Goal: Feedback & Contribution: Contribute content

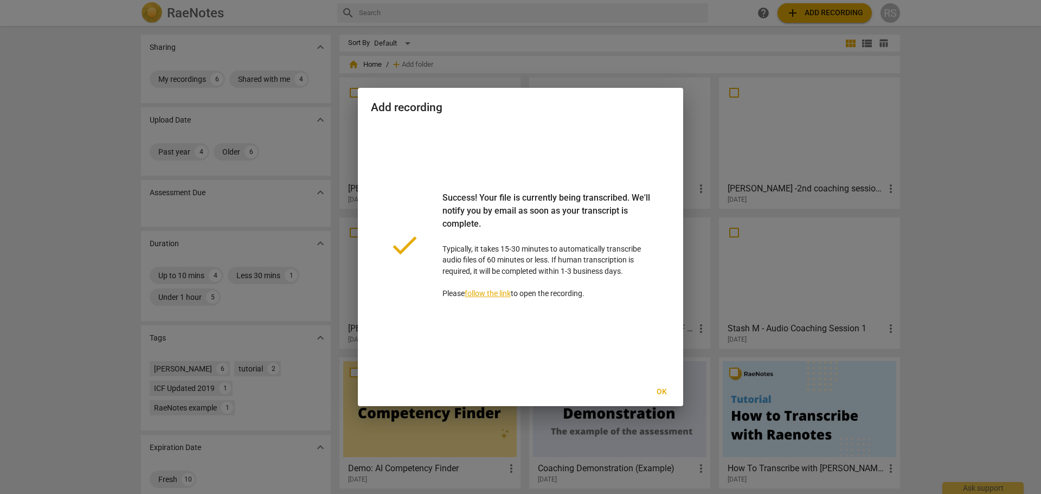
click at [490, 293] on link "follow the link" at bounding box center [488, 293] width 46 height 9
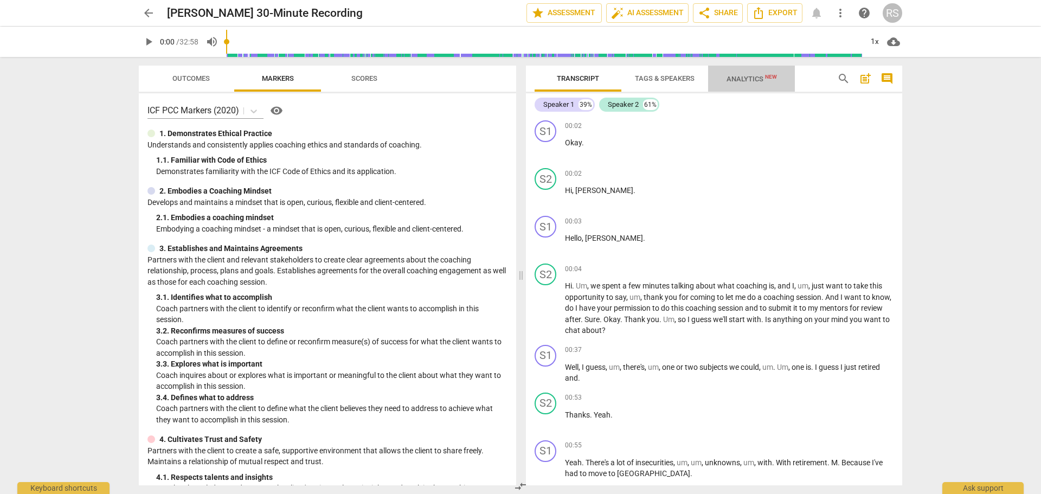
click at [750, 75] on span "Analytics New" at bounding box center [752, 79] width 50 height 8
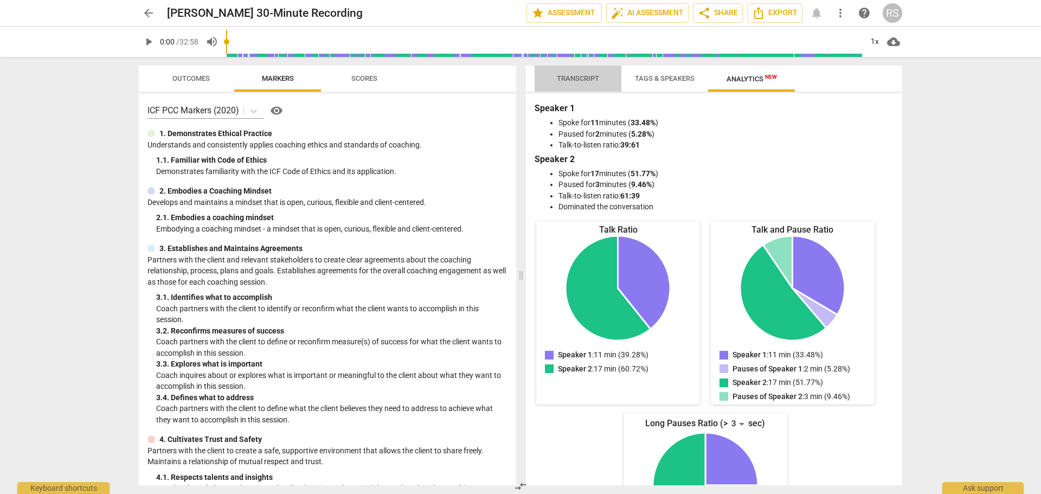
click at [581, 81] on span "Transcript" at bounding box center [578, 78] width 42 height 8
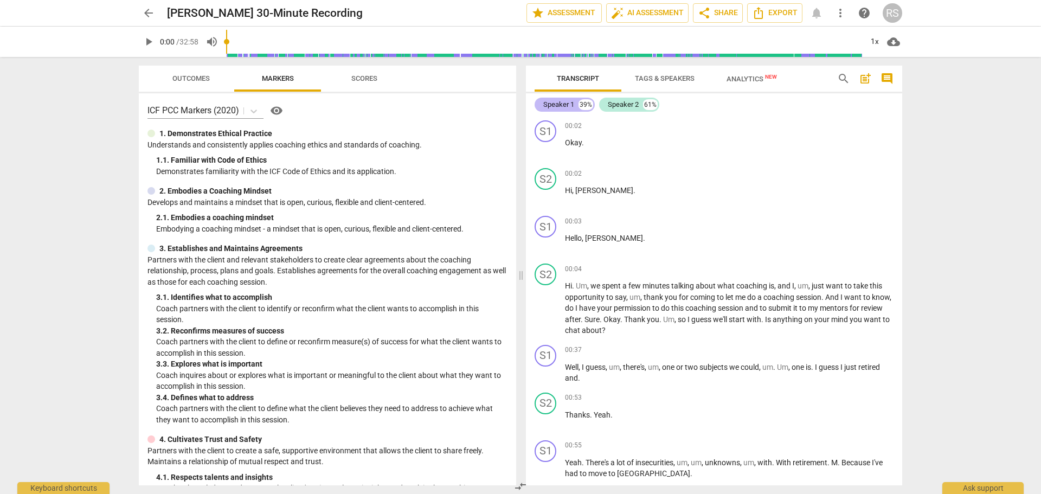
click at [564, 103] on div "Speaker 1" at bounding box center [559, 104] width 31 height 11
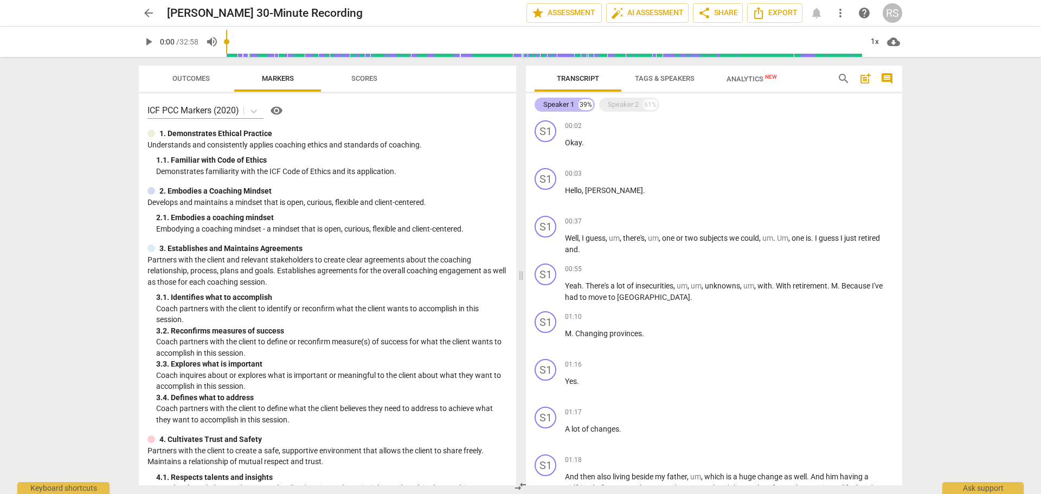
click at [564, 103] on div "Speaker 1" at bounding box center [559, 104] width 31 height 11
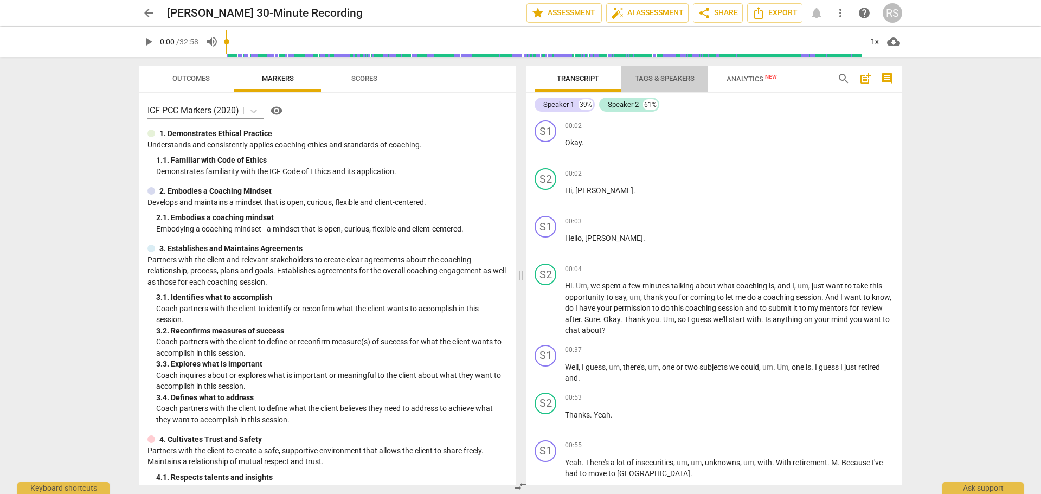
click at [651, 75] on span "Tags & Speakers" at bounding box center [665, 78] width 60 height 8
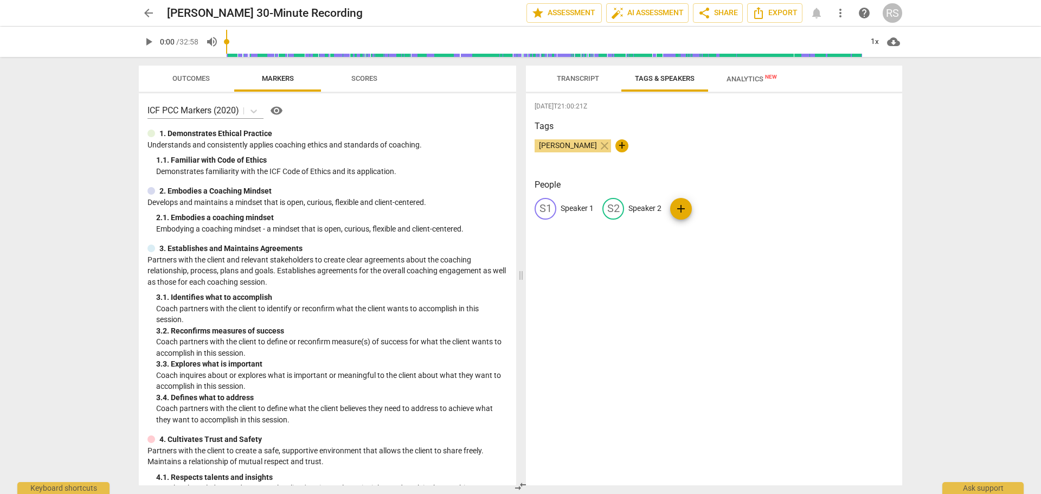
click at [574, 76] on span "Transcript" at bounding box center [578, 78] width 42 height 8
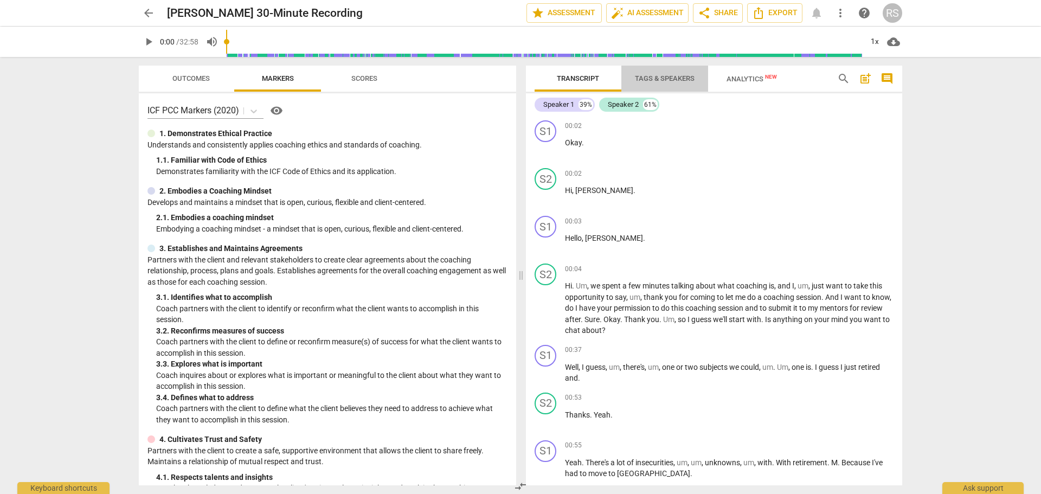
click at [656, 77] on span "Tags & Speakers" at bounding box center [665, 78] width 60 height 8
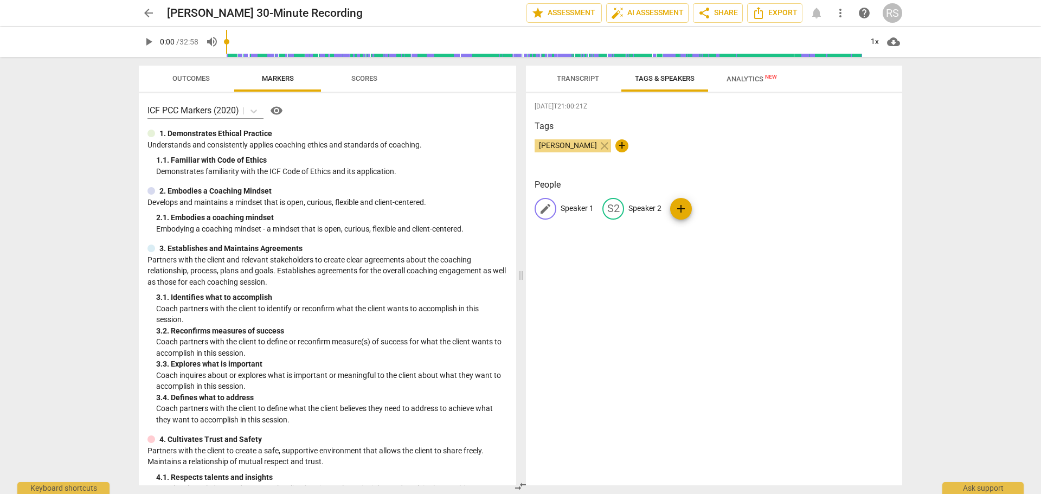
click at [584, 210] on p "Speaker 1" at bounding box center [577, 208] width 33 height 11
type input "Client"
click at [702, 206] on p "Speaker 2" at bounding box center [715, 208] width 33 height 11
type input "C"
type input "[PERSON_NAME]"
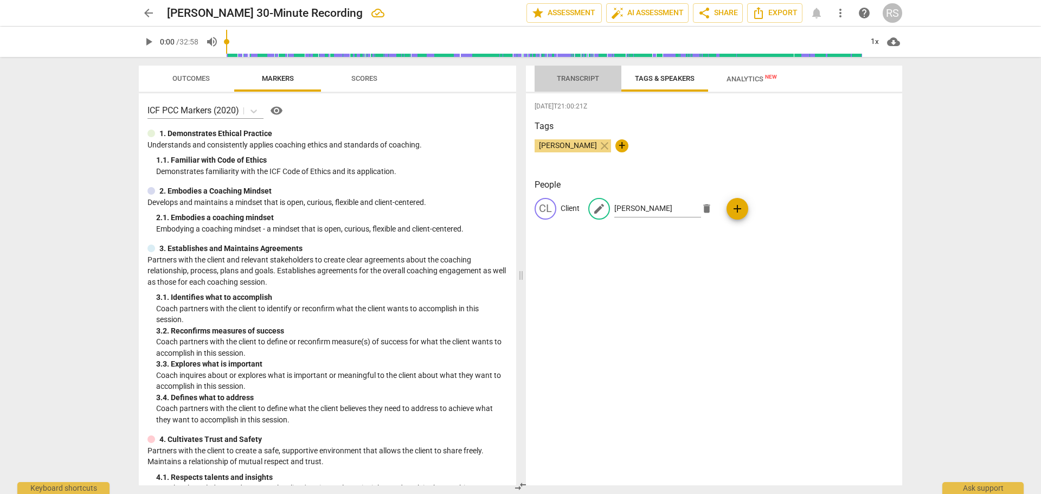
click at [583, 79] on span "Transcript" at bounding box center [578, 78] width 42 height 8
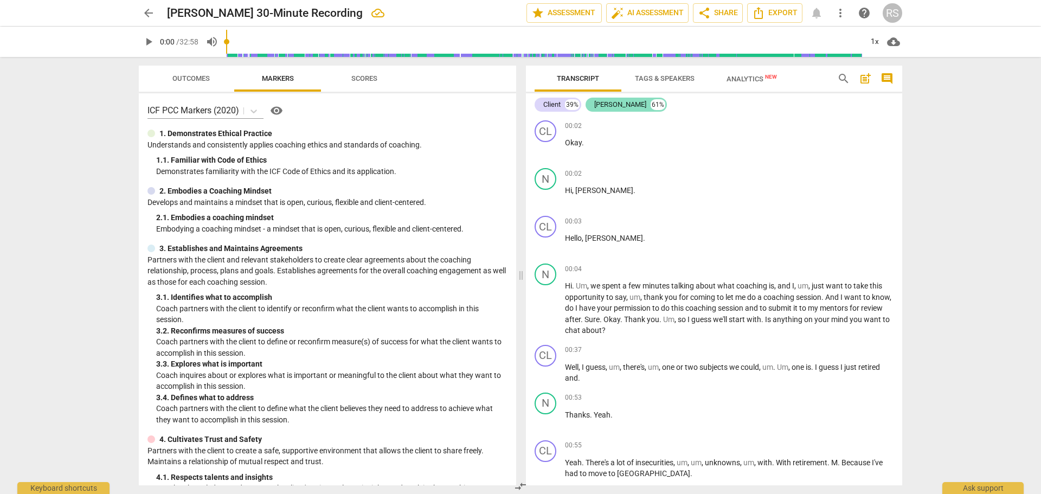
click at [601, 104] on div "[PERSON_NAME]" at bounding box center [620, 104] width 52 height 11
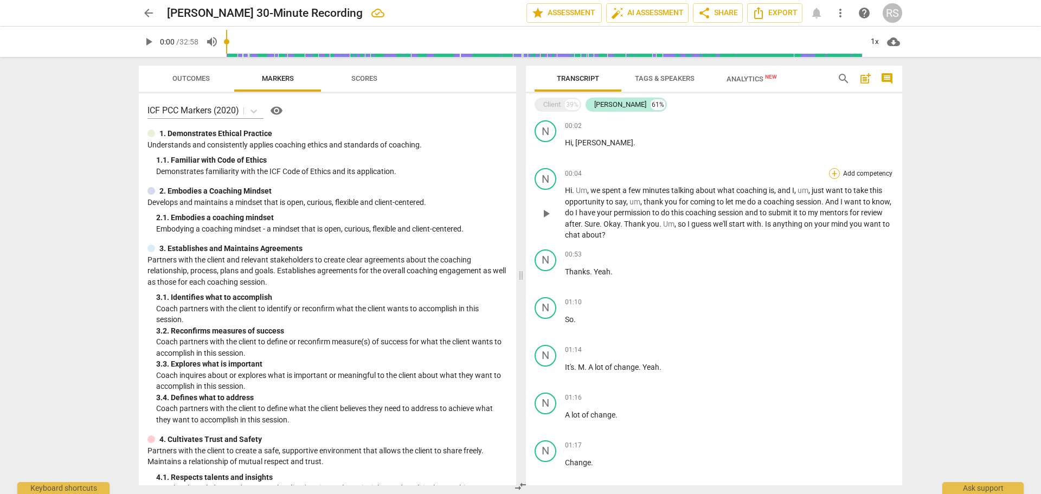
click at [834, 171] on div "+" at bounding box center [834, 173] width 11 height 11
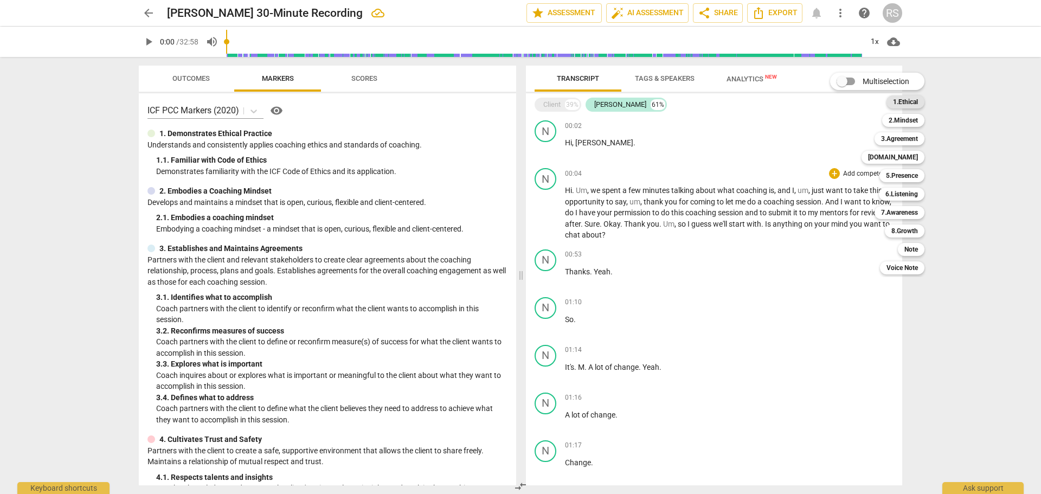
click at [902, 101] on b "1.Ethical" at bounding box center [905, 101] width 25 height 13
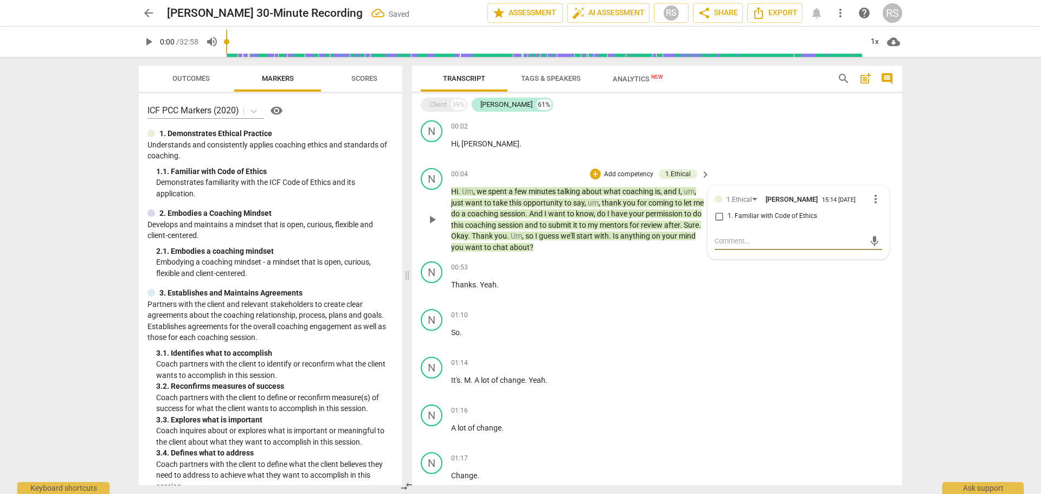
click at [718, 216] on input "1. Familiar with Code of Ethics" at bounding box center [719, 216] width 17 height 13
checkbox input "true"
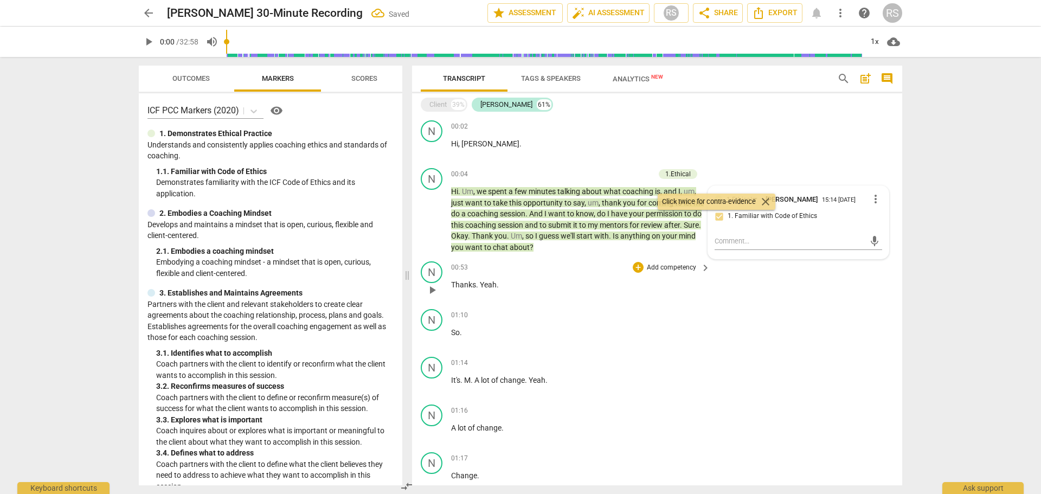
click at [736, 297] on div "N play_arrow pause 00:53 + Add competency keyboard_arrow_right Thanks . Yeah ." at bounding box center [657, 281] width 490 height 48
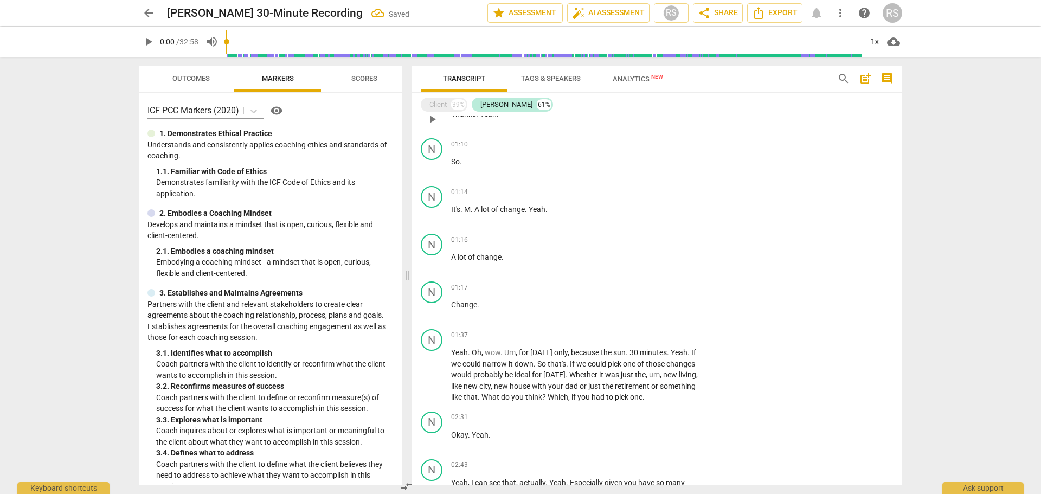
scroll to position [181, 0]
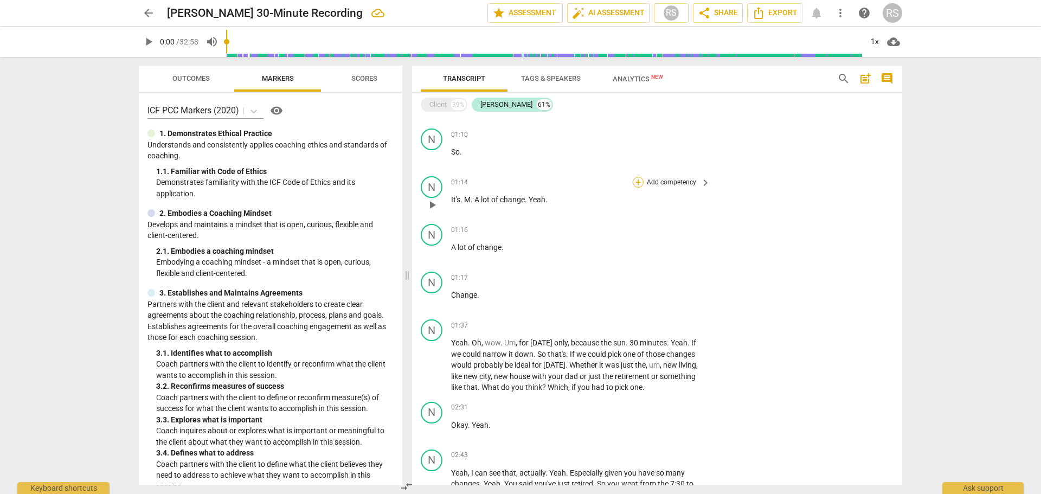
click at [636, 183] on div "+" at bounding box center [638, 182] width 11 height 11
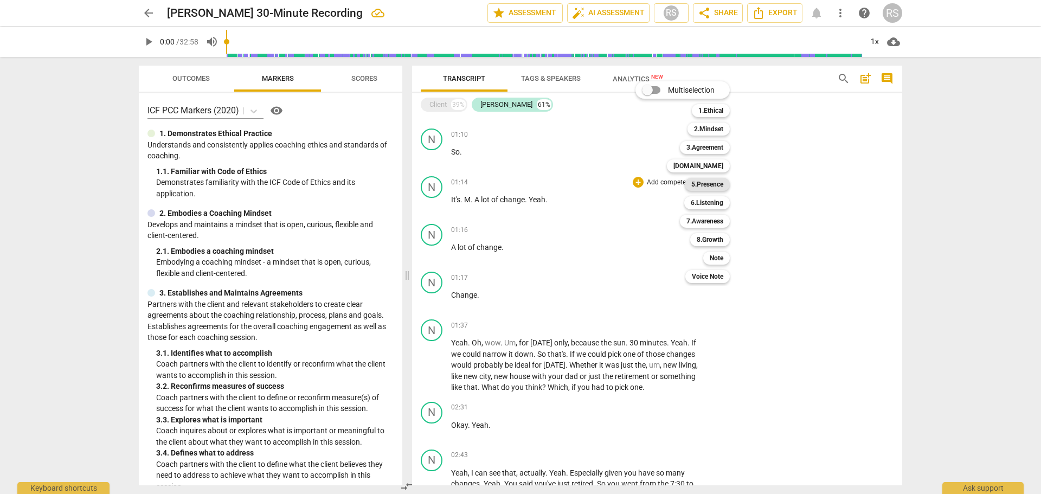
click at [717, 186] on b "5.Presence" at bounding box center [708, 184] width 32 height 13
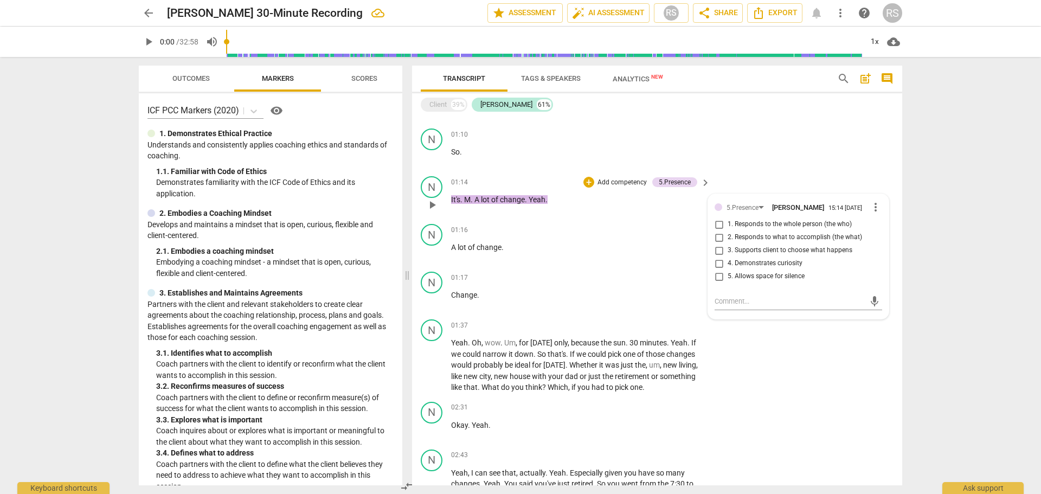
click at [601, 182] on p "Add competency" at bounding box center [623, 183] width 52 height 10
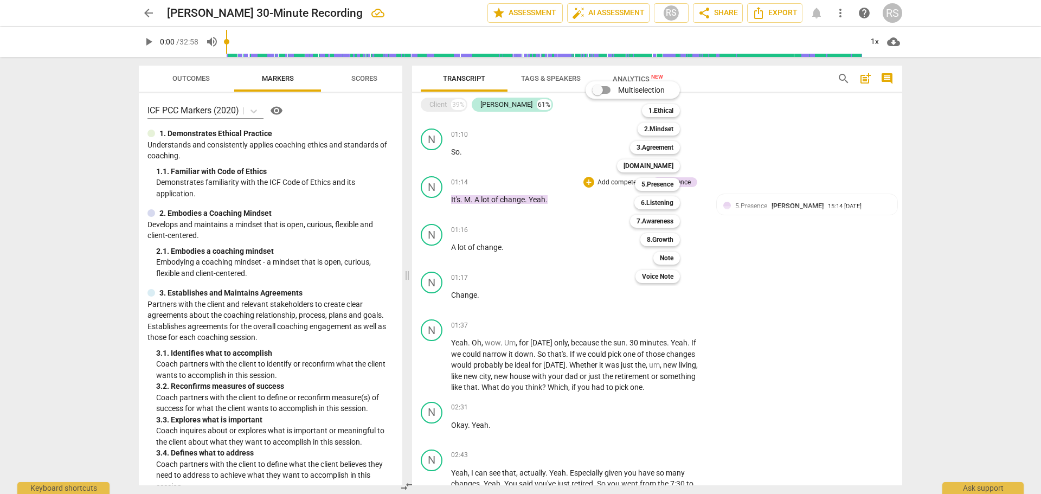
click at [591, 246] on div "Multiselection m 1.Ethical 1 2.Mindset 2 3.Agreement 3 4.Trust 4 5.Presence 5 6…" at bounding box center [640, 182] width 119 height 207
click at [755, 240] on div at bounding box center [520, 247] width 1041 height 494
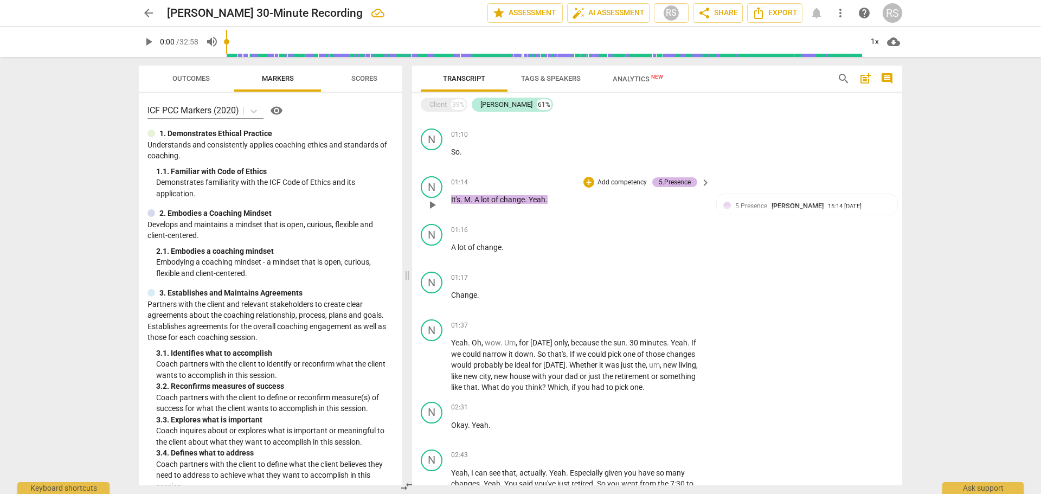
click at [679, 181] on div "5.Presence" at bounding box center [675, 182] width 32 height 10
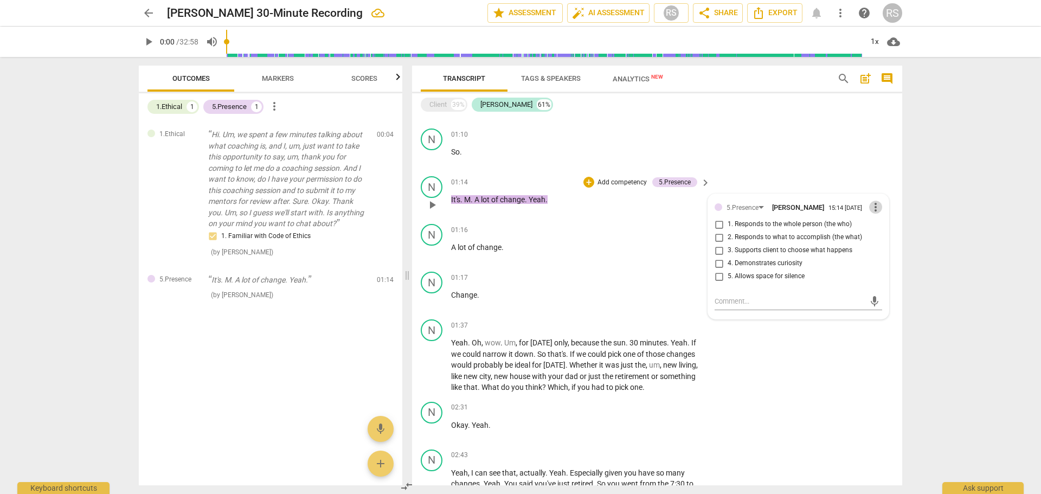
click at [870, 209] on span "more_vert" at bounding box center [876, 207] width 13 height 13
drag, startPoint x: 877, startPoint y: 226, endPoint x: 645, endPoint y: 88, distance: 269.7
click at [878, 226] on li "Delete" at bounding box center [884, 228] width 37 height 21
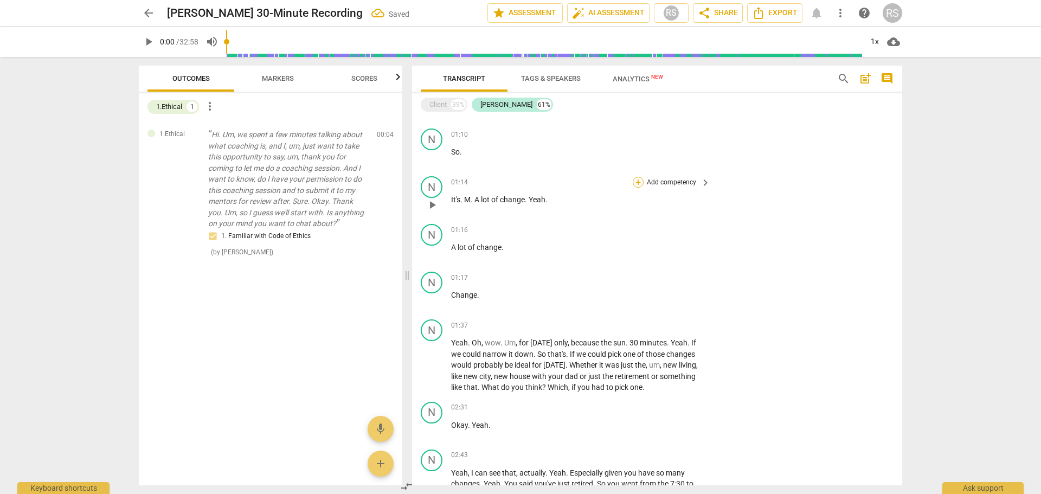
click at [638, 181] on div "+" at bounding box center [638, 182] width 11 height 11
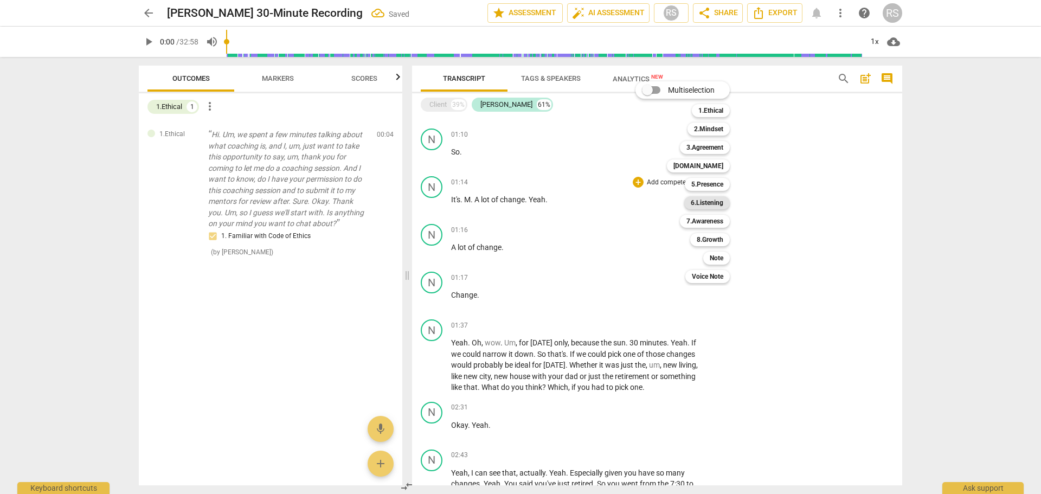
click at [715, 201] on b "6.Listening" at bounding box center [707, 202] width 33 height 13
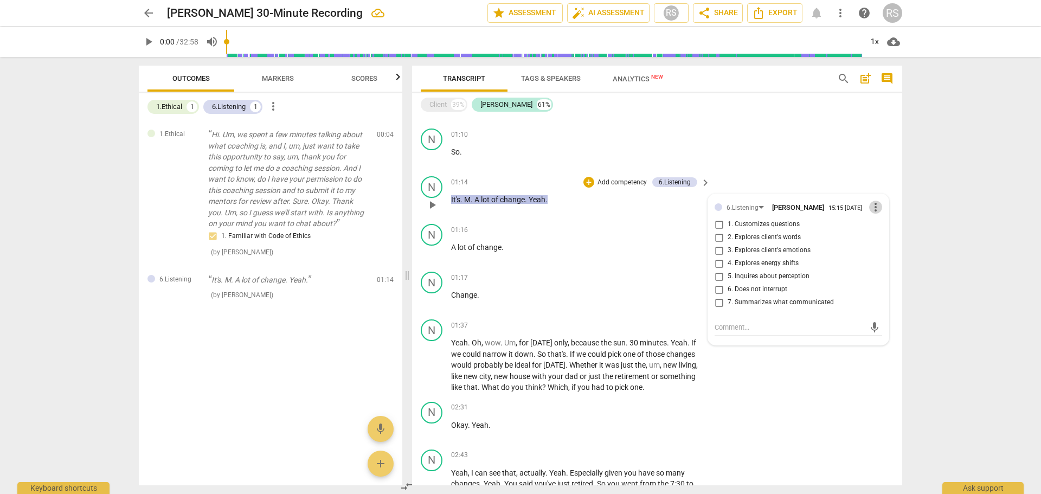
click at [875, 207] on span "more_vert" at bounding box center [876, 207] width 13 height 13
click at [884, 224] on li "Delete" at bounding box center [884, 228] width 37 height 21
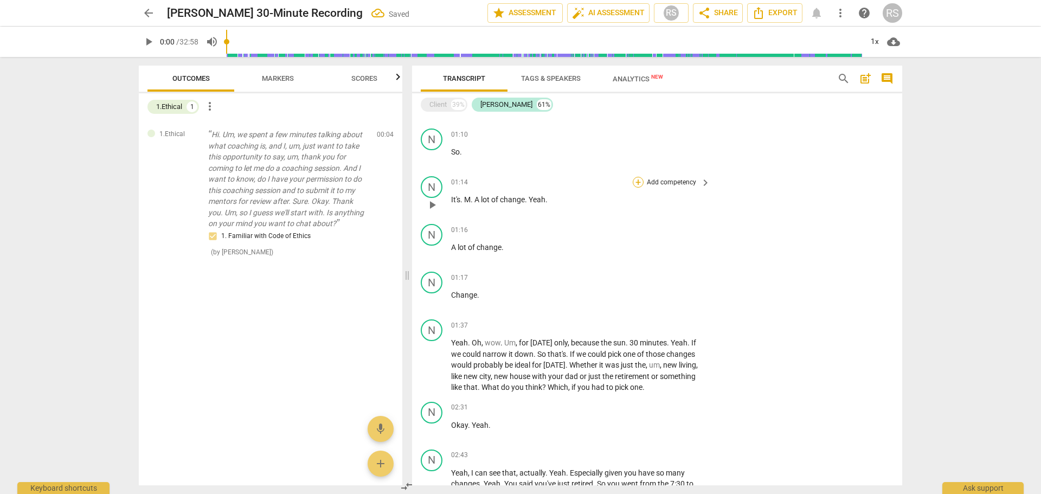
click at [638, 183] on div "+" at bounding box center [638, 182] width 11 height 11
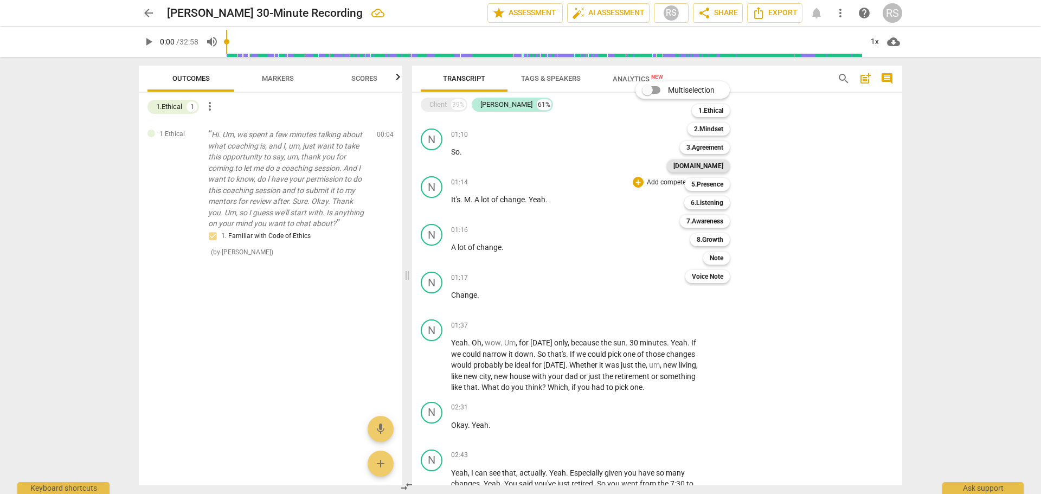
click at [719, 165] on b "[DOMAIN_NAME]" at bounding box center [699, 165] width 50 height 13
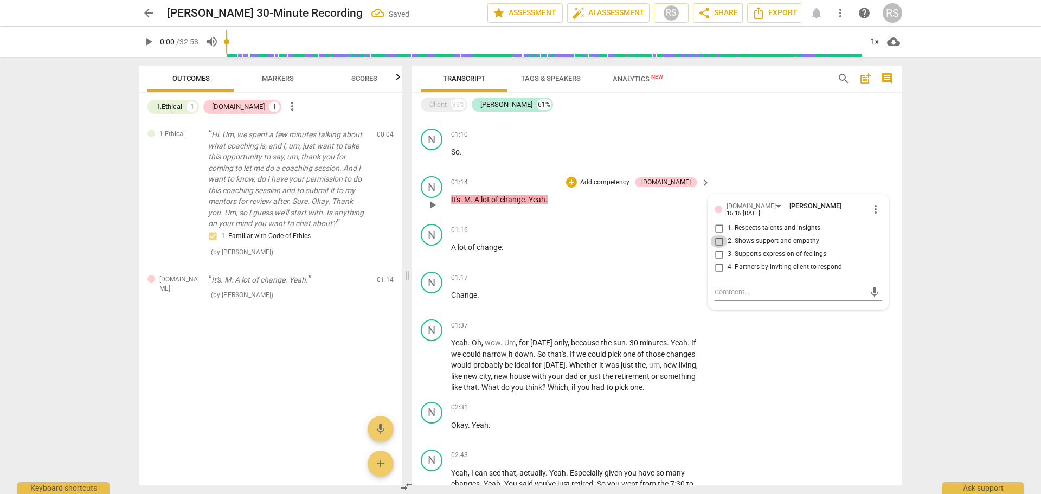
click at [717, 236] on input "2. Shows support and empathy" at bounding box center [719, 241] width 17 height 13
checkbox input "true"
click at [799, 341] on div "N play_arrow pause 01:37 + Add competency keyboard_arrow_right Yeah . Oh , wow …" at bounding box center [657, 356] width 490 height 82
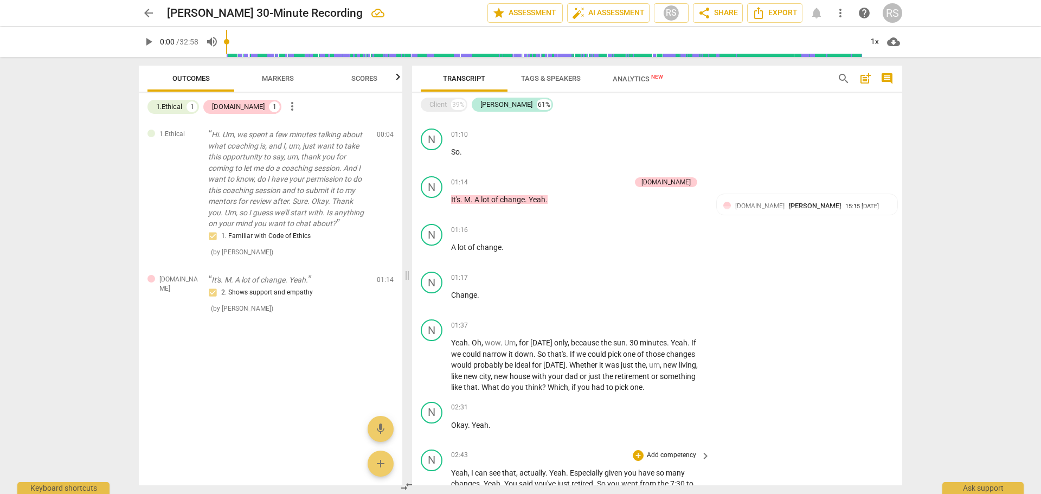
scroll to position [362, 0]
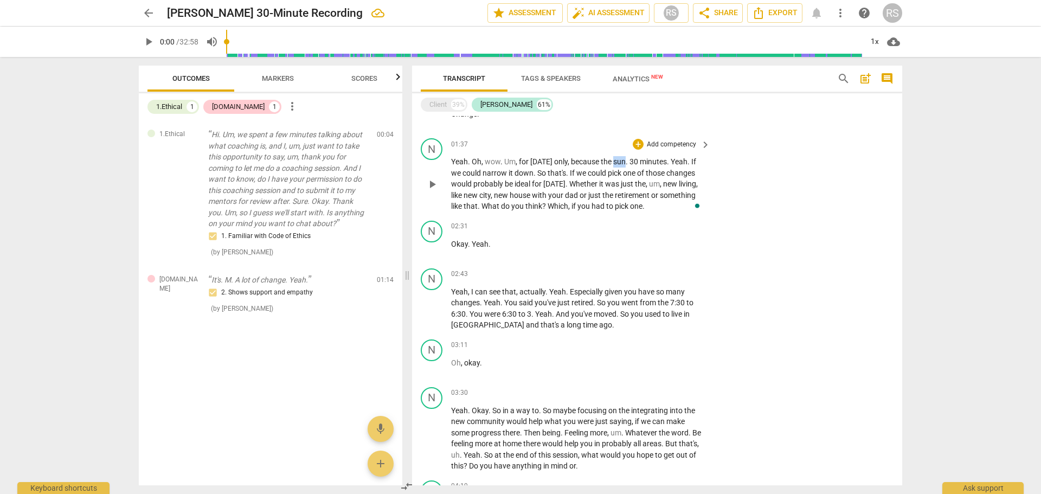
drag, startPoint x: 611, startPoint y: 163, endPoint x: 623, endPoint y: 165, distance: 12.2
click at [623, 165] on p "Yeah . Oh , wow . Um , for today only , because the sun . 30 minutes . Yeah . I…" at bounding box center [578, 184] width 254 height 56
click at [763, 170] on div "N play_arrow pause 01:37 + Add competency keyboard_arrow_right Yeah . Oh , wow …" at bounding box center [657, 175] width 490 height 82
click at [636, 146] on div "+" at bounding box center [638, 144] width 11 height 11
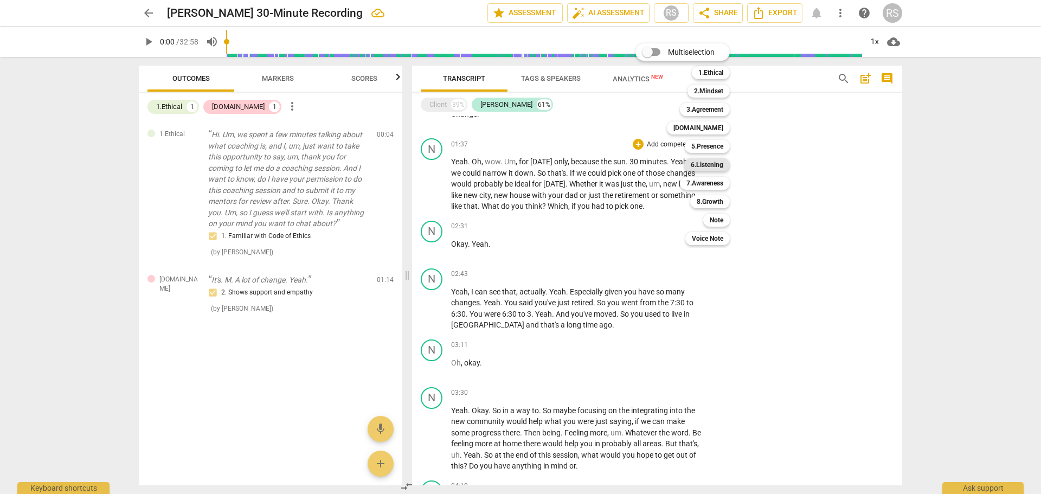
click at [706, 161] on b "6.Listening" at bounding box center [707, 164] width 33 height 13
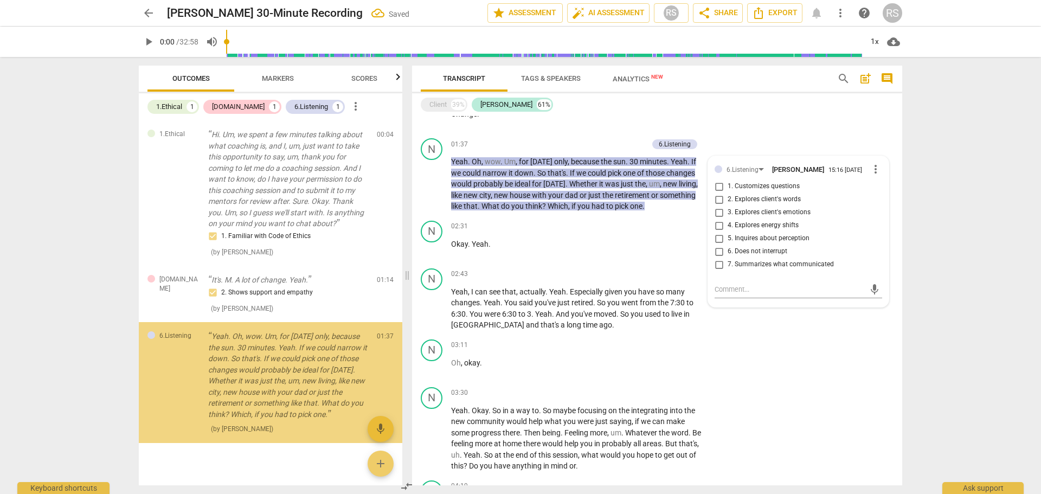
scroll to position [12, 0]
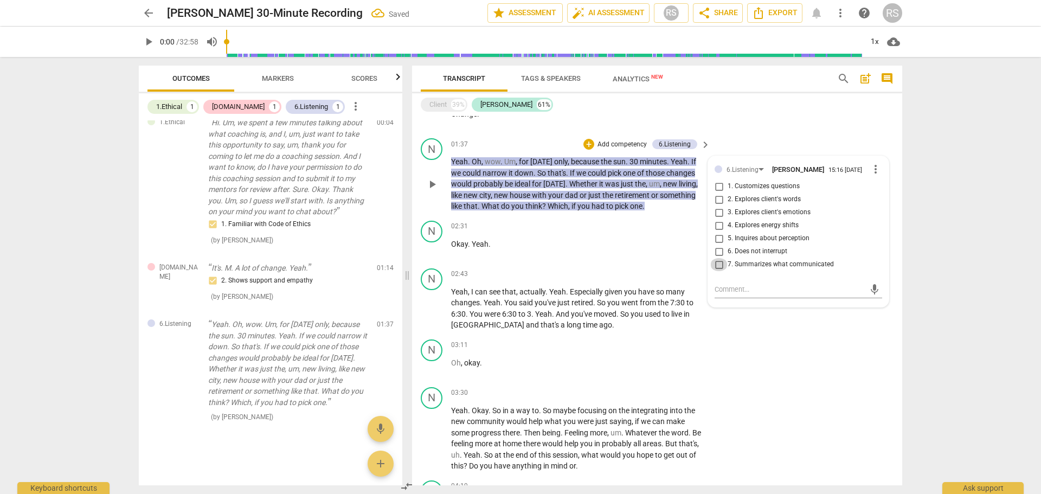
click at [720, 264] on input "7. Summarizes what communicated" at bounding box center [719, 264] width 17 height 13
checkbox input "true"
click at [600, 143] on p "Add competency" at bounding box center [623, 145] width 52 height 10
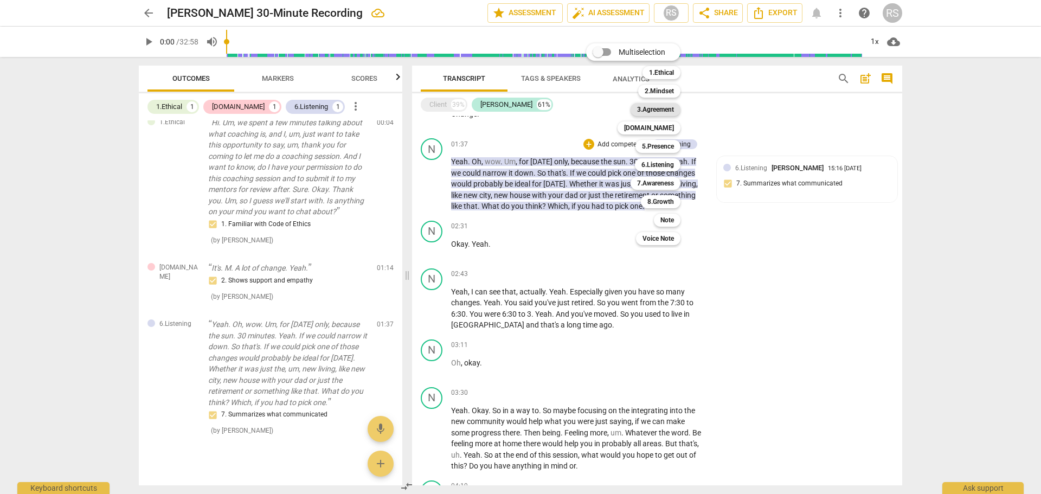
click at [664, 106] on b "3.Agreement" at bounding box center [655, 109] width 37 height 13
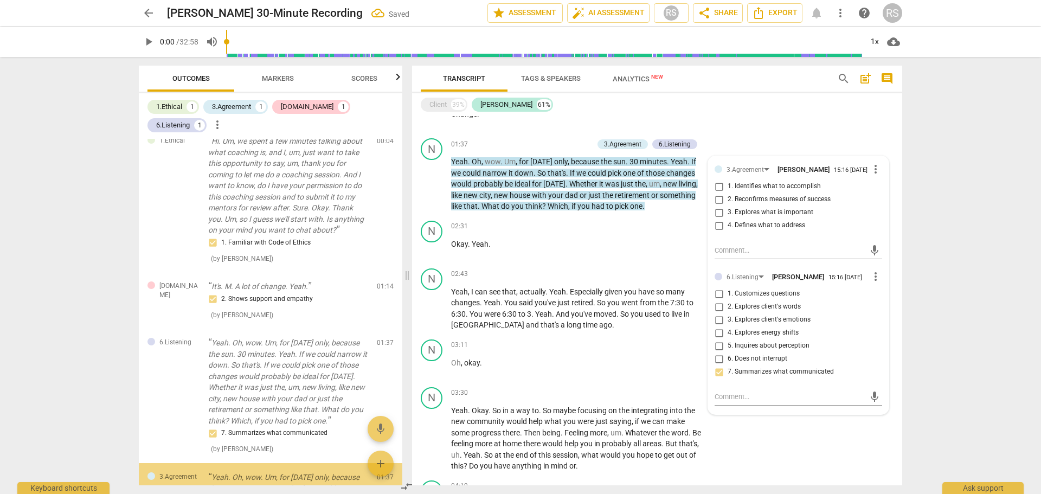
scroll to position [163, 0]
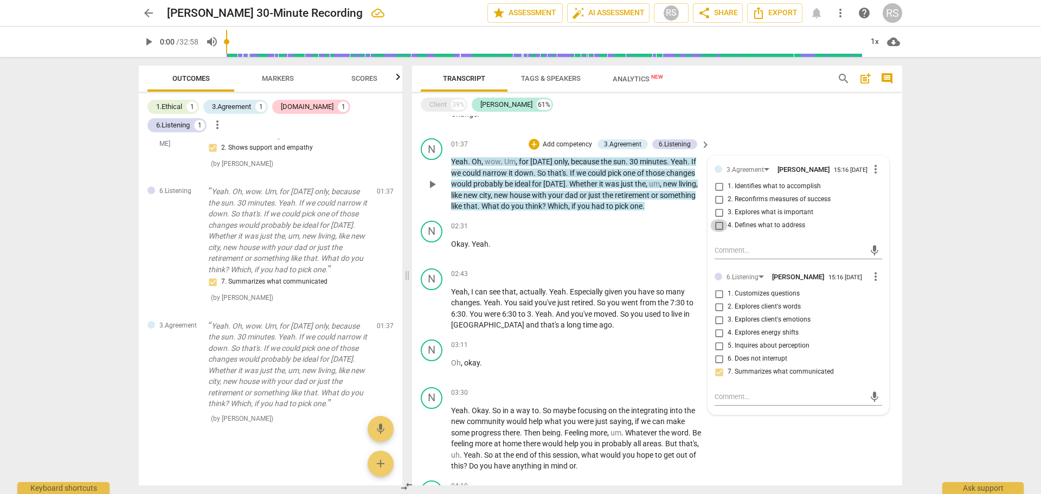
click at [717, 229] on input "4. Defines what to address" at bounding box center [719, 225] width 17 height 13
checkbox input "true"
click at [781, 103] on div "Client 39% Nick 61%" at bounding box center [657, 104] width 473 height 18
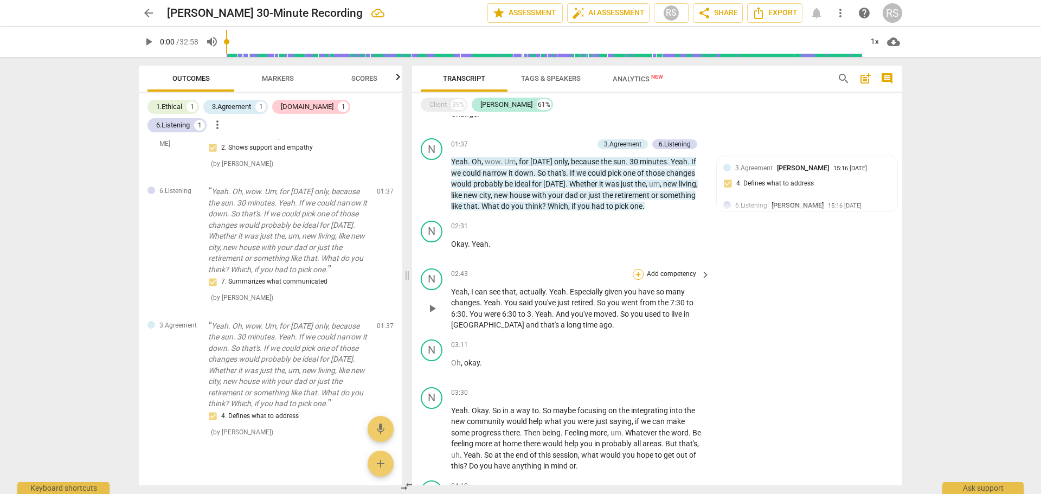
click at [638, 272] on div "+" at bounding box center [638, 274] width 11 height 11
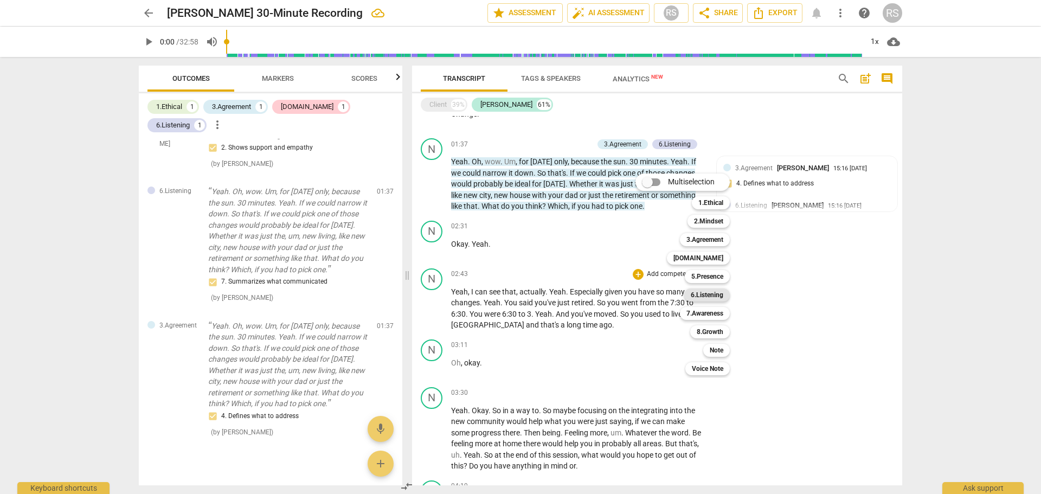
click at [715, 291] on b "6.Listening" at bounding box center [707, 295] width 33 height 13
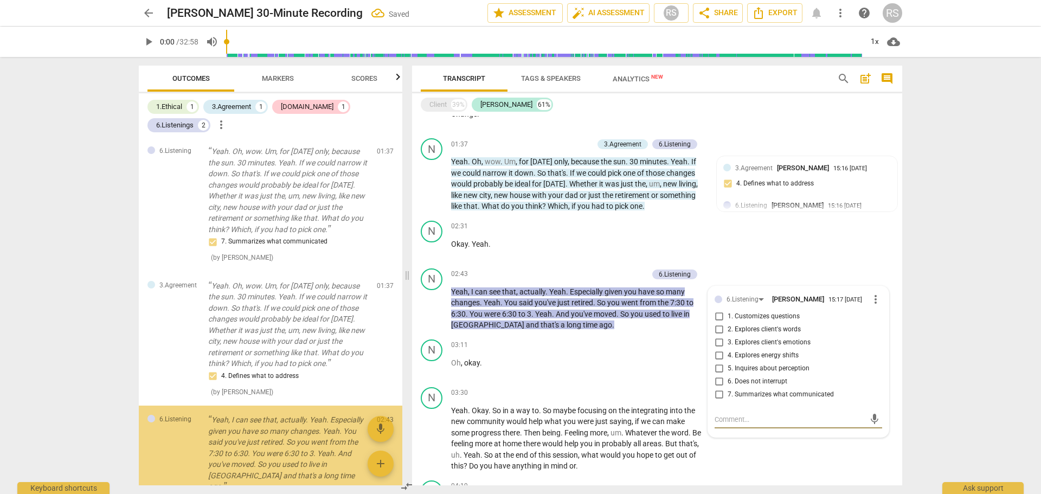
scroll to position [276, 0]
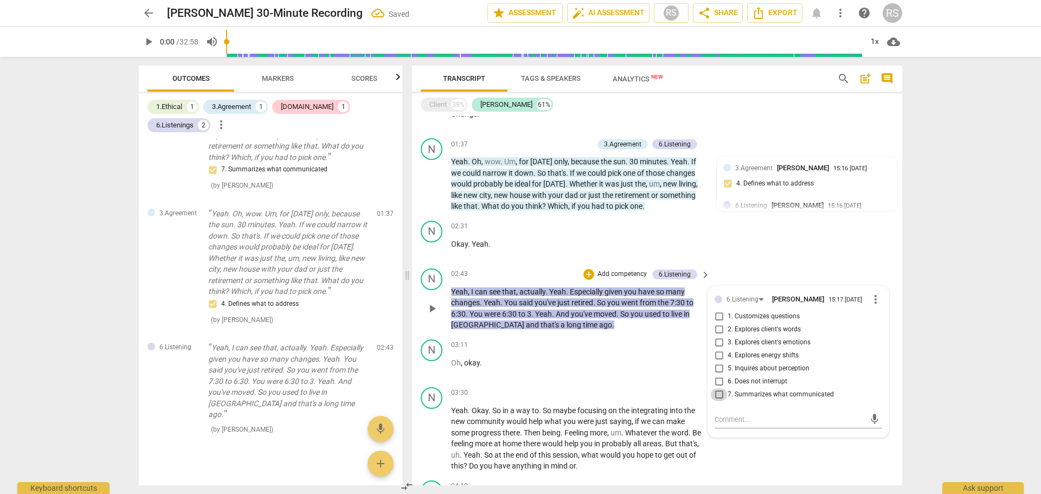
click at [719, 394] on input "7. Summarizes what communicated" at bounding box center [719, 394] width 17 height 13
checkbox input "true"
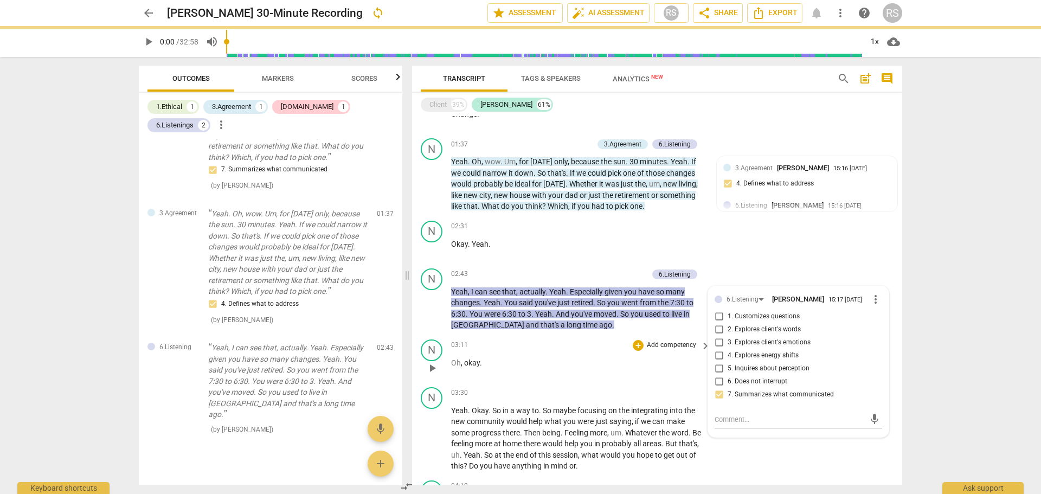
scroll to position [542, 0]
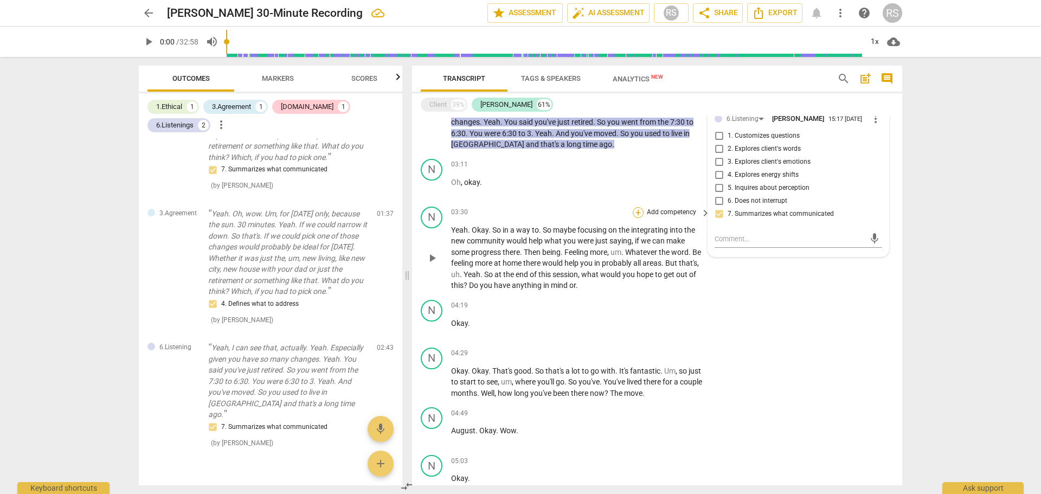
click at [636, 210] on div "+" at bounding box center [638, 212] width 11 height 11
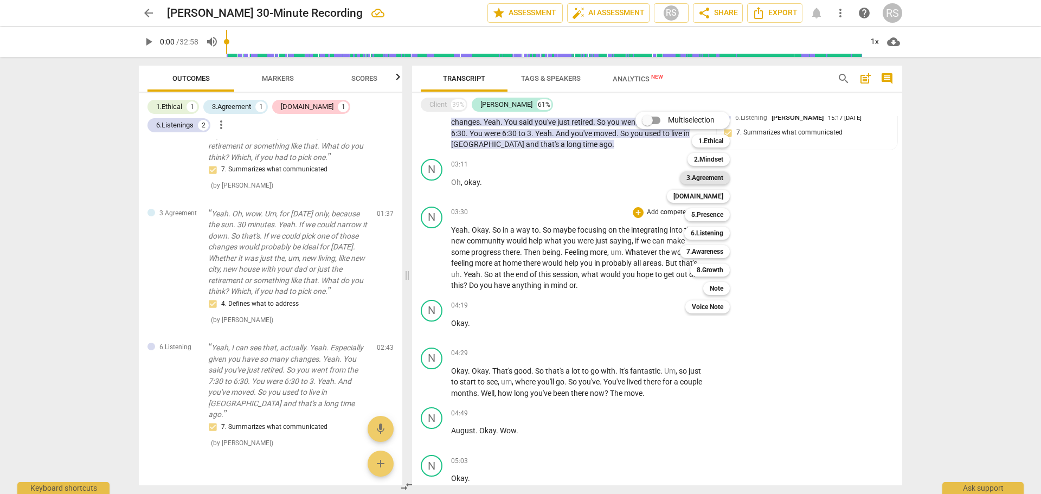
click at [719, 180] on b "3.Agreement" at bounding box center [705, 177] width 37 height 13
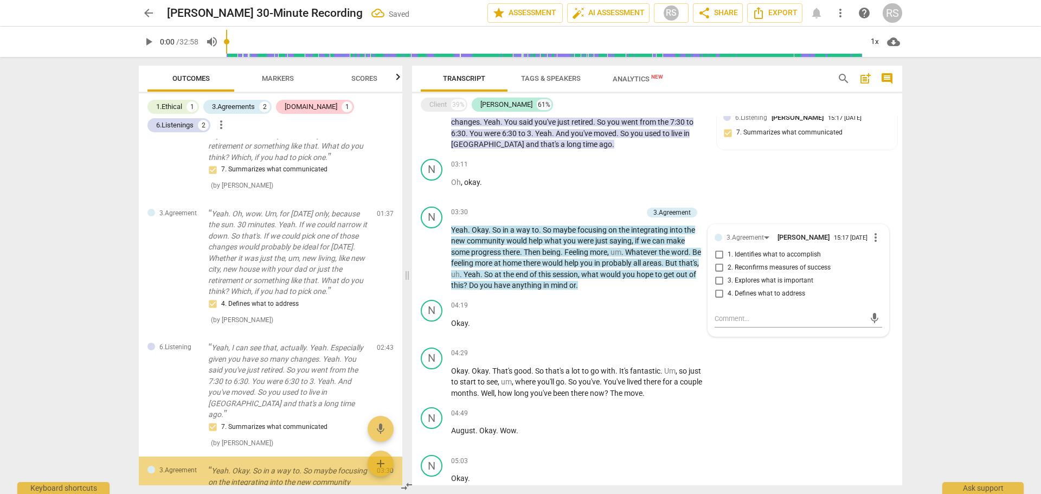
scroll to position [432, 0]
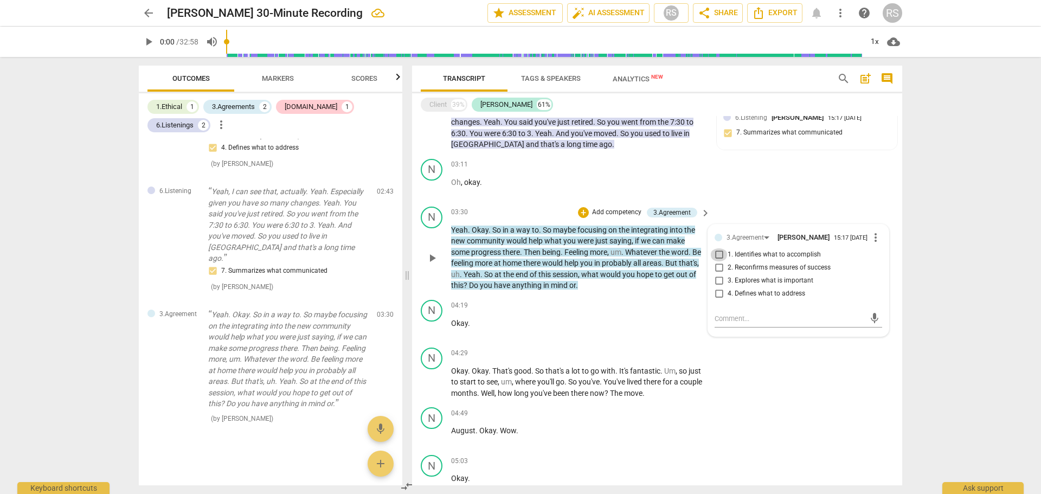
click at [718, 259] on input "1. Identifies what to accomplish" at bounding box center [719, 254] width 17 height 13
checkbox input "true"
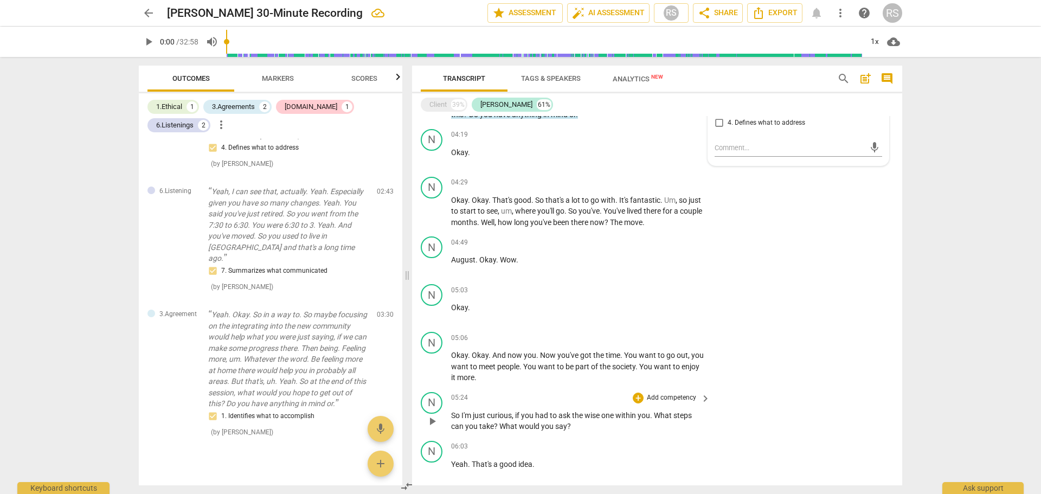
scroll to position [723, 0]
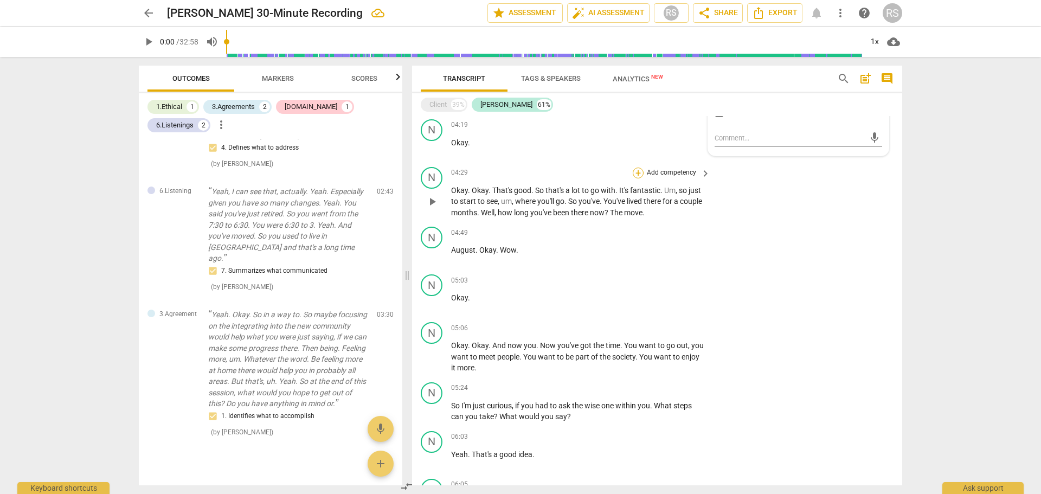
click at [638, 172] on div "+" at bounding box center [638, 173] width 11 height 11
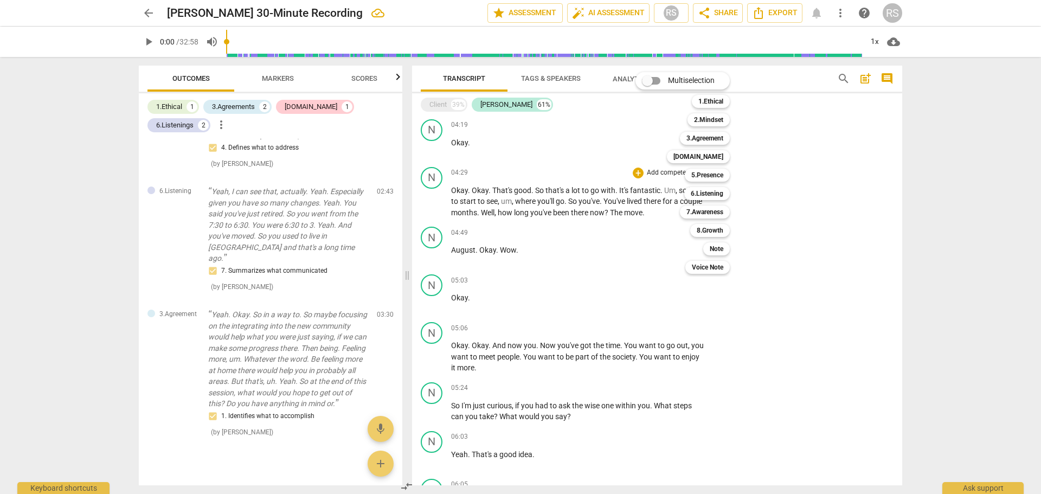
click at [825, 149] on div at bounding box center [520, 247] width 1041 height 494
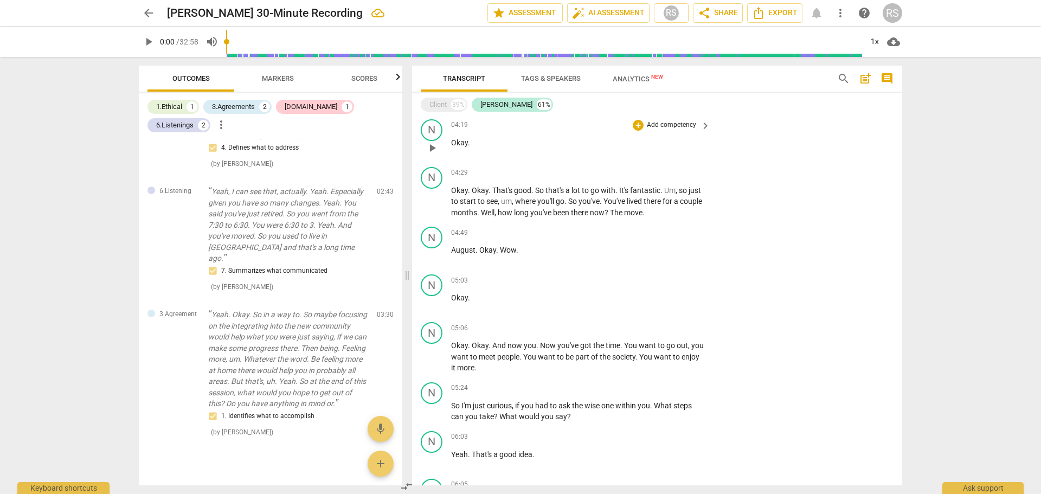
scroll to position [362, 0]
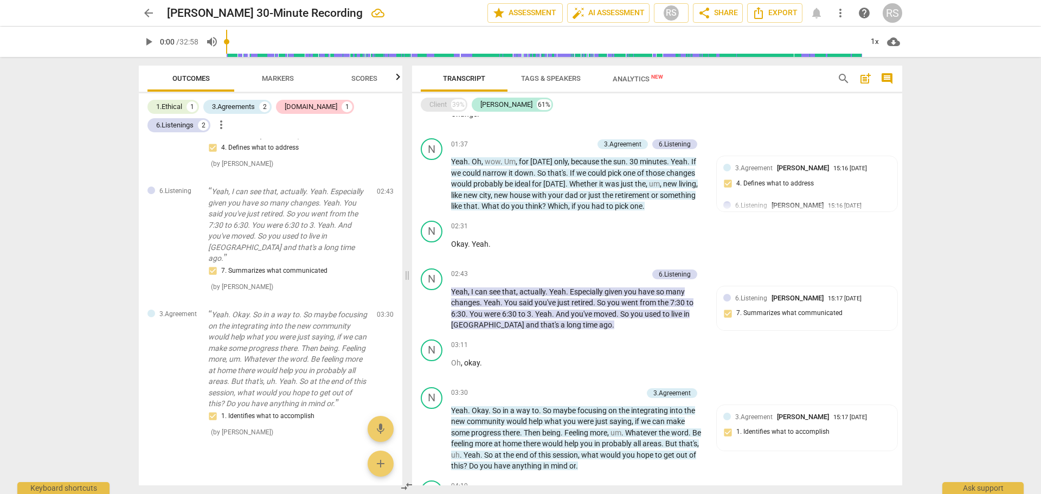
click at [439, 103] on div "Client" at bounding box center [438, 104] width 17 height 11
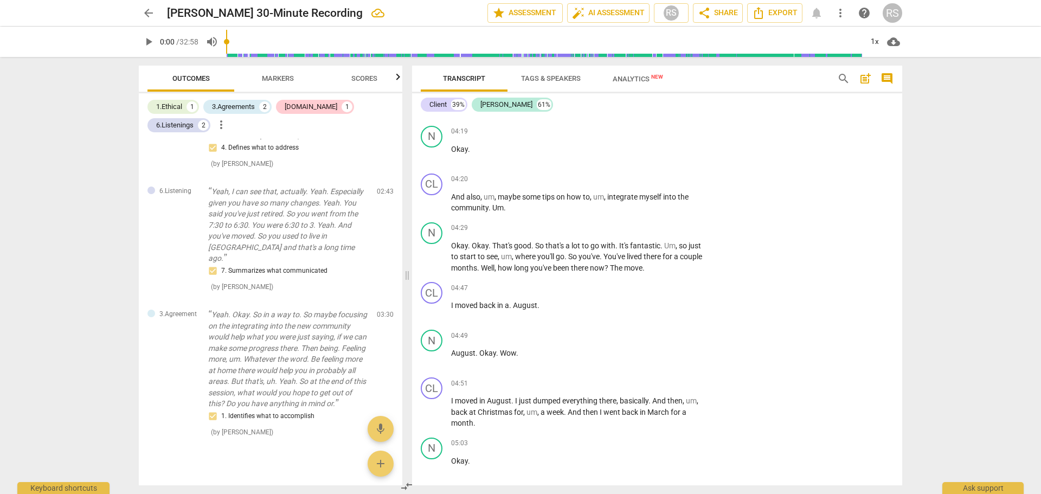
scroll to position [1421, 0]
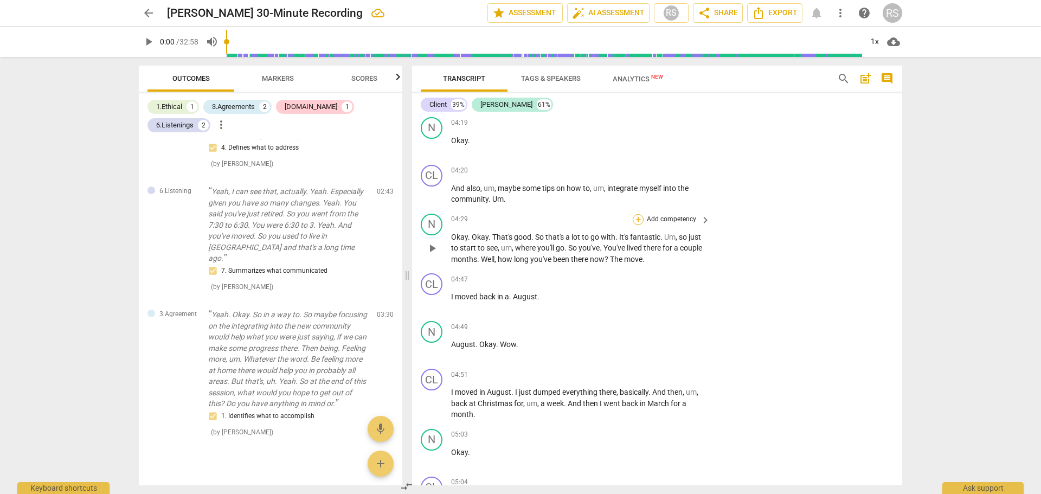
click at [634, 214] on div "+" at bounding box center [638, 219] width 11 height 11
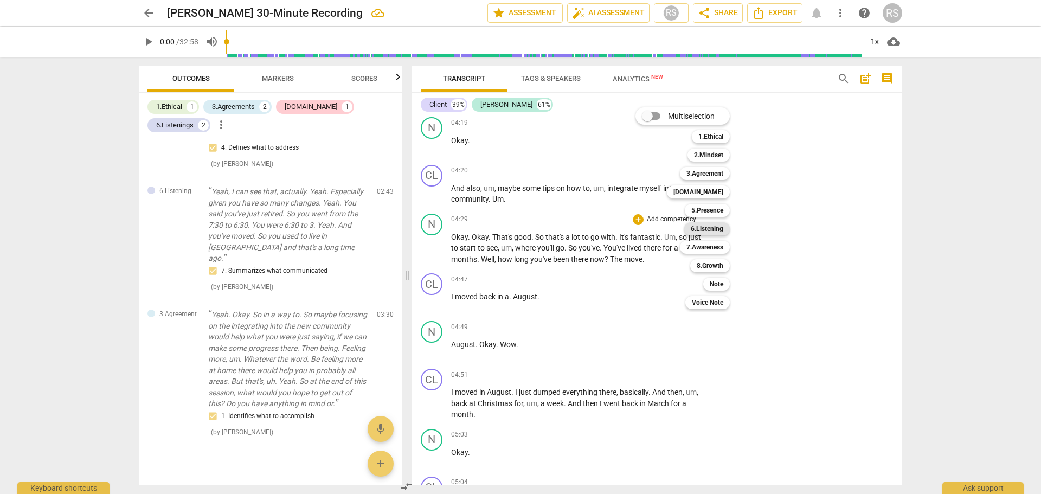
click at [705, 231] on b "6.Listening" at bounding box center [707, 228] width 33 height 13
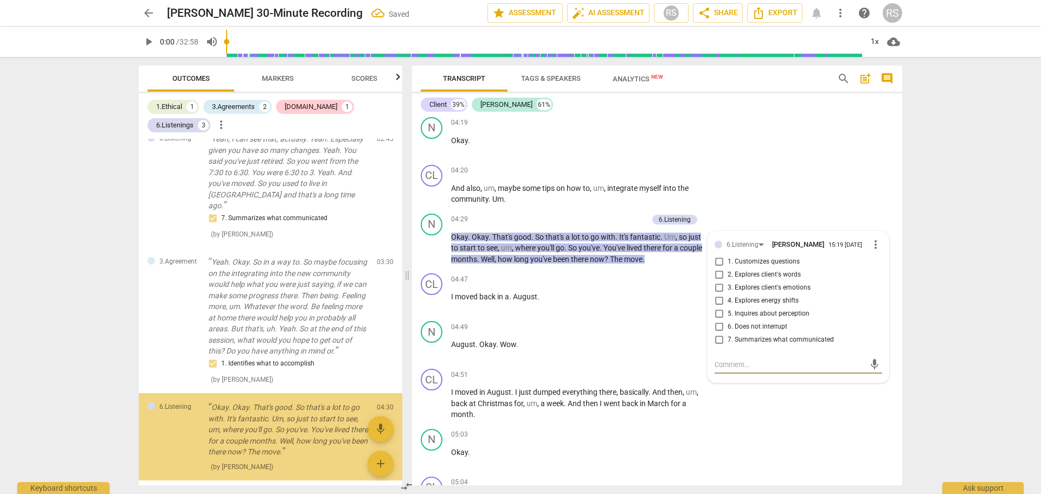
scroll to position [533, 0]
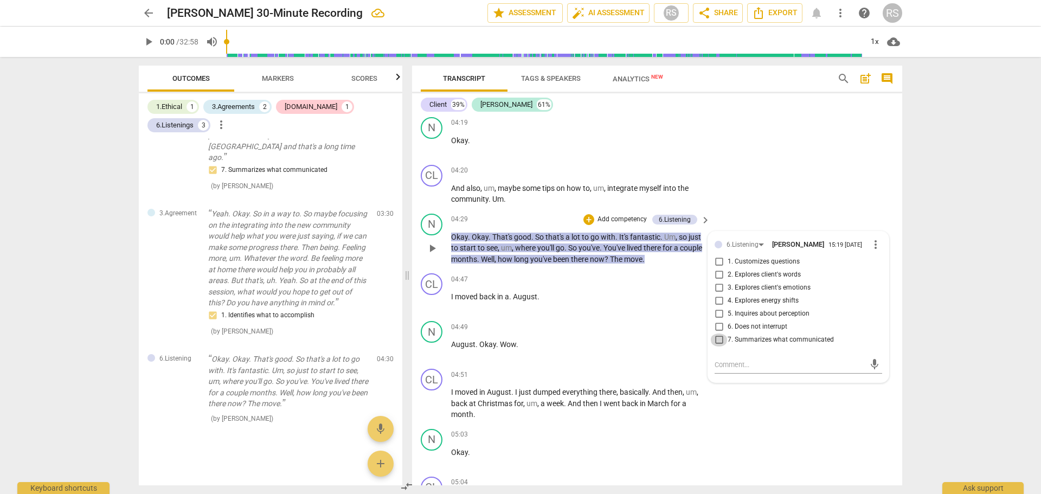
click at [717, 334] on input "7. Summarizes what communicated" at bounding box center [719, 340] width 17 height 13
checkbox input "true"
click at [587, 214] on div "+" at bounding box center [589, 219] width 11 height 11
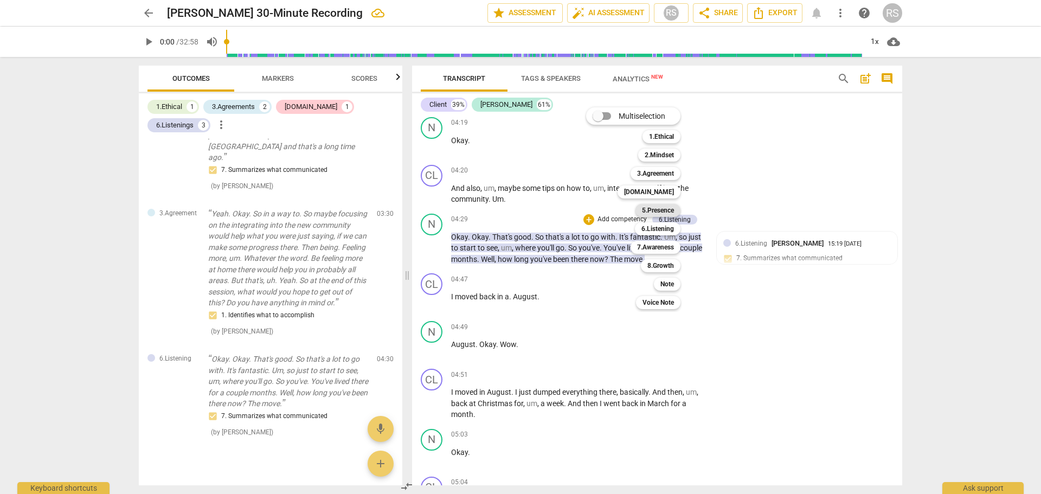
click at [666, 206] on b "5.Presence" at bounding box center [658, 210] width 32 height 13
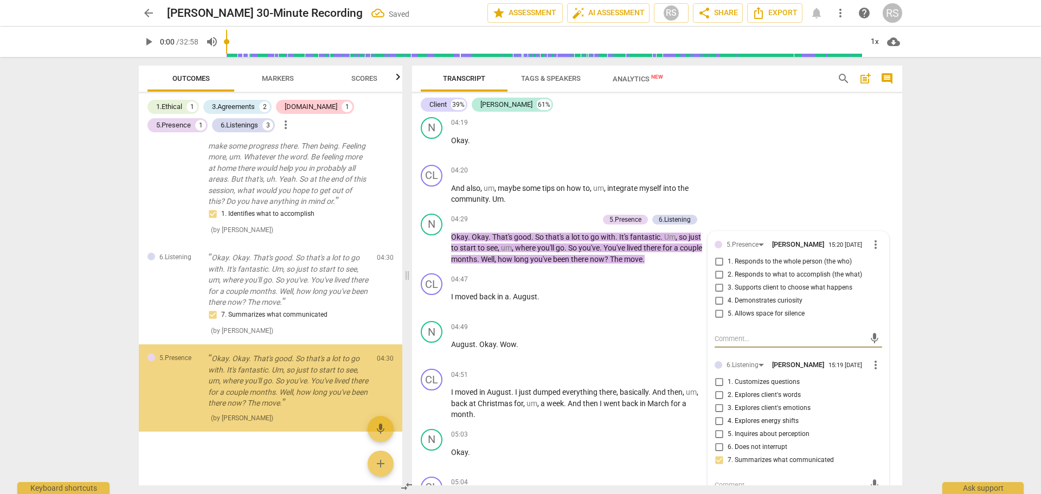
scroll to position [635, 0]
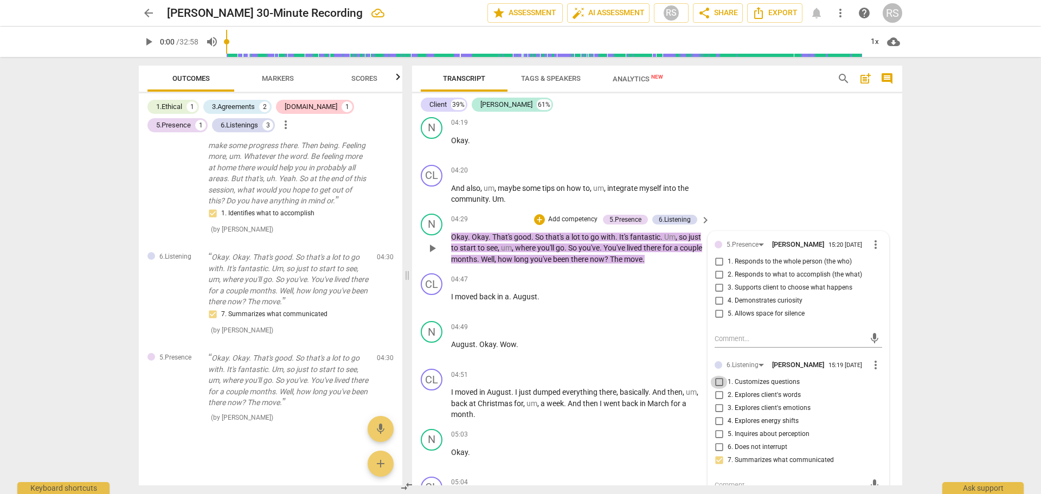
click at [715, 376] on input "1. Customizes questions" at bounding box center [719, 382] width 17 height 13
checkbox input "true"
click at [640, 215] on div "5.Presence" at bounding box center [626, 220] width 32 height 10
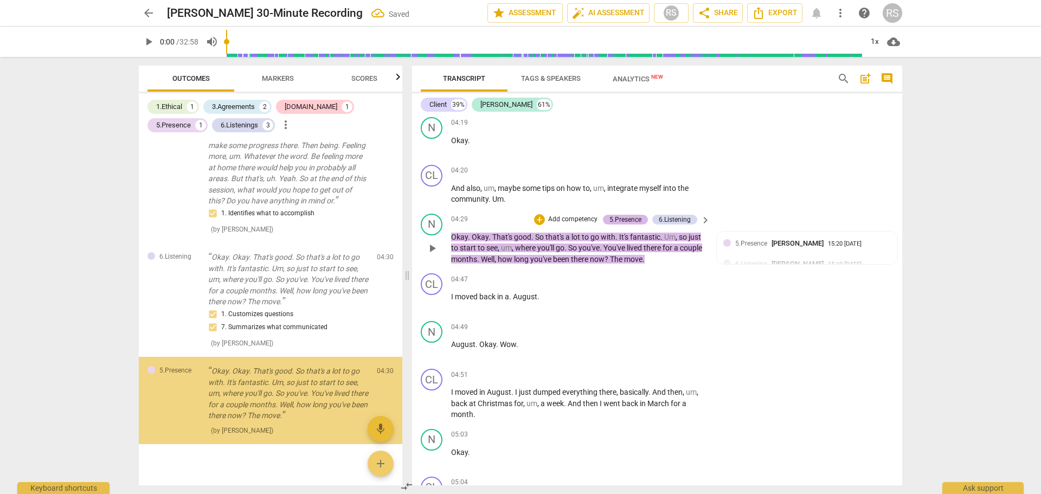
scroll to position [648, 0]
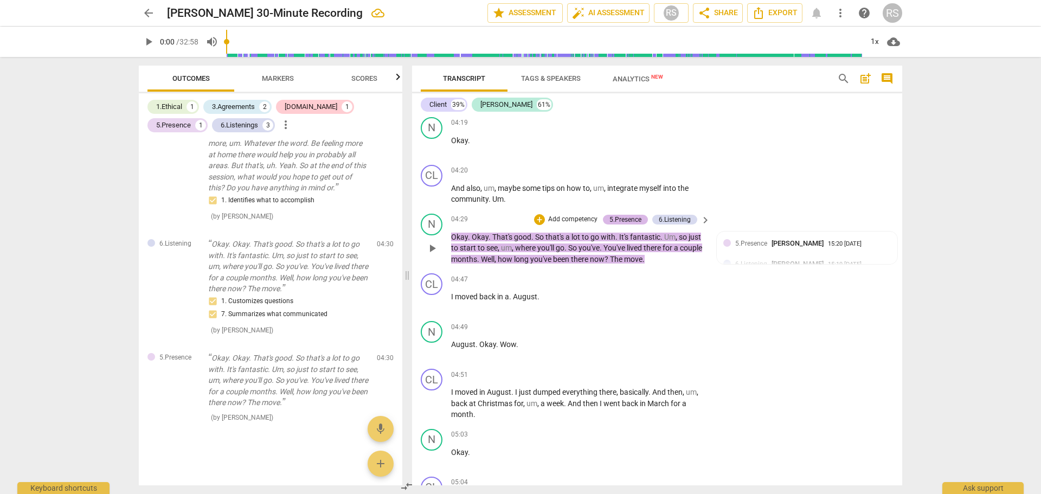
click at [628, 215] on div "5.Presence" at bounding box center [626, 220] width 32 height 10
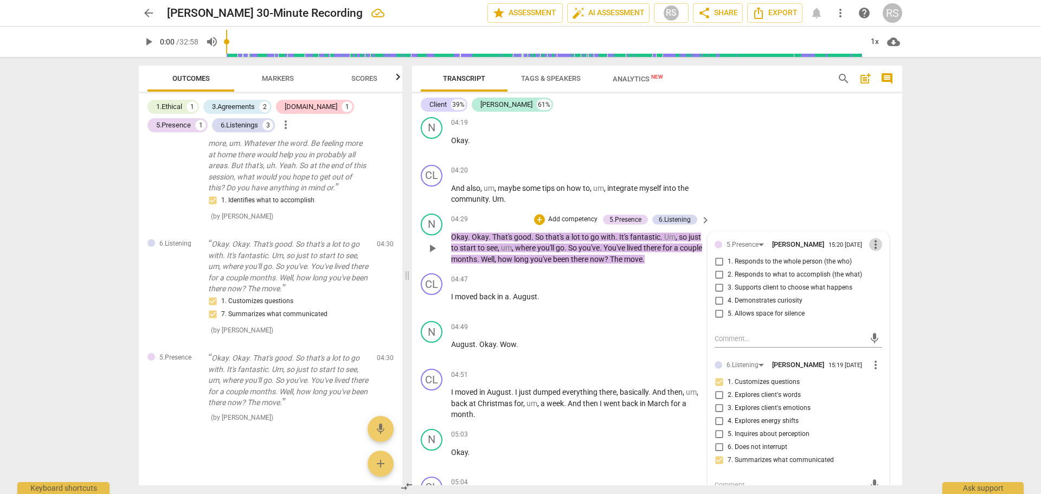
click at [873, 238] on span "more_vert" at bounding box center [876, 244] width 13 height 13
click at [878, 251] on li "Delete" at bounding box center [884, 254] width 37 height 21
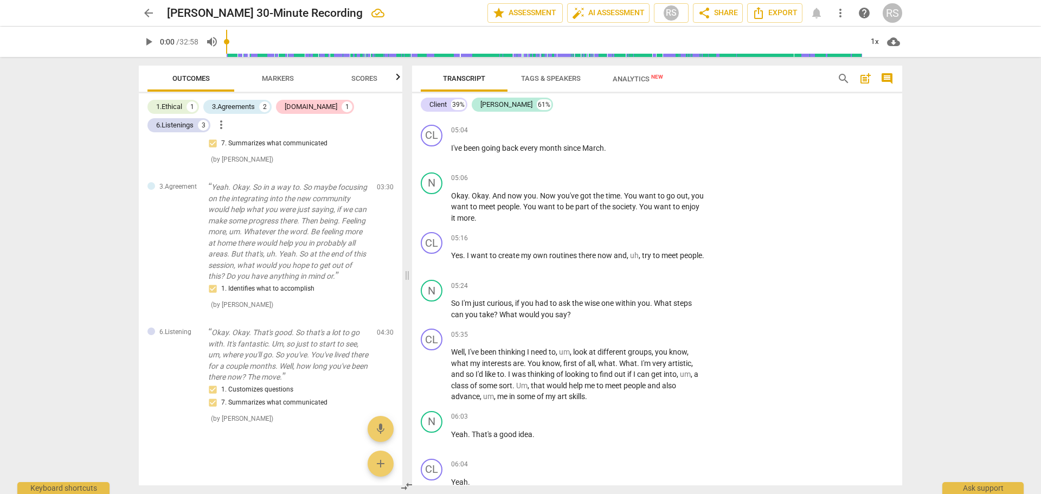
scroll to position [1783, 0]
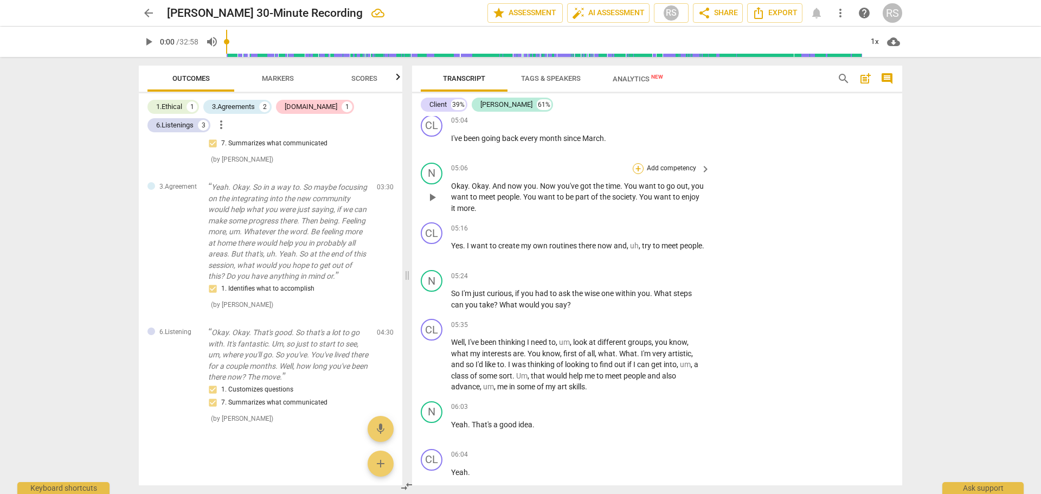
click at [636, 163] on div "+" at bounding box center [638, 168] width 11 height 11
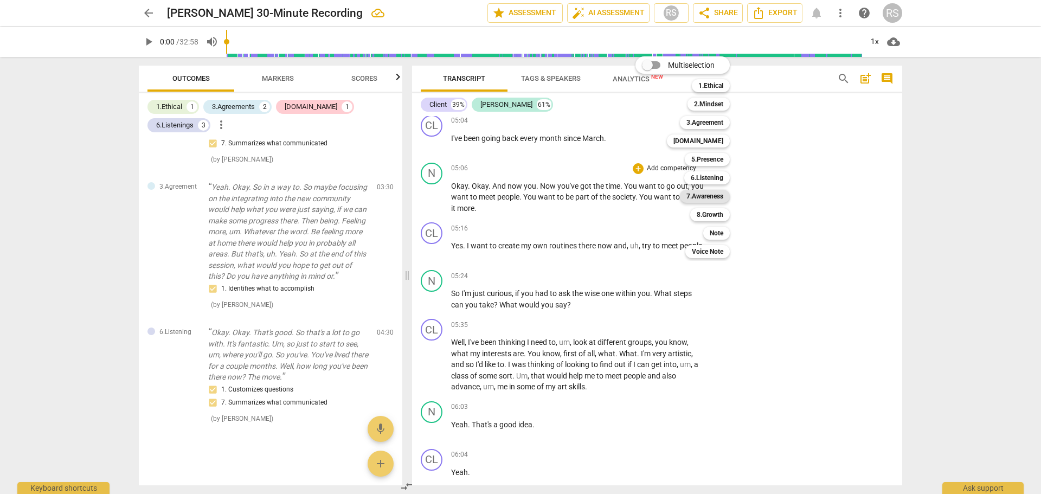
click at [721, 197] on b "7.Awareness" at bounding box center [705, 196] width 37 height 13
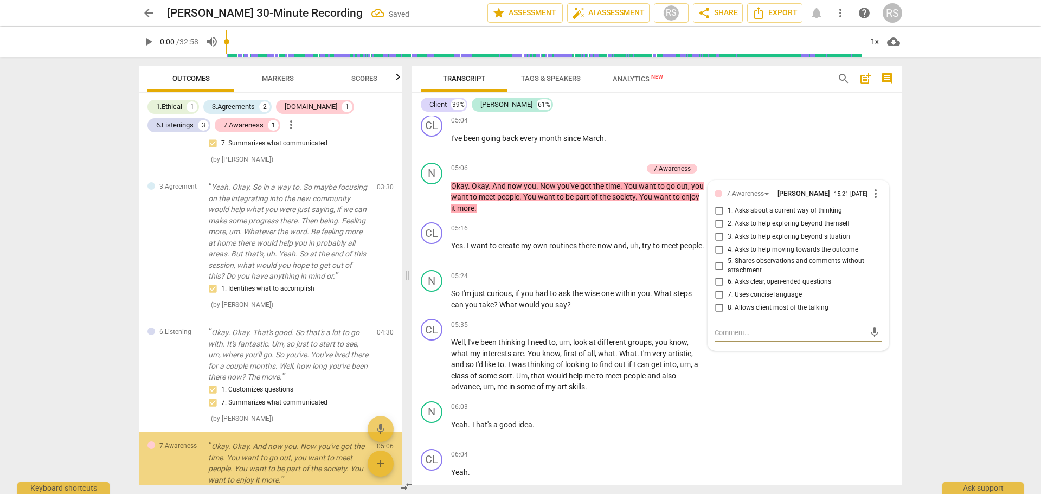
scroll to position [637, 0]
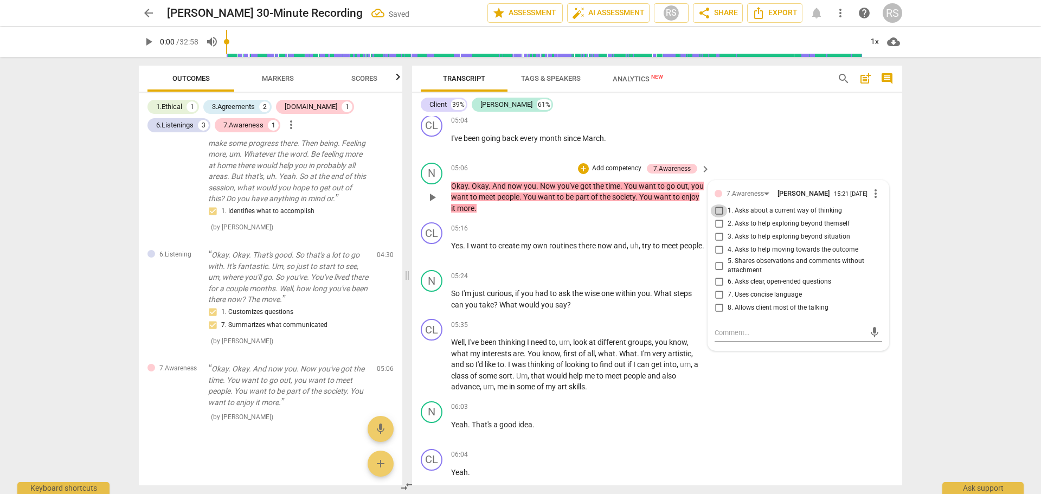
click at [717, 206] on input "1. Asks about a current way of thinking" at bounding box center [719, 210] width 17 height 13
checkbox input "true"
drag, startPoint x: 808, startPoint y: 406, endPoint x: 519, endPoint y: 287, distance: 312.9
click at [808, 405] on div "N play_arrow pause 06:03 + Add competency keyboard_arrow_right Yeah . That's a …" at bounding box center [657, 421] width 490 height 48
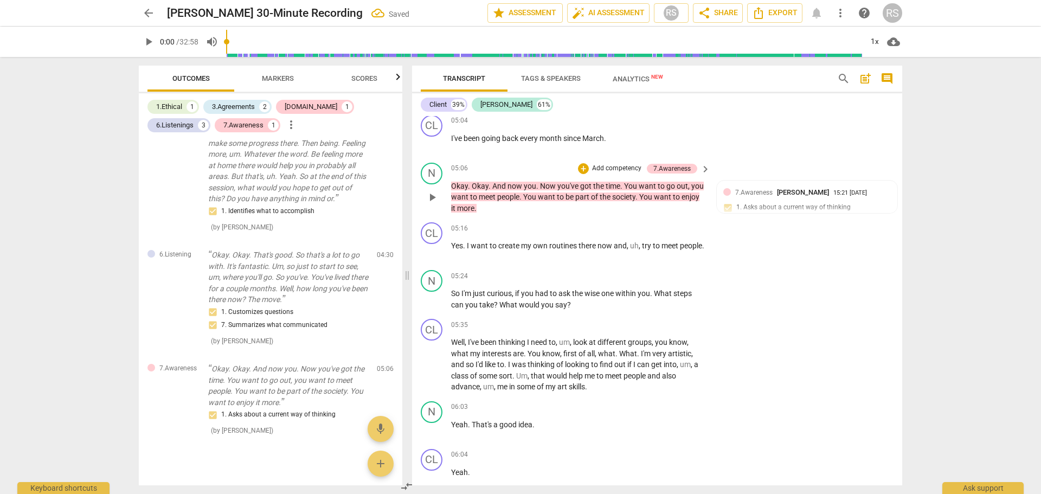
scroll to position [648, 0]
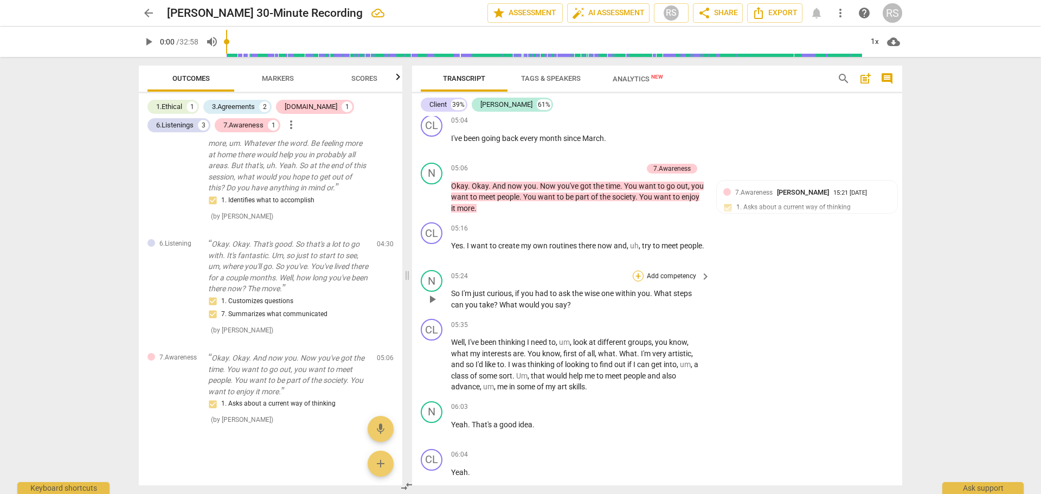
click at [638, 271] on div "+" at bounding box center [638, 276] width 11 height 11
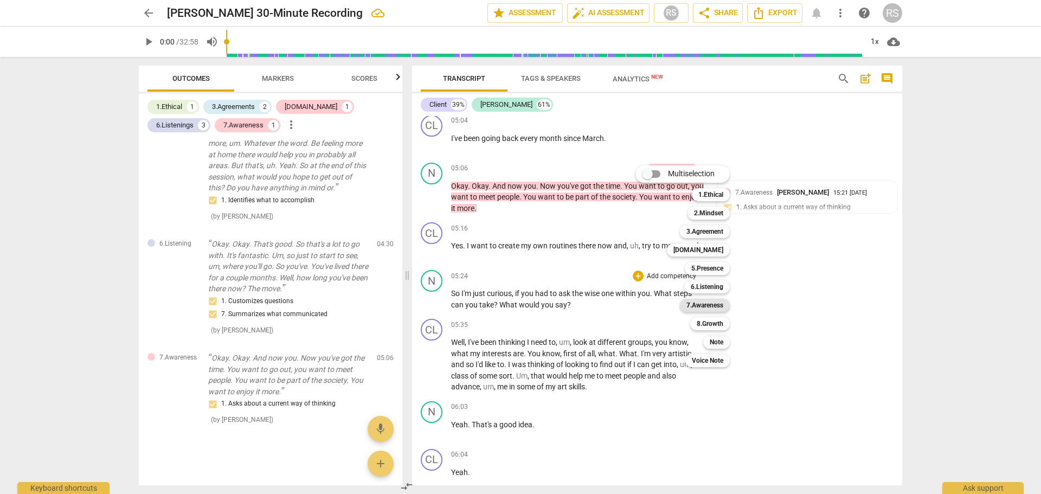
click at [714, 303] on b "7.Awareness" at bounding box center [705, 305] width 37 height 13
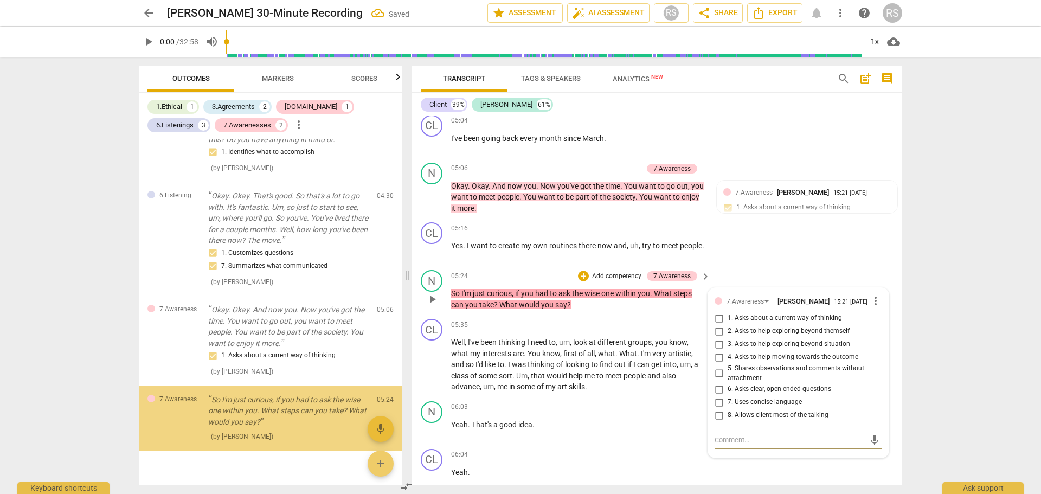
scroll to position [715, 0]
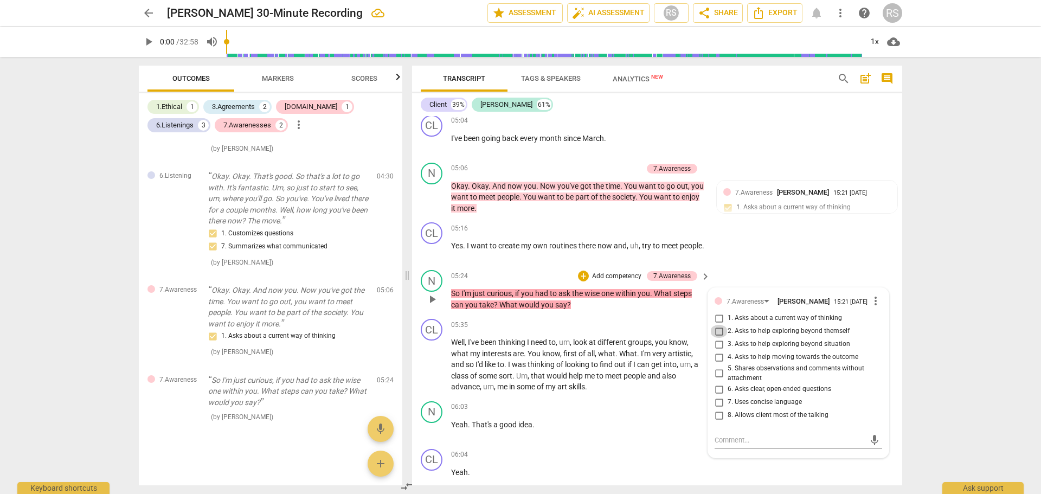
click at [717, 325] on input "2. Asks to help exploring beyond themself" at bounding box center [719, 331] width 17 height 13
checkbox input "true"
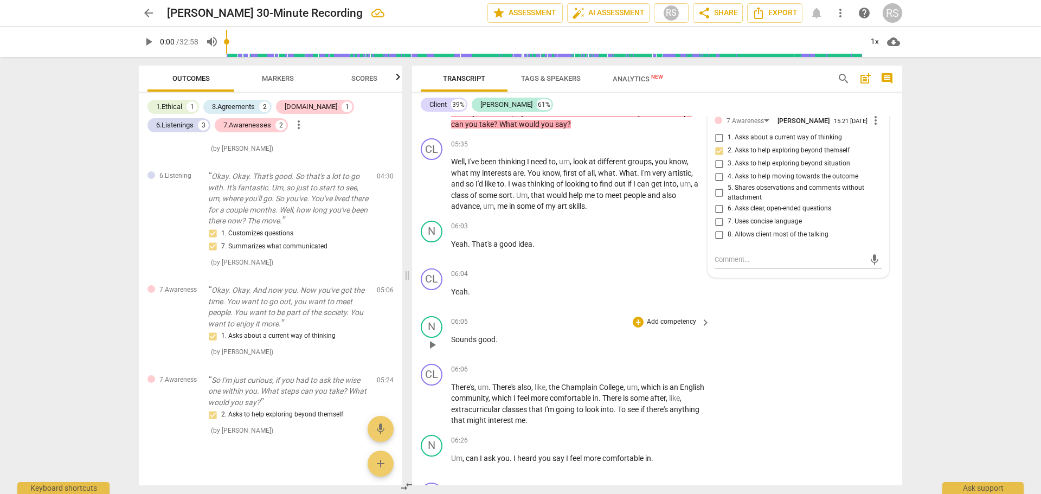
click at [833, 343] on div "N play_arrow pause 06:05 + Add competency keyboard_arrow_right Sounds good ." at bounding box center [657, 336] width 490 height 48
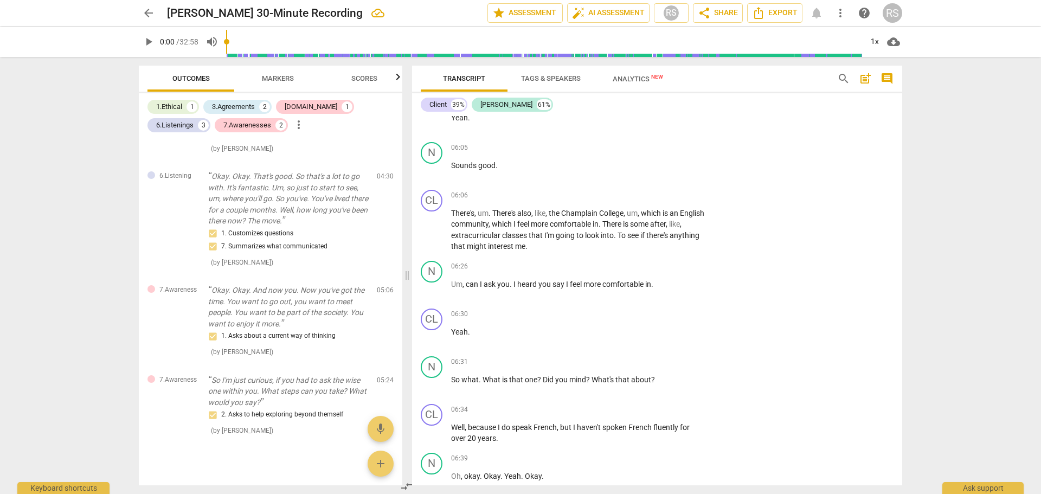
scroll to position [2144, 0]
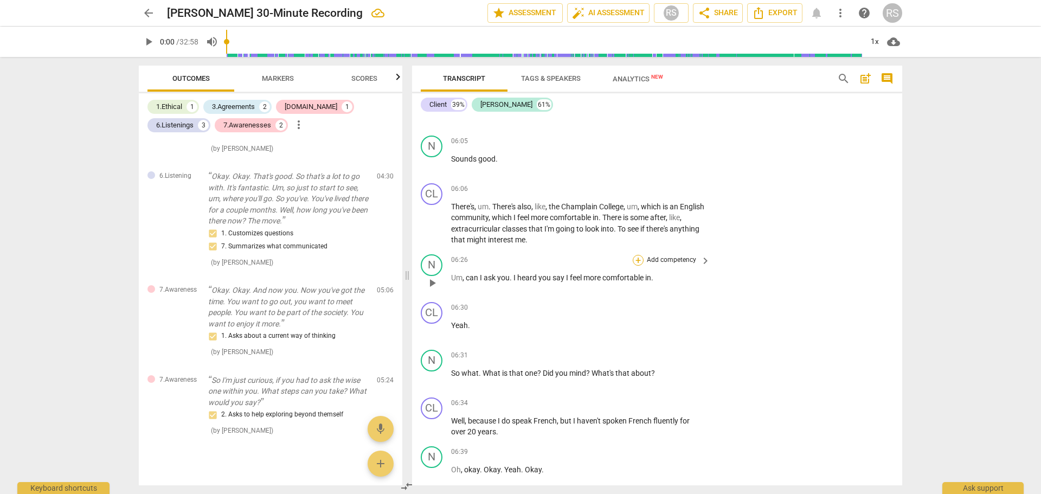
click at [638, 255] on div "+" at bounding box center [638, 260] width 11 height 11
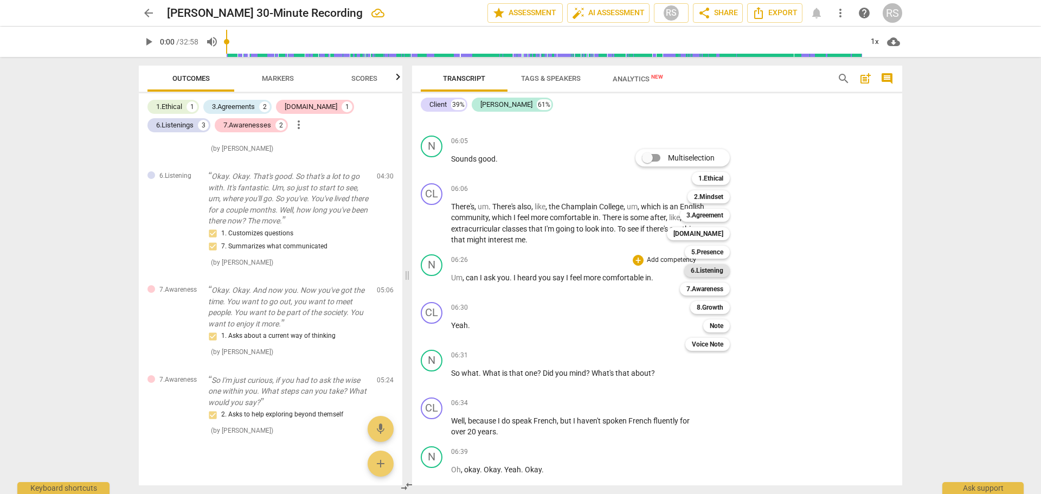
click at [707, 268] on b "6.Listening" at bounding box center [707, 270] width 33 height 13
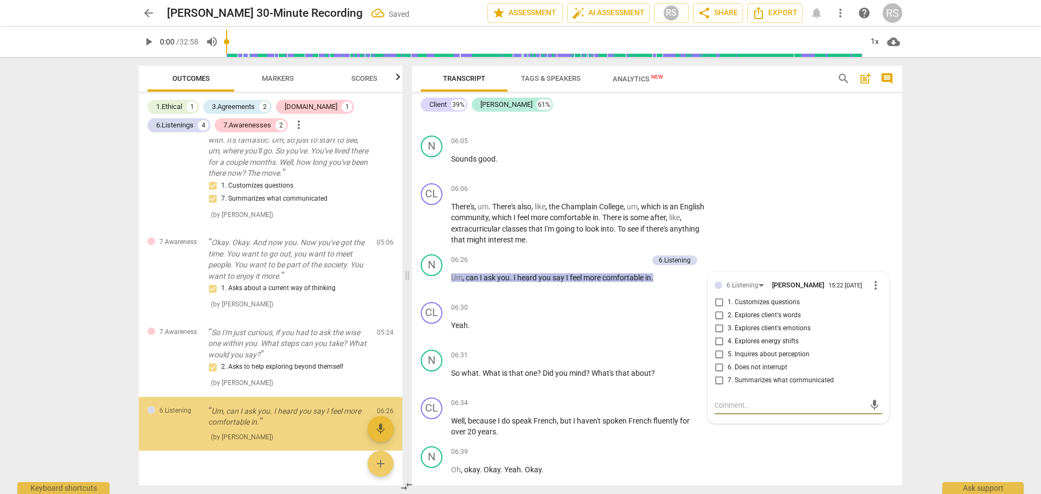
scroll to position [783, 0]
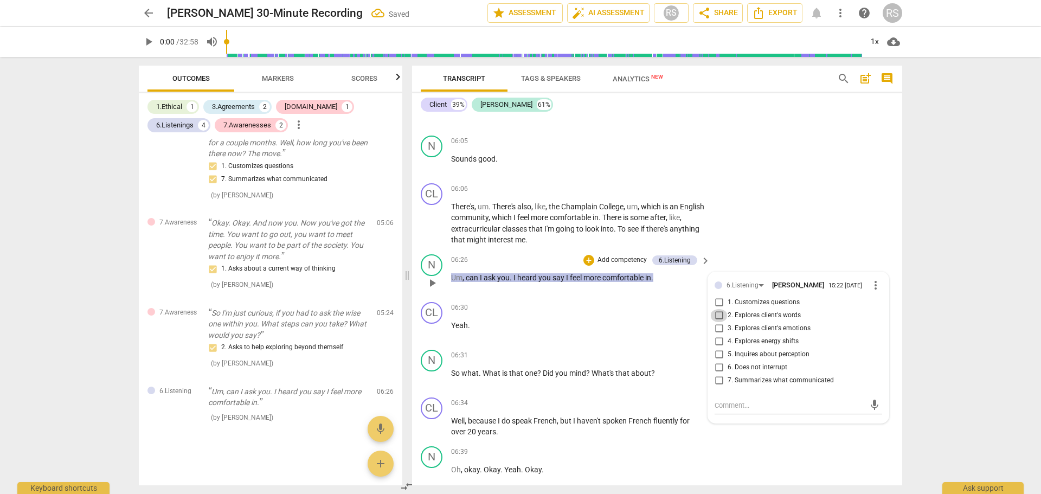
click at [718, 309] on input "2. Explores client's words" at bounding box center [719, 315] width 17 height 13
checkbox input "true"
drag, startPoint x: 777, startPoint y: 447, endPoint x: 687, endPoint y: 382, distance: 111.2
click at [777, 446] on div "N play_arrow pause 06:39 + Add competency keyboard_arrow_right Oh , okay . Okay…" at bounding box center [657, 466] width 490 height 48
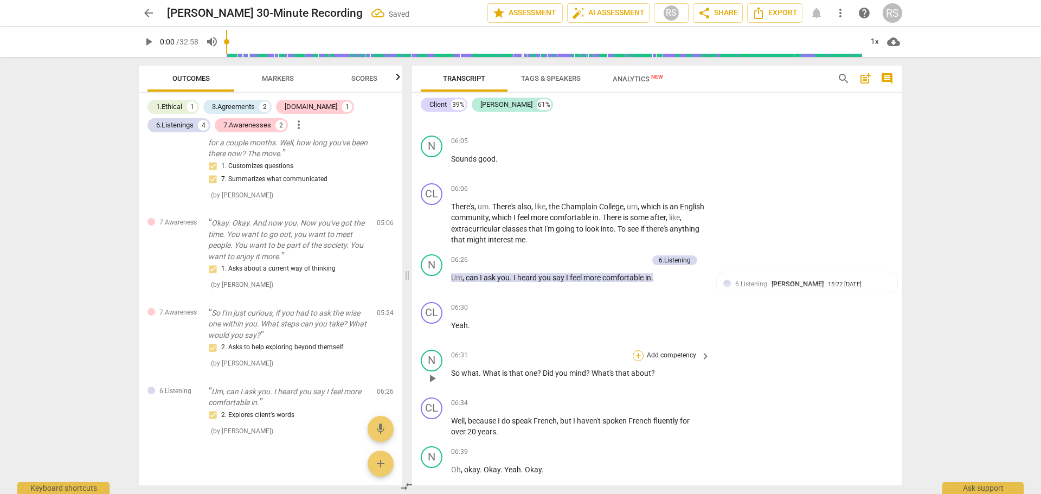
click at [638, 350] on div "+" at bounding box center [638, 355] width 11 height 11
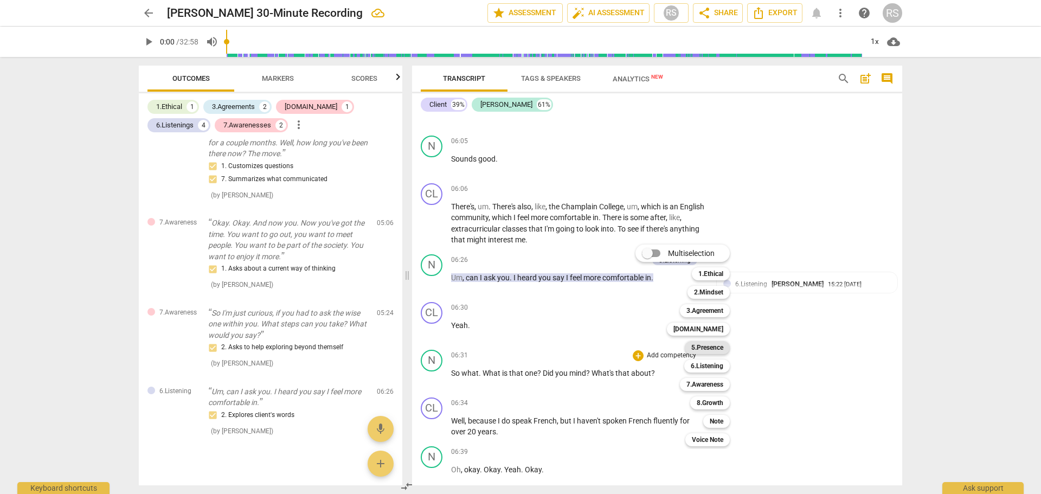
click at [712, 345] on b "5.Presence" at bounding box center [708, 347] width 32 height 13
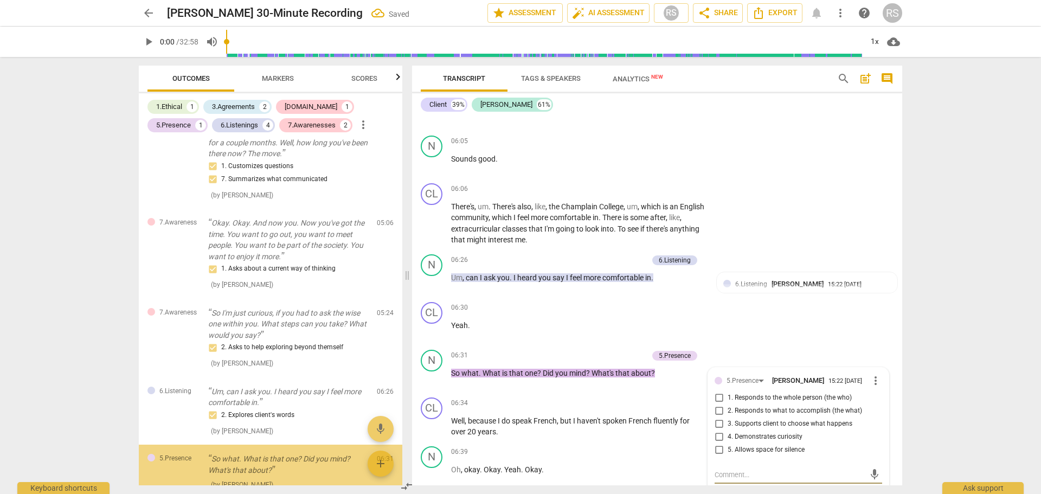
scroll to position [851, 0]
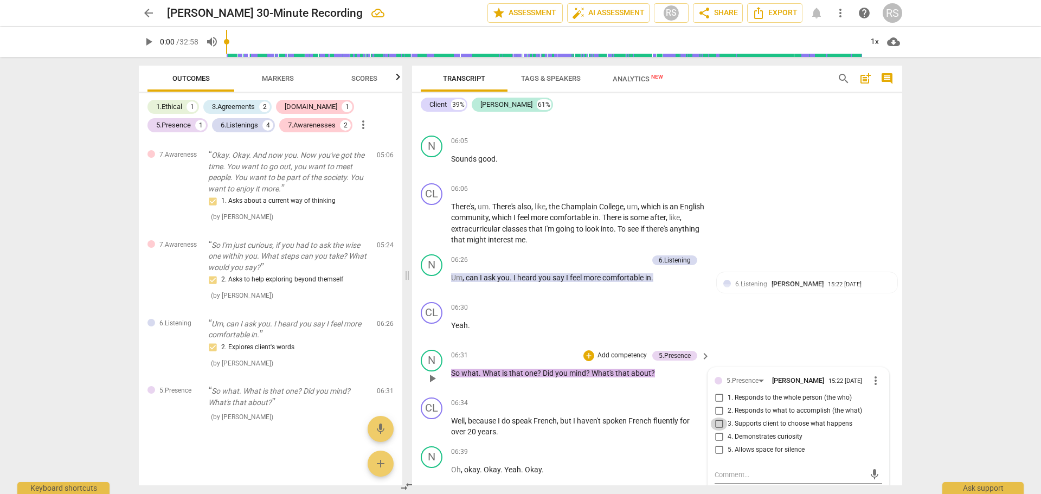
click at [716, 418] on input "3. Supports client to choose what happens" at bounding box center [719, 424] width 17 height 13
checkbox input "true"
click at [718, 431] on input "4. Demonstrates curiosity" at bounding box center [719, 437] width 17 height 13
checkbox input "true"
click at [789, 334] on div "CL play_arrow pause 06:30 + Add competency keyboard_arrow_right Yeah ." at bounding box center [657, 322] width 490 height 48
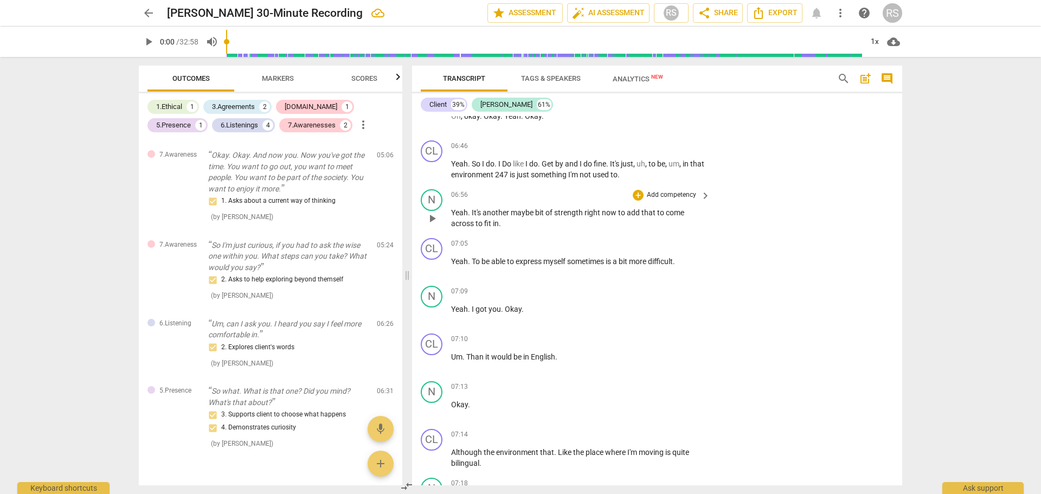
scroll to position [2506, 0]
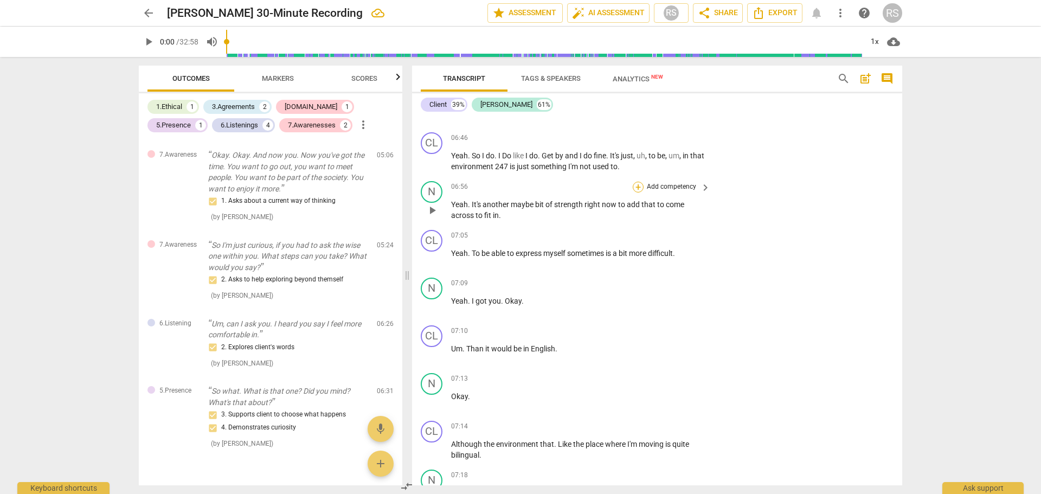
click at [637, 182] on div "+" at bounding box center [638, 187] width 11 height 11
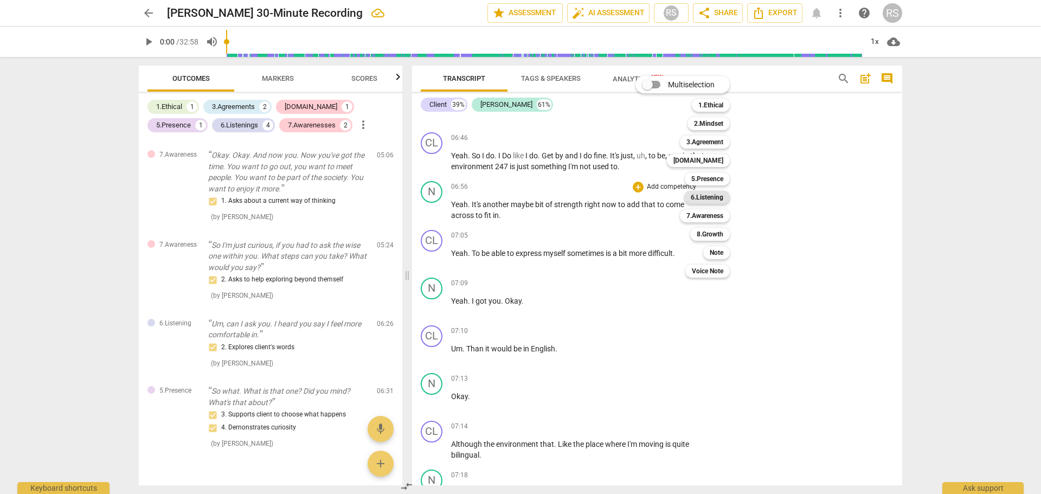
click at [699, 196] on b "6.Listening" at bounding box center [707, 197] width 33 height 13
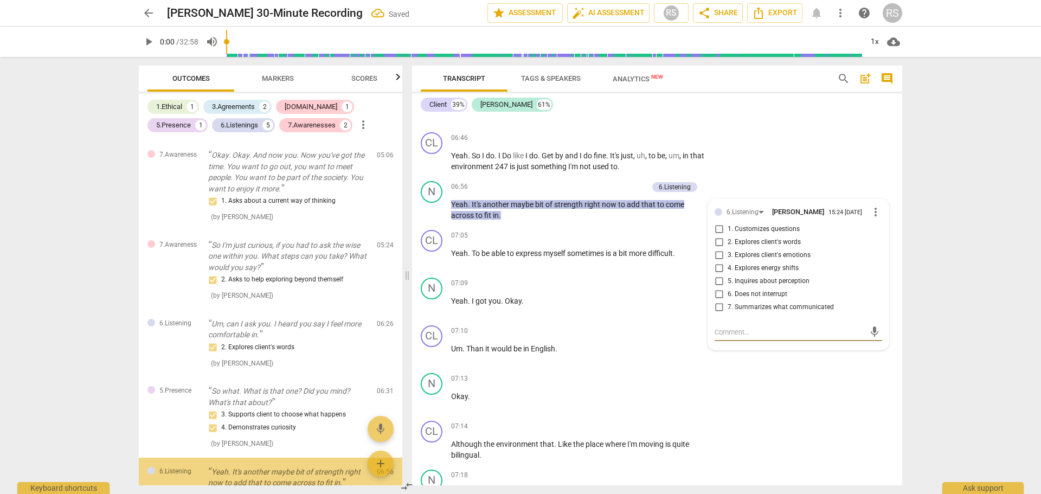
scroll to position [931, 0]
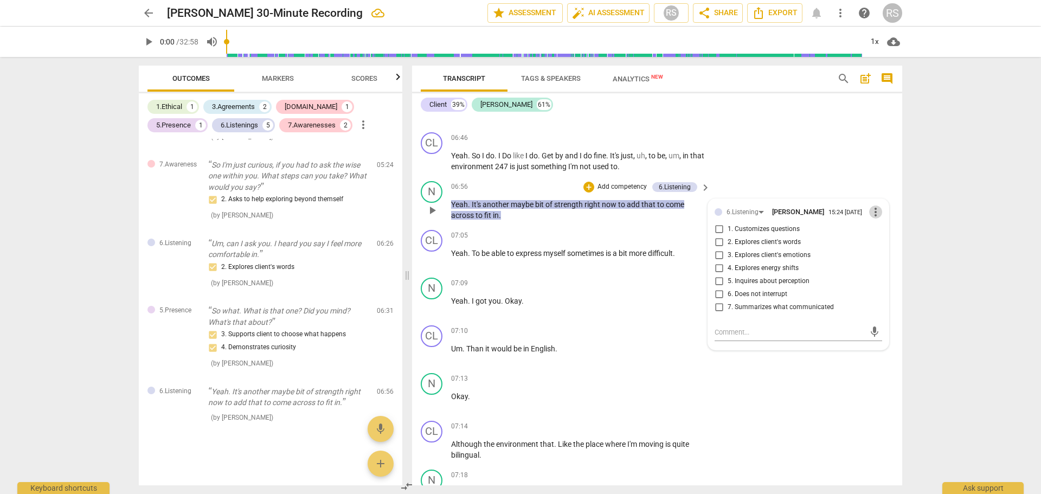
click at [876, 206] on span "more_vert" at bounding box center [876, 212] width 13 height 13
click at [876, 221] on li "Delete" at bounding box center [884, 222] width 37 height 21
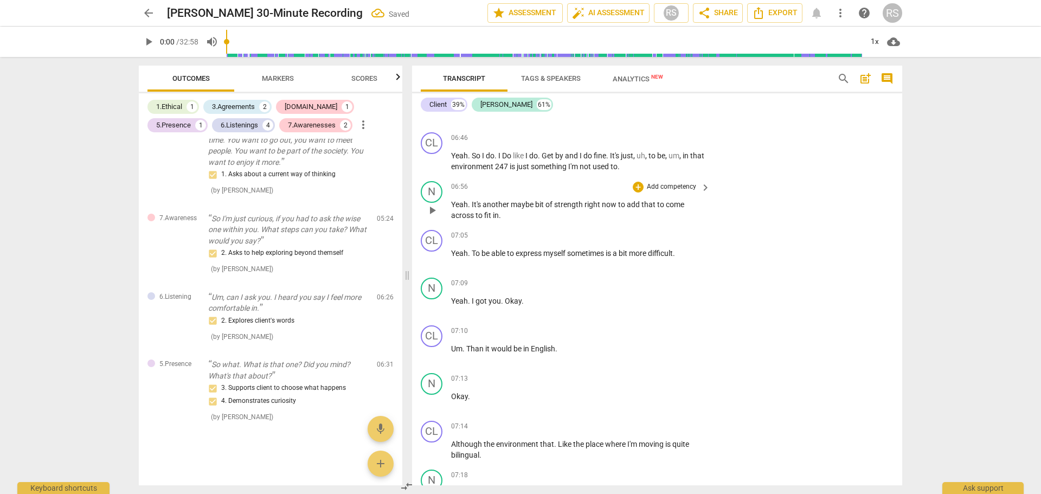
scroll to position [877, 0]
click at [640, 182] on div "+" at bounding box center [638, 187] width 11 height 11
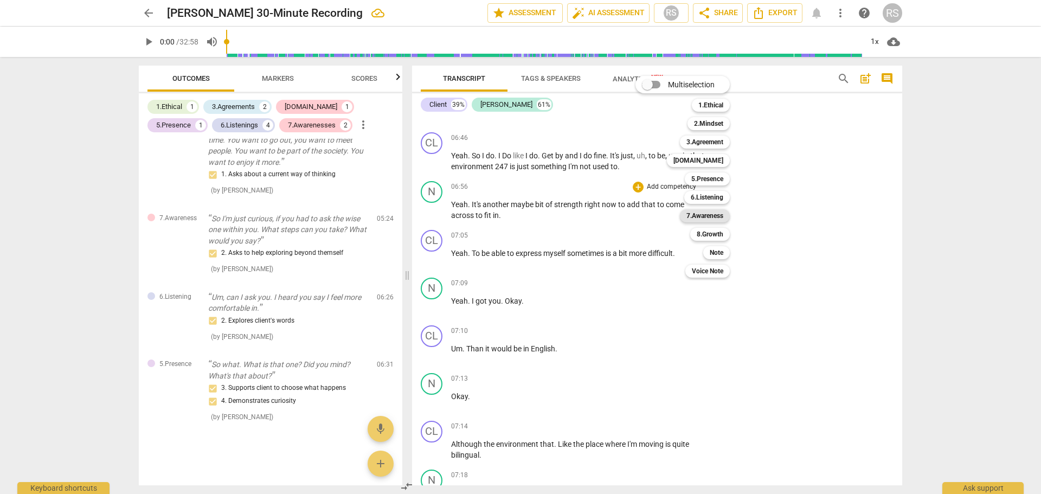
click at [720, 216] on b "7.Awareness" at bounding box center [705, 215] width 37 height 13
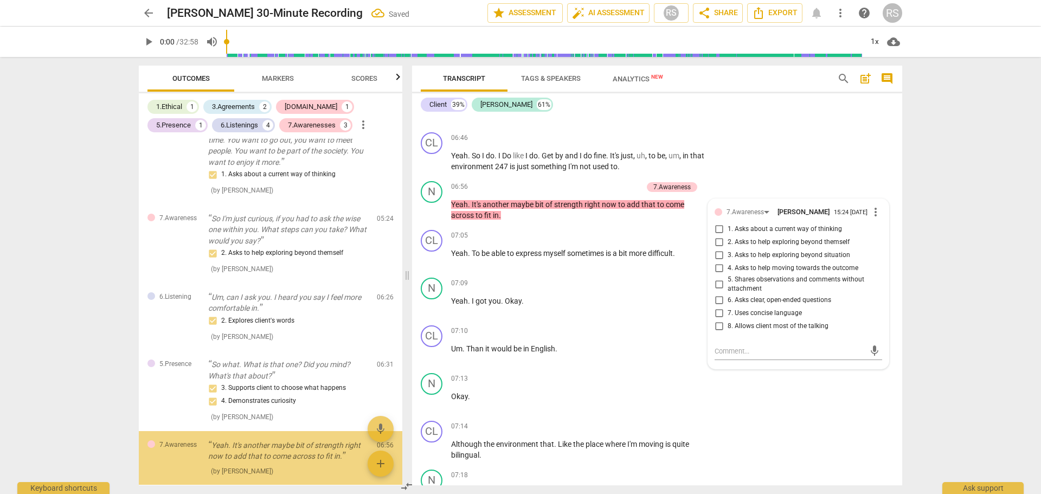
scroll to position [931, 0]
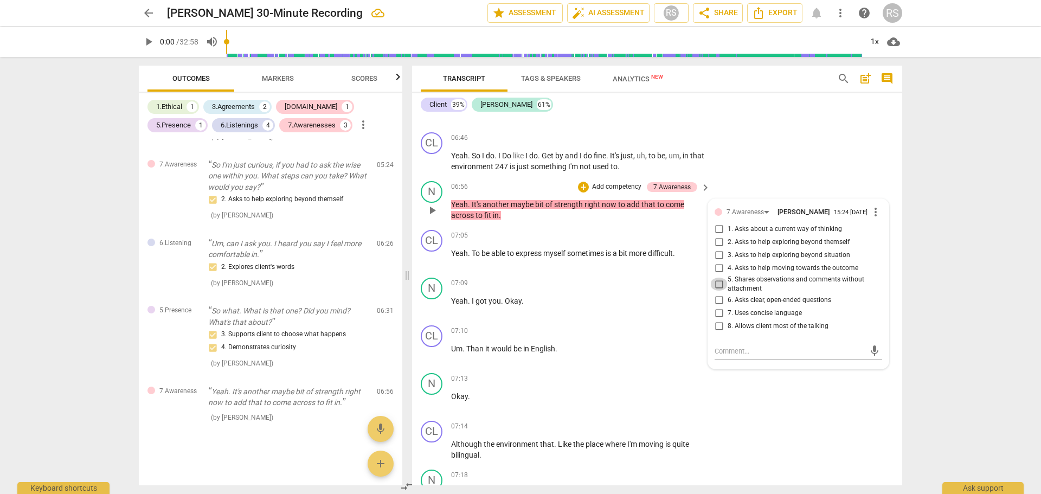
click at [715, 279] on input "5. Shares observations and comments without attachment" at bounding box center [719, 284] width 17 height 13
checkbox input "true"
click at [645, 284] on div "07:09 + Add competency keyboard_arrow_right Yeah . I got you . Okay ." at bounding box center [581, 297] width 260 height 39
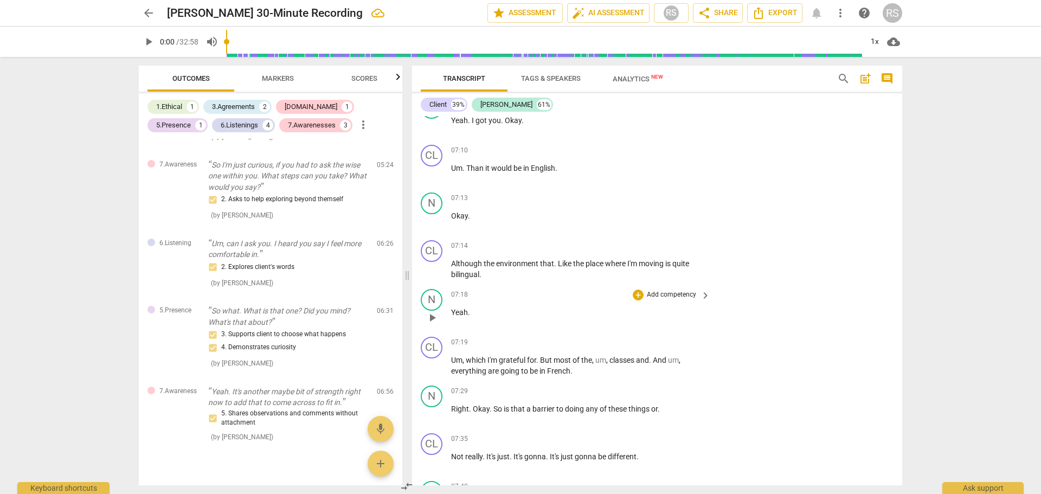
scroll to position [2868, 0]
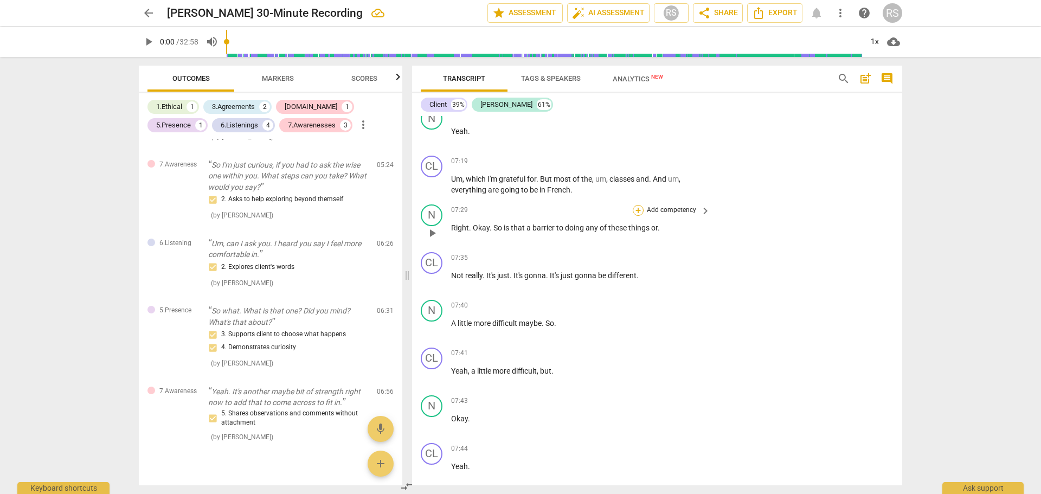
click at [638, 205] on div "+" at bounding box center [638, 210] width 11 height 11
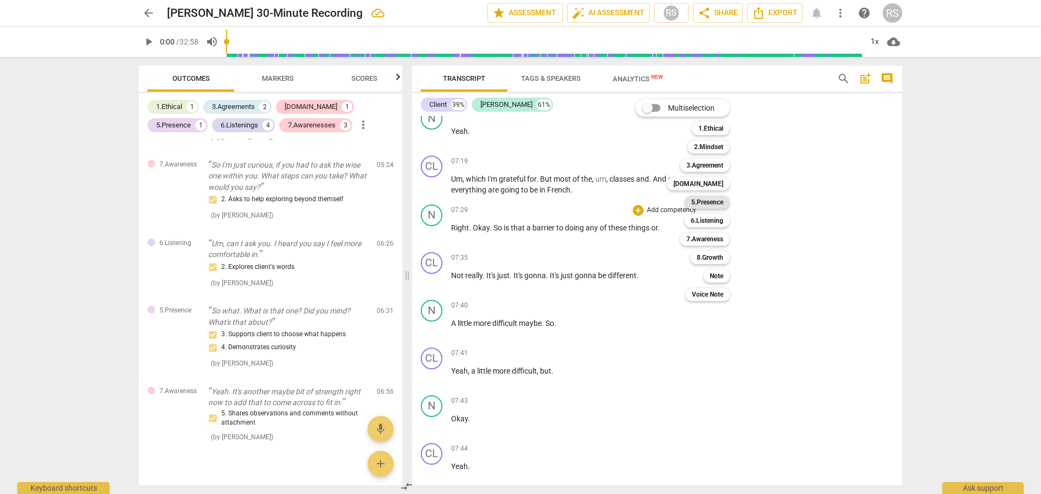
click at [713, 203] on b "5.Presence" at bounding box center [708, 202] width 32 height 13
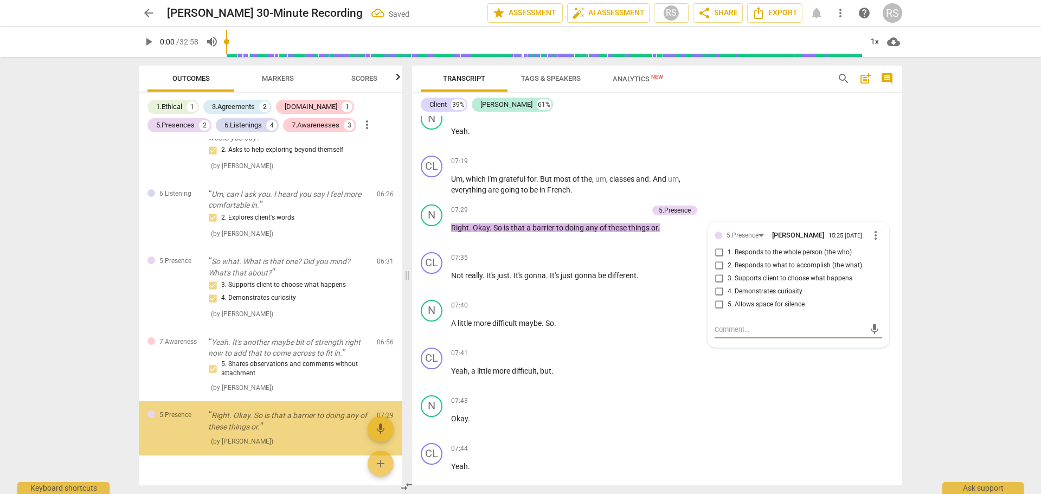
scroll to position [1005, 0]
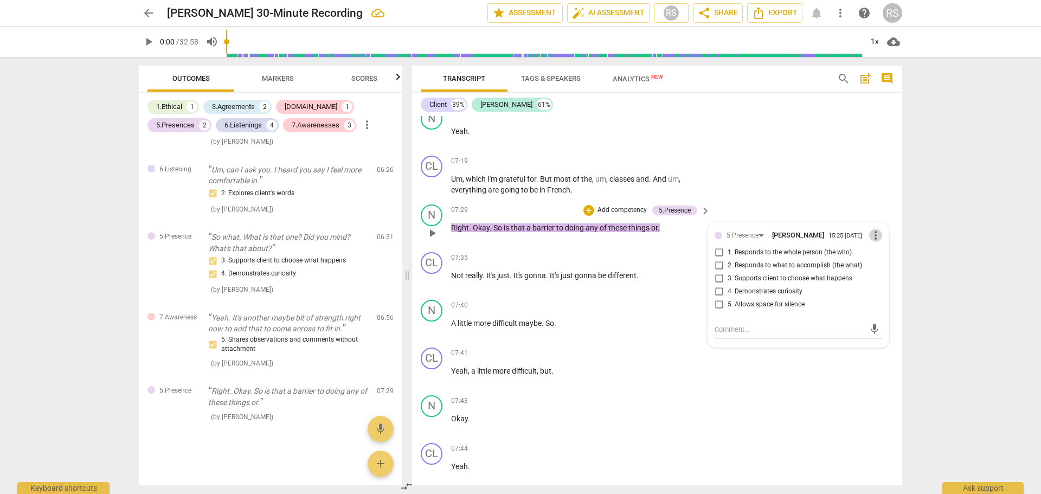
click at [876, 229] on span "more_vert" at bounding box center [876, 235] width 13 height 13
click at [880, 248] on li "Delete" at bounding box center [884, 245] width 37 height 21
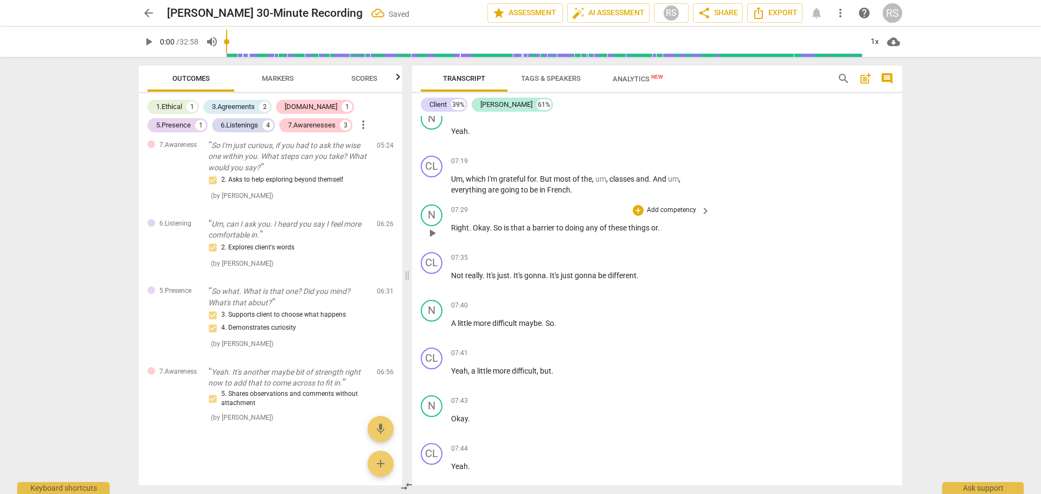
scroll to position [950, 0]
click at [637, 205] on div "+" at bounding box center [638, 210] width 11 height 11
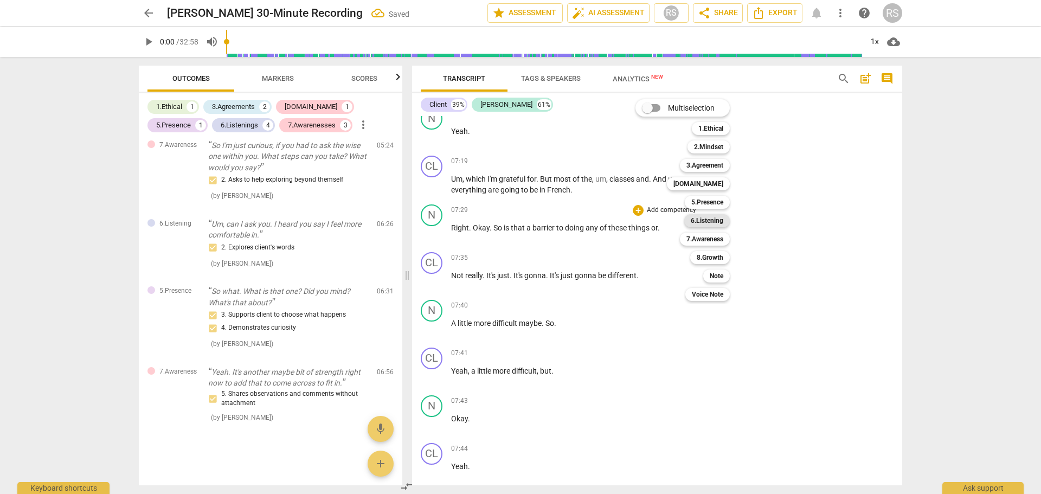
click at [724, 217] on b "6.Listening" at bounding box center [707, 220] width 33 height 13
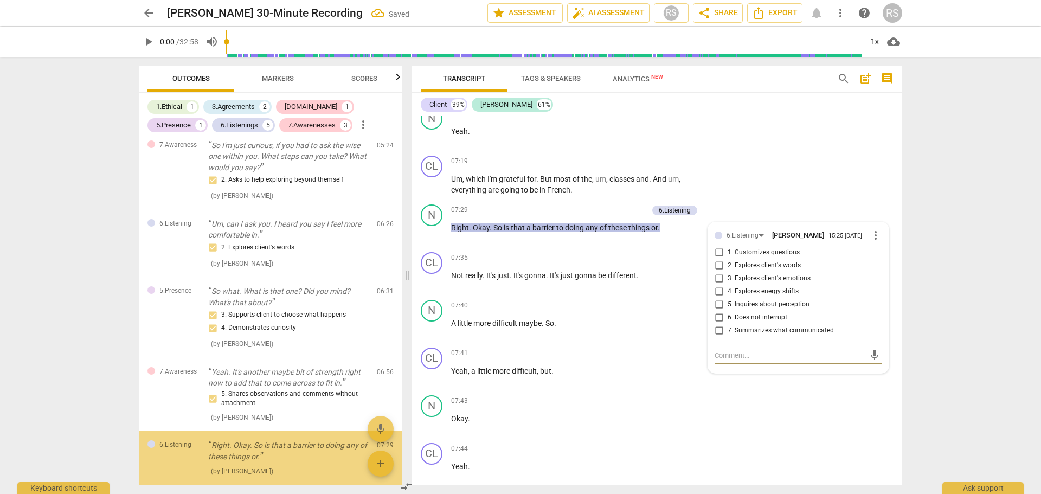
scroll to position [1005, 0]
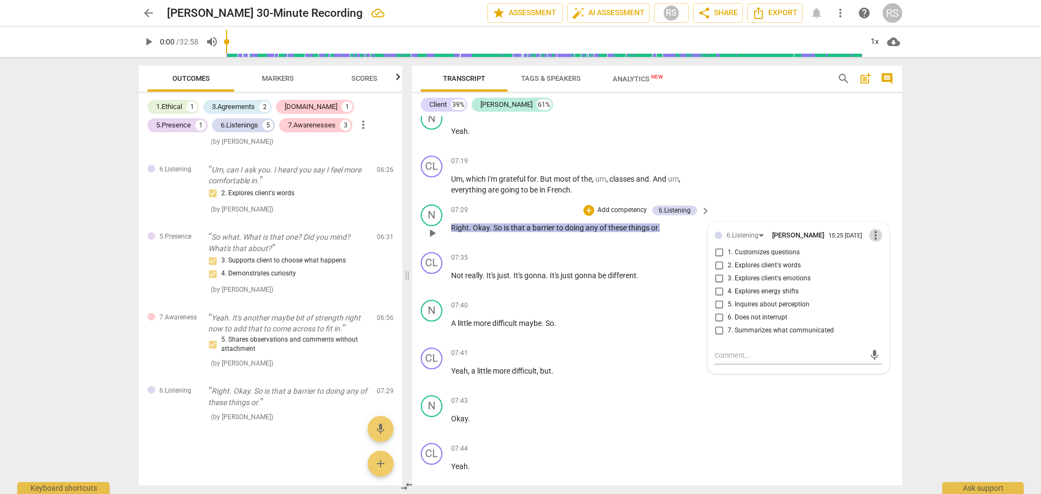
click at [872, 229] on span "more_vert" at bounding box center [876, 235] width 13 height 13
click at [882, 227] on li "Edit" at bounding box center [884, 225] width 37 height 21
click at [873, 230] on span "more_vert" at bounding box center [876, 236] width 13 height 13
click at [873, 229] on li "Edit" at bounding box center [884, 226] width 37 height 21
click at [873, 230] on span "more_vert" at bounding box center [876, 236] width 13 height 13
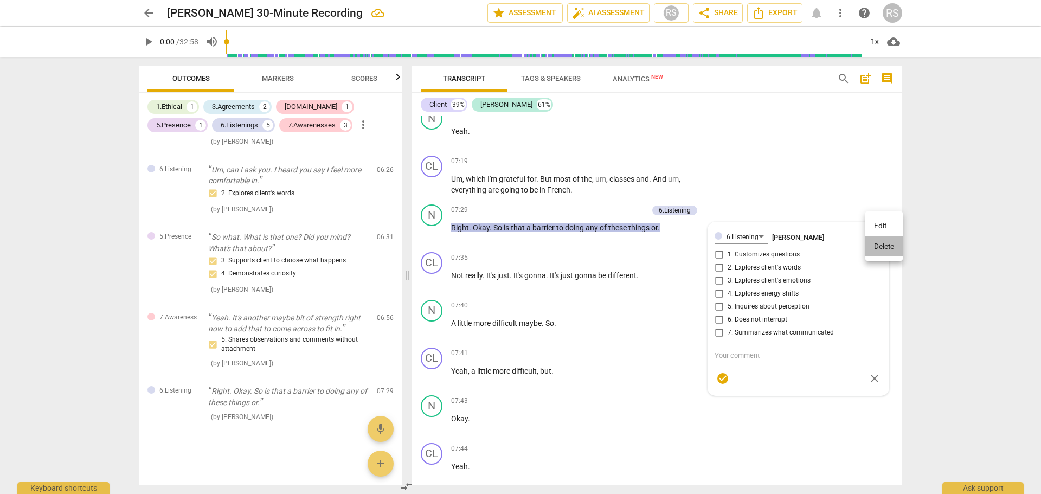
click at [875, 253] on li "Delete" at bounding box center [884, 246] width 37 height 21
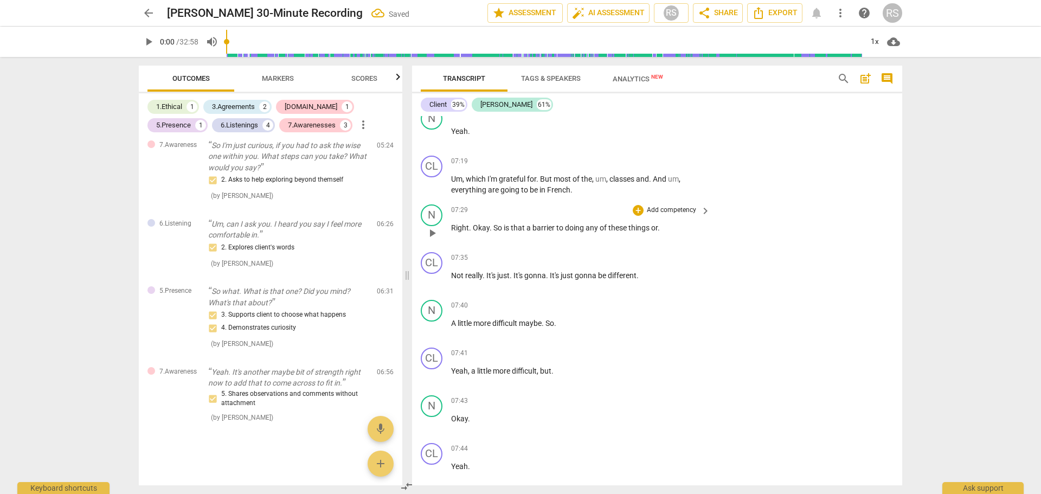
scroll to position [950, 0]
click at [638, 205] on div "+" at bounding box center [638, 210] width 11 height 11
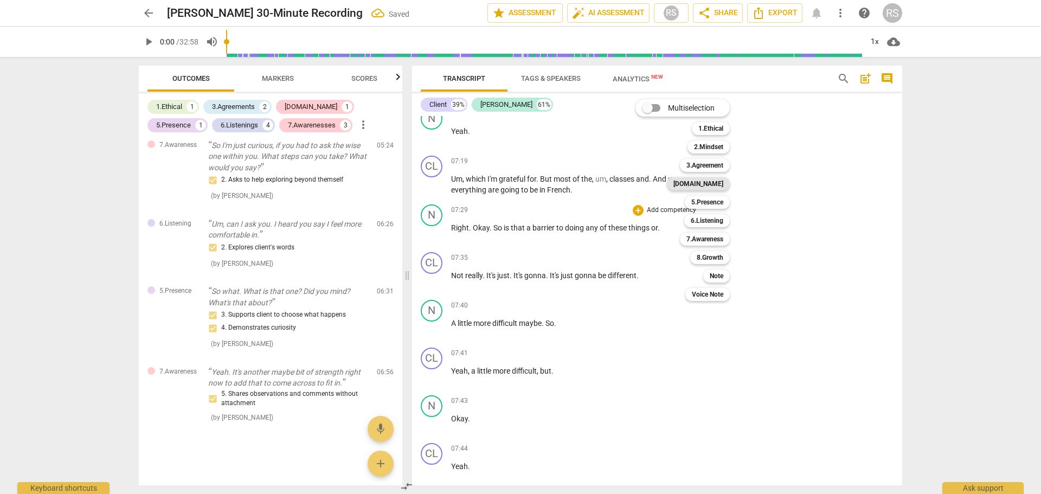
click at [717, 181] on b "[DOMAIN_NAME]" at bounding box center [699, 183] width 50 height 13
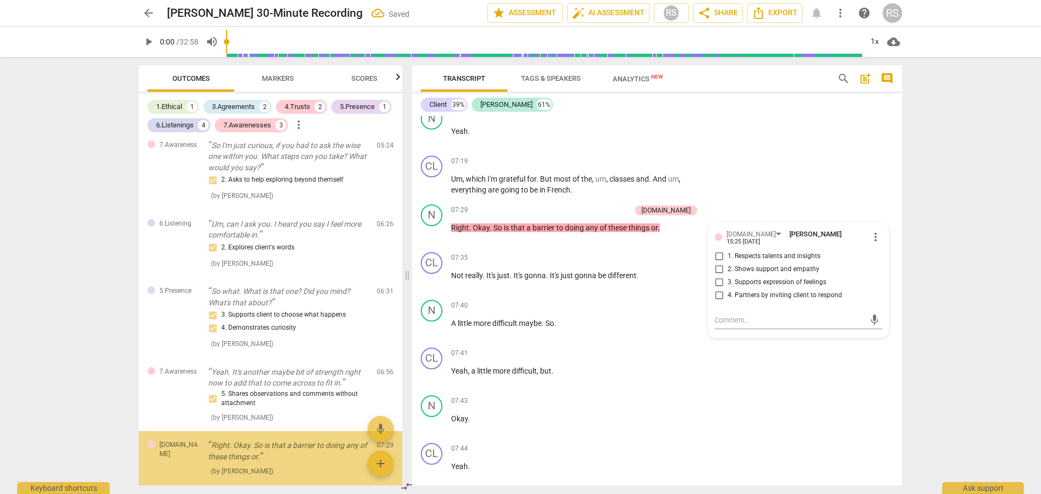
scroll to position [1005, 0]
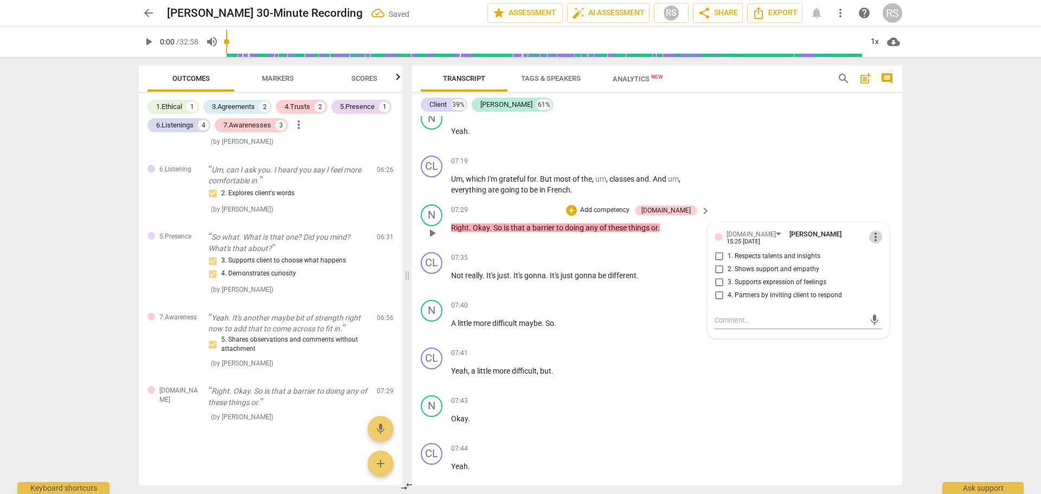
click at [873, 231] on span "more_vert" at bounding box center [876, 237] width 13 height 13
click at [874, 243] on li "Delete" at bounding box center [884, 245] width 37 height 21
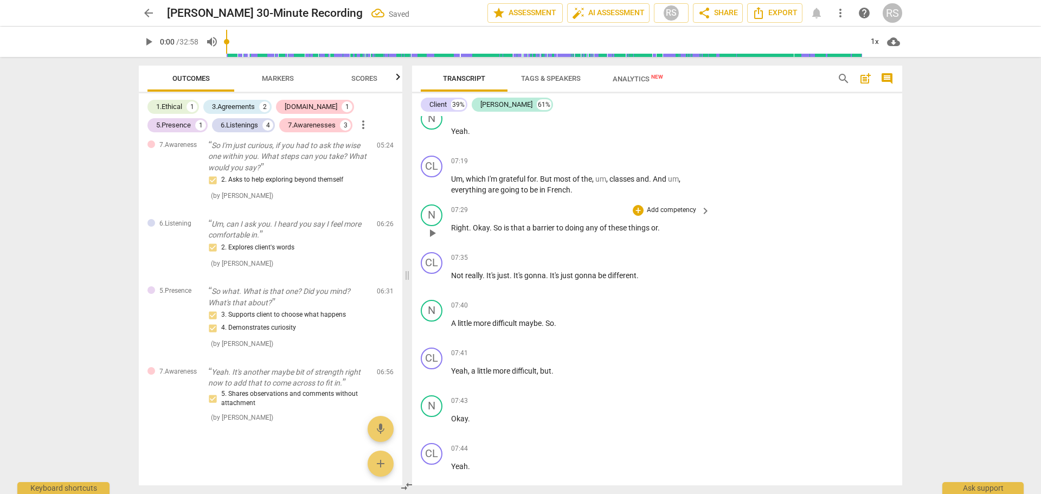
scroll to position [950, 0]
click at [636, 205] on div "+" at bounding box center [638, 210] width 11 height 11
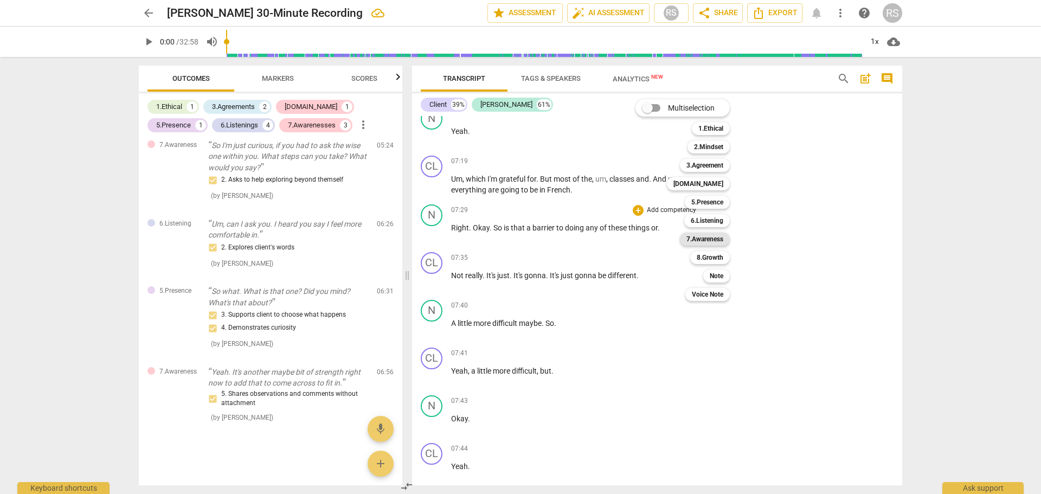
click at [706, 236] on b "7.Awareness" at bounding box center [705, 239] width 37 height 13
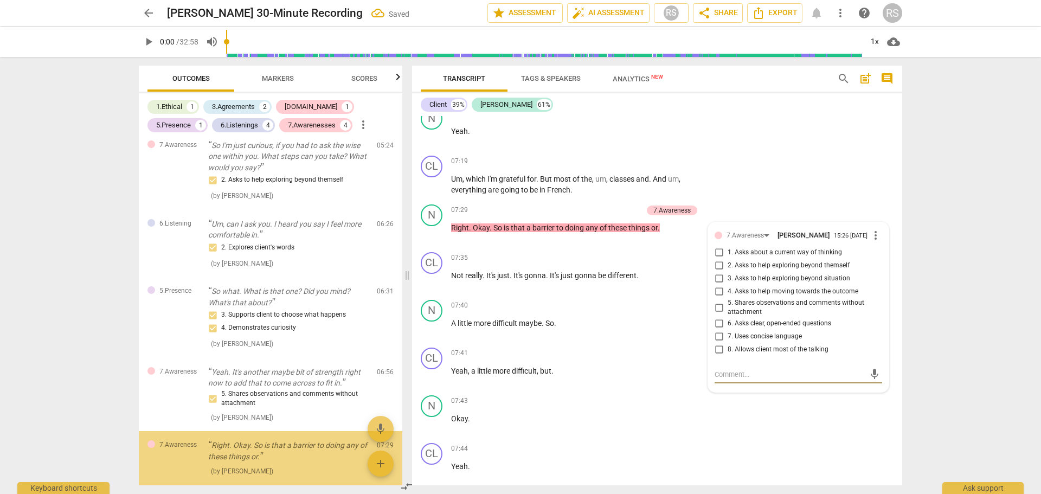
scroll to position [1005, 0]
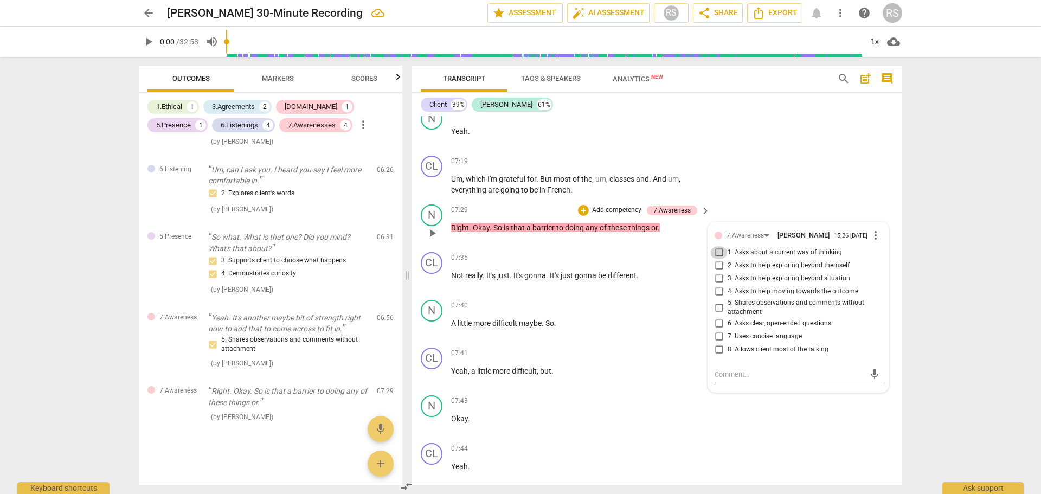
click at [720, 246] on input "1. Asks about a current way of thinking" at bounding box center [719, 252] width 17 height 13
checkbox input "true"
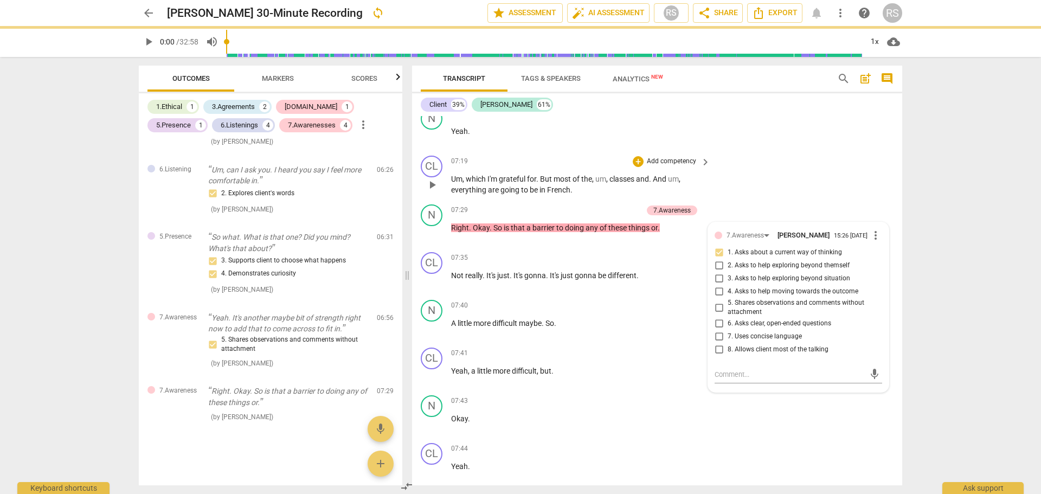
click at [846, 162] on div "CL play_arrow pause 07:19 + Add competency keyboard_arrow_right Um , which I'm …" at bounding box center [657, 175] width 490 height 49
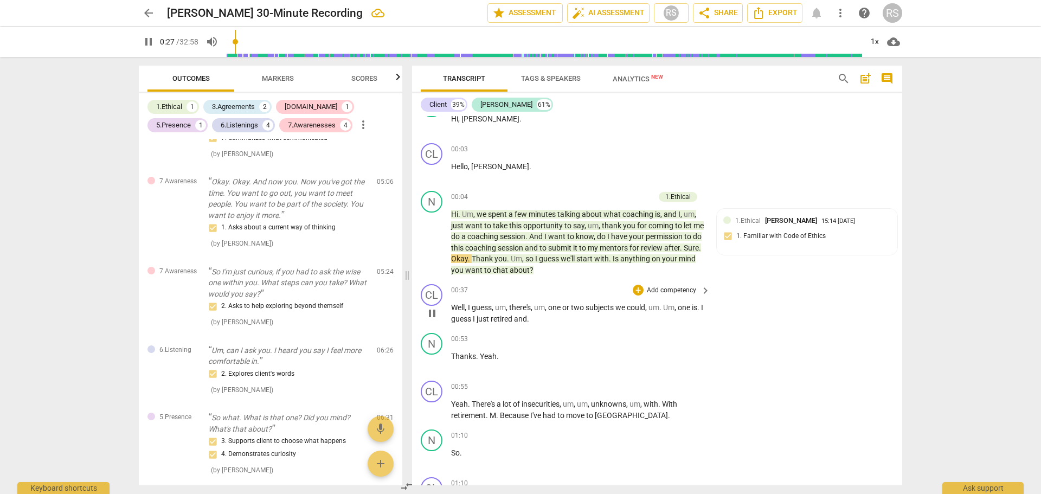
scroll to position [23, 0]
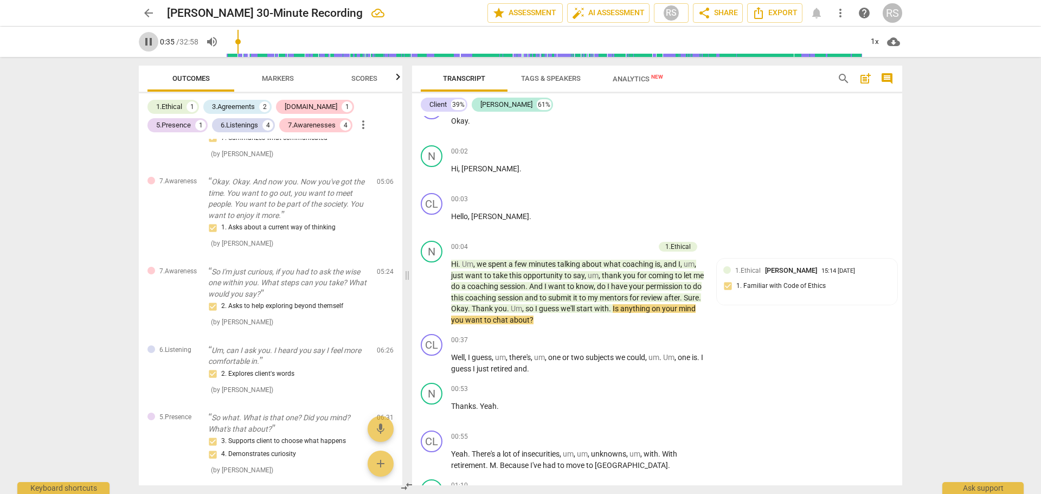
click at [150, 40] on span "pause" at bounding box center [148, 41] width 13 height 13
click at [548, 296] on span "to" at bounding box center [544, 297] width 9 height 9
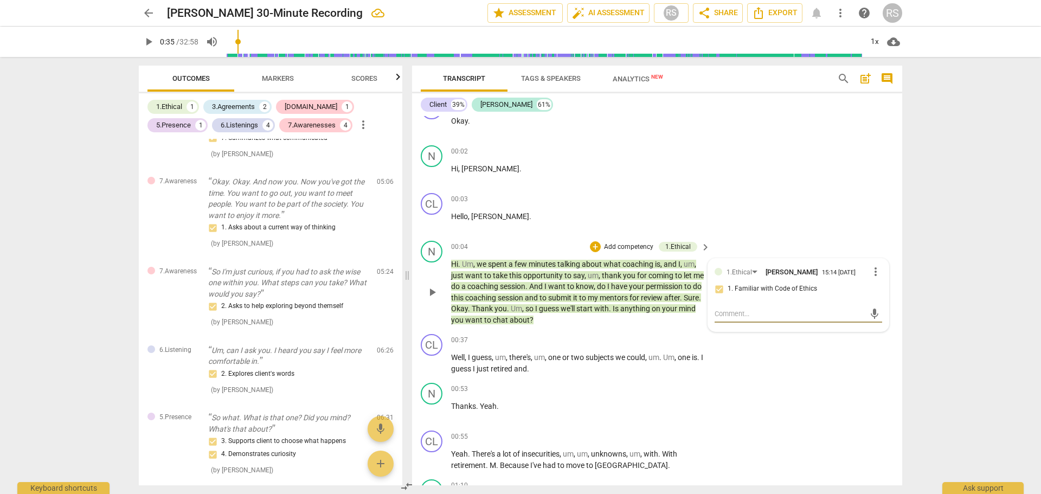
scroll to position [0, 0]
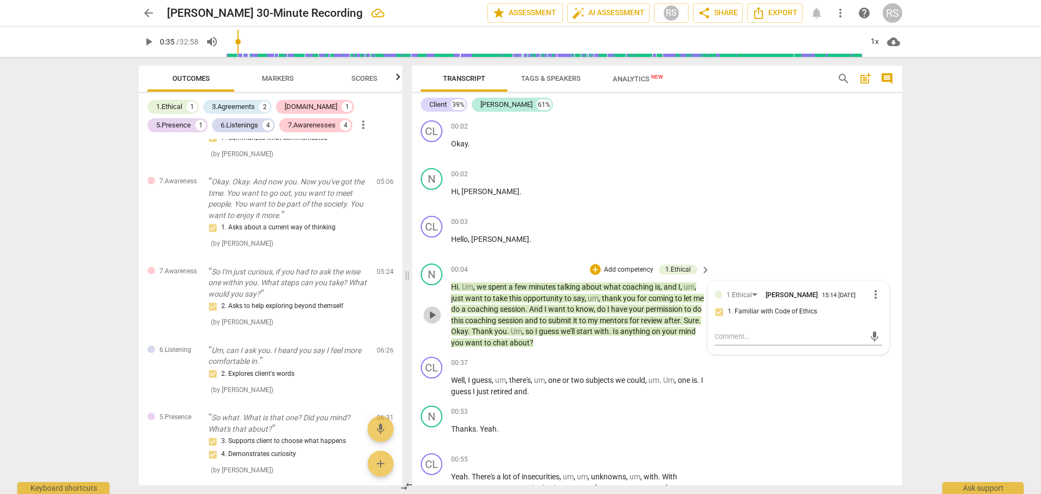
click at [432, 316] on span "play_arrow" at bounding box center [432, 315] width 13 height 13
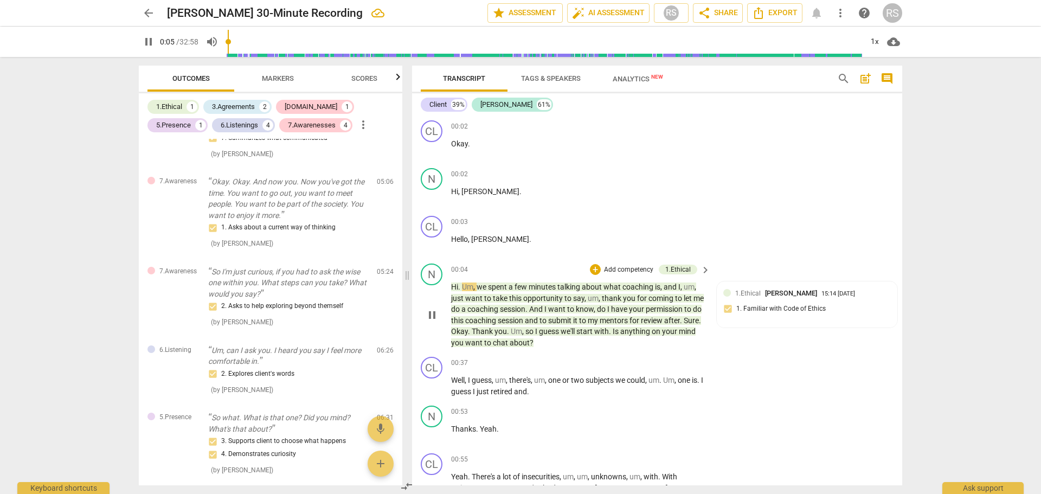
click at [432, 316] on span "pause" at bounding box center [432, 315] width 13 height 13
click at [573, 317] on span "submit" at bounding box center [560, 320] width 25 height 9
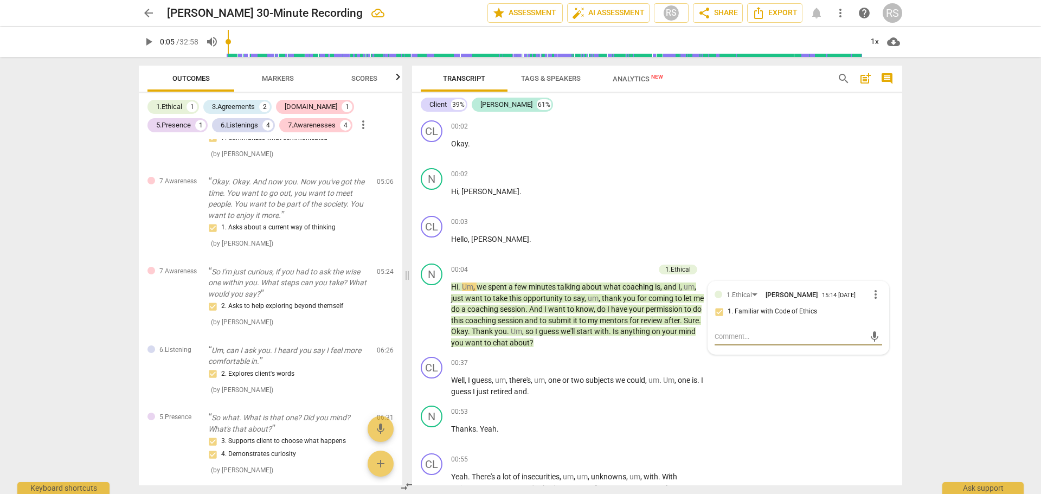
click at [573, 317] on span "submit" at bounding box center [560, 320] width 25 height 9
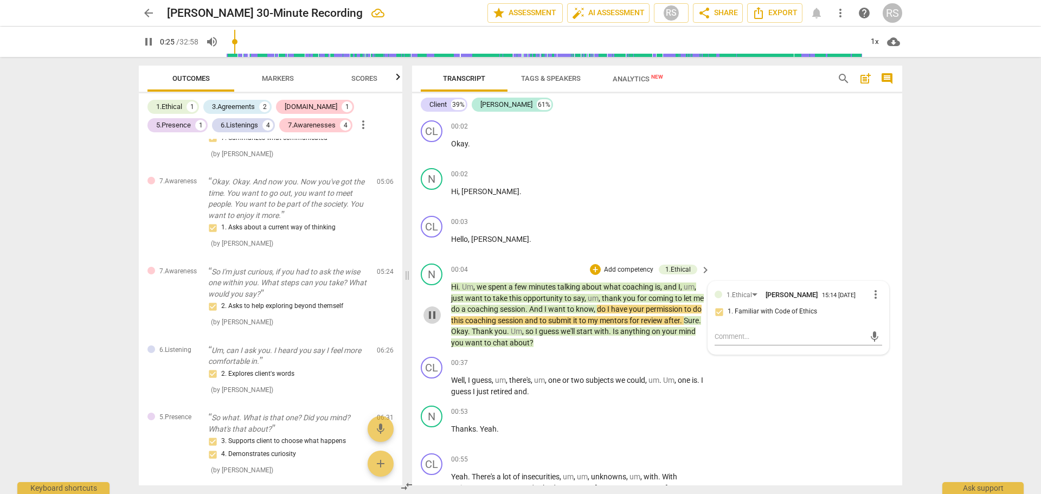
click at [433, 312] on span "pause" at bounding box center [432, 315] width 13 height 13
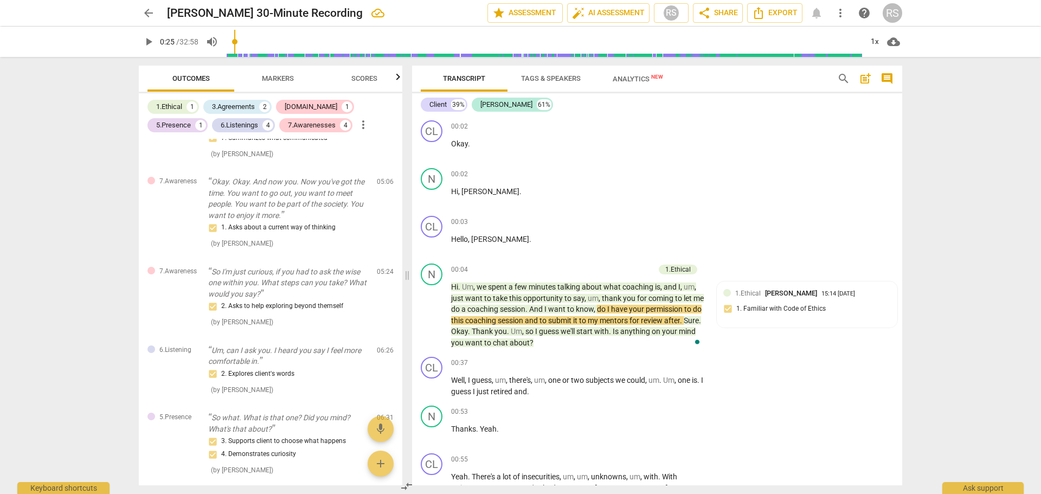
click at [578, 346] on p "Hi . Um , we spent a few minutes talking about what coaching is , and I , um , …" at bounding box center [578, 315] width 254 height 67
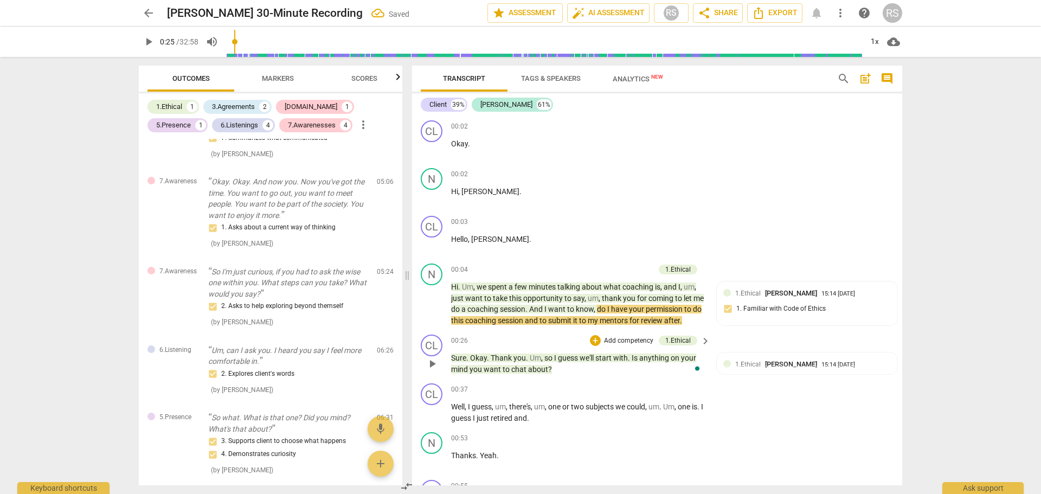
click at [556, 375] on p "Sure . Okay . Thank you . Um , so I guess we'll start with . Is anything on you…" at bounding box center [578, 364] width 254 height 22
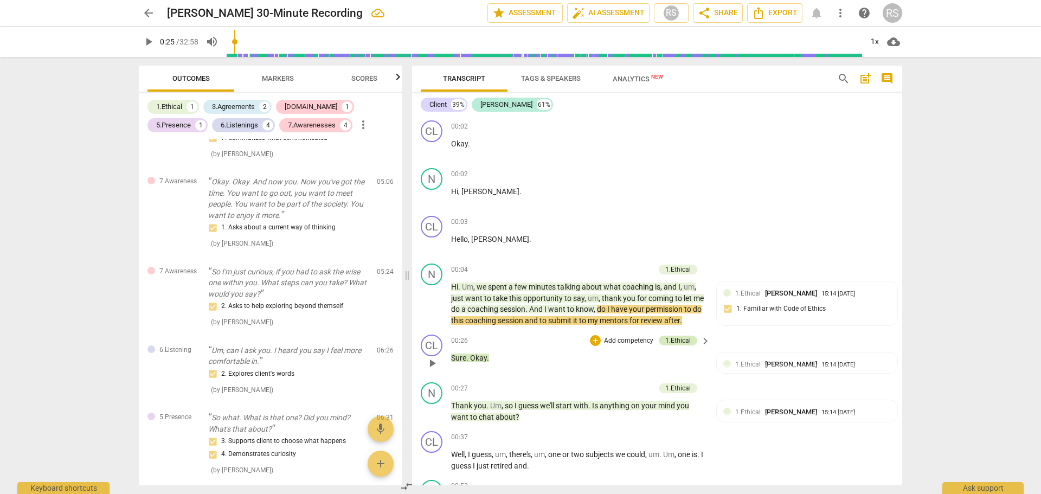
click at [677, 346] on div "1.Ethical" at bounding box center [678, 341] width 25 height 10
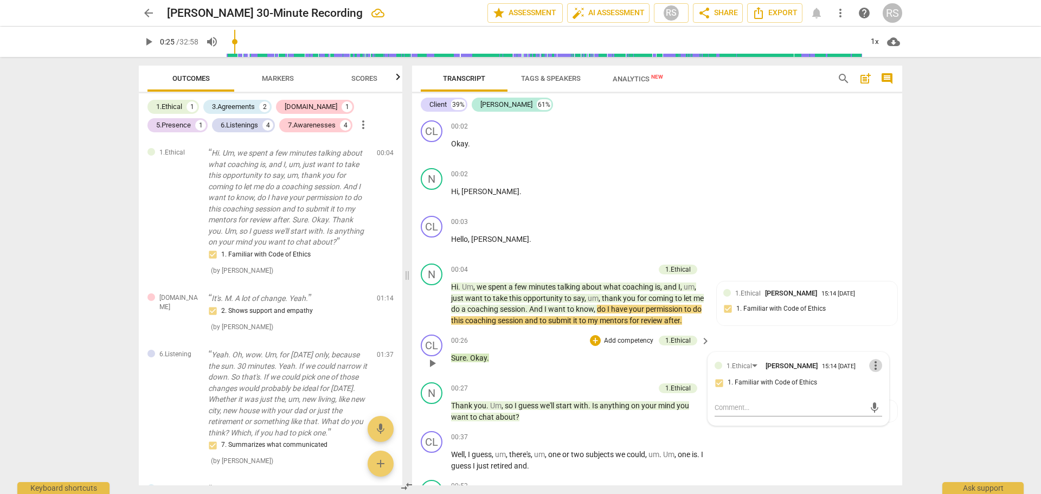
click at [872, 372] on span "more_vert" at bounding box center [876, 365] width 13 height 13
click at [884, 397] on li "Delete" at bounding box center [884, 397] width 37 height 21
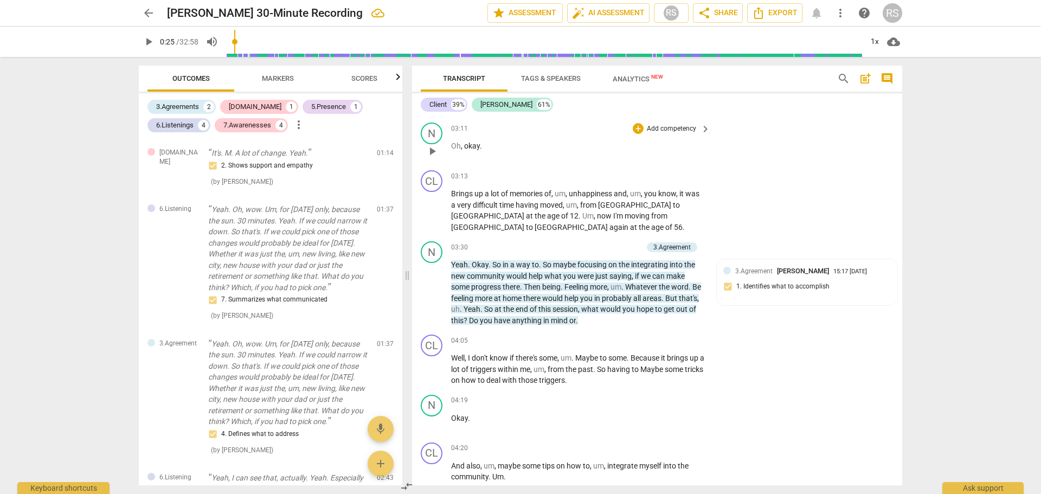
scroll to position [1085, 0]
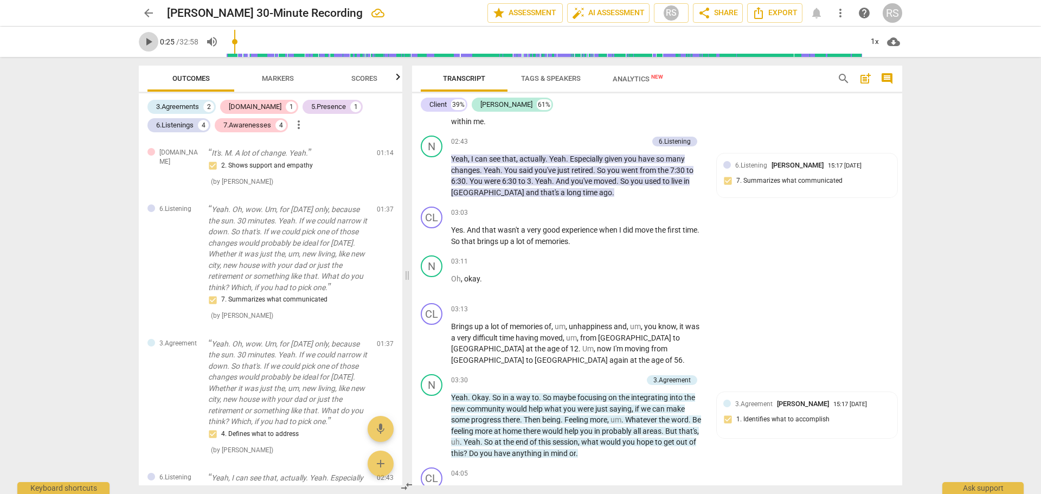
click at [149, 43] on span "play_arrow" at bounding box center [148, 41] width 13 height 13
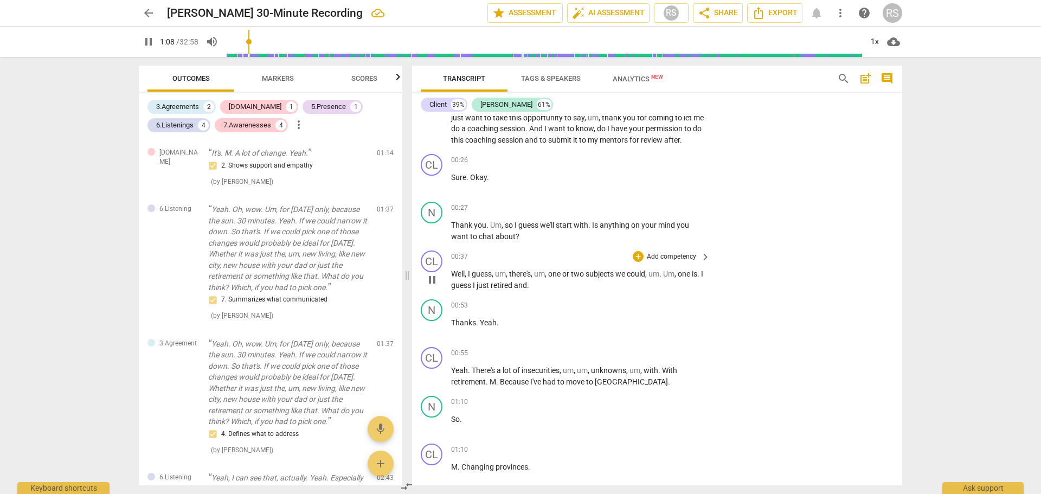
scroll to position [362, 0]
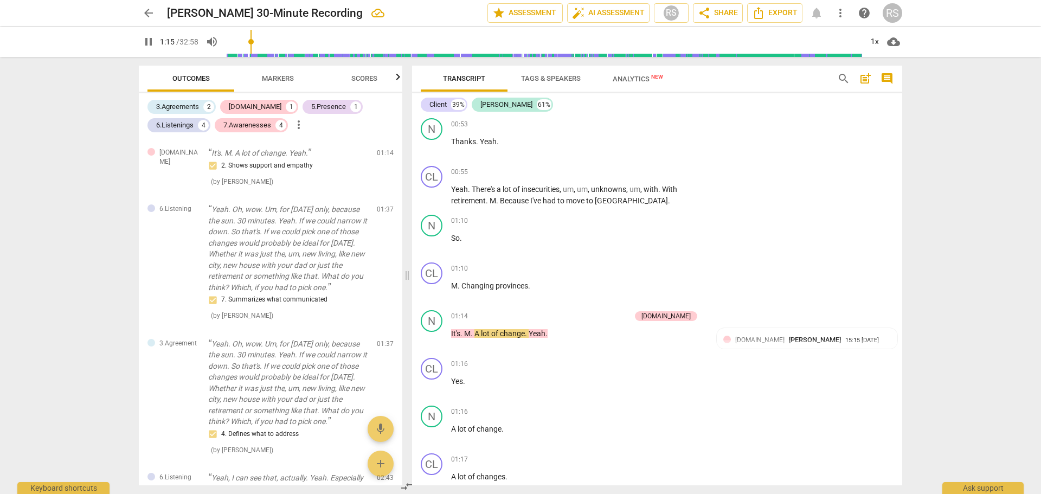
click at [148, 41] on span "pause" at bounding box center [148, 41] width 13 height 13
type input "76"
click at [463, 290] on span "Changing" at bounding box center [479, 286] width 34 height 9
drag, startPoint x: 456, startPoint y: 248, endPoint x: 450, endPoint y: 250, distance: 6.1
click at [450, 249] on div "N play_arrow pause 01:10 + Add competency keyboard_arrow_right So ." at bounding box center [657, 234] width 490 height 48
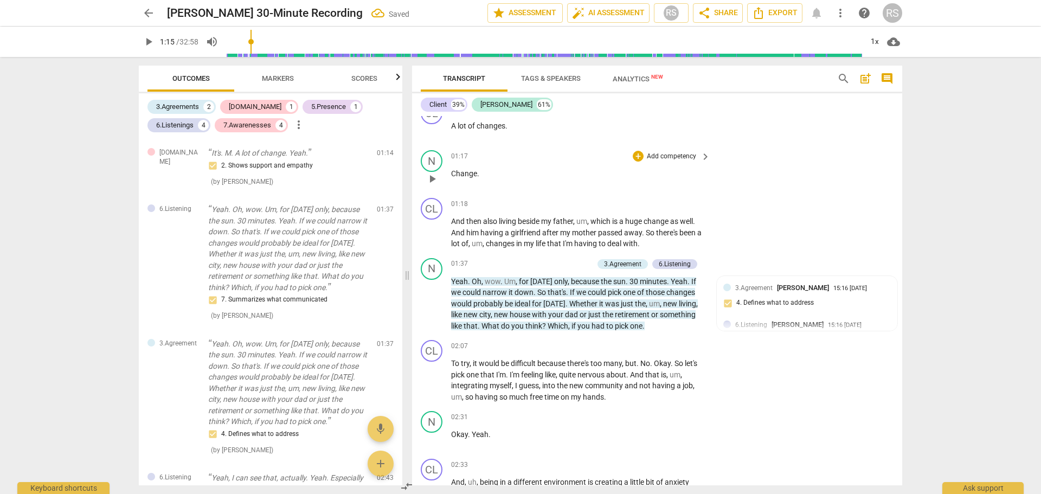
scroll to position [723, 0]
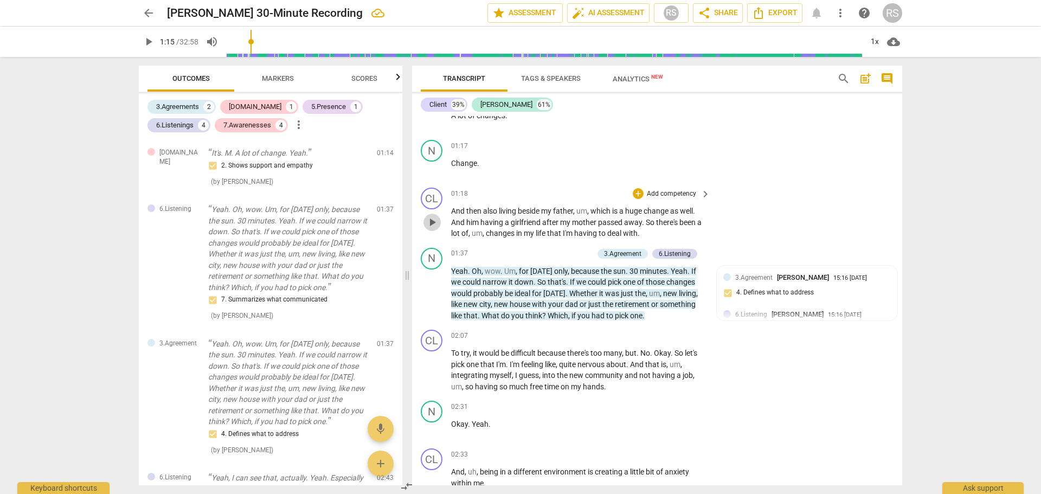
click at [430, 229] on span "play_arrow" at bounding box center [432, 222] width 13 height 13
drag, startPoint x: 433, startPoint y: 303, endPoint x: 649, endPoint y: 282, distance: 217.5
click at [433, 300] on span "pause" at bounding box center [432, 293] width 13 height 13
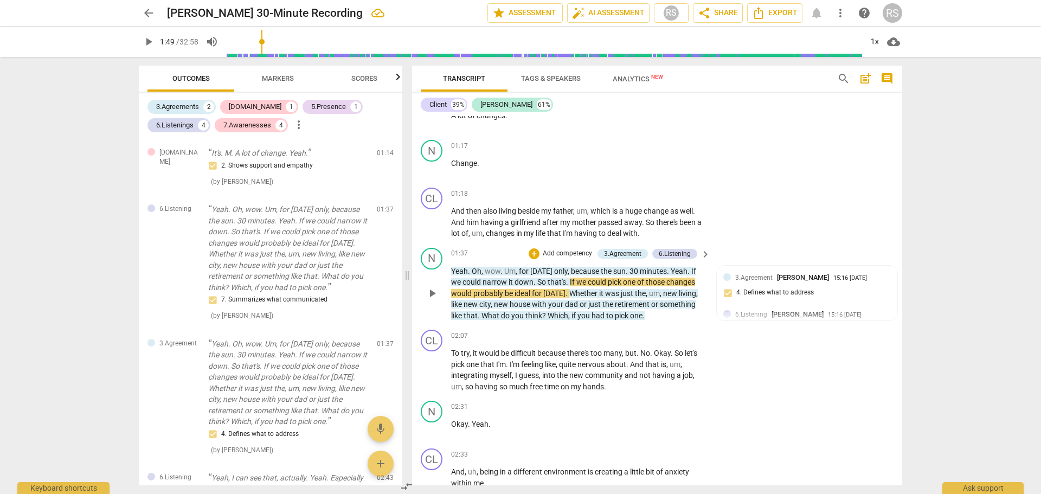
type input "109"
click at [657, 322] on p "Yeah . Oh , wow . Um , for today only , because the sun . 30 minutes . Yeah . I…" at bounding box center [578, 294] width 254 height 56
click at [429, 300] on span "play_arrow" at bounding box center [432, 293] width 13 height 13
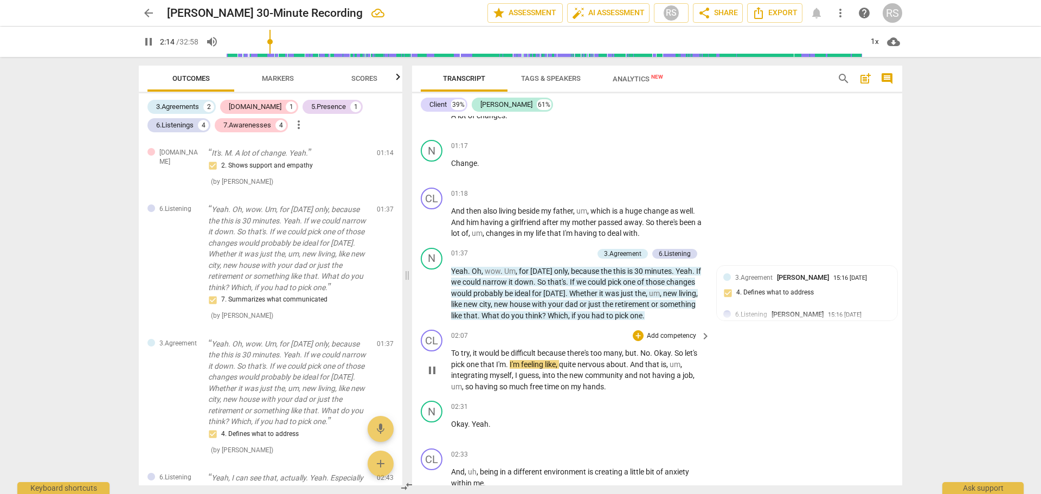
scroll to position [904, 0]
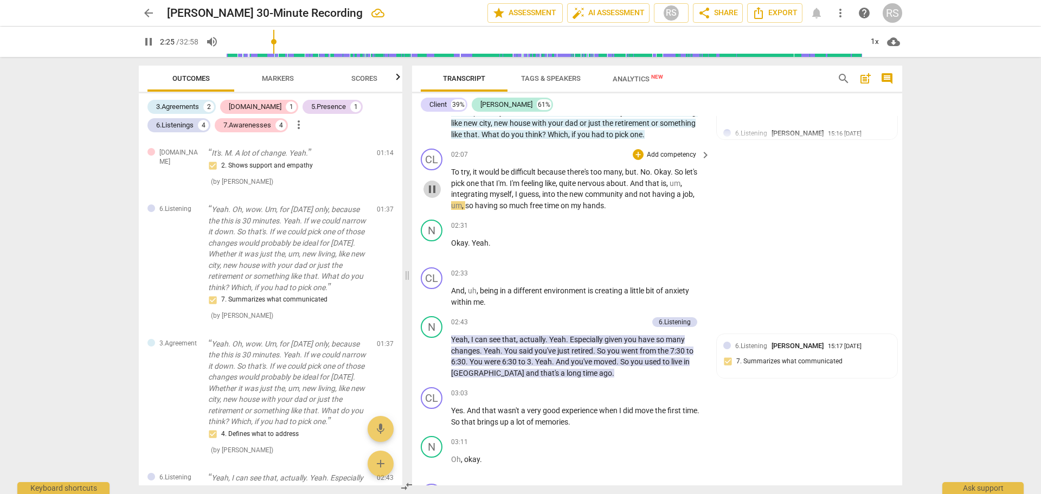
click at [430, 196] on span "pause" at bounding box center [432, 189] width 13 height 13
drag, startPoint x: 452, startPoint y: 205, endPoint x: 696, endPoint y: 201, distance: 243.6
click at [696, 201] on p "To try , it would be difficult because there's too many , but . No . Okay . So …" at bounding box center [578, 189] width 254 height 44
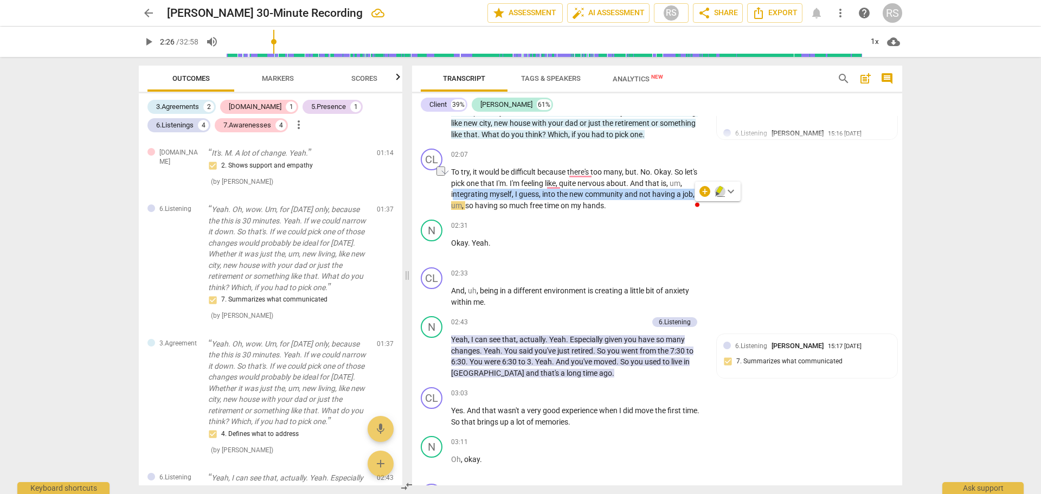
click at [718, 191] on icon "button" at bounding box center [720, 190] width 7 height 8
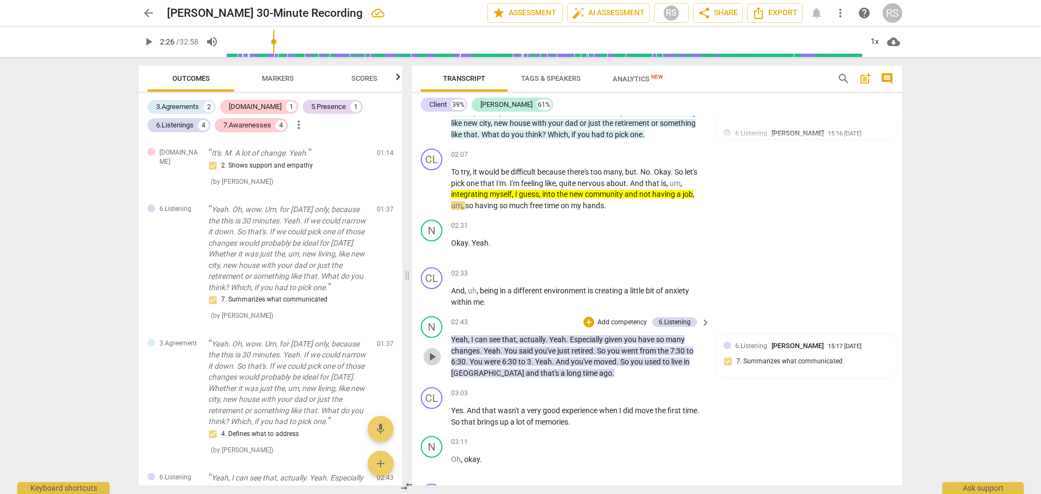
click at [433, 363] on span "play_arrow" at bounding box center [432, 356] width 13 height 13
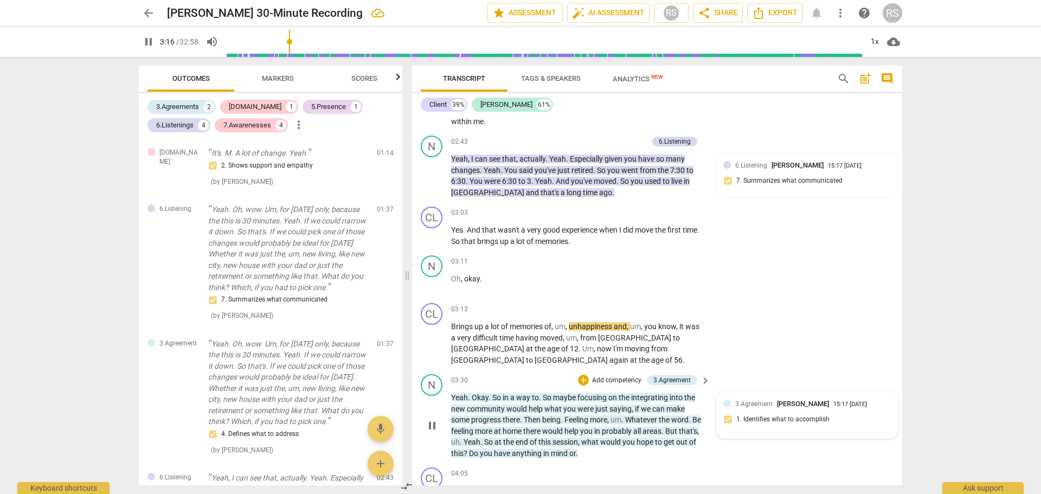
scroll to position [1265, 0]
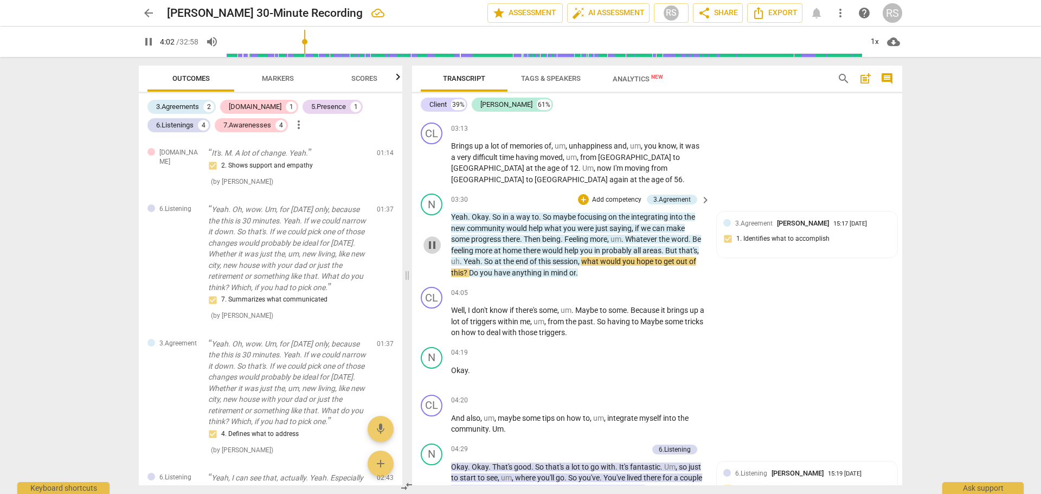
click at [432, 247] on span "pause" at bounding box center [432, 245] width 13 height 13
type input "242"
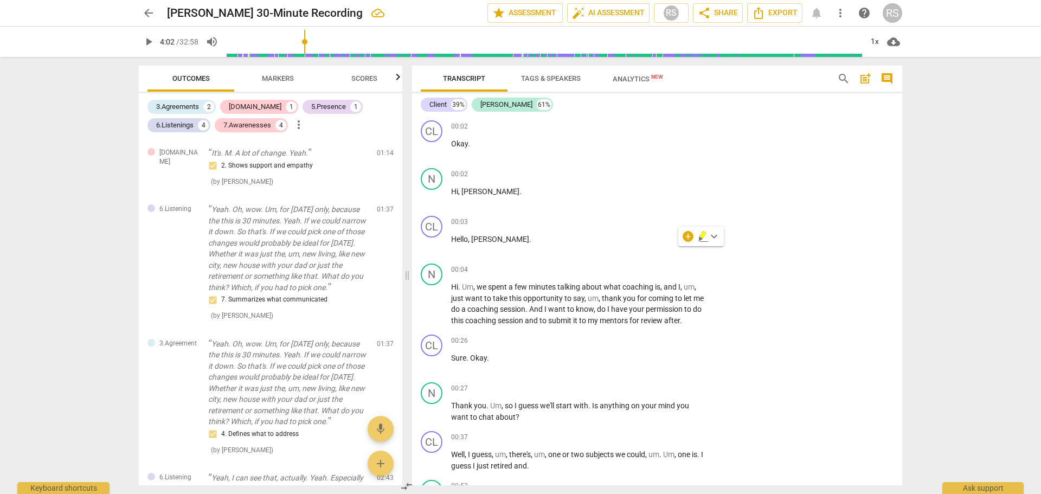
scroll to position [1265, 0]
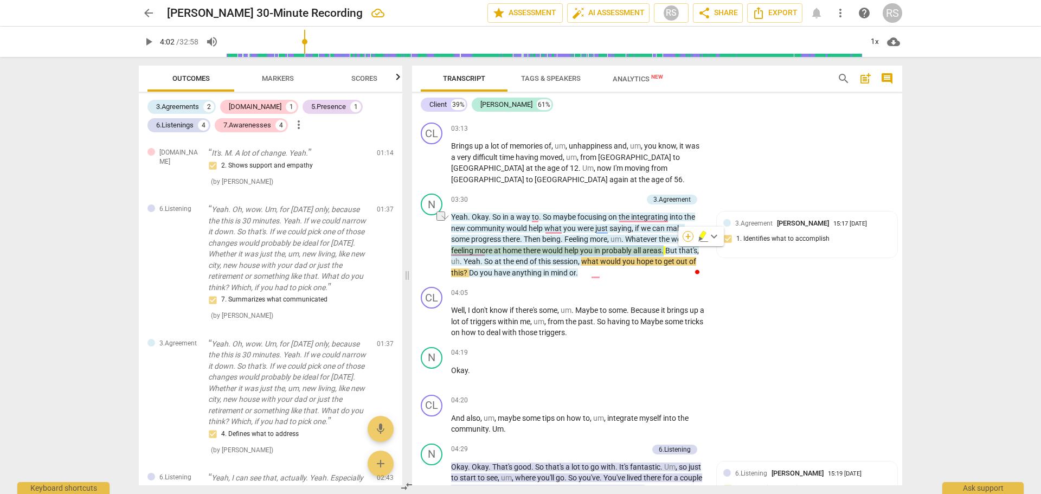
click at [691, 233] on div "+" at bounding box center [688, 236] width 11 height 11
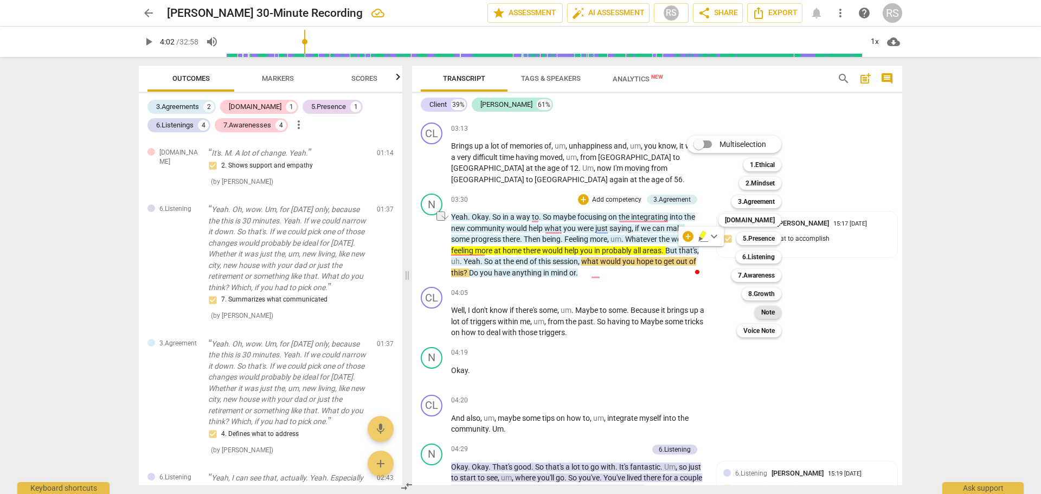
click at [767, 315] on b "Note" at bounding box center [769, 312] width 14 height 13
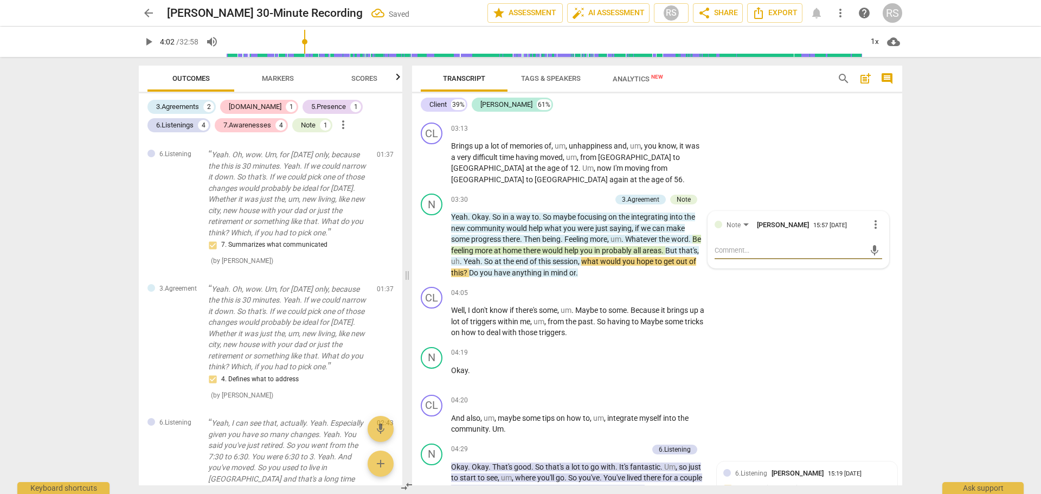
scroll to position [446, 0]
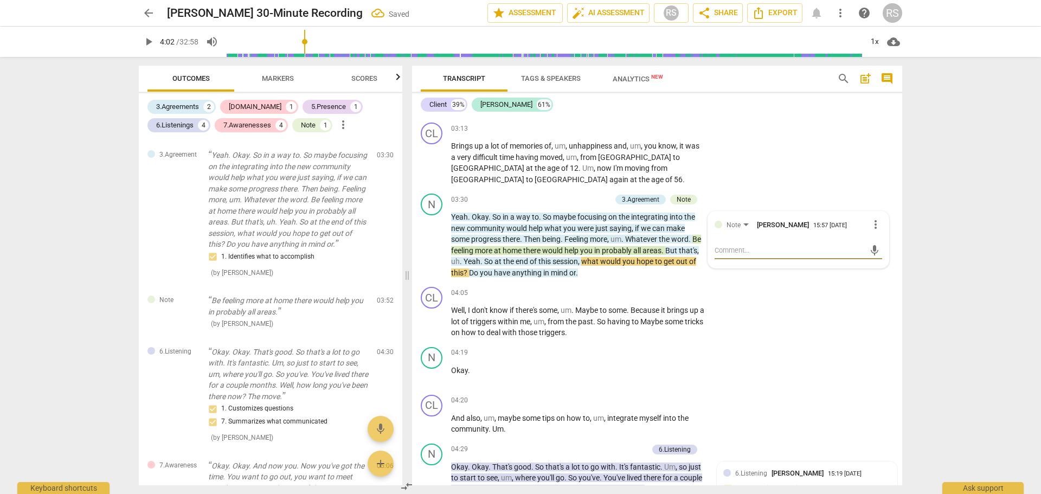
type textarea "T"
type textarea "Th"
type textarea "Thi"
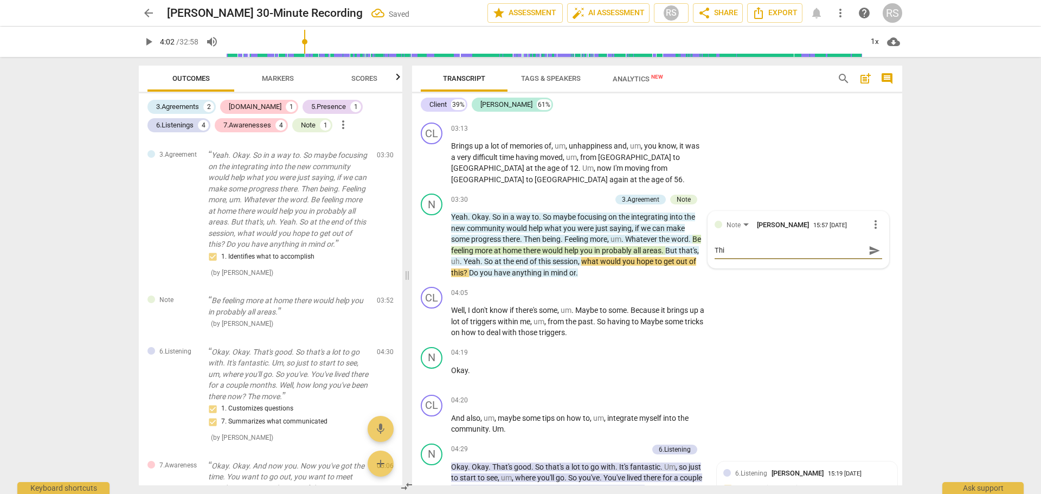
type textarea "This"
type textarea "This i"
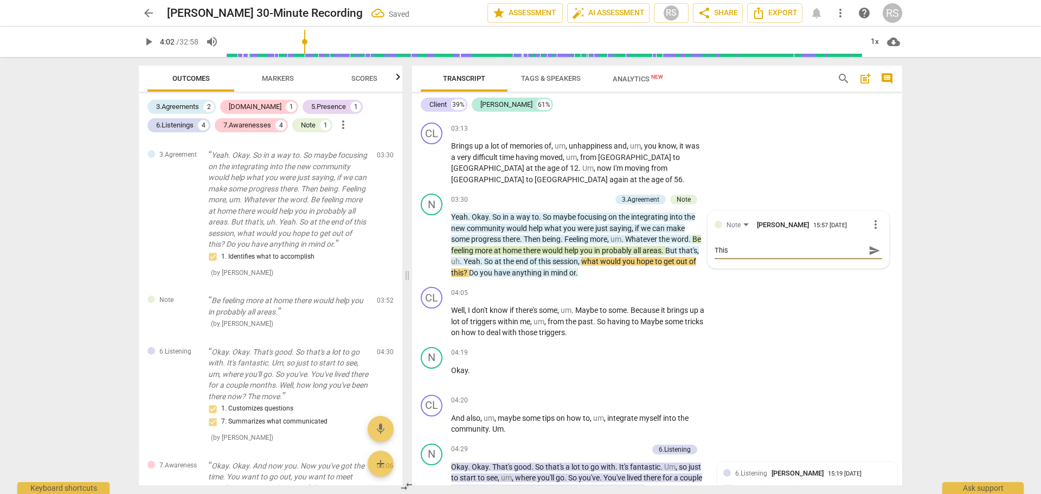
type textarea "This i"
type textarea "This is"
type textarea "This is a"
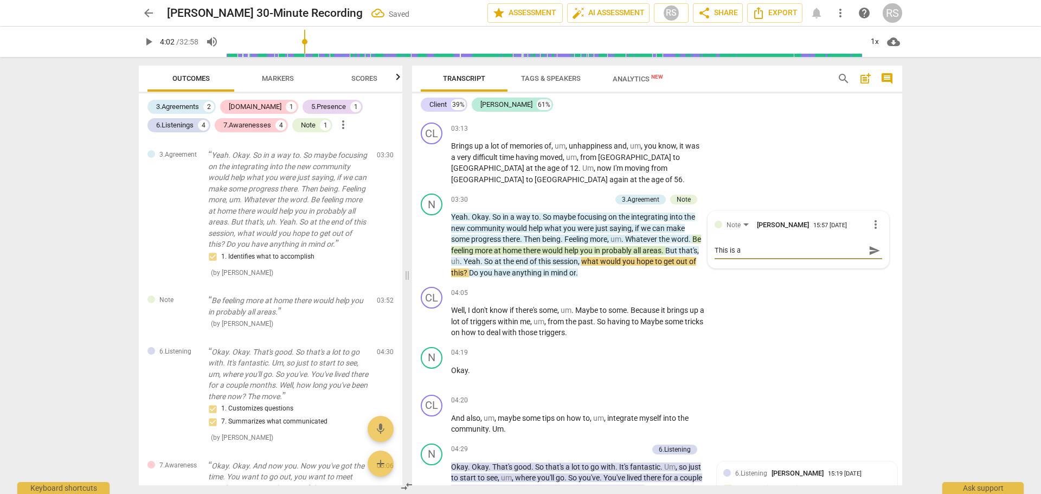
type textarea "This is a"
type textarea "This is a h"
type textarea "This is a hu"
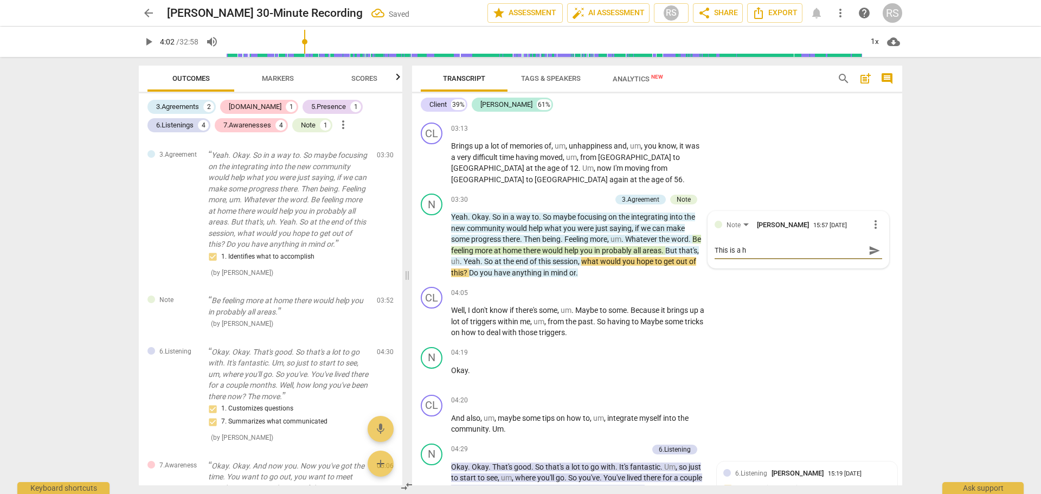
type textarea "This is a hu"
type textarea "This is a hun"
type textarea "This is a hunc"
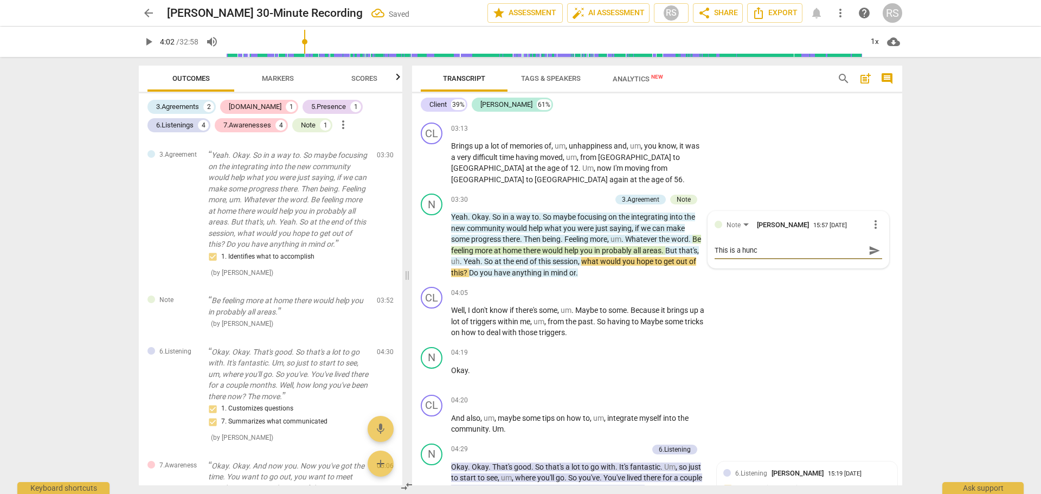
type textarea "This is a hunch"
type textarea "This is a hunch."
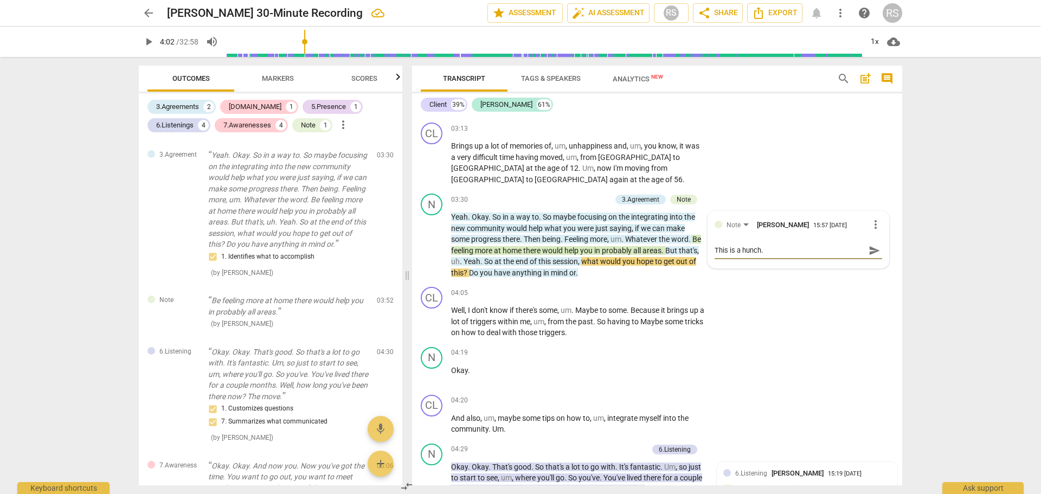
type textarea "This is a hunch."
type textarea "This is a hunch. T"
type textarea "This is a hunch. TM"
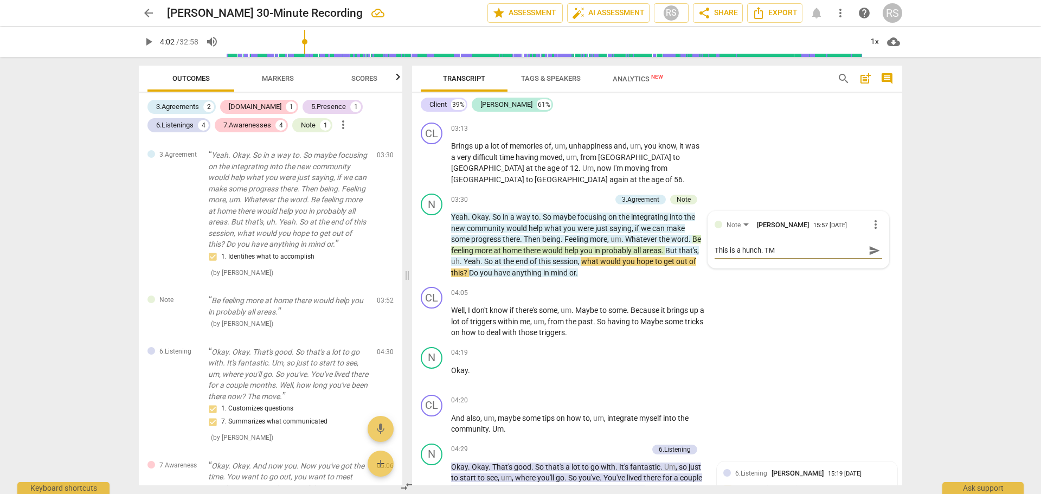
type textarea "This is a hunch. TMW"
type textarea "This is a hunch. TMWI"
type textarea "This is a hunch. TMWIW"
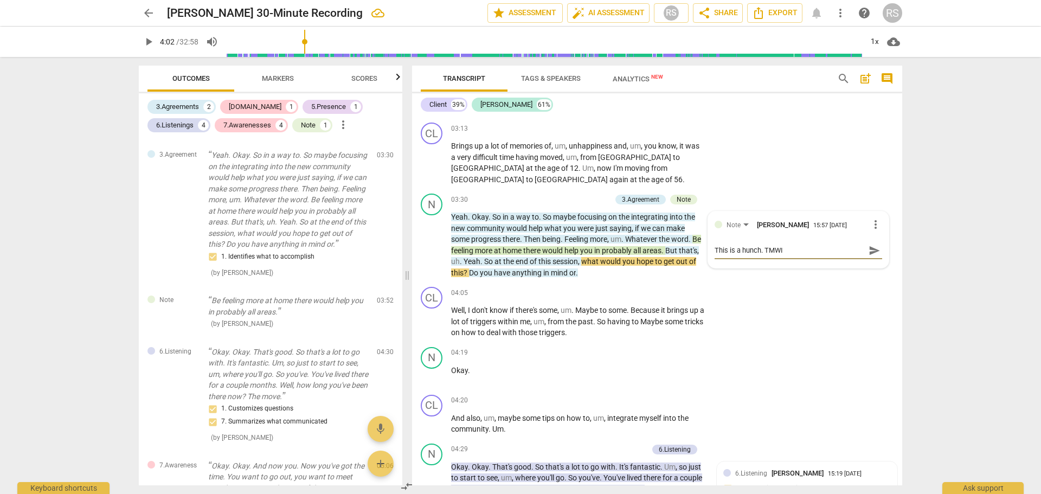
type textarea "This is a hunch. TMWIW"
type textarea "This is a hunch. TMWIW w"
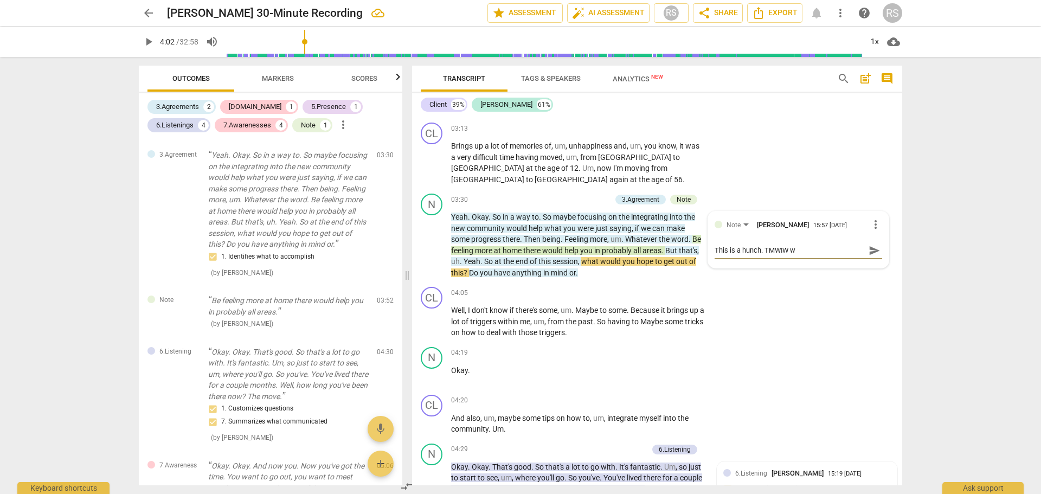
type textarea "This is a hunch. TMWIW wo"
type textarea "This is a hunch. TMWIW wou"
type textarea "This is a hunch. TMWIW woul"
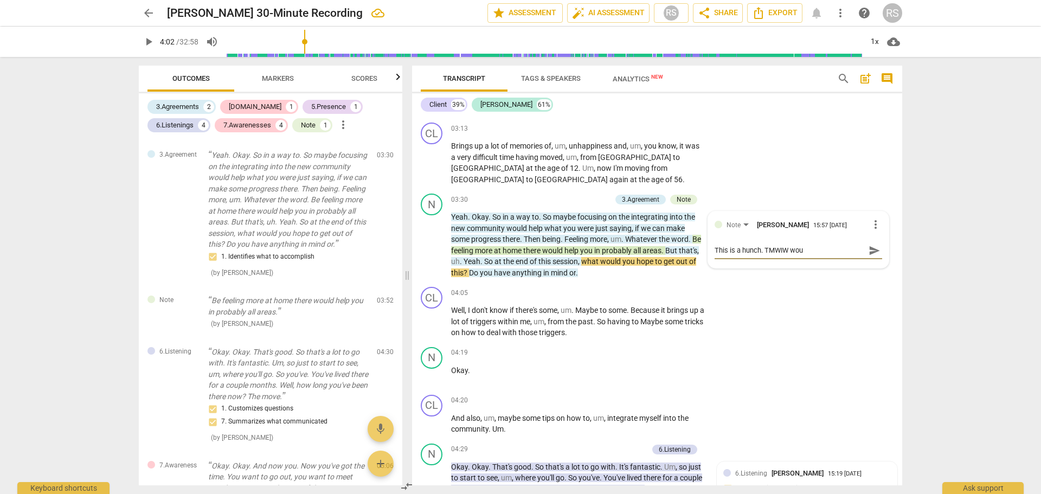
type textarea "This is a hunch. TMWIW woul"
type textarea "This is a hunch. TMWIW would"
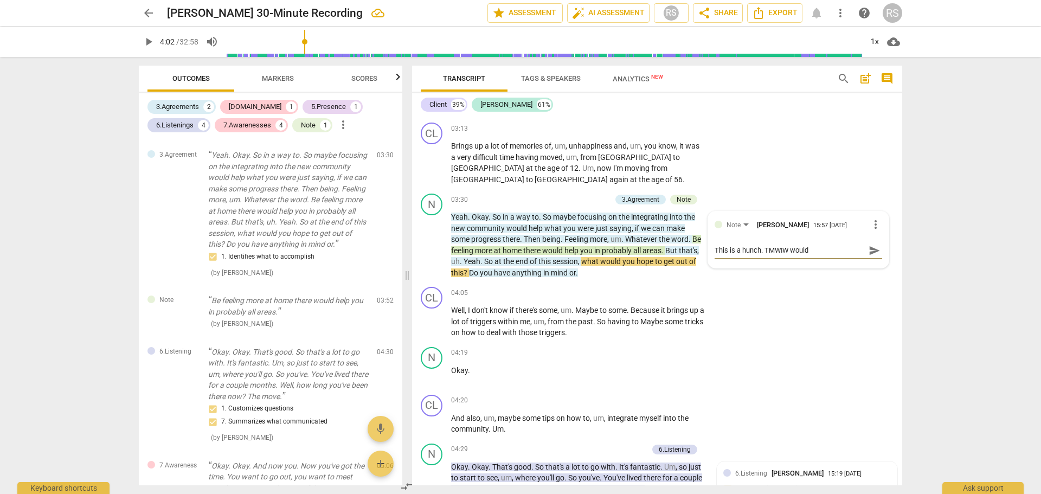
type textarea "This is a hunch. TMWIW would h"
type textarea "This is a hunch. TMWIW would ha"
type textarea "This is a hunch. TMWIW would hav"
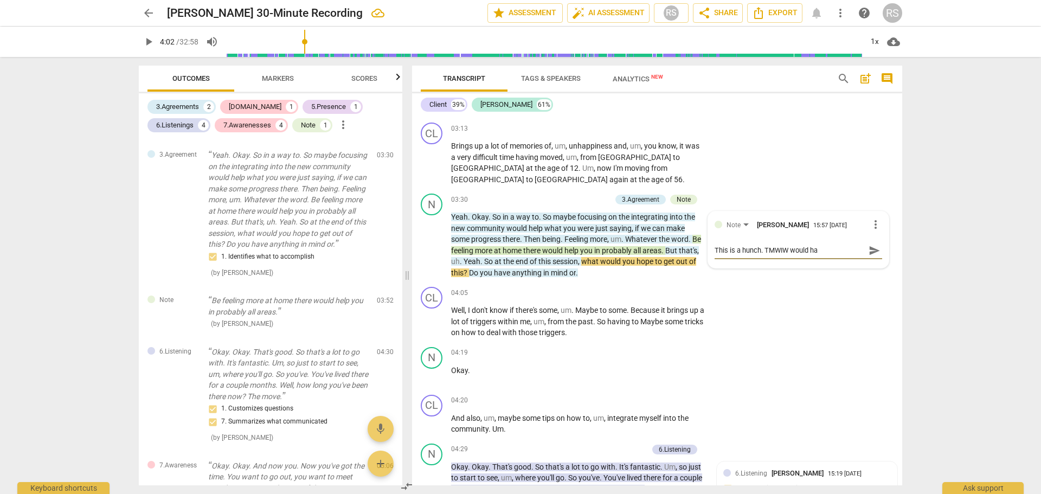
type textarea "This is a hunch. TMWIW would hav"
type textarea "This is a hunch. TMWIW would have"
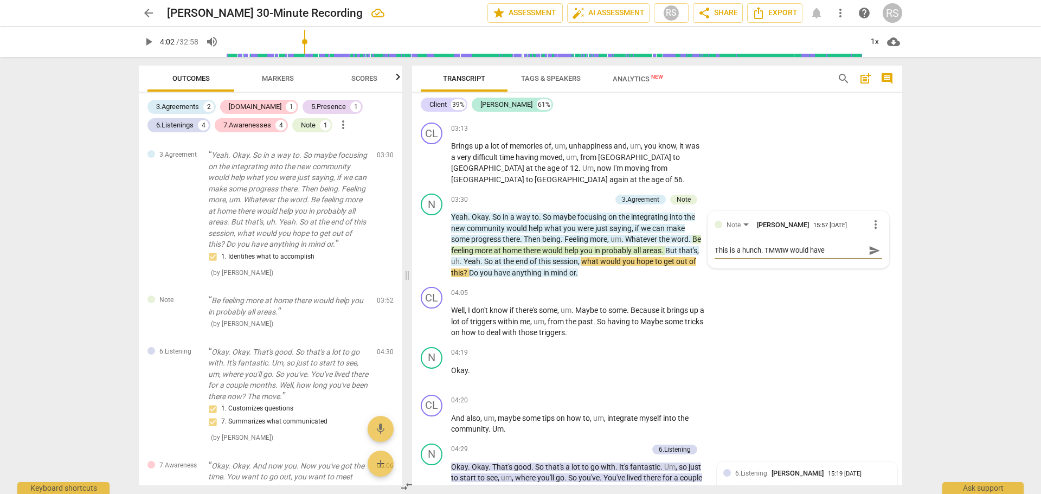
type textarea "This is a hunch. TMWIW would have b"
type textarea "This is a hunch. TMWIW would have be"
type textarea "This is a hunch. TMWIW would have bee"
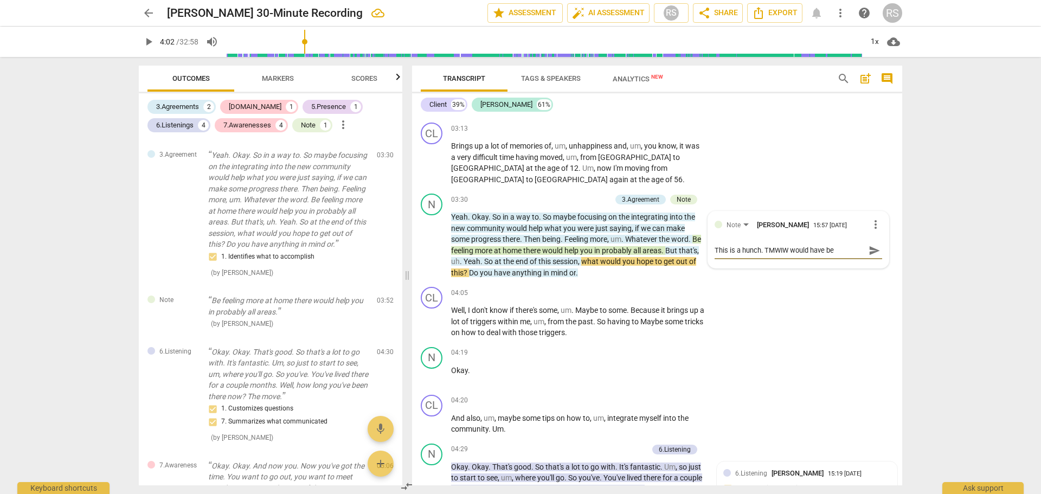
type textarea "This is a hunch. TMWIW would have bee"
type textarea "This is a hunch. TMWIW would have been"
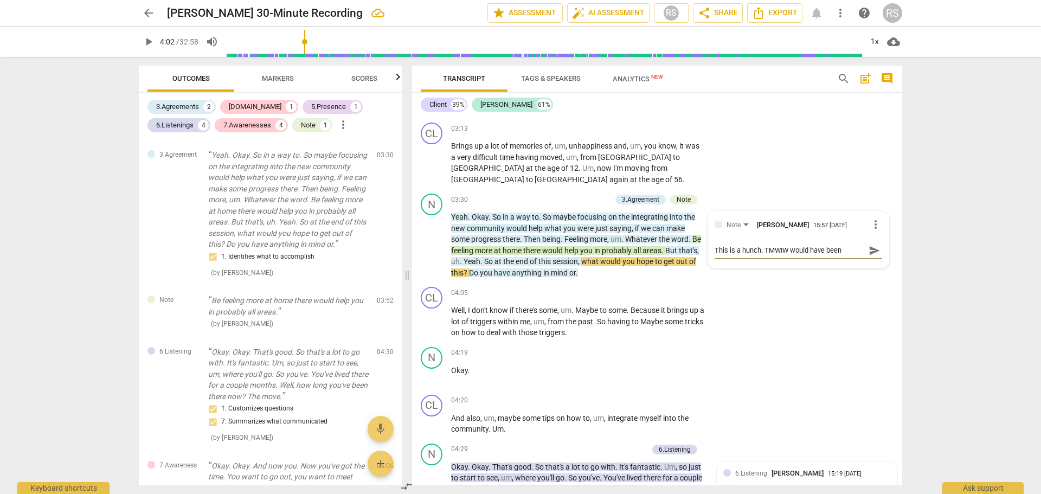
type textarea "This is a hunch. TMWIW would have been h"
type textarea "This is a hunch. TMWIW would have been he"
type textarea "This is a hunch. TMWIW would have been hel"
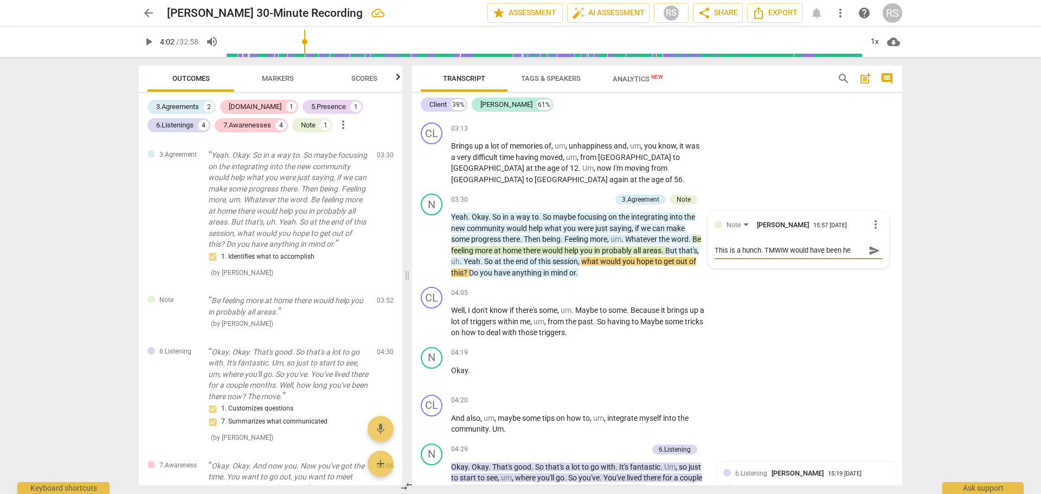
type textarea "This is a hunch. TMWIW would have been hel"
type textarea "This is a hunch. TMWIW would have been help"
type textarea "This is a hunch. TMWIW would have been helpf"
type textarea "This is a hunch. TMWIW would have been helpfu"
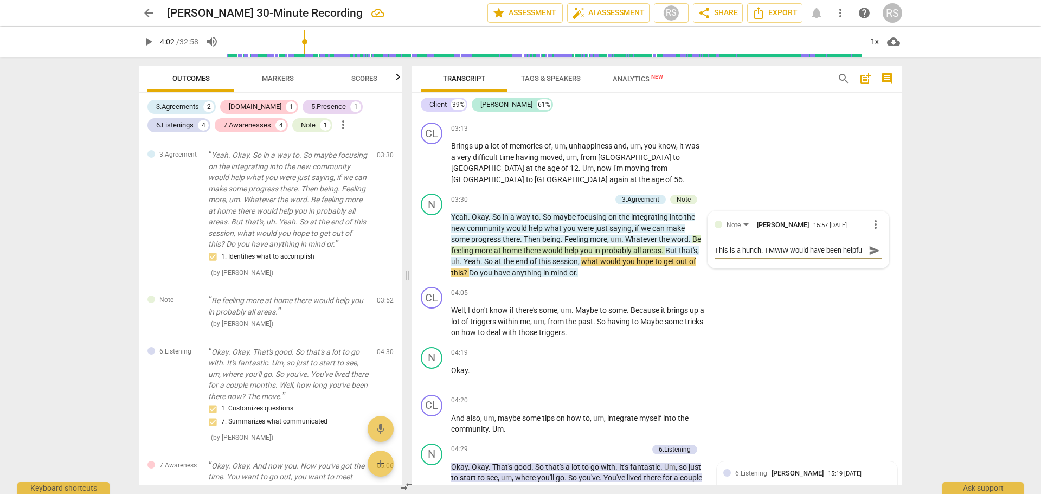
scroll to position [9, 0]
type textarea "This is a hunch. TMWIW would have been helpful"
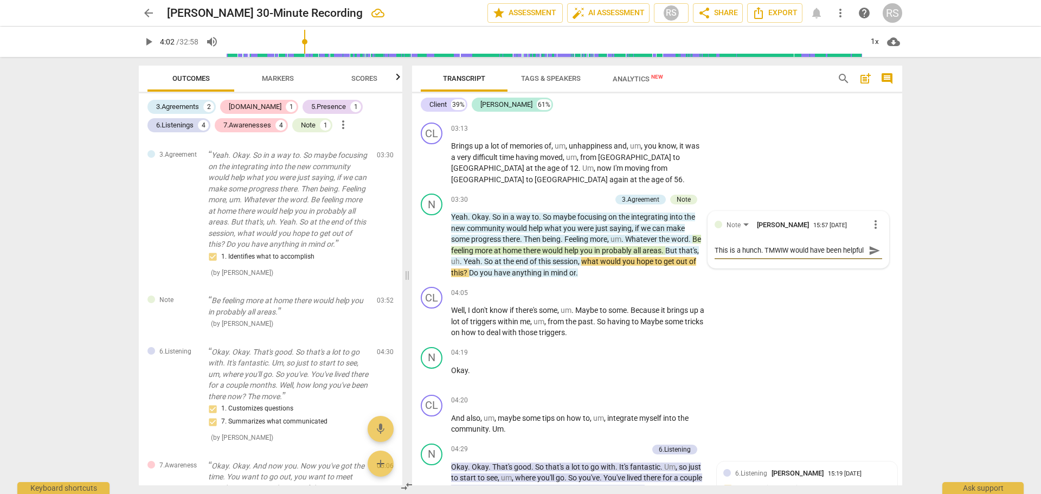
type textarea "This is a hunch. TMWIW would have been helpful h"
type textarea "This is a hunch. TMWIW would have been helpful he"
type textarea "This is a hunch. TMWIW would have been helpful her"
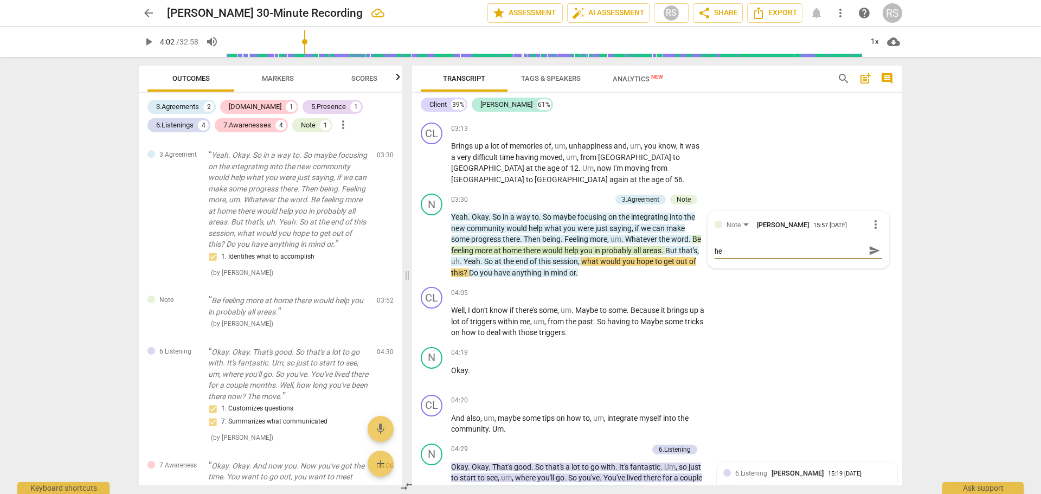
type textarea "This is a hunch. TMWIW would have been helpful her"
type textarea "This is a hunch. TMWIW would have been helpful here"
type textarea "This is a hunch. TMWIW would have been helpful here."
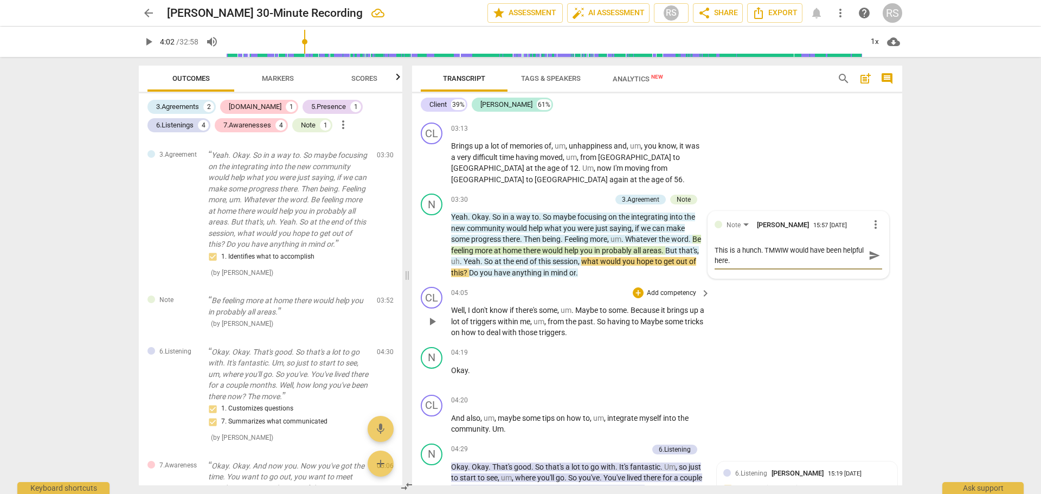
type textarea "This is a hunch. TMWIW would have been helpful here."
click at [791, 339] on div "CL play_arrow pause 04:05 + Add competency keyboard_arrow_right Well , I don't …" at bounding box center [657, 313] width 490 height 60
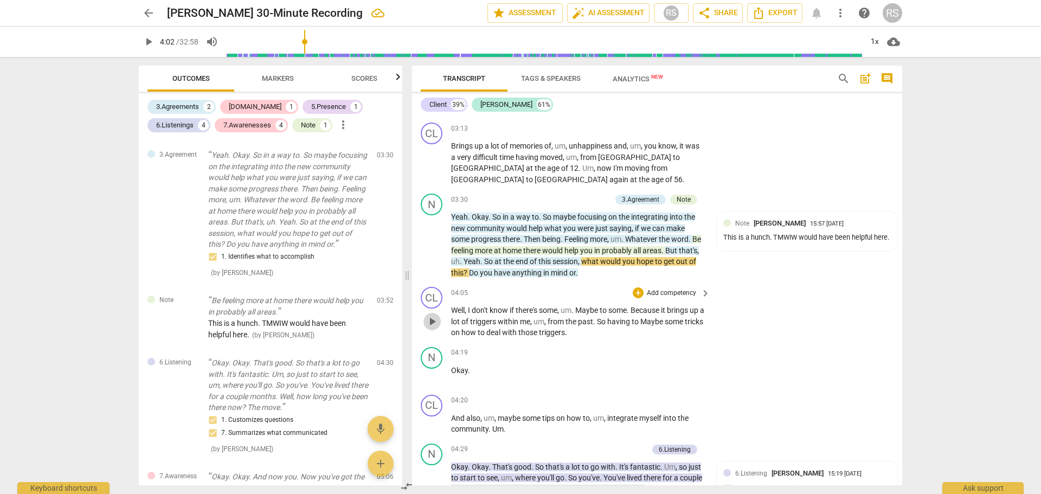
click at [434, 325] on span "play_arrow" at bounding box center [432, 321] width 13 height 13
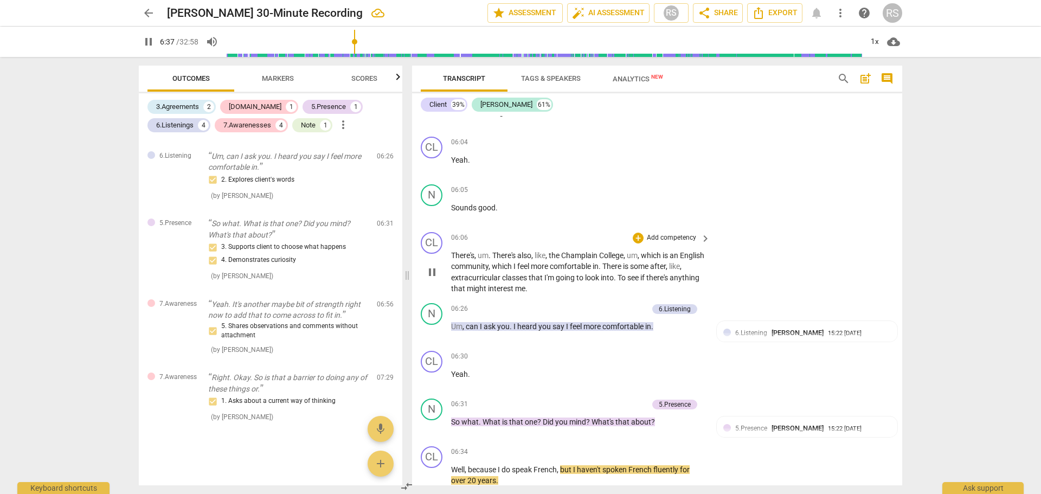
scroll to position [2350, 0]
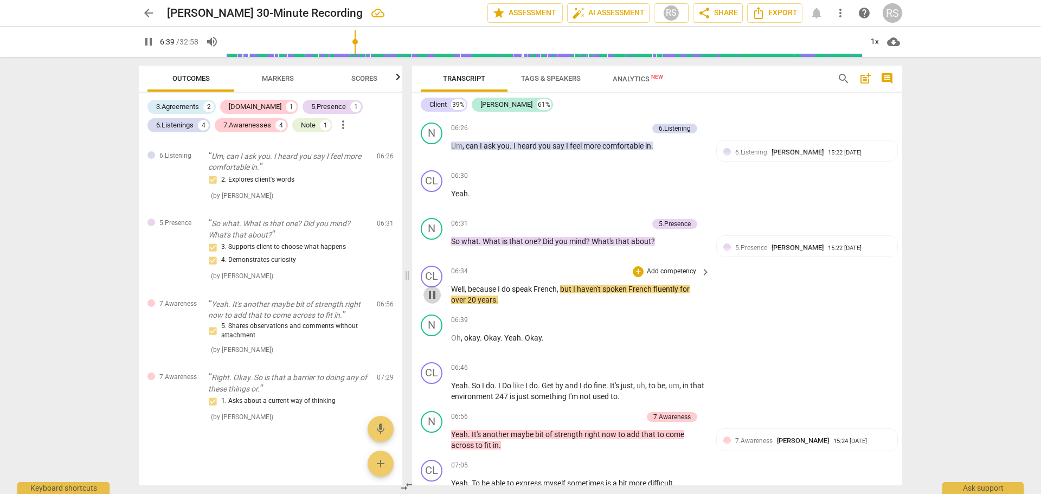
click at [431, 298] on span "pause" at bounding box center [432, 295] width 13 height 13
type input "400"
click at [663, 239] on p "So what . What is that one ? Did you mind ? What's that about ?" at bounding box center [578, 241] width 254 height 11
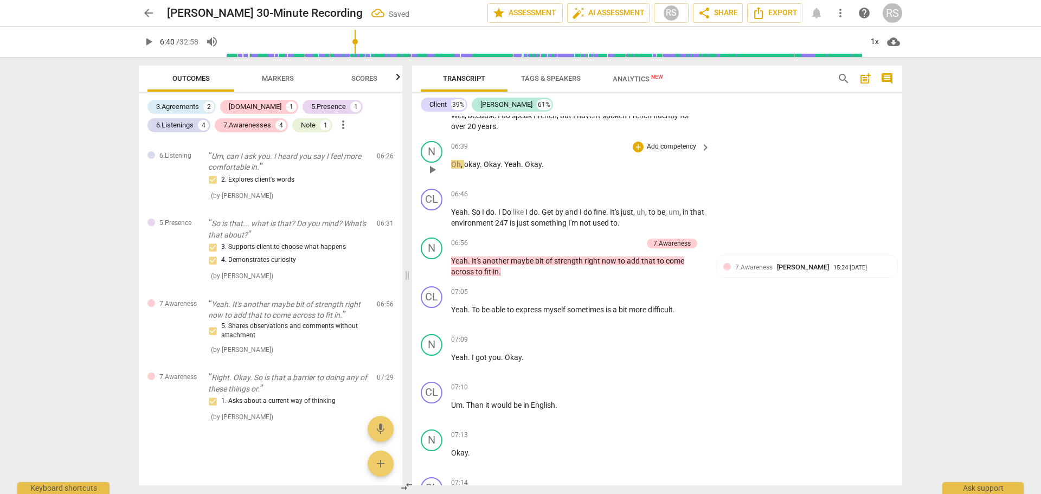
scroll to position [2531, 0]
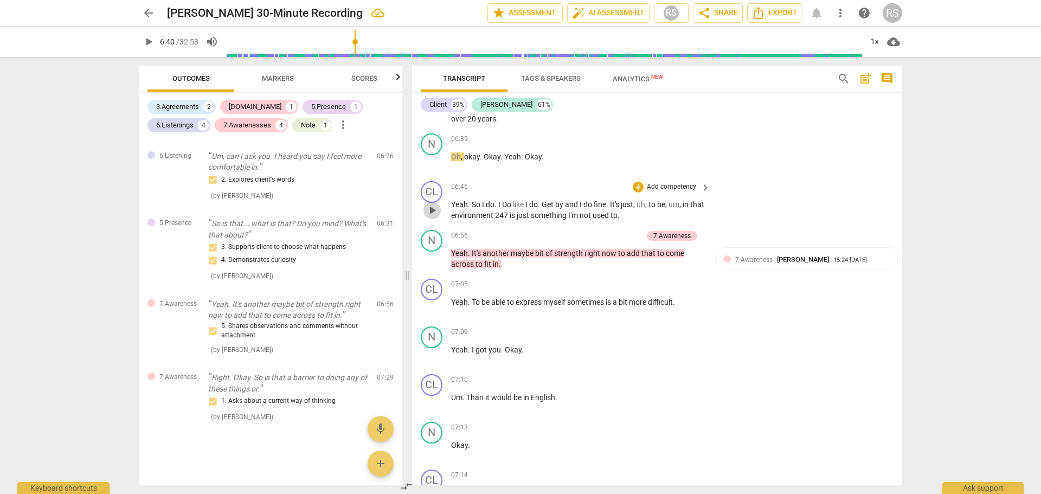
click at [433, 209] on span "play_arrow" at bounding box center [432, 210] width 13 height 13
click at [510, 216] on span "247" at bounding box center [502, 215] width 15 height 9
type input "418"
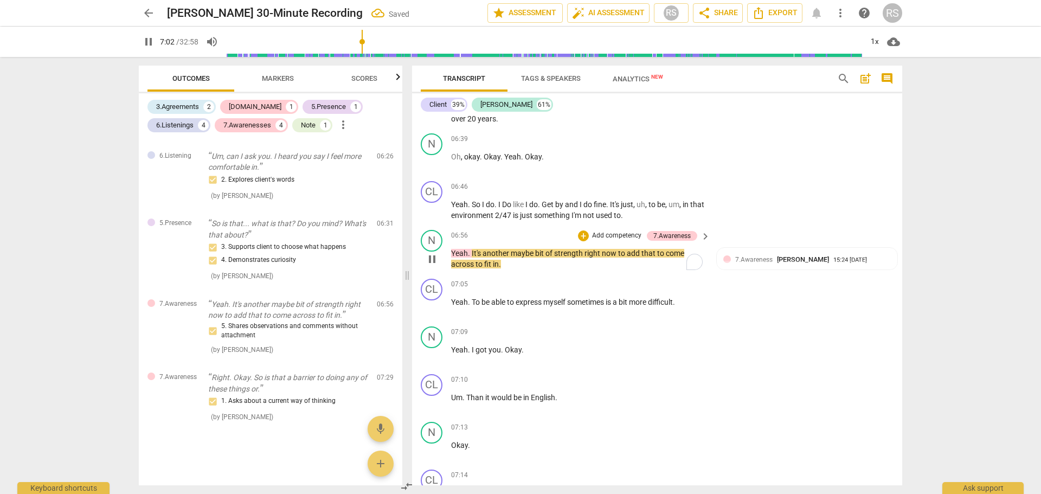
click at [582, 252] on span "strength" at bounding box center [569, 253] width 30 height 9
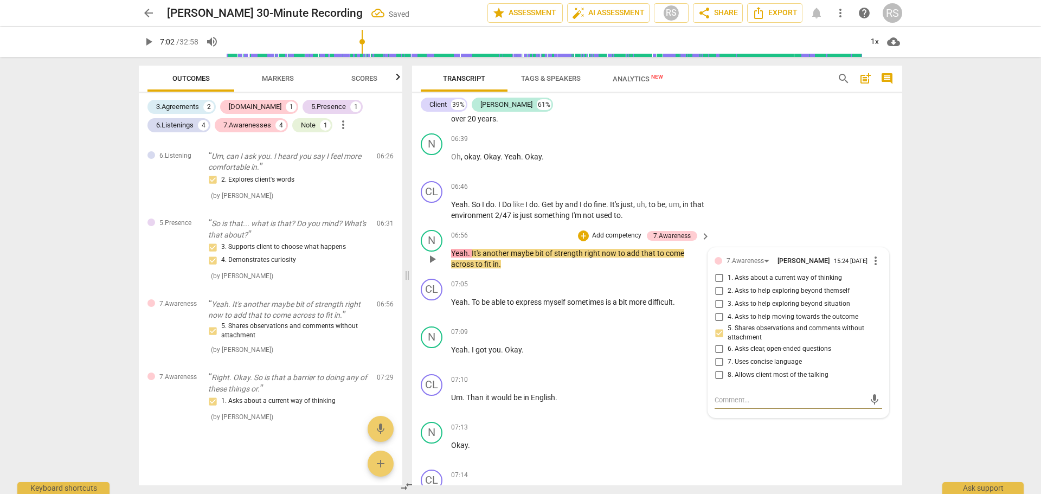
click at [584, 252] on span "strength" at bounding box center [569, 253] width 30 height 9
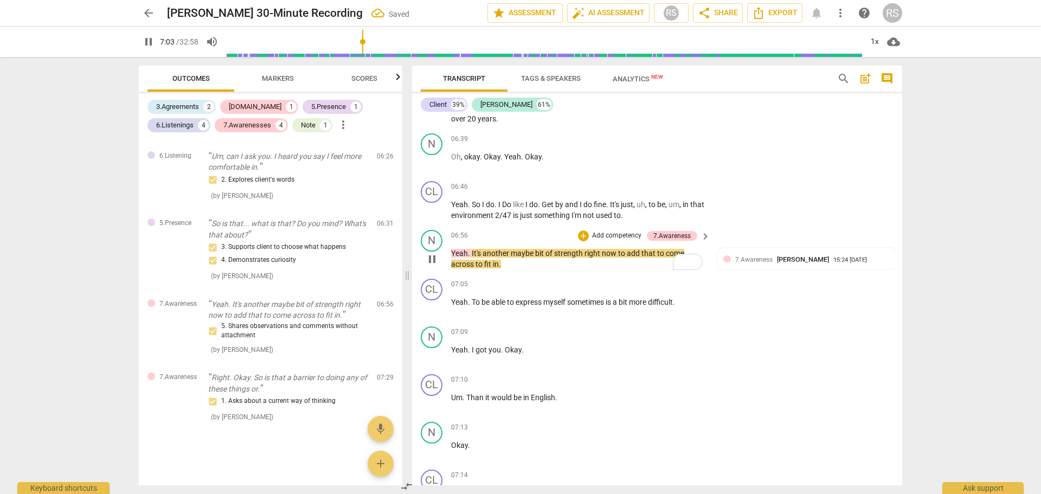
type input "423"
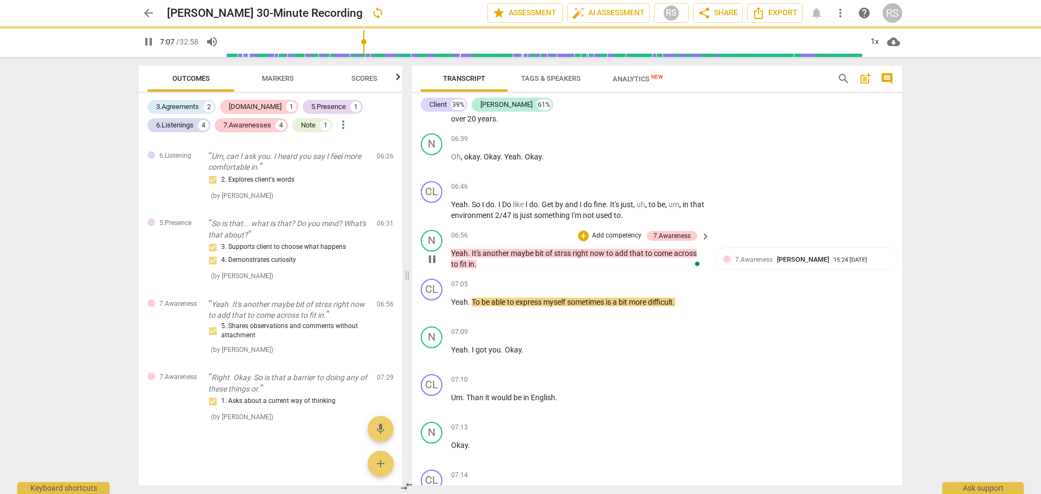
click at [430, 264] on span "pause" at bounding box center [432, 259] width 13 height 13
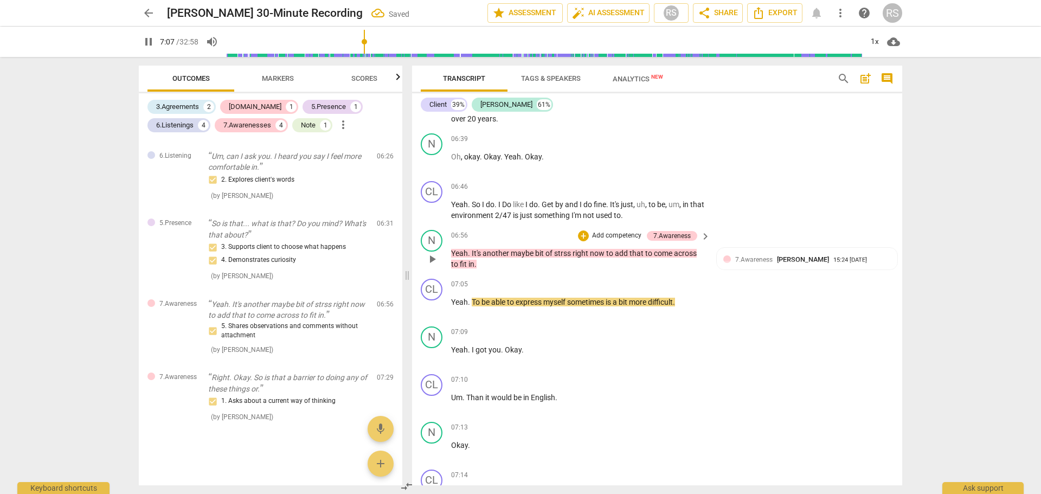
type input "428"
click at [661, 234] on div "7.Awareness" at bounding box center [672, 236] width 37 height 10
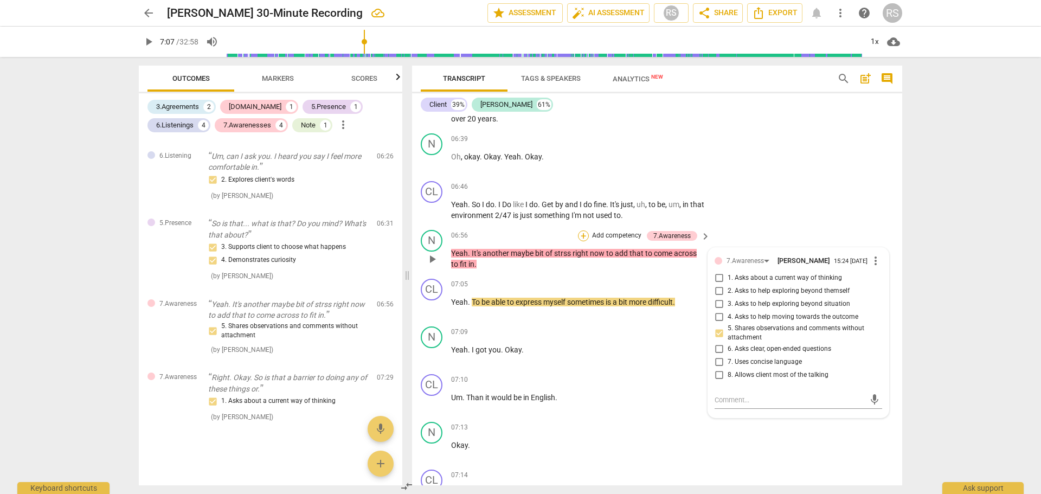
click at [586, 235] on div "+" at bounding box center [583, 236] width 11 height 11
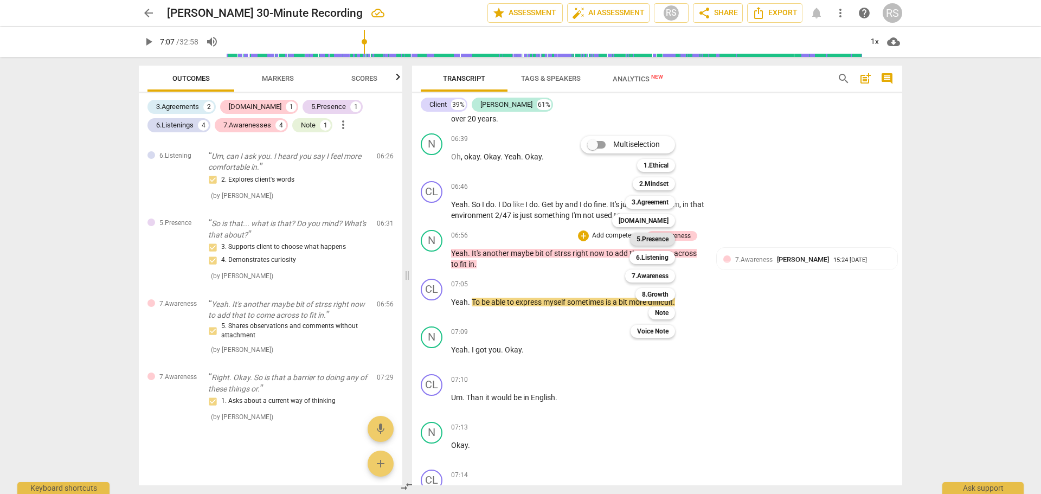
click at [655, 240] on b "5.Presence" at bounding box center [653, 239] width 32 height 13
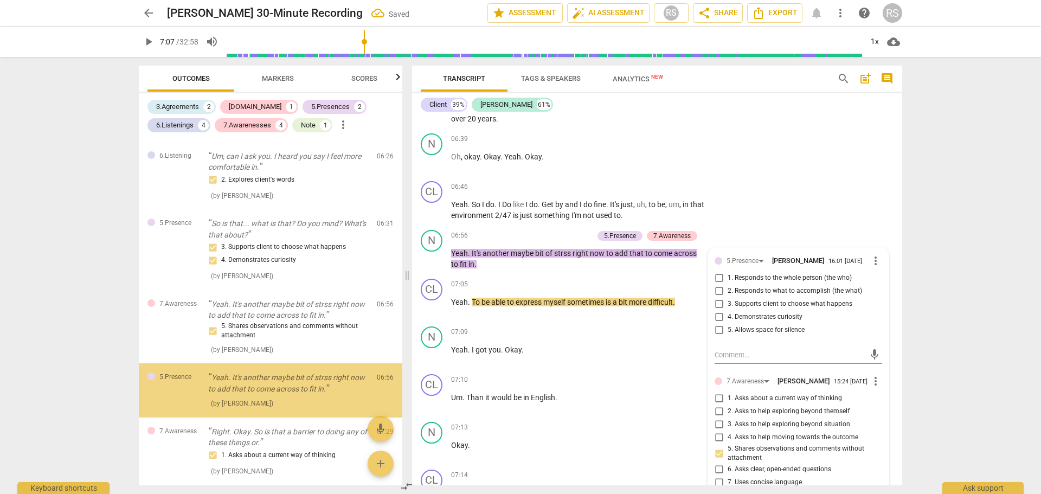
scroll to position [989, 0]
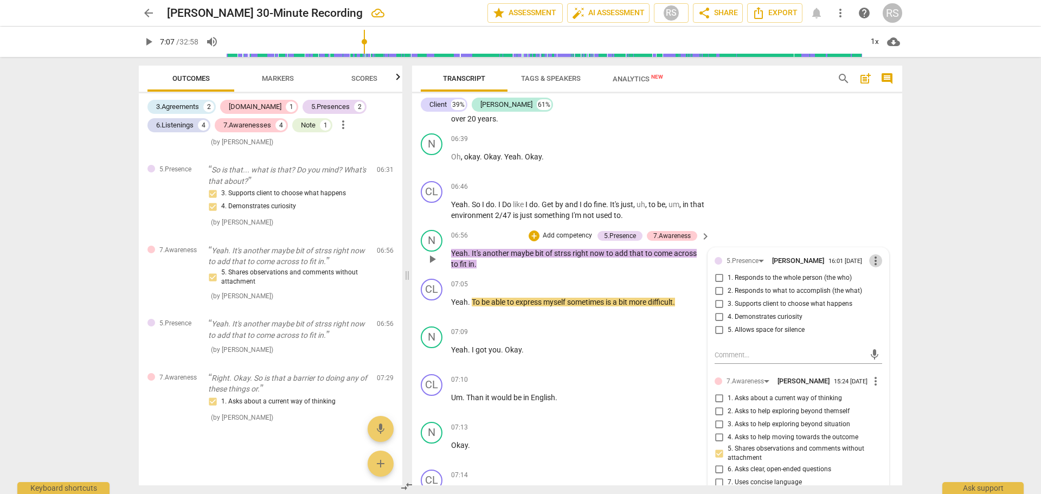
click at [877, 257] on span "more_vert" at bounding box center [876, 260] width 13 height 13
click at [883, 284] on li "Delete" at bounding box center [884, 282] width 37 height 21
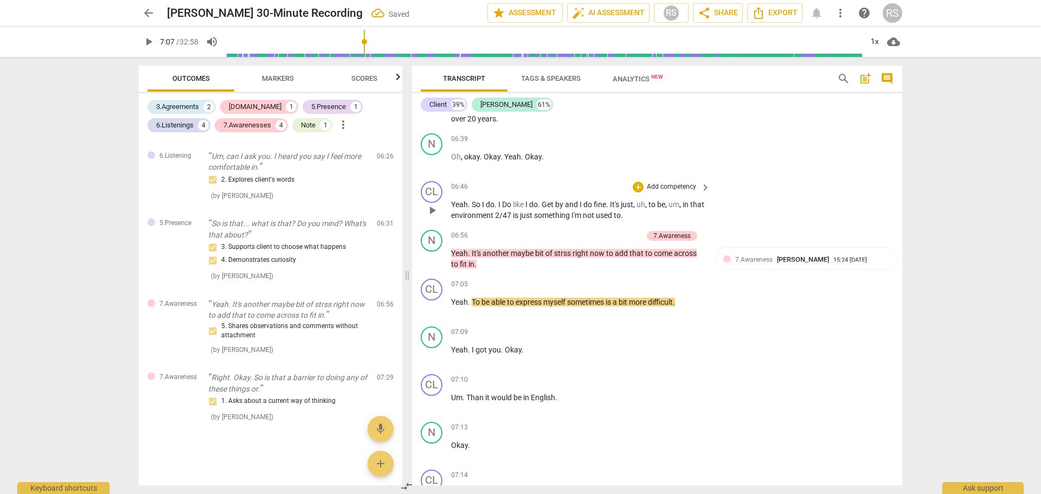
scroll to position [935, 0]
click at [581, 236] on div "+" at bounding box center [583, 236] width 11 height 11
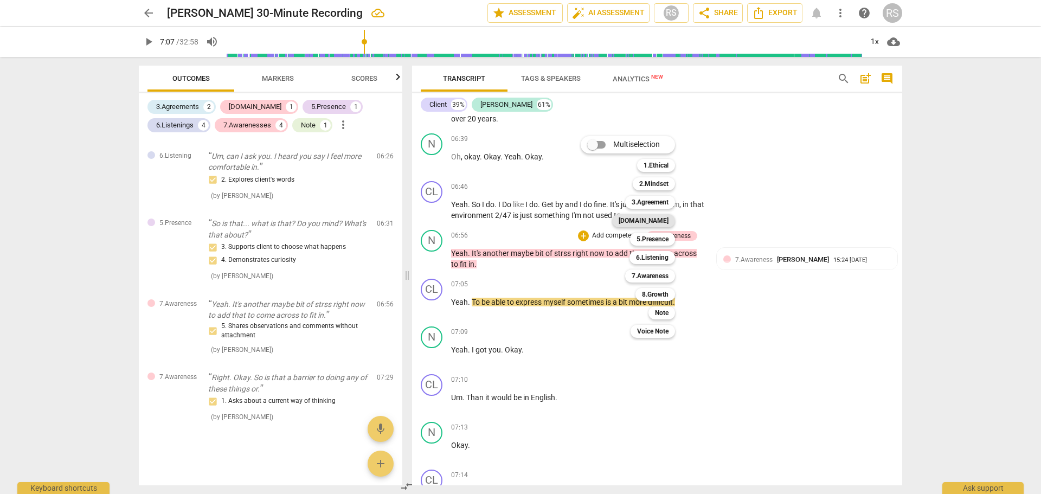
click at [663, 220] on b "[DOMAIN_NAME]" at bounding box center [644, 220] width 50 height 13
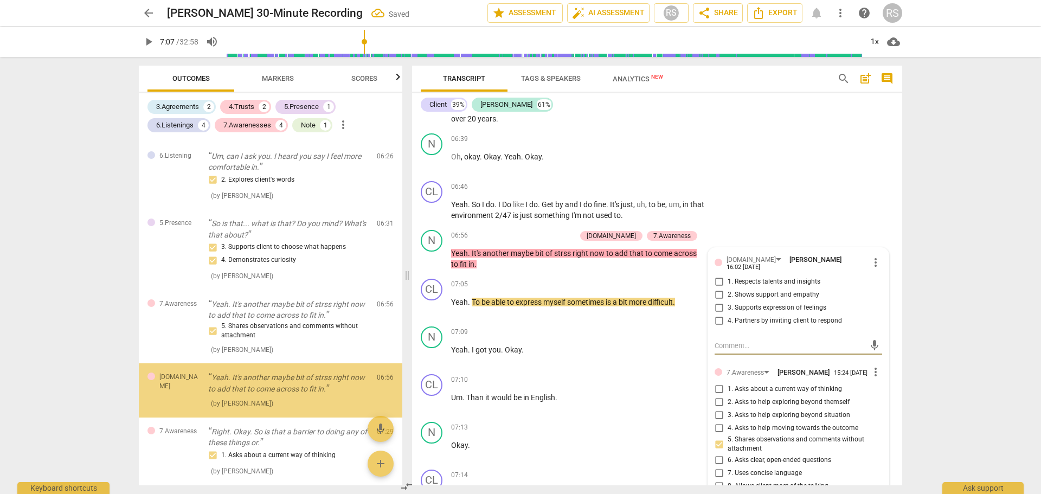
scroll to position [989, 0]
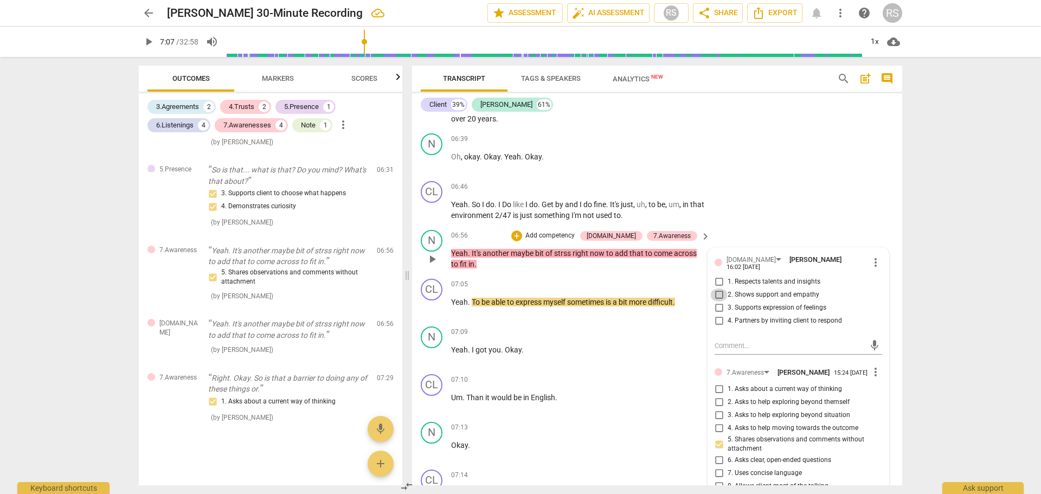
click at [718, 292] on input "2. Shows support and empathy" at bounding box center [719, 295] width 17 height 13
checkbox input "true"
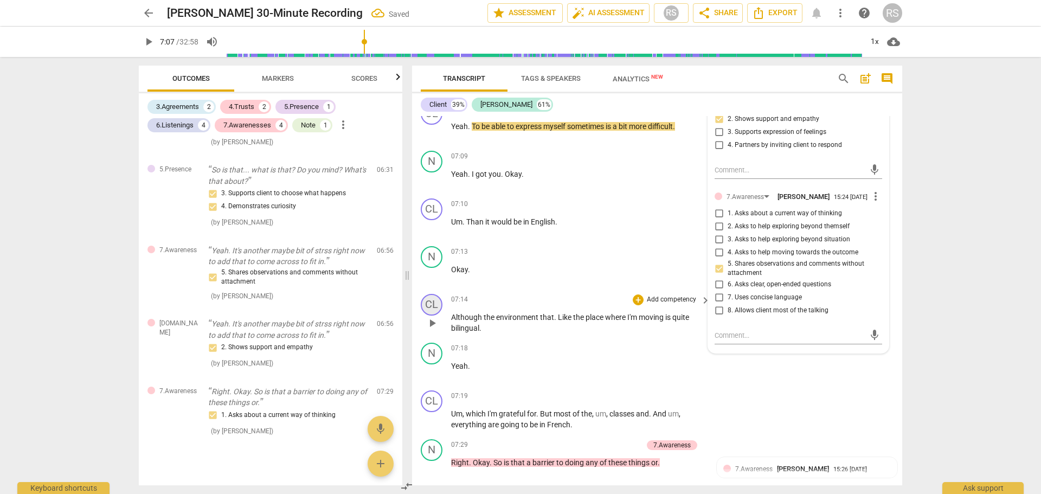
scroll to position [2712, 0]
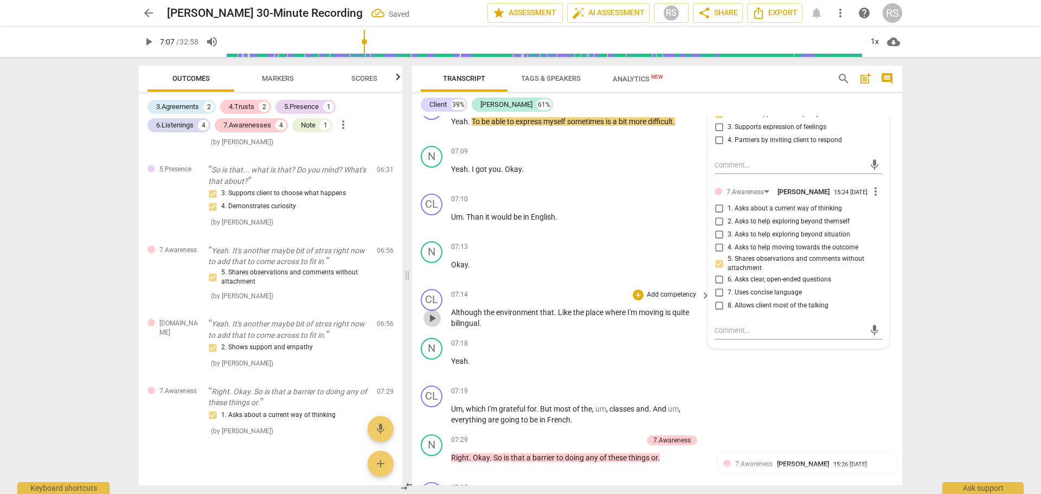
click at [431, 318] on span "play_arrow" at bounding box center [432, 318] width 13 height 13
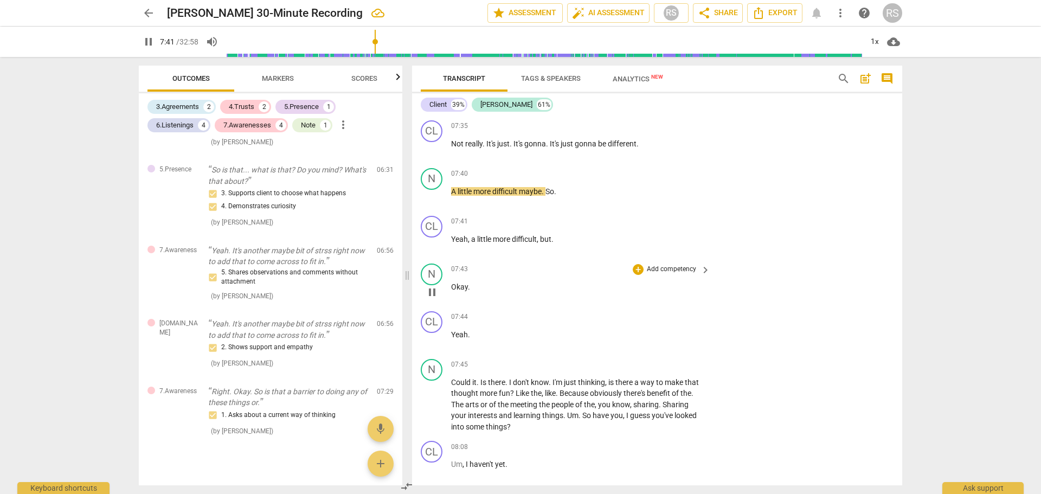
scroll to position [3255, 0]
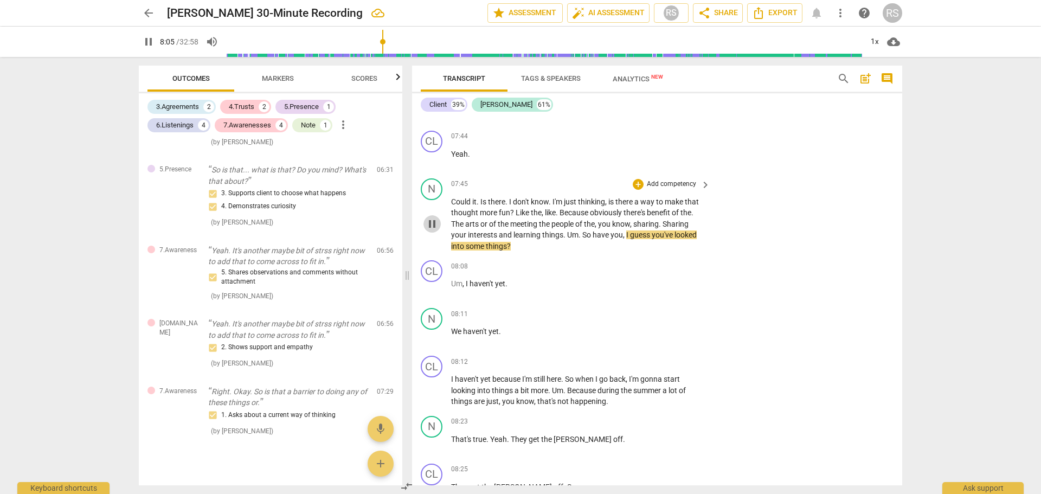
click at [430, 226] on span "pause" at bounding box center [432, 224] width 13 height 13
type input "485"
click at [640, 185] on div "+" at bounding box center [638, 184] width 11 height 11
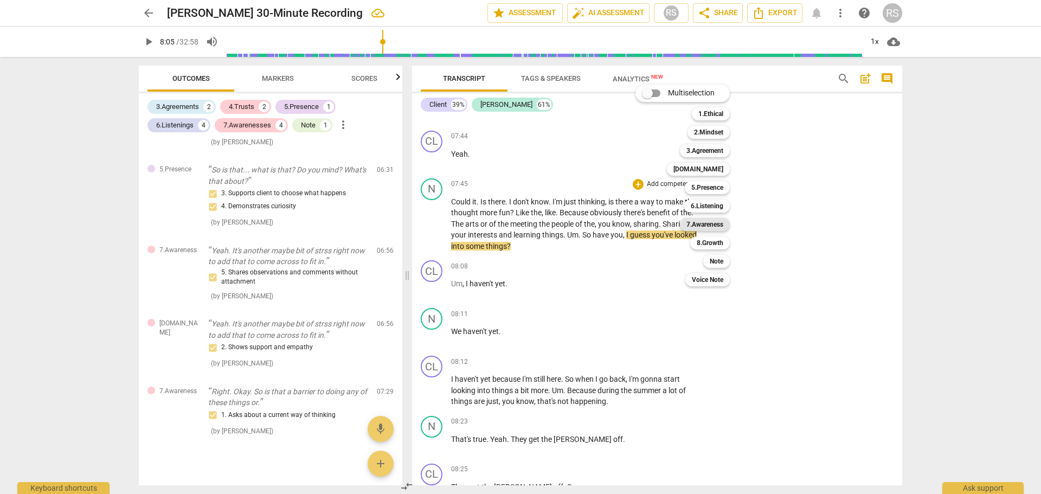
click at [715, 221] on b "7.Awareness" at bounding box center [705, 224] width 37 height 13
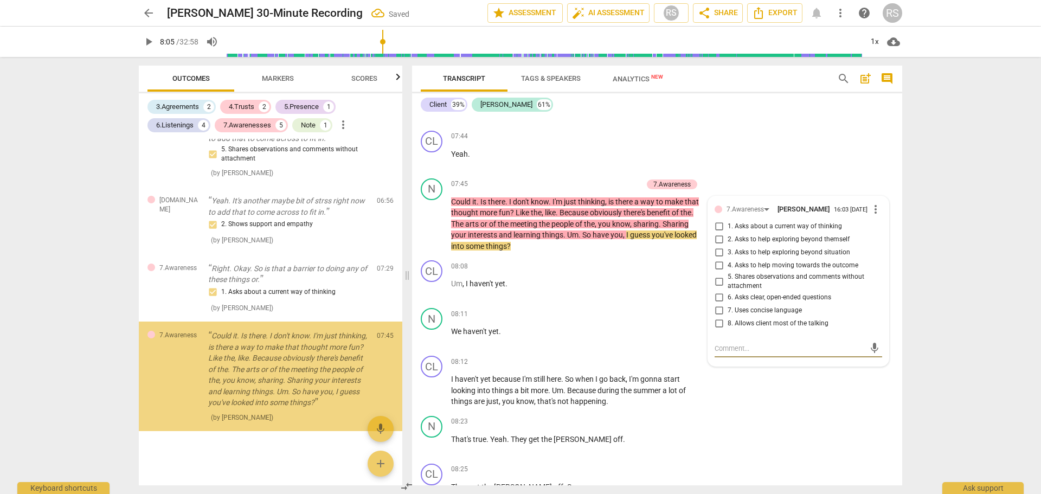
scroll to position [1123, 0]
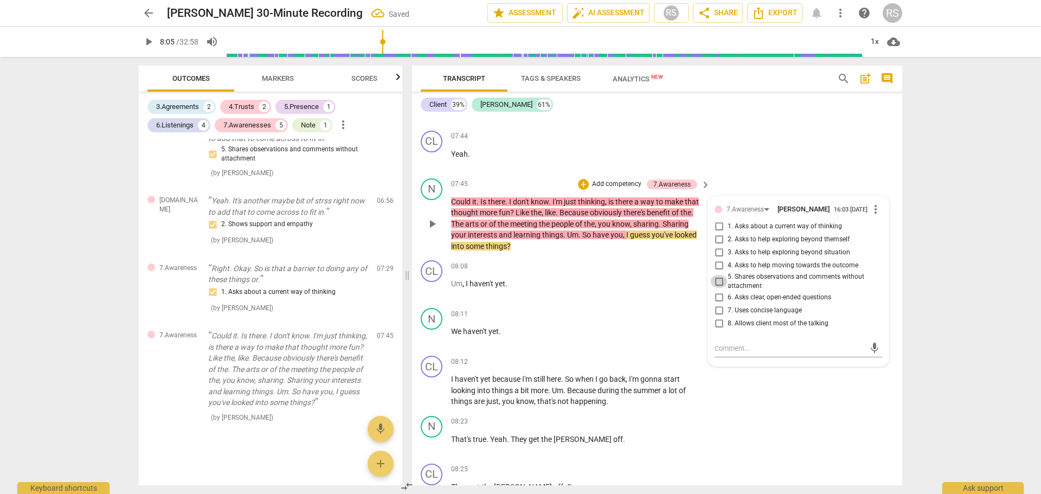
click at [718, 285] on input "5. Shares observations and comments without attachment" at bounding box center [719, 281] width 17 height 13
checkbox input "true"
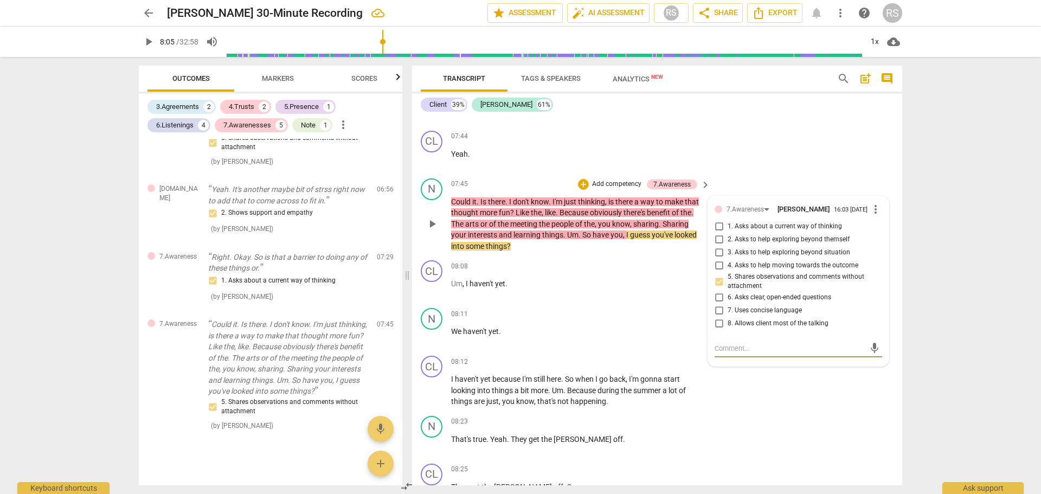
click at [724, 350] on textarea at bounding box center [790, 348] width 150 height 10
type textarea "S"
type textarea "Sa"
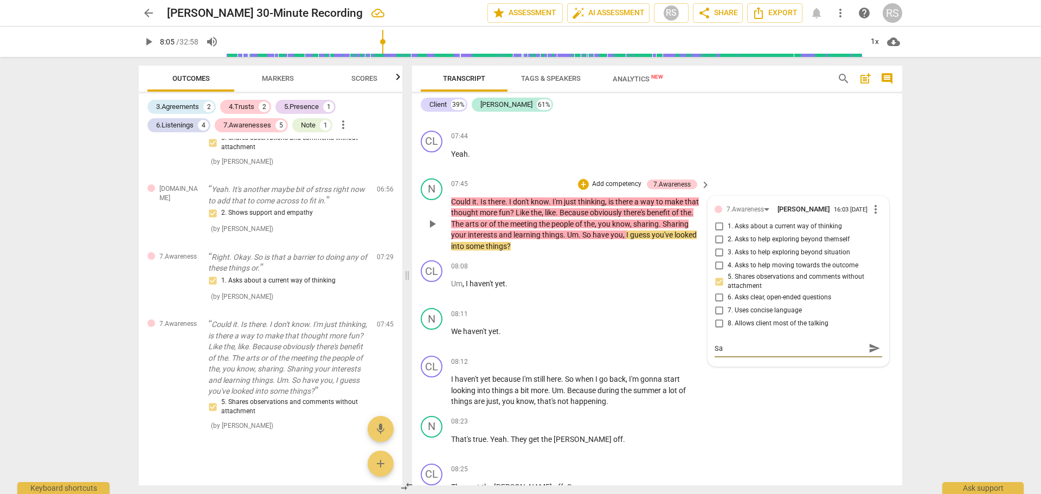
type textarea "San"
type textarea "Sand"
type textarea "Sandi"
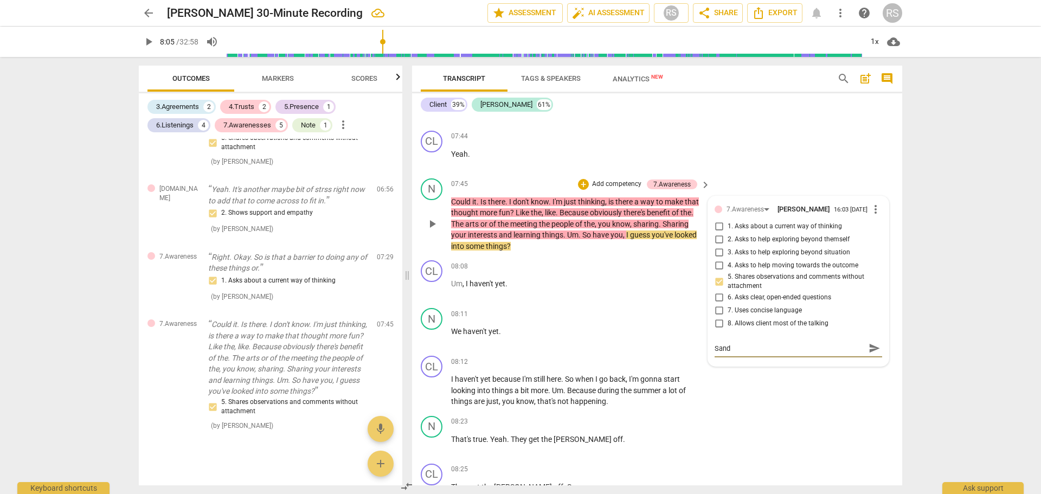
type textarea "Sandi"
type textarea "Sand"
type textarea "Sandi"
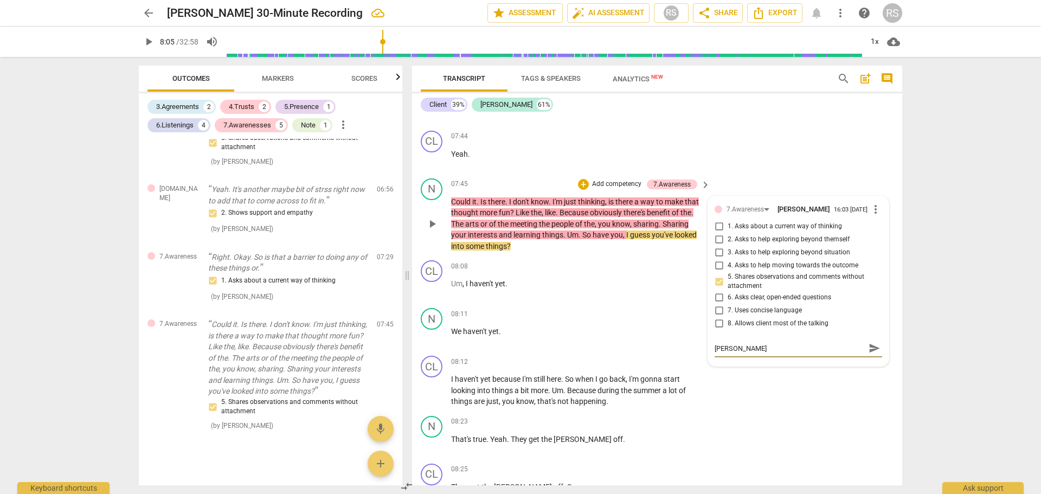
type textarea "Sand"
type textarea "Sandw"
type textarea "Sandwi"
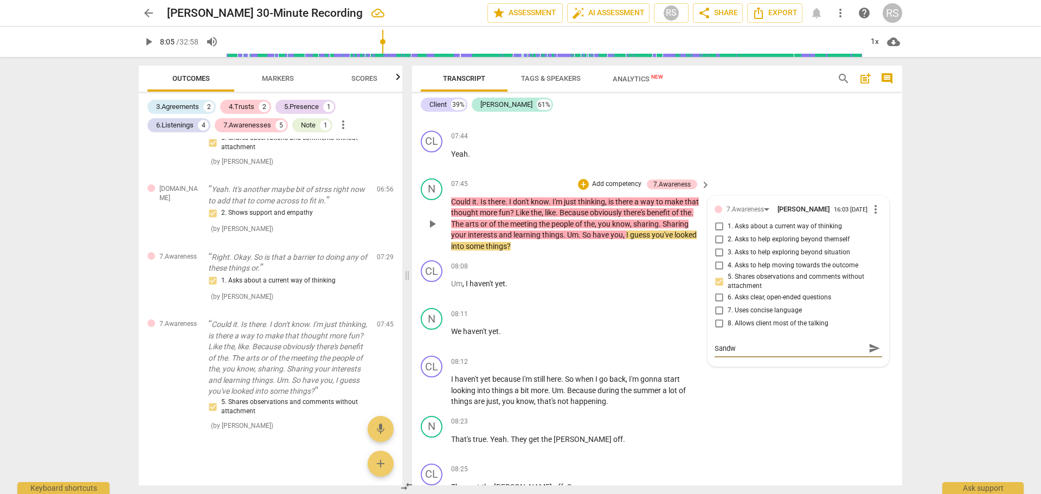
type textarea "Sandwi"
type textarea "Sandwic"
type textarea "Sandwich"
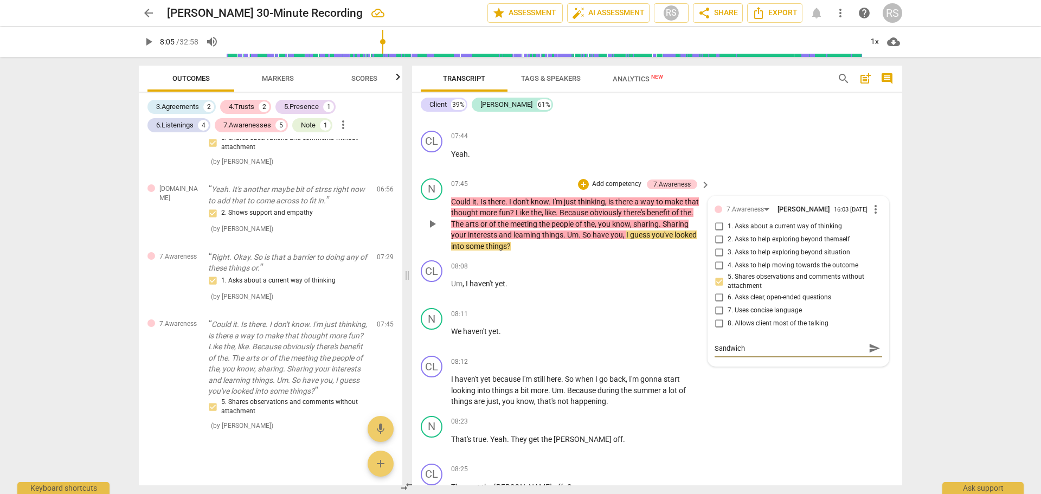
type textarea "Sandwichi"
type textarea "Sandwichin"
type textarea "Sandwiching"
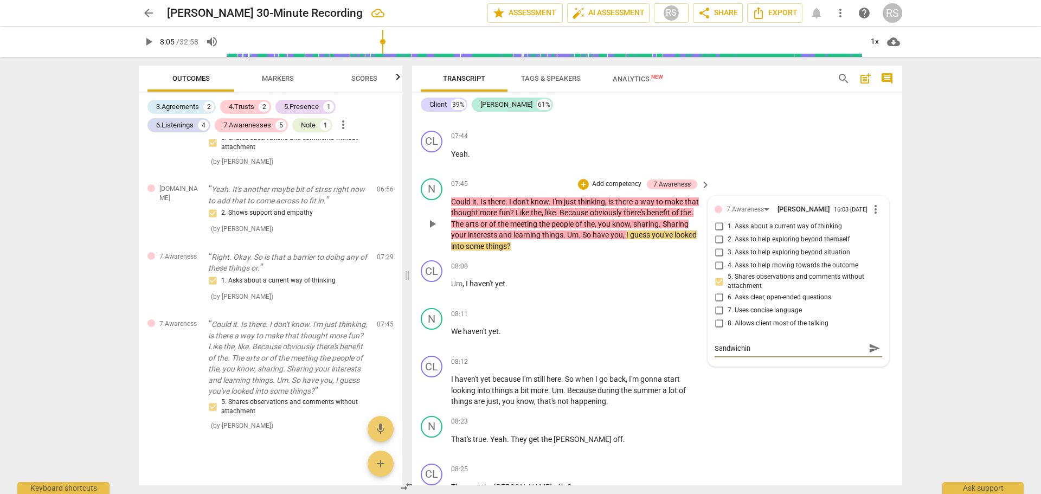
type textarea "Sandwiching"
type textarea "Sandwiching a"
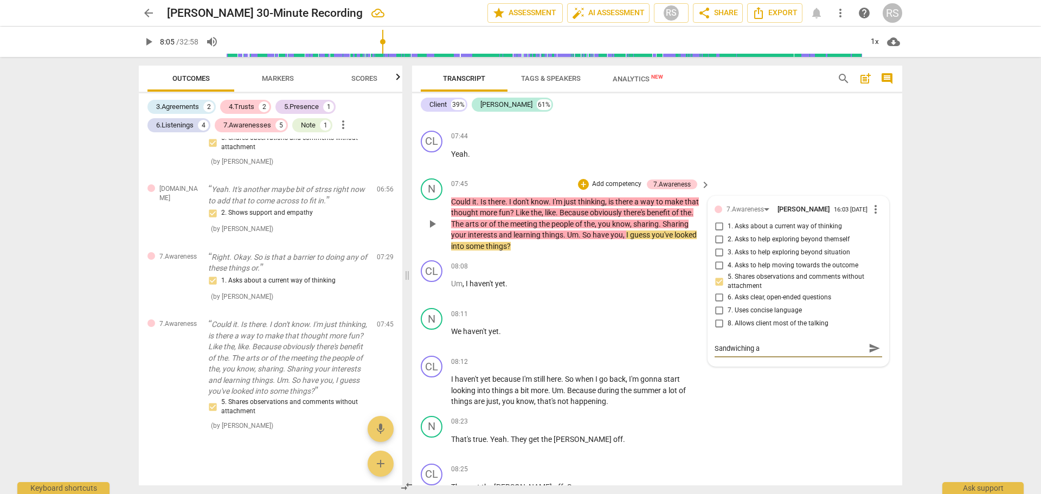
type textarea "Sandwiching a"
type textarea "Sandwiching a q"
type textarea "Sandwiching a qu"
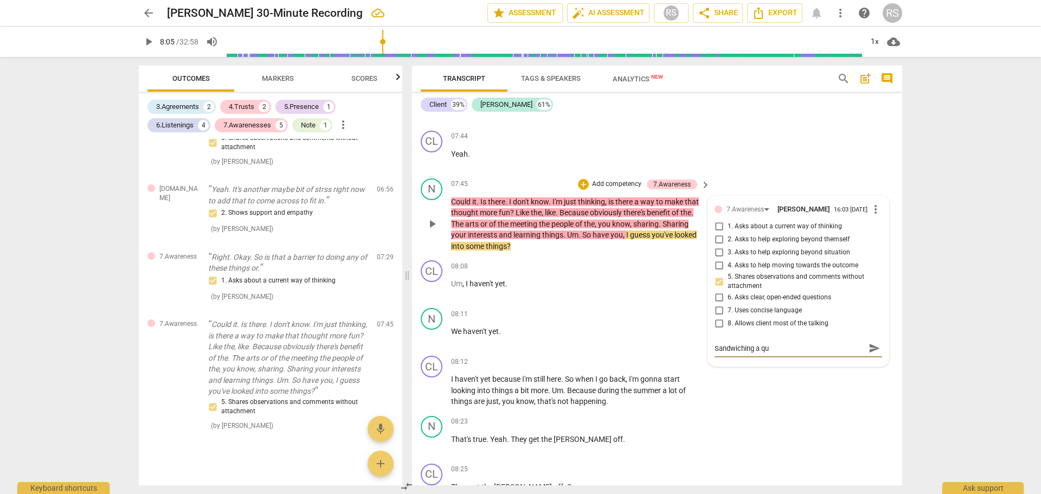
type textarea "Sandwiching a que"
type textarea "Sandwiching a ques"
type textarea "Sandwiching a quest"
type textarea "Sandwiching a questi"
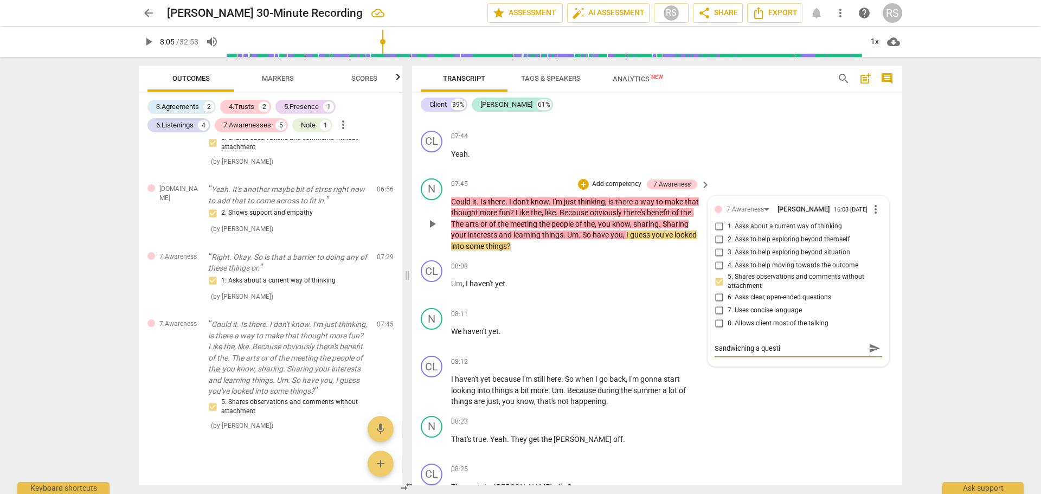
type textarea "Sandwiching a questio"
type textarea "Sandwiching a question"
type textarea "Sandwiching a question,"
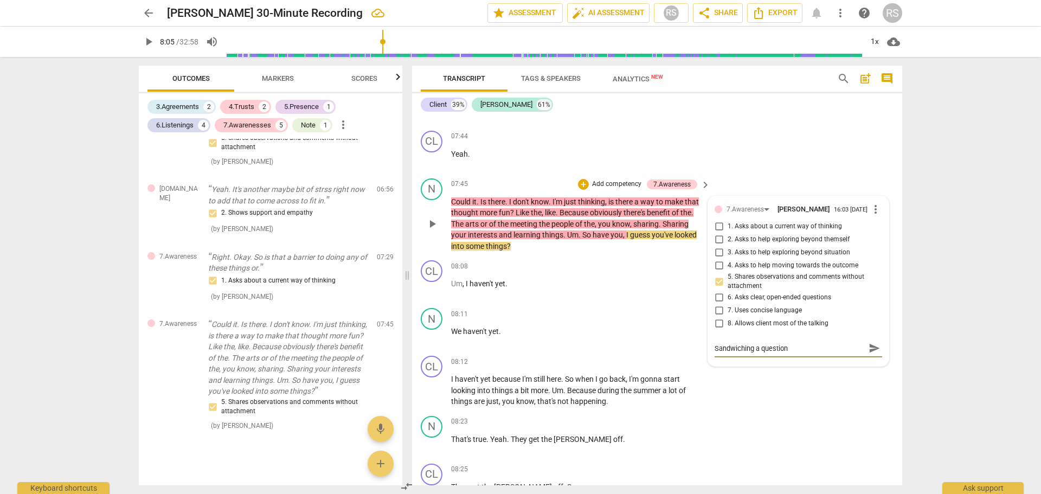
type textarea "Sandwiching a question,"
type textarea "Sandwiching a question, a"
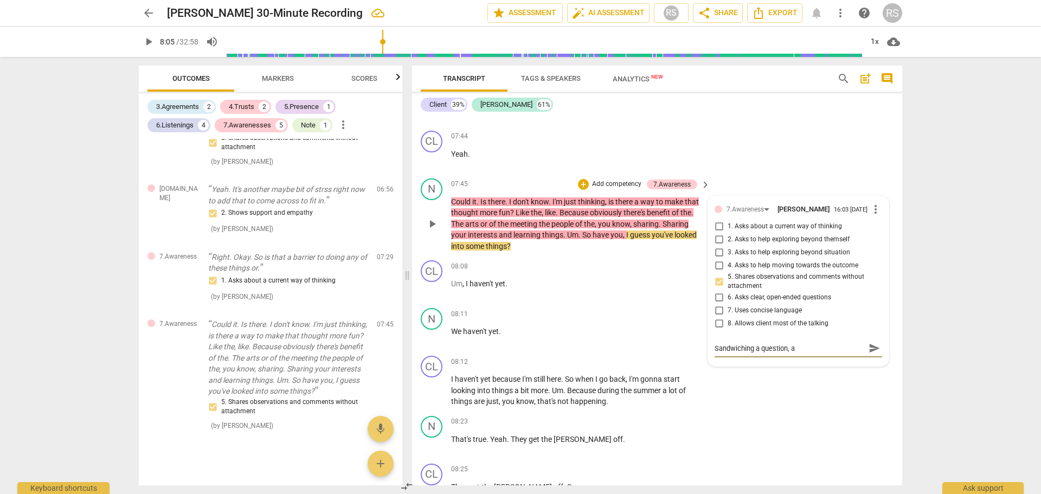
type textarea "Sandwiching a question, an"
type textarea "Sandwiching a question, a"
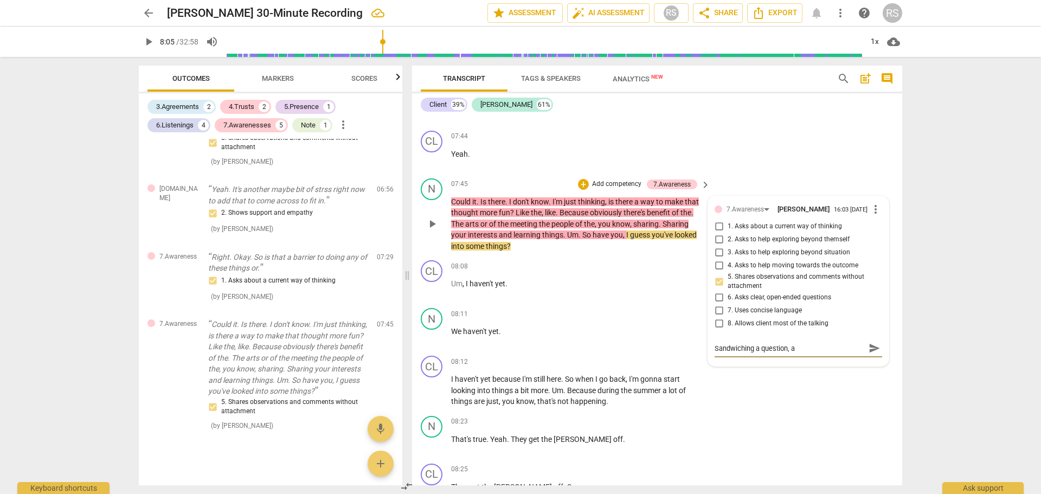
type textarea "Sandwiching a question, a"
type textarea "Sandwiching a question, a h"
type textarea "Sandwiching a question, a hu"
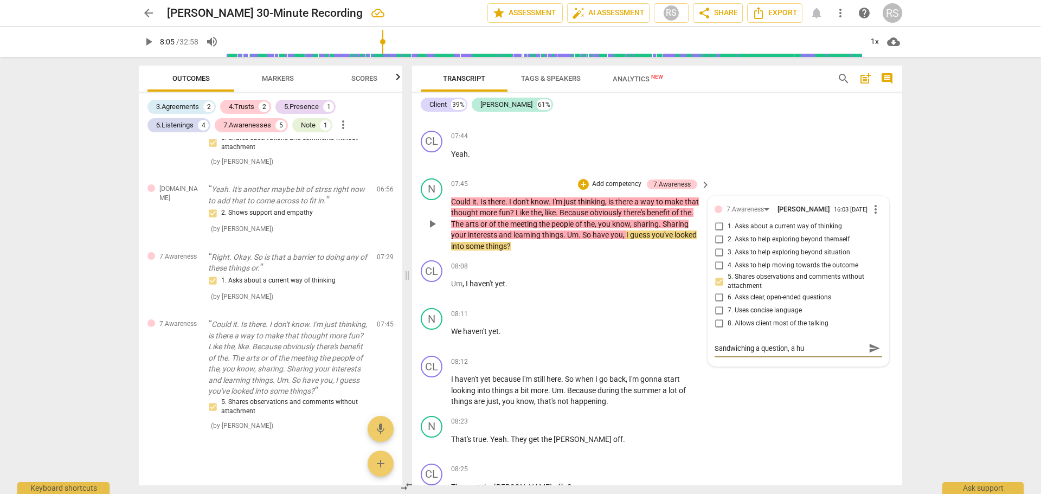
type textarea "Sandwiching a question, a hun"
type textarea "Sandwiching a question, a hunc"
type textarea "Sandwiching a question, a hunch"
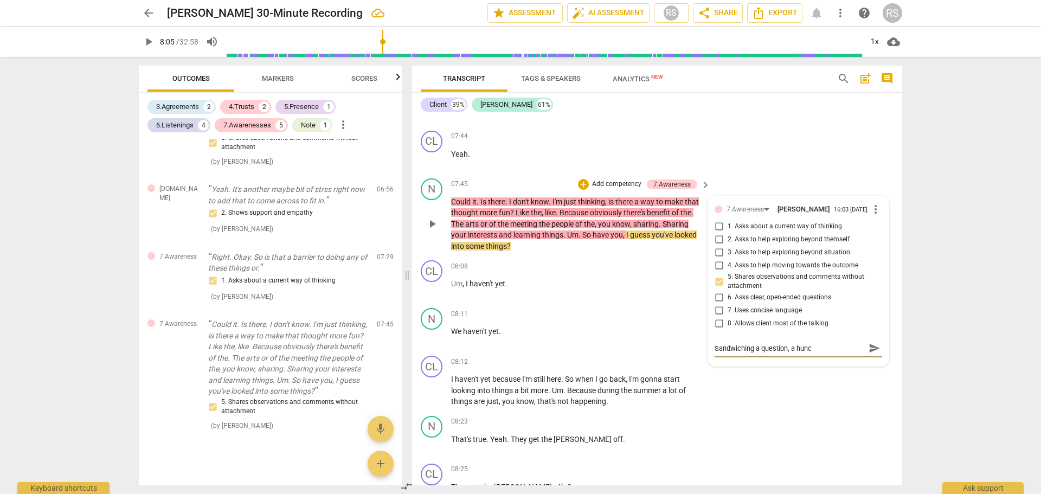
type textarea "Sandwiching a question, a hunch"
type textarea "Sandwiching a question, a hunch,"
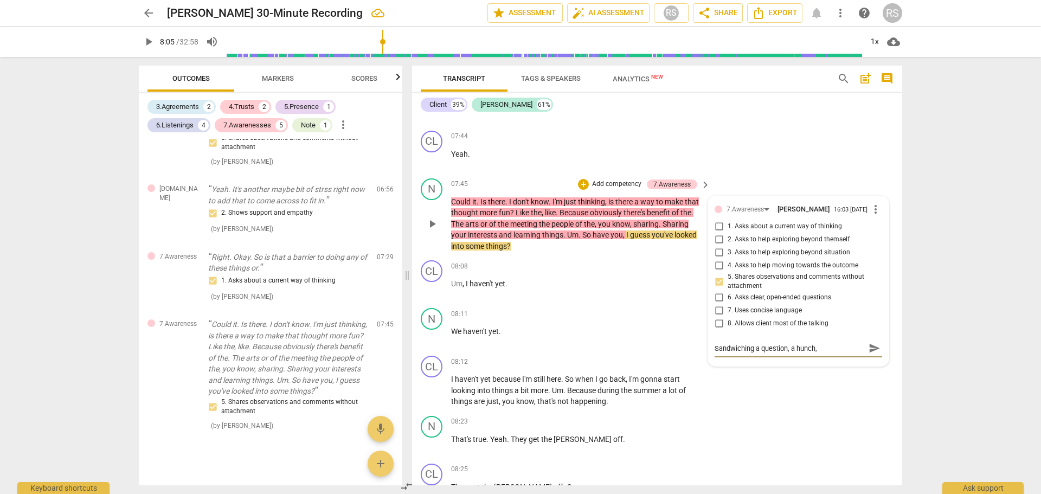
type textarea "Sandwiching a question, a hunch, t"
type textarea "Sandwiching a question, a hunch,"
type textarea "Sandwiching a question, a hunch, a"
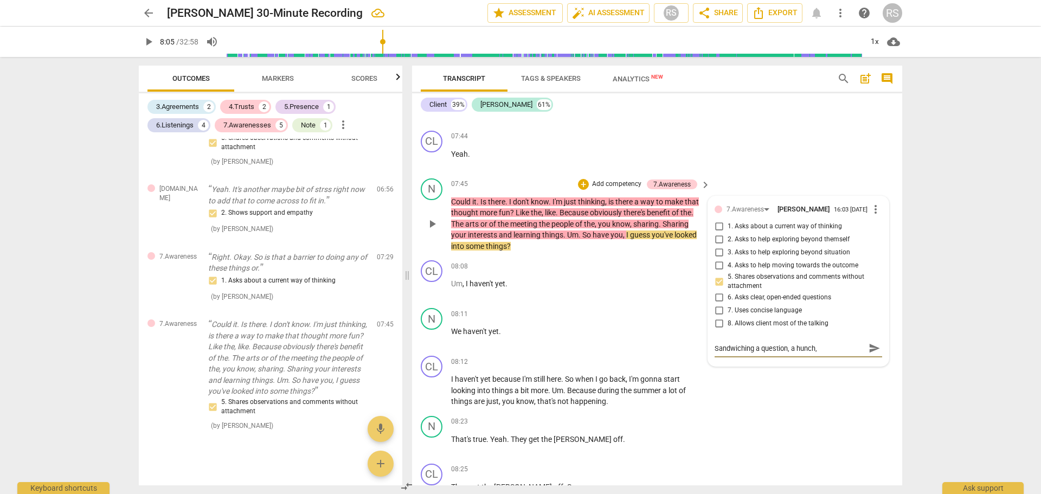
type textarea "Sandwiching a question, a hunch, a"
type textarea "Sandwiching a question, a hunch, an"
type textarea "Sandwiching a question, a hunch, and"
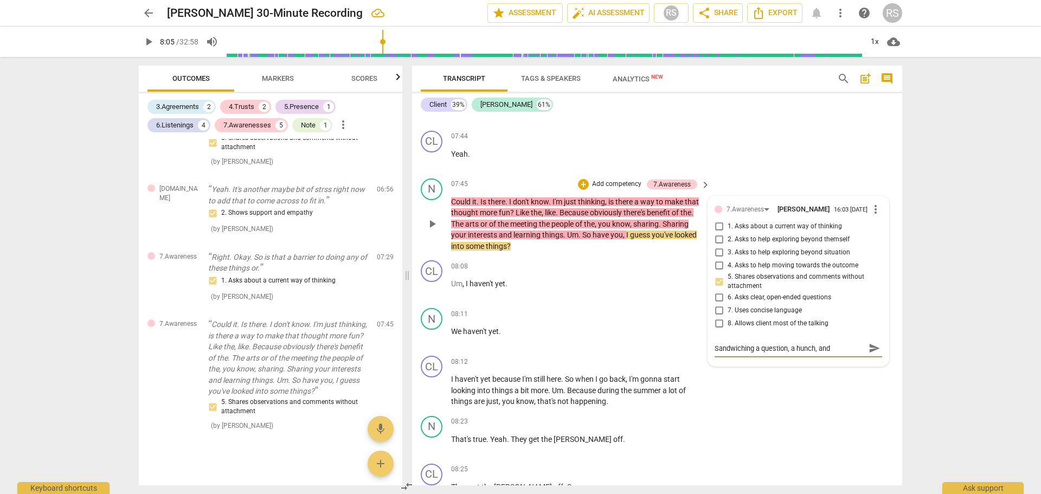
type textarea "Sandwiching a question, a hunch, and"
type textarea "Sandwiching a question, a hunch, and a"
type textarea "Sandwiching a question, a hunch, and an"
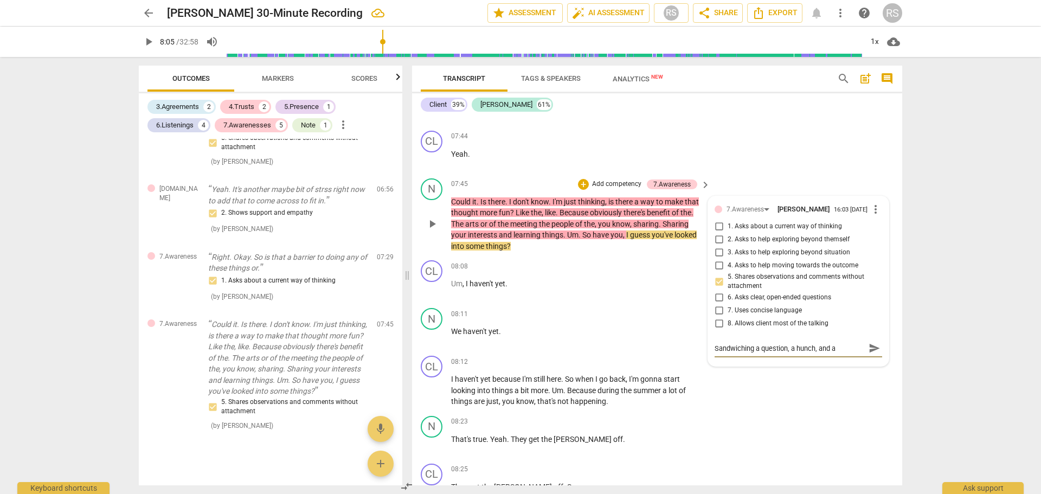
type textarea "Sandwiching a question, a hunch, and an"
type textarea "Sandwiching a question, a hunch, and ano"
click at [715, 353] on textarea "Sandwiching a question, a hunch, and another question - one after the other." at bounding box center [790, 353] width 150 height 21
click at [869, 360] on span "send" at bounding box center [875, 354] width 12 height 12
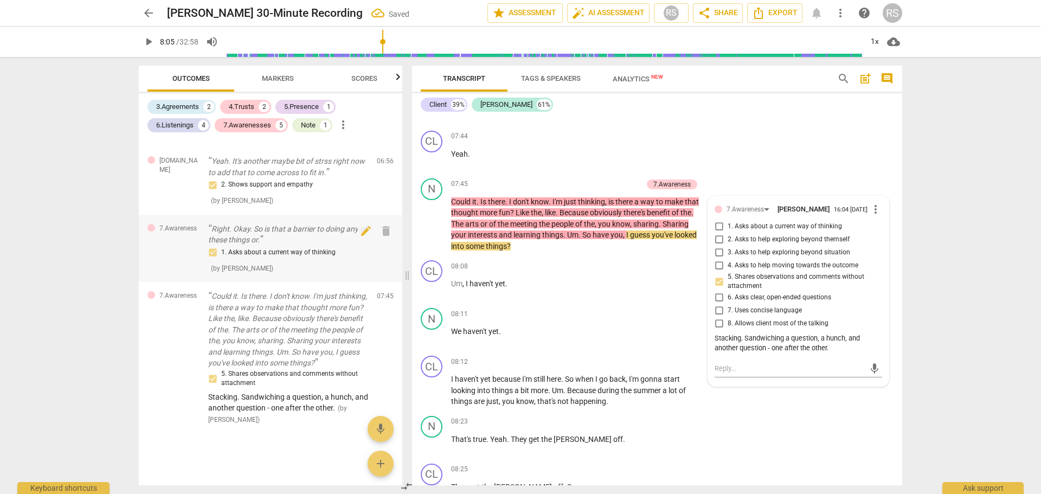
scroll to position [1165, 0]
click at [780, 423] on div "N play_arrow pause 08:23 + Add competency keyboard_arrow_right That's true . Ye…" at bounding box center [657, 436] width 490 height 48
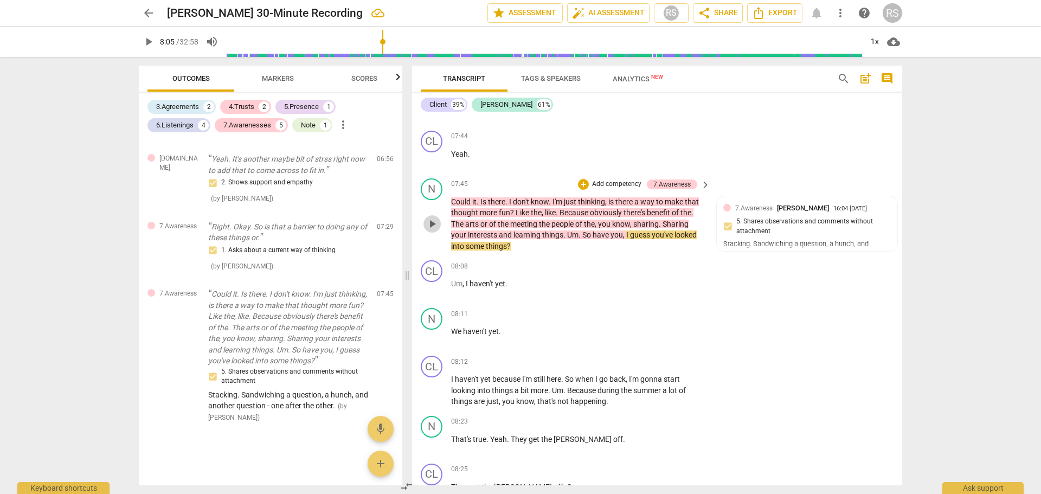
click at [434, 218] on button "play_arrow" at bounding box center [432, 223] width 17 height 17
click at [430, 223] on span "pause" at bounding box center [432, 224] width 13 height 13
click at [511, 249] on span "?" at bounding box center [509, 246] width 4 height 9
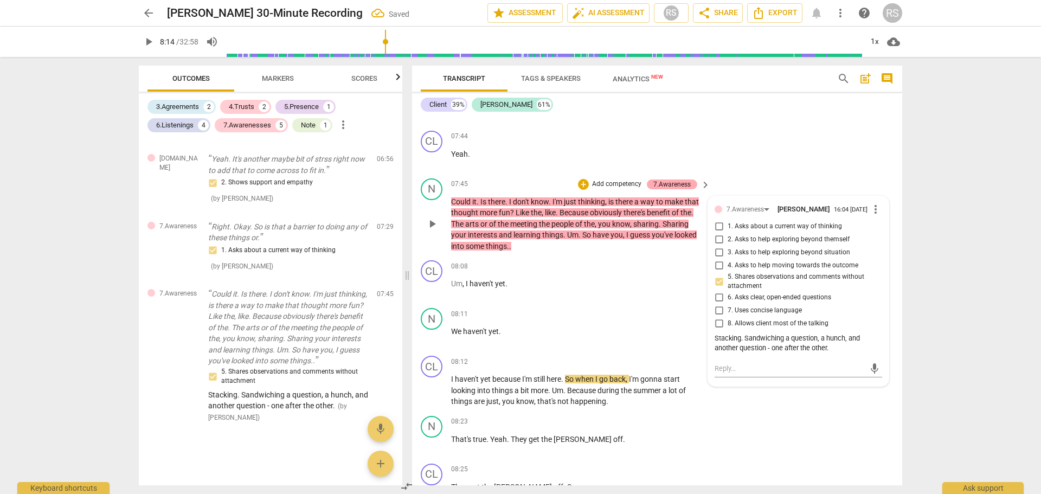
click at [669, 182] on div "7.Awareness" at bounding box center [672, 185] width 37 height 10
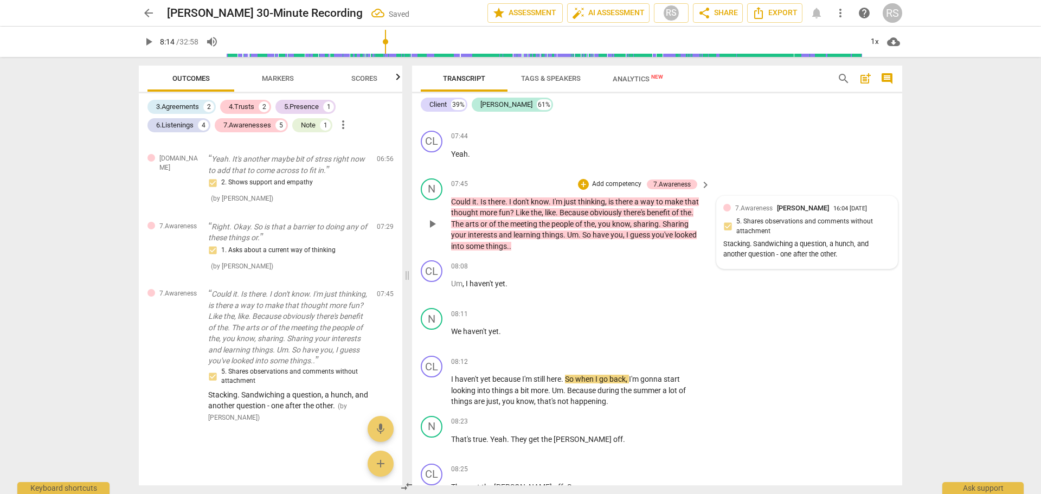
click at [837, 257] on div "Stacking. Sandwiching a question, a hunch, and another question - one after the…" at bounding box center [808, 249] width 168 height 21
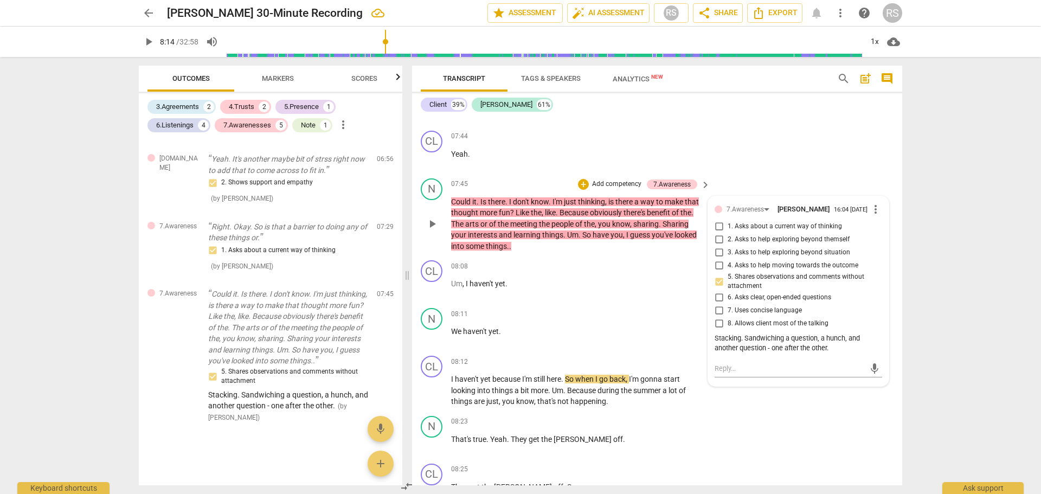
click at [828, 354] on div "Stacking. Sandwiching a question, a hunch, and another question - one after the…" at bounding box center [799, 344] width 168 height 21
click at [830, 354] on div "Stacking. Sandwiching a question, a hunch, and another question - one after the…" at bounding box center [799, 344] width 168 height 21
drag, startPoint x: 828, startPoint y: 356, endPoint x: 745, endPoint y: 343, distance: 83.9
click at [745, 343] on div "Stacking. Sandwiching a question, a hunch, and another question - one after the…" at bounding box center [799, 344] width 168 height 21
click at [873, 210] on span "more_vert" at bounding box center [876, 209] width 13 height 13
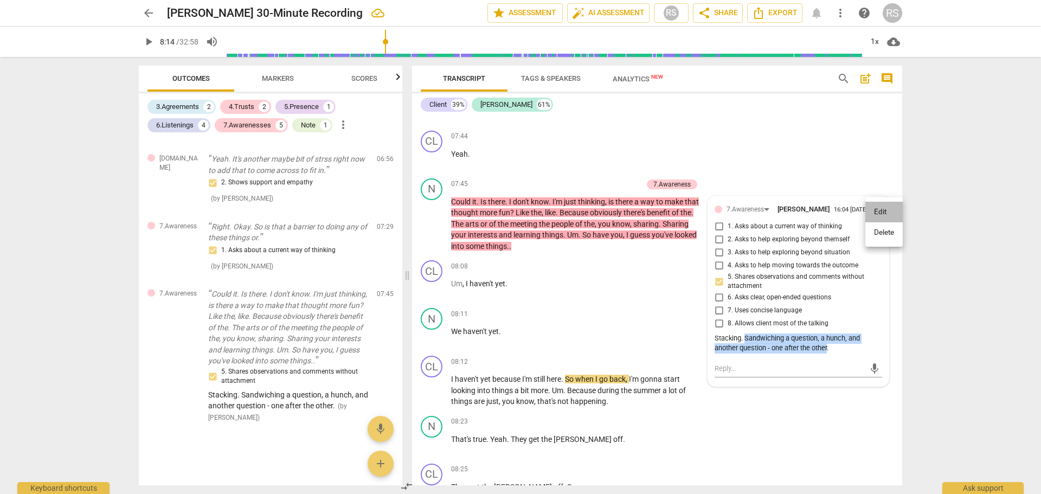
click at [877, 208] on li "Edit" at bounding box center [884, 212] width 37 height 21
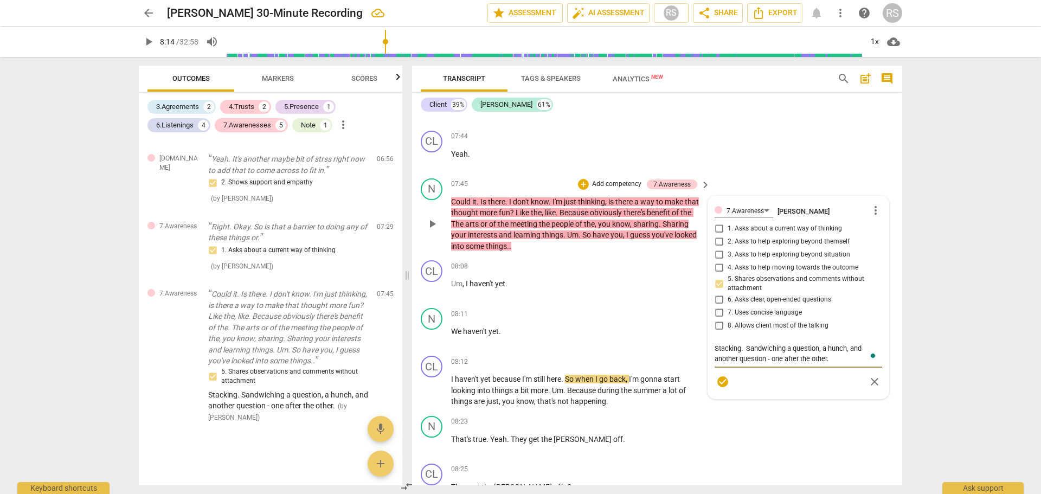
drag, startPoint x: 832, startPoint y: 359, endPoint x: 739, endPoint y: 362, distance: 92.8
click at [739, 362] on textarea "Stacking. Sandwiching a question, a hunch, and another question - one after the…" at bounding box center [799, 353] width 168 height 21
click at [723, 396] on span "check_circle" at bounding box center [723, 392] width 13 height 13
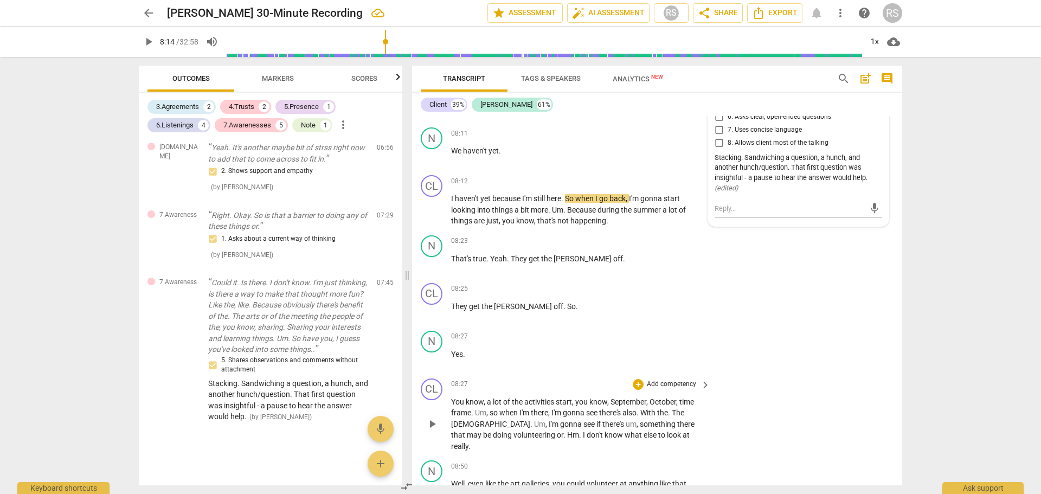
scroll to position [3616, 0]
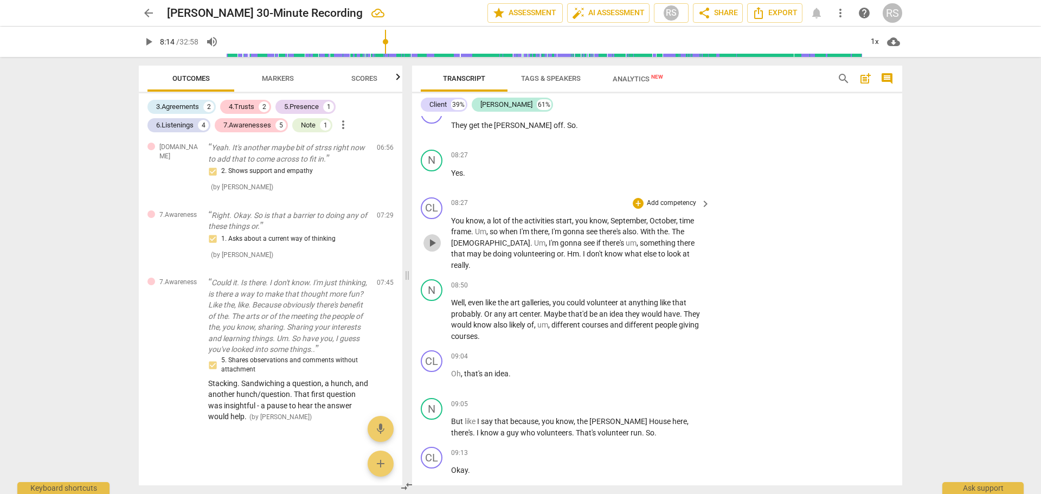
click at [430, 238] on span "play_arrow" at bounding box center [432, 242] width 13 height 13
click at [430, 314] on span "pause" at bounding box center [432, 320] width 13 height 13
click at [637, 280] on div "+" at bounding box center [638, 285] width 11 height 11
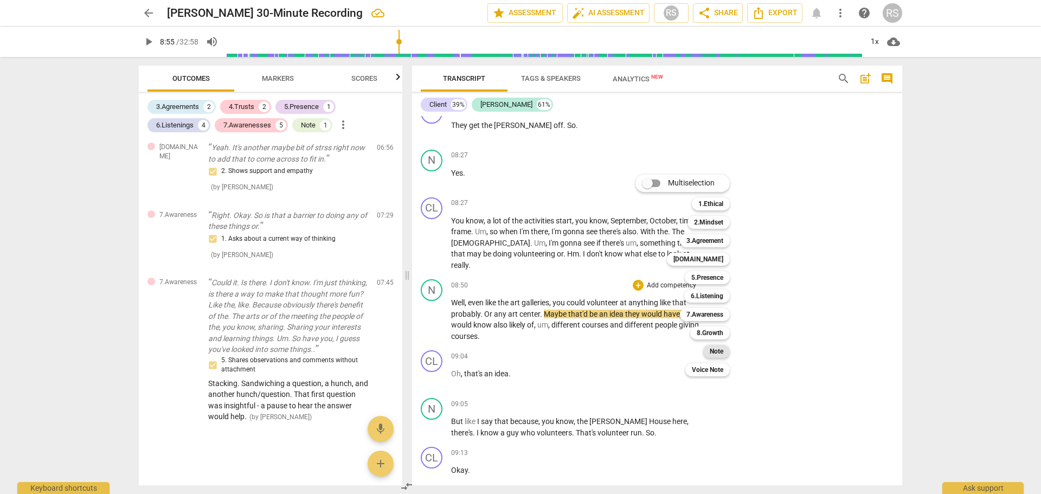
click at [723, 350] on b "Note" at bounding box center [717, 351] width 14 height 13
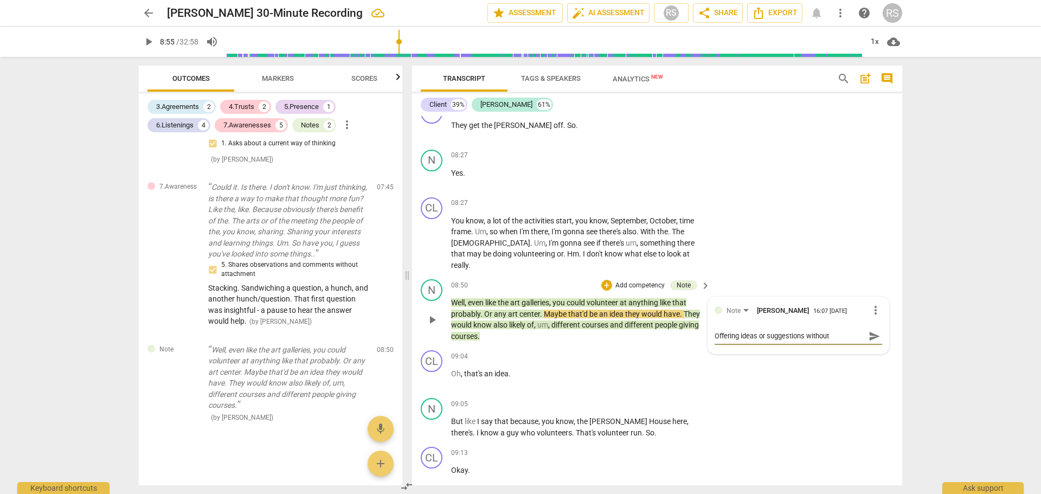
scroll to position [10, 0]
click at [869, 330] on span "send" at bounding box center [875, 336] width 12 height 12
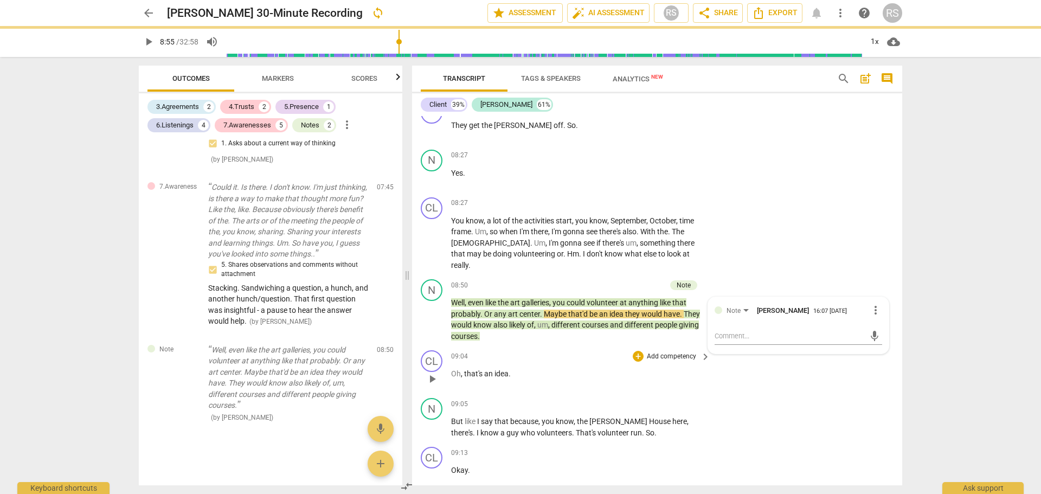
scroll to position [0, 0]
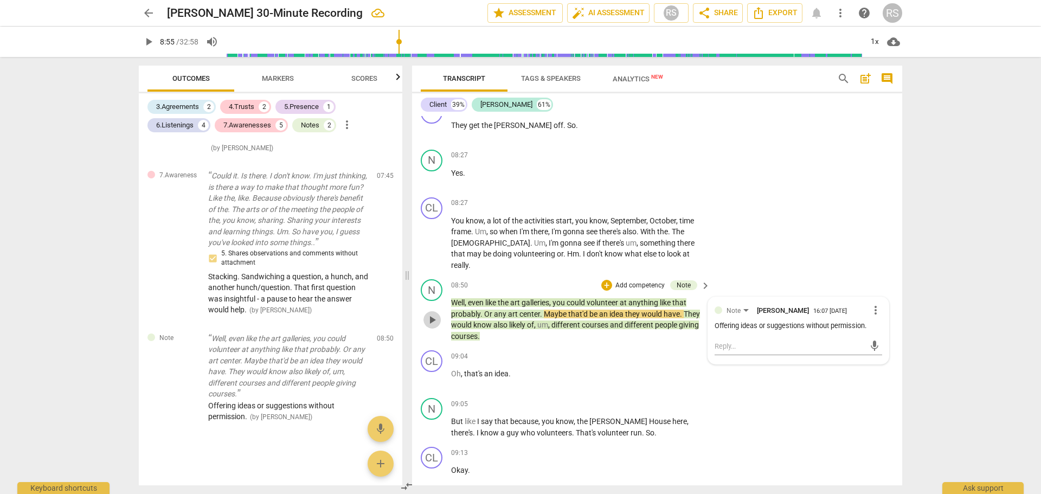
click at [433, 314] on span "play_arrow" at bounding box center [432, 320] width 13 height 13
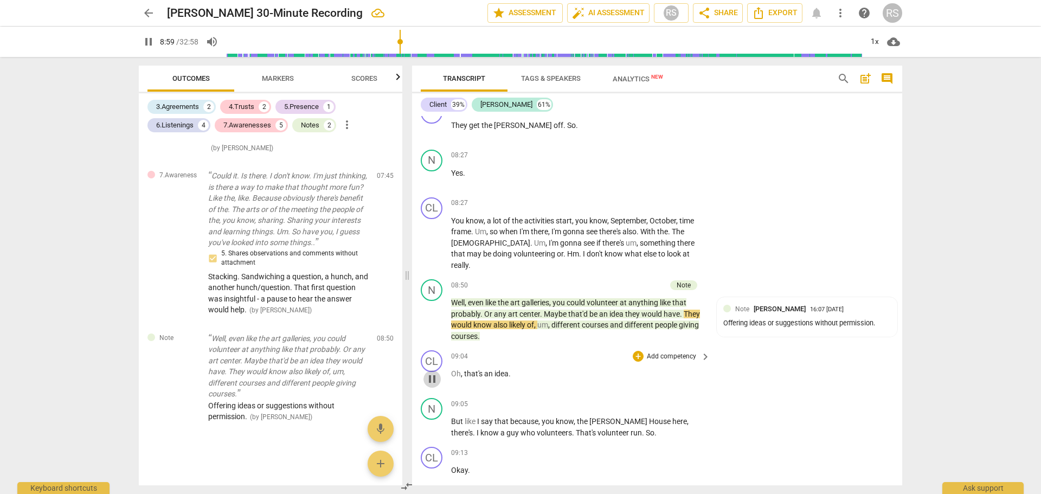
click at [432, 373] on span "pause" at bounding box center [432, 379] width 13 height 13
click at [545, 310] on span "Maybe" at bounding box center [556, 314] width 24 height 9
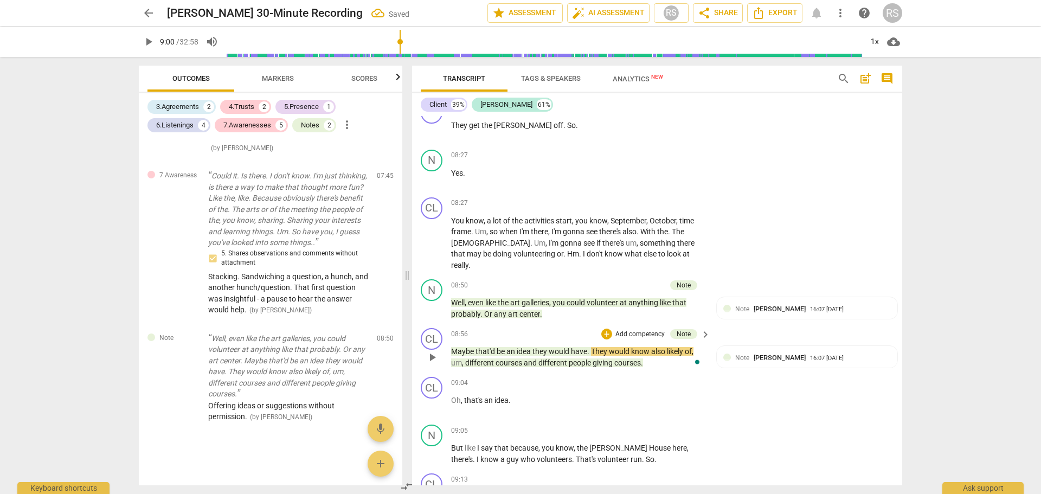
click at [534, 347] on span "they" at bounding box center [541, 351] width 16 height 9
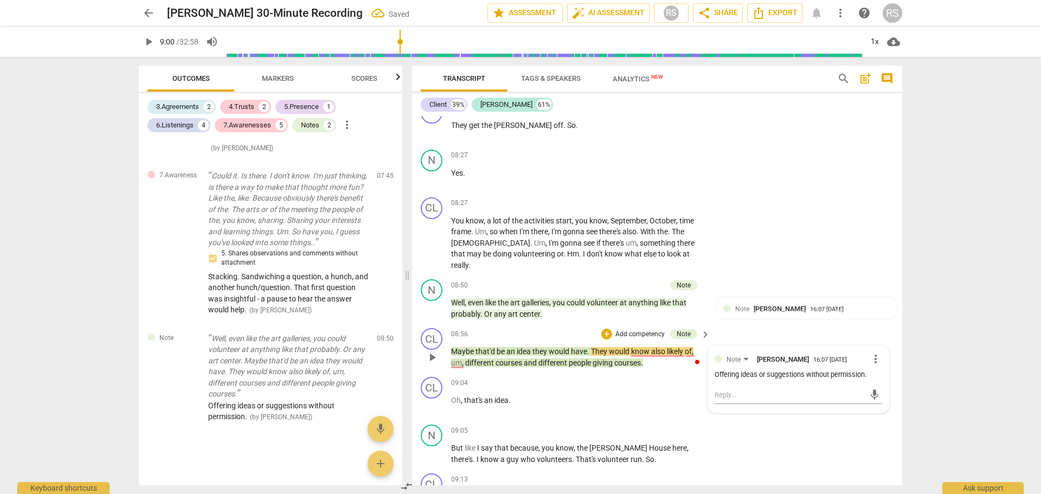
drag, startPoint x: 533, startPoint y: 339, endPoint x: 540, endPoint y: 349, distance: 12.2
click at [534, 347] on span "they" at bounding box center [541, 351] width 16 height 9
click at [620, 380] on div "09:04 + Add competency keyboard_arrow_right Oh , that's an idea ." at bounding box center [581, 396] width 260 height 39
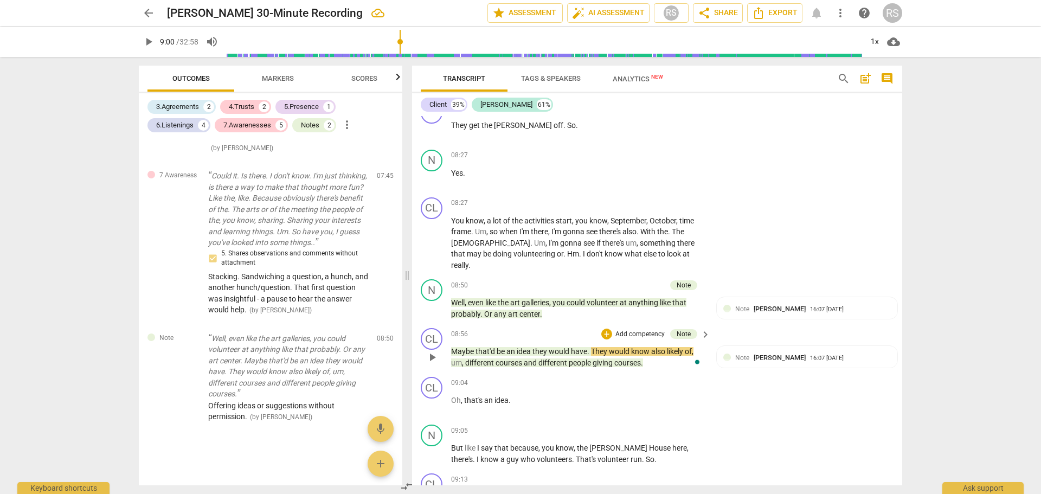
click at [592, 347] on span "They" at bounding box center [600, 351] width 18 height 9
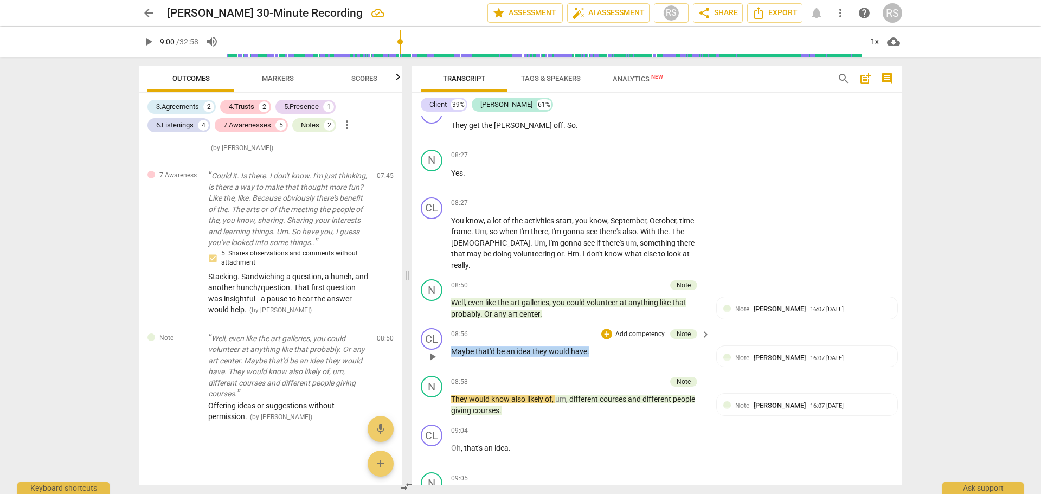
drag, startPoint x: 595, startPoint y: 342, endPoint x: 444, endPoint y: 339, distance: 150.8
click at [444, 339] on div "CL play_arrow pause 08:56 + Add competency Note keyboard_arrow_right Maybe that…" at bounding box center [657, 348] width 490 height 48
drag, startPoint x: 449, startPoint y: 341, endPoint x: 821, endPoint y: 195, distance: 400.4
click at [821, 195] on div "CL play_arrow pause 08:27 + Add competency keyboard_arrow_right You know , a lo…" at bounding box center [657, 234] width 490 height 82
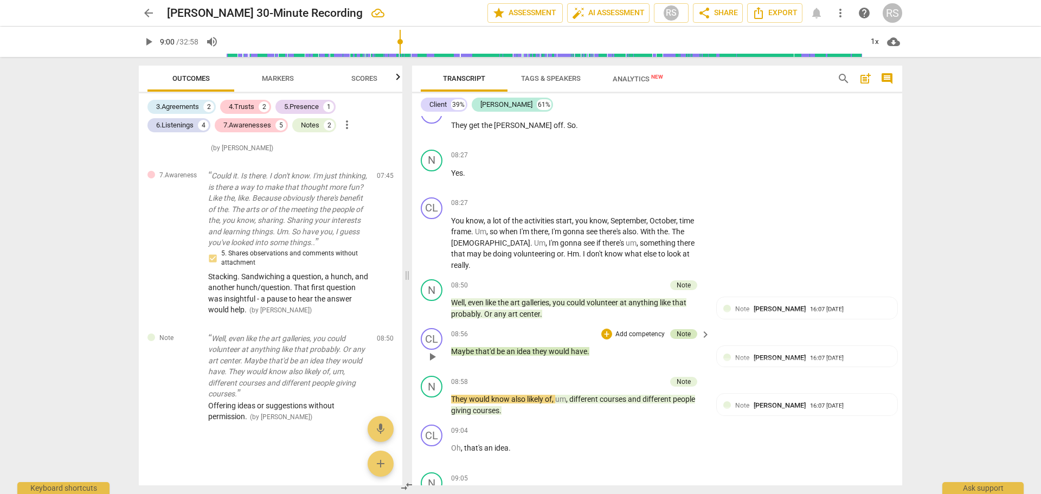
click at [683, 329] on div "Note" at bounding box center [684, 334] width 14 height 10
drag, startPoint x: 714, startPoint y: 366, endPoint x: 871, endPoint y: 363, distance: 157.3
click at [871, 370] on div "Offering ideas or suggestions without permission." at bounding box center [799, 375] width 168 height 10
click at [871, 353] on span "more_vert" at bounding box center [876, 359] width 13 height 13
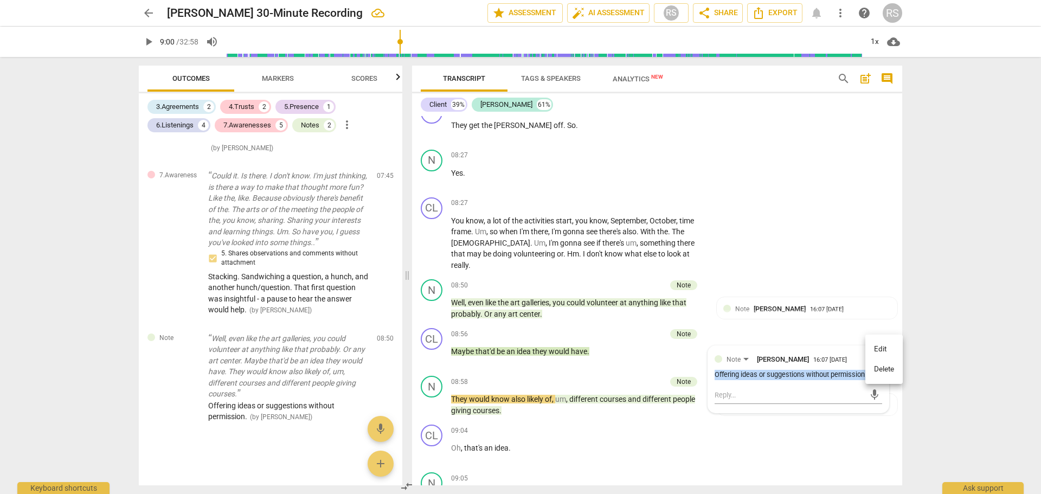
click at [887, 367] on li "Delete" at bounding box center [884, 369] width 37 height 21
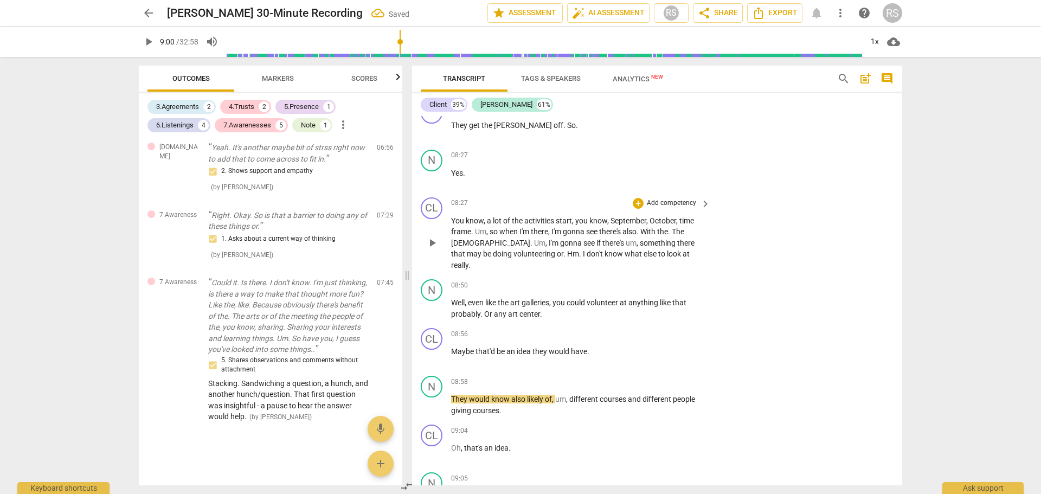
scroll to position [1176, 0]
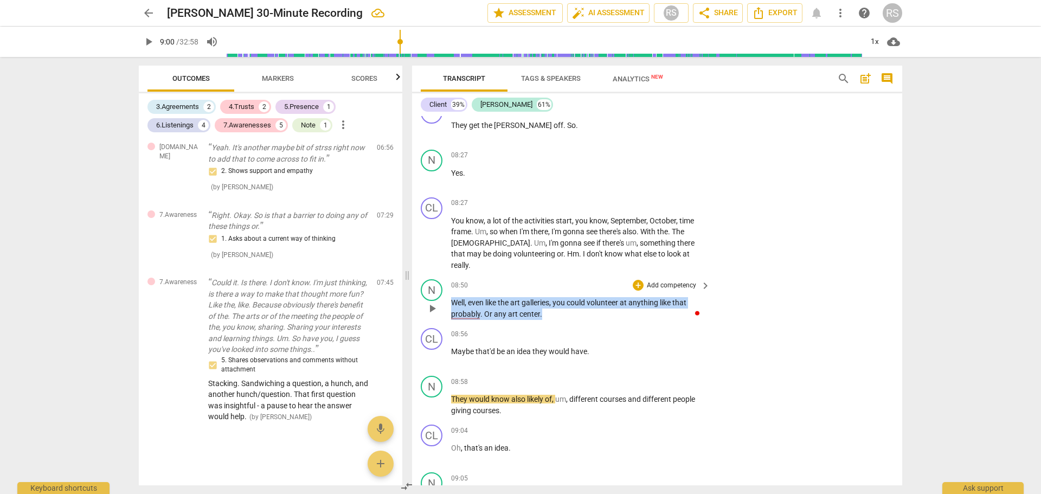
drag, startPoint x: 546, startPoint y: 304, endPoint x: 453, endPoint y: 292, distance: 94.1
click at [453, 297] on p "Well , even like the art galleries , you could volunteer at anything like that …" at bounding box center [578, 308] width 254 height 22
click at [551, 289] on div "+" at bounding box center [551, 289] width 11 height 11
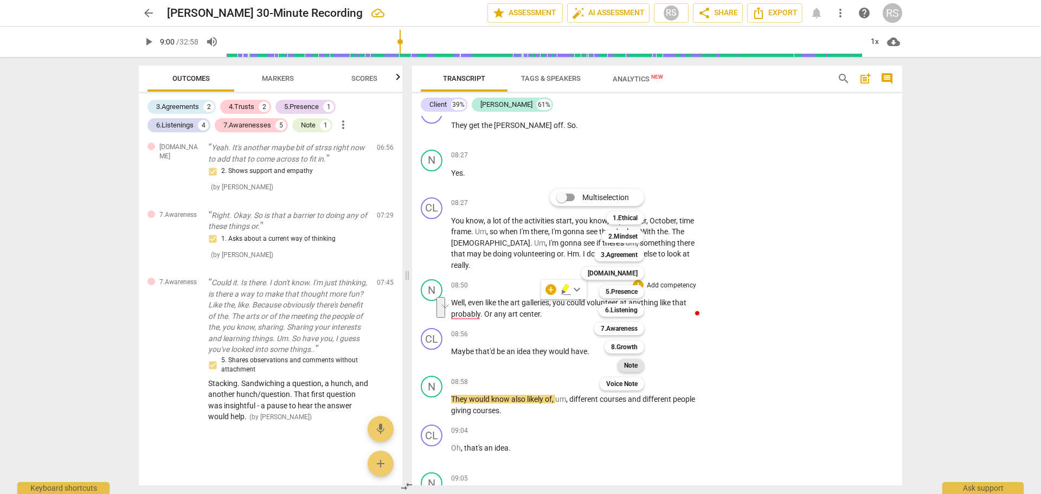
click at [634, 366] on b "Note" at bounding box center [631, 365] width 14 height 13
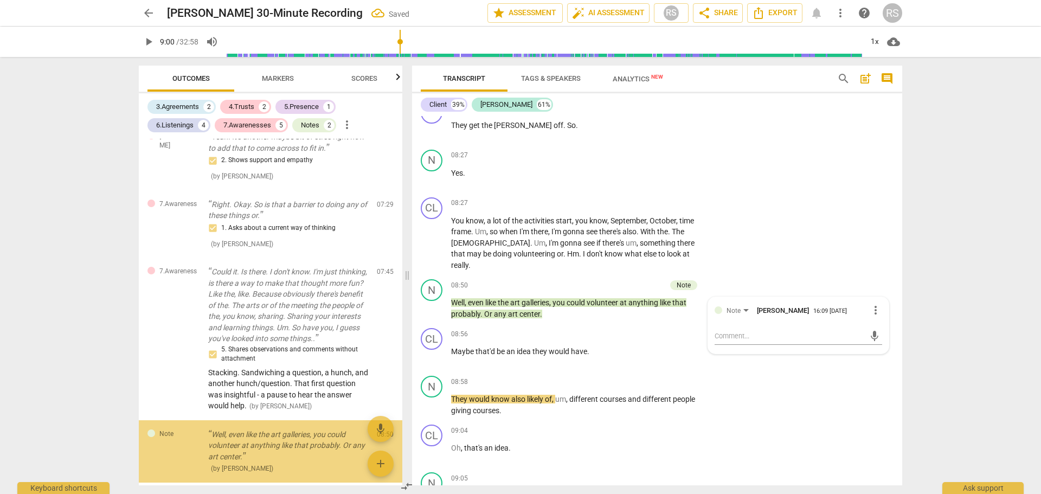
scroll to position [1238, 0]
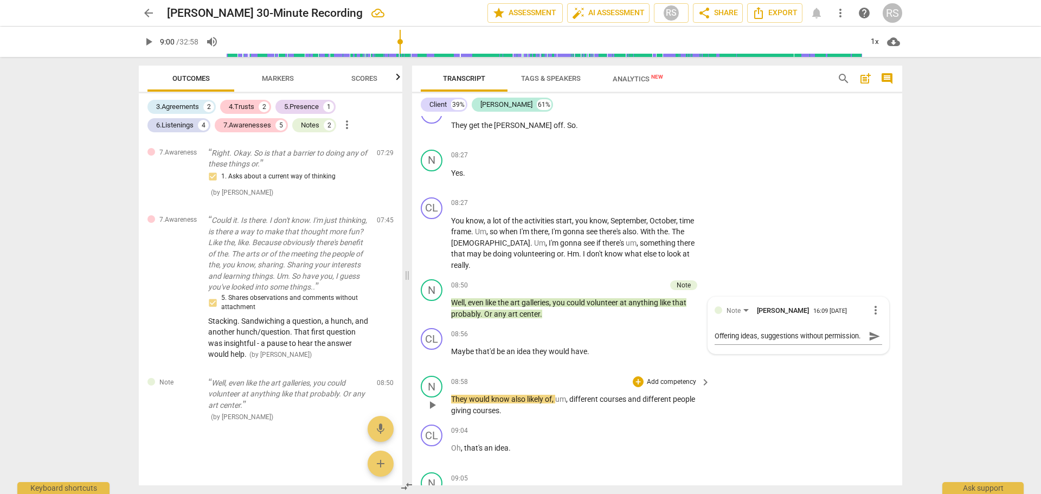
click at [824, 373] on div "N play_arrow pause 08:58 + Add competency keyboard_arrow_right They would know …" at bounding box center [657, 396] width 490 height 49
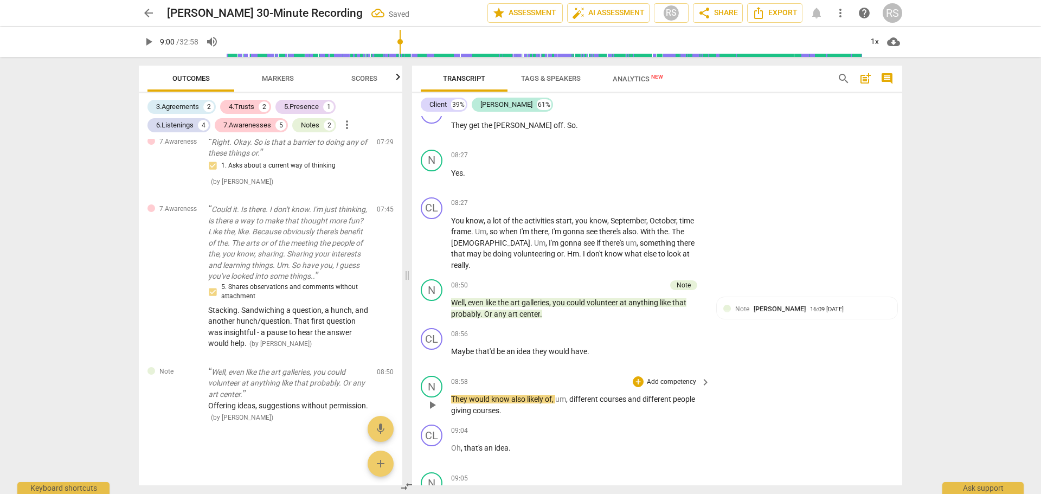
scroll to position [1250, 0]
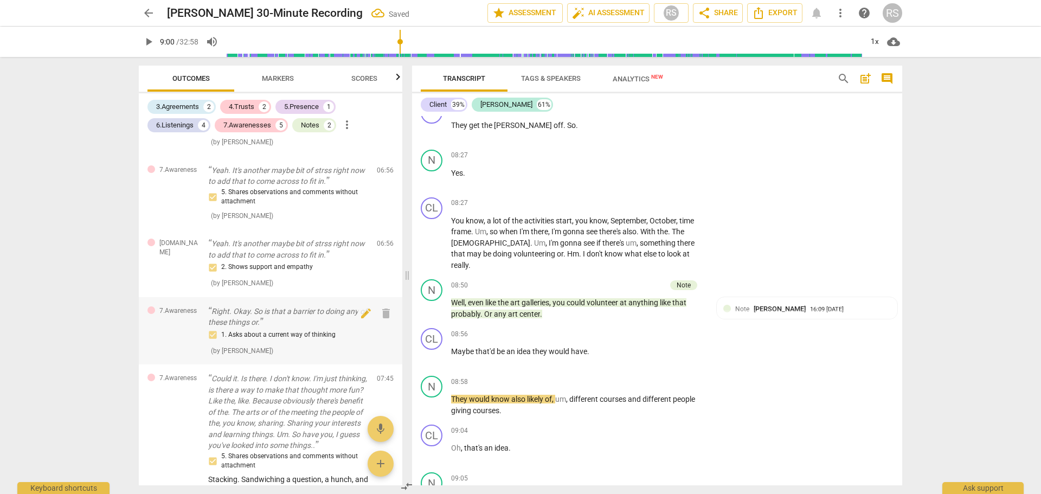
scroll to position [1250, 0]
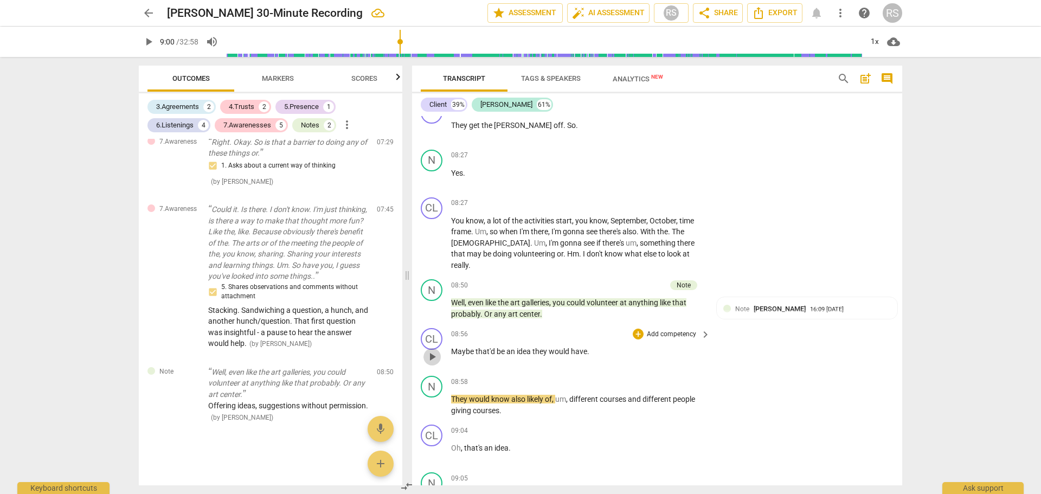
click at [434, 350] on span "play_arrow" at bounding box center [432, 356] width 13 height 13
drag, startPoint x: 533, startPoint y: 342, endPoint x: 580, endPoint y: 338, distance: 47.4
click at [580, 346] on p "Maybe that'd be an idea they would have ." at bounding box center [578, 351] width 254 height 11
click at [588, 347] on span "." at bounding box center [588, 351] width 2 height 9
drag, startPoint x: 589, startPoint y: 338, endPoint x: 546, endPoint y: 340, distance: 42.3
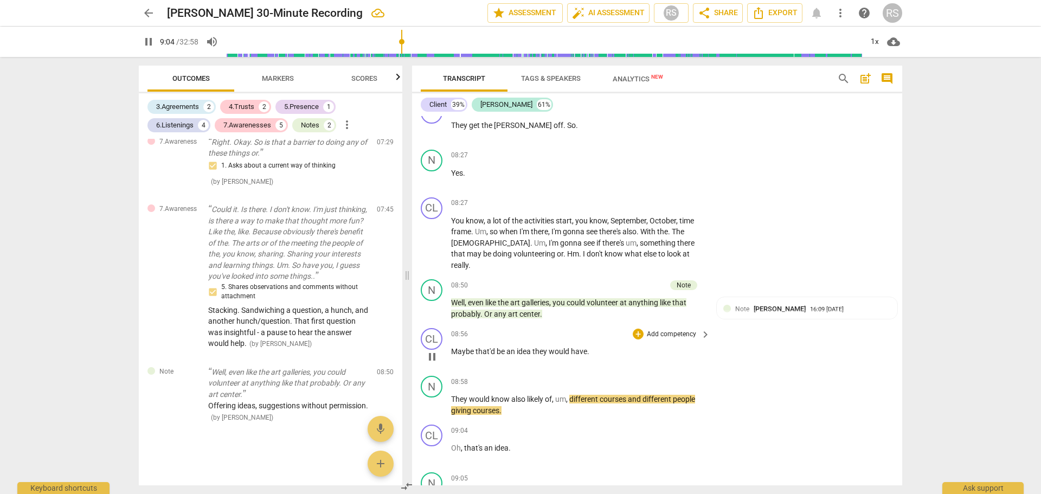
click at [556, 347] on span "would" at bounding box center [560, 351] width 22 height 9
click at [557, 347] on span "would" at bounding box center [560, 351] width 22 height 9
drag, startPoint x: 590, startPoint y: 340, endPoint x: 534, endPoint y: 337, distance: 55.9
click at [534, 346] on p "Maybe that'd be an idea they would have ." at bounding box center [578, 351] width 254 height 11
type input "547"
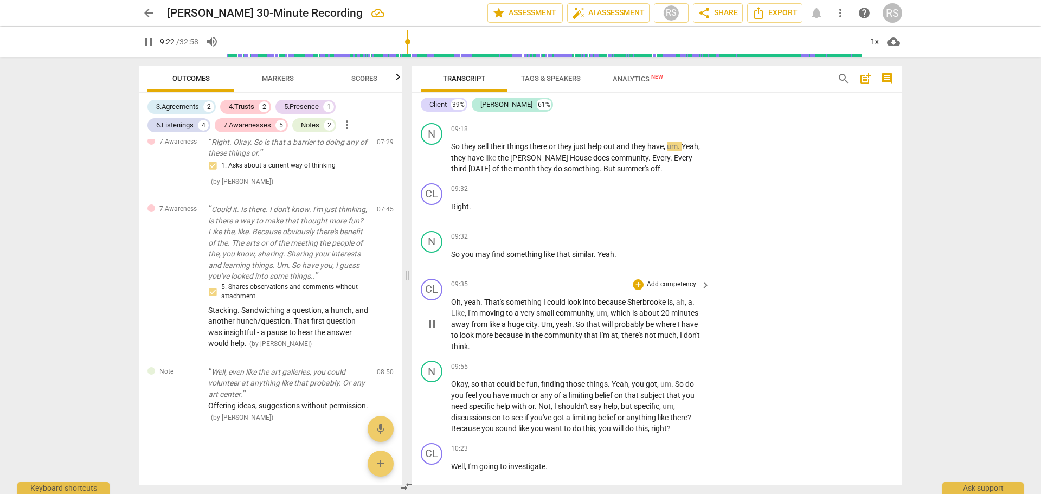
scroll to position [4159, 0]
click at [434, 150] on span "pause" at bounding box center [432, 156] width 13 height 13
type input "573"
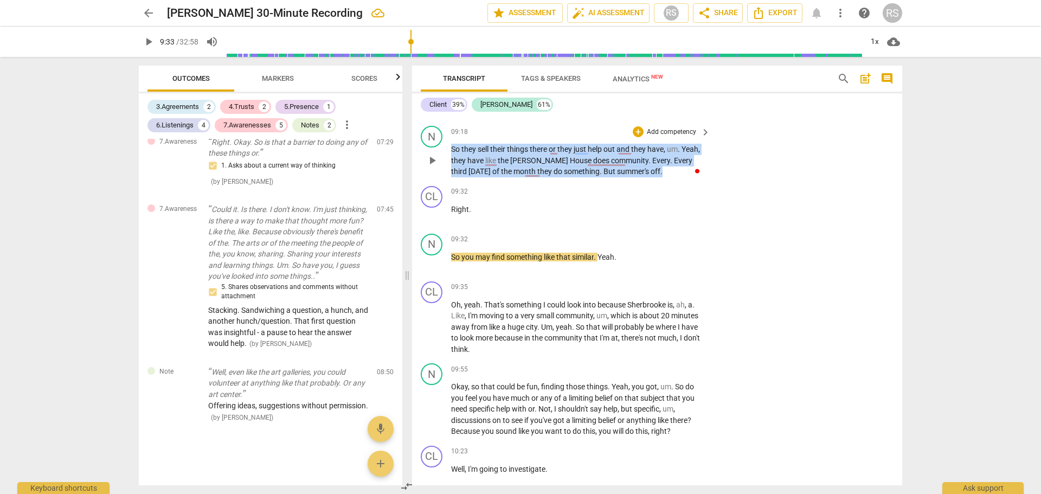
drag, startPoint x: 657, startPoint y: 157, endPoint x: 552, endPoint y: 149, distance: 106.1
click at [452, 144] on p "So they sell their things there or they just help out and they have , um . Yeah…" at bounding box center [578, 161] width 254 height 34
click at [661, 147] on div "+" at bounding box center [661, 147] width 11 height 11
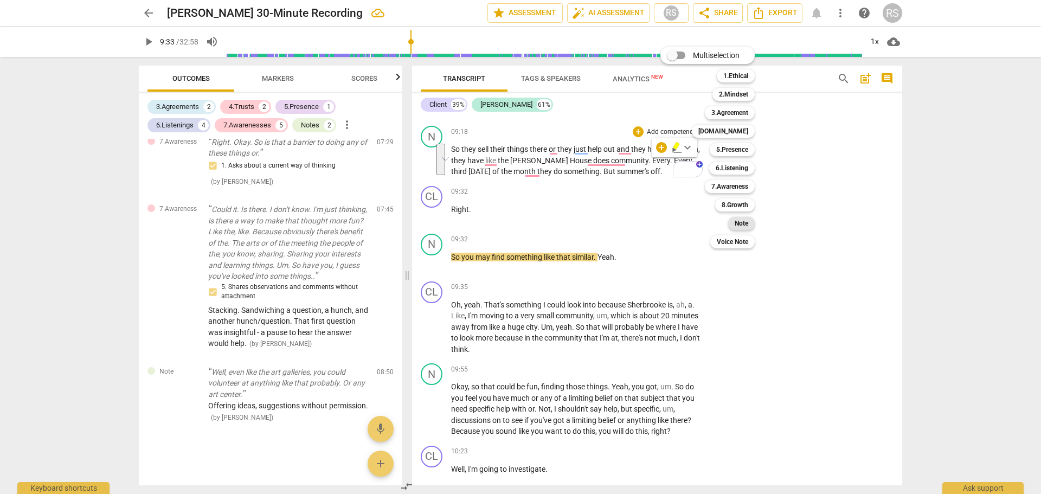
click at [741, 227] on b "Note" at bounding box center [742, 223] width 14 height 13
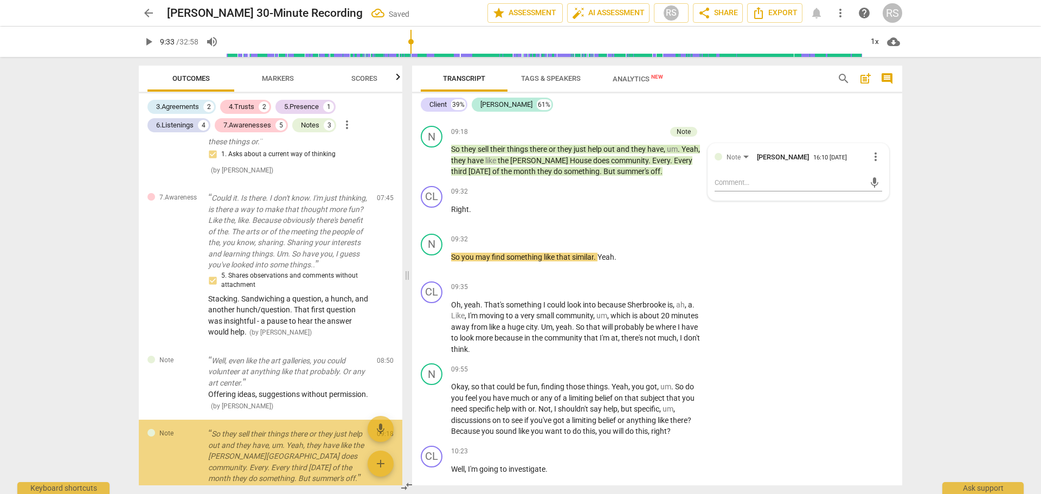
scroll to position [1334, 0]
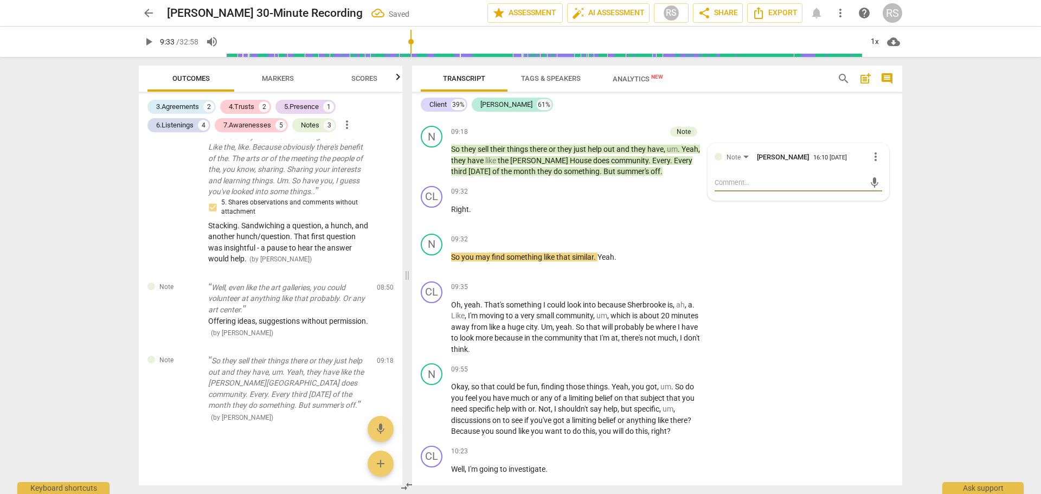
type textarea "H"
type textarea "He"
type textarea "Hel"
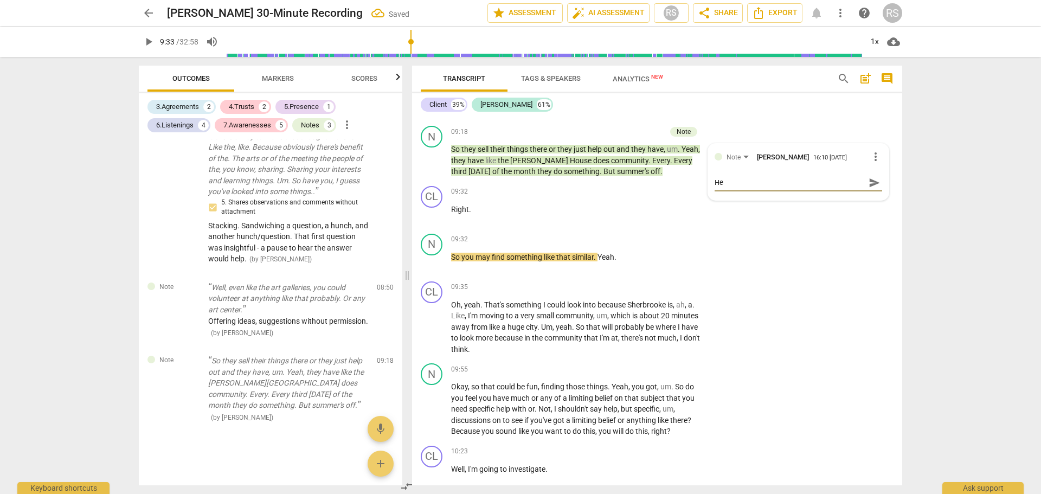
type textarea "Hel"
type textarea "Help"
type textarea "Helpi"
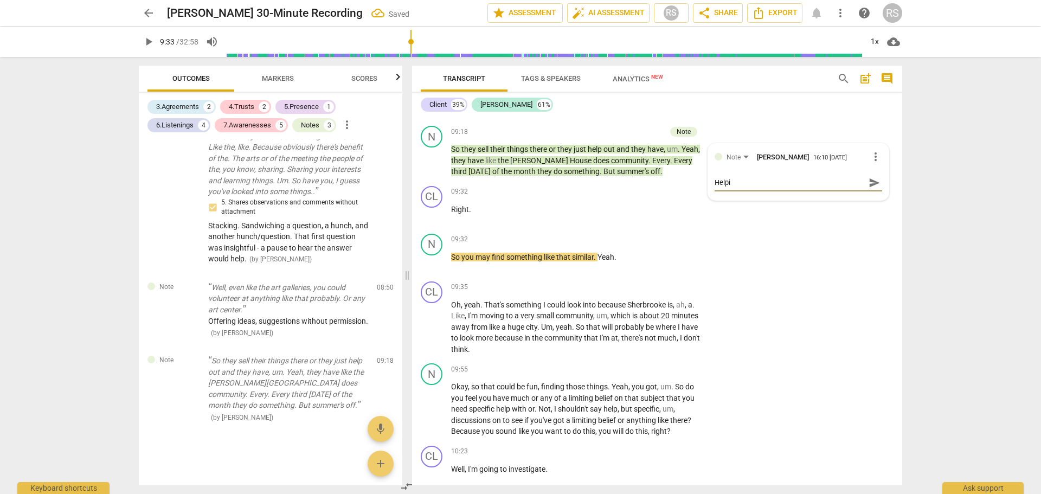
type textarea "Helpin"
type textarea "Helping"
type textarea "Helping,"
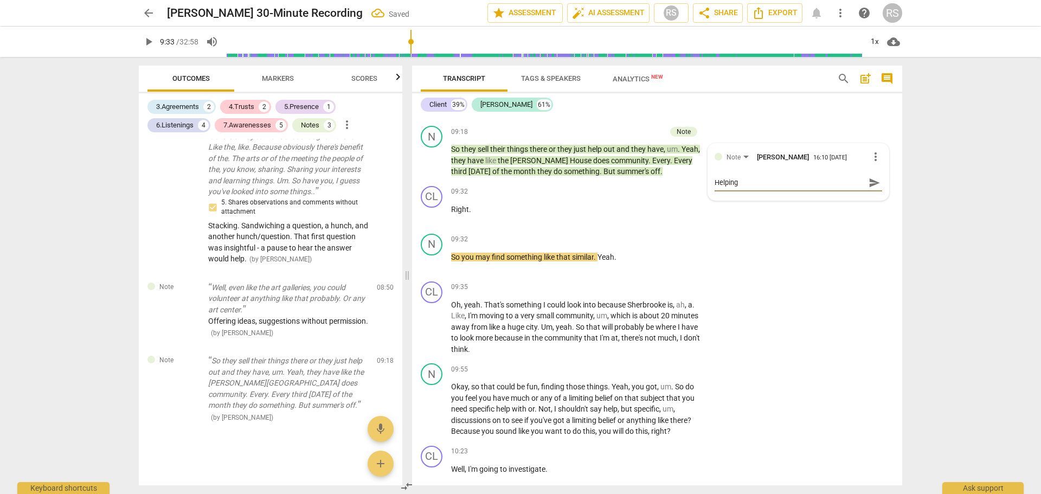
type textarea "Helping,"
type textarea "Helping, p"
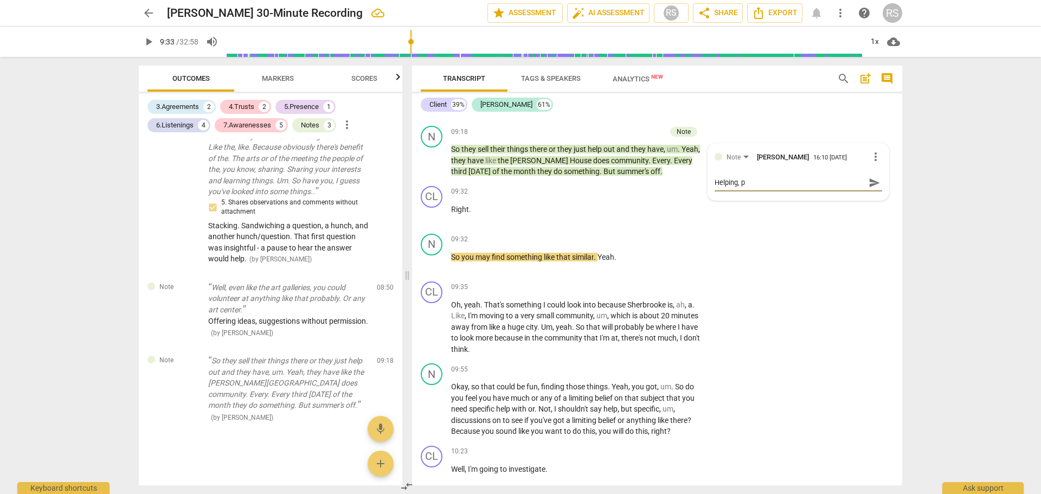
type textarea "Helping, pr"
type textarea "Helping, pro"
type textarea "Helping, prob"
type textarea "Helping, probl"
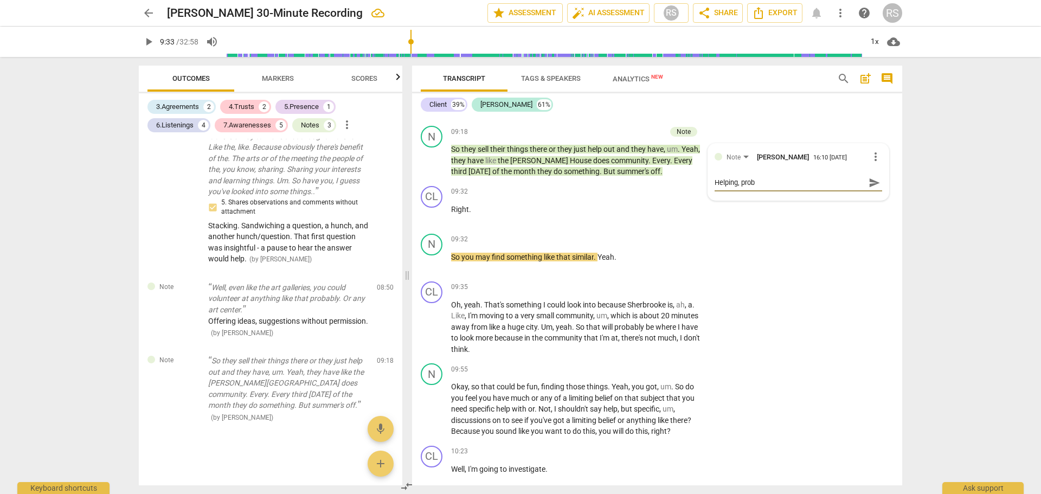
type textarea "Helping, probl"
type textarea "Helping, proble"
type textarea "Helping, problem"
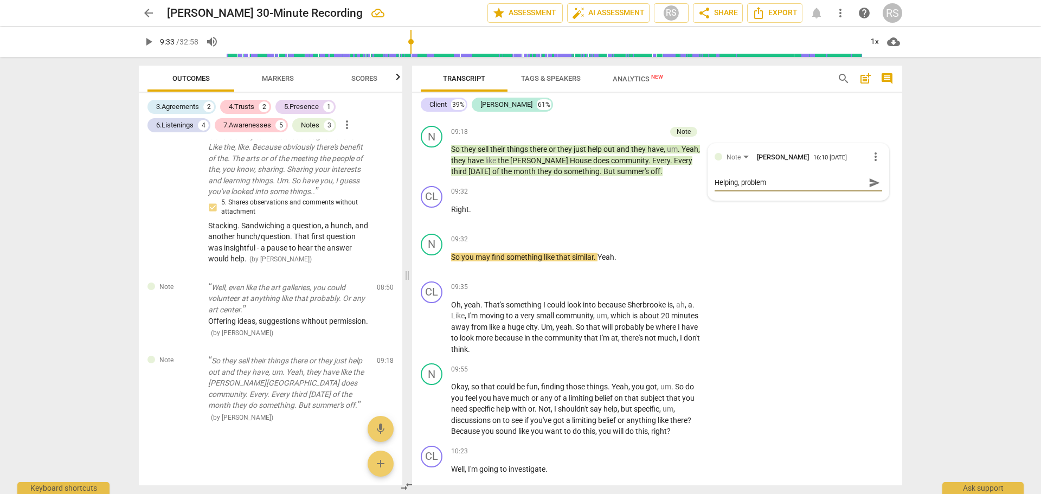
type textarea "Helping, problems"
type textarea "Helping, problem"
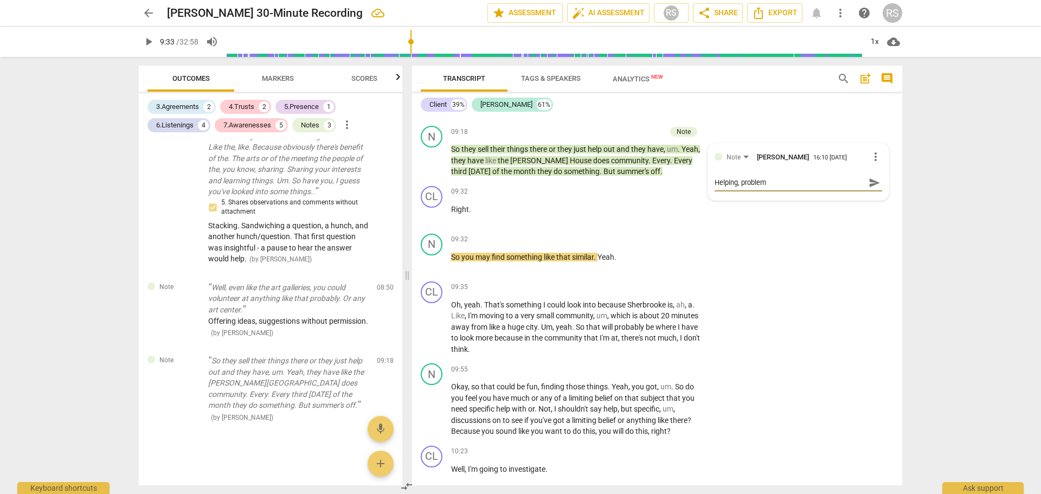
type textarea "Helping, problem"
type textarea "Helping, problem s"
type textarea "Helping, problem so"
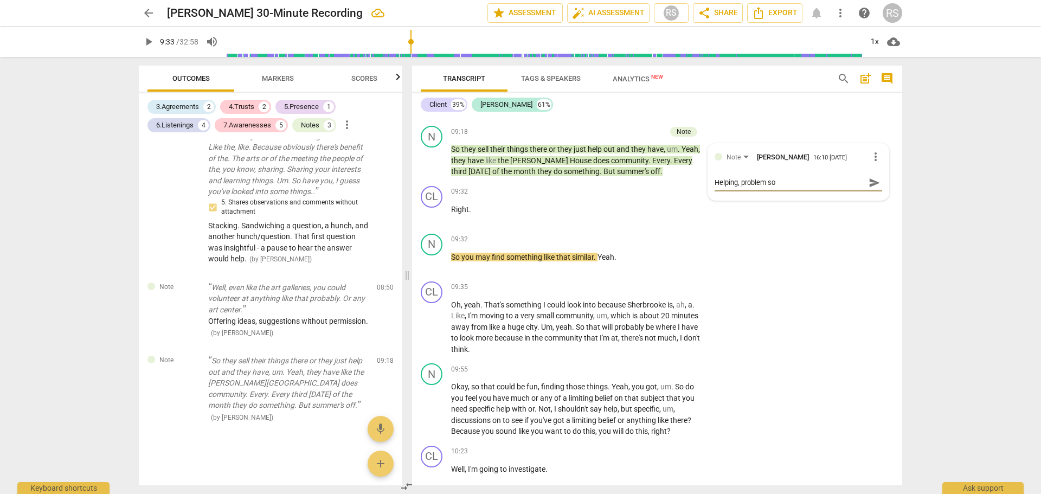
type textarea "Helping, problem sol"
type textarea "Helping, problem soli"
type textarea "Helping, problem sol"
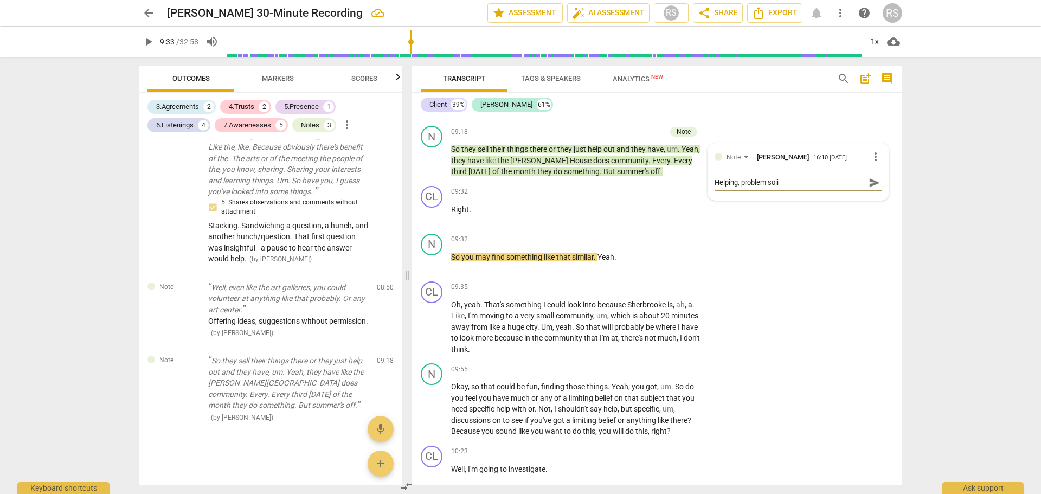
type textarea "Helping, problem sol"
type textarea "Helping, problem solv"
type textarea "Helping, problem solvi"
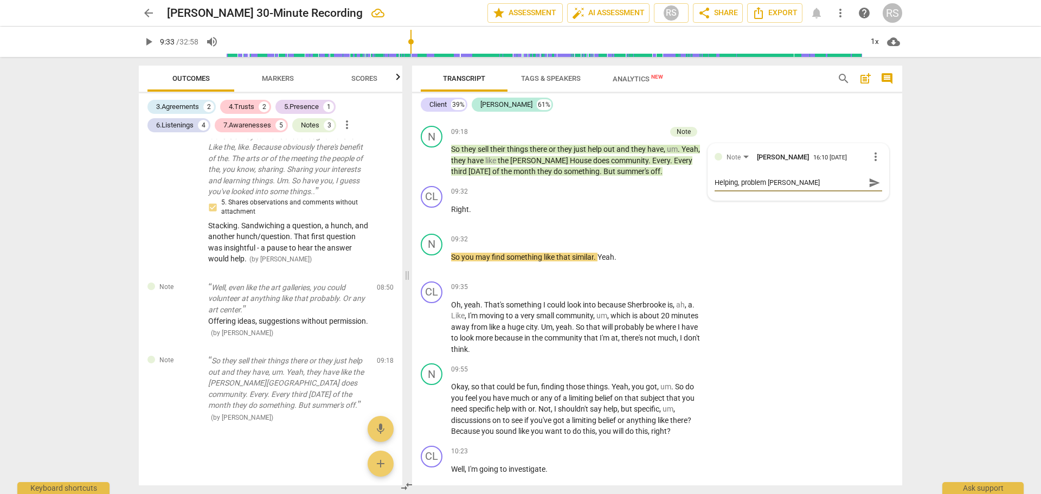
type textarea "Helping, problem solvin"
type textarea "Helping, problem solving"
type textarea "Helping, problem solving."
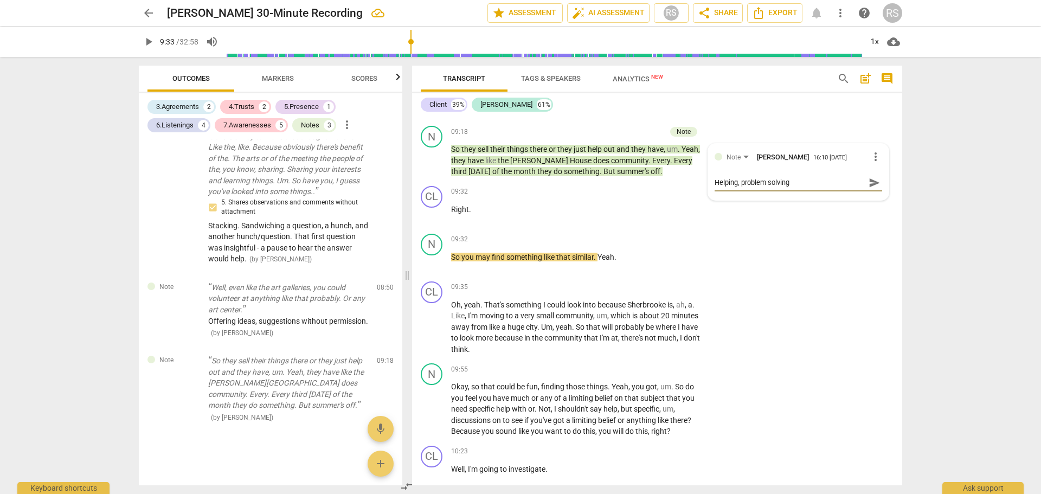
type textarea "Helping, problem solving."
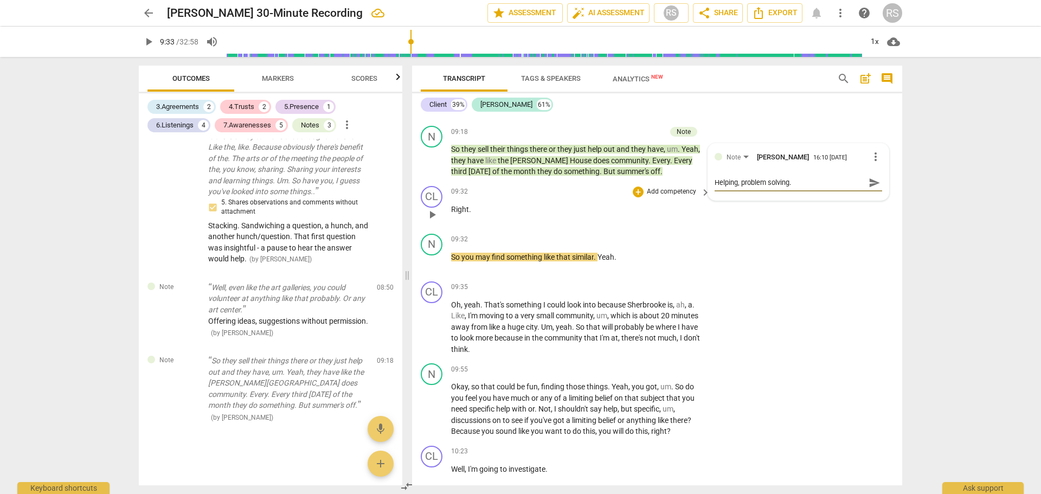
type textarea "Helping, problem solving. L"
type textarea "Helping, problem solving. Le"
type textarea "Helping, problem solving. Let"
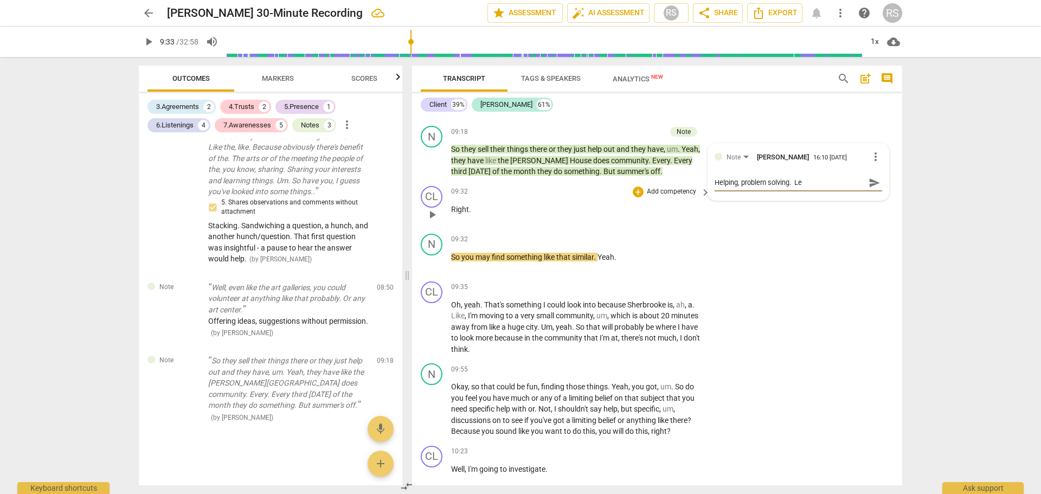
type textarea "Helping, problem solving. Let"
type textarea "Helping, problem solving. Let'"
type textarea "Helping, problem solving. Let's"
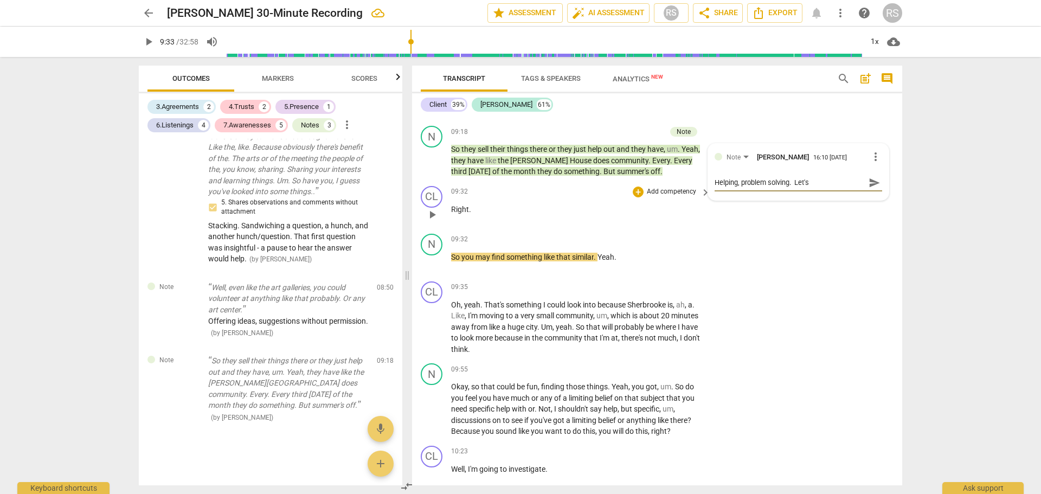
type textarea "Helping, problem solving. Let's"
type textarea "Helping, problem solving. Let's t"
type textarea "Helping, problem solving. Let's ta"
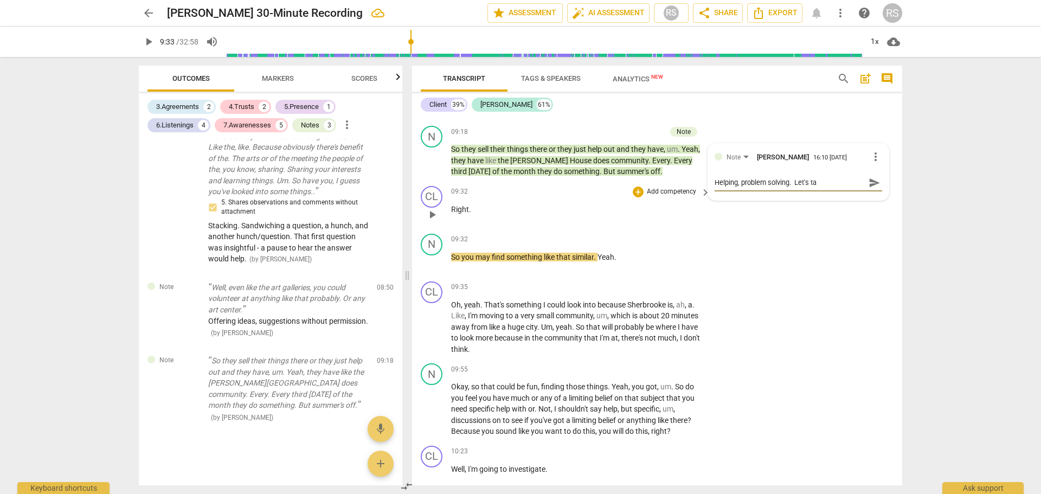
type textarea "Helping, problem solving. Let's tal"
type textarea "Helping, problem solving. Let's talk"
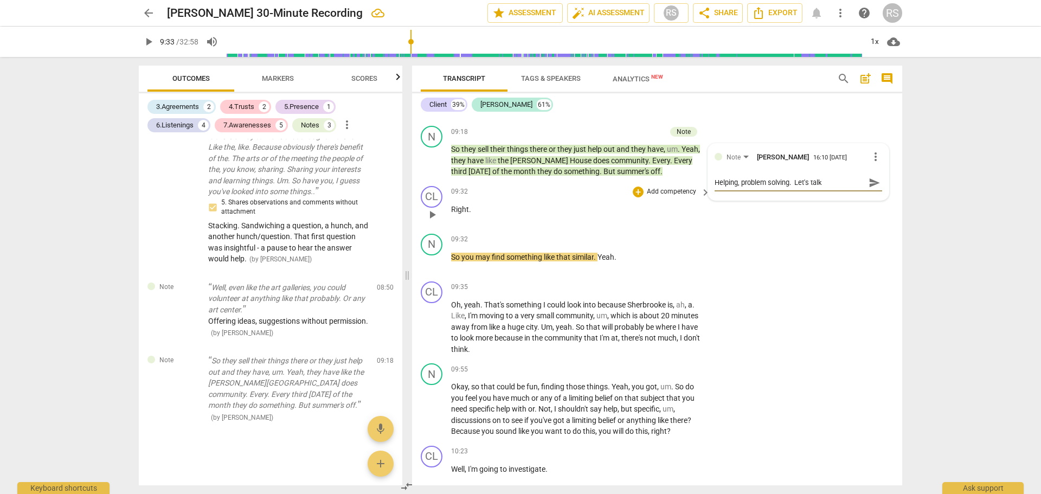
type textarea "Helping, problem solving. Let's talk a"
type textarea "Helping, problem solving. Let's talk ab"
type textarea "Helping, problem solving. Let's talk abo"
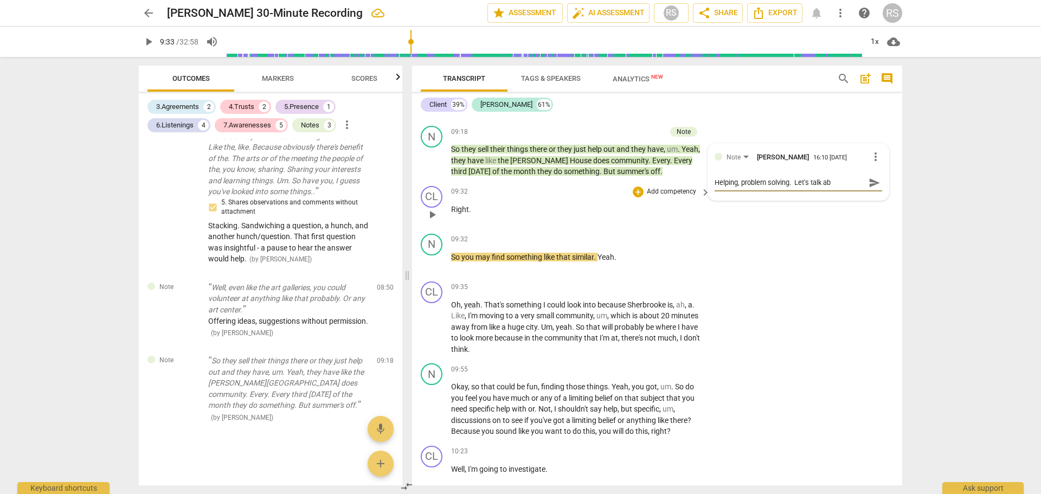
type textarea "Helping, problem solving. Let's talk abo"
type textarea "Helping, problem solving. Let's talk abou"
type textarea "Helping, problem solving. Let's talk about"
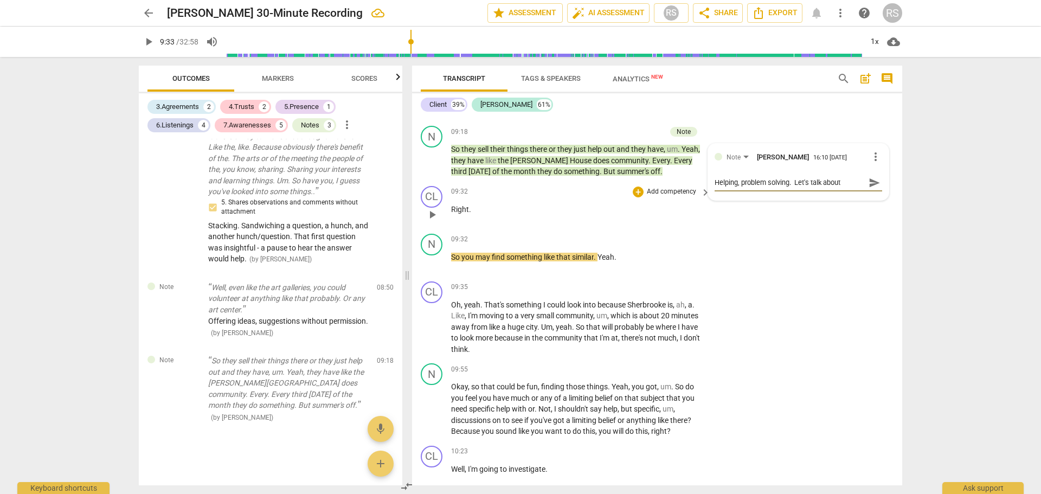
type textarea "Helping, problem solving. Let's talk about"
type textarea "Helping, problem solving. Let's talk about E"
type textarea "Helping, problem solving. Let's talk about E-"
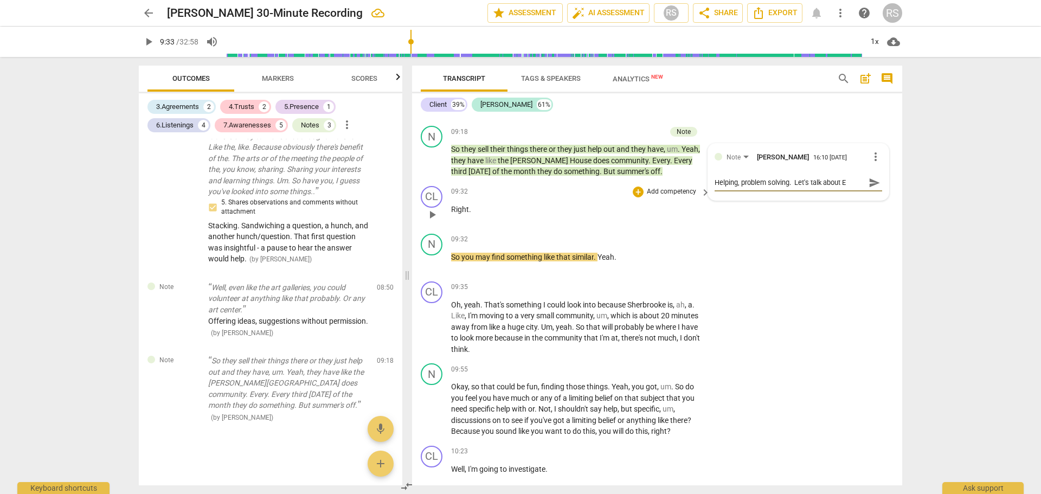
type textarea "Helping, problem solving. Let's talk about E-"
type textarea "Helping, problem solving. Let's talk about E-P"
type textarea "Helping, problem solving. Let's talk about E-P-"
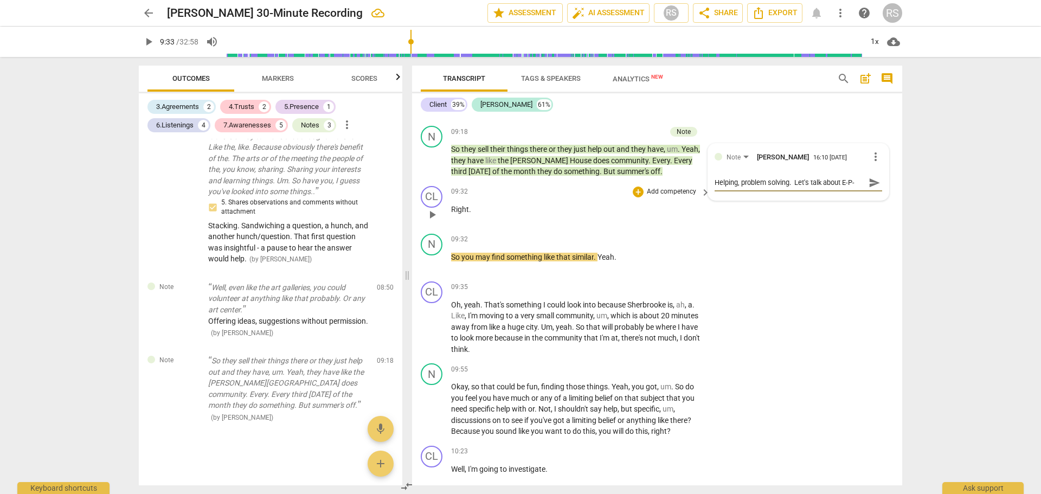
type textarea "Helping, problem solving. Let's talk about E-P-E"
type textarea "Helping, problem solving. Let's talk about E-P-E i"
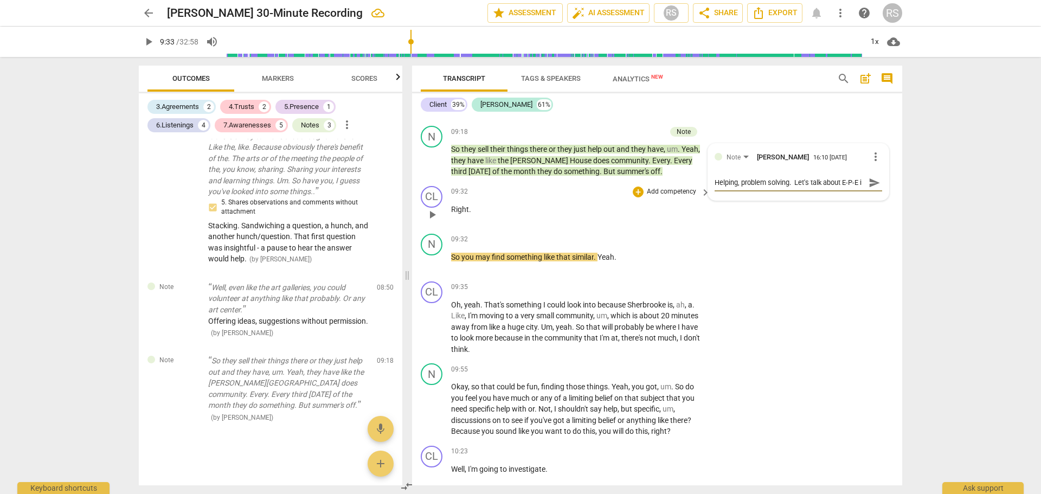
type textarea "Helping, problem solving. Let's talk about E-P-E in"
type textarea "Helping, problem solving. Let's talk about E-P-E in o"
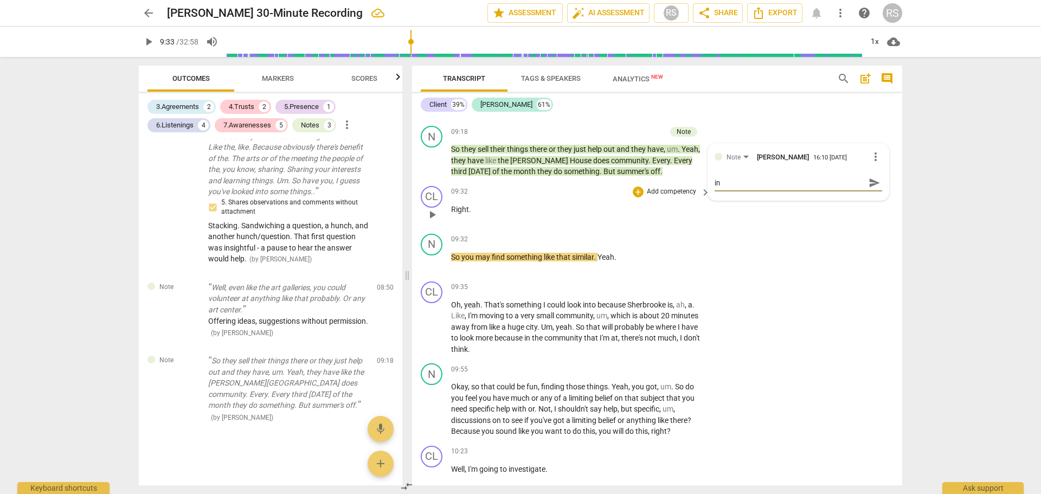
type textarea "Helping, problem solving. Let's talk about E-P-E in o"
type textarea "Helping, problem solving. Let's talk about E-P-E in ou"
type textarea "Helping, problem solving. Let's talk about E-P-E in our"
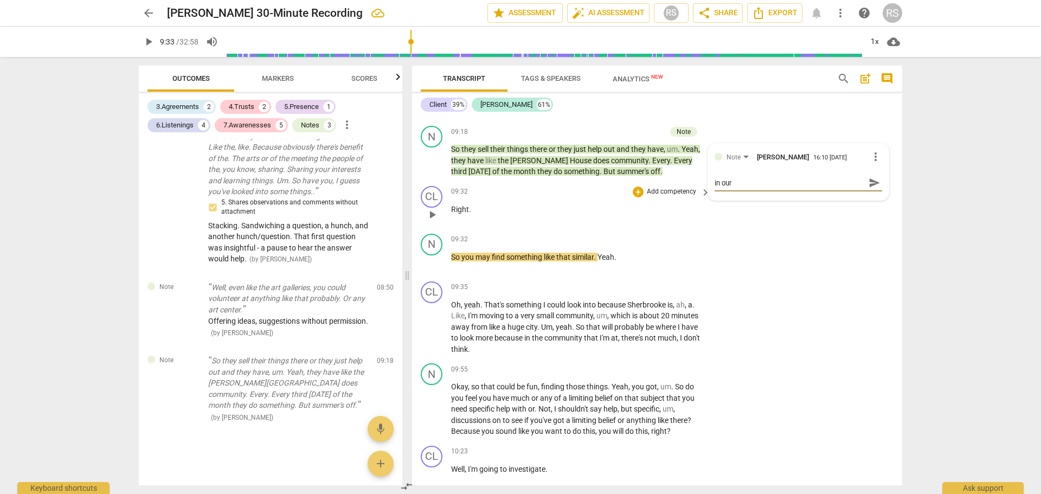
type textarea "Helping, problem solving. Let's talk about E-P-E in our"
type textarea "Helping, problem solving. Let's talk about E-P-E in our m"
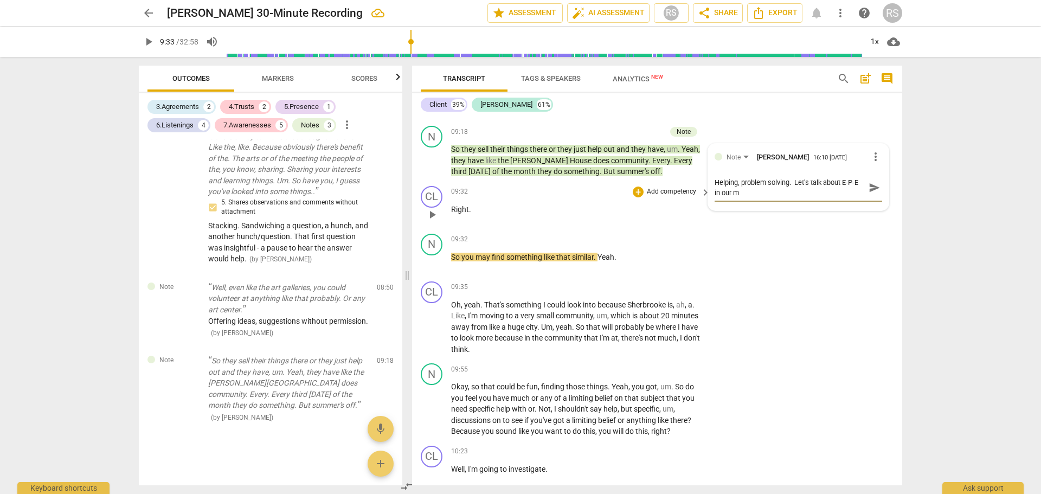
type textarea "Helping, problem solving. Let's talk about E-P-E in our me"
type textarea "Helping, problem solving. Let's talk about E-P-E in our men"
type textarea "Helping, problem solving. Let's talk about E-P-E in our ment"
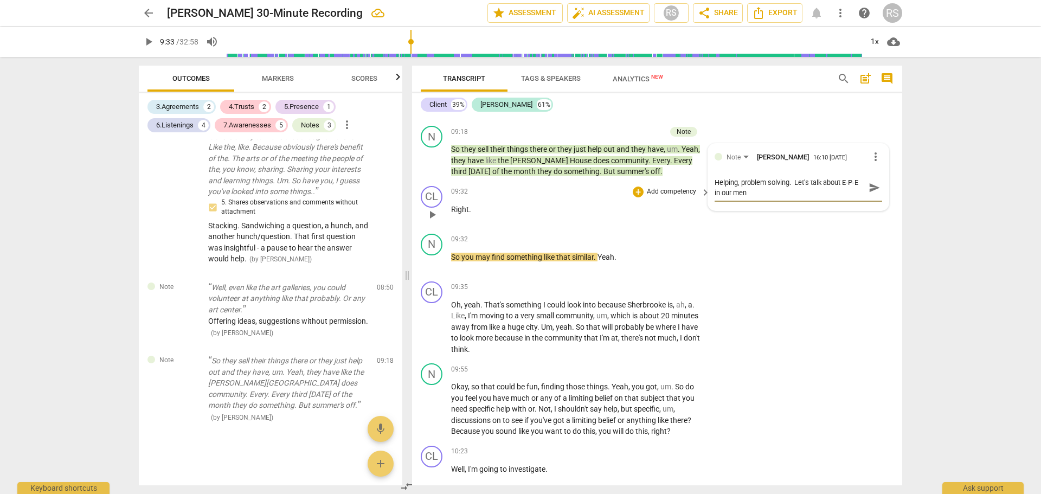
type textarea "Helping, problem solving. Let's talk about E-P-E in our ment"
type textarea "Helping, problem solving. Let's talk about E-P-E in our mento"
type textarea "Helping, problem solving. Let's talk about E-P-E in our mentor"
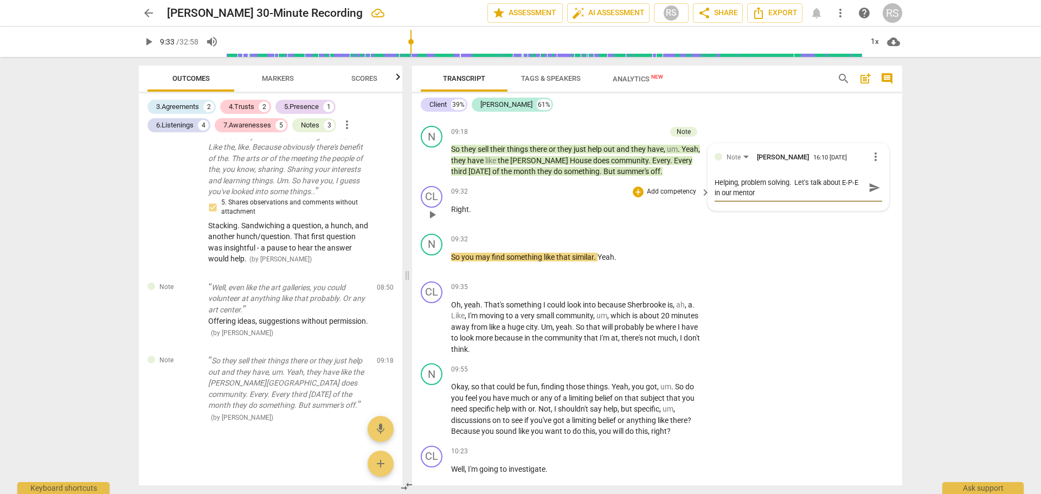
type textarea "Helping, problem solving. Let's talk about E-P-E in our mentor"
type textarea "Helping, problem solving. Let's talk about E-P-E in our mentor s"
type textarea "Helping, problem solving. Let's talk about E-P-E in our mentor se"
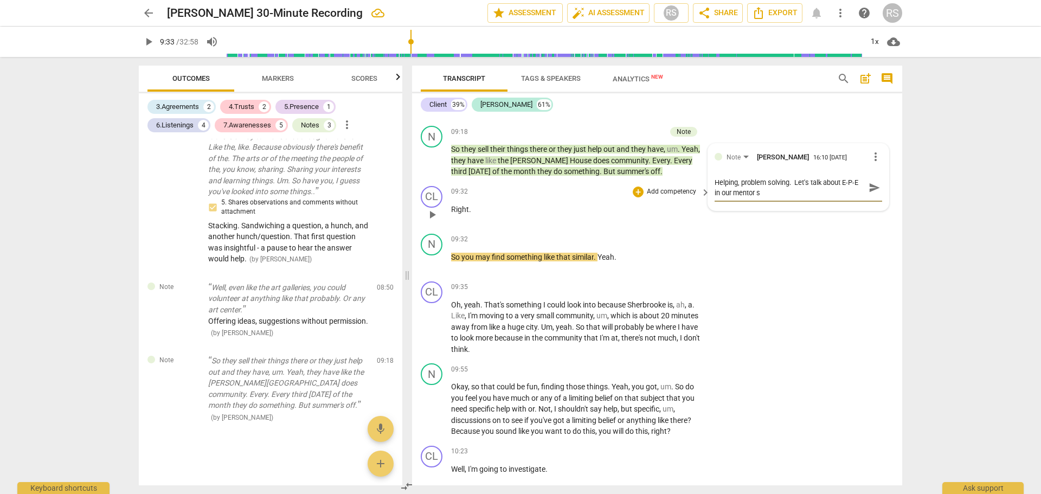
type textarea "Helping, problem solving. Let's talk about E-P-E in our mentor se"
type textarea "Helping, problem solving. Let's talk about E-P-E in our mentor ses"
type textarea "Helping, problem solving. Let's talk about E-P-E in our mentor sess"
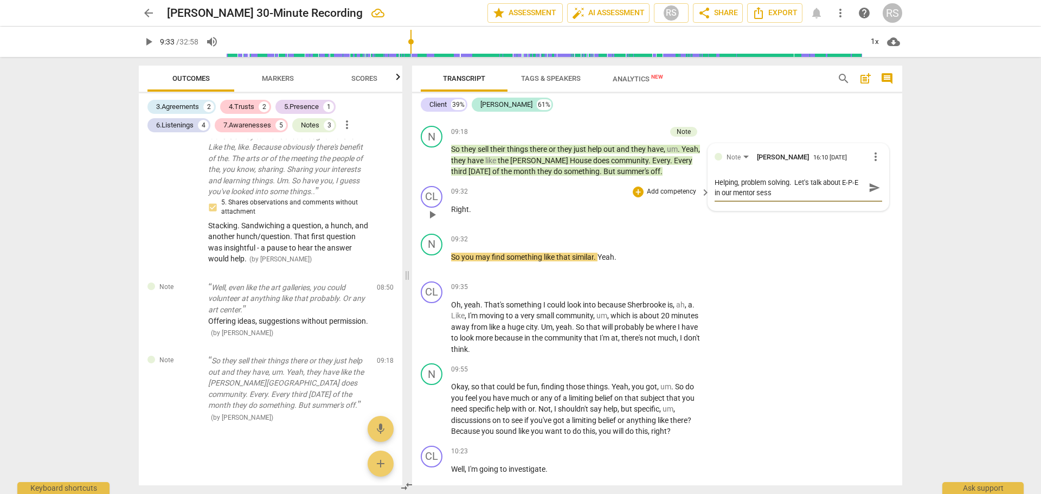
type textarea "Helping, problem solving. Let's talk about E-P-E in our mentor sessi"
type textarea "Helping, problem solving. Let's talk about E-P-E in our mentor sessio"
type textarea "Helping, problem solving. Let's talk about E-P-E in our mentor session"
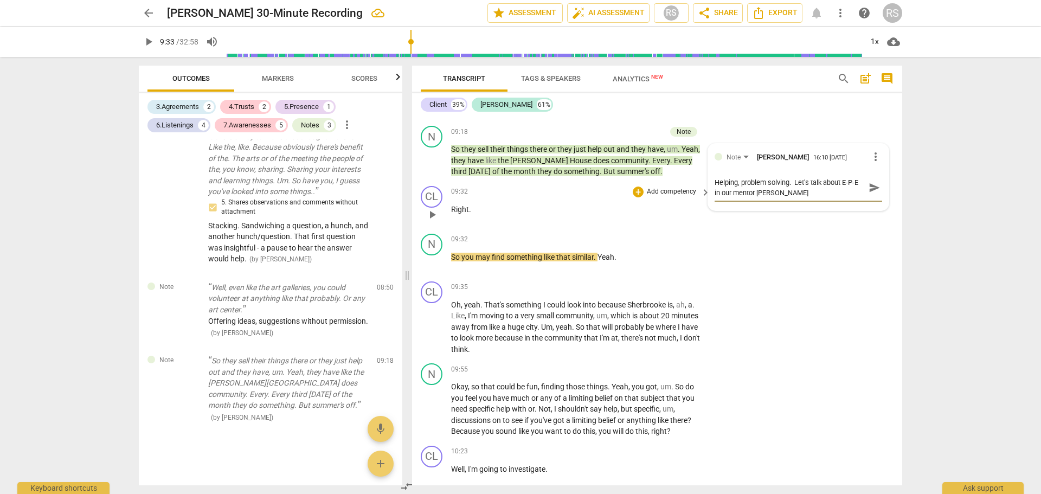
type textarea "Helping, problem solving. Let's talk about E-P-E in our mentor session"
type textarea "Helping, problem solving. Let's talk about E-P-E in our mentor sessio"
type textarea "Helping, problem solving. Let's talk about E-P-E in our mentor sessi"
type textarea "Helping, problem solving. Let's talk about E-P-E in our mentor sess"
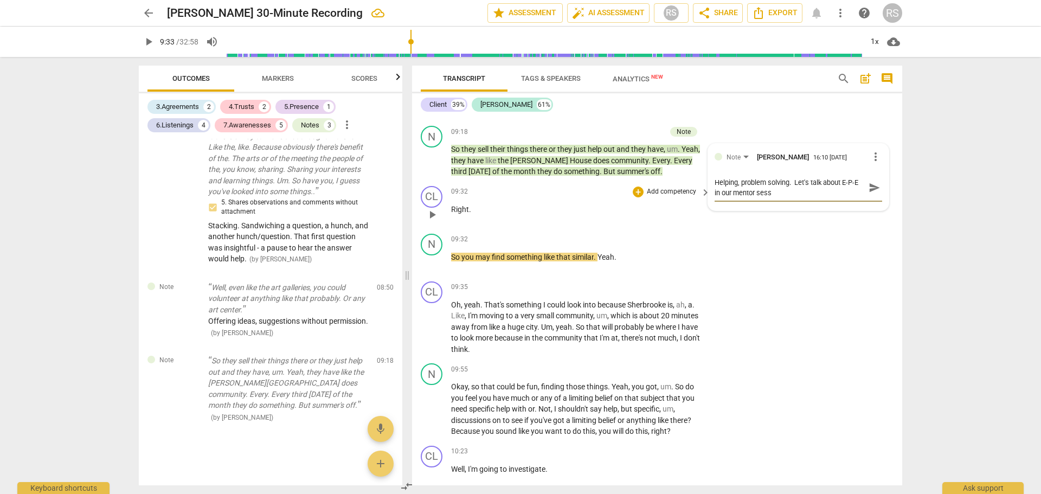
type textarea "Helping, problem solving. Let's talk about E-P-E in our mentor ses"
type textarea "Helping, problem solving. Let's talk about E-P-E in our mentor se"
type textarea "Helping, problem solving. Let's talk about E-P-E in our mentor s"
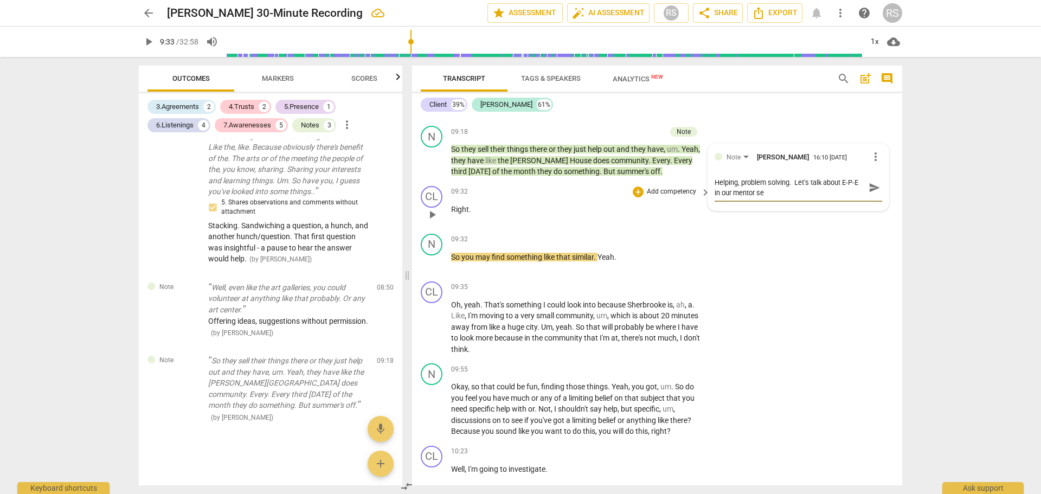
type textarea "Helping, problem solving. Let's talk about E-P-E in our mentor s"
type textarea "Helping, problem solving. Let's talk about E-P-E in our mentor"
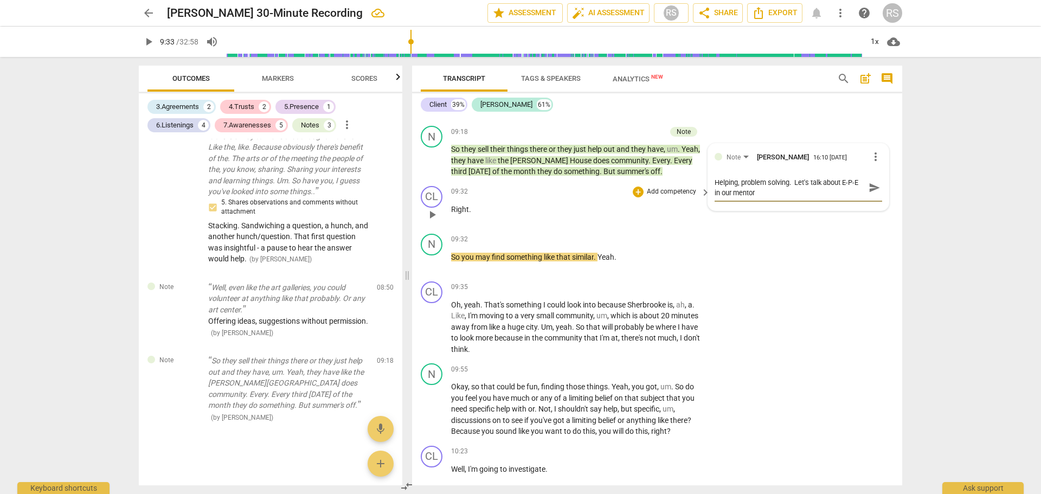
type textarea "Helping, problem solving. Let's talk about E-P-E in our mento"
type textarea "Helping, problem solving. Let's talk about E-P-E in our ment"
type textarea "Helping, problem solving. Let's talk about E-P-E in our men"
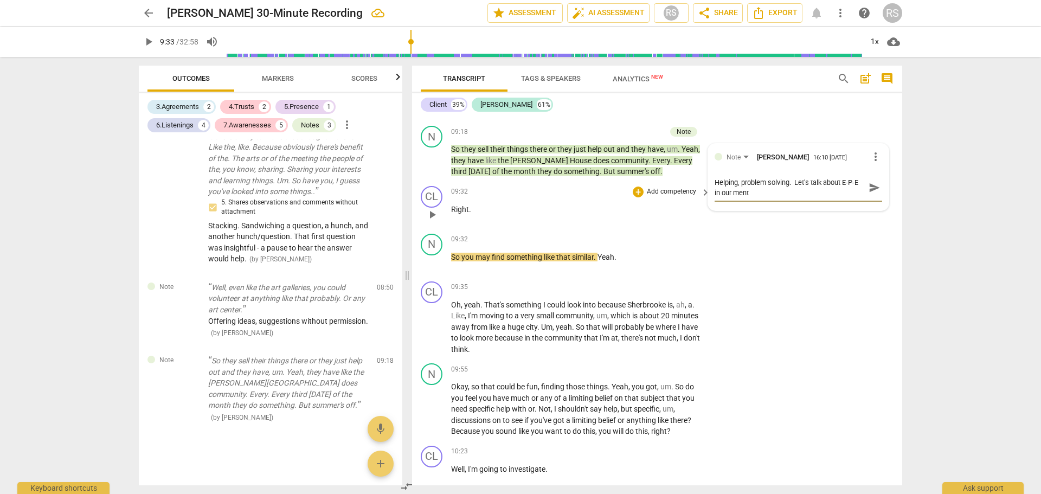
type textarea "Helping, problem solving. Let's talk about E-P-E in our men"
type textarea "Helping, problem solving. Let's talk about E-P-E in our me"
type textarea "Helping, problem solving. Let's talk about E-P-E in our m"
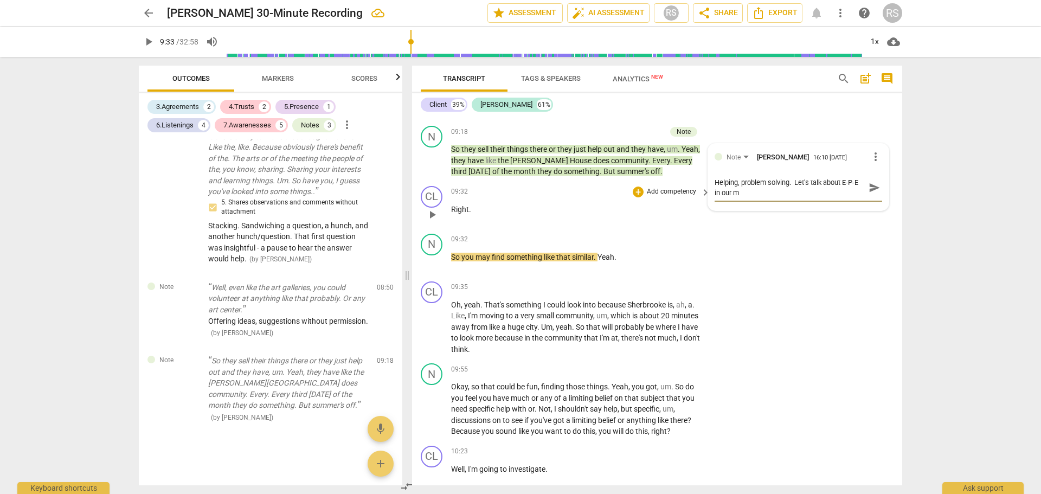
type textarea "Helping, problem solving. Let's talk about E-P-E in our"
type textarea "Helping, problem solving. Let's talk about E-P-E in ou"
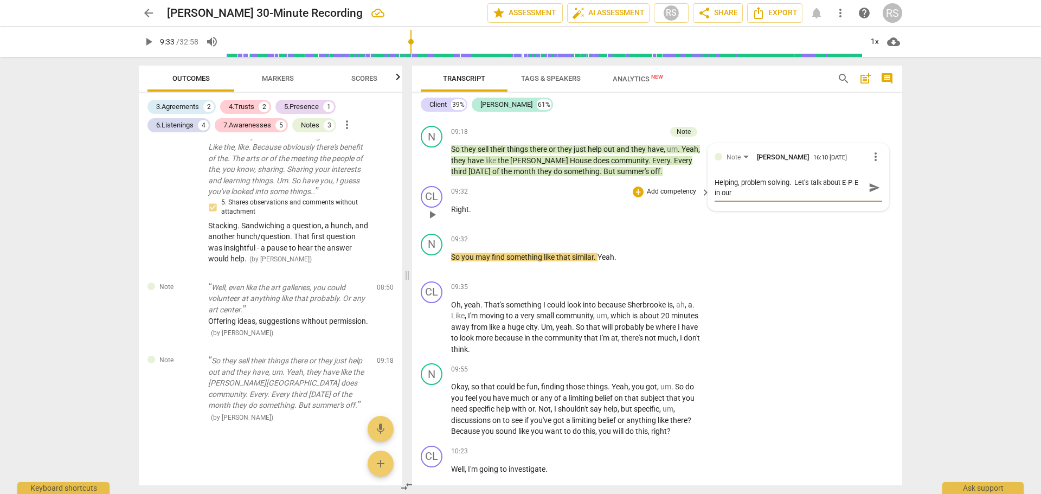
type textarea "Helping, problem solving. Let's talk about E-P-E in ou"
type textarea "Helping, problem solving. Let's talk about E-P-E in o"
type textarea "Helping, problem solving. Let's talk about E-P-E in"
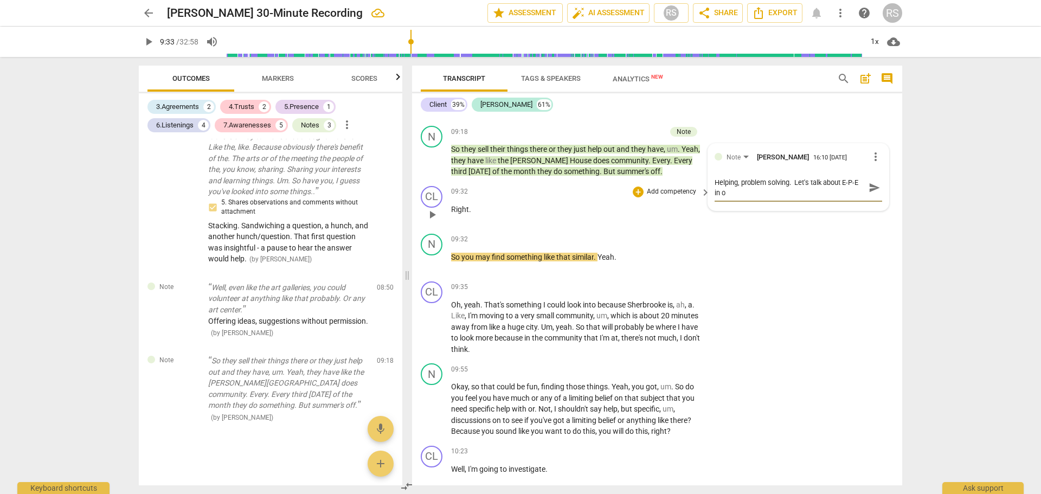
type textarea "Helping, problem solving. Let's talk about E-P-E in"
type textarea "Helping, problem solving. Let's talk about E-P-E i"
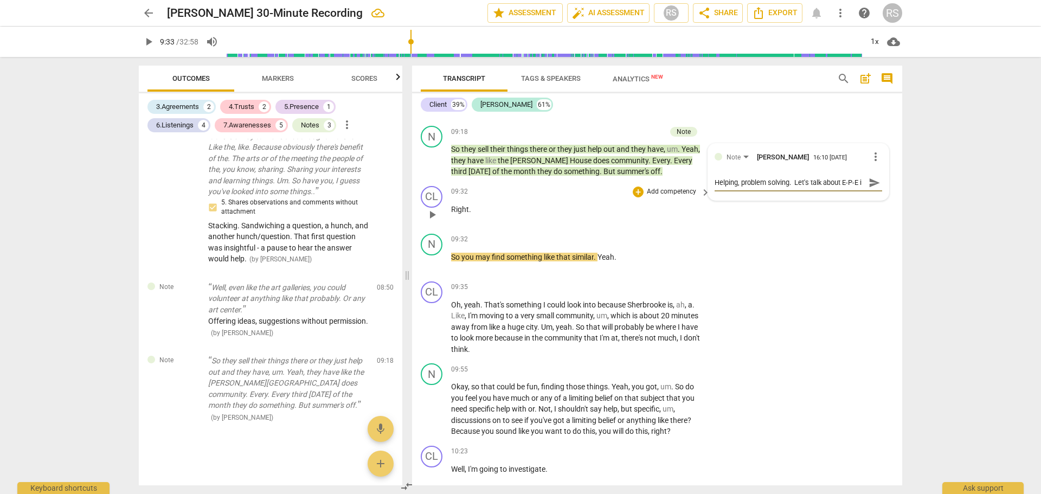
type textarea "Helping, problem solving. Let's talk about E-P-E"
type textarea "Helping, problem solving. Let's talk about E-P-"
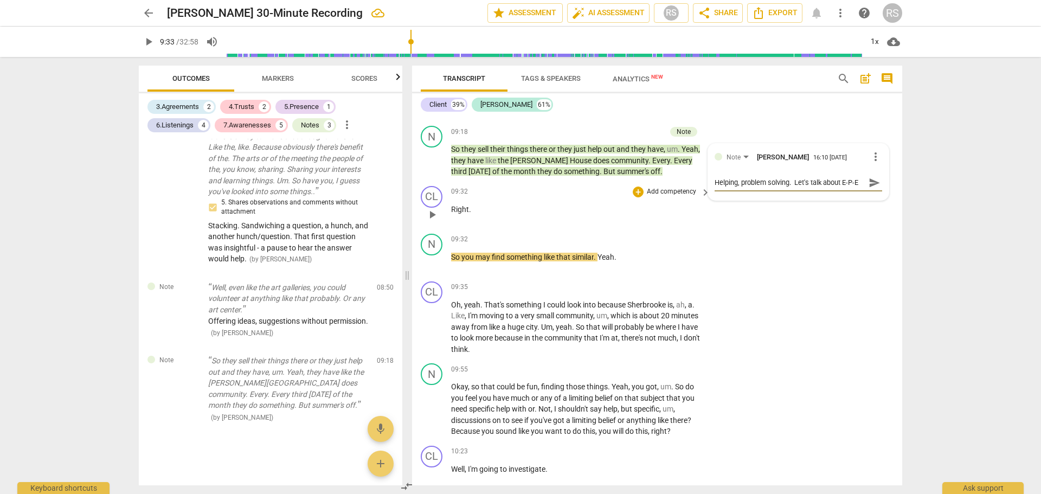
type textarea "Helping, problem solving. Let's talk about E-P-"
type textarea "Helping, problem solving. Let's talk about E-P"
type textarea "Helping, problem solving. Let's talk about E-"
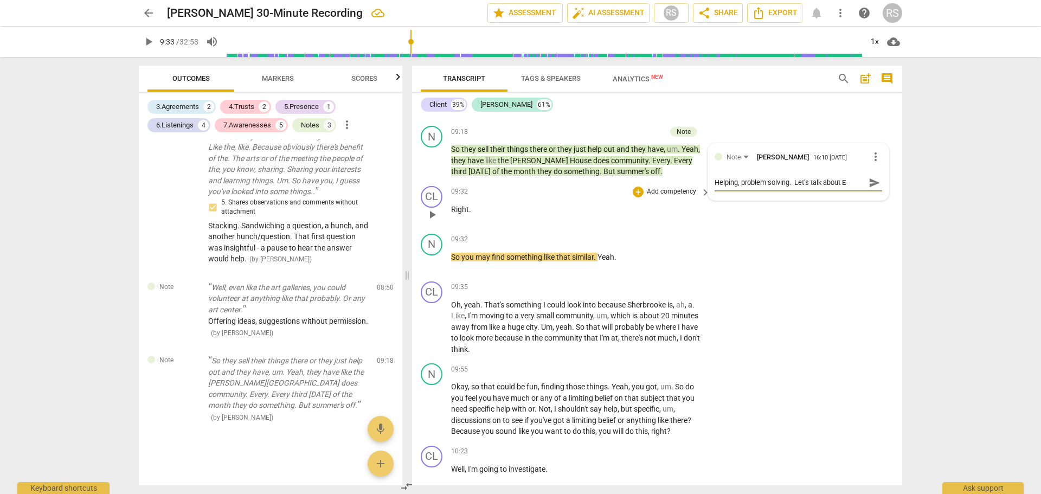
type textarea "Helping, problem solving. Let's talk about E"
type textarea "Helping, problem solving. Let's talk about"
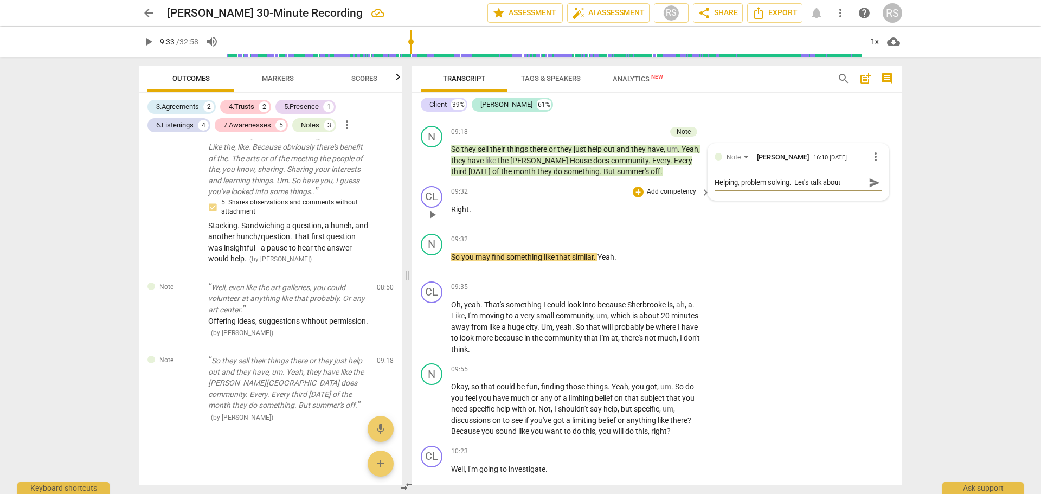
type textarea "Helping, problem solving. Let's talk about"
click at [871, 182] on span "send" at bounding box center [875, 188] width 12 height 12
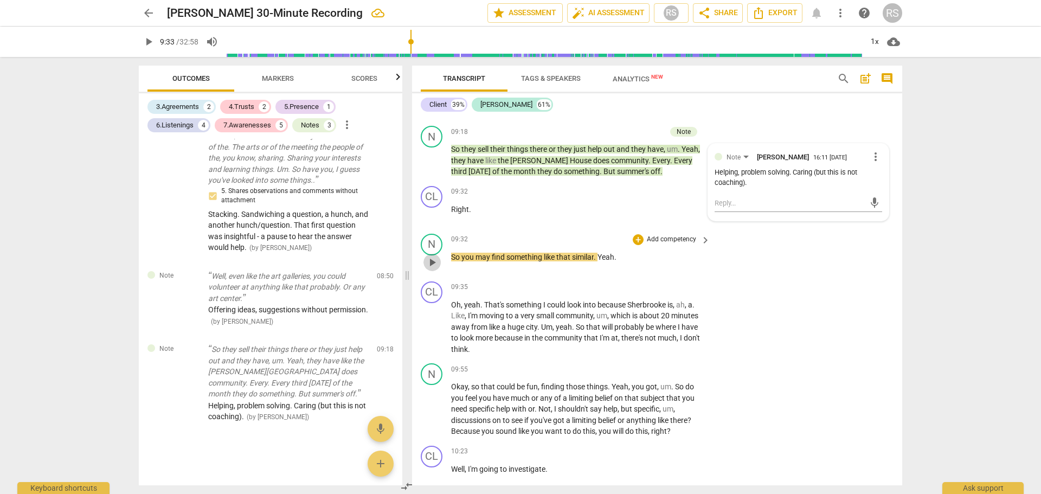
click at [432, 256] on span "play_arrow" at bounding box center [432, 262] width 13 height 13
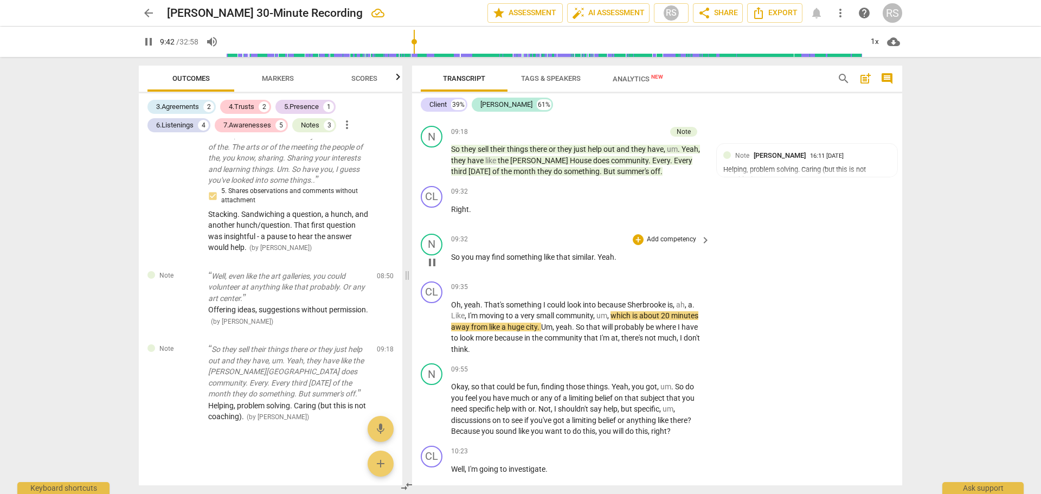
scroll to position [4336, 0]
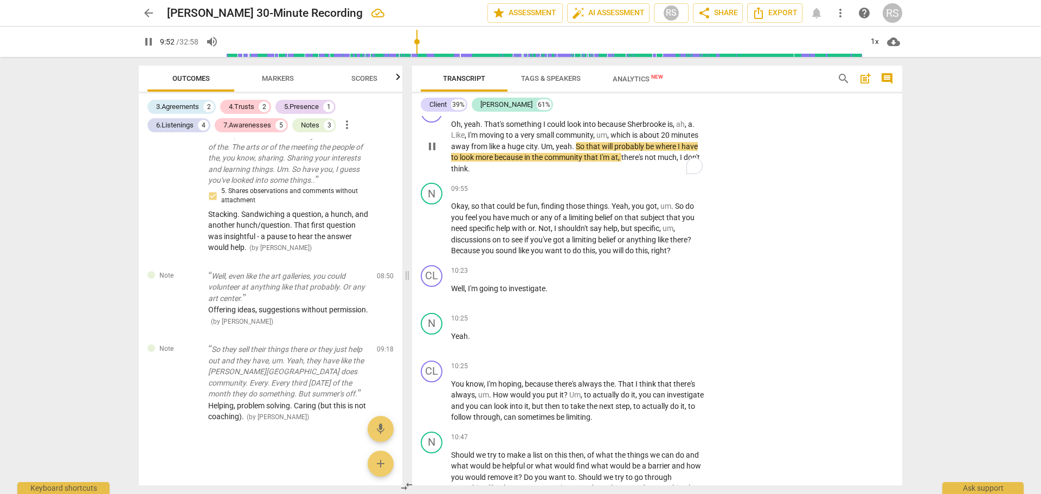
click at [542, 142] on span "Um" at bounding box center [546, 146] width 11 height 9
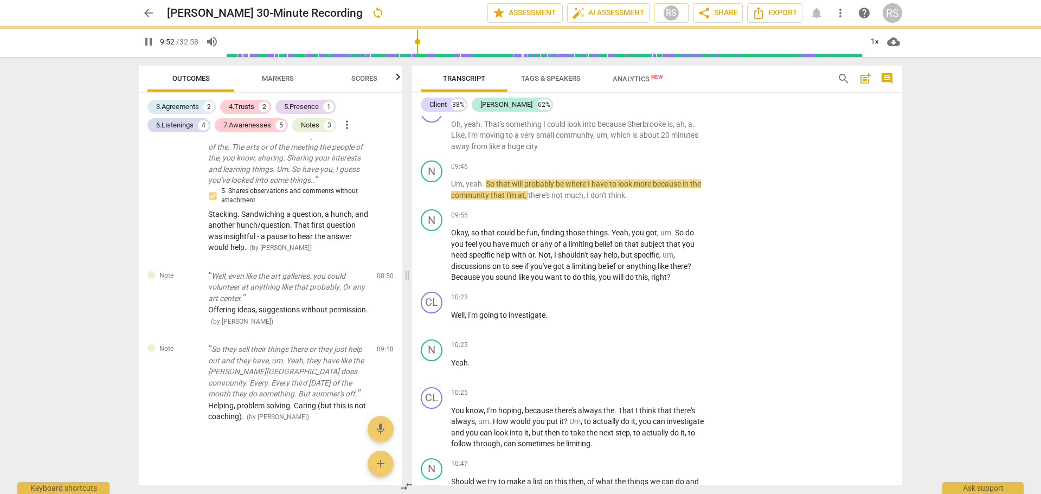
scroll to position [4362, 0]
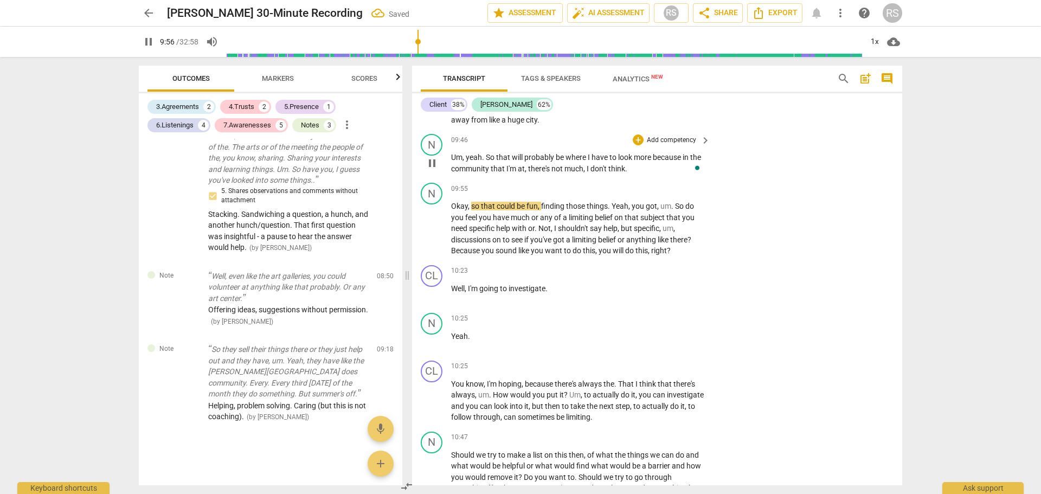
click at [487, 153] on span "So" at bounding box center [491, 157] width 10 height 9
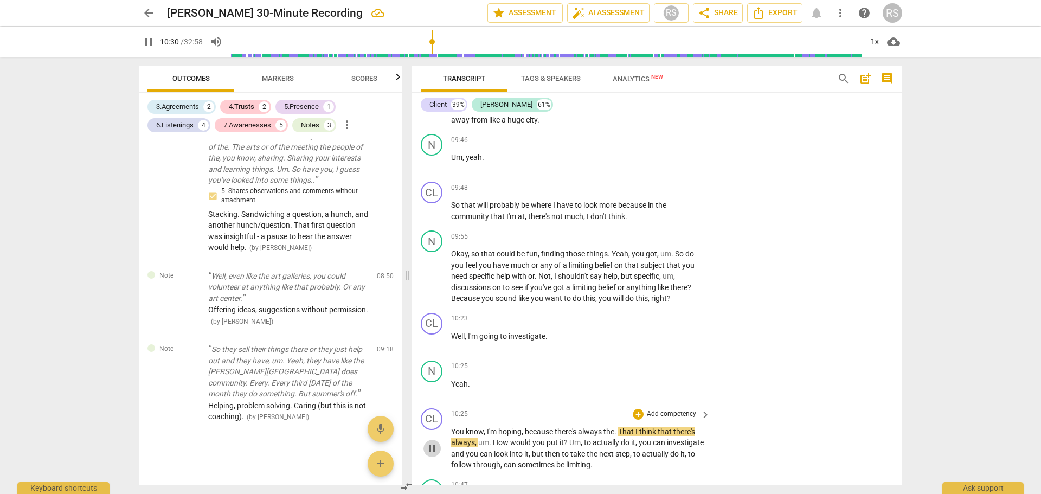
click at [437, 442] on span "pause" at bounding box center [432, 448] width 13 height 13
click at [638, 231] on div "+" at bounding box center [638, 236] width 11 height 11
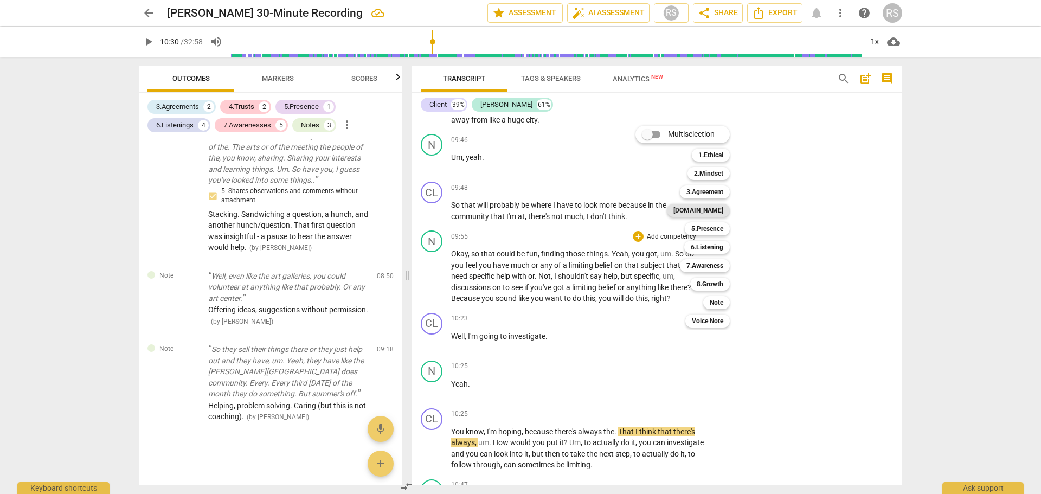
click at [714, 209] on b "[DOMAIN_NAME]" at bounding box center [699, 210] width 50 height 13
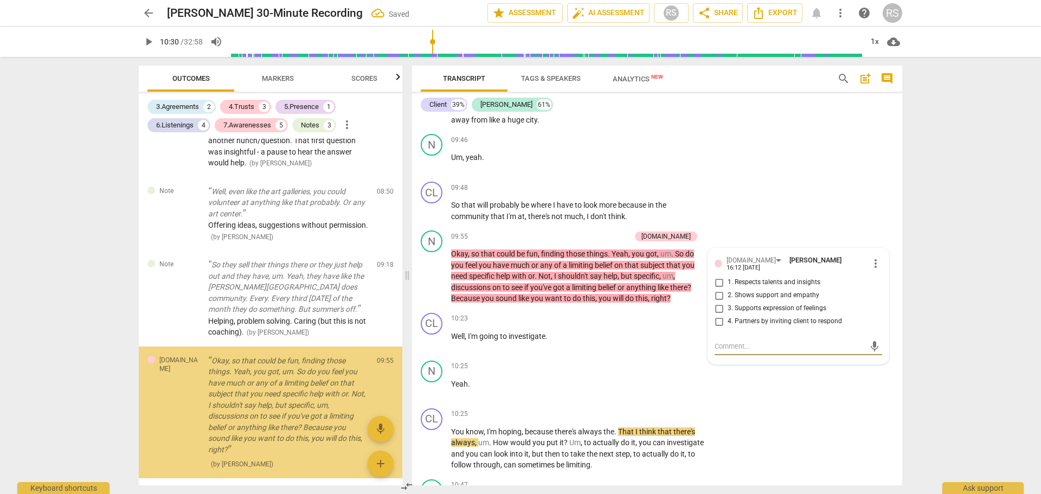
scroll to position [1477, 0]
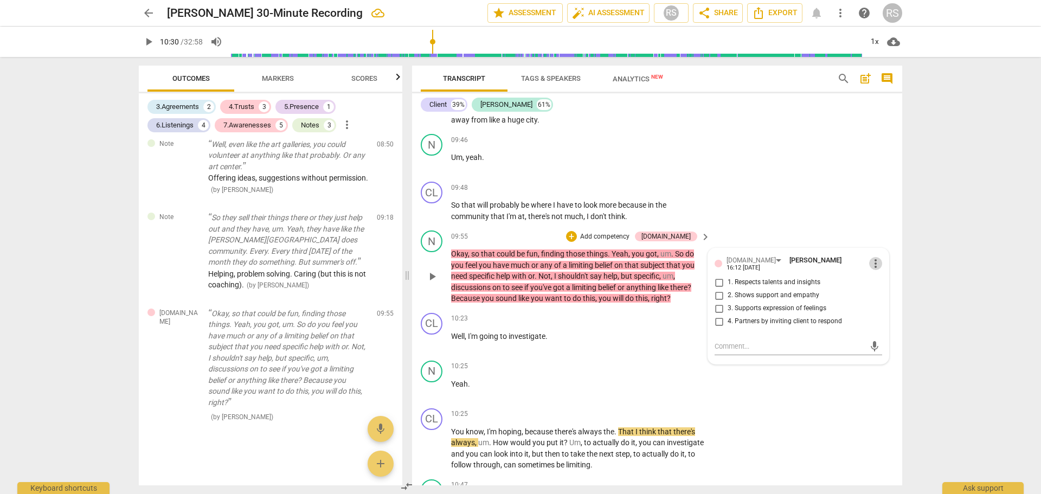
click at [874, 257] on span "more_vert" at bounding box center [876, 263] width 13 height 13
click at [880, 271] on li "Delete" at bounding box center [884, 271] width 37 height 21
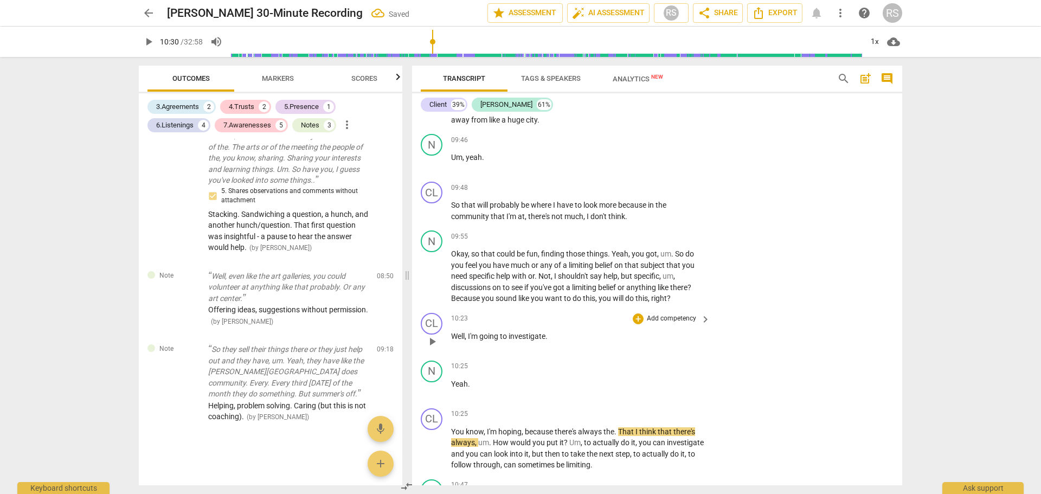
scroll to position [1345, 0]
click at [638, 231] on div "+" at bounding box center [638, 236] width 11 height 11
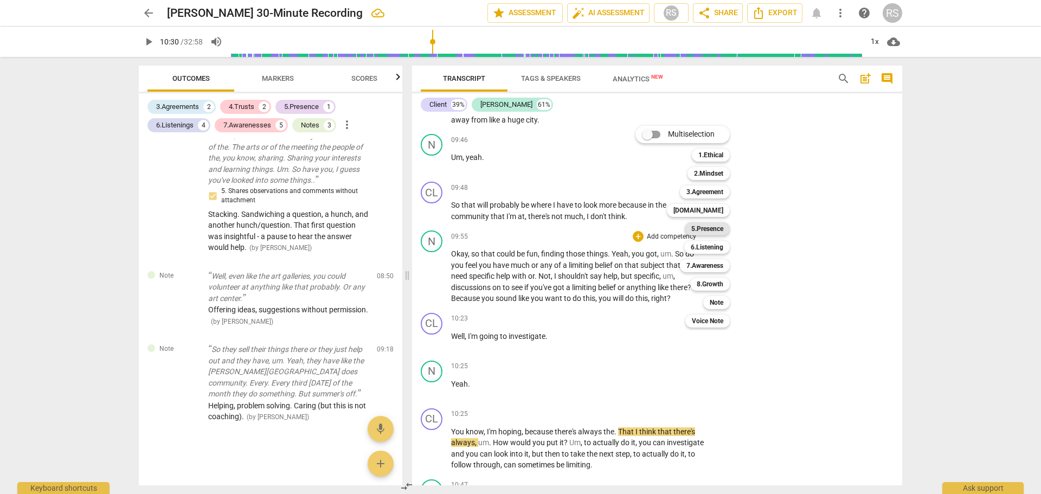
click at [713, 230] on b "5.Presence" at bounding box center [708, 228] width 32 height 13
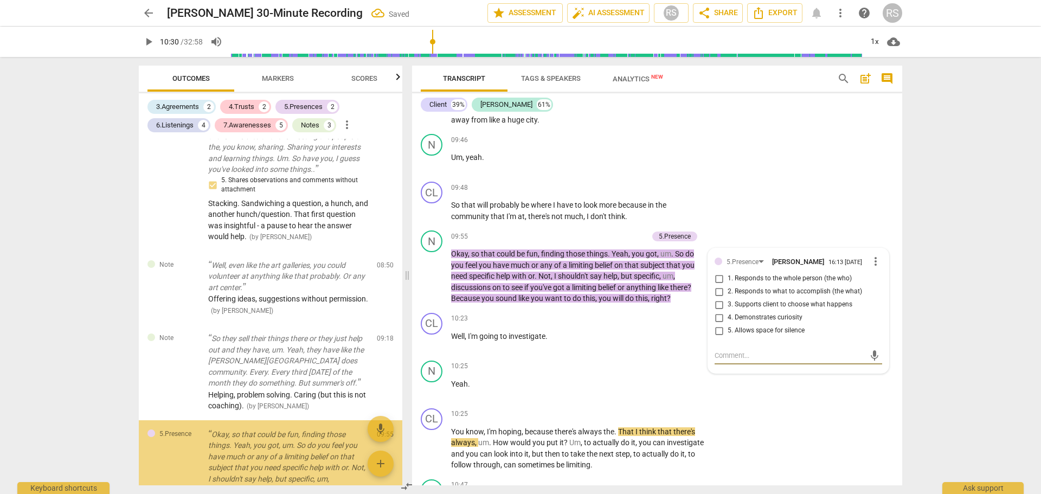
scroll to position [1477, 0]
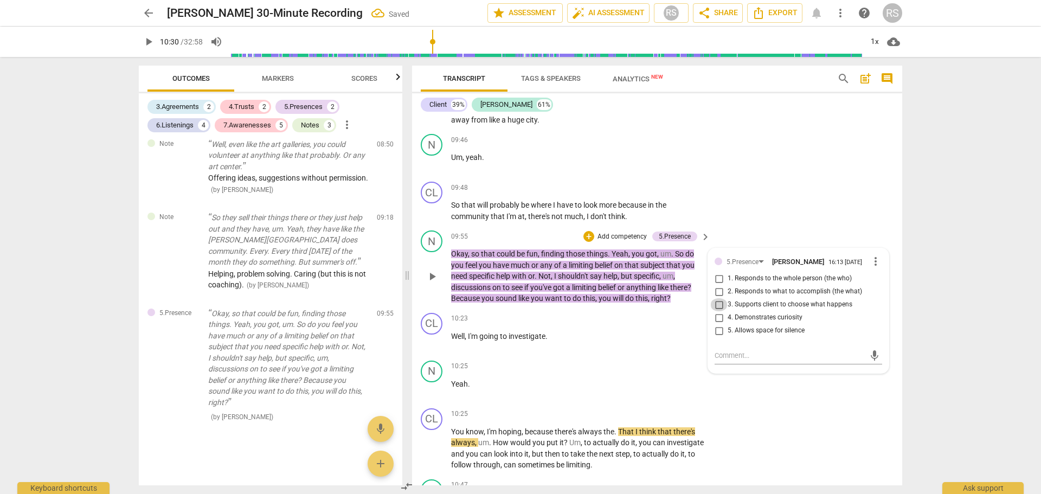
click at [719, 298] on input "3. Supports client to choose what happens" at bounding box center [719, 304] width 17 height 13
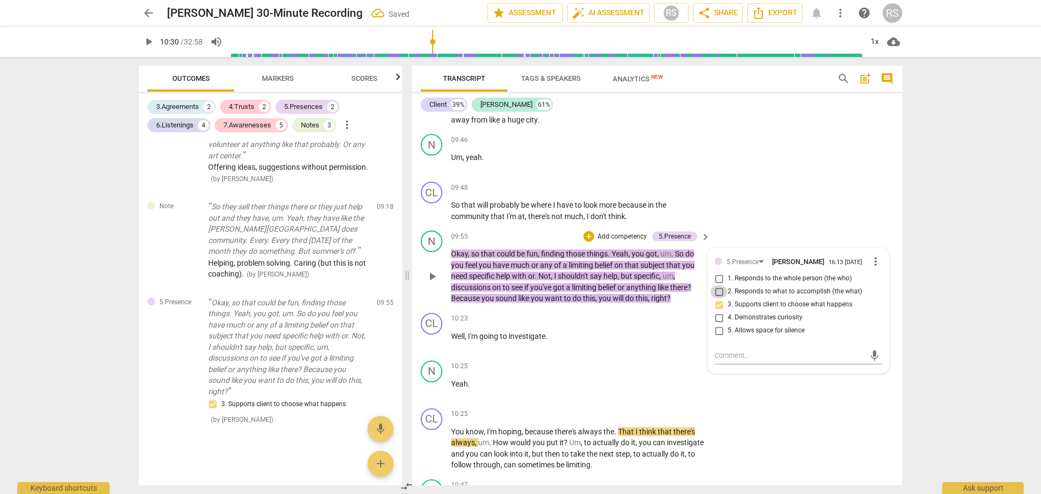
click at [719, 285] on input "2. Responds to what to accomplish (the what)" at bounding box center [719, 291] width 17 height 13
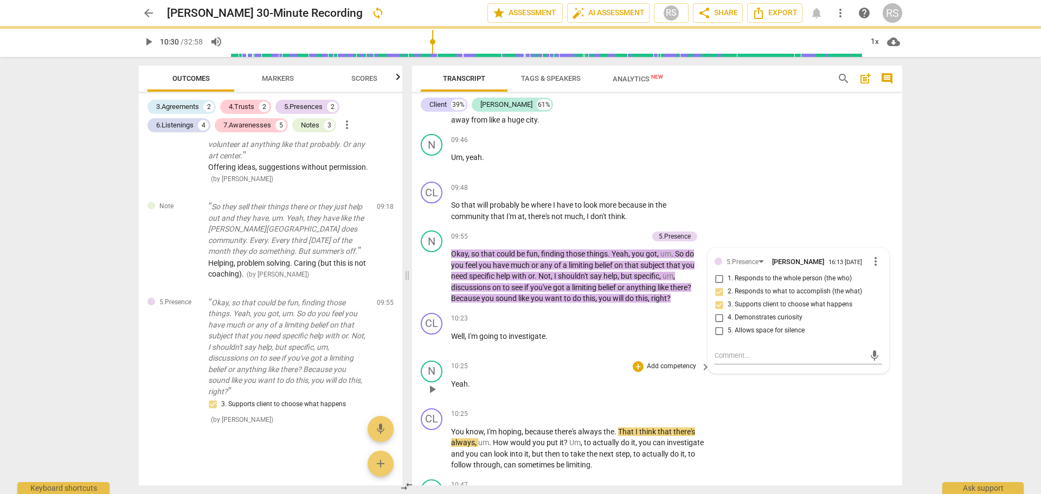
click at [792, 393] on div "N play_arrow pause 10:25 + Add competency keyboard_arrow_right Yeah ." at bounding box center [657, 380] width 490 height 48
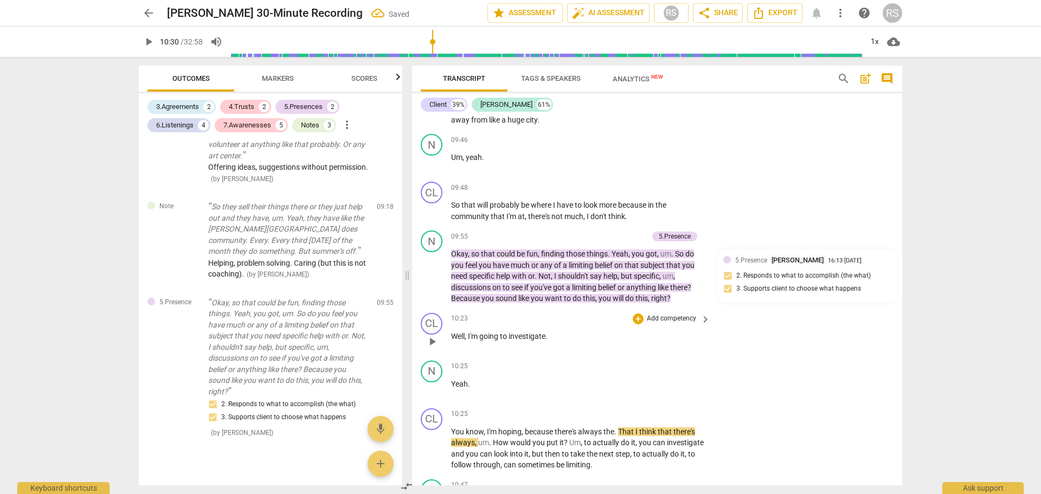
scroll to position [4543, 0]
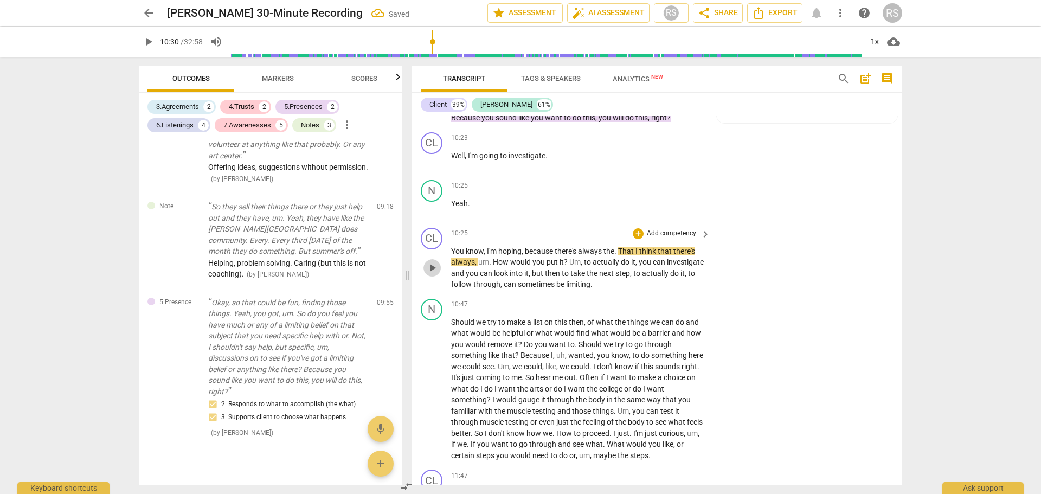
click at [433, 261] on span "play_arrow" at bounding box center [432, 267] width 13 height 13
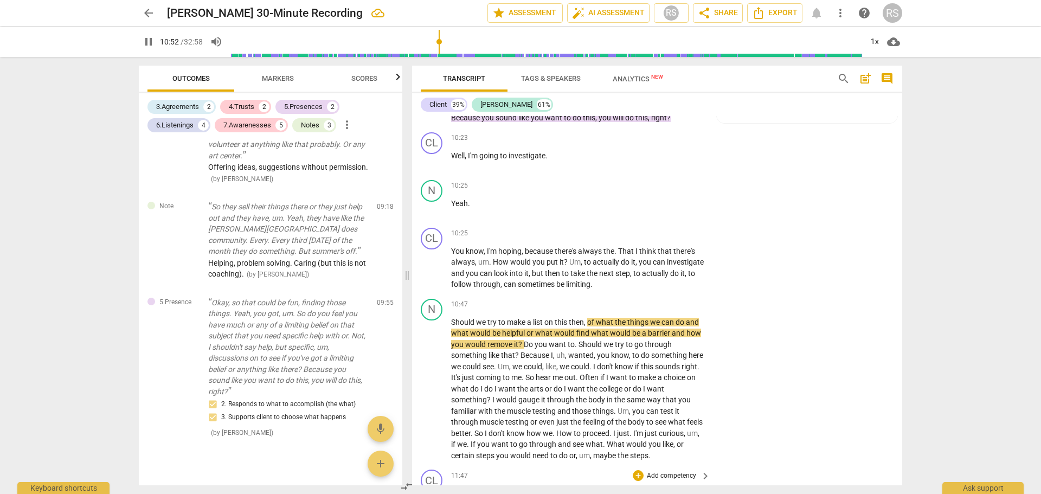
scroll to position [4724, 0]
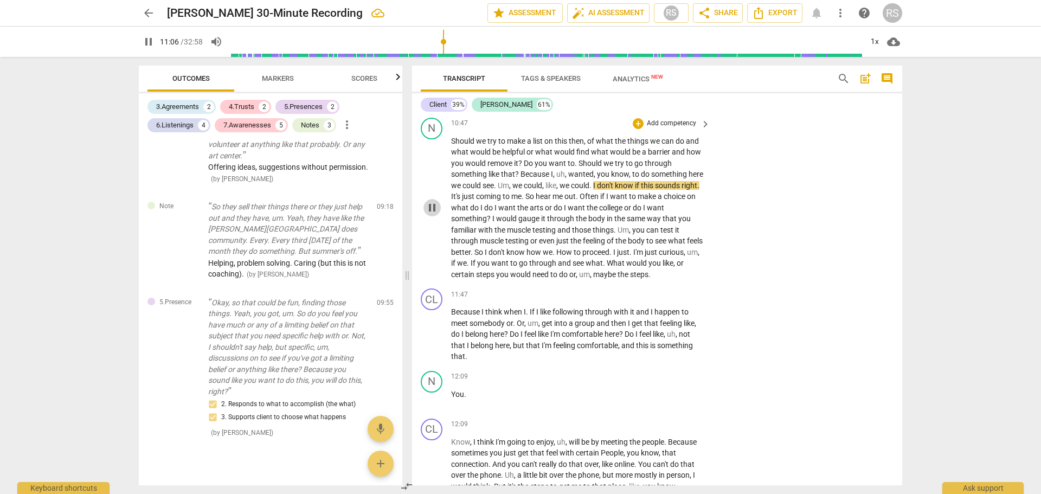
click at [432, 201] on span "pause" at bounding box center [432, 207] width 13 height 13
click at [522, 170] on span "Because" at bounding box center [536, 174] width 30 height 9
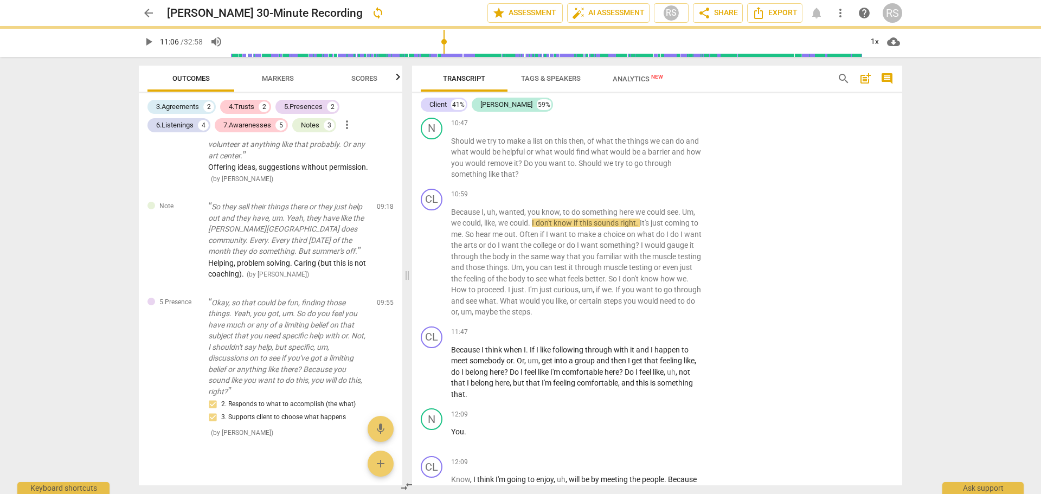
scroll to position [4761, 0]
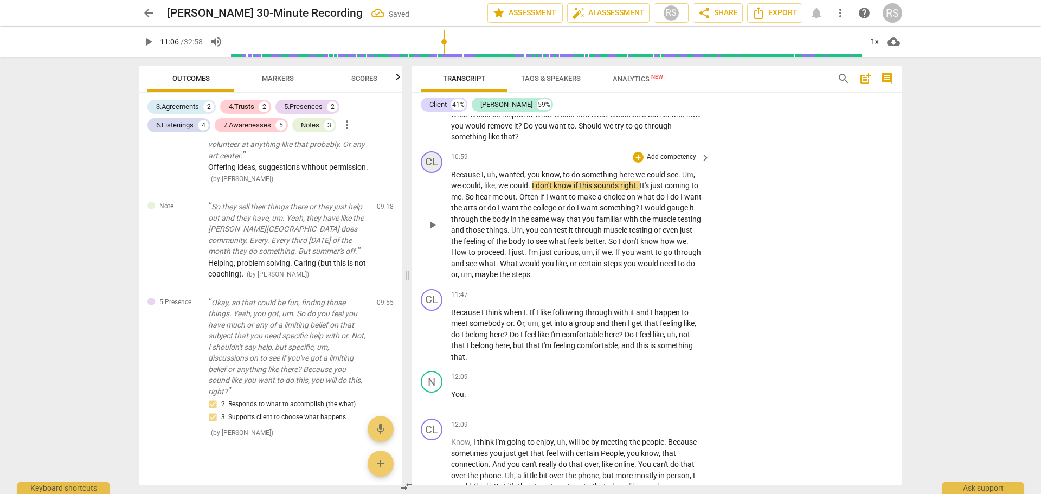
click at [433, 154] on div "CL" at bounding box center [432, 162] width 22 height 22
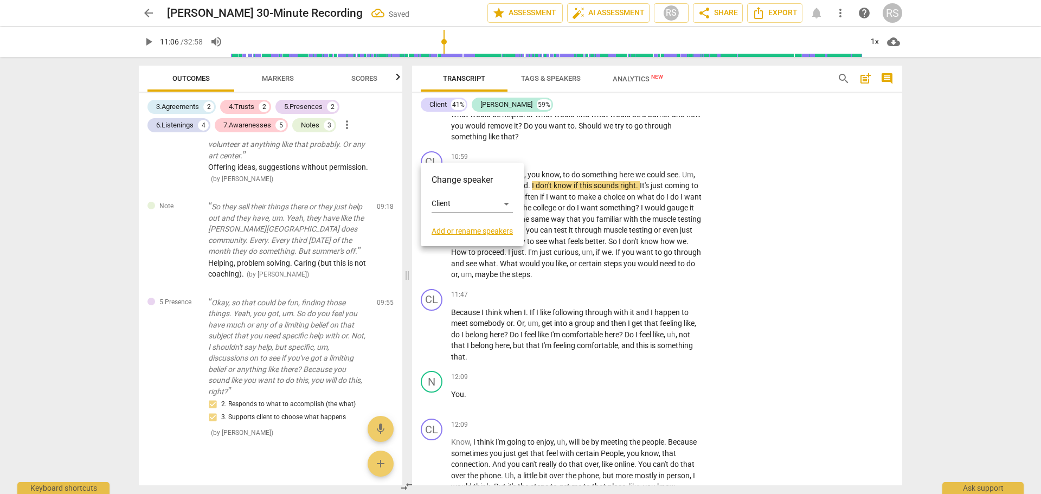
click at [442, 176] on h3 "Change speaker" at bounding box center [472, 180] width 81 height 13
click at [452, 205] on div "Client" at bounding box center [472, 203] width 81 height 17
click at [448, 226] on li "[PERSON_NAME]" at bounding box center [473, 224] width 82 height 21
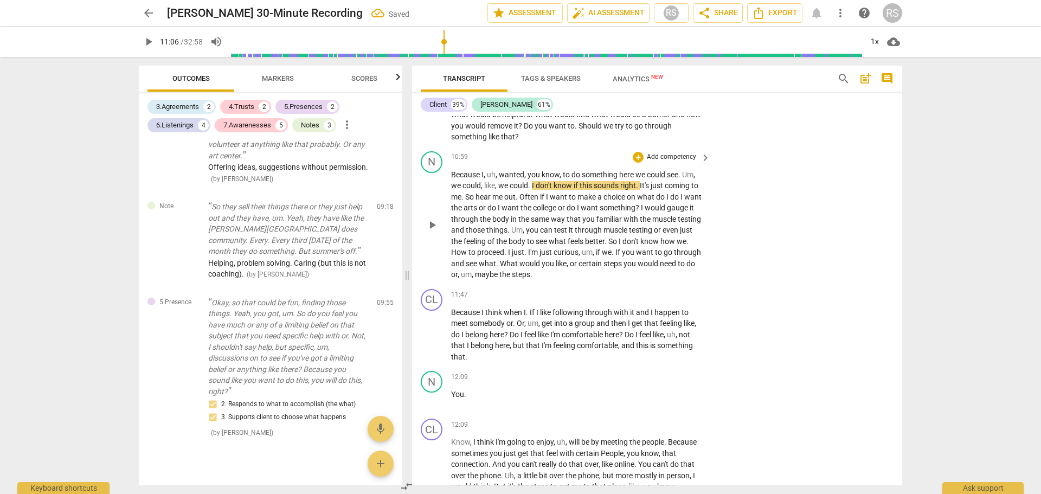
scroll to position [4580, 0]
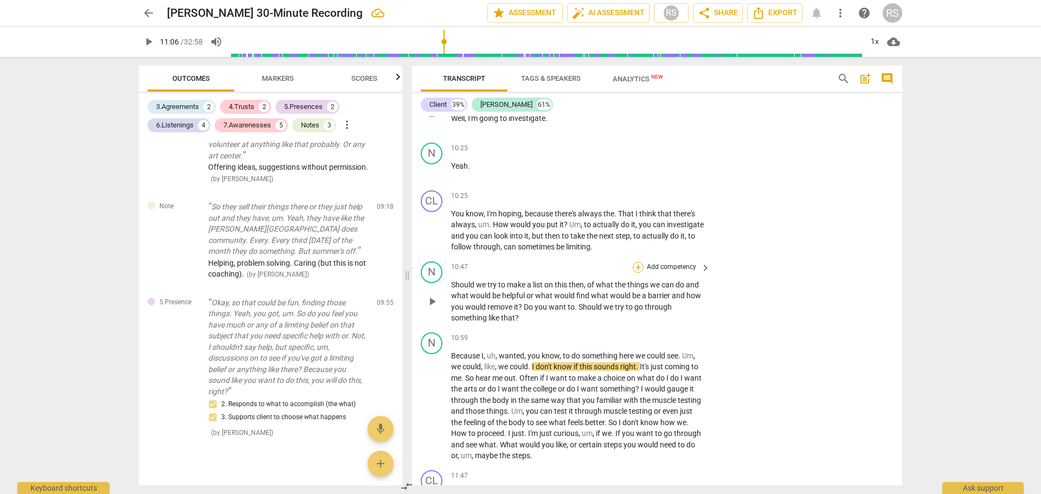
click at [638, 262] on div "+" at bounding box center [638, 267] width 11 height 11
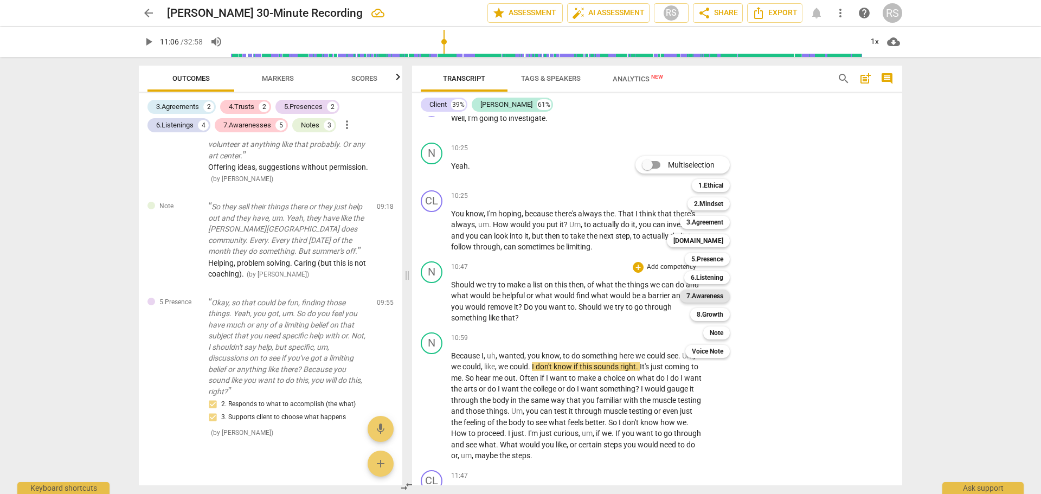
click at [705, 294] on b "7.Awareness" at bounding box center [705, 296] width 37 height 13
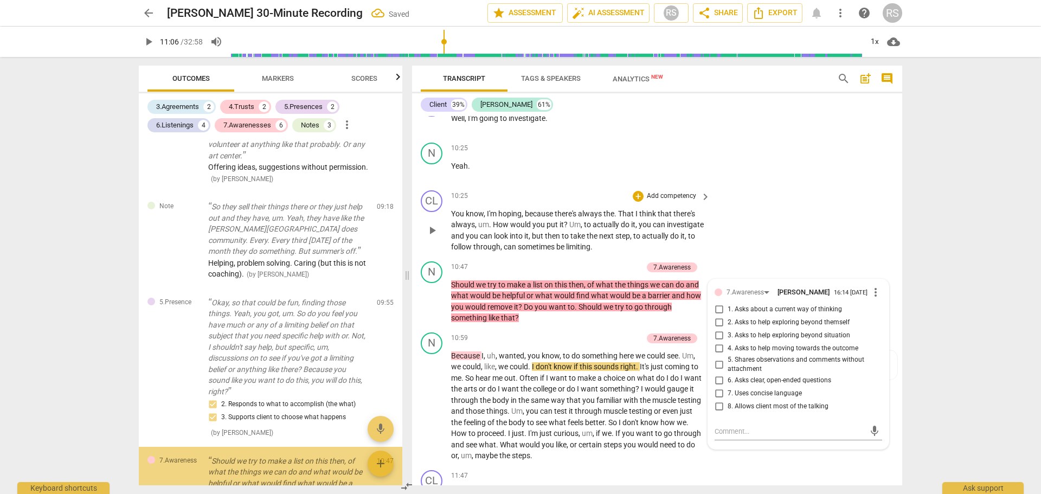
scroll to position [1602, 0]
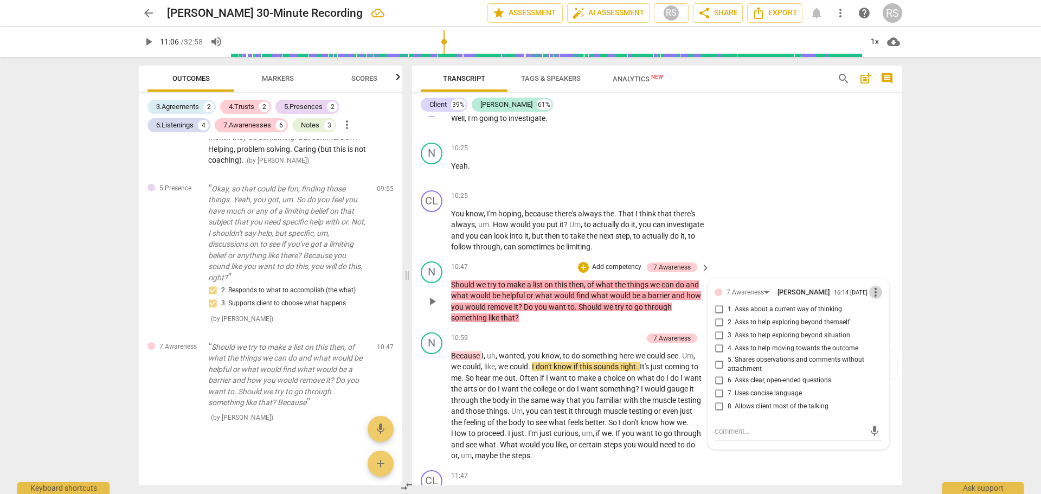
click at [875, 286] on span "more_vert" at bounding box center [876, 292] width 13 height 13
drag, startPoint x: 881, startPoint y: 307, endPoint x: 564, endPoint y: 37, distance: 417.1
click at [881, 306] on li "Delete" at bounding box center [884, 304] width 37 height 21
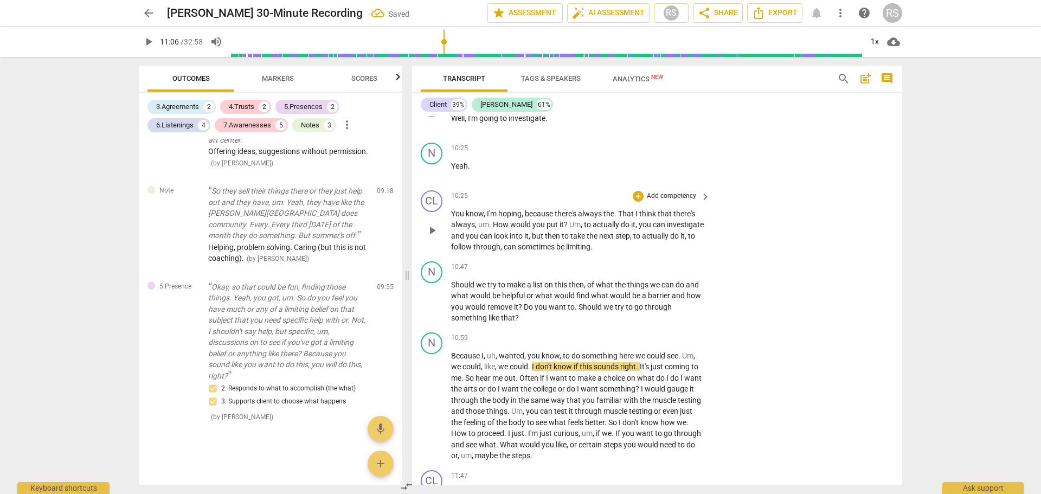
scroll to position [1504, 0]
click at [636, 262] on div "+" at bounding box center [638, 267] width 11 height 11
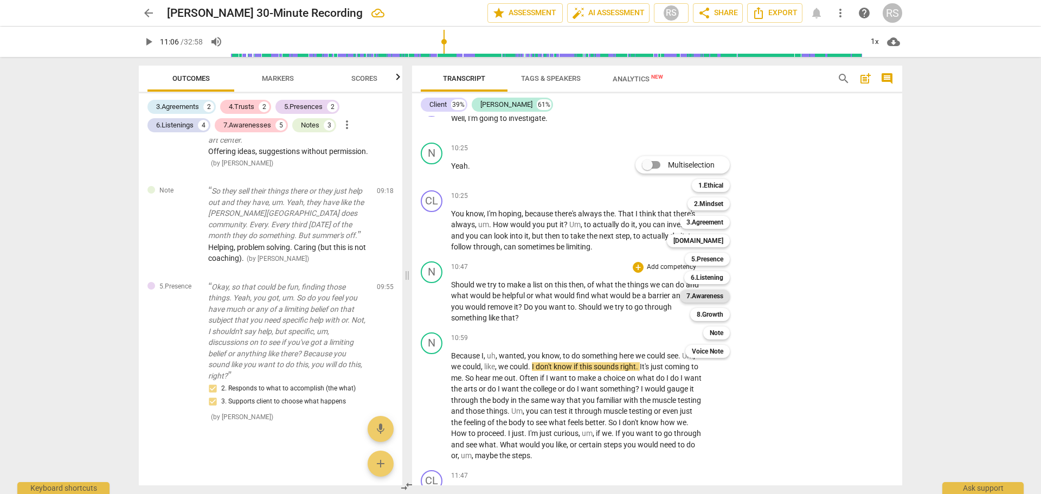
click at [703, 296] on b "7.Awareness" at bounding box center [705, 296] width 37 height 13
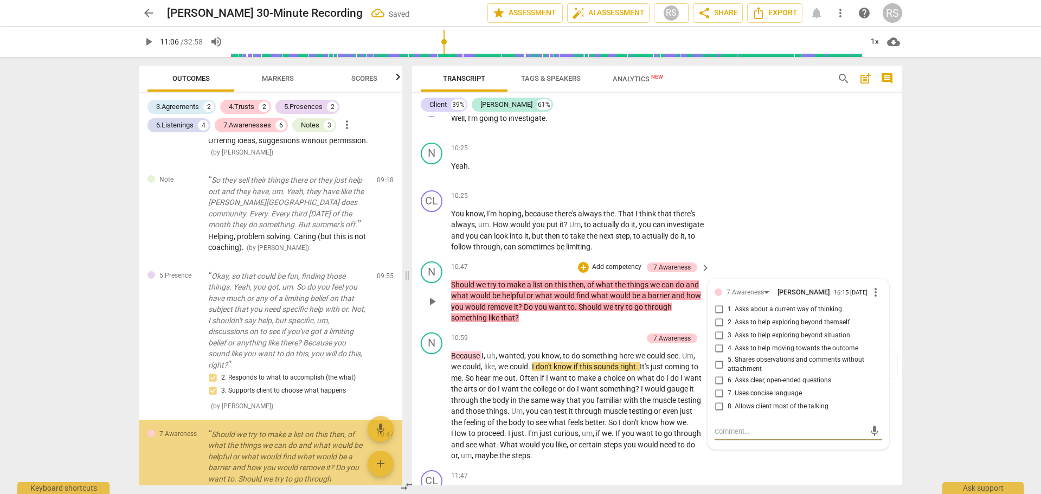
scroll to position [1602, 0]
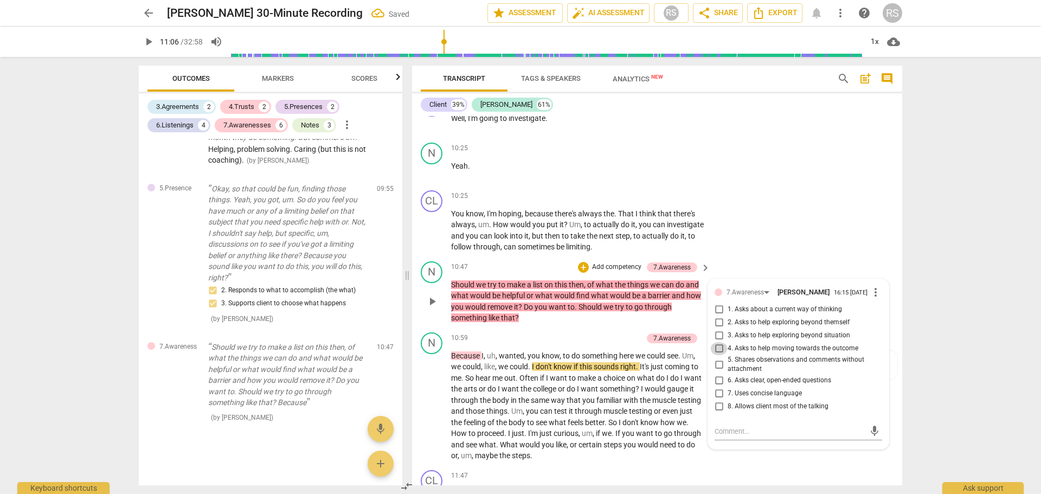
click at [714, 343] on input "4. Asks to help moving towards the outcome" at bounding box center [719, 348] width 17 height 13
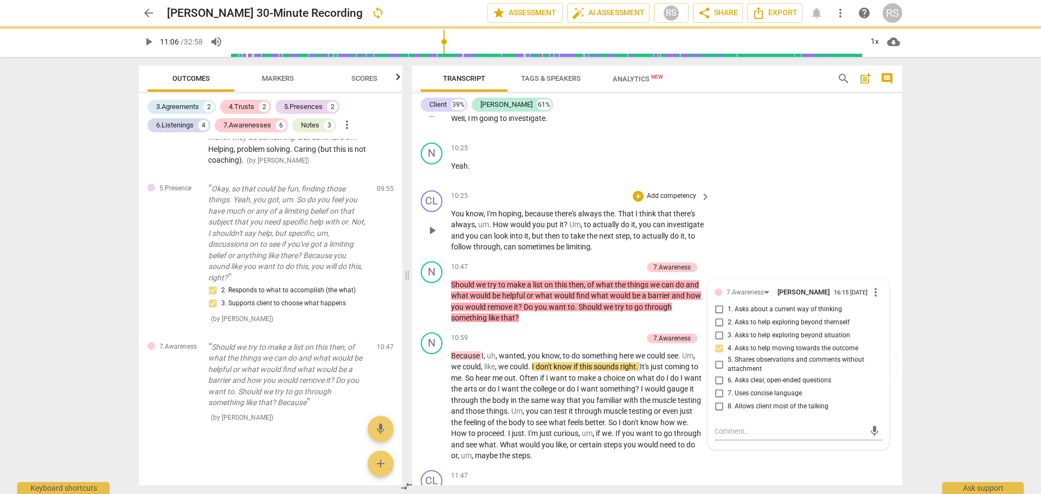
click at [788, 234] on div "CL play_arrow pause 10:25 + Add competency keyboard_arrow_right You know , I'm …" at bounding box center [657, 221] width 490 height 71
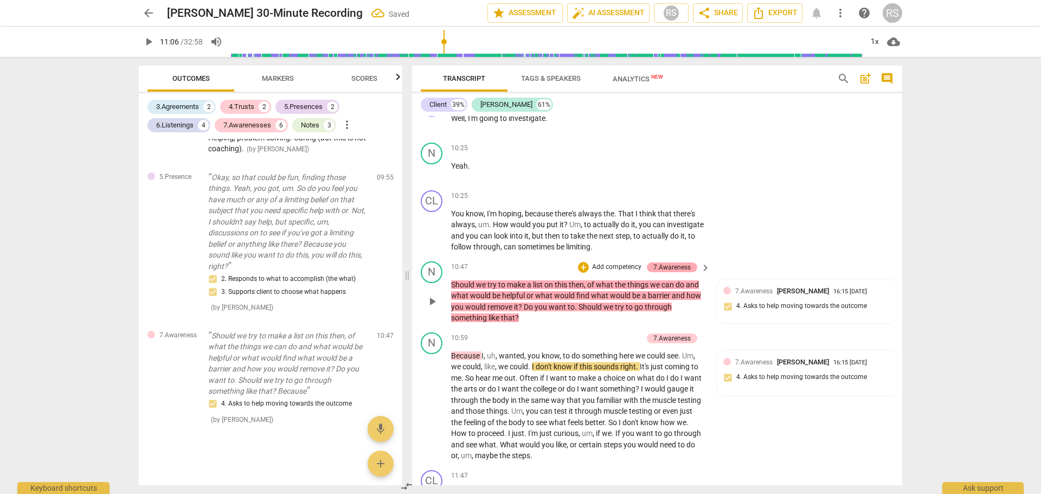
click at [671, 263] on div "7.Awareness" at bounding box center [672, 268] width 37 height 10
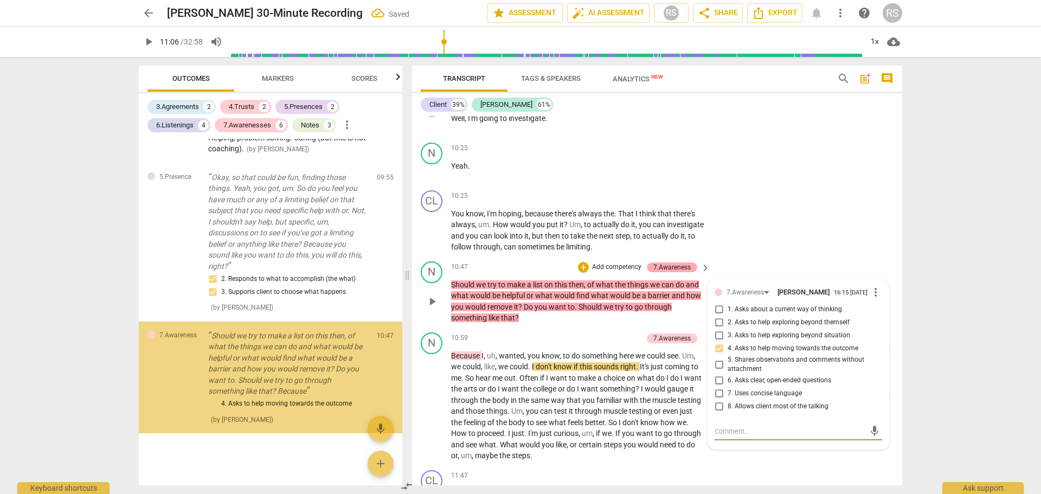
scroll to position [1616, 0]
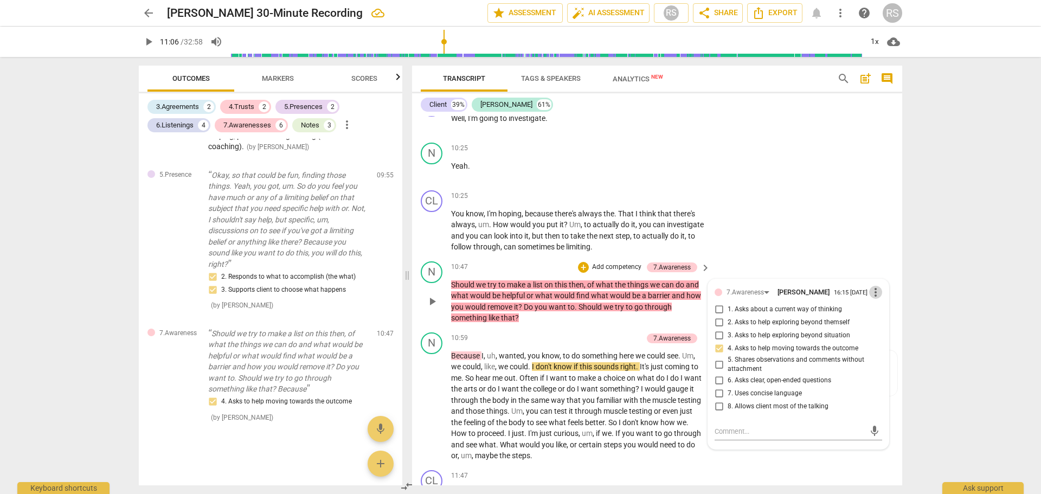
click at [872, 286] on span "more_vert" at bounding box center [876, 292] width 13 height 13
click at [875, 287] on li "Edit" at bounding box center [884, 284] width 37 height 21
click at [717, 426] on textarea at bounding box center [799, 431] width 168 height 10
click at [721, 458] on span "check_circle" at bounding box center [723, 464] width 13 height 13
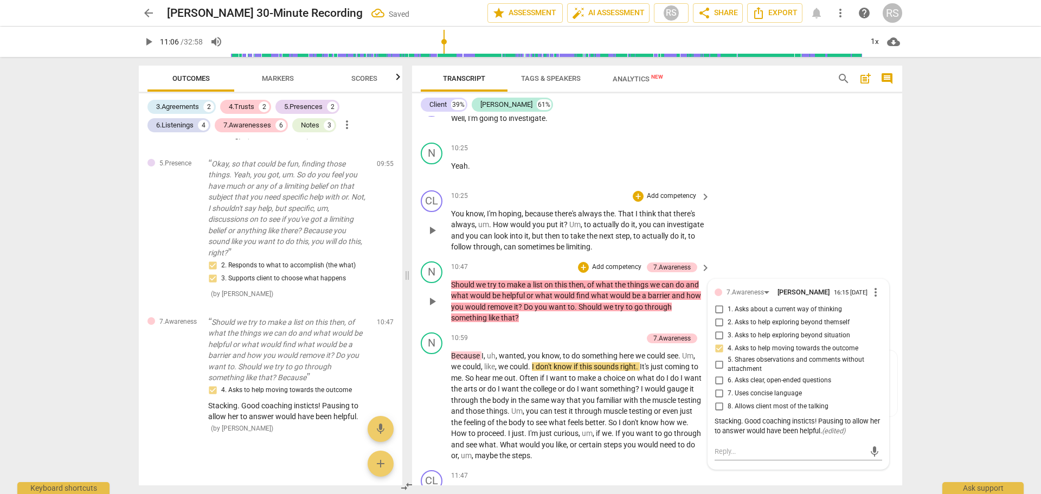
click at [812, 229] on div "CL play_arrow pause 10:25 + Add competency keyboard_arrow_right You know , I'm …" at bounding box center [657, 221] width 490 height 71
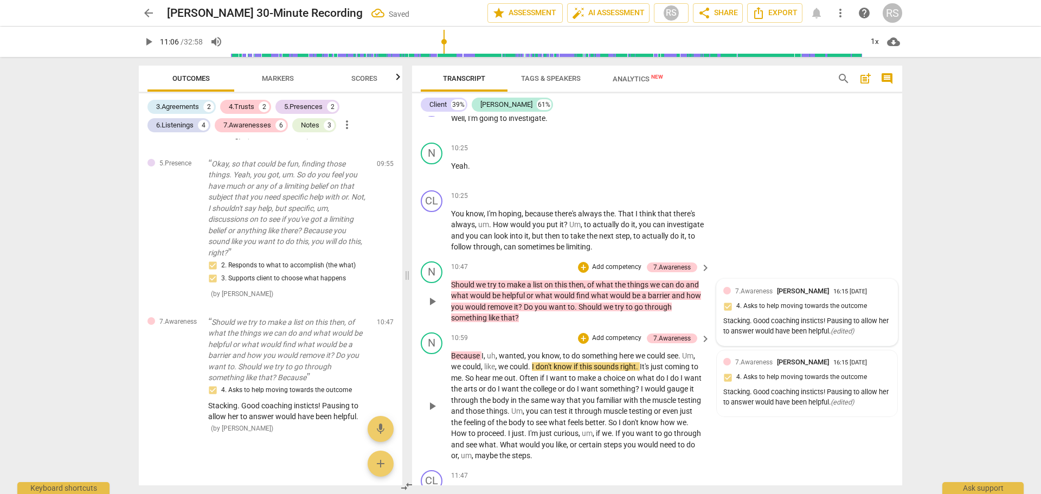
click at [776, 427] on div "N play_arrow pause 10:59 + Add competency 7.Awareness keyboard_arrow_right Beca…" at bounding box center [657, 397] width 490 height 138
click at [683, 334] on div "7.Awareness" at bounding box center [672, 339] width 37 height 10
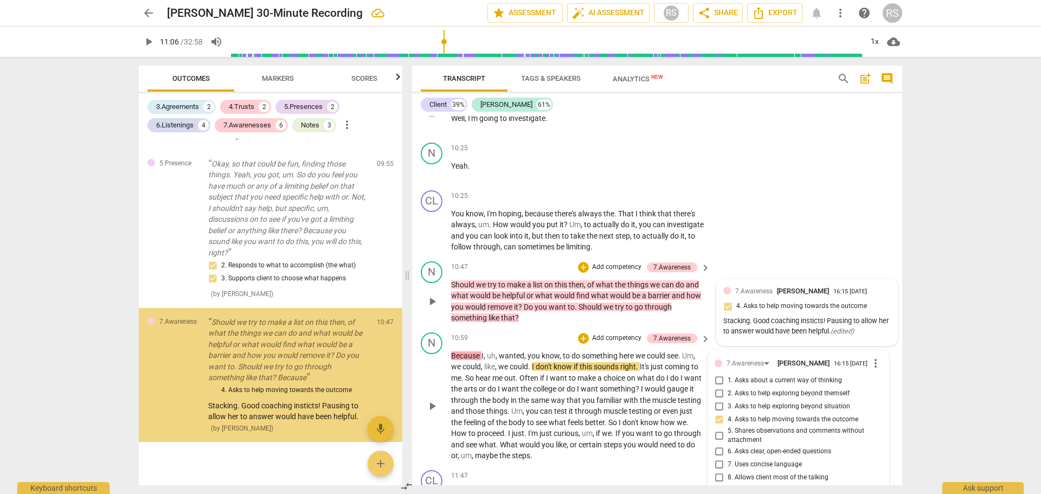
scroll to position [1638, 0]
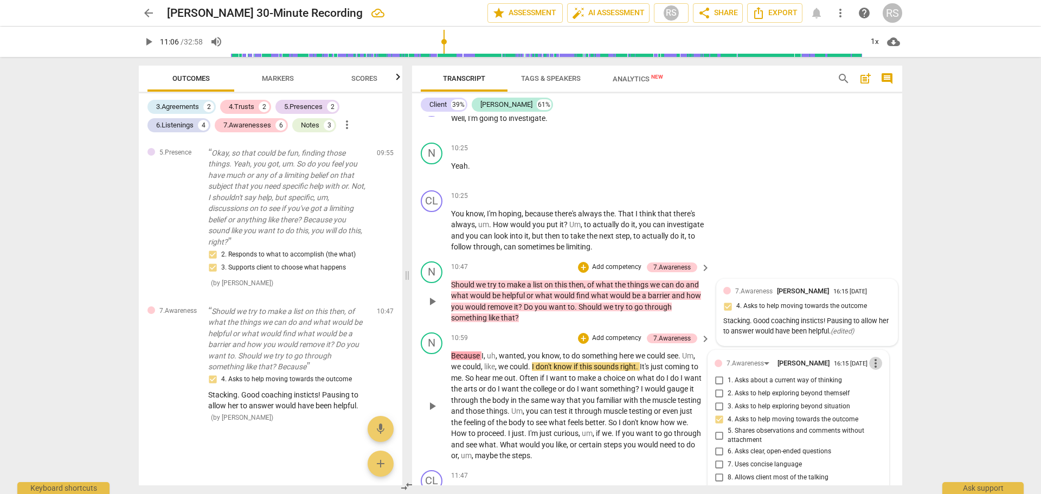
click at [870, 357] on span "more_vert" at bounding box center [876, 363] width 13 height 13
click at [885, 373] on li "Delete" at bounding box center [884, 375] width 37 height 21
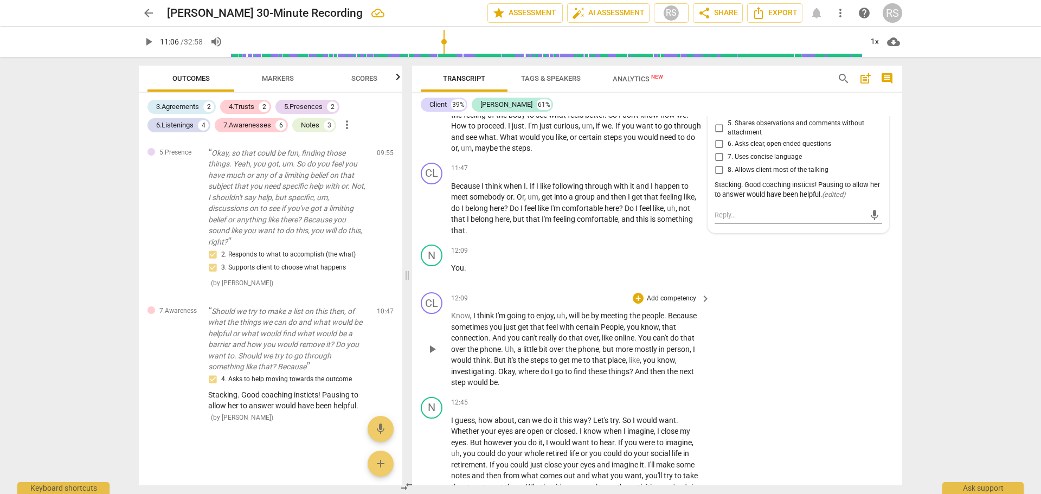
scroll to position [4761, 0]
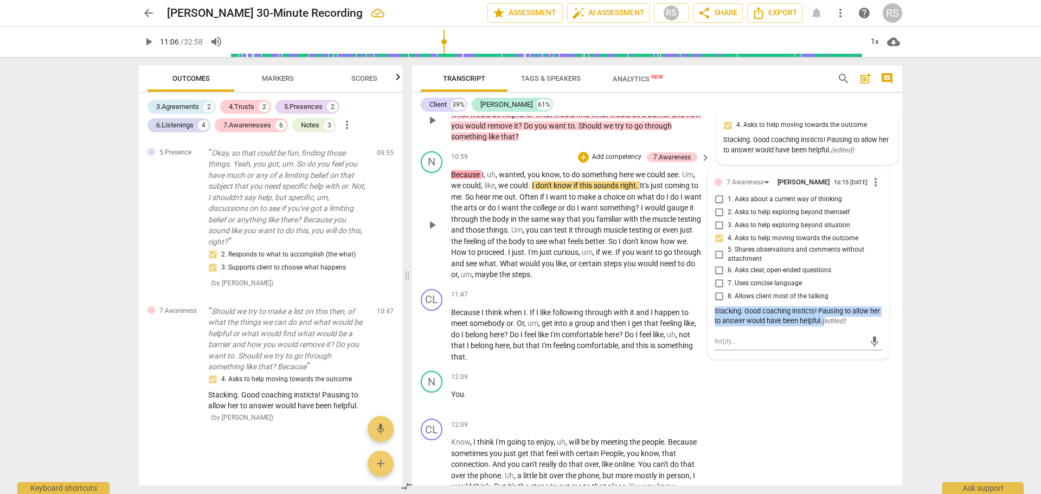
drag, startPoint x: 834, startPoint y: 315, endPoint x: 709, endPoint y: 302, distance: 125.4
click at [709, 302] on div "7.Awareness Renee Sievert 16:15 08-14-2025 more_vert 1. Asks about a current wa…" at bounding box center [798, 264] width 181 height 190
copy div "Stacking. Good coaching insticts! Pausing to allow her to answer would have bee…"
click at [876, 176] on span "more_vert" at bounding box center [876, 182] width 13 height 13
drag, startPoint x: 877, startPoint y: 199, endPoint x: 578, endPoint y: 50, distance: 333.3
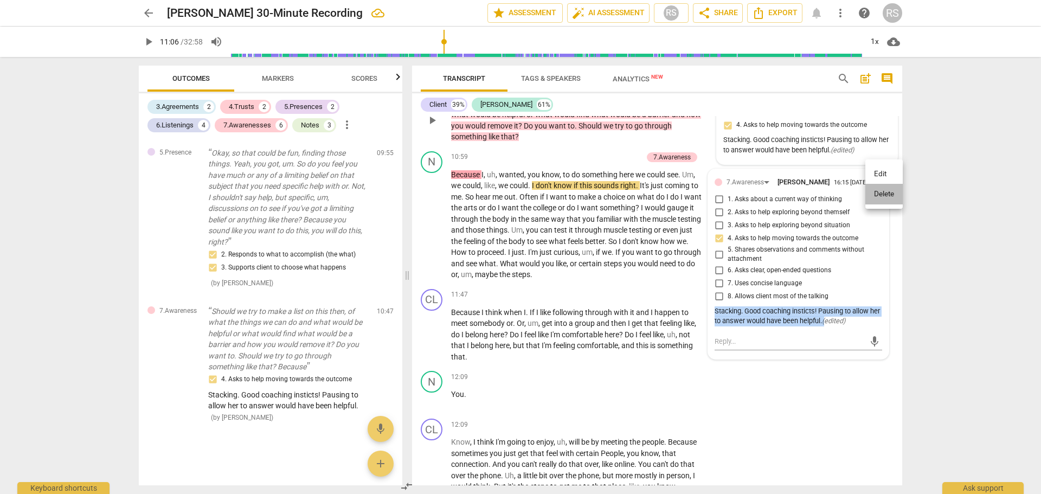
click at [877, 198] on li "Delete" at bounding box center [884, 194] width 37 height 21
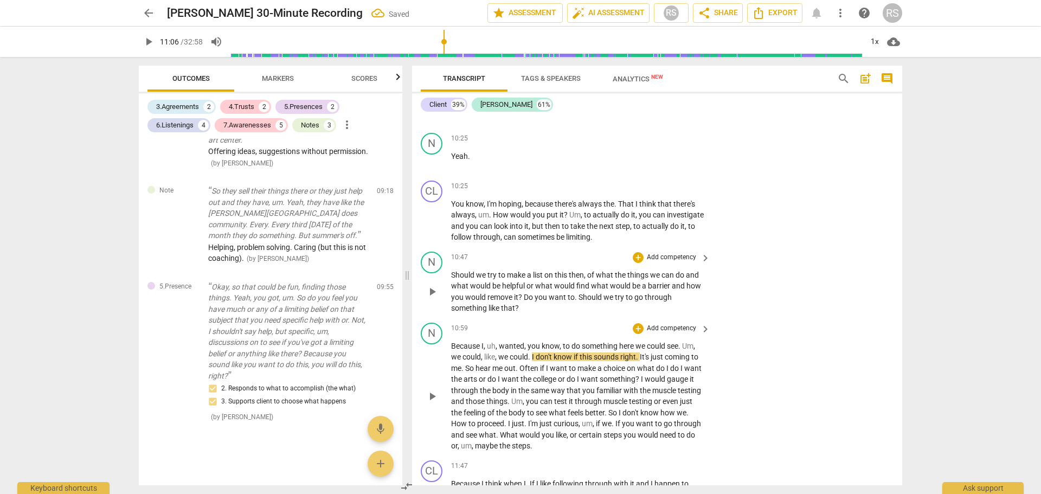
scroll to position [4580, 0]
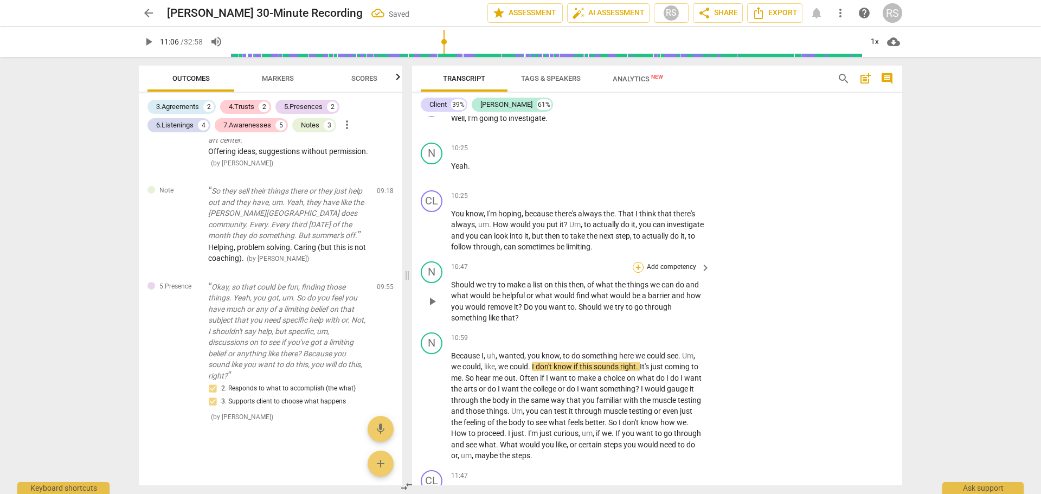
click at [637, 262] on div "+" at bounding box center [638, 267] width 11 height 11
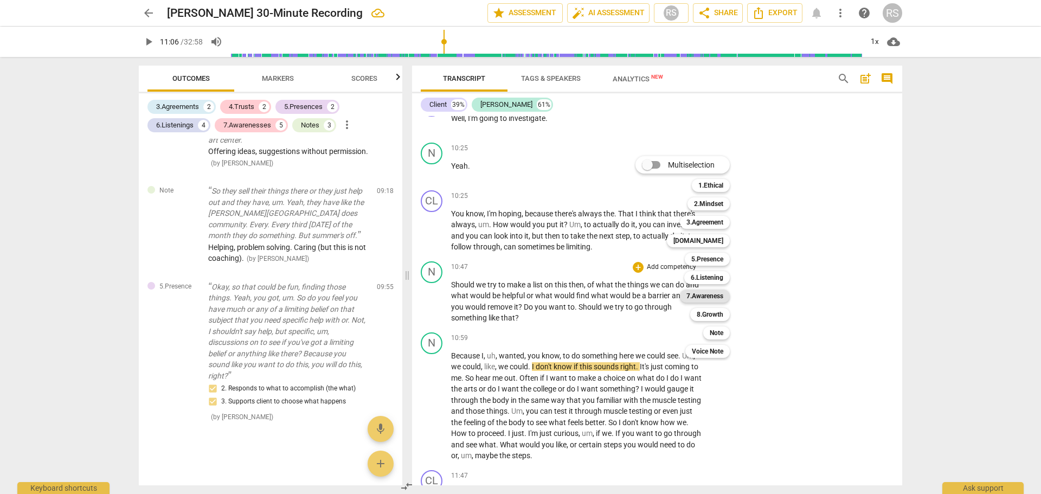
click at [714, 296] on b "7.Awareness" at bounding box center [705, 296] width 37 height 13
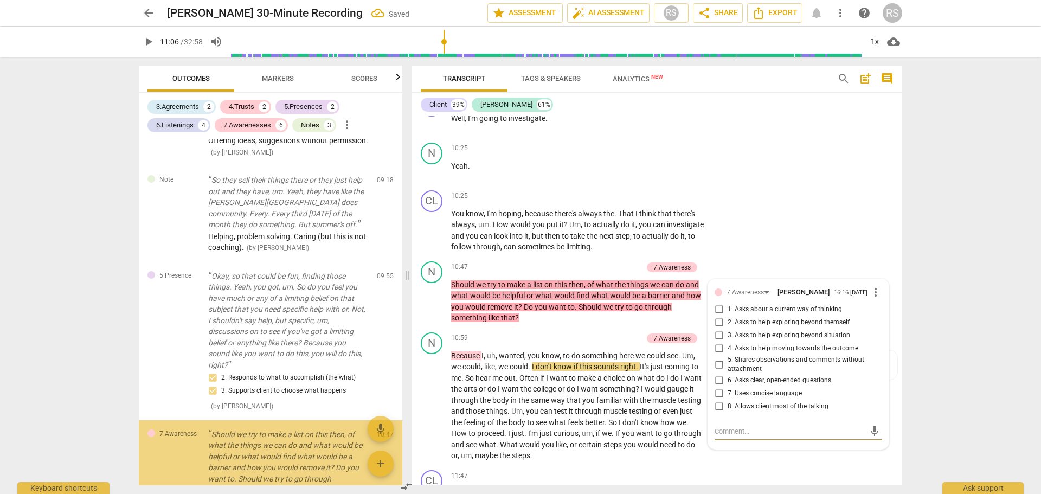
scroll to position [1602, 0]
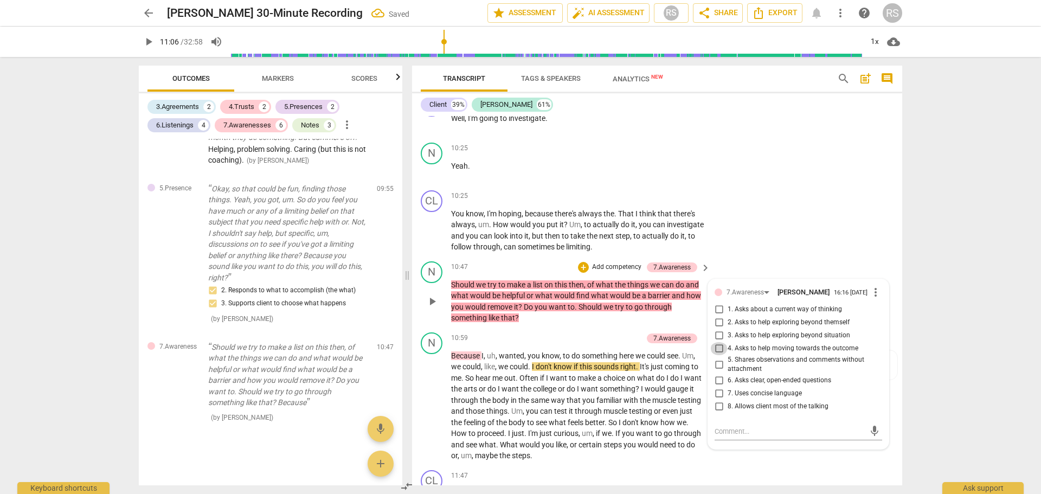
click at [717, 342] on input "4. Asks to help moving towards the outcome" at bounding box center [719, 348] width 17 height 13
click at [722, 426] on textarea at bounding box center [790, 431] width 150 height 10
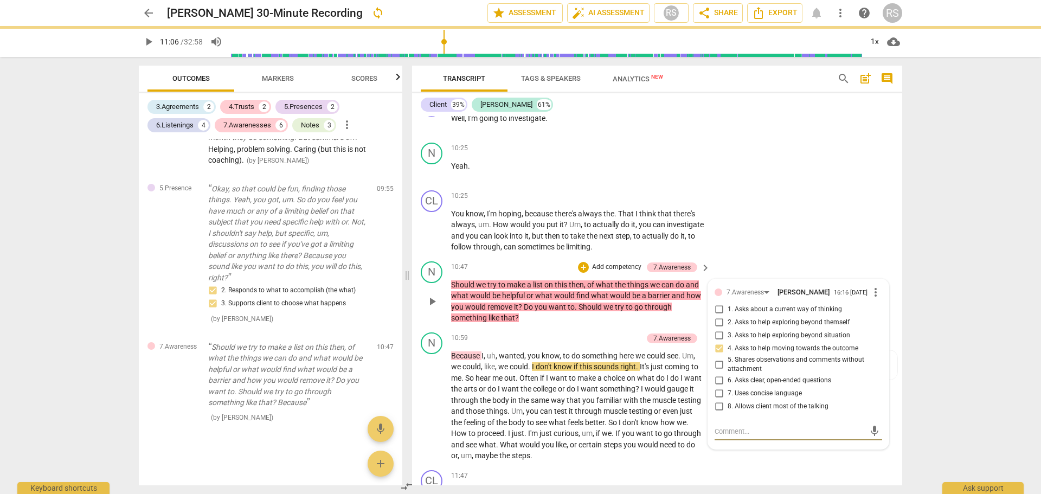
paste textarea "Stacking. Good coaching insticts! Pausing to allow her to answer would have bee…"
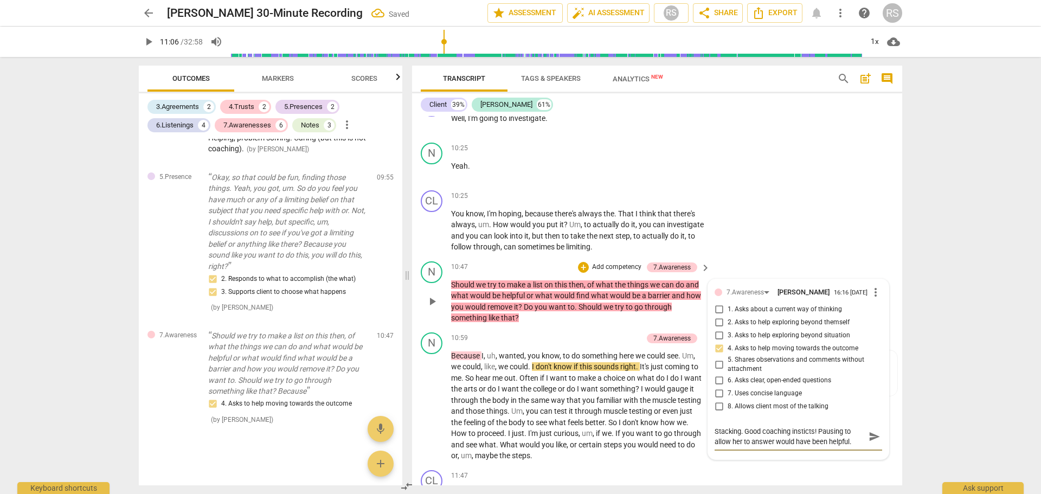
scroll to position [1616, 0]
click at [871, 431] on span "send" at bounding box center [875, 437] width 12 height 12
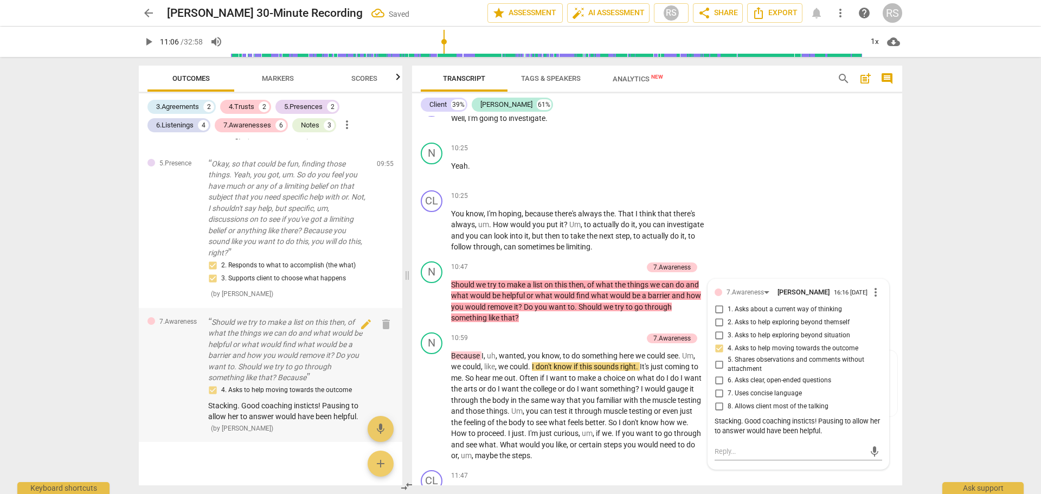
scroll to position [1638, 0]
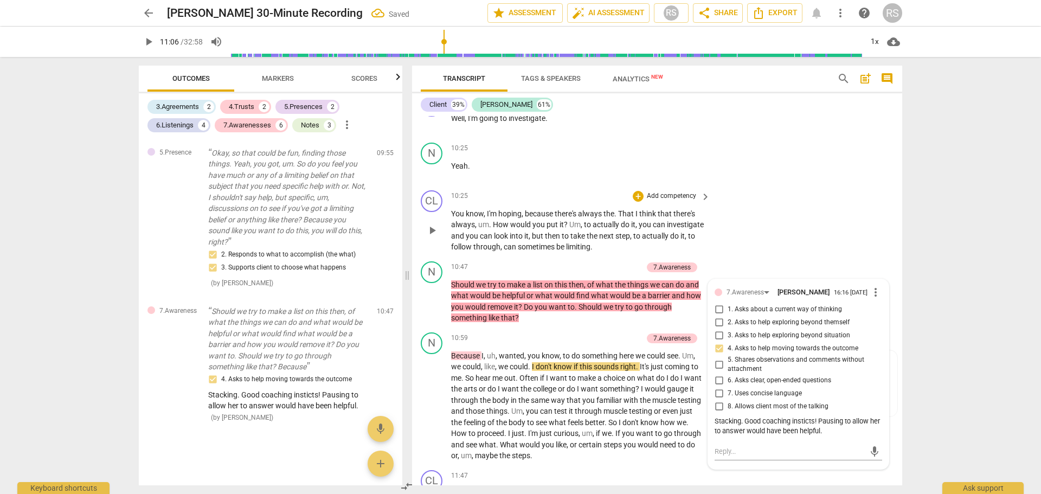
click at [789, 186] on div "CL play_arrow pause 10:25 + Add competency keyboard_arrow_right You know , I'm …" at bounding box center [657, 221] width 490 height 71
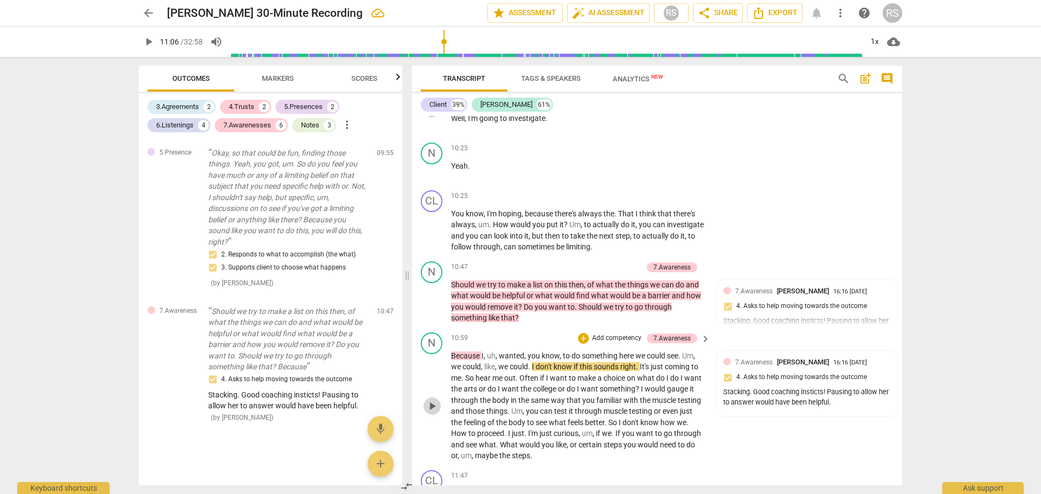
click at [430, 400] on span "play_arrow" at bounding box center [432, 406] width 13 height 13
click at [429, 400] on span "pause" at bounding box center [432, 406] width 13 height 13
click at [663, 334] on div "7.Awareness" at bounding box center [672, 339] width 37 height 10
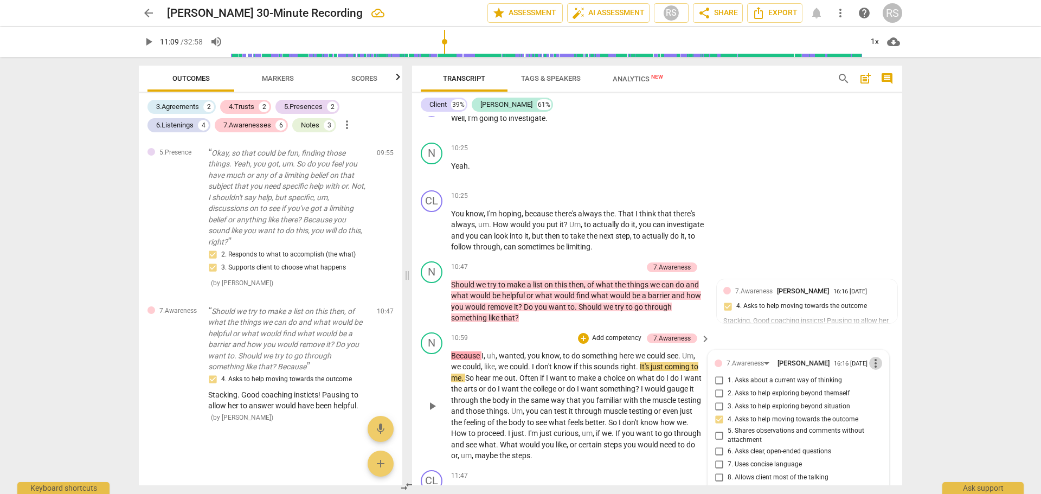
click at [873, 357] on span "more_vert" at bounding box center [876, 363] width 13 height 13
click at [885, 375] on li "Delete" at bounding box center [884, 375] width 37 height 21
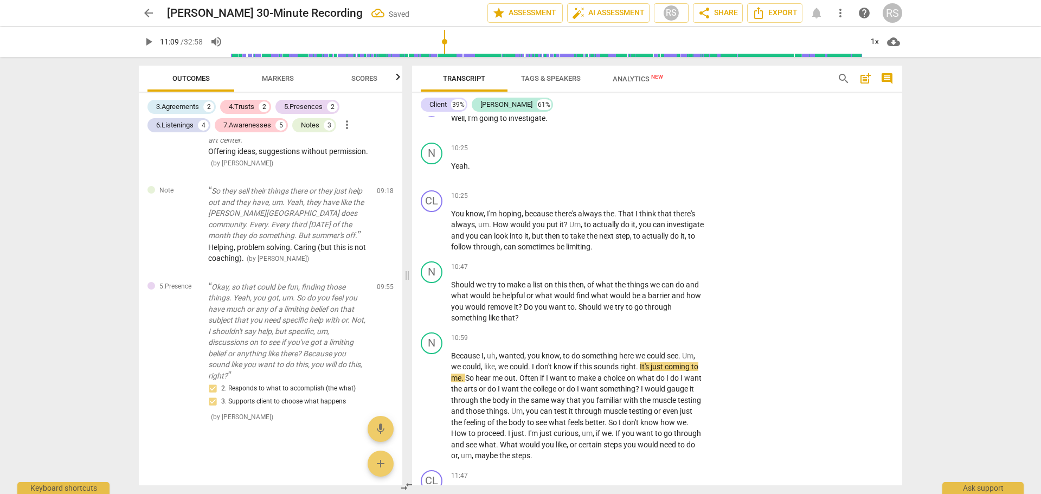
scroll to position [1504, 0]
click at [727, 305] on div "N play_arrow pause 10:47 + Add competency keyboard_arrow_right Should we try to…" at bounding box center [657, 292] width 490 height 71
click at [611, 304] on p "Should we try to make a list on this then , of what the things we can do and wh…" at bounding box center [578, 301] width 254 height 44
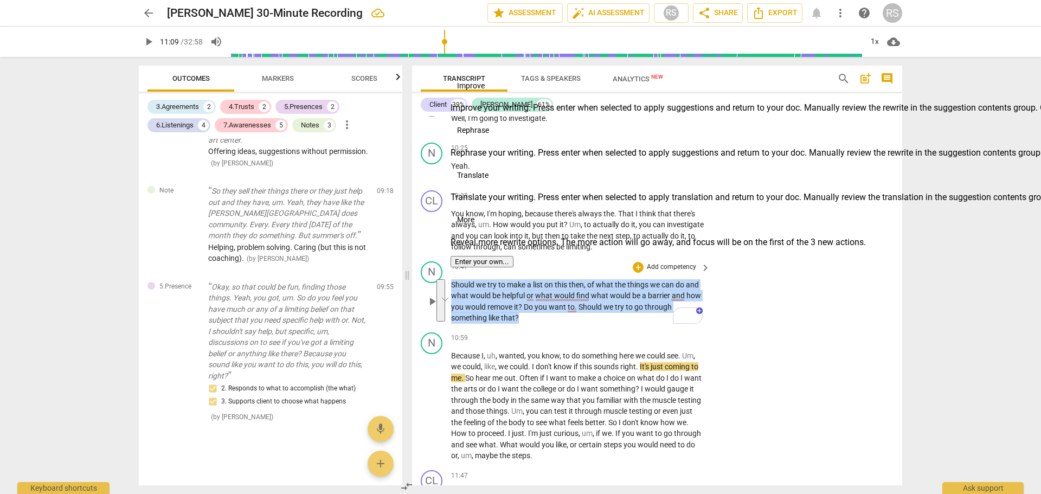
drag, startPoint x: 525, startPoint y: 308, endPoint x: 449, endPoint y: 273, distance: 83.2
click at [449, 273] on div "N play_arrow pause 10:47 + Add competency keyboard_arrow_right Should we try to…" at bounding box center [657, 292] width 490 height 71
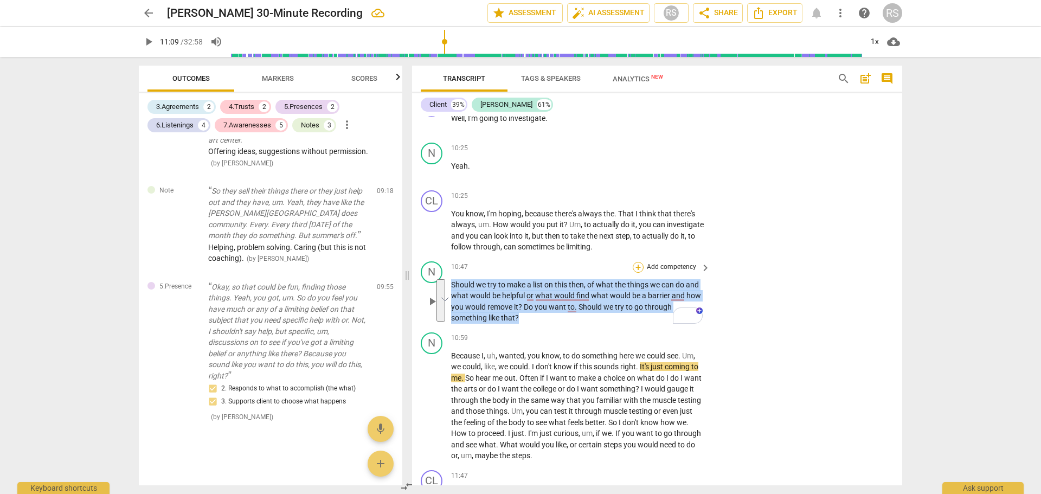
click at [637, 262] on div "+" at bounding box center [638, 267] width 11 height 11
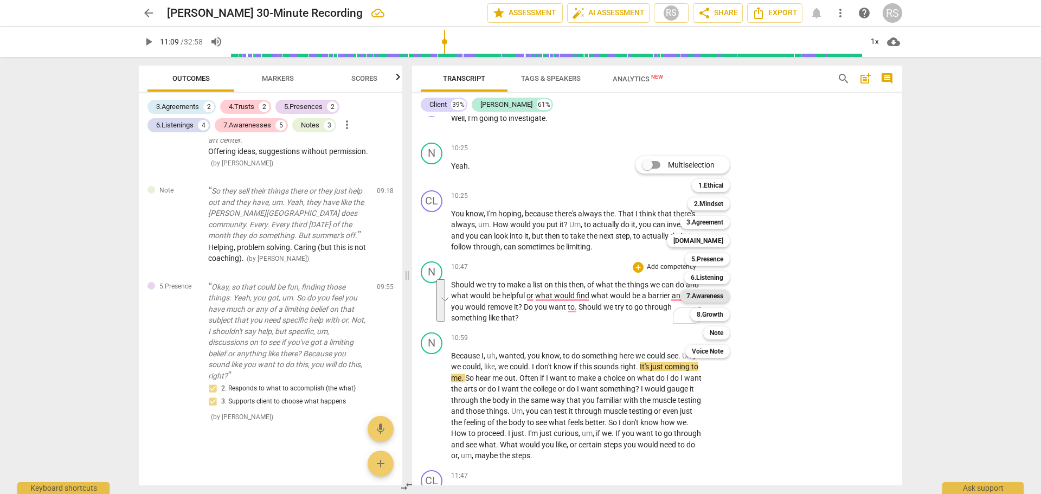
click at [712, 296] on b "7.Awareness" at bounding box center [705, 296] width 37 height 13
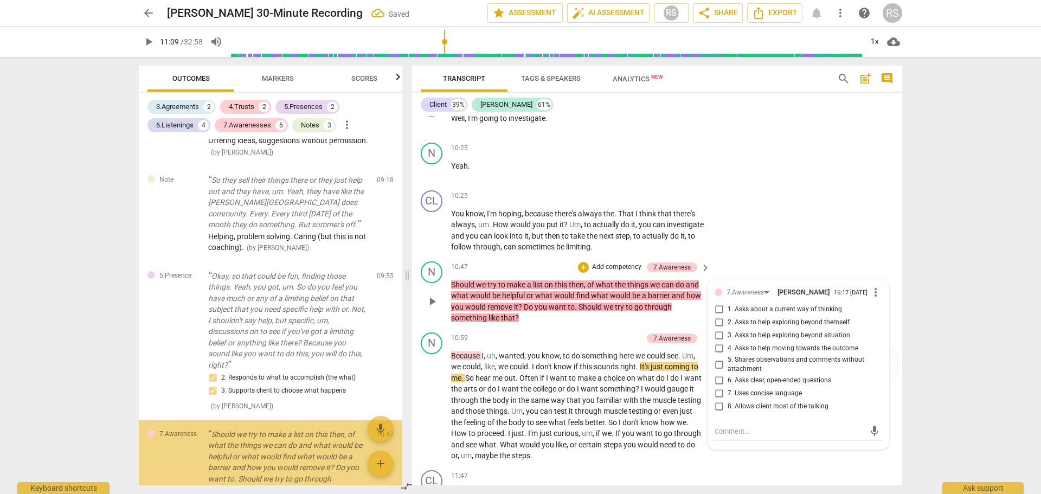
scroll to position [1602, 0]
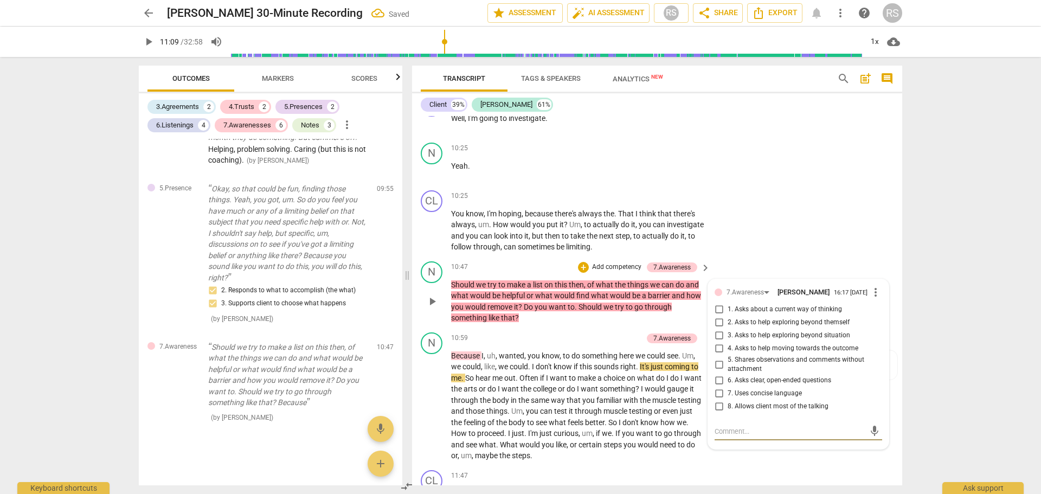
click at [717, 342] on input "4. Asks to help moving towards the outcome" at bounding box center [719, 348] width 17 height 13
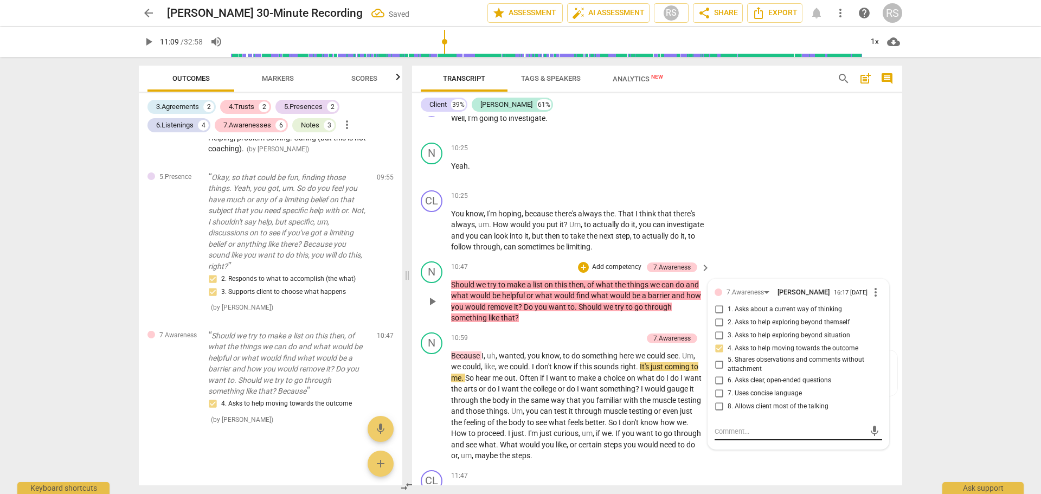
scroll to position [1616, 0]
click at [877, 286] on span "more_vert" at bounding box center [876, 292] width 13 height 13
click at [879, 308] on li "Delete" at bounding box center [884, 304] width 37 height 21
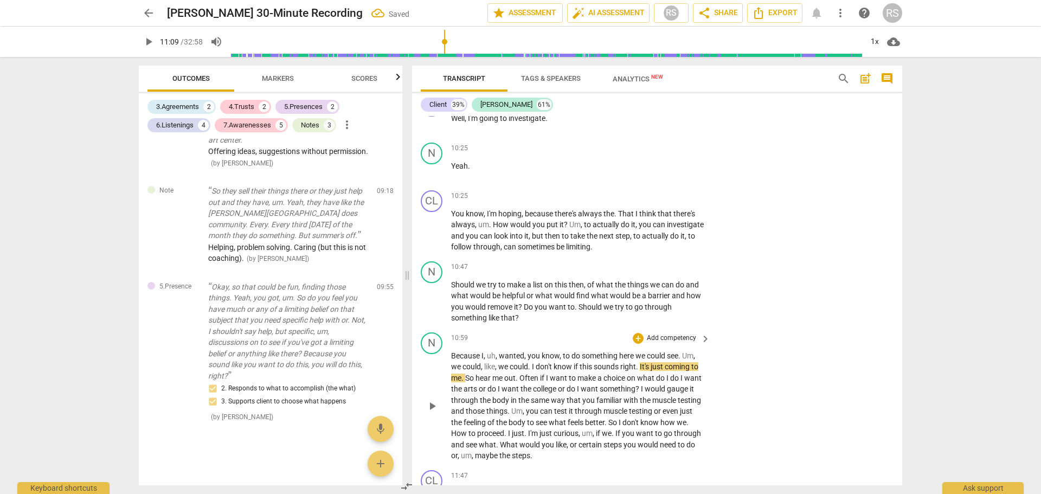
scroll to position [1504, 0]
click at [523, 309] on p "Should we try to make a list on this then , of what the things we can do and wh…" at bounding box center [578, 301] width 254 height 44
click at [434, 400] on span "play_arrow" at bounding box center [432, 406] width 13 height 13
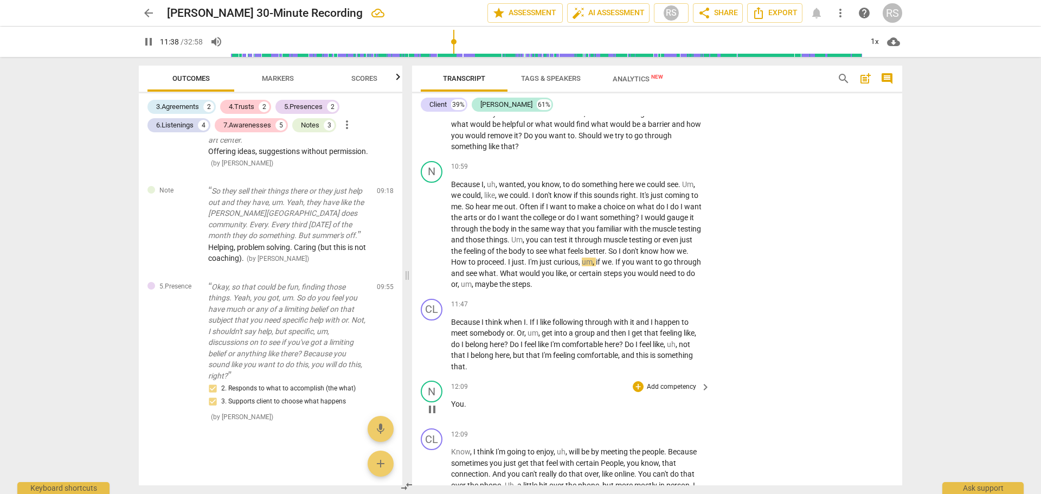
scroll to position [4761, 0]
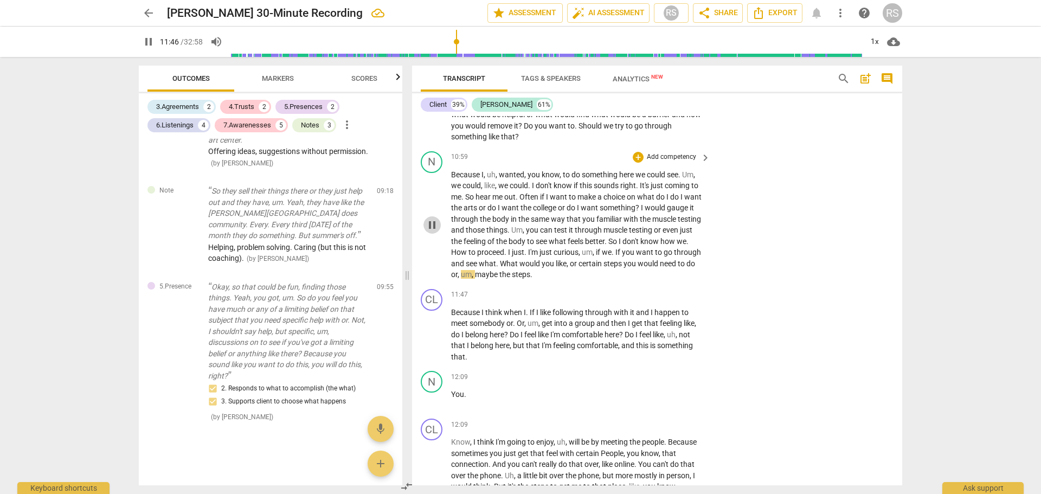
click at [428, 219] on span "pause" at bounding box center [432, 225] width 13 height 13
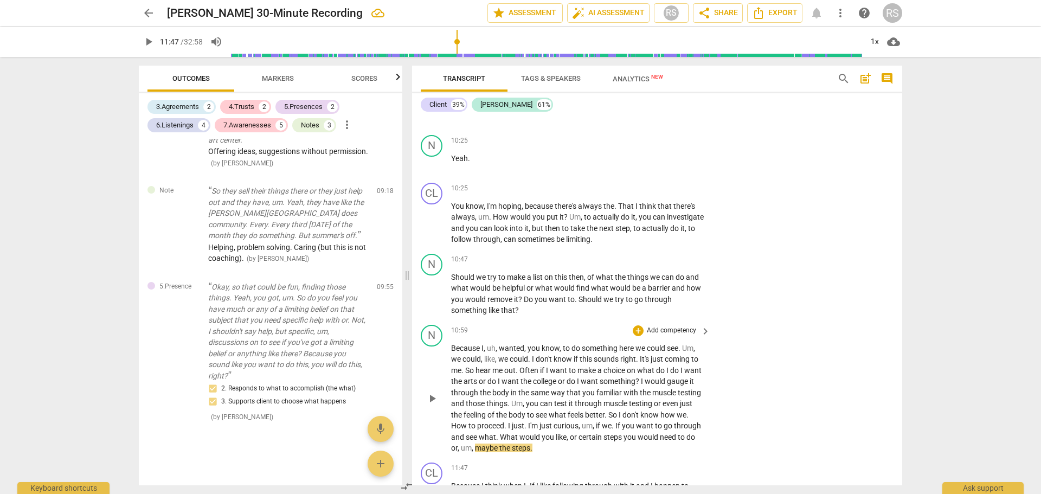
scroll to position [4580, 0]
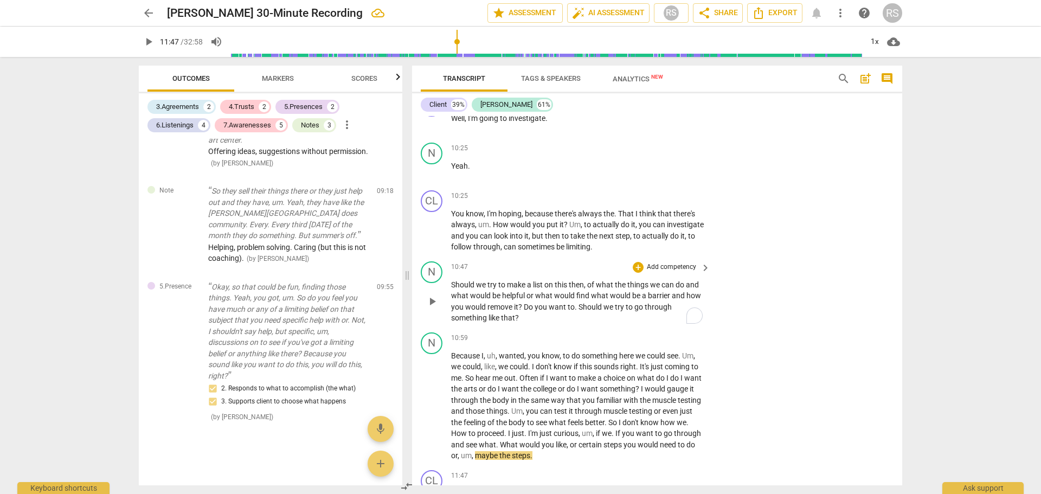
click at [523, 306] on p "Should we try to make a list on this then , of what the things we can do and wh…" at bounding box center [578, 301] width 254 height 44
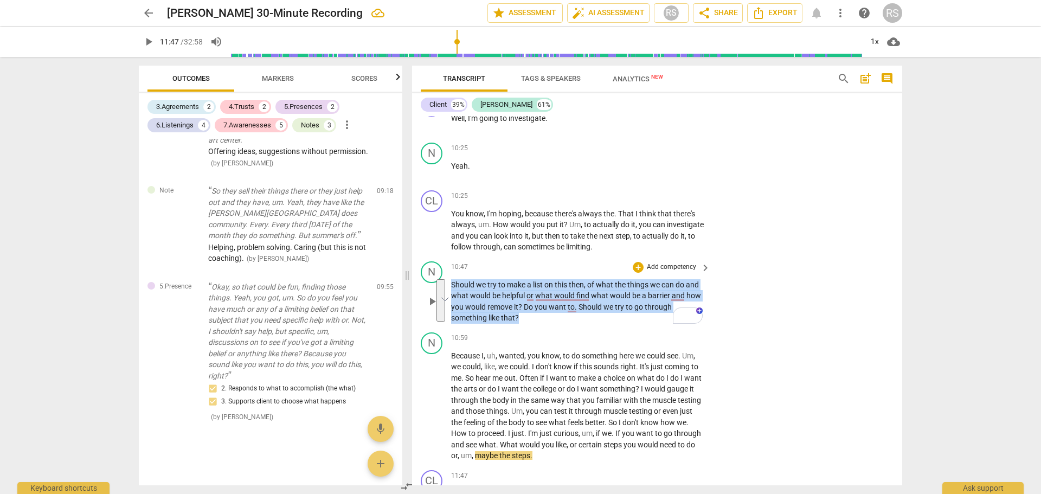
drag, startPoint x: 523, startPoint y: 306, endPoint x: 449, endPoint y: 274, distance: 80.7
click at [449, 274] on div "N play_arrow pause 10:47 + Add competency keyboard_arrow_right Should we try to…" at bounding box center [657, 292] width 490 height 71
click at [532, 294] on div "+" at bounding box center [529, 294] width 11 height 11
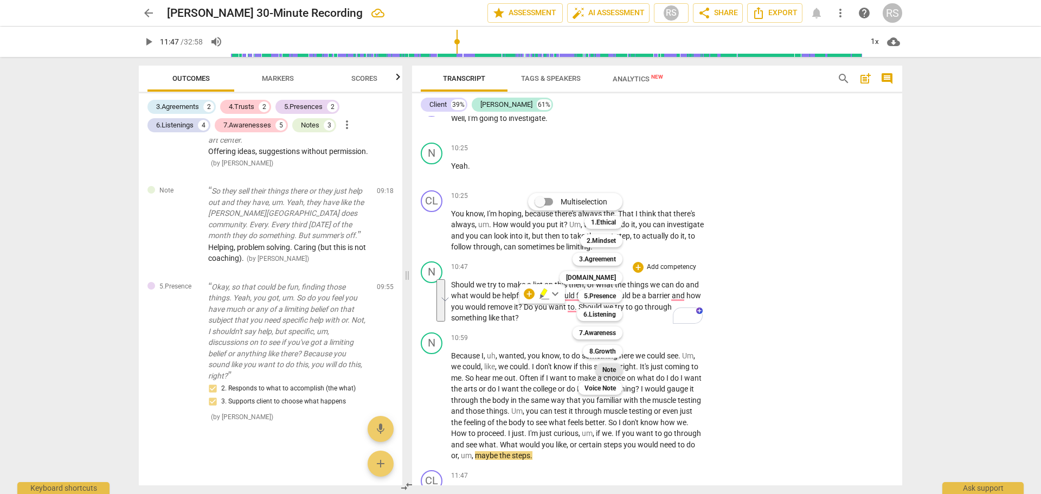
click at [612, 369] on b "Note" at bounding box center [610, 369] width 14 height 13
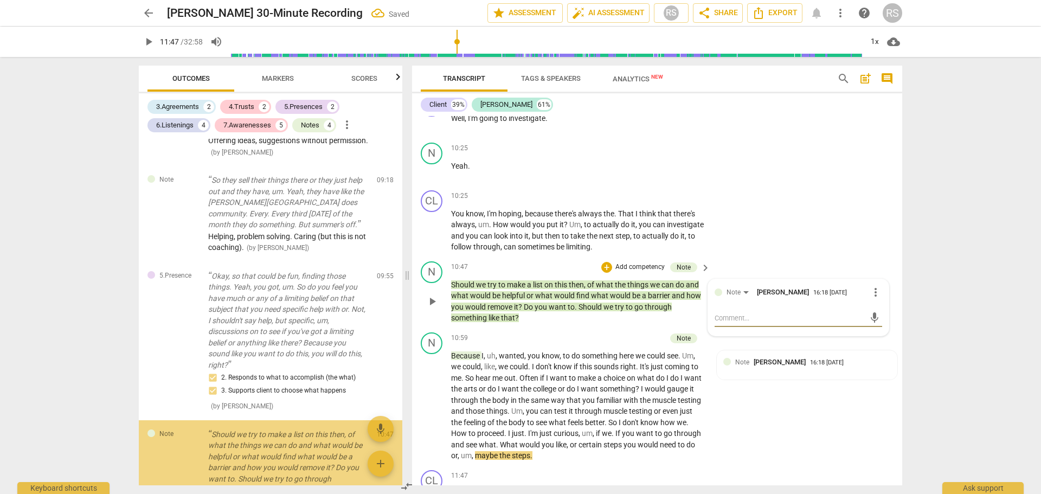
scroll to position [1600, 0]
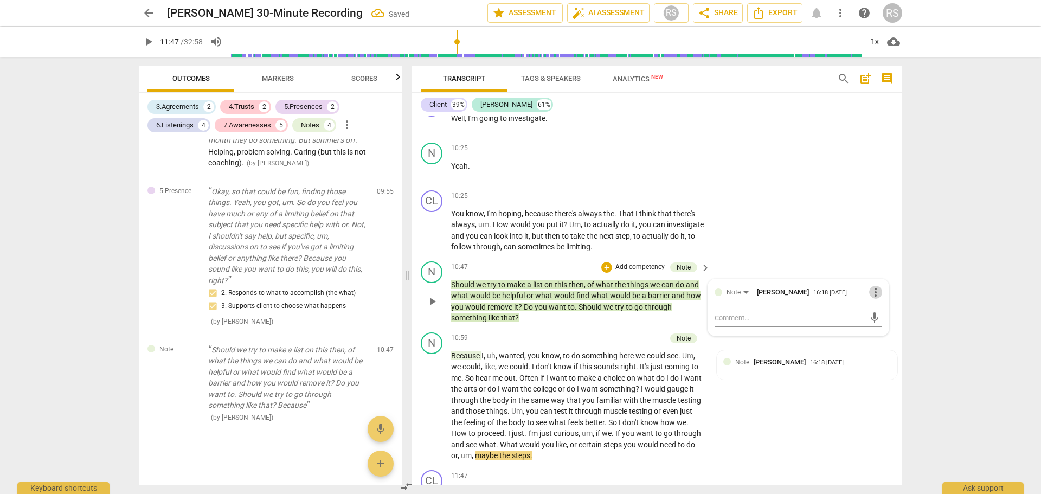
click at [875, 286] on span "more_vert" at bounding box center [876, 292] width 13 height 13
click at [884, 303] on li "Delete" at bounding box center [884, 302] width 37 height 21
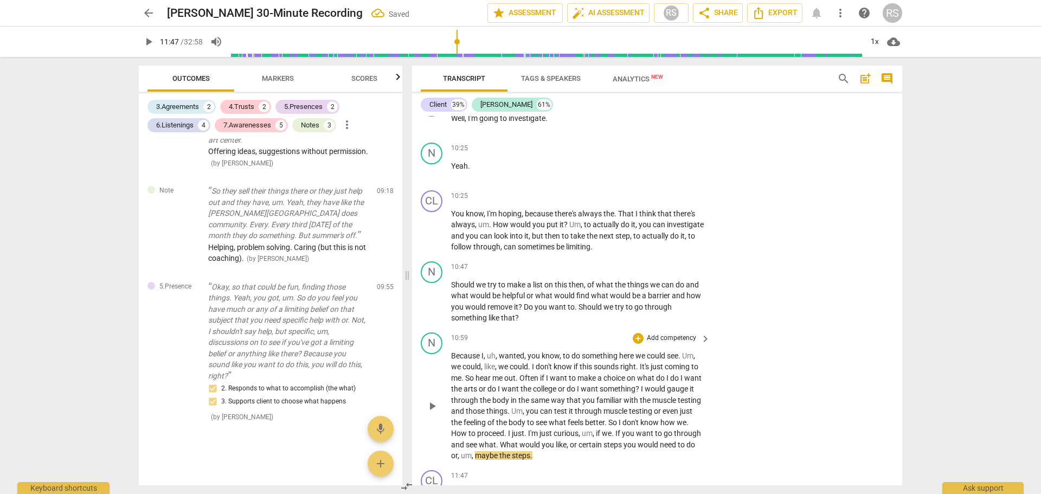
scroll to position [1504, 0]
click at [640, 333] on div "+" at bounding box center [638, 338] width 11 height 11
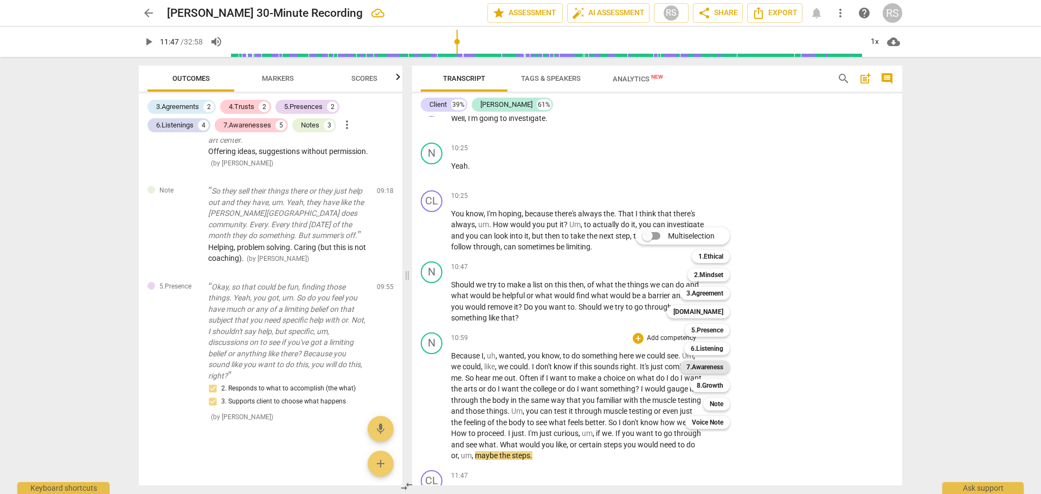
click at [713, 366] on b "7.Awareness" at bounding box center [705, 367] width 37 height 13
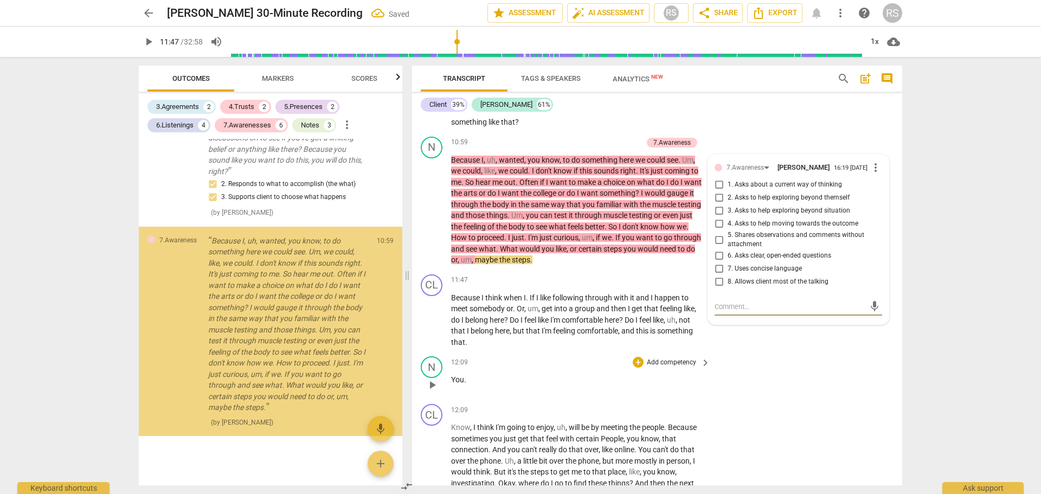
scroll to position [1714, 0]
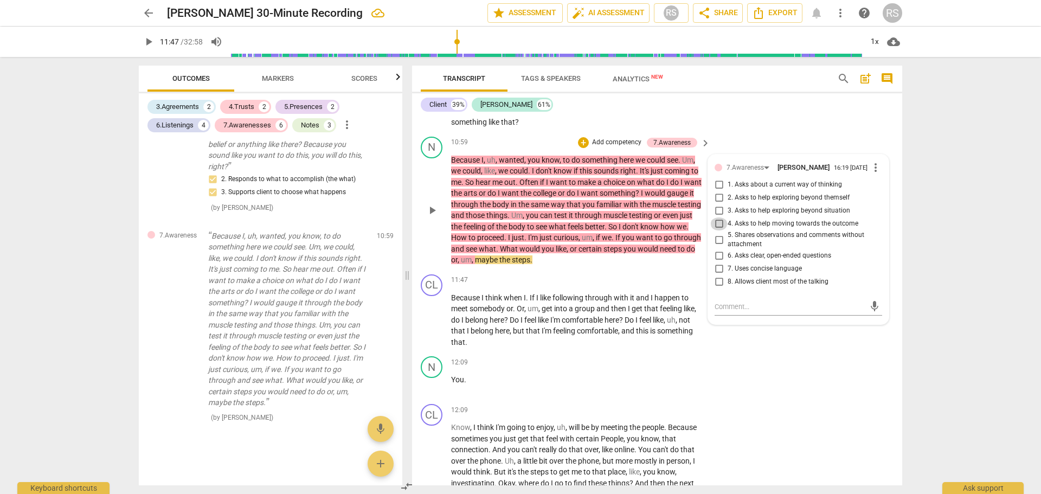
click at [717, 221] on input "4. Asks to help moving towards the outcome" at bounding box center [719, 224] width 17 height 13
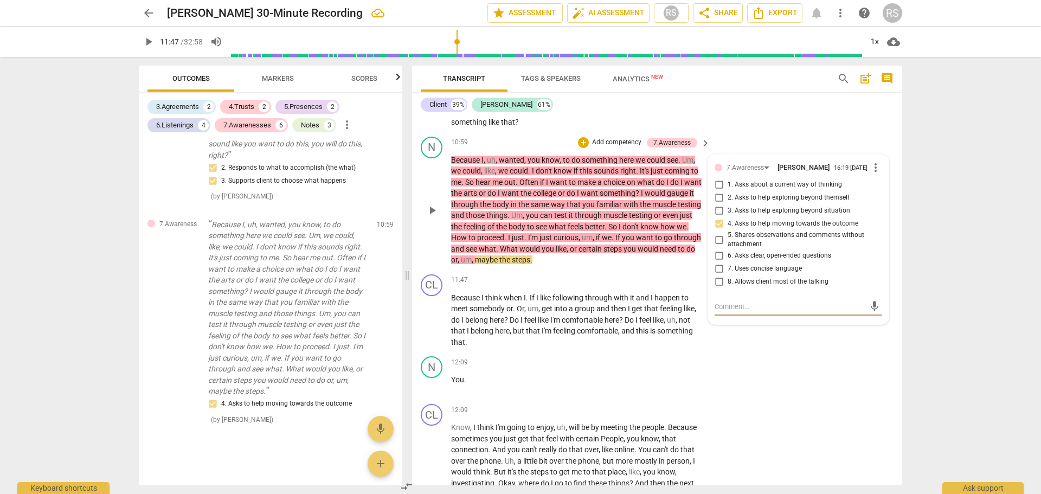
click at [732, 302] on textarea at bounding box center [790, 307] width 150 height 10
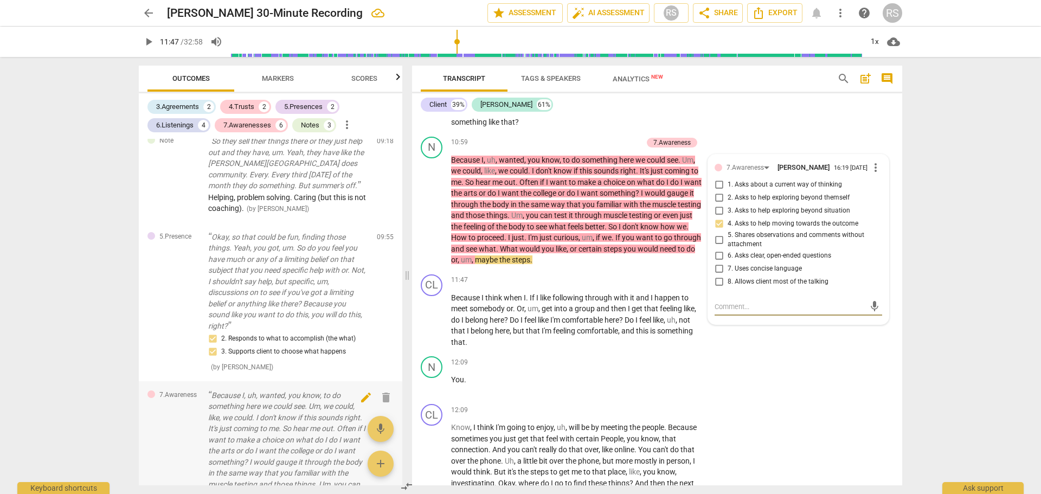
scroll to position [1533, 0]
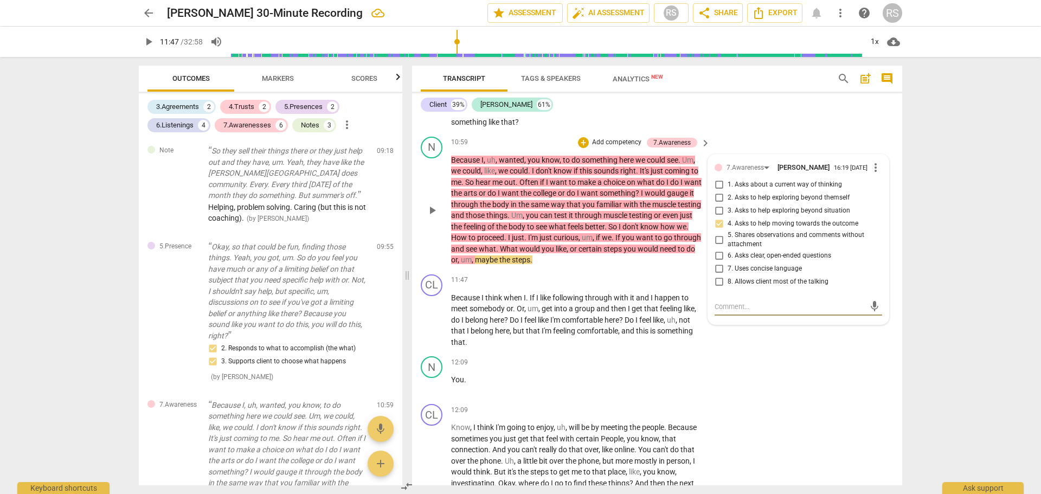
click at [718, 302] on textarea at bounding box center [790, 307] width 150 height 10
click at [842, 352] on div "N play_arrow pause 12:09 + Add competency keyboard_arrow_right You ." at bounding box center [657, 376] width 490 height 48
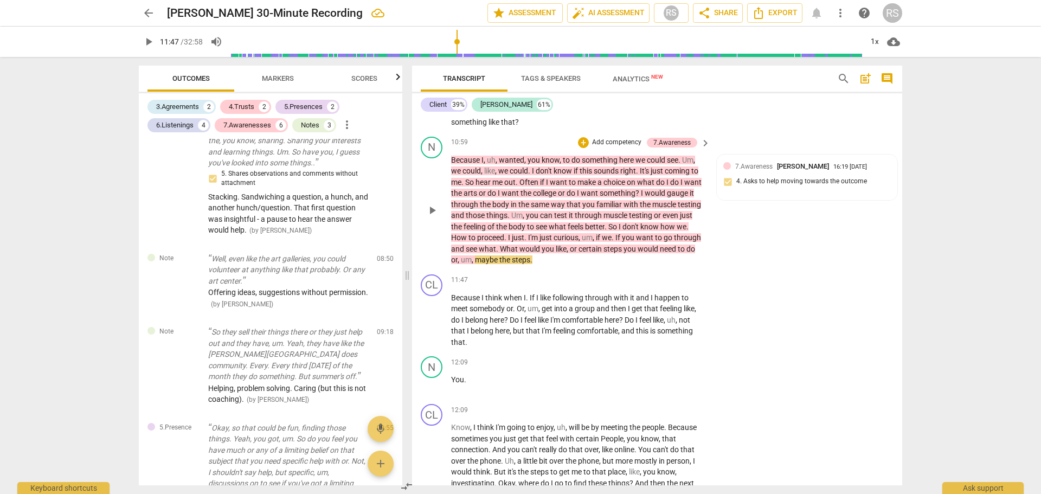
scroll to position [4595, 0]
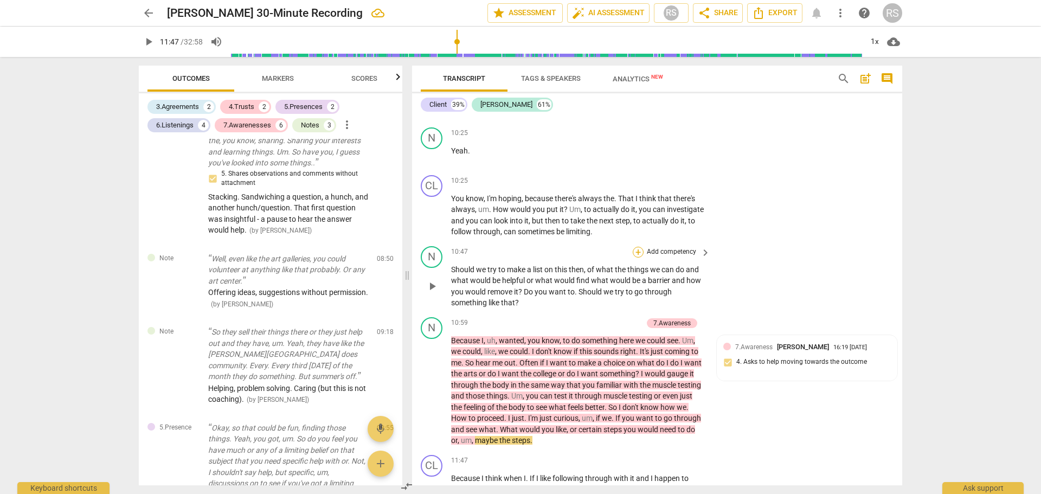
click at [639, 247] on div "+" at bounding box center [638, 252] width 11 height 11
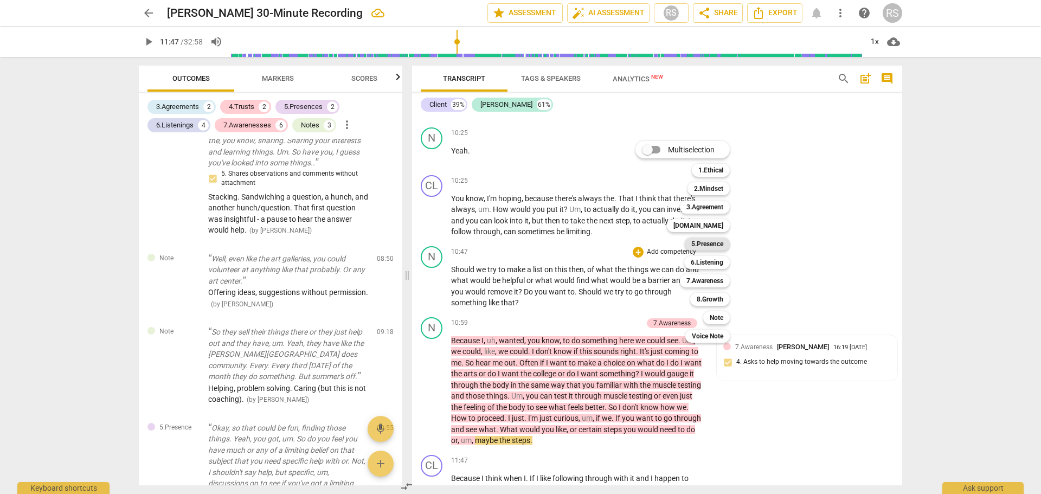
click at [719, 242] on b "5.Presence" at bounding box center [708, 244] width 32 height 13
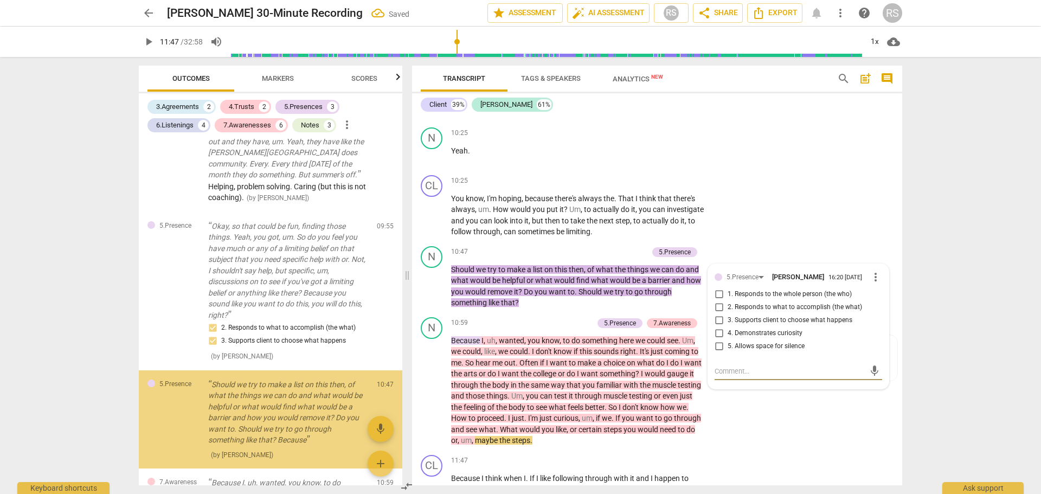
scroll to position [1672, 0]
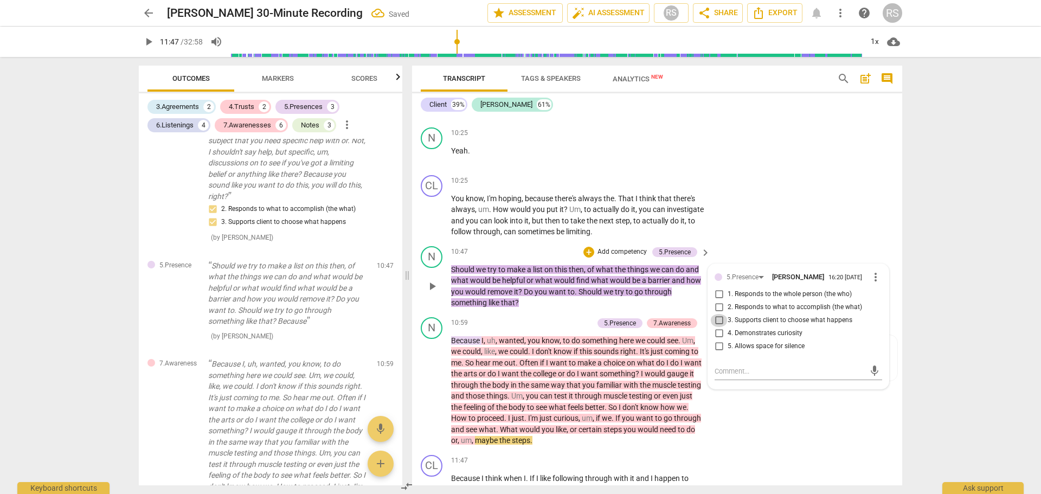
click at [719, 314] on input "3. Supports client to choose what happens" at bounding box center [719, 320] width 17 height 13
click at [792, 413] on div "N play_arrow pause 10:59 + Add competency 5.Presence 7.Awareness keyboard_arrow…" at bounding box center [657, 382] width 490 height 138
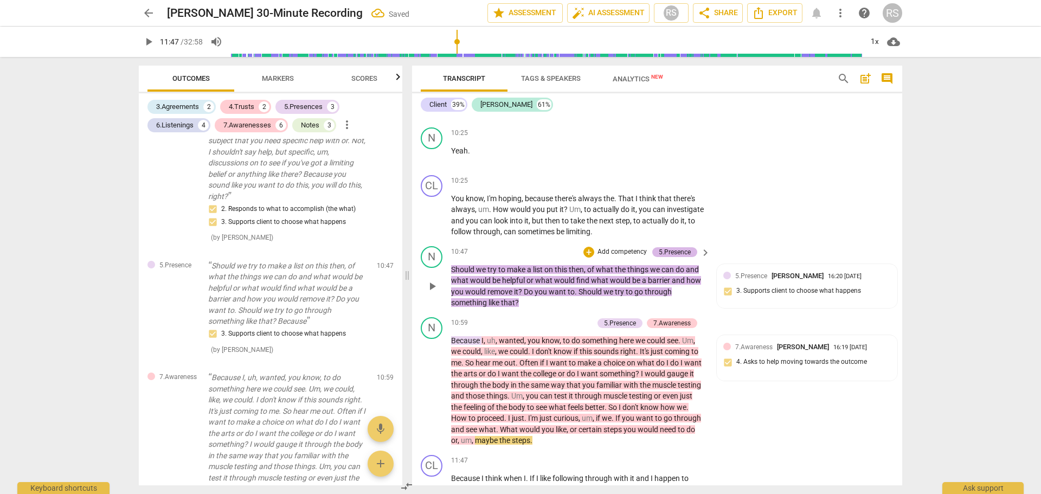
click at [685, 247] on div "5.Presence" at bounding box center [675, 252] width 32 height 10
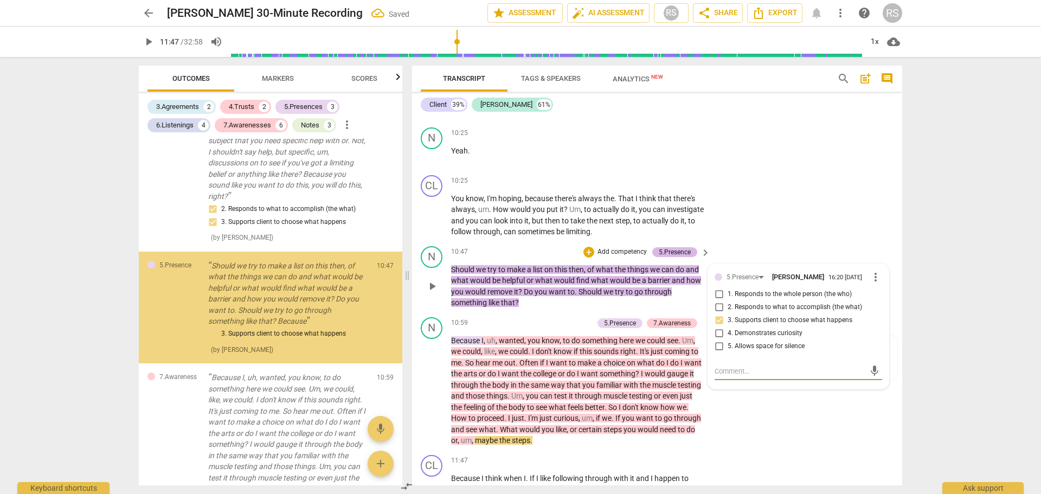
scroll to position [1679, 0]
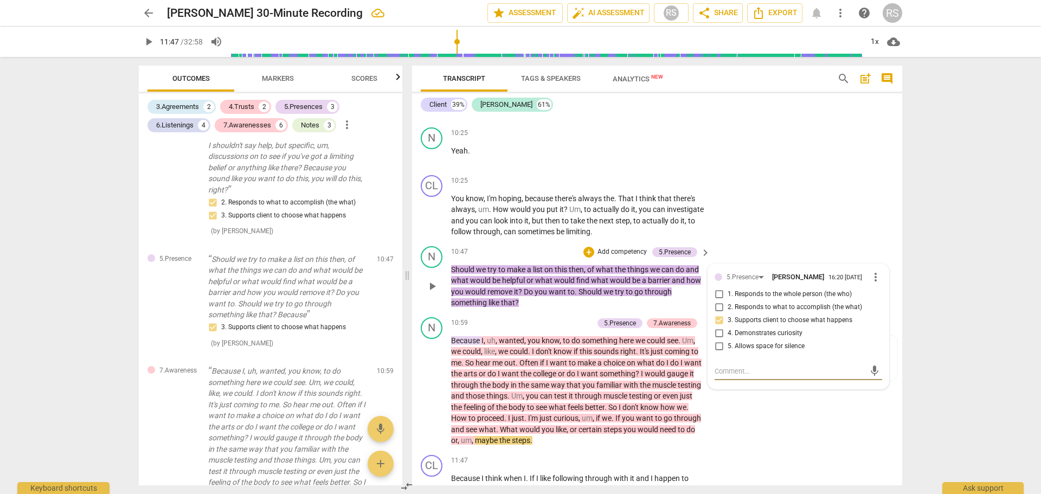
click at [725, 366] on textarea at bounding box center [790, 371] width 150 height 10
click at [802, 221] on div "CL play_arrow pause 10:25 + Add competency keyboard_arrow_right You know , I'm …" at bounding box center [657, 206] width 490 height 71
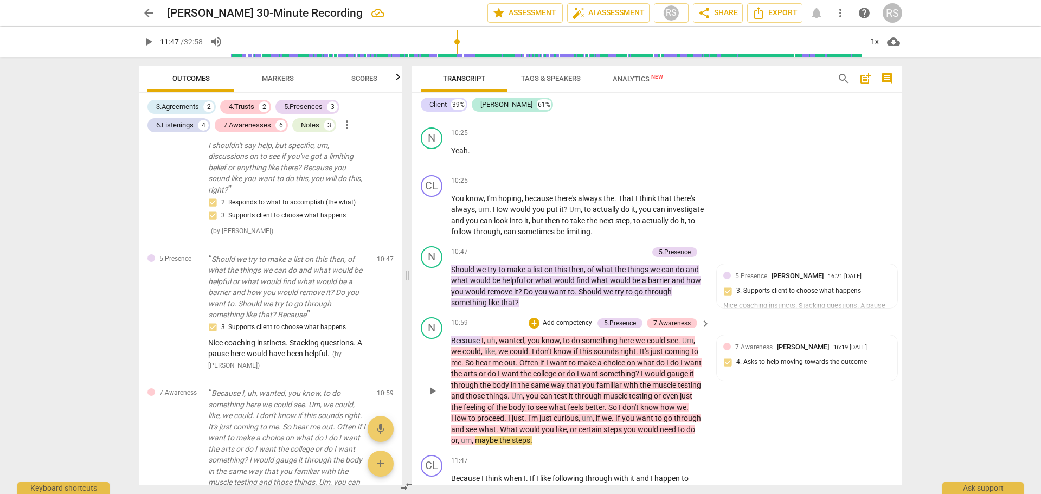
click at [769, 427] on div "N play_arrow pause 10:59 + Add competency 5.Presence 7.Awareness keyboard_arrow…" at bounding box center [657, 382] width 490 height 138
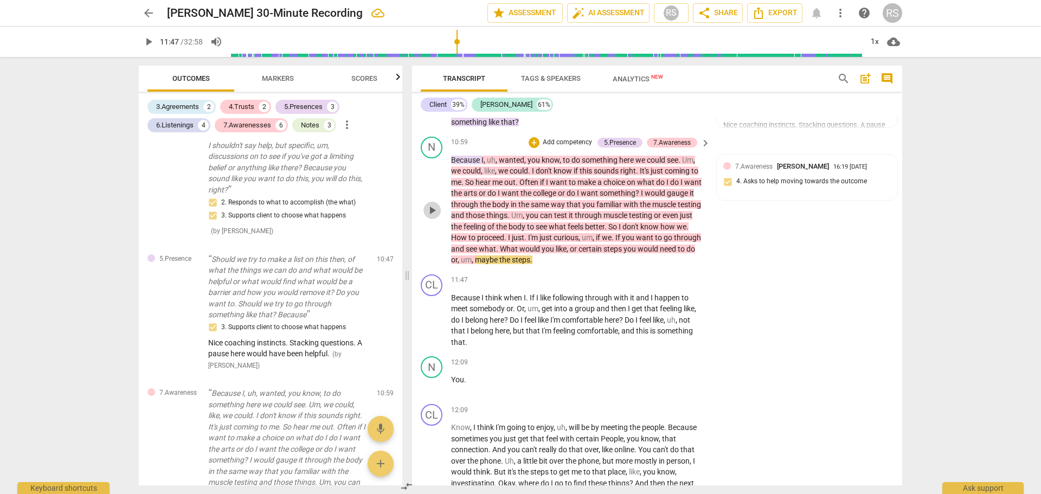
click at [429, 204] on span "play_arrow" at bounding box center [432, 210] width 13 height 13
click at [429, 204] on span "pause" at bounding box center [432, 210] width 13 height 13
click at [488, 189] on span "or" at bounding box center [483, 193] width 9 height 9
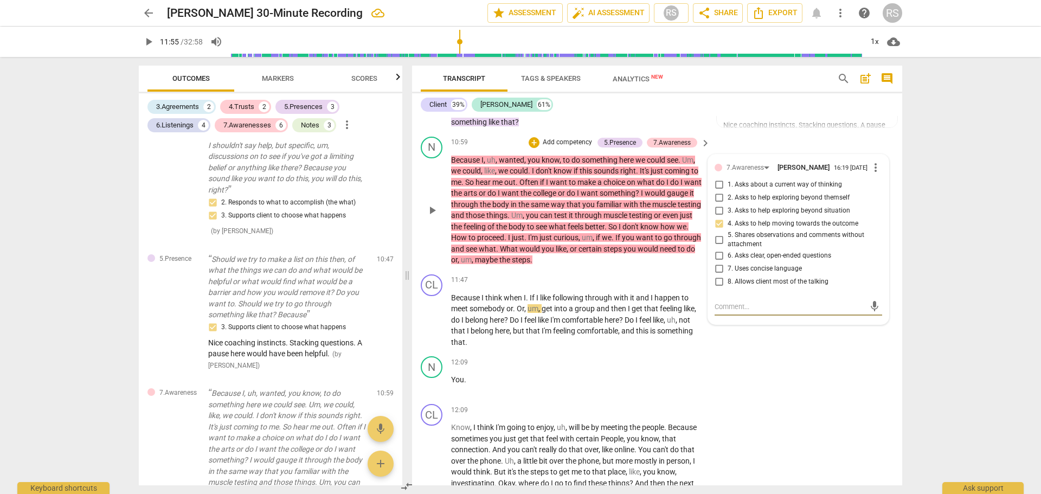
click at [498, 189] on span "do" at bounding box center [493, 193] width 10 height 9
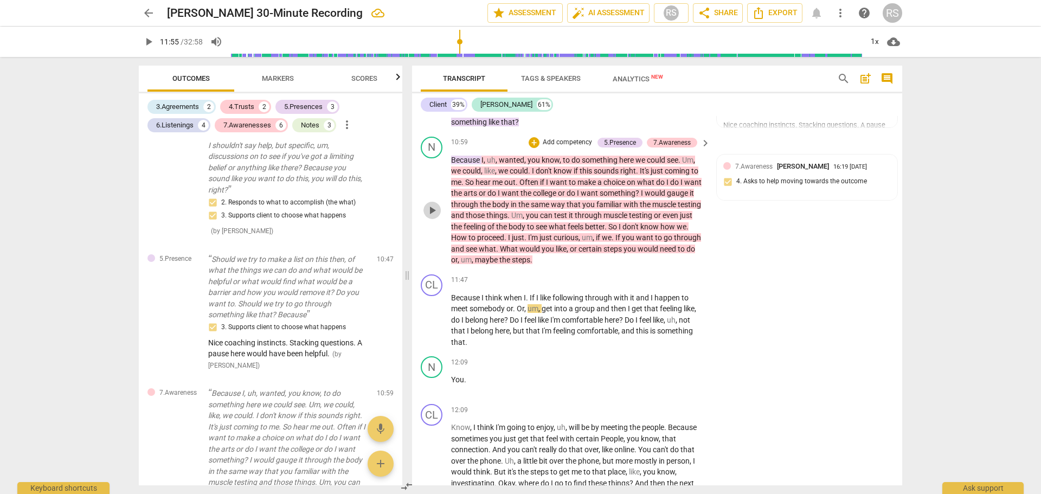
click at [433, 204] on span "play_arrow" at bounding box center [432, 210] width 13 height 13
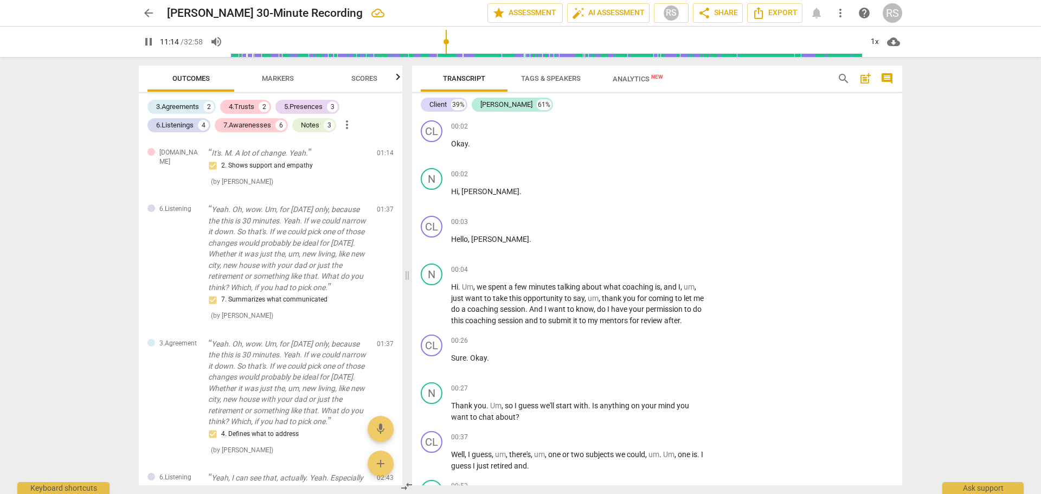
scroll to position [4776, 0]
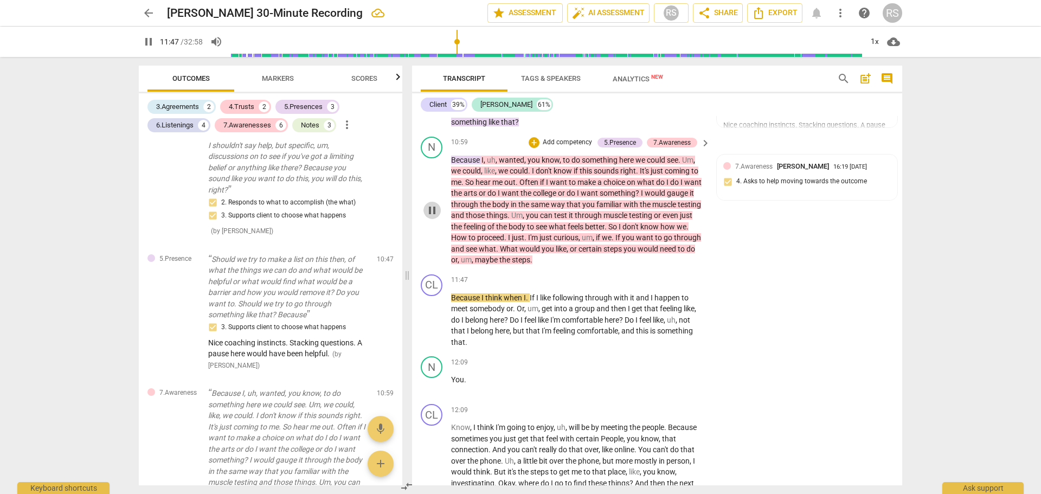
click at [433, 204] on span "pause" at bounding box center [432, 210] width 13 height 13
type input "708"
click at [500, 255] on span "maybe" at bounding box center [487, 259] width 24 height 9
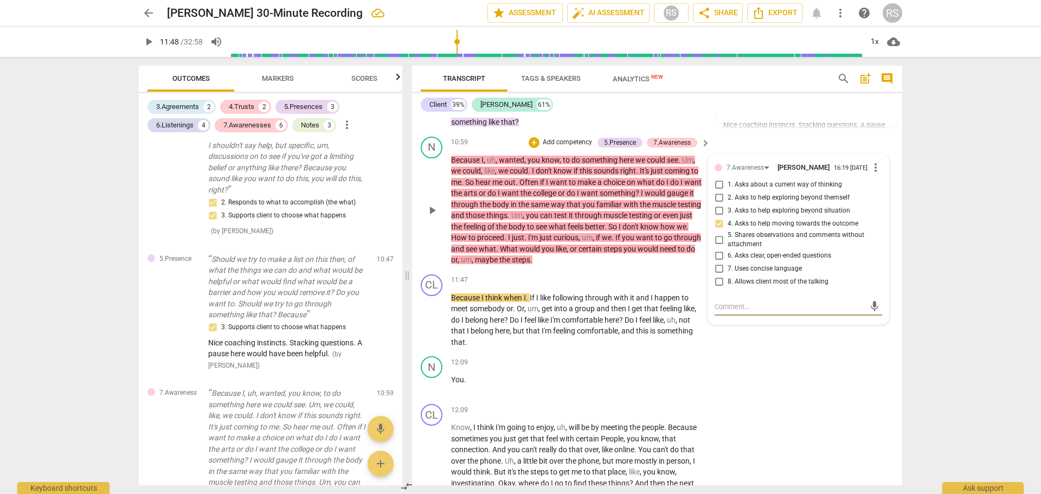
click at [533, 255] on span "." at bounding box center [531, 259] width 2 height 9
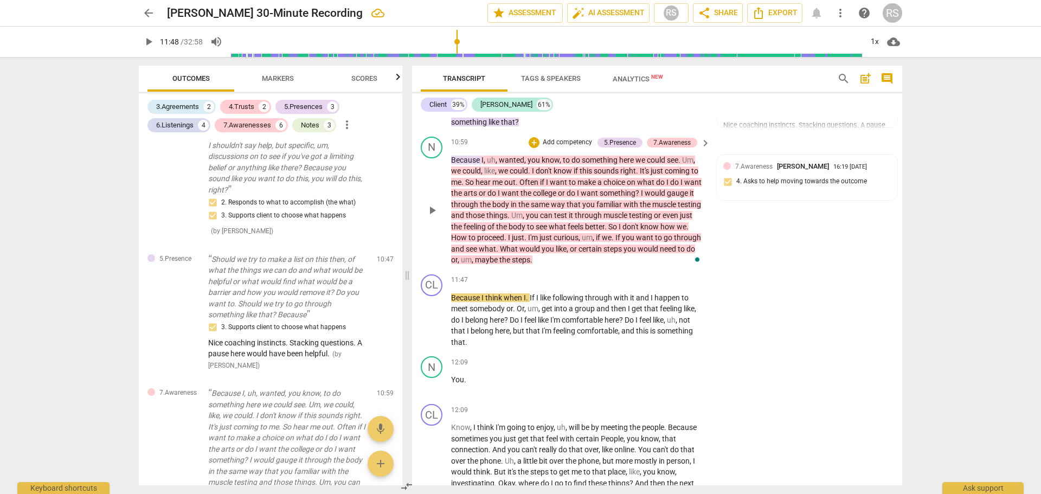
click at [615, 249] on p "Because I , uh , wanted , you know , to do something here we could see . Um , w…" at bounding box center [578, 210] width 254 height 111
drag, startPoint x: 612, startPoint y: 248, endPoint x: 551, endPoint y: 249, distance: 60.8
click at [551, 249] on p "Because I , uh , wanted , you know , to do something here we could see . Um , w…" at bounding box center [578, 210] width 254 height 111
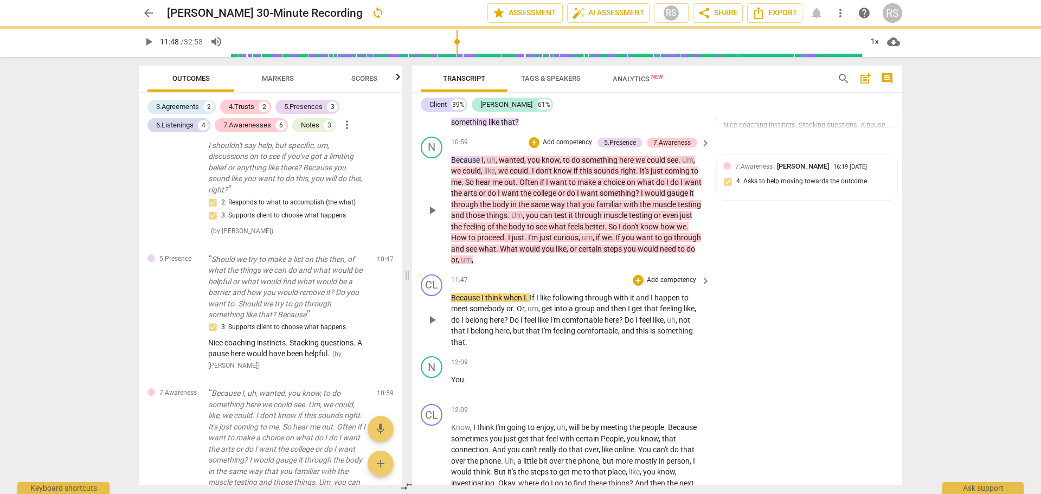
click at [452, 293] on span "Because" at bounding box center [466, 297] width 30 height 9
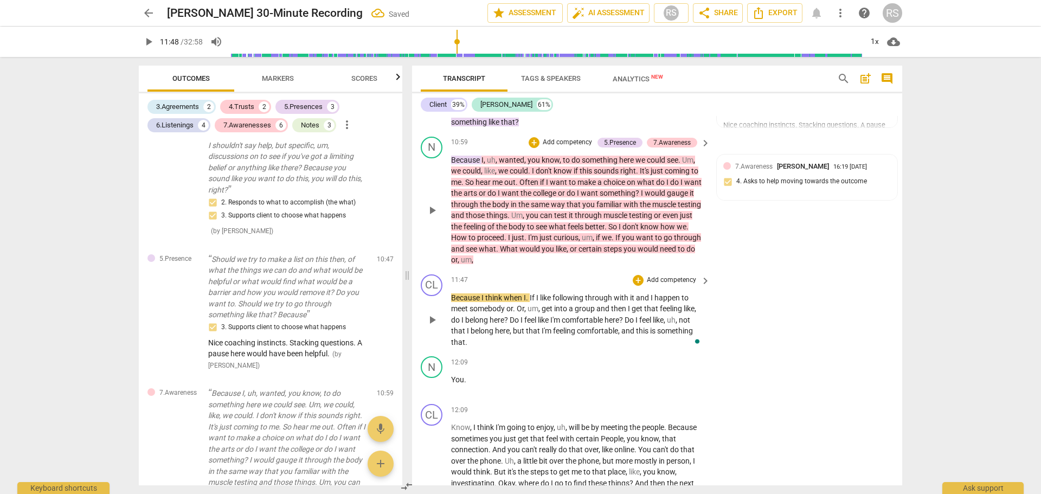
paste p "To enrich screen reader interactions, please activate Accessibility in Grammarl…"
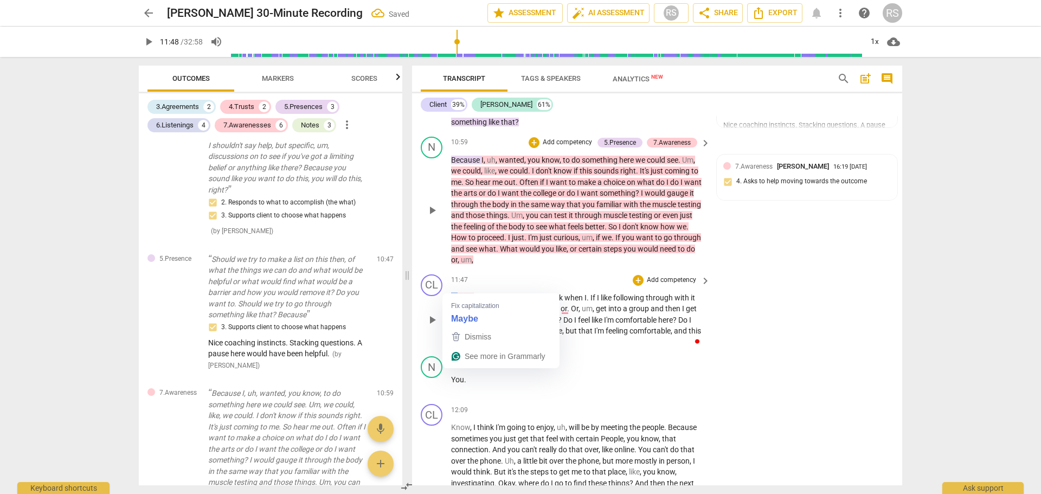
click at [453, 293] on span "maybe the steps. Because" at bounding box center [496, 297] width 91 height 9
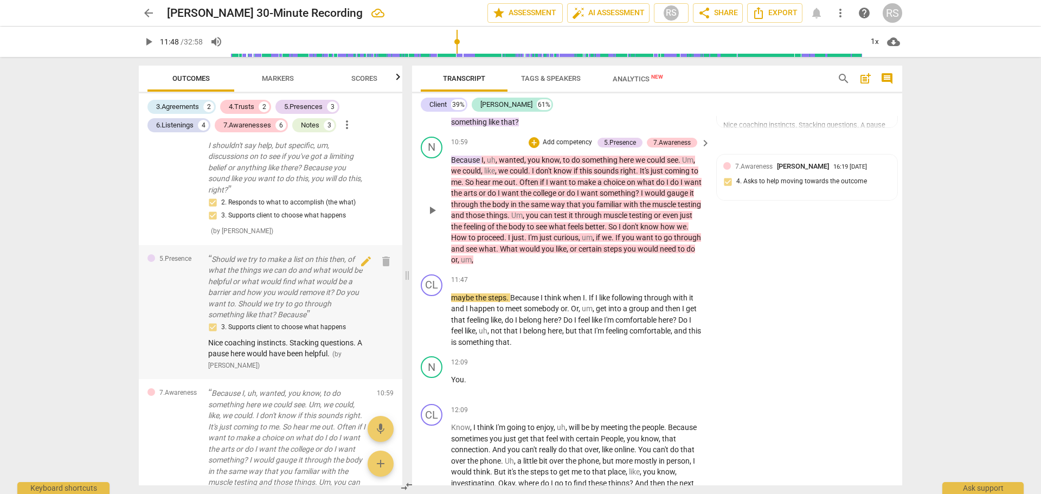
scroll to position [1850, 0]
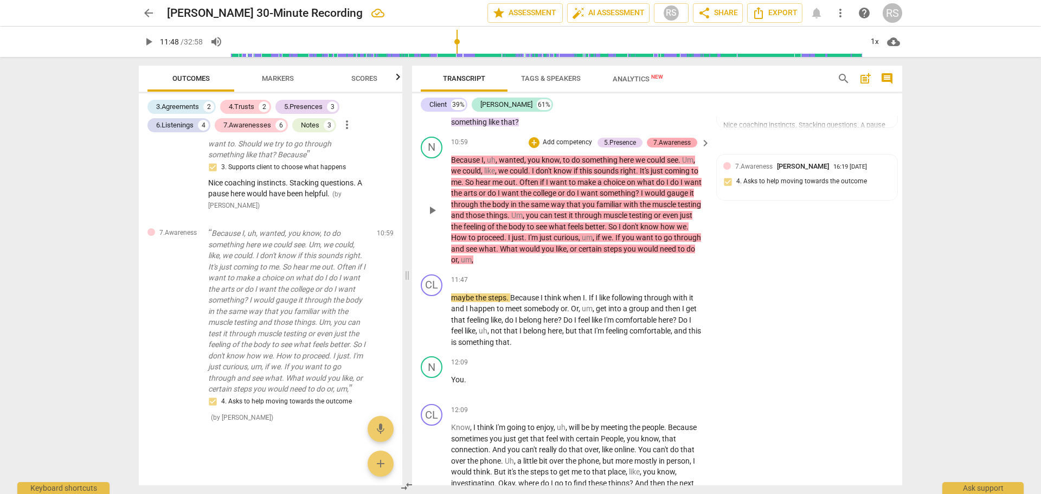
click at [673, 138] on div "7.Awareness" at bounding box center [672, 143] width 37 height 10
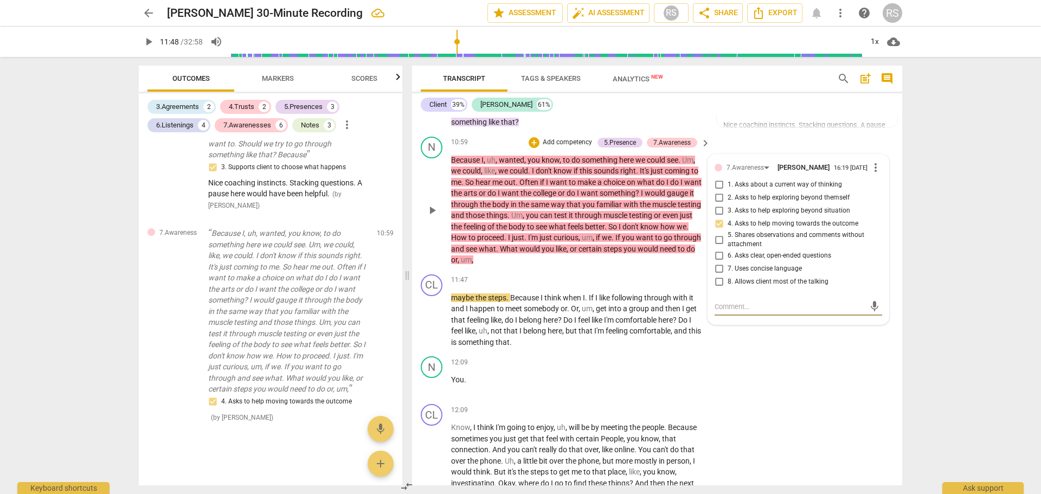
type textarea "H"
type textarea "Ho"
type textarea "How"
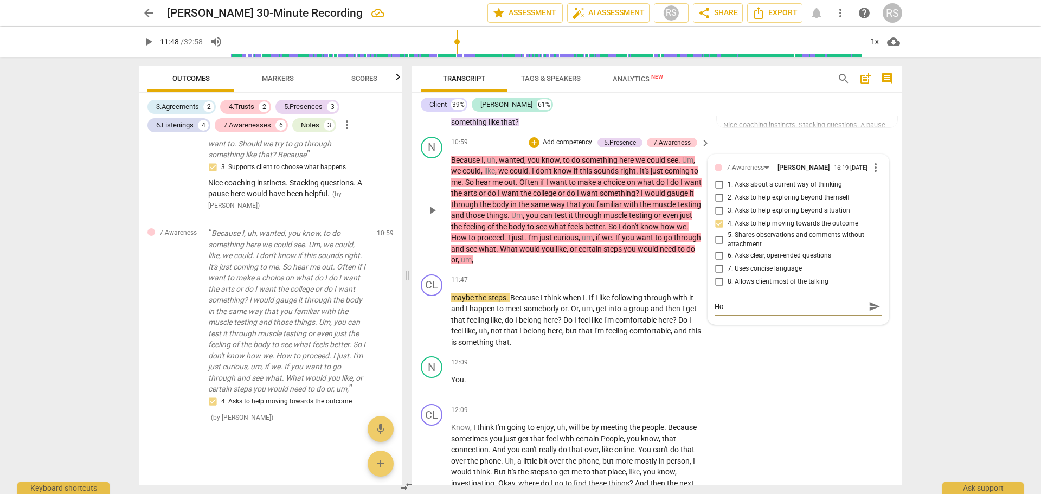
type textarea "How"
type textarea "How c"
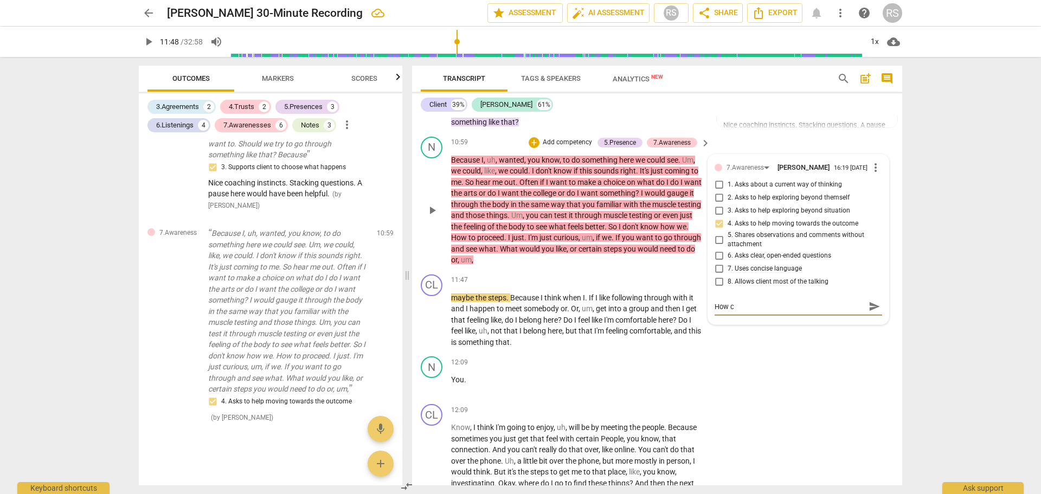
type textarea "How co"
type textarea "How cou"
type textarea "How coul"
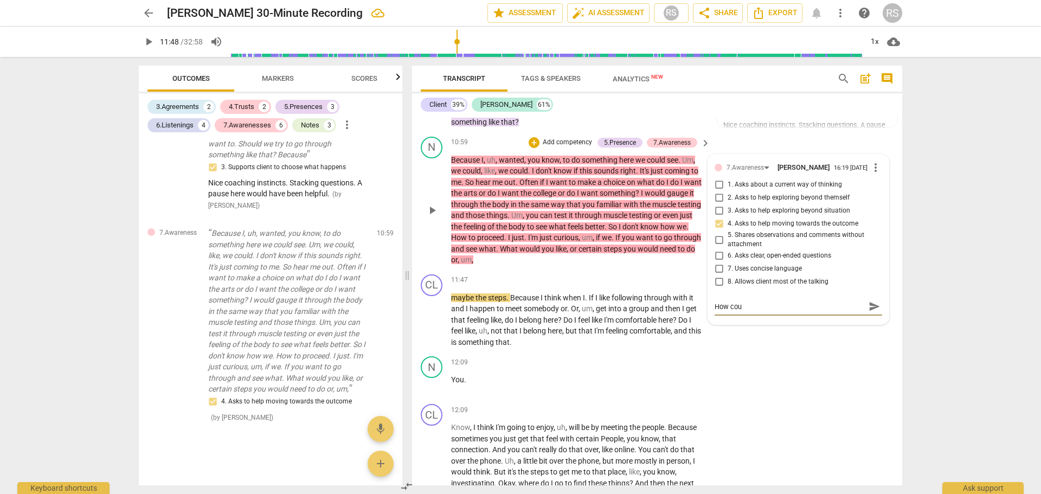
type textarea "How coul"
type textarea "How could"
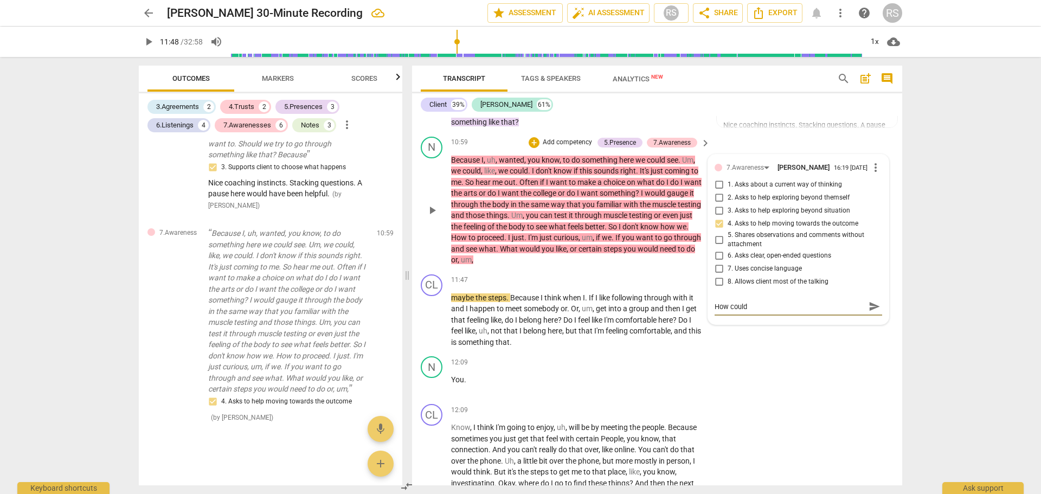
type textarea "How could y"
type textarea "How could yo"
type textarea "How could you"
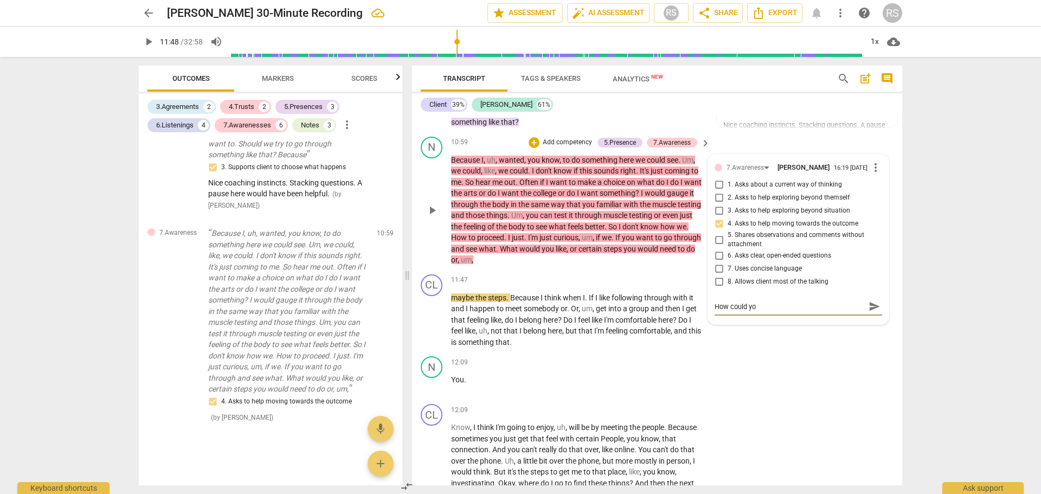
type textarea "How could you"
type textarea "How could you h"
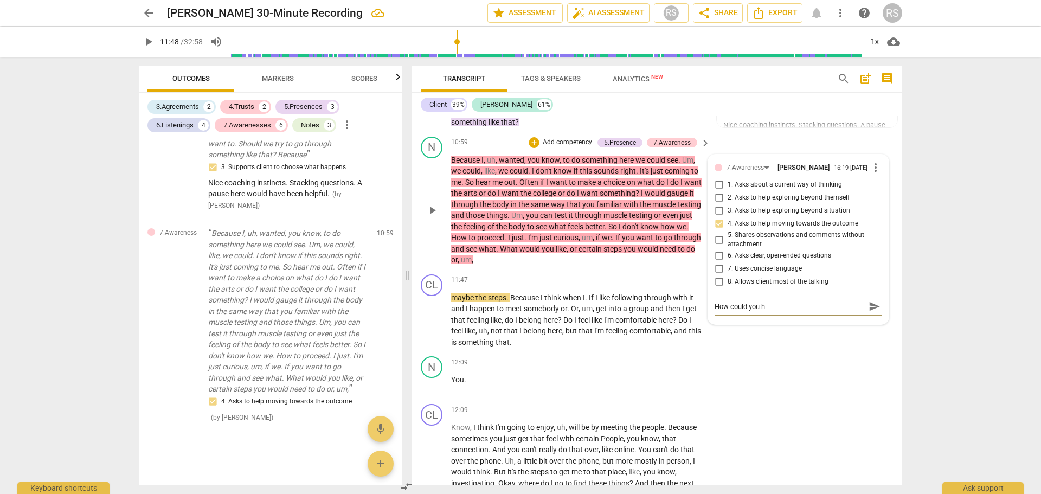
type textarea "How could you ha"
type textarea "How could you hav"
type textarea "How could you have"
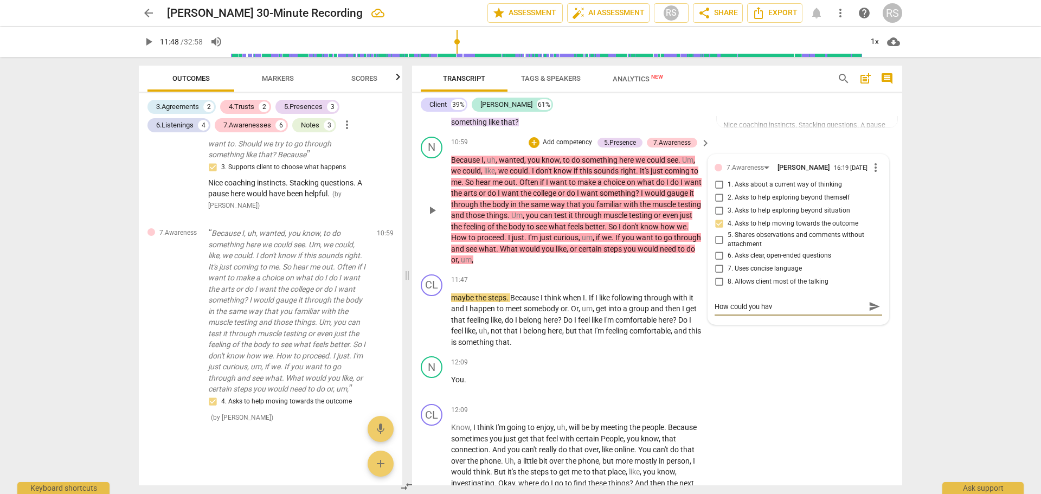
type textarea "How could you have"
type textarea "How could you have a"
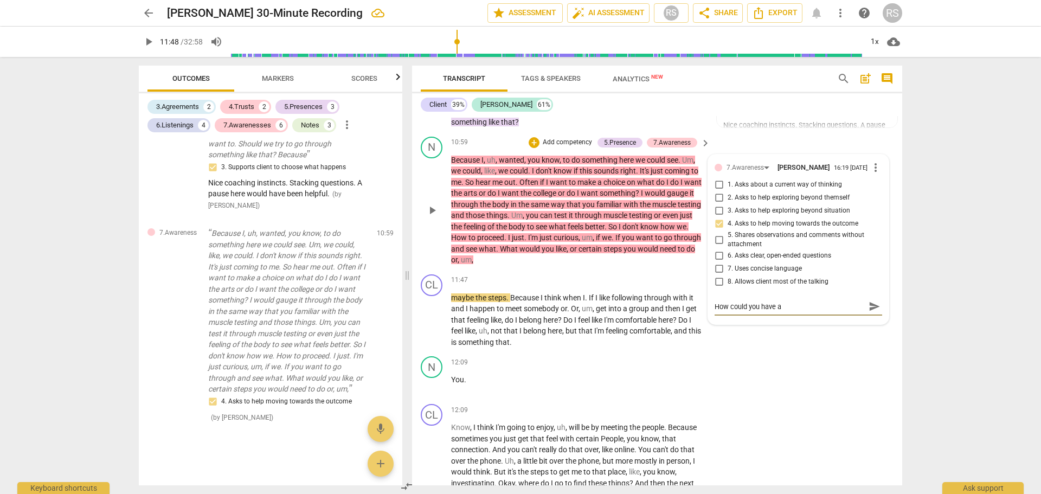
type textarea "How could you have as"
type textarea "How could you have ask"
type textarea "How could you have aske"
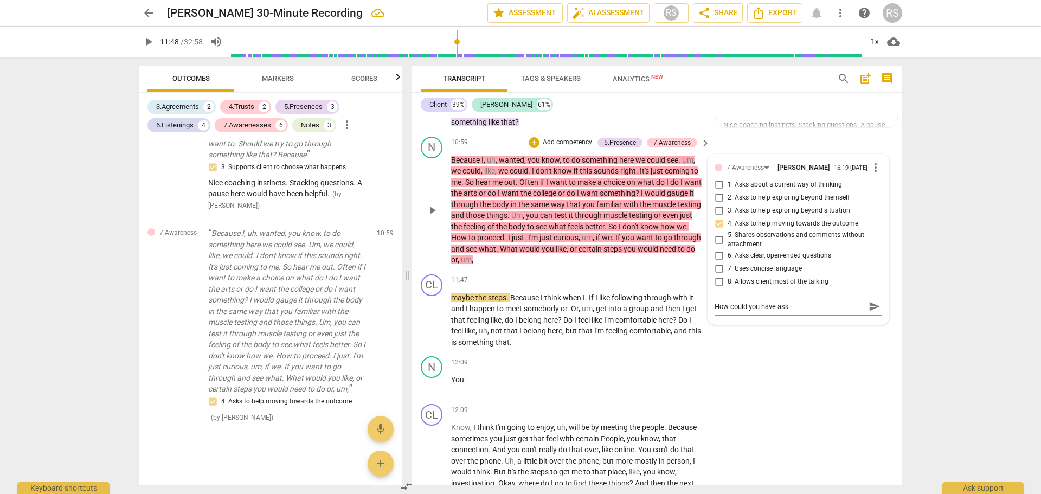
type textarea "How could you have aske"
type textarea "How could you have asked"
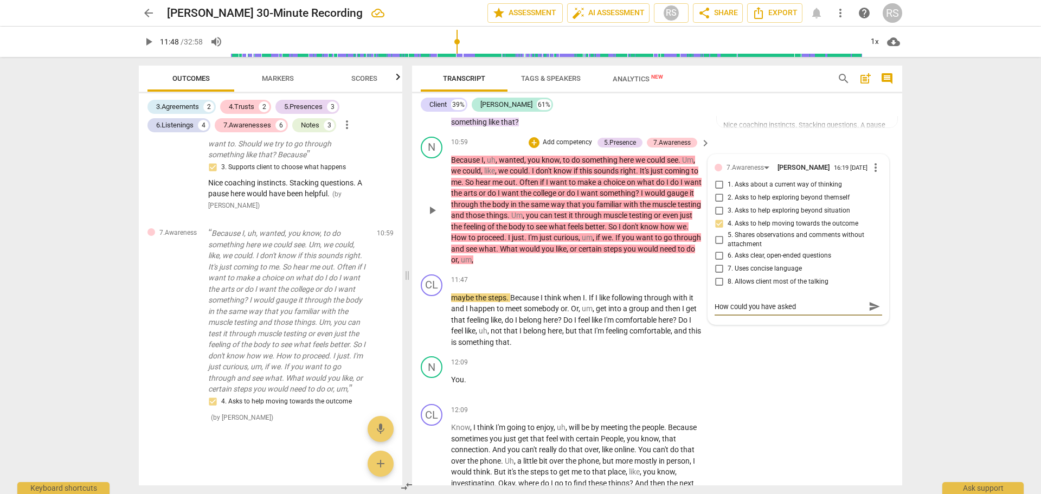
type textarea "How could you have asked a"
type textarea "How could you have asked ab"
type textarea "How could you have asked a"
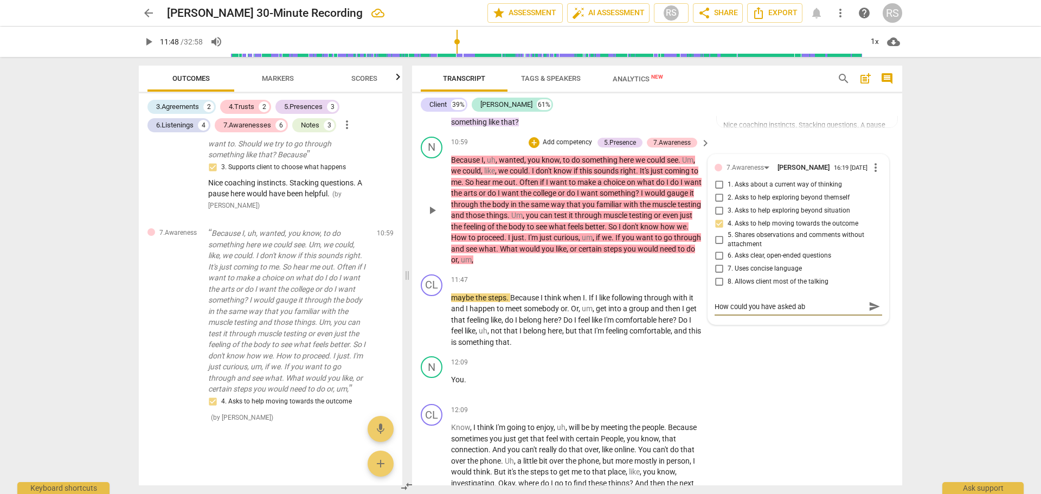
type textarea "How could you have asked a"
type textarea "How could you have asked"
type textarea "How could you have asked a"
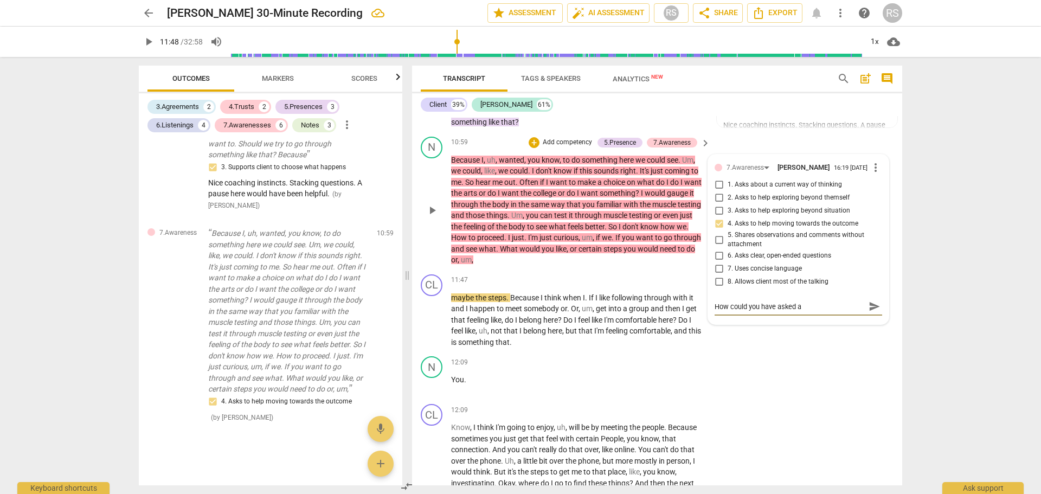
type textarea "How could you have asked a"
type textarea "How could you have asked a q"
type textarea "How could you have asked a qu"
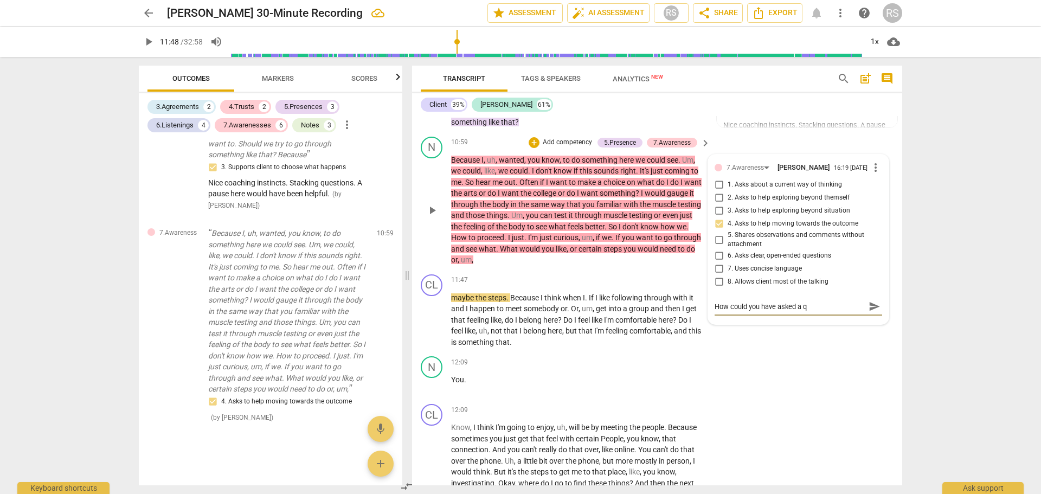
type textarea "How could you have asked a qu"
type textarea "How could you have asked a que"
type textarea "How could you have asked a ques"
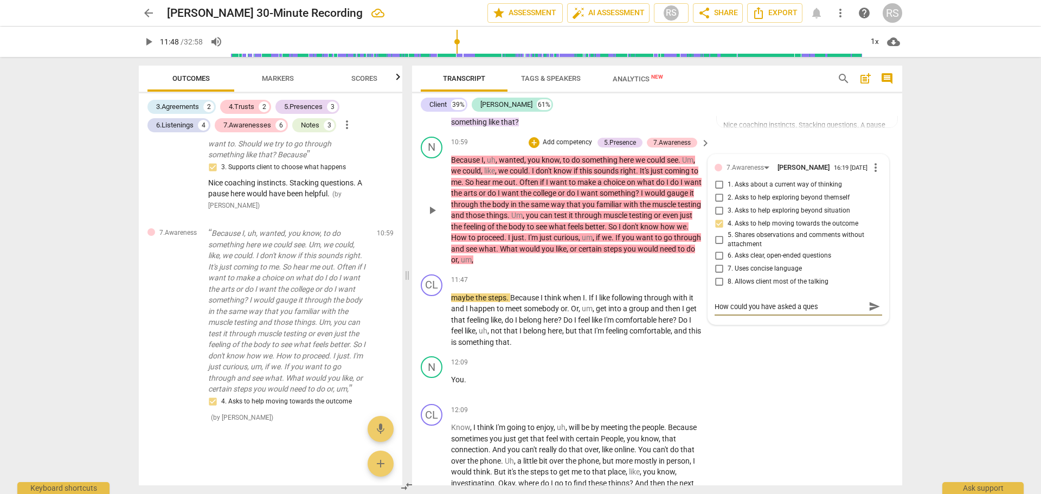
type textarea "How could you have asked a quest"
type textarea "How could you have asked a questi"
type textarea "How could you have asked a questio"
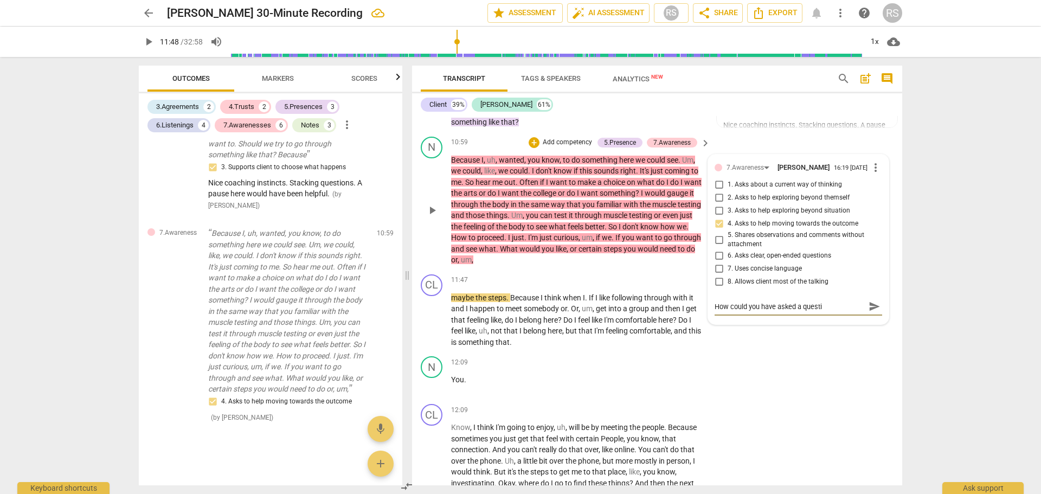
type textarea "How could you have asked a questio"
type textarea "How could you have asked a question"
type textarea "How could you have asked a question h"
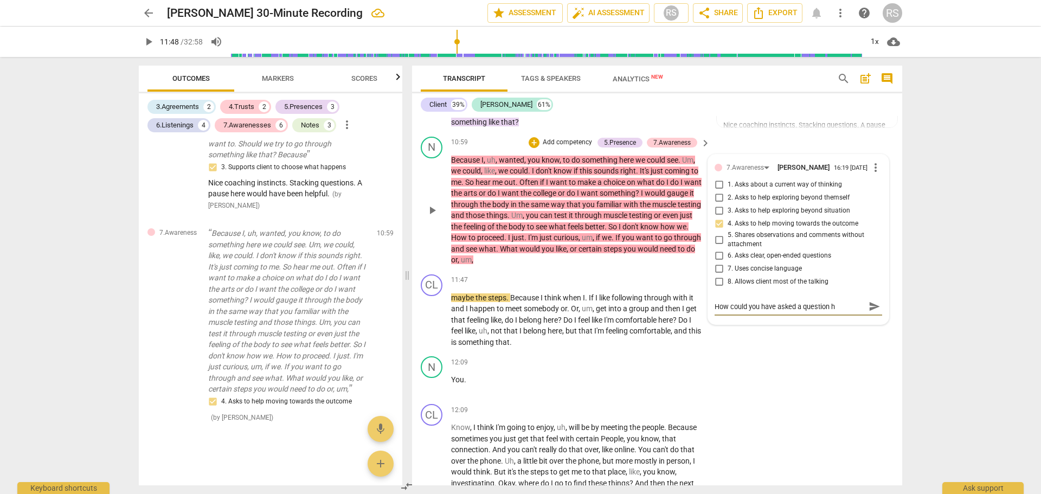
type textarea "How could you have asked a question h e"
type textarea "How could you have asked a question h er"
type textarea "How could you have asked a question h ere"
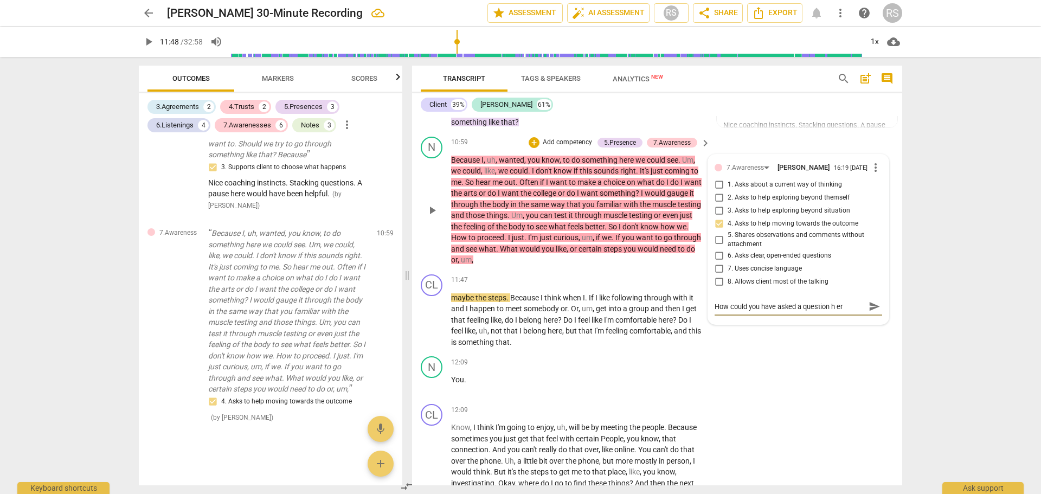
type textarea "How could you have asked a question h ere"
type textarea "How could you have asked a question h er"
type textarea "How could you have asked a question h e"
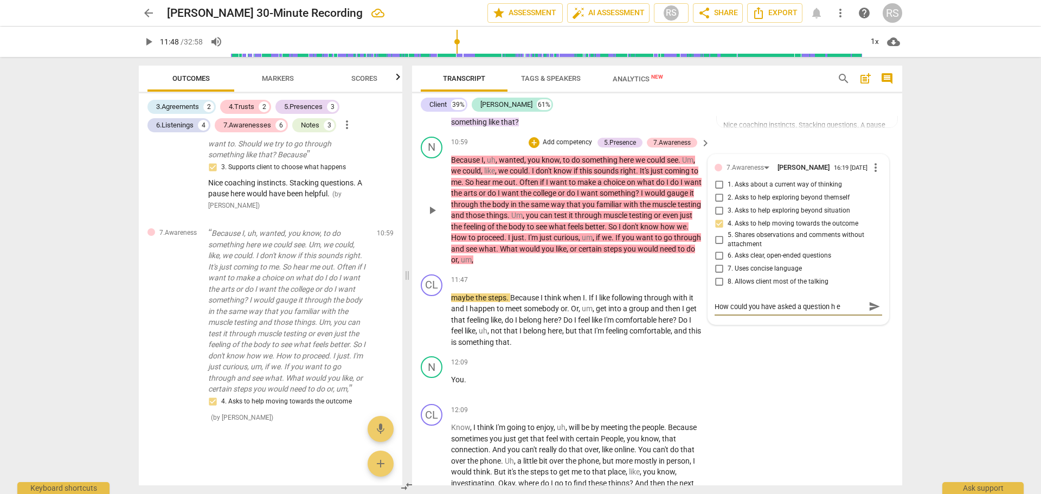
type textarea "How could you have asked a question h"
type textarea "How could you have asked a question he"
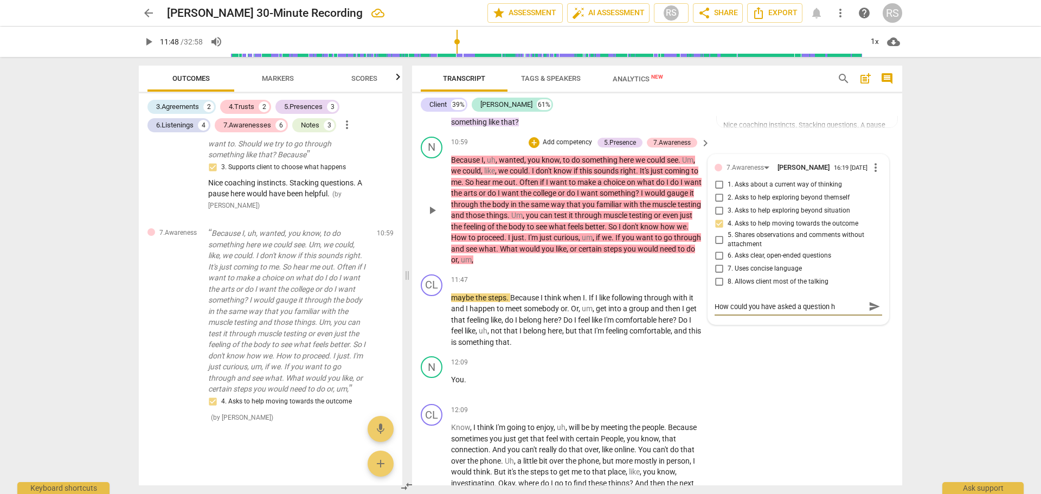
type textarea "How could you have asked a question he"
type textarea "How could you have asked a question her"
type textarea "How could you have asked a question here"
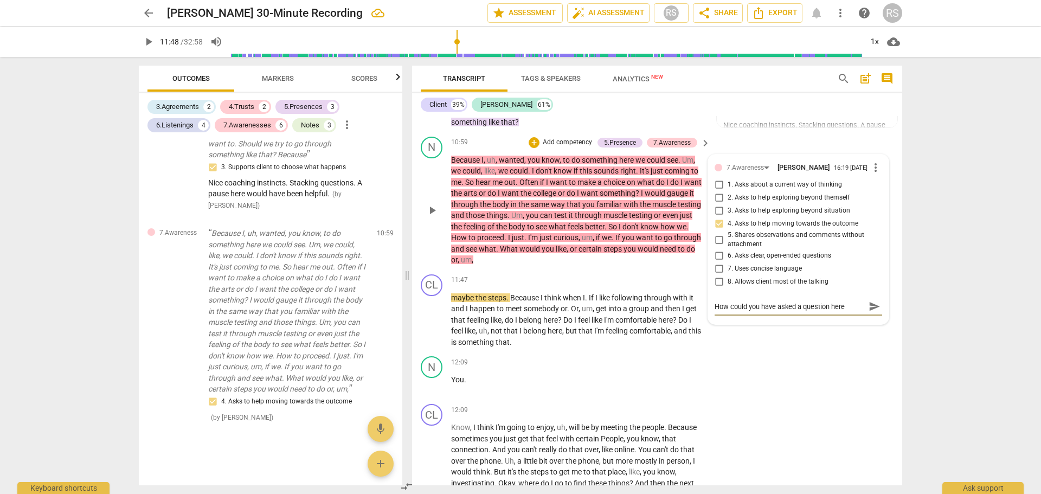
type textarea "How could you have asked a question here"
type textarea "How could you have asked a question here i"
type textarea "How could you have asked a question here in"
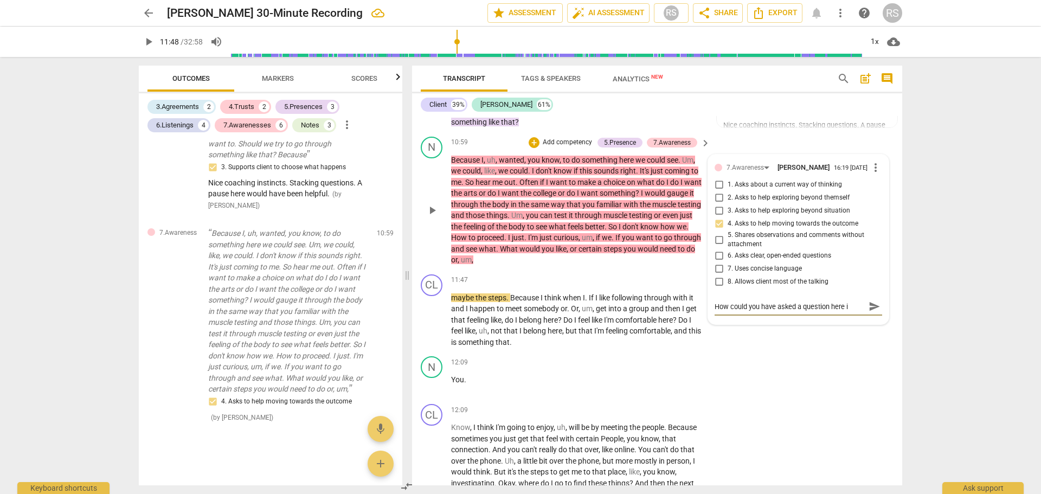
type textarea "How could you have asked a question here in"
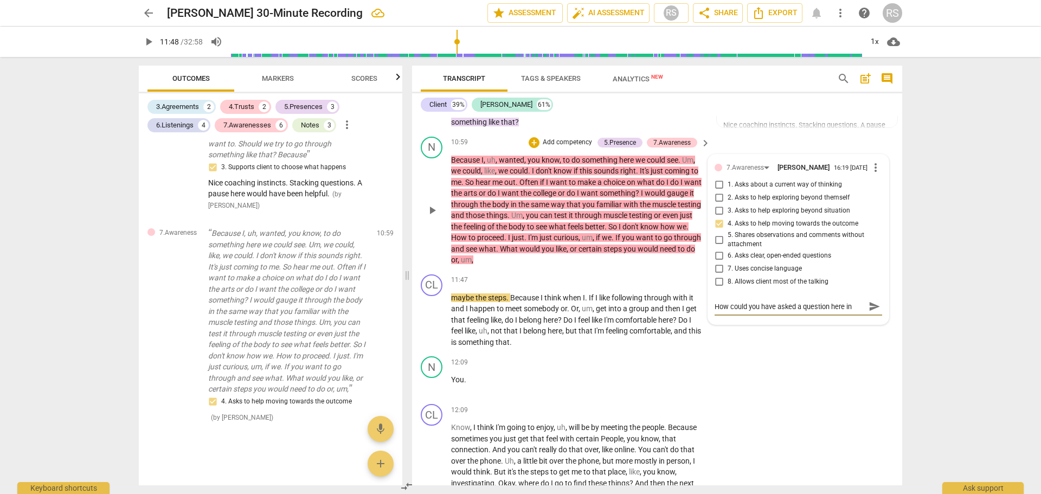
type textarea "How could you have asked a question here in s"
type textarea "How could you have asked a question here in st"
type textarea "How could you have asked a question here in s"
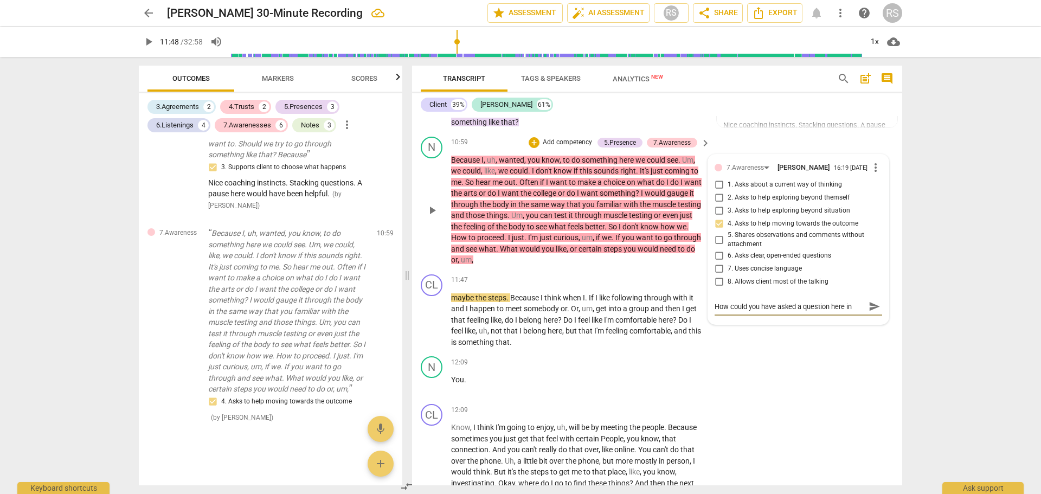
type textarea "How could you have asked a question here in s"
type textarea "How could you have asked a question here in"
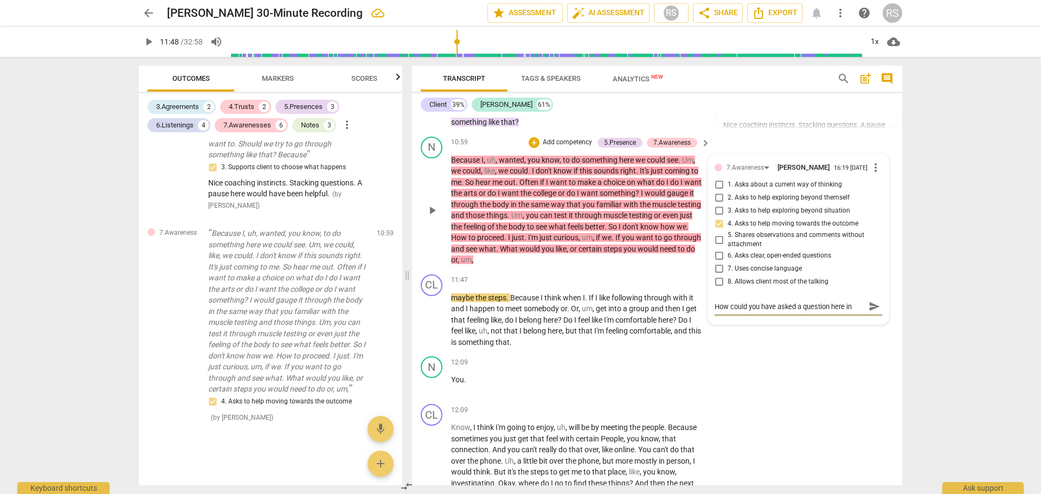
type textarea "How could you have asked a question here in s"
type textarea "How could you have asked a question here in"
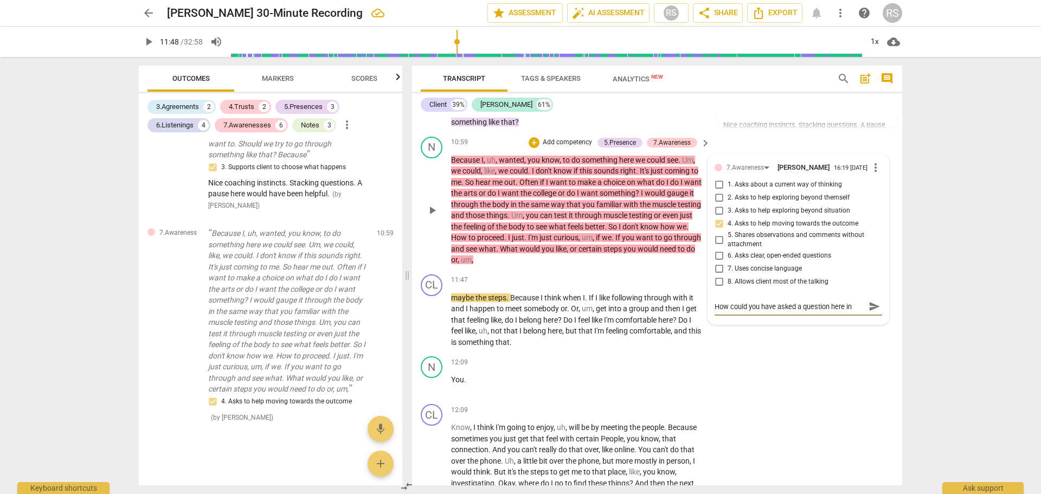
type textarea "How could you have asked a question here in"
type textarea "How could you have asked a question here ins"
type textarea "How could you have asked a question here inst"
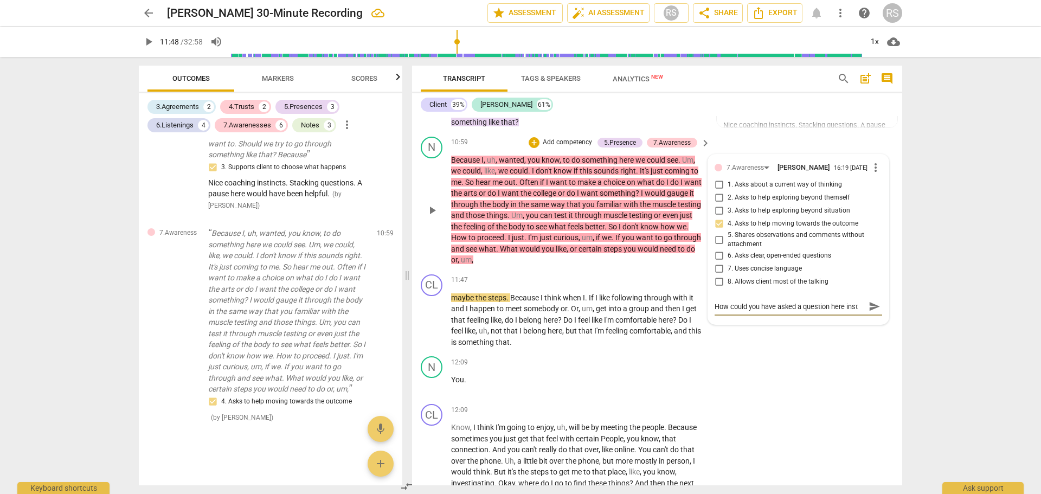
type textarea "How could you have asked a question here inste"
type textarea "How could you have asked a question here instea"
type textarea "How could you have asked a question here instead"
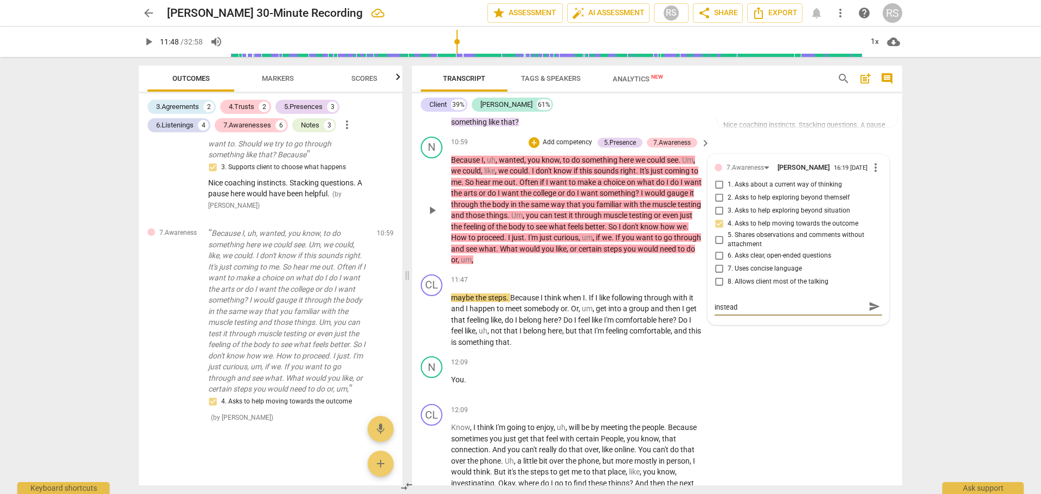
type textarea "How could you have asked a question here instead"
type textarea "How could you have asked a question here instead o"
type textarea "How could you have asked a question here instead of"
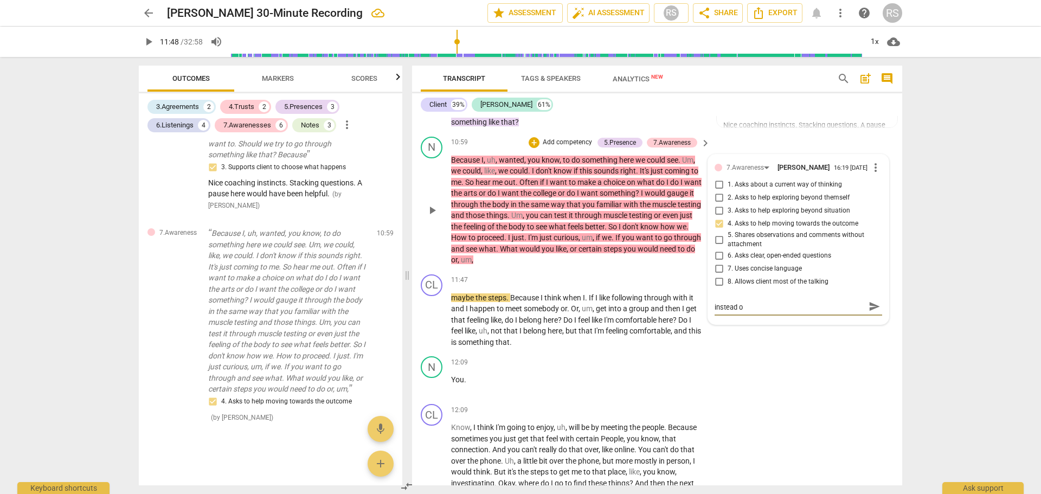
type textarea "How could you have asked a question here instead of"
type textarea "How could you have asked a question here instead of u"
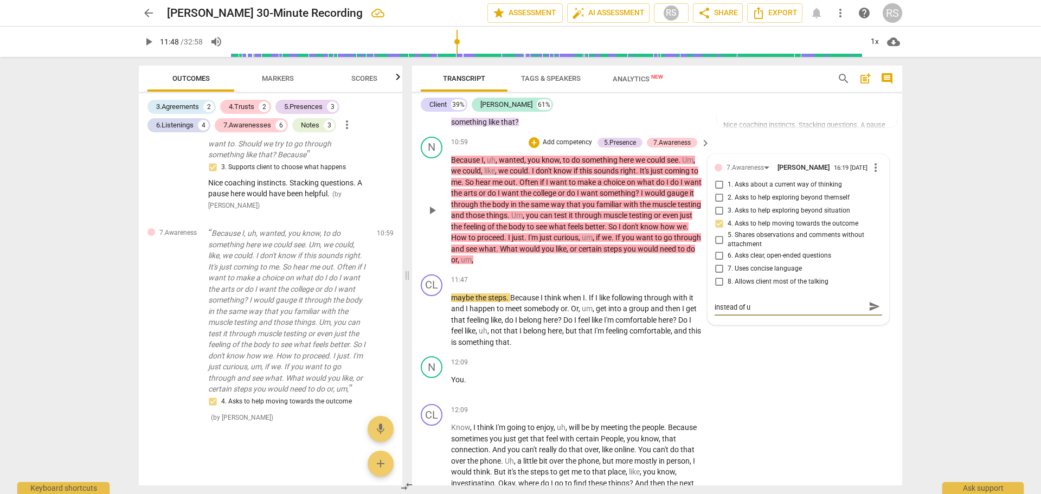
scroll to position [0, 0]
type textarea "How could you have asked a question here instead of us"
type textarea "How could you have asked a question here instead of usi"
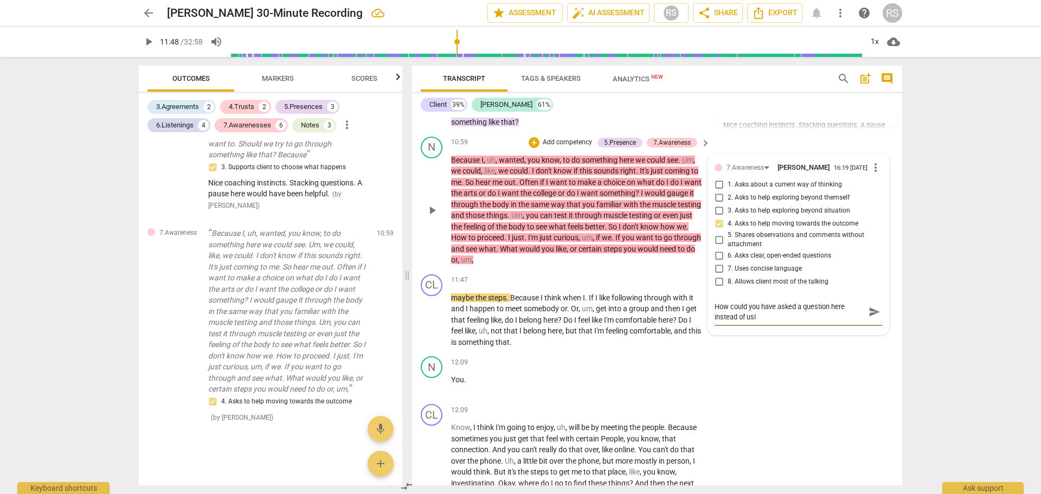
type textarea "How could you have asked a question here instead of usin"
type textarea "How could you have asked a question here instead of using"
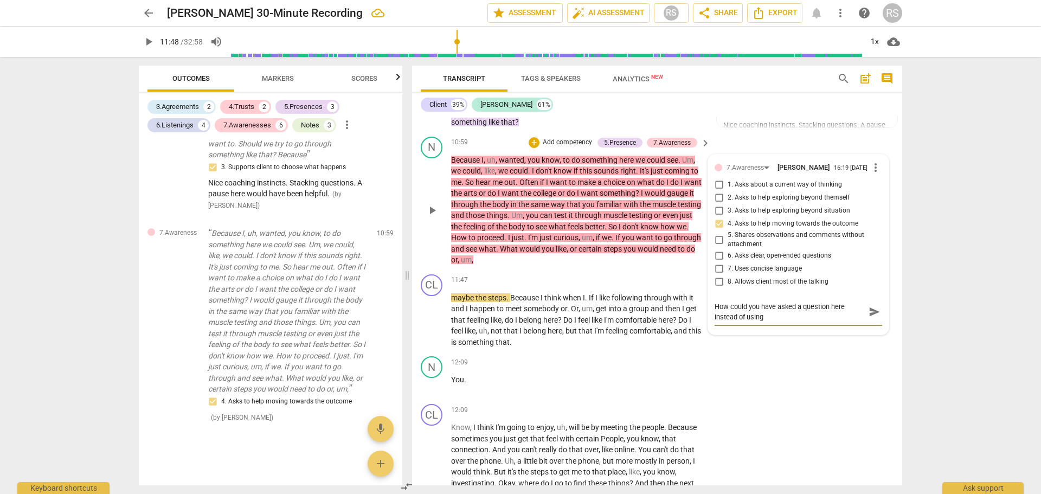
type textarea "How could you have asked a question here instead of using"
type textarea "How could you have asked a question here instead of using y"
type textarea "How could you have asked a question here instead of using yo"
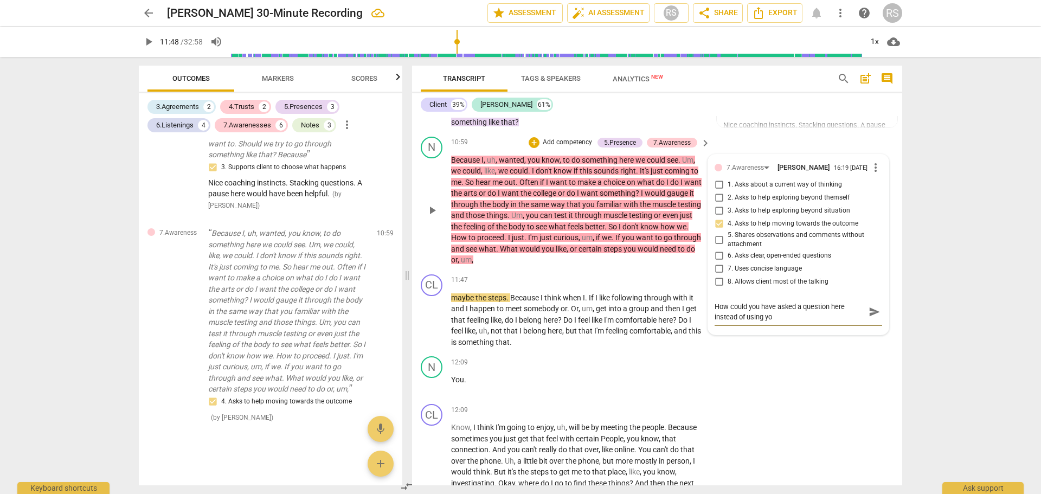
type textarea "How could you have asked a question here instead of using you"
type textarea "How could you have asked a question here instead of using your"
type textarea "How could you have asked a question here instead of using yours"
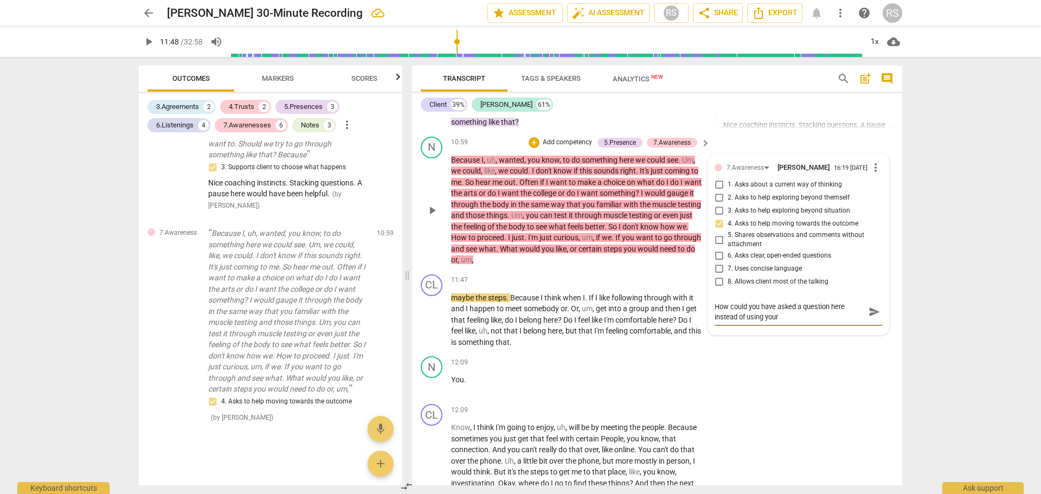
type textarea "How could you have asked a question here instead of using yours"
type textarea "How could you have asked a question here instead of using yourse"
type textarea "How could you have asked a question here instead of using yoursel"
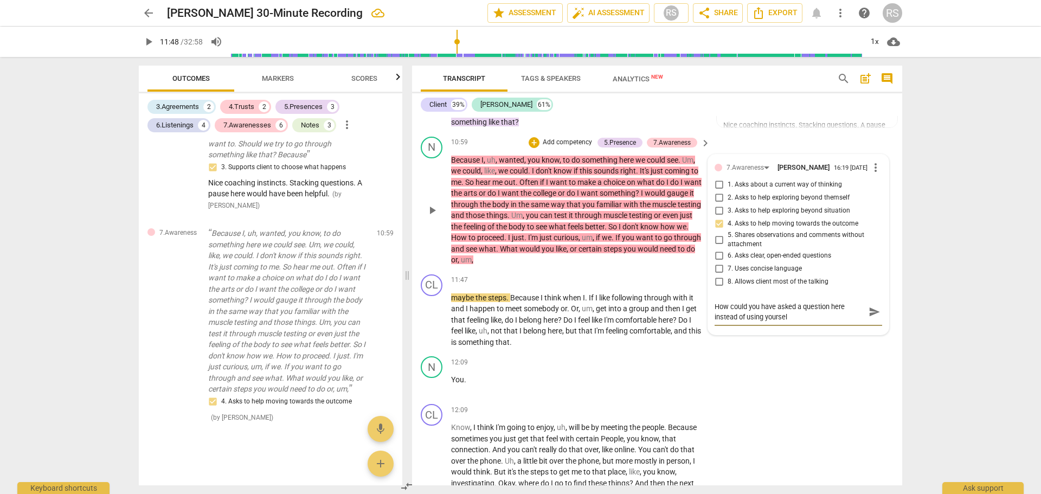
type textarea "How could you have asked a question here instead of using yourself"
type textarea "How could you have asked a question here instead of using yourself a"
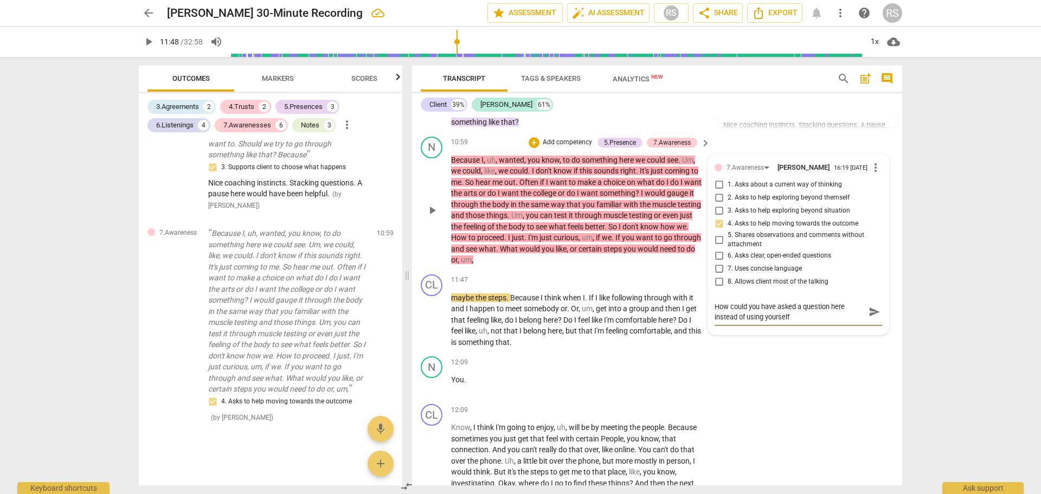
type textarea "How could you have asked a question here instead of using yourself a"
type textarea "How could you have asked a question here instead of using yourself as"
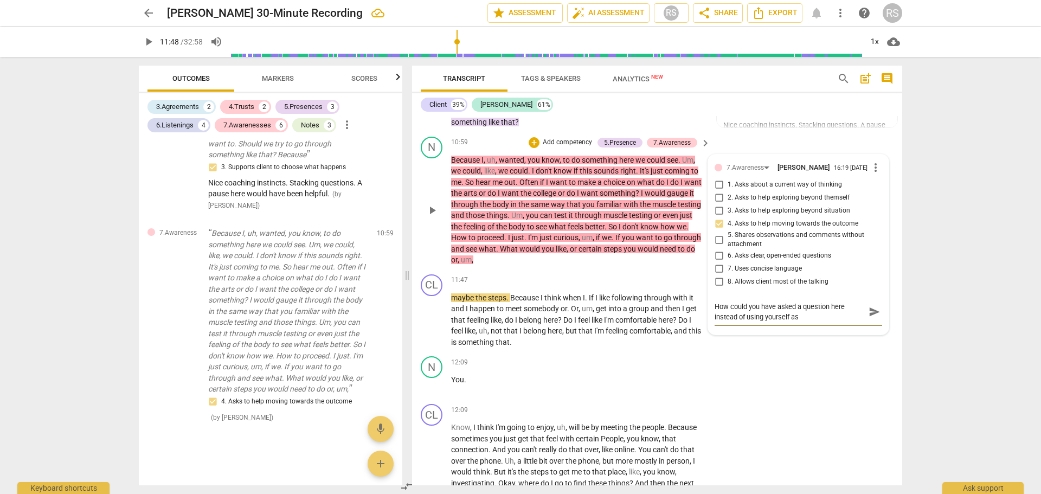
type textarea "How could you have asked a question here instead of using yourself as t"
type textarea "How could you have asked a question here instead of using yourself as th"
type textarea "How could you have asked a question here instead of using yourself as the"
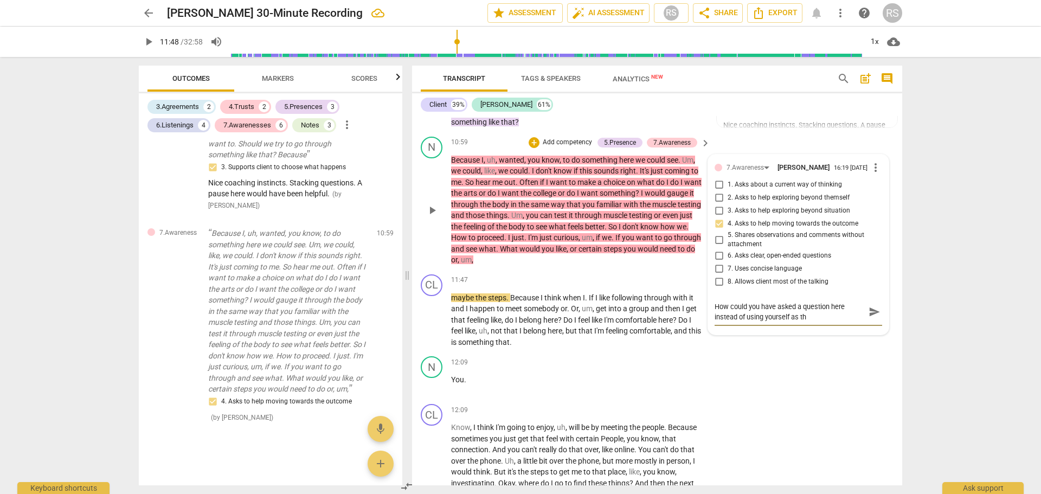
type textarea "How could you have asked a question here instead of using yourself as the"
type textarea "How could you have asked a question here instead of using yourself as the e"
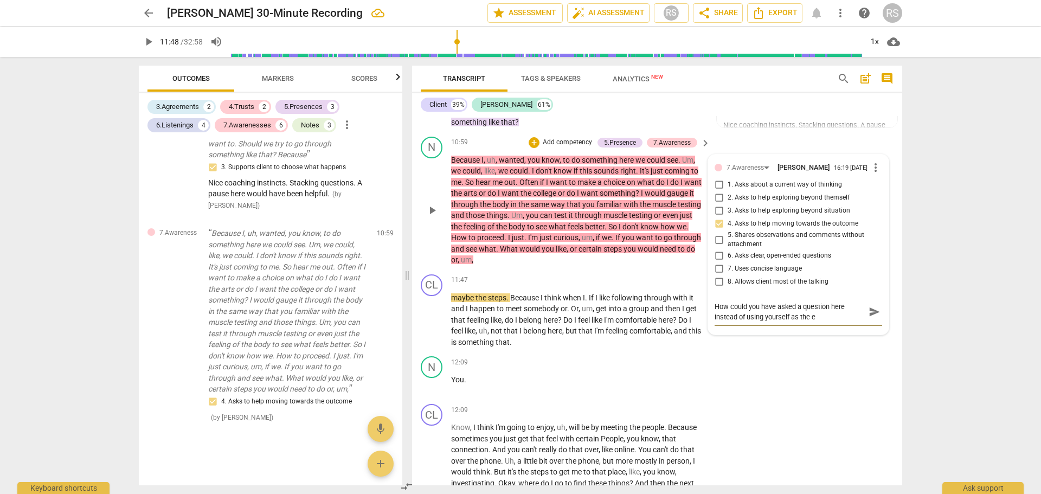
type textarea "How could you have asked a question here instead of using yourself as the ex"
type textarea "How could you have asked a question here instead of using yourself as the exa"
type textarea "How could you have asked a question here instead of using yourself as the exam"
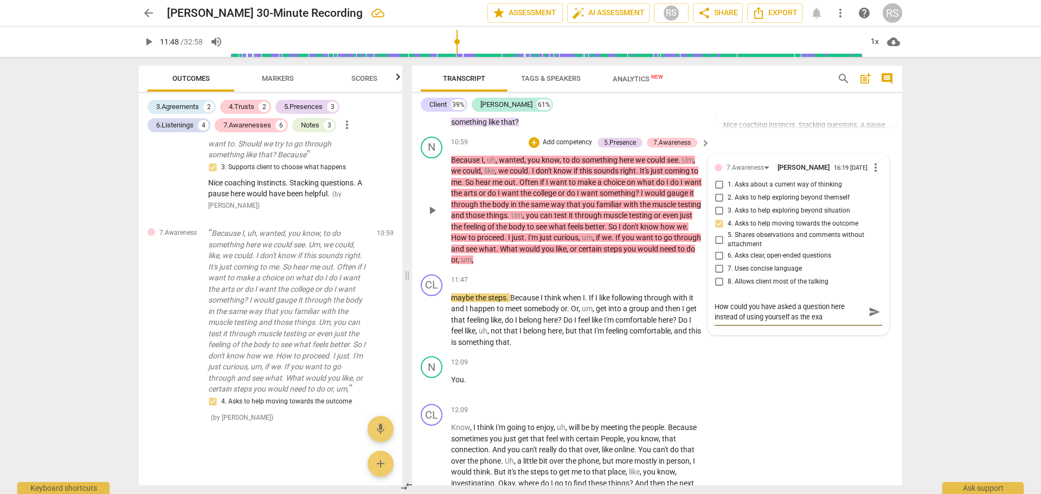
type textarea "How could you have asked a question here instead of using yourself as the exam"
type textarea "How could you have asked a question here instead of using yourself as the examp"
type textarea "How could you have asked a question here instead of using yourself as the exampl"
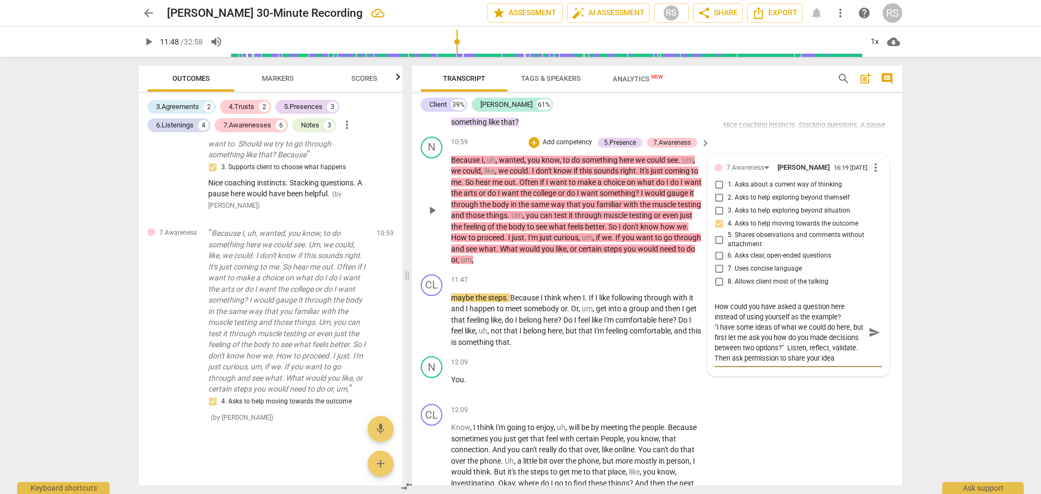
scroll to position [10, 0]
click at [870, 332] on span "send" at bounding box center [875, 337] width 12 height 12
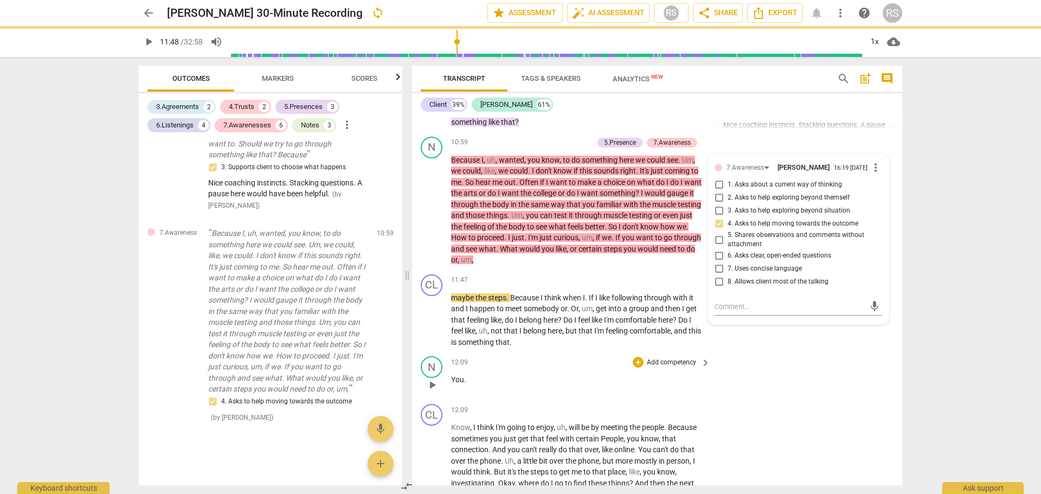
scroll to position [0, 0]
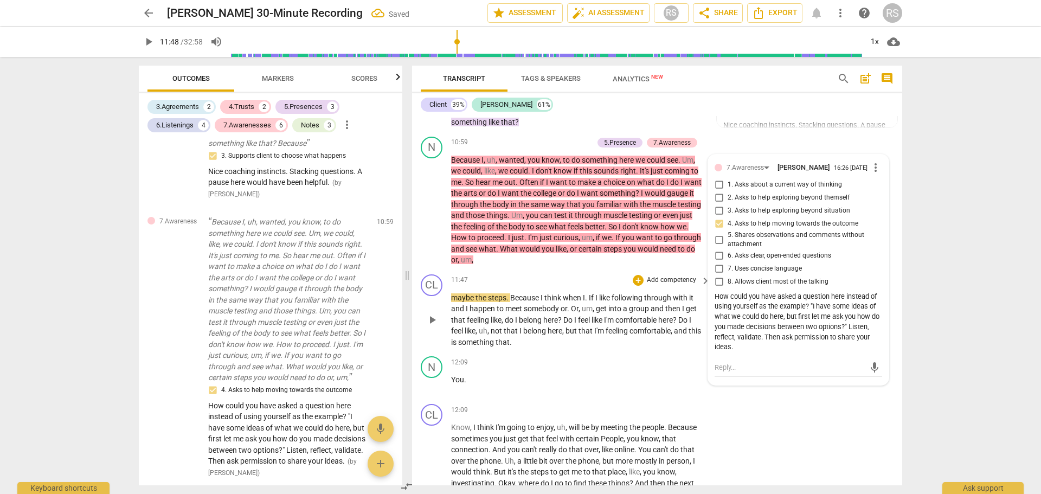
click at [455, 293] on span "maybe" at bounding box center [463, 297] width 24 height 9
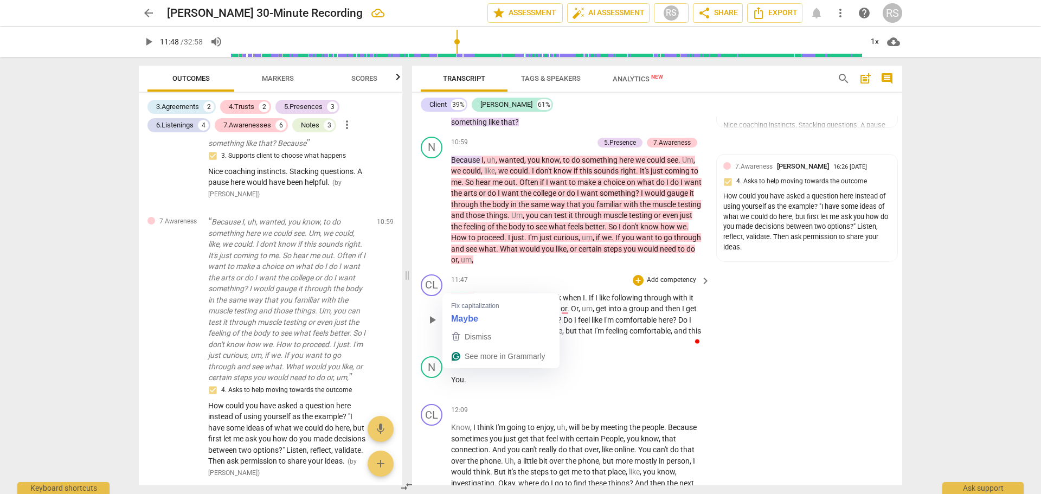
click at [457, 293] on span "maybe" at bounding box center [463, 297] width 24 height 9
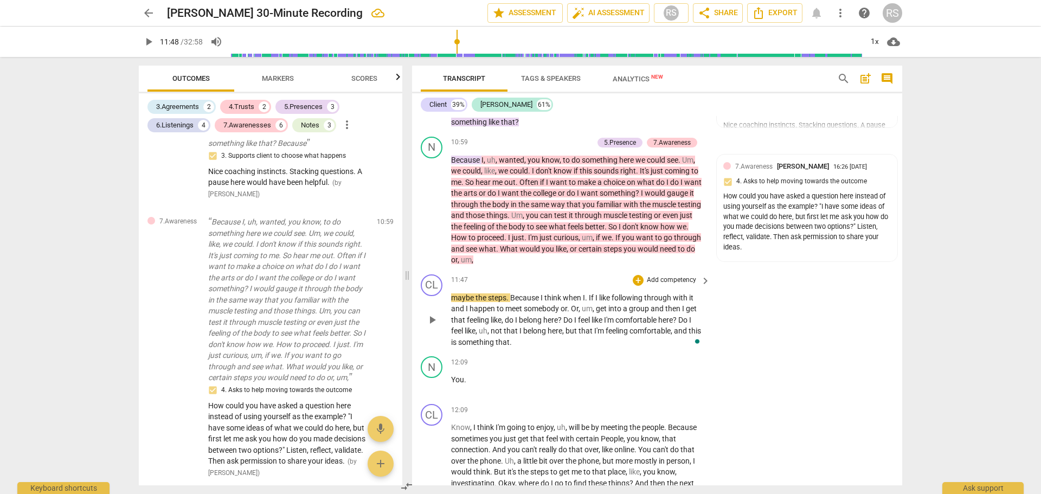
click at [457, 293] on span "maybe" at bounding box center [463, 297] width 24 height 9
click at [453, 293] on span "maybe" at bounding box center [463, 297] width 24 height 9
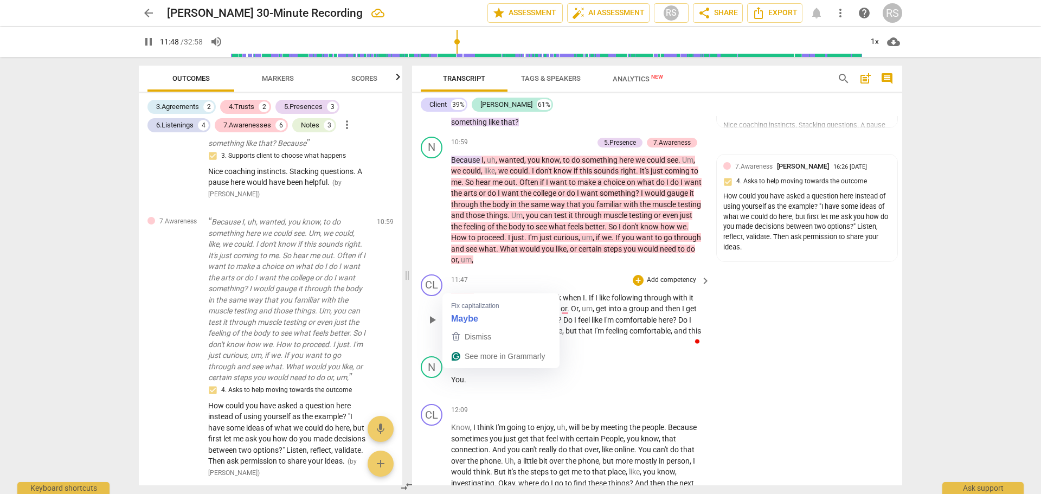
click at [460, 293] on span "maybe" at bounding box center [463, 297] width 24 height 9
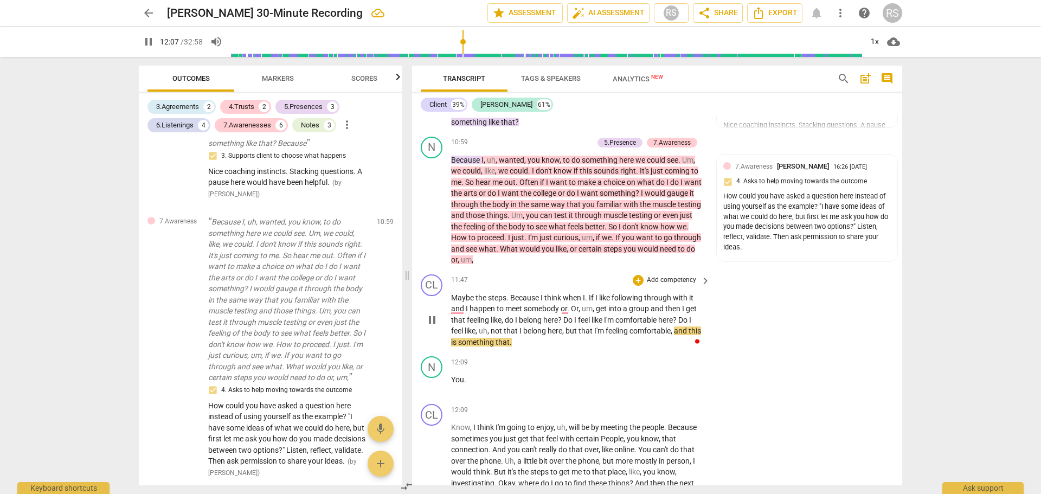
scroll to position [4957, 0]
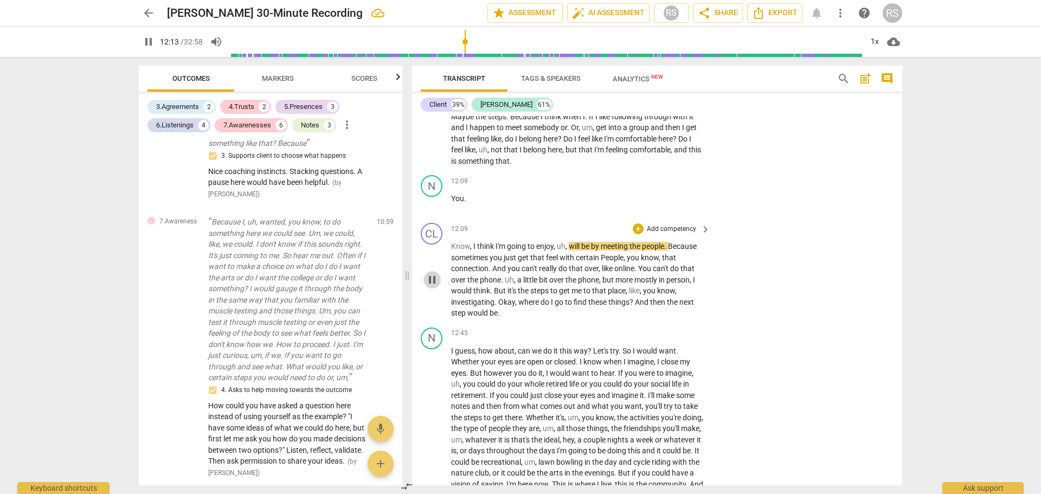
click at [432, 273] on span "pause" at bounding box center [432, 279] width 13 height 13
drag, startPoint x: 471, startPoint y: 190, endPoint x: 451, endPoint y: 188, distance: 20.2
click at [451, 188] on div "N play_arrow pause 12:09 + Add competency keyboard_arrow_right You ." at bounding box center [657, 195] width 490 height 48
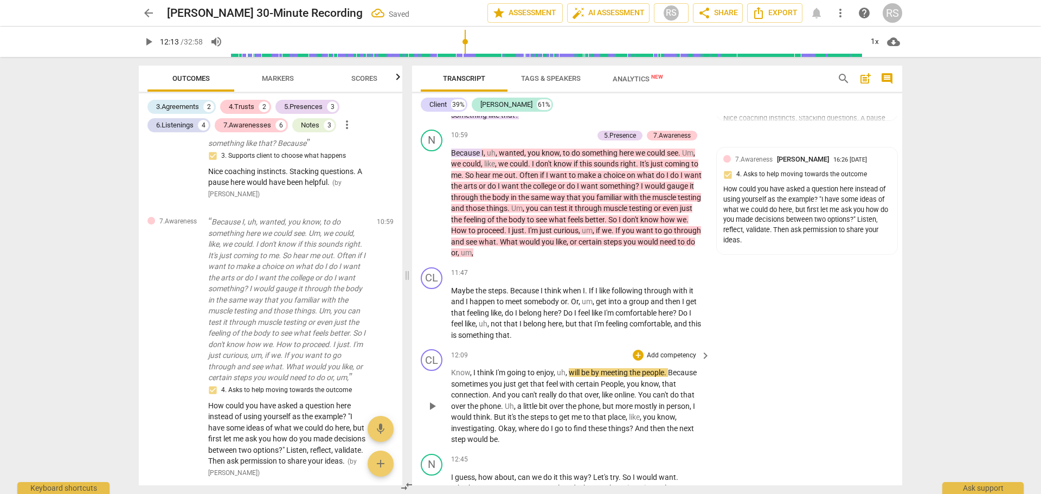
scroll to position [4776, 0]
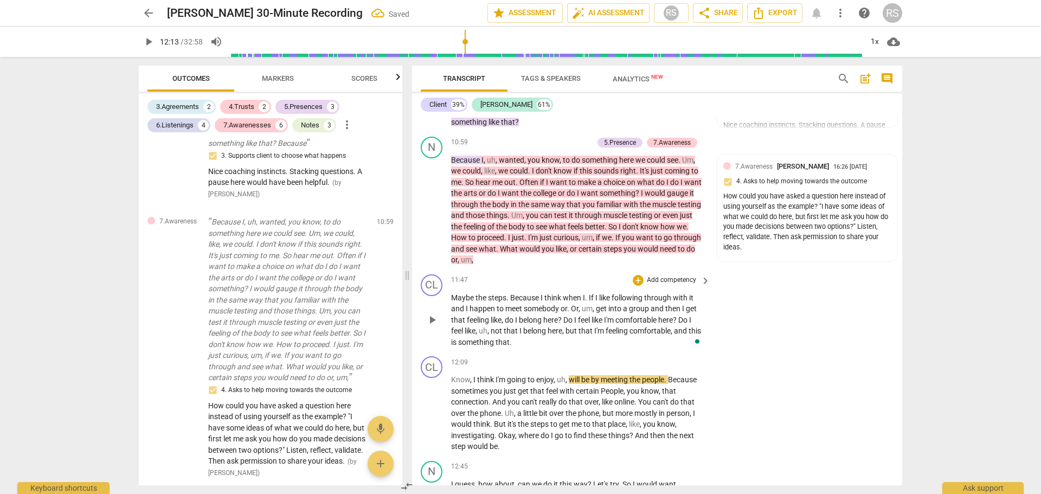
click at [529, 330] on p "Maybe the steps . Because I think when I . If I like following through with it …" at bounding box center [578, 320] width 254 height 56
click at [452, 375] on span "Know" at bounding box center [460, 379] width 19 height 9
click at [451, 375] on span "You know" at bounding box center [467, 379] width 33 height 9
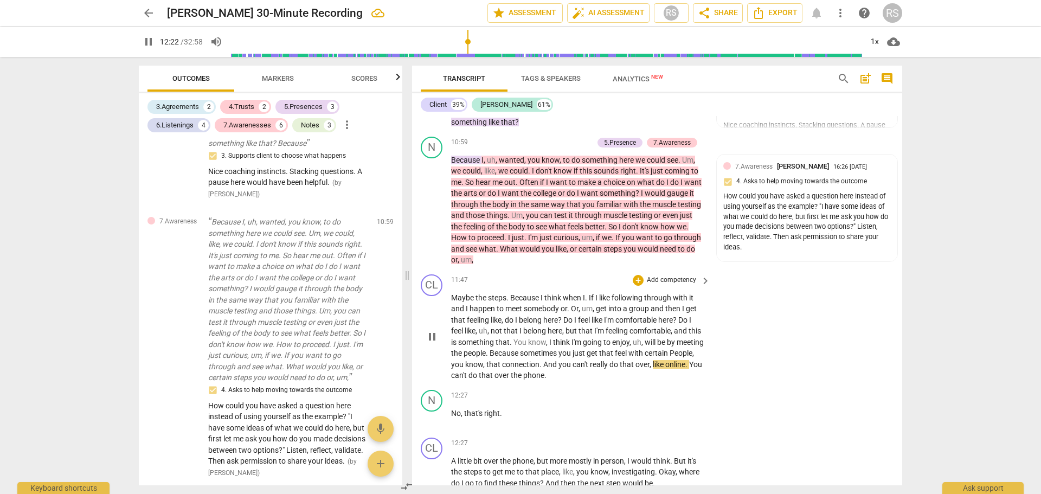
scroll to position [4957, 0]
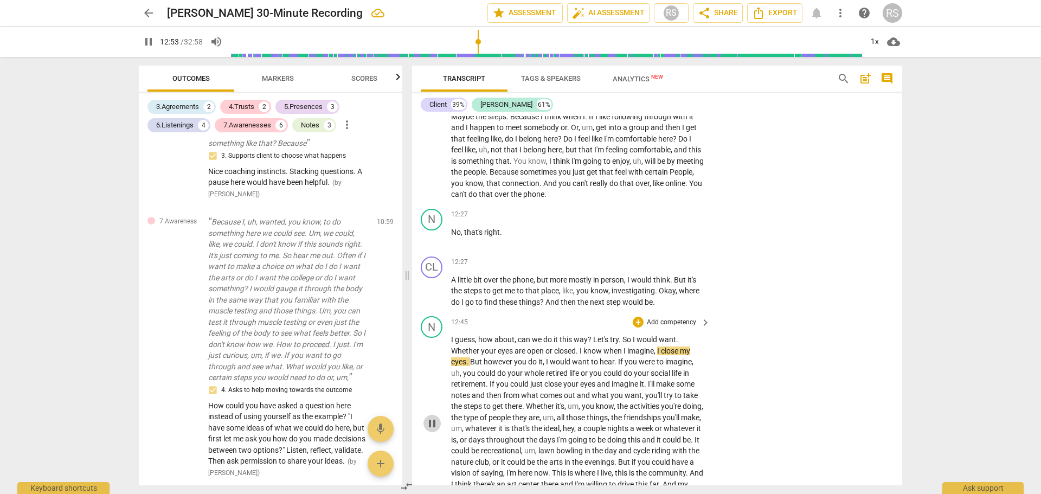
click at [430, 417] on span "pause" at bounding box center [432, 423] width 13 height 13
type input "774"
click at [624, 335] on span "So" at bounding box center [628, 339] width 10 height 9
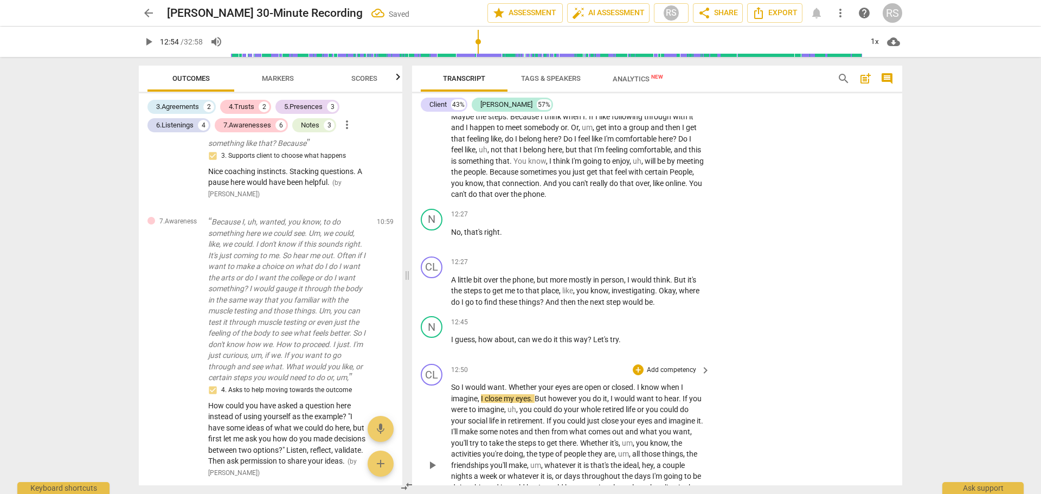
click at [453, 383] on span "So" at bounding box center [456, 387] width 10 height 9
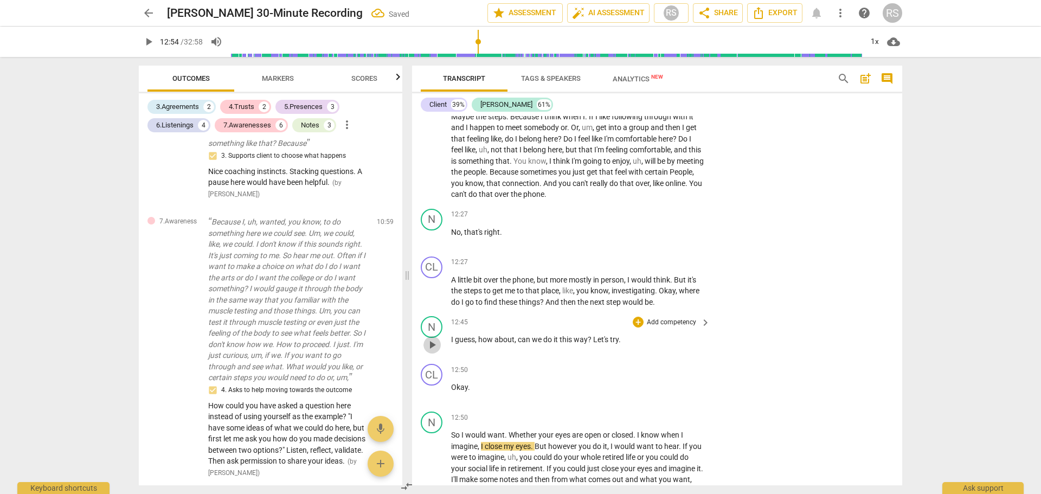
click at [432, 338] on span "play_arrow" at bounding box center [432, 344] width 13 height 13
click at [433, 338] on span "pause" at bounding box center [432, 344] width 13 height 13
type input "773"
click at [593, 335] on span "Let's" at bounding box center [601, 339] width 17 height 9
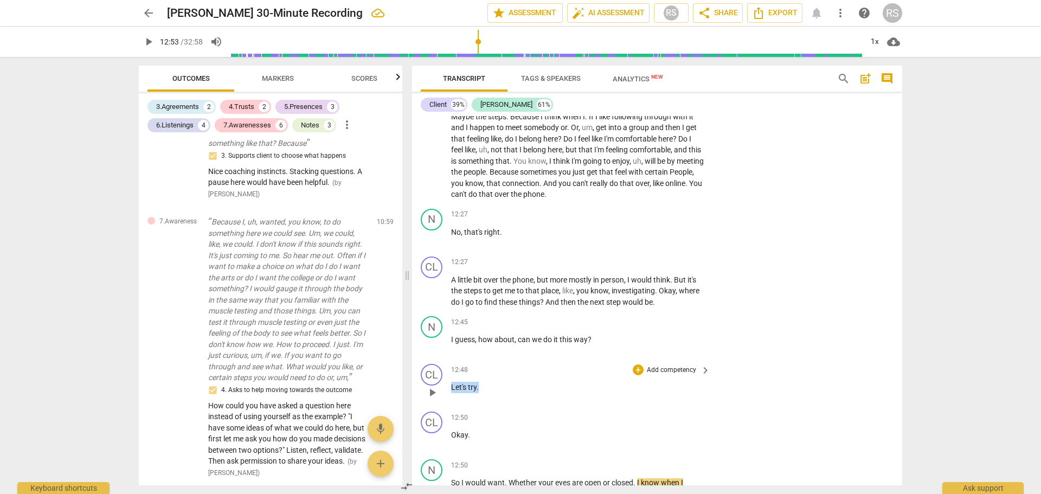
drag, startPoint x: 480, startPoint y: 378, endPoint x: 446, endPoint y: 375, distance: 34.2
click at [446, 375] on div "CL play_arrow pause 12:48 + Add competency keyboard_arrow_right Let's try ." at bounding box center [657, 384] width 490 height 48
drag, startPoint x: 473, startPoint y: 424, endPoint x: 428, endPoint y: 415, distance: 45.9
click at [428, 415] on div "CL play_arrow pause 12:50 + Add competency keyboard_arrow_right Okay ." at bounding box center [657, 431] width 490 height 48
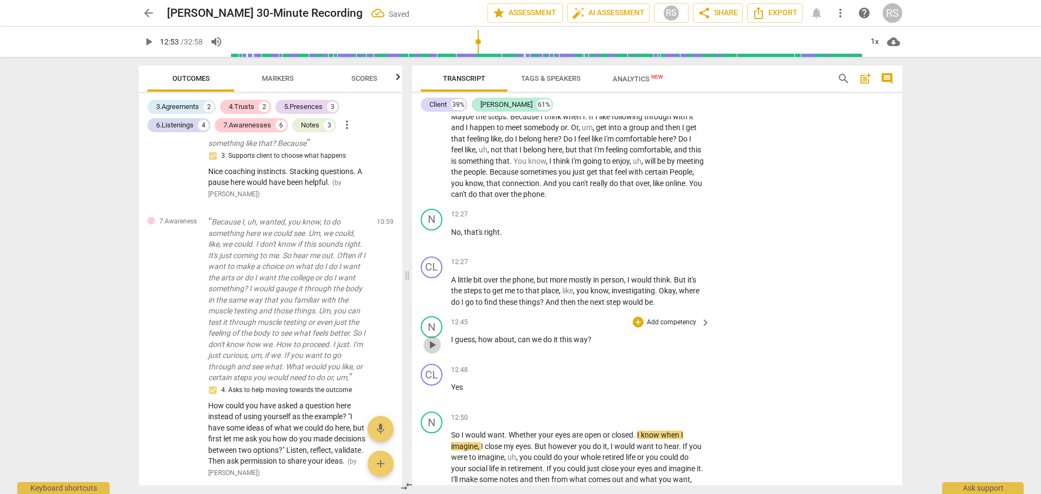
click at [432, 338] on span "play_arrow" at bounding box center [432, 344] width 13 height 13
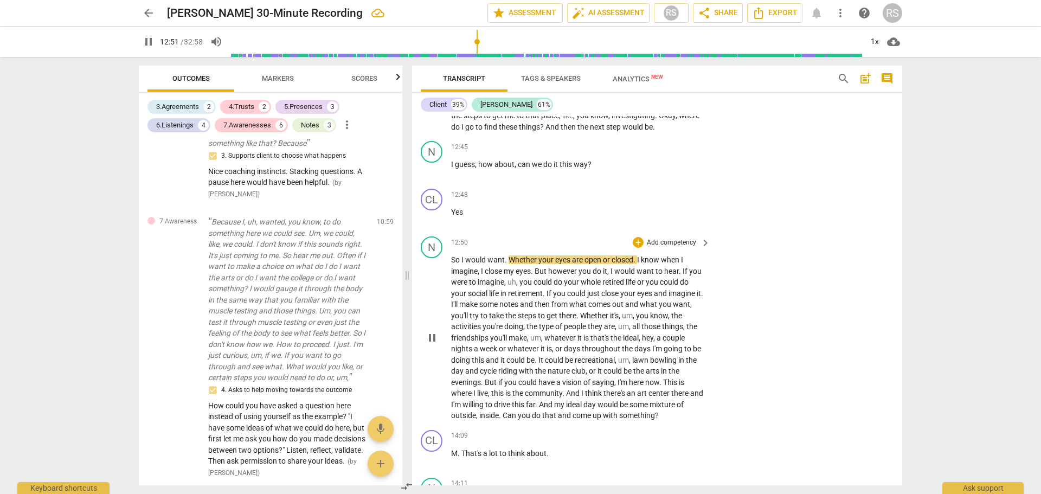
scroll to position [5138, 0]
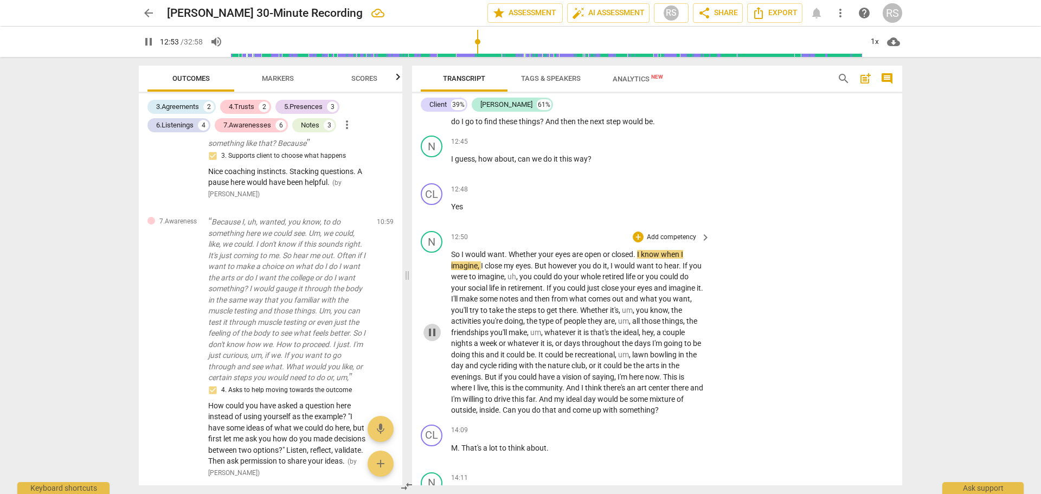
click at [429, 326] on span "pause" at bounding box center [432, 332] width 13 height 13
type input "774"
click at [453, 250] on span "So" at bounding box center [456, 254] width 10 height 9
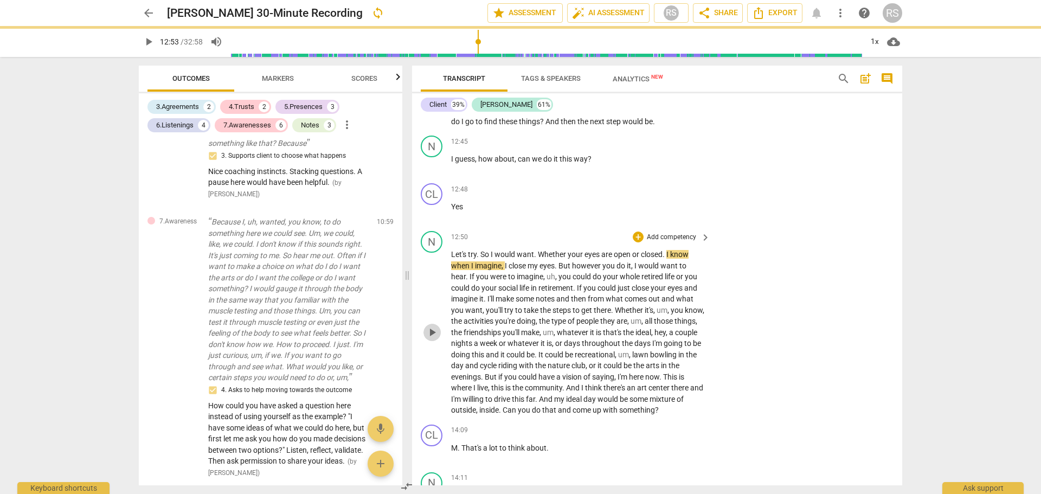
click at [434, 326] on span "play_arrow" at bounding box center [432, 332] width 13 height 13
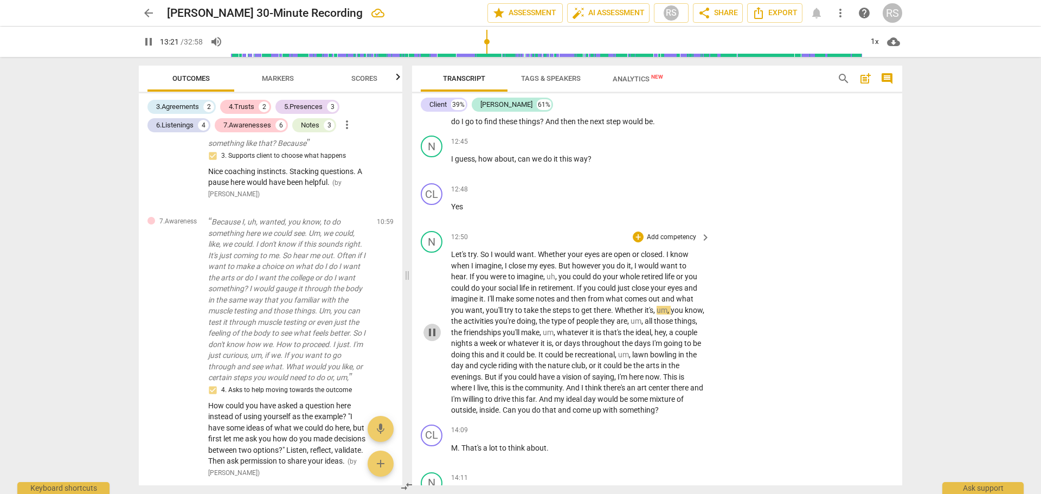
click at [434, 326] on span "pause" at bounding box center [432, 332] width 13 height 13
type input "802"
click at [614, 306] on span "." at bounding box center [613, 310] width 4 height 9
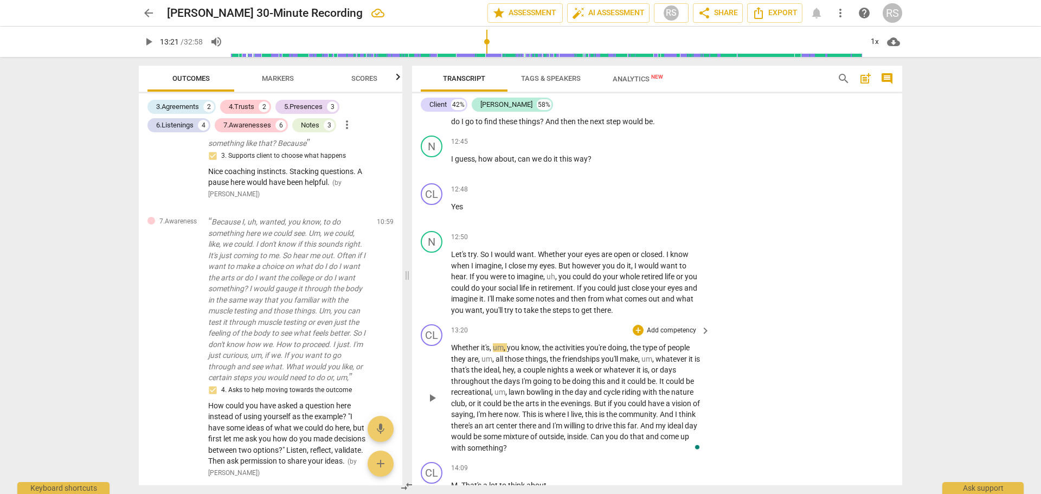
click at [452, 343] on span "Whether" at bounding box center [466, 347] width 30 height 9
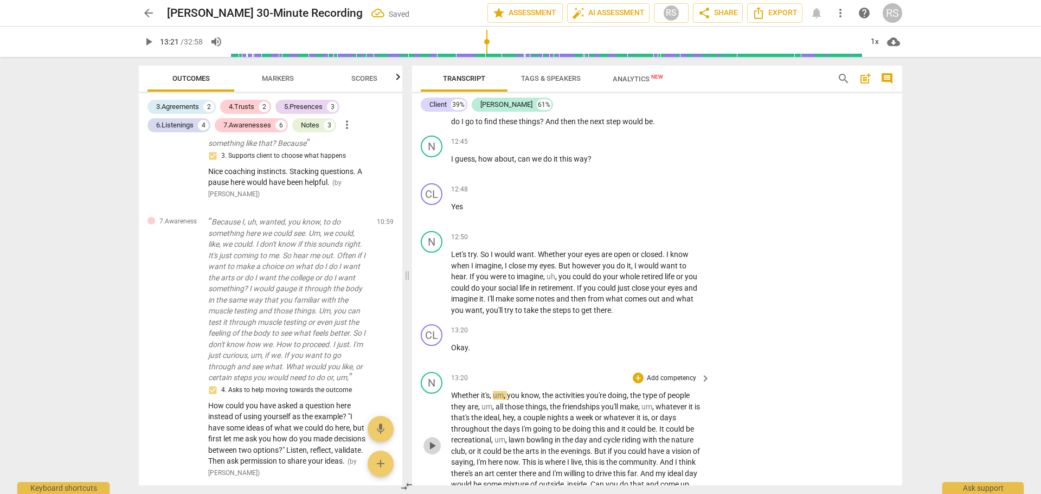
click at [432, 439] on span "play_arrow" at bounding box center [432, 445] width 13 height 13
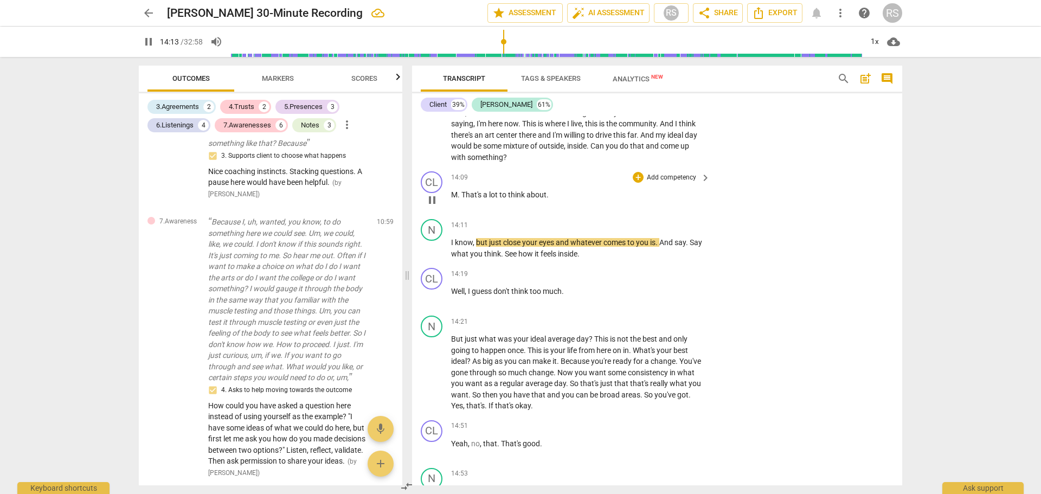
scroll to position [5500, 0]
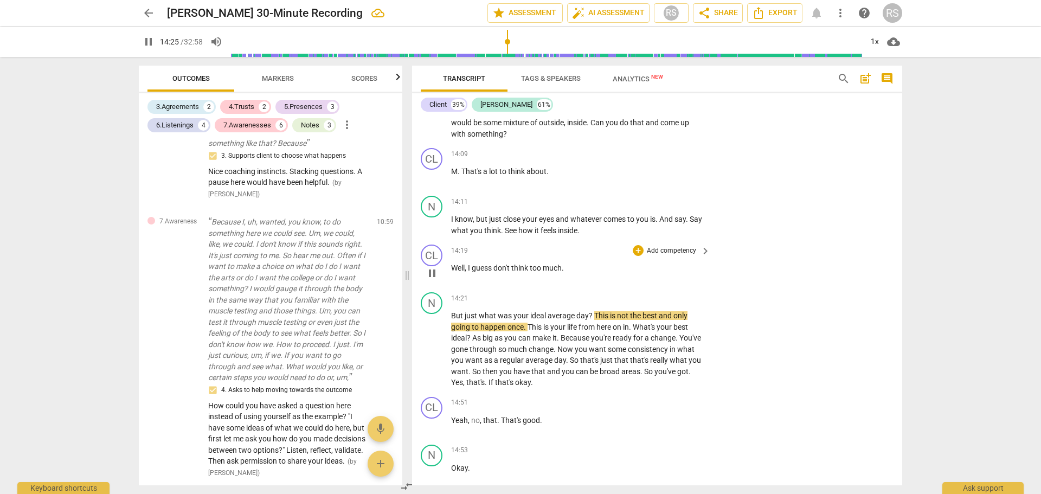
click at [478, 264] on span "guess" at bounding box center [483, 268] width 22 height 9
drag, startPoint x: 495, startPoint y: 259, endPoint x: 570, endPoint y: 262, distance: 74.9
click at [570, 263] on p "Well , I guess don't think too much ." at bounding box center [578, 268] width 254 height 11
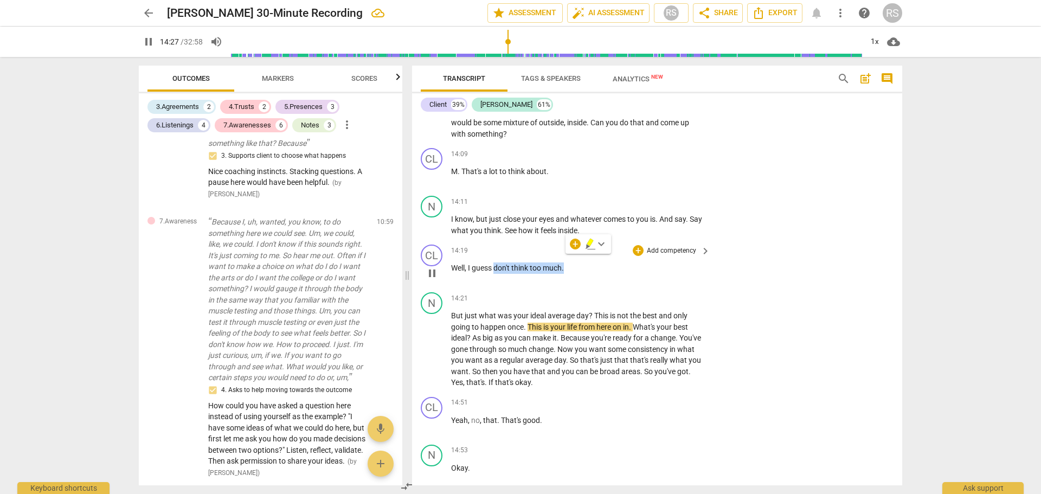
type input "868"
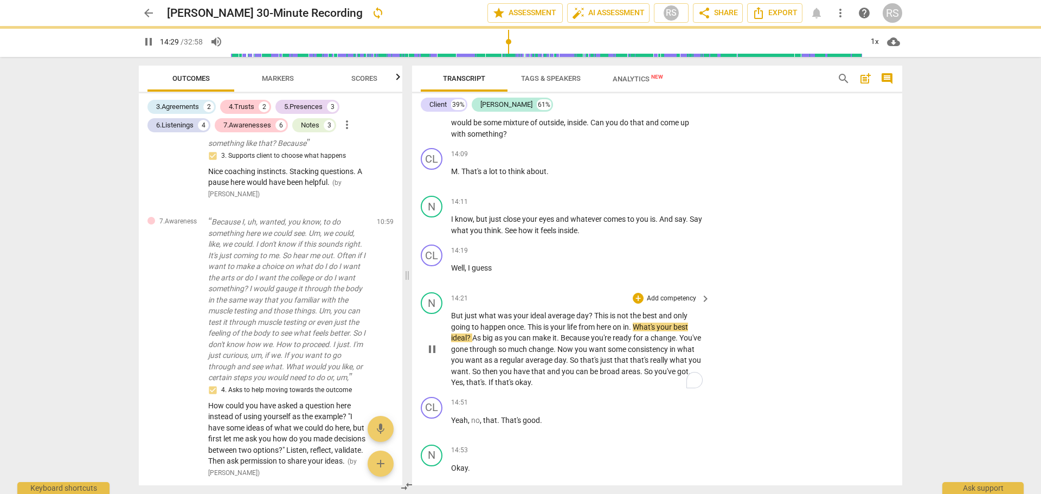
click at [452, 311] on span "But" at bounding box center [458, 315] width 14 height 9
type input "870"
paste p "To enrich screen reader interactions, please activate Accessibility in Grammarl…"
click at [451, 306] on div "N play_arrow pause 14:21 + Add competency keyboard_arrow_right don't think too …" at bounding box center [657, 340] width 490 height 105
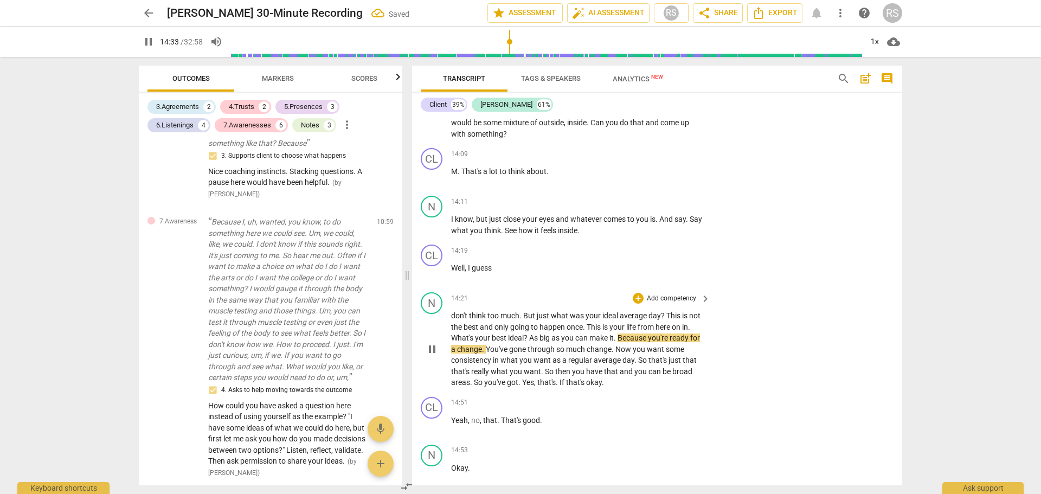
click at [455, 311] on span "don't" at bounding box center [460, 315] width 18 height 9
type input "874"
click at [435, 343] on span "pause" at bounding box center [432, 349] width 13 height 13
click at [434, 343] on span "play_arrow" at bounding box center [432, 349] width 13 height 13
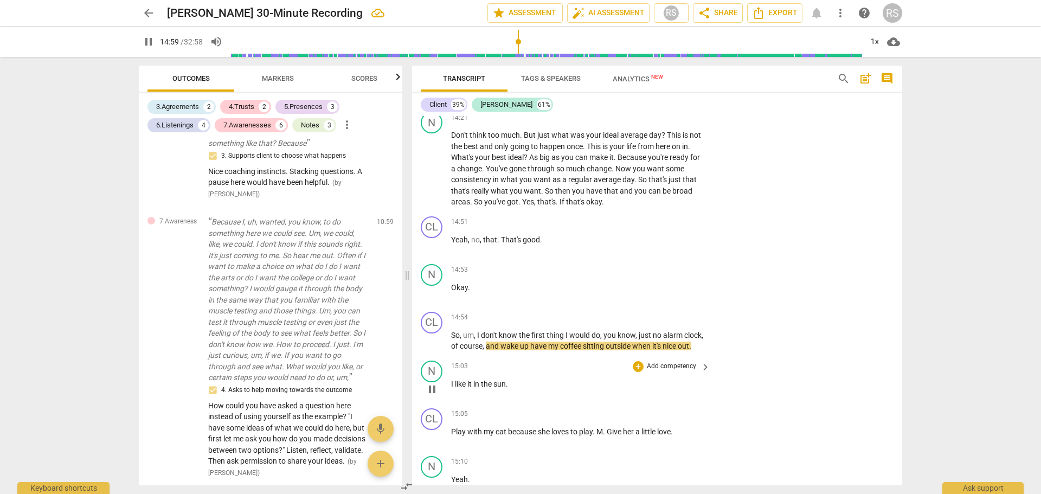
scroll to position [5861, 0]
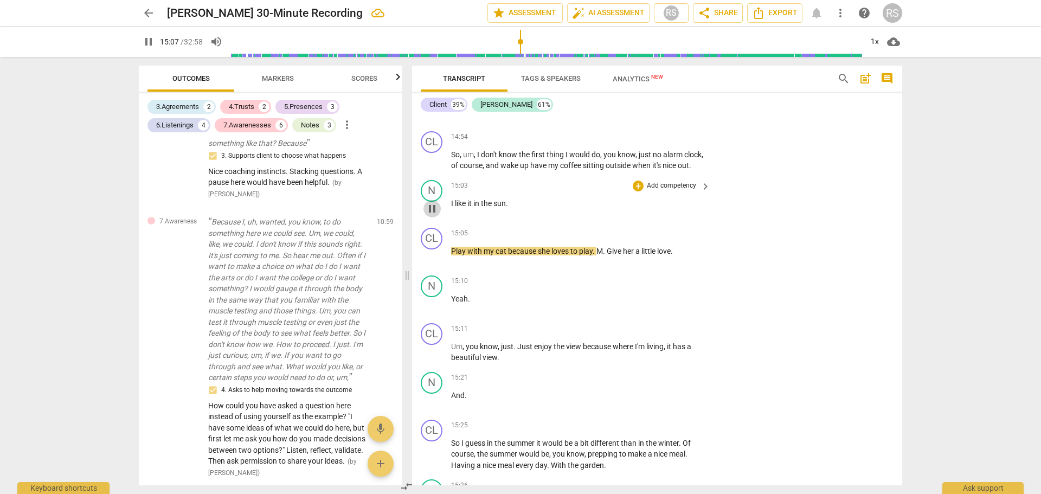
click at [430, 208] on span "pause" at bounding box center [432, 208] width 13 height 13
type input "907"
click at [468, 202] on span "like" at bounding box center [461, 203] width 12 height 9
drag, startPoint x: 526, startPoint y: 203, endPoint x: 484, endPoint y: 201, distance: 42.3
click at [484, 201] on p "I like that in the sun ." at bounding box center [578, 203] width 254 height 11
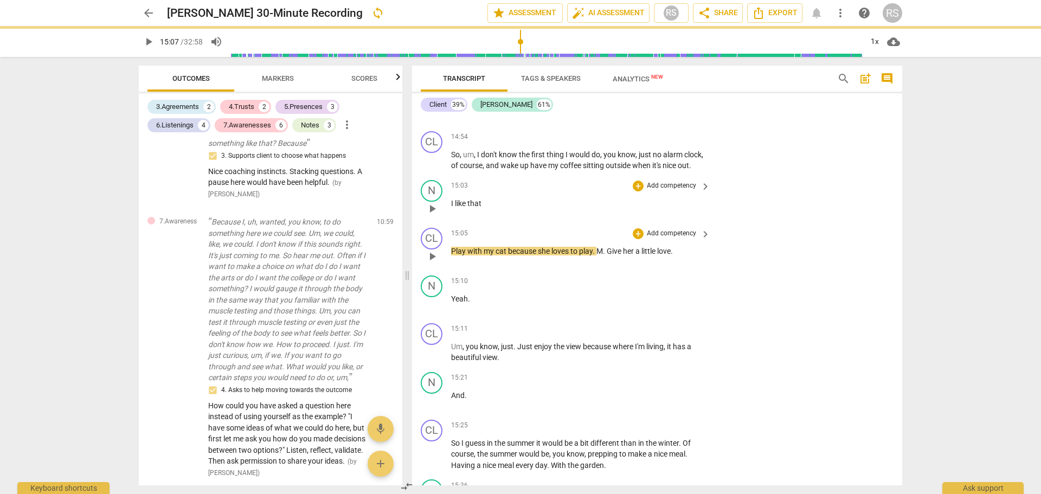
click at [449, 253] on div "play_arrow pause" at bounding box center [438, 257] width 28 height 14
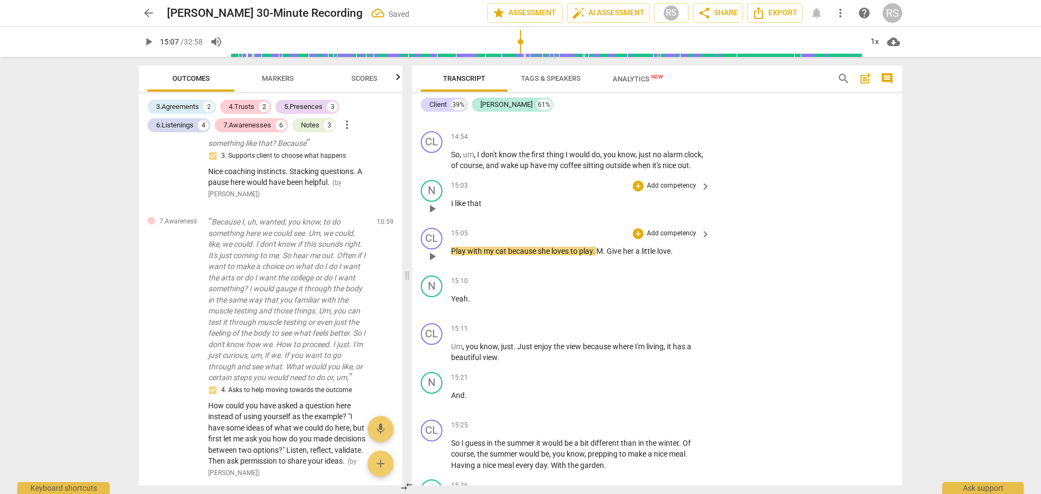
click at [452, 252] on span "Play" at bounding box center [459, 251] width 16 height 9
paste p
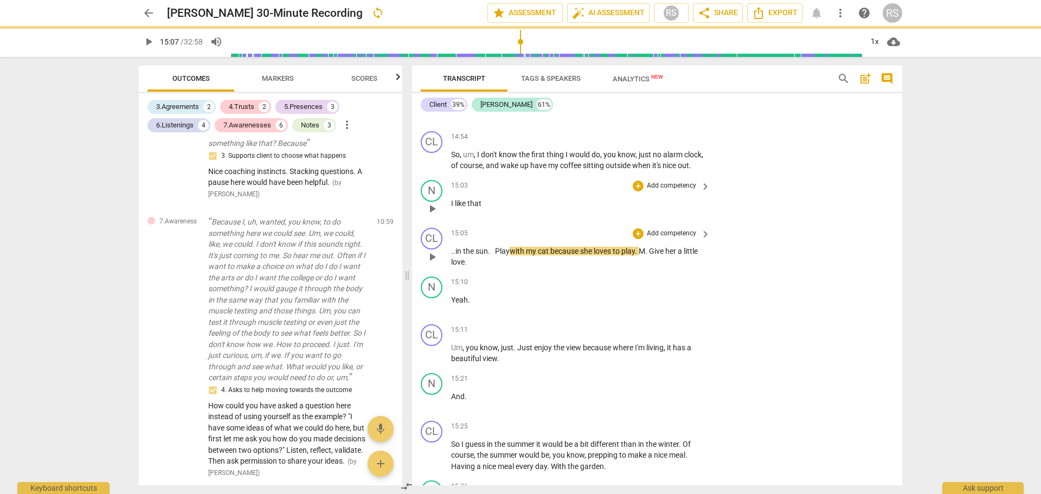
click at [432, 259] on span "play_arrow" at bounding box center [432, 257] width 13 height 13
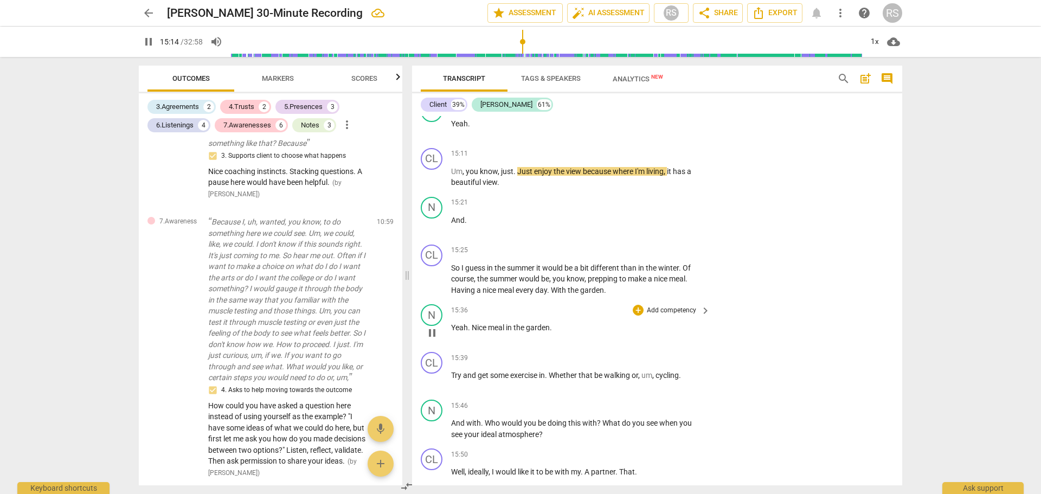
scroll to position [6042, 0]
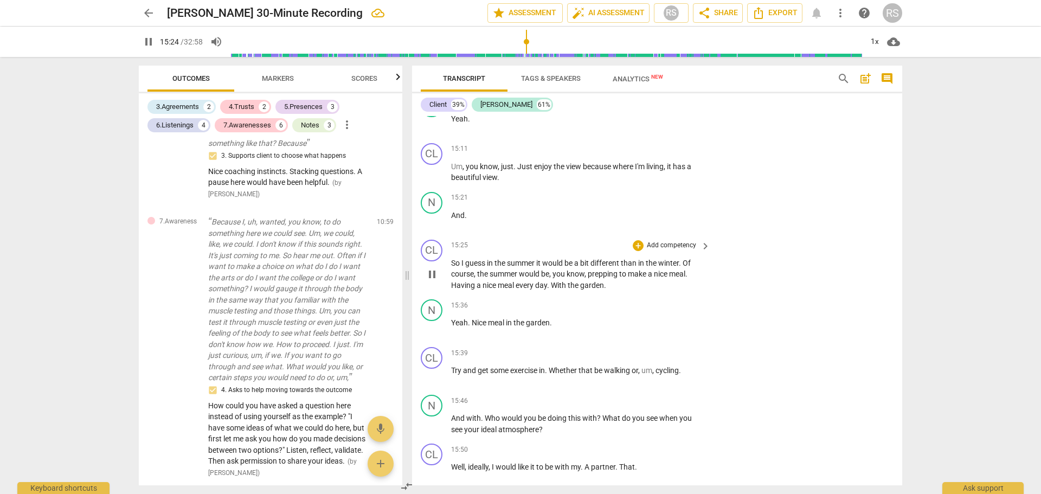
click at [451, 264] on div "play_arrow pause" at bounding box center [438, 274] width 28 height 27
click at [452, 265] on span "So" at bounding box center [456, 263] width 10 height 9
type input "927"
drag, startPoint x: 471, startPoint y: 216, endPoint x: 449, endPoint y: 214, distance: 22.3
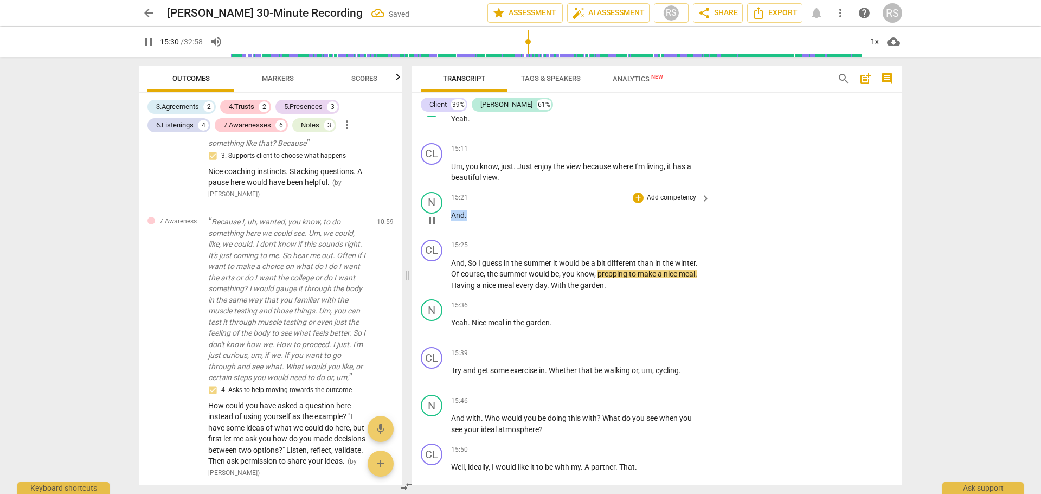
click at [449, 214] on div "N play_arrow pause 15:21 + Add competency keyboard_arrow_right And ." at bounding box center [657, 212] width 490 height 48
type input "931"
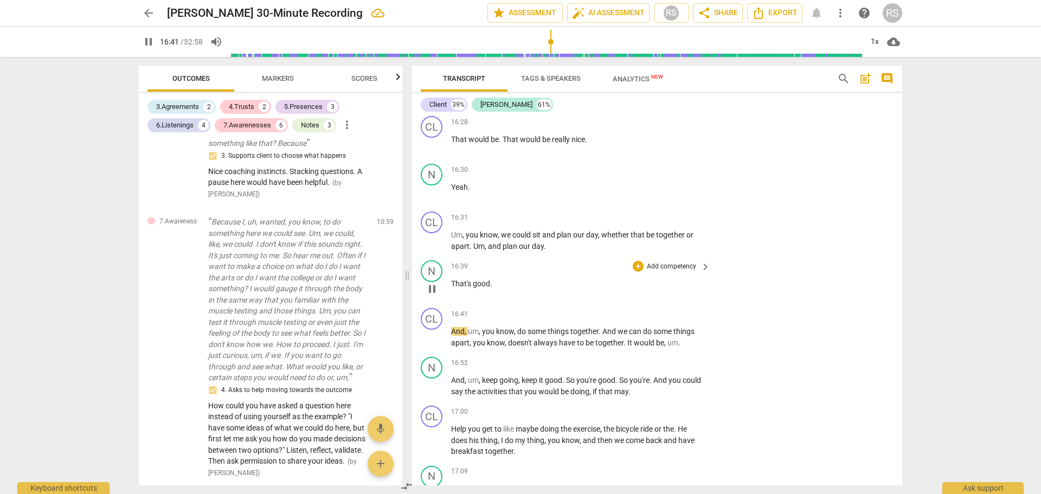
scroll to position [7127, 0]
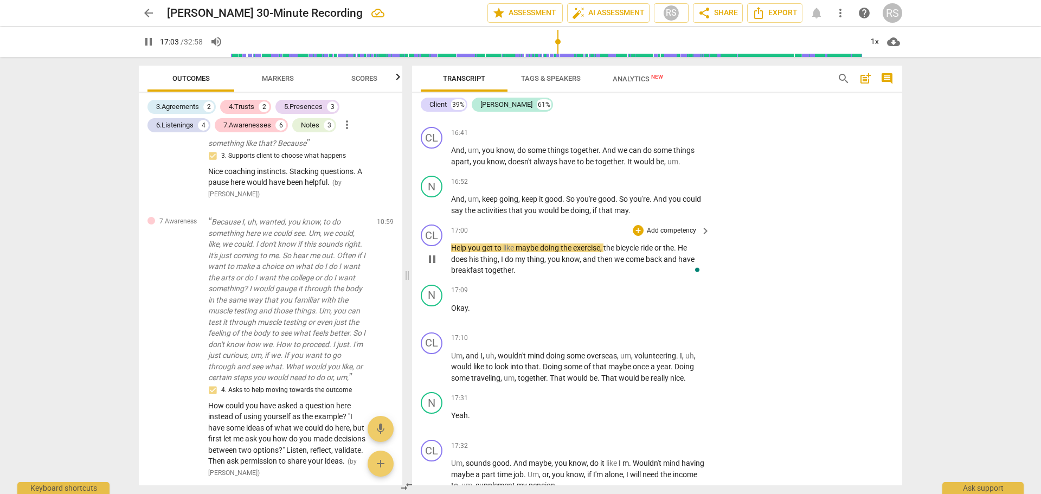
click at [619, 259] on span "we" at bounding box center [620, 259] width 11 height 9
drag, startPoint x: 504, startPoint y: 250, endPoint x: 445, endPoint y: 254, distance: 58.7
click at [445, 254] on div "CL play_arrow pause 17:00 + Add competency keyboard_arrow_right Help you get to…" at bounding box center [657, 250] width 490 height 60
type input "1027"
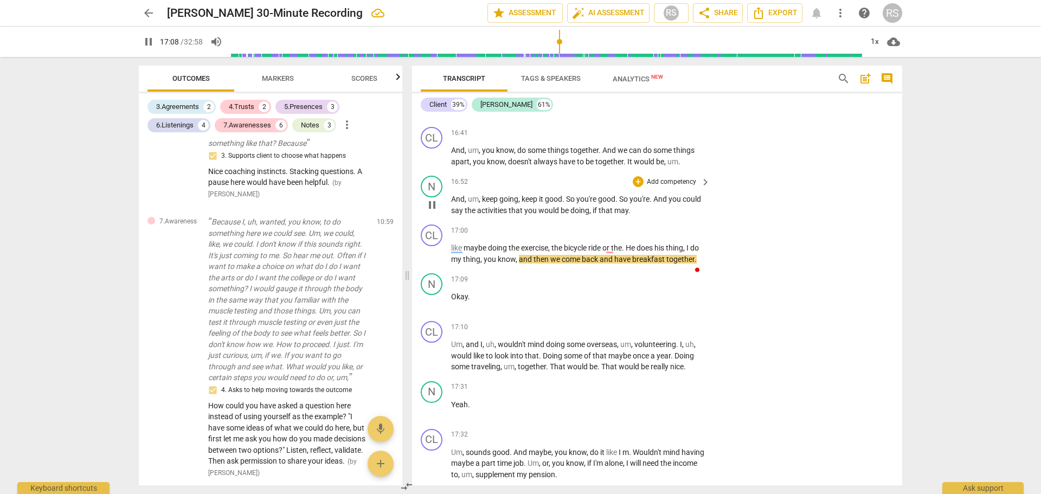
click at [631, 210] on span "." at bounding box center [630, 210] width 2 height 9
type input "1030"
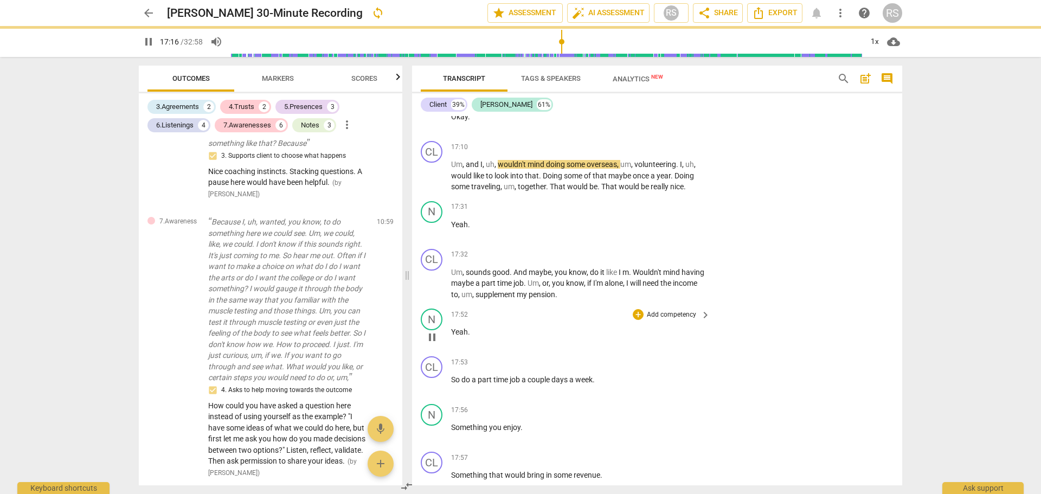
scroll to position [7308, 0]
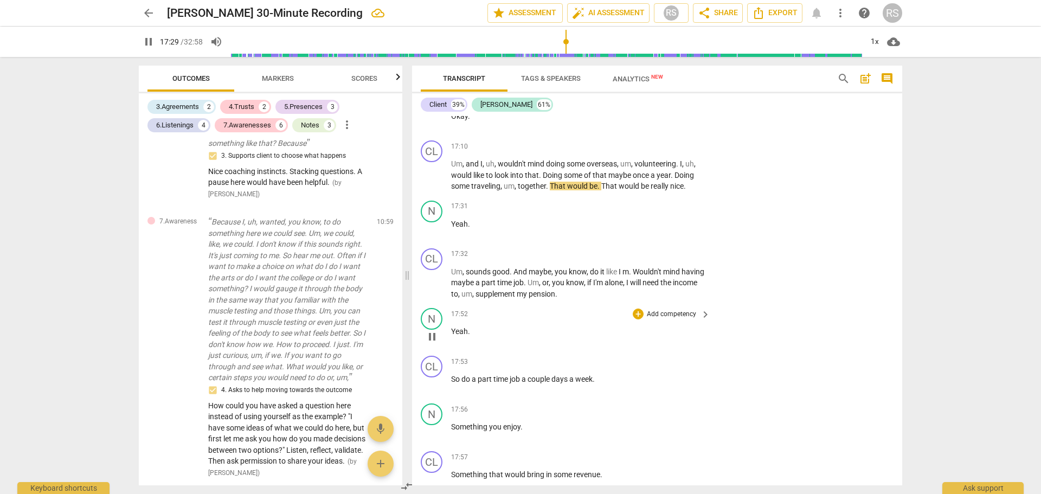
type input "1050"
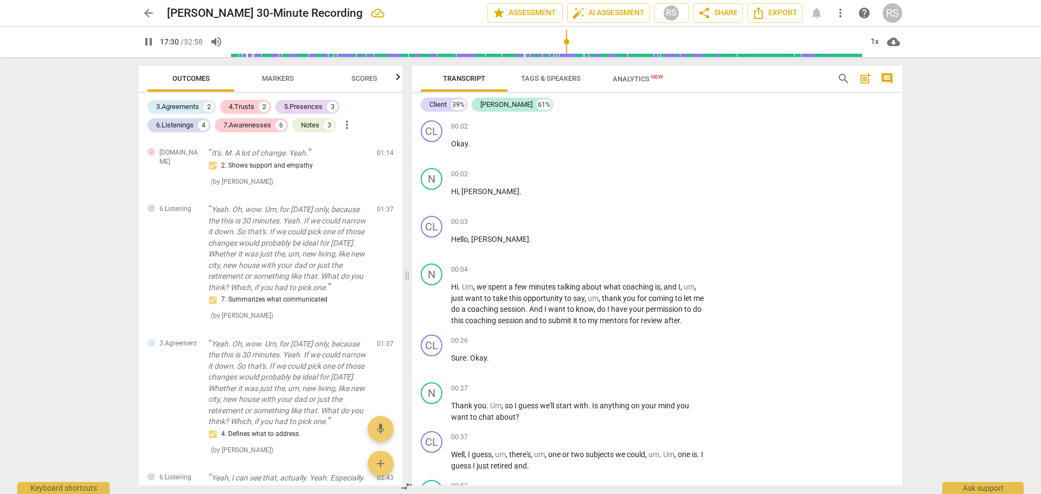
scroll to position [7308, 0]
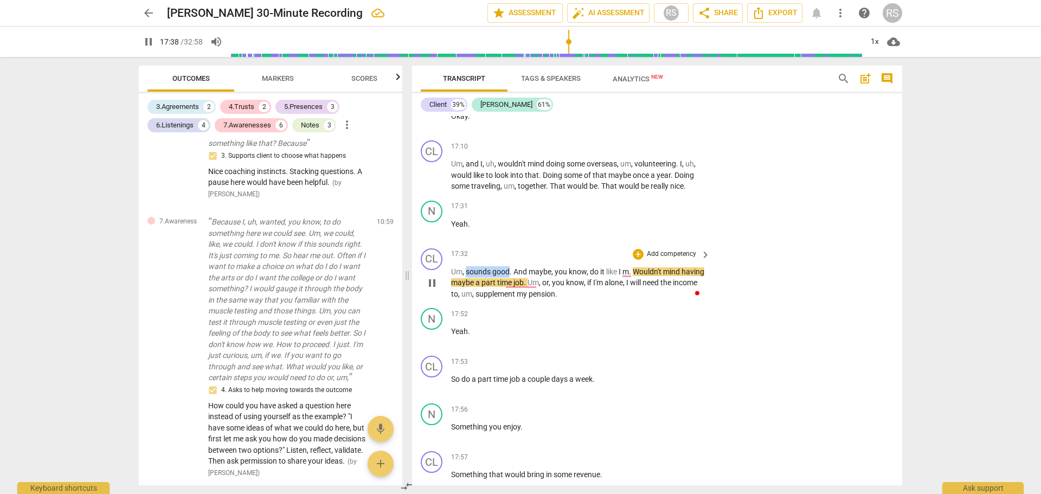
drag, startPoint x: 510, startPoint y: 296, endPoint x: 466, endPoint y: 291, distance: 44.3
click at [466, 291] on p "Um , sounds good . And maybe , you know , do it like I m . Wouldn't mind having…" at bounding box center [578, 283] width 254 height 34
type input "1059"
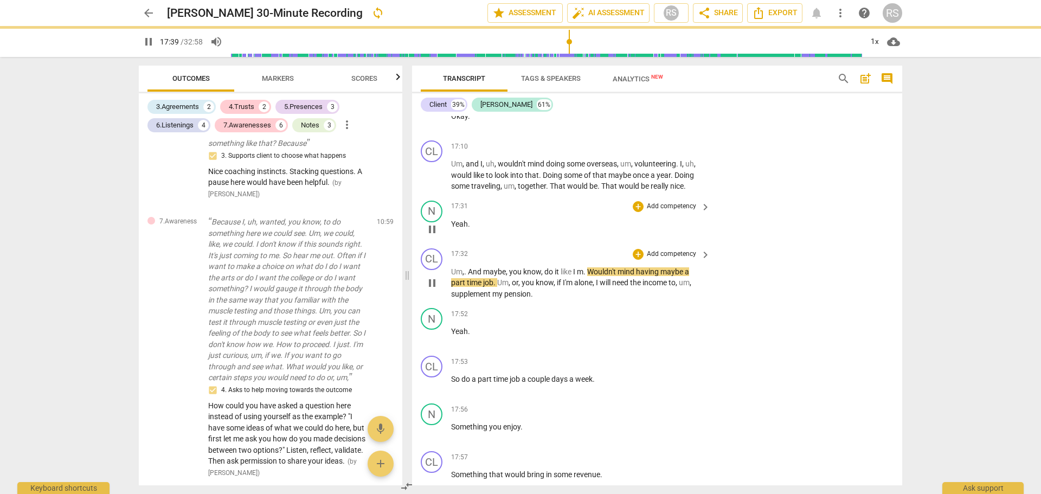
click at [485, 230] on p "Yeah ." at bounding box center [578, 224] width 254 height 11
type input "1060"
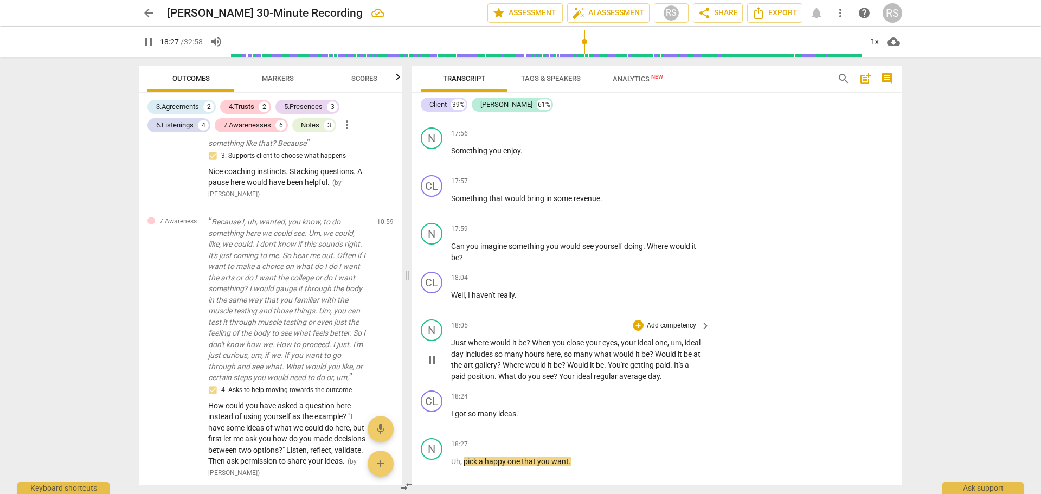
scroll to position [7850, 0]
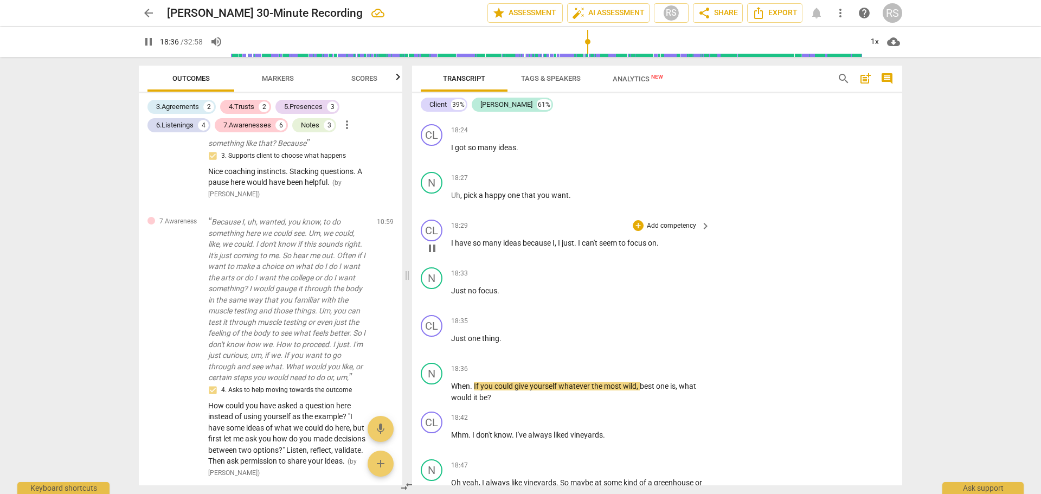
click at [659, 247] on span "." at bounding box center [658, 243] width 2 height 9
type input "1117"
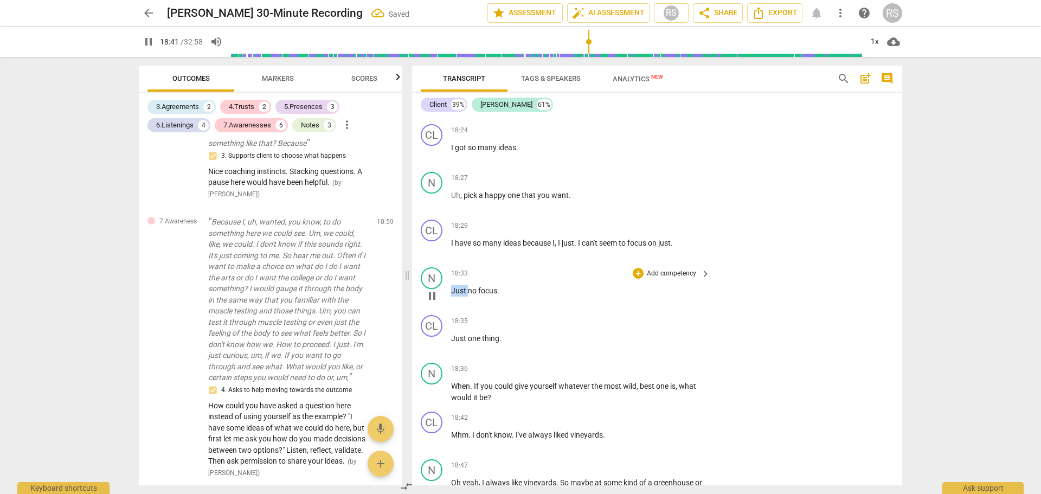
drag, startPoint x: 468, startPoint y: 312, endPoint x: 447, endPoint y: 312, distance: 20.6
click at [447, 311] on div "N play_arrow pause 18:33 + Add competency keyboard_arrow_right Just no focus ." at bounding box center [657, 287] width 490 height 48
type input "1121"
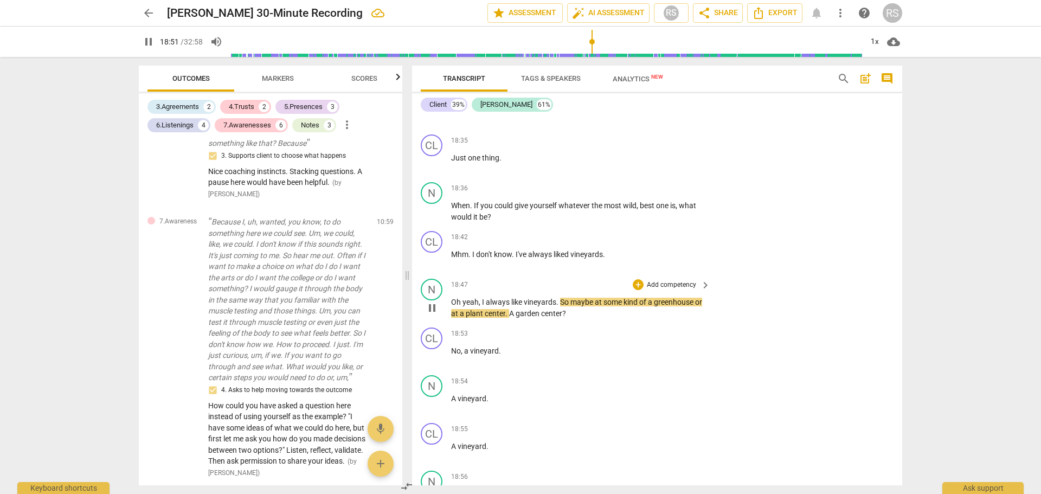
click at [482, 306] on span "I" at bounding box center [484, 302] width 4 height 9
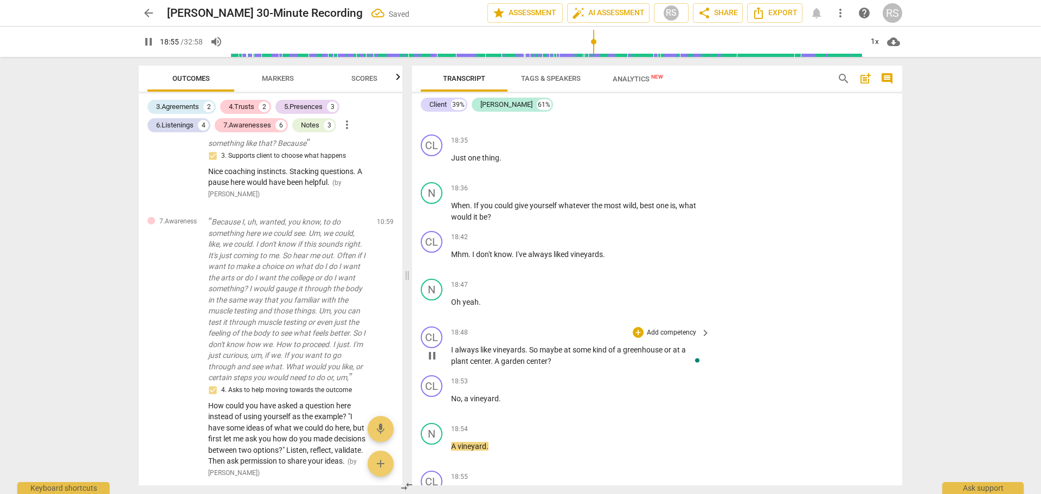
click at [530, 354] on span "So" at bounding box center [534, 350] width 10 height 9
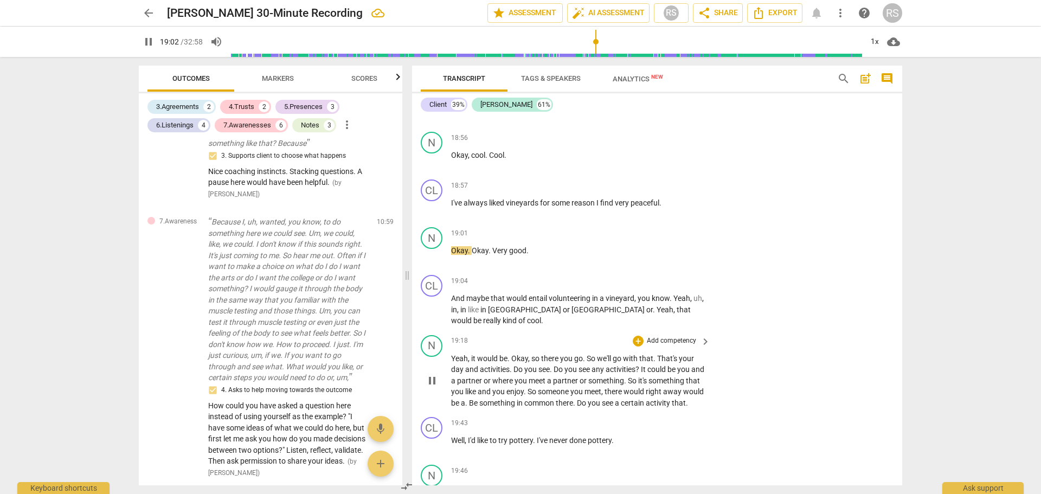
scroll to position [8475, 0]
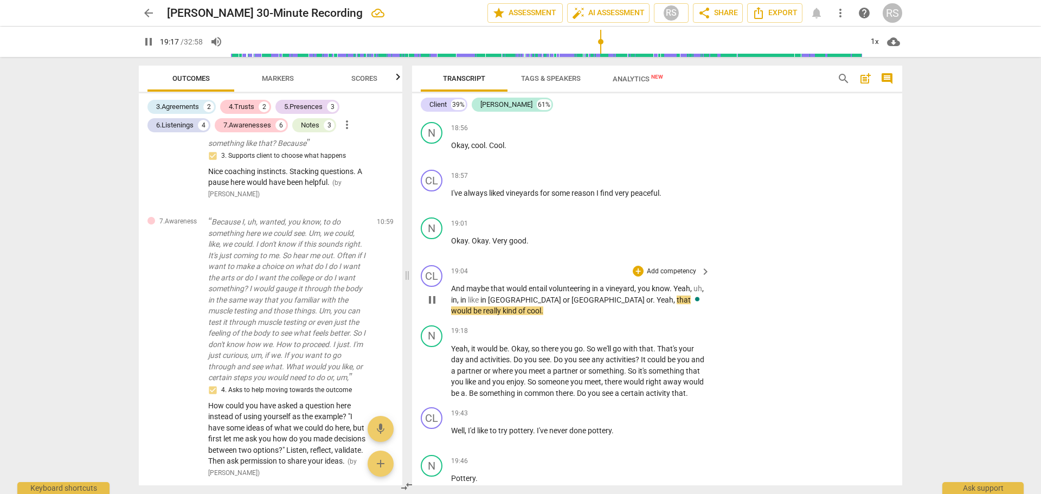
click at [657, 304] on span "Yeah" at bounding box center [665, 300] width 17 height 9
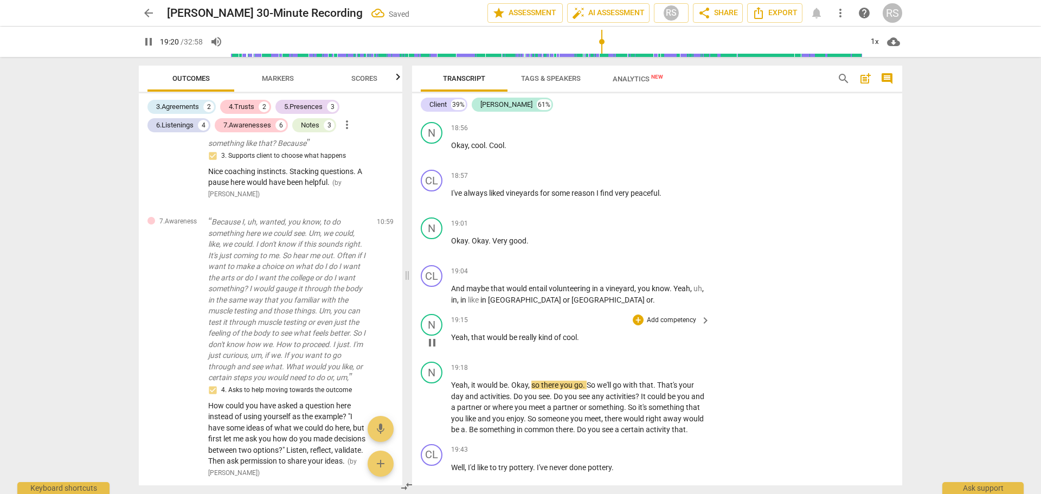
click at [473, 342] on span "that" at bounding box center [479, 337] width 16 height 9
click at [471, 342] on span "that" at bounding box center [479, 337] width 16 height 9
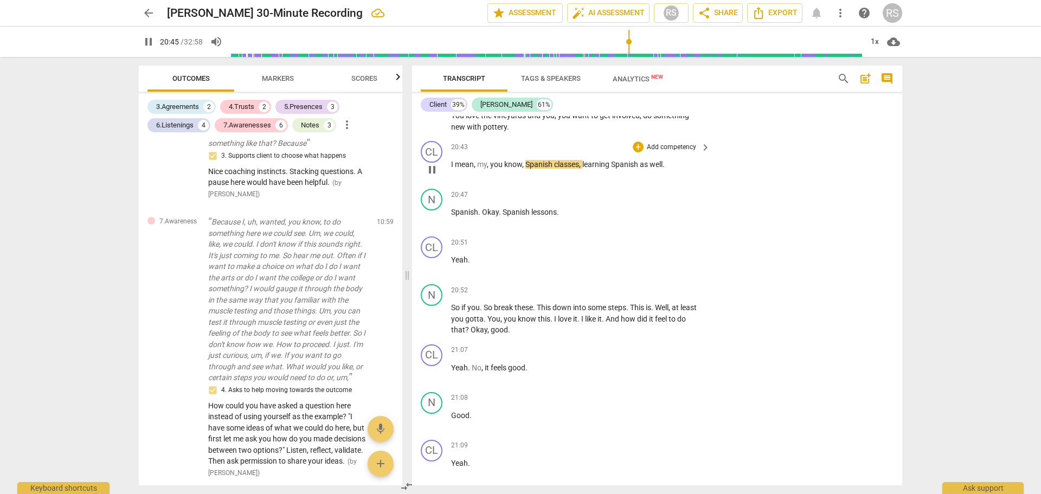
scroll to position [9198, 0]
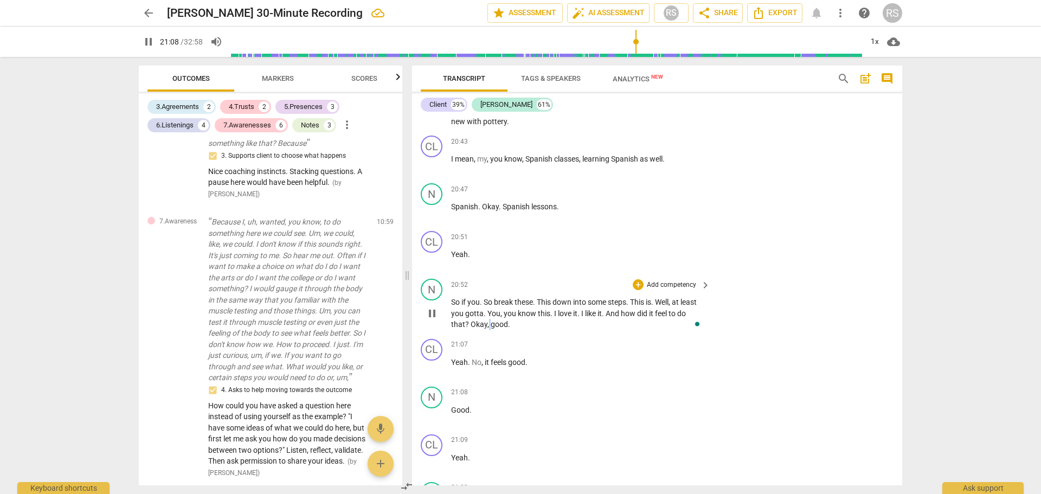
click at [489, 329] on span "," at bounding box center [489, 324] width 3 height 9
type input "1269"
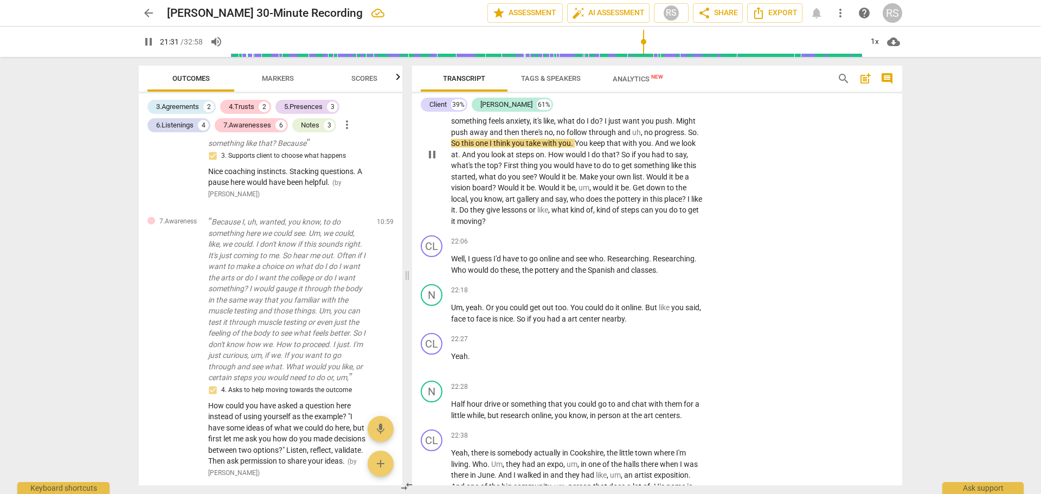
scroll to position [9617, 0]
click at [540, 181] on span "Would" at bounding box center [550, 176] width 23 height 9
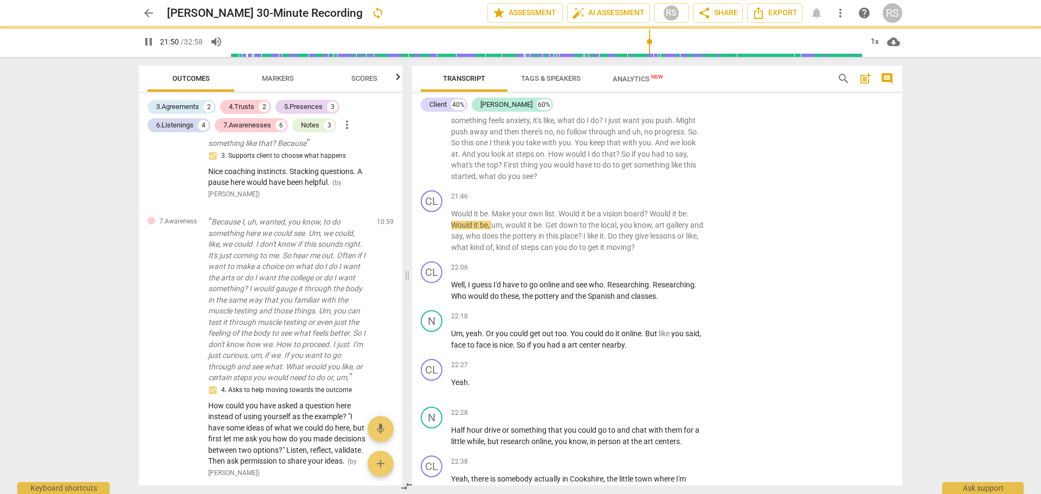
scroll to position [9643, 0]
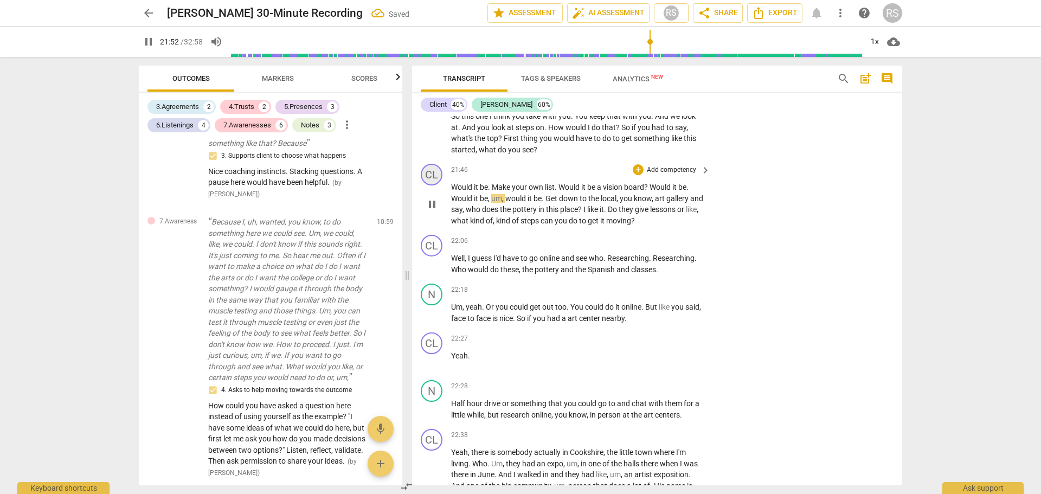
click at [434, 186] on div "CL" at bounding box center [432, 175] width 22 height 22
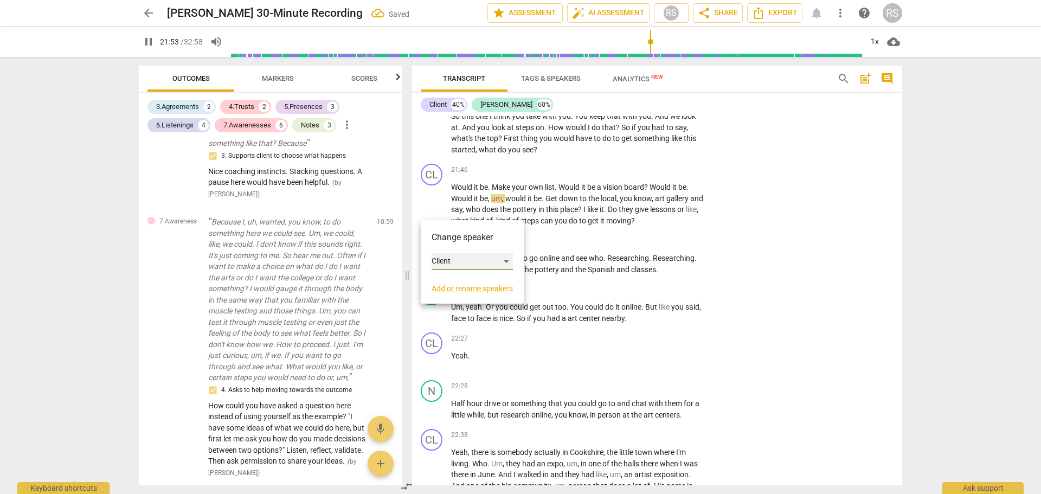
click at [455, 260] on div "Client" at bounding box center [472, 261] width 81 height 17
click at [456, 277] on li "[PERSON_NAME]" at bounding box center [473, 282] width 82 height 21
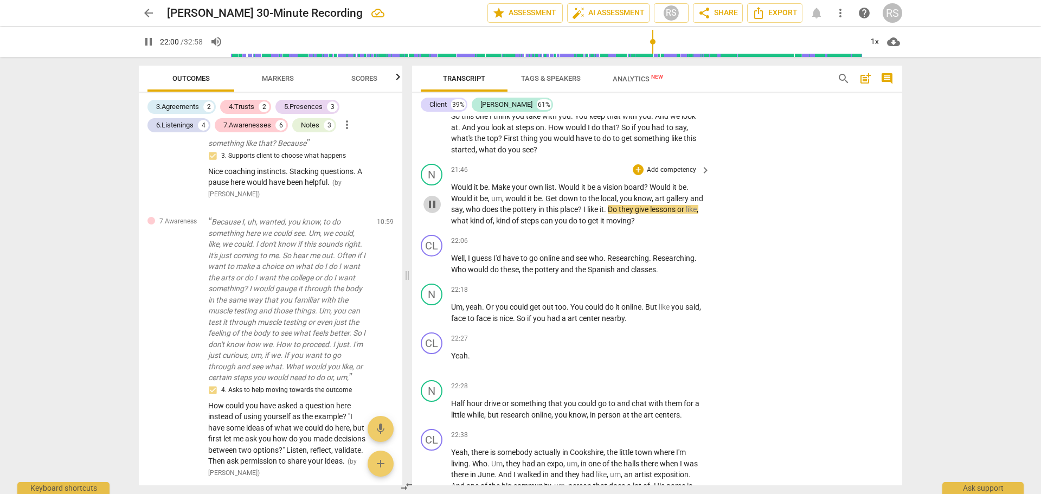
click at [430, 211] on span "pause" at bounding box center [432, 204] width 13 height 13
type input "1321"
click at [702, 177] on span "keyboard_arrow_right" at bounding box center [705, 170] width 13 height 13
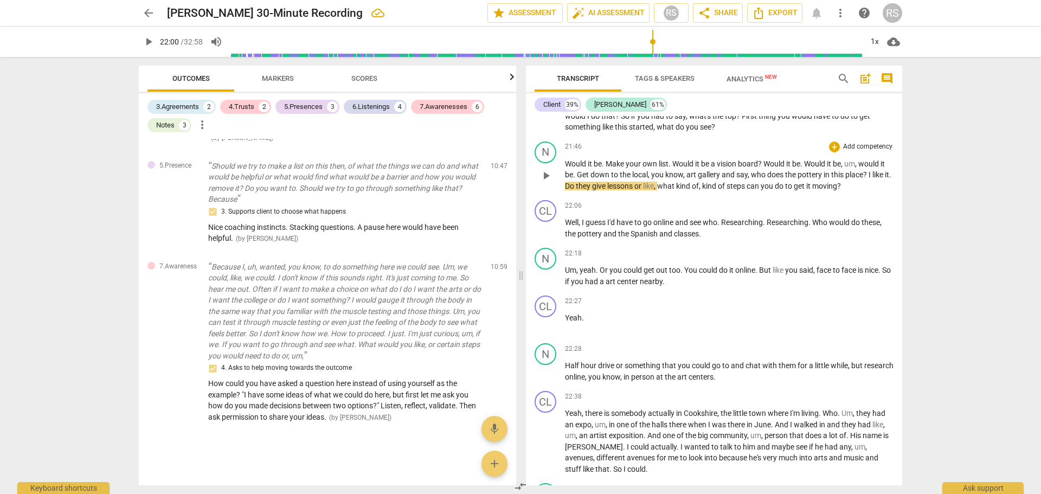
scroll to position [1393, 0]
click at [835, 152] on div "+" at bounding box center [834, 147] width 11 height 11
click at [911, 266] on b "Note" at bounding box center [912, 268] width 14 height 13
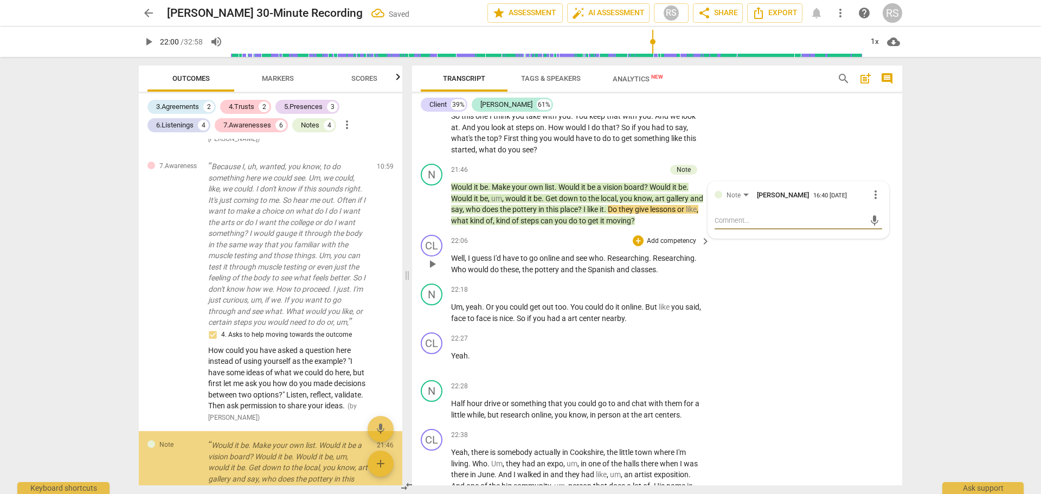
scroll to position [2024, 0]
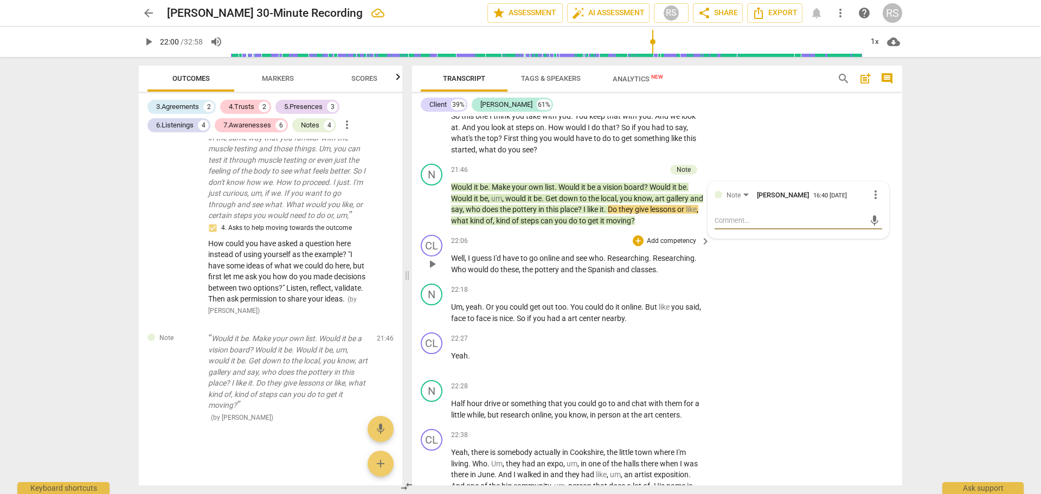
type textarea "L"
type textarea "Lo"
type textarea "Lot"
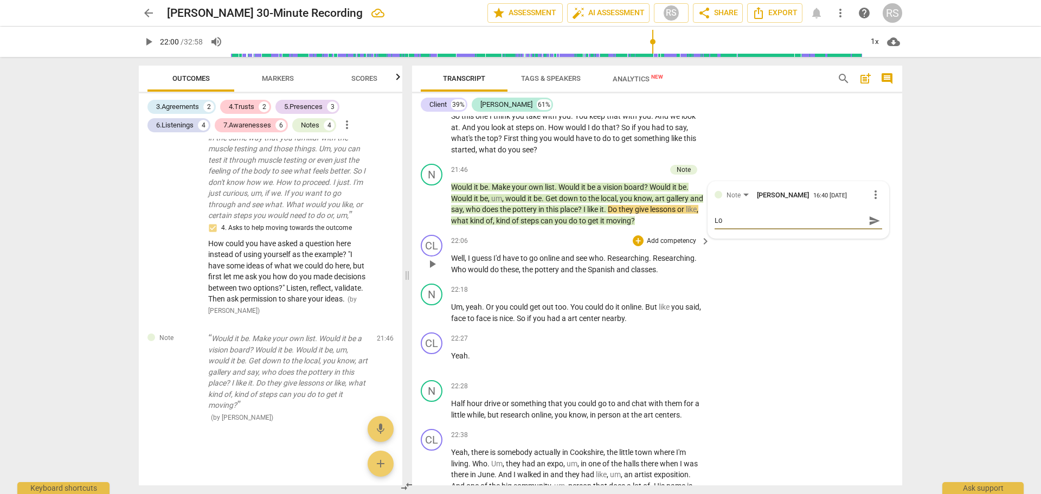
type textarea "Lot"
type textarea "Lots"
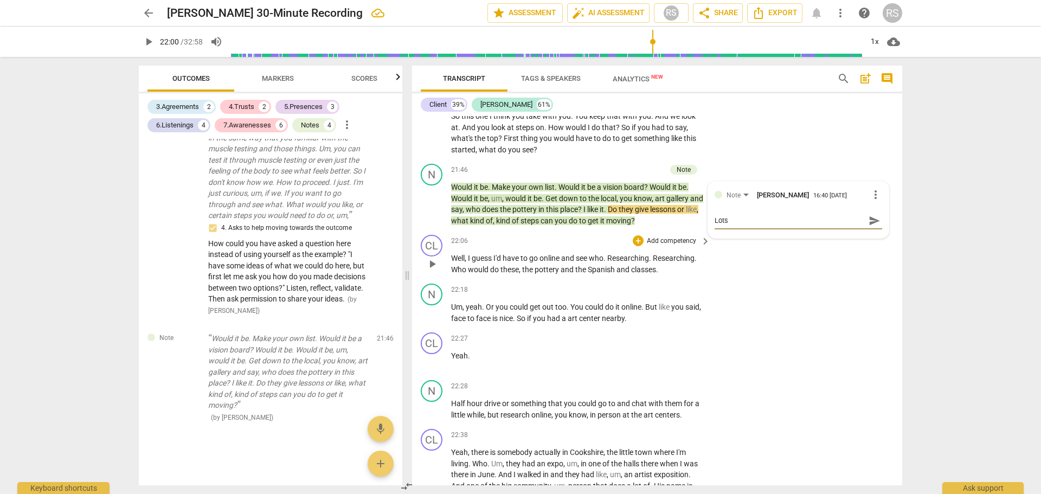
type textarea "Lots o"
type textarea "Lots of"
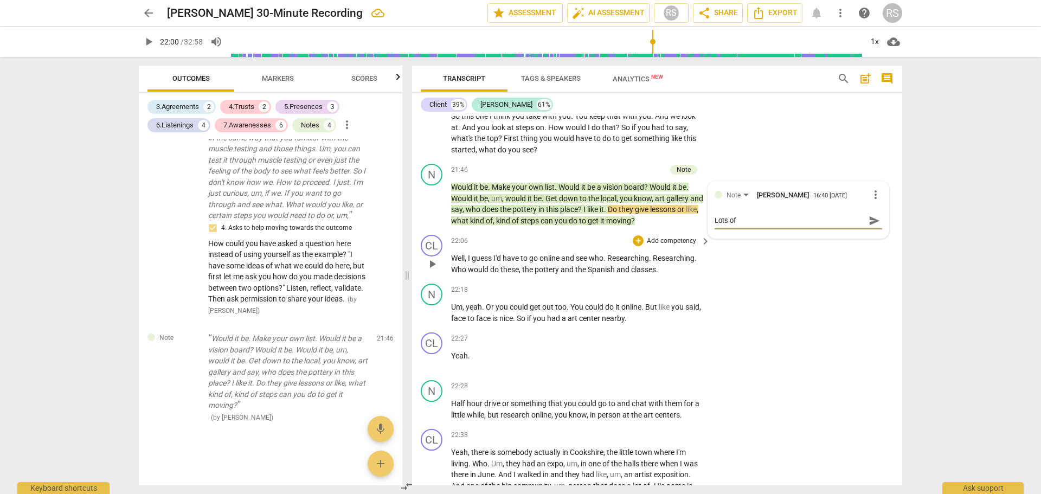
type textarea "Lots of"
type textarea "Lots of g"
type textarea "Lots of gr"
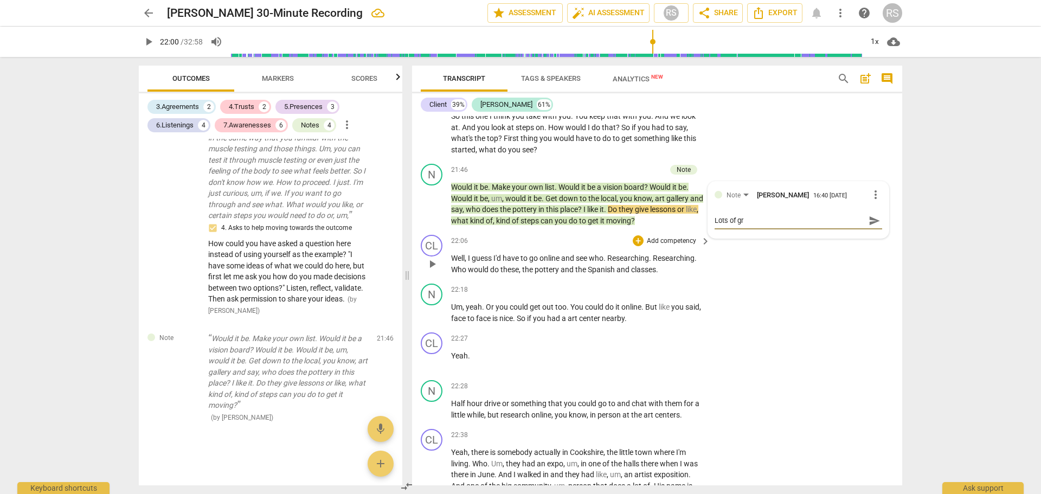
type textarea "Lots of gre"
type textarea "Lots of grea"
type textarea "Lots of great"
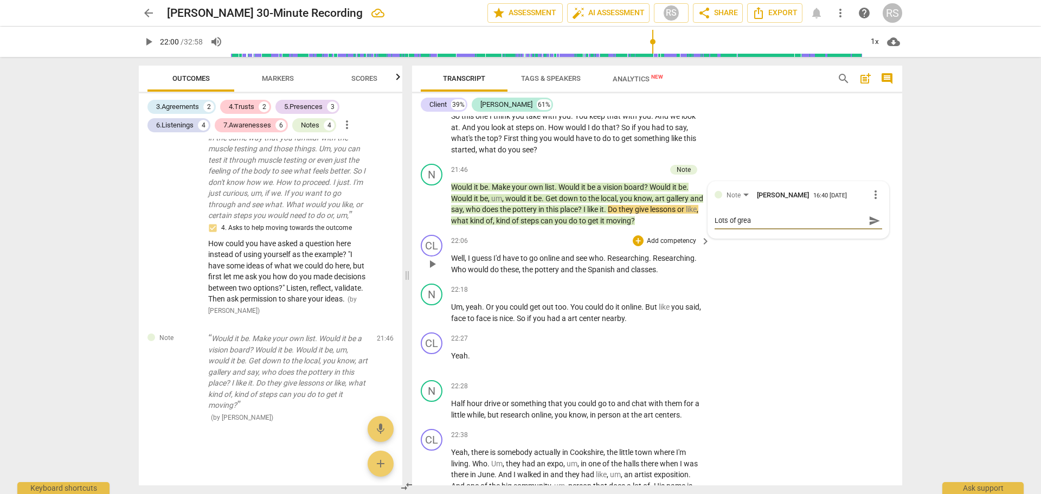
type textarea "Lots of great"
type textarea "Lots of great i"
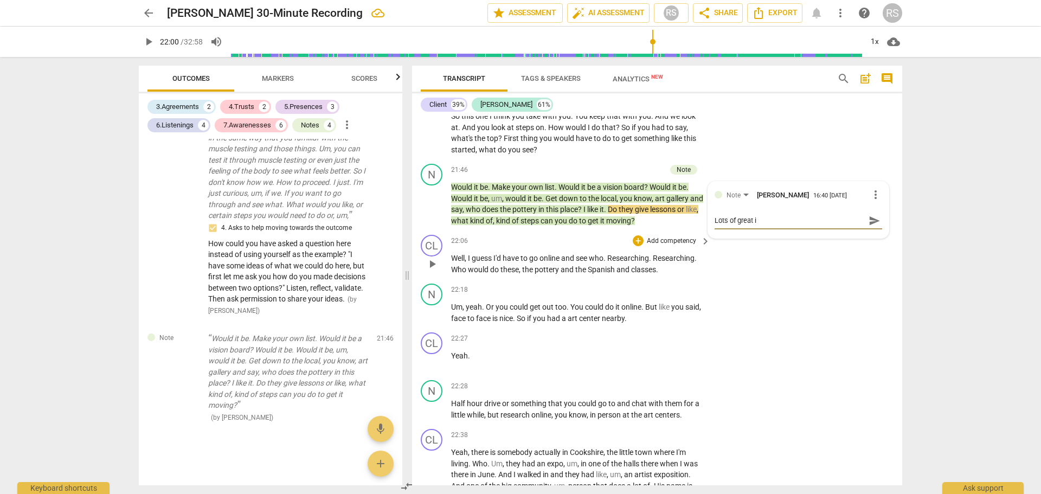
type textarea "Lots of great id"
type textarea "Lots of great ide"
type textarea "Lots of great idea"
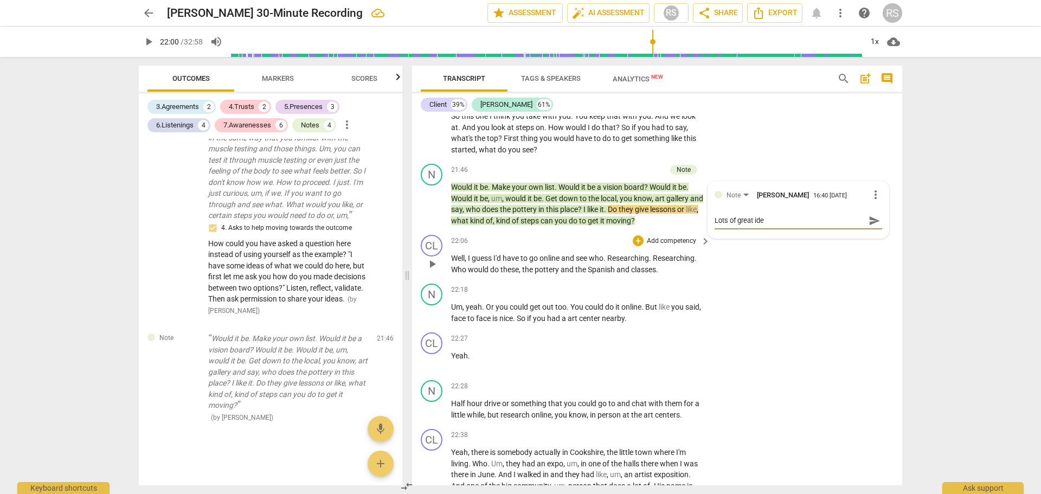
type textarea "Lots of great idea"
type textarea "Lots of great ideas"
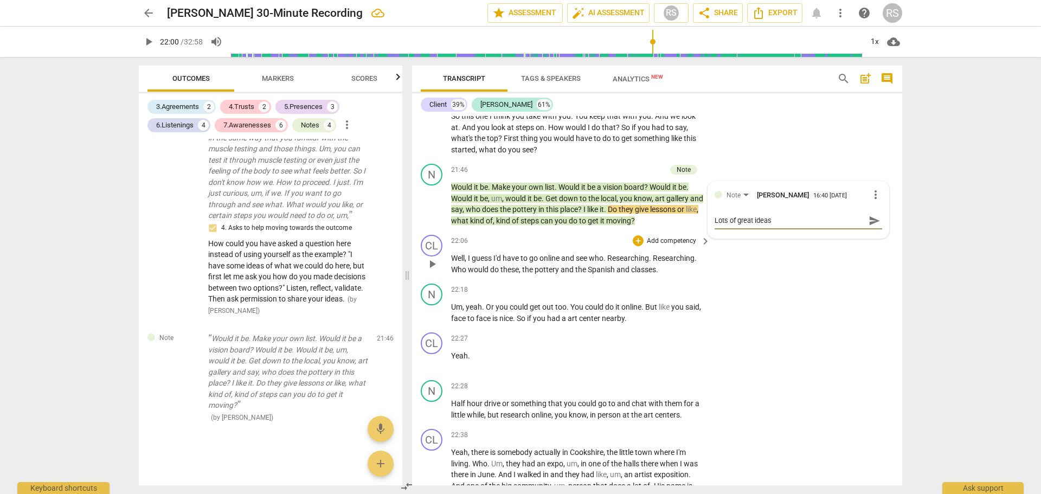
type textarea "Lots of great ideas o"
type textarea "Lots of great ideas or"
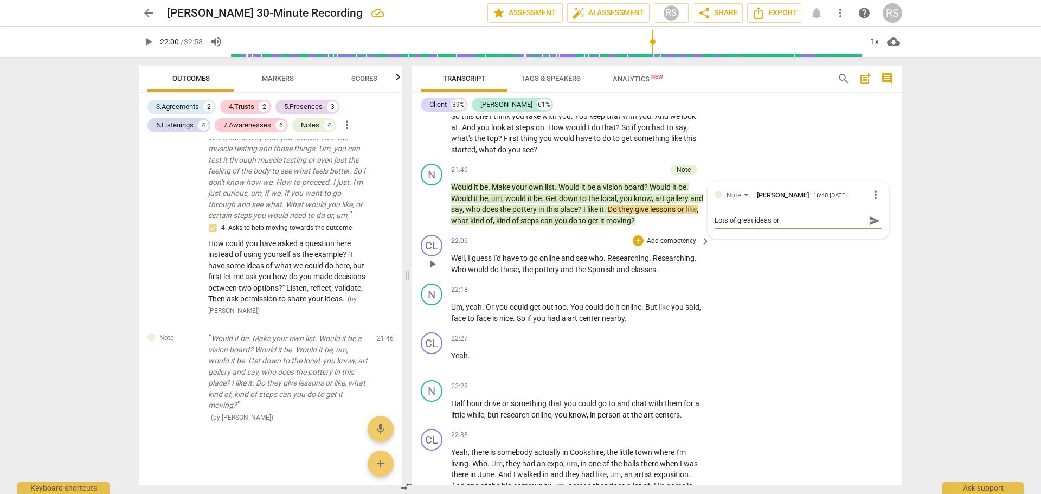
type textarea "Lots of great ideas or"
type textarea "Lots of great ideas or e"
type textarea "Lots of great ideas or ex"
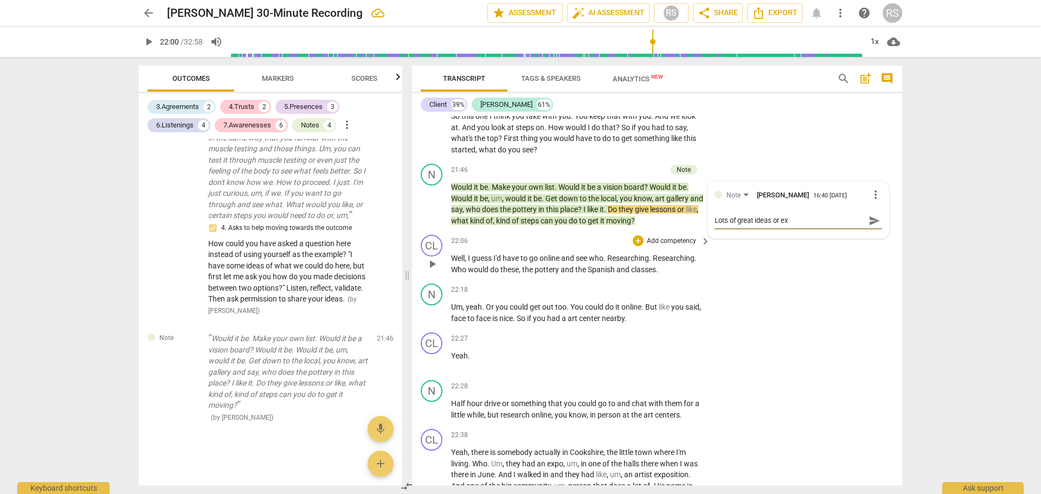
type textarea "Lots of great ideas or exa"
type textarea "Lots of great ideas or exam"
type textarea "Lots of great ideas or examp"
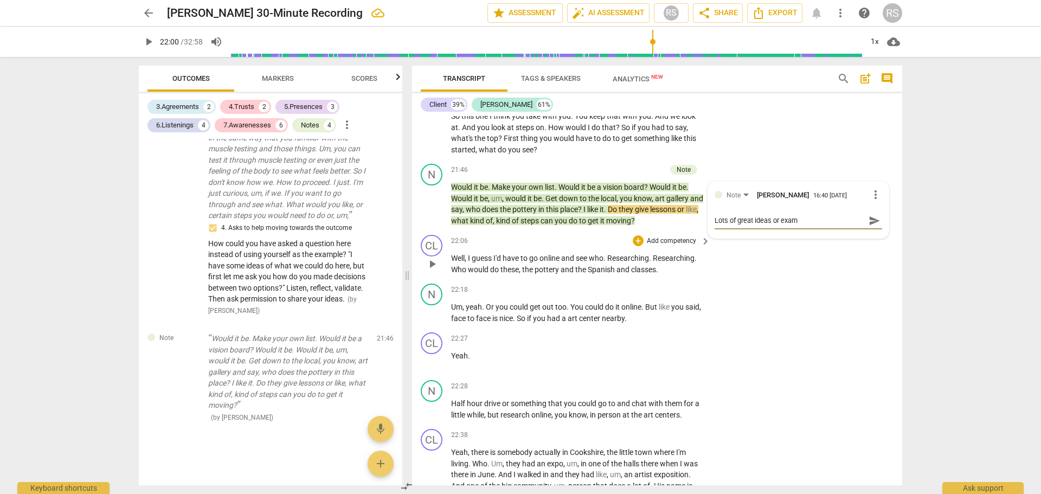
type textarea "Lots of great ideas or examp"
type textarea "Lots of great ideas or exampl"
type textarea "Lots of great ideas or example"
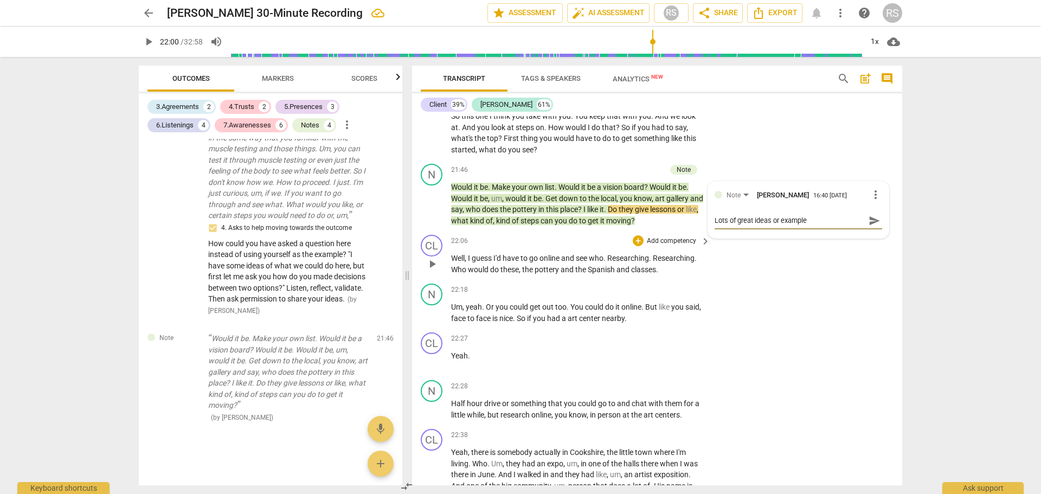
type textarea "Lots of great ideas or examples"
type textarea "Lots of great ideas or examples."
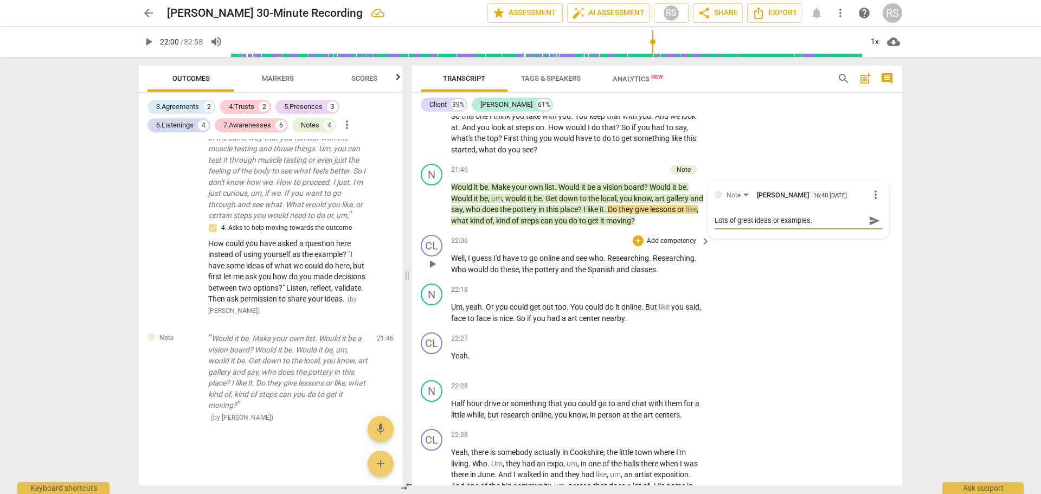
type textarea "Lots of great ideas or examples."
type textarea "Lots of great ideas or examples. L"
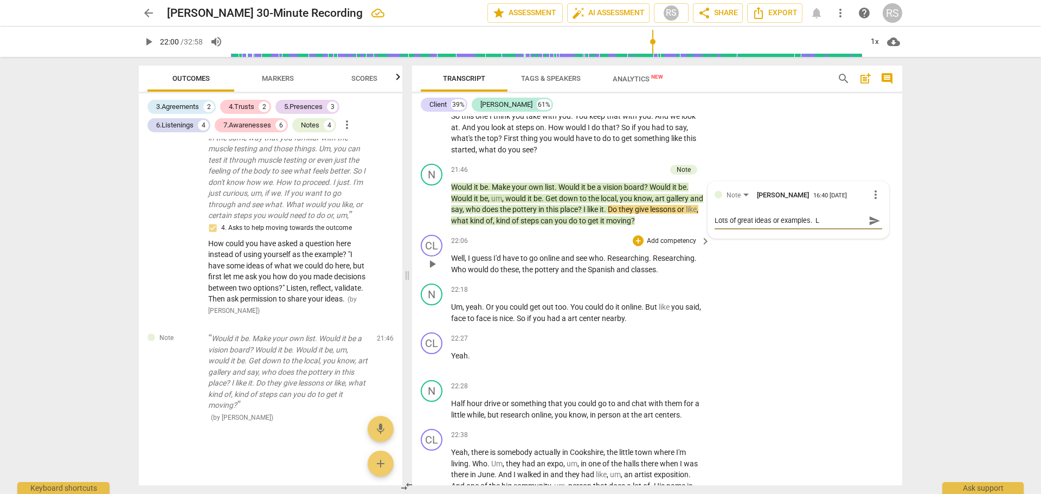
type textarea "Lots of great ideas or examples. Le"
type textarea "Lots of great ideas or examples. Let"
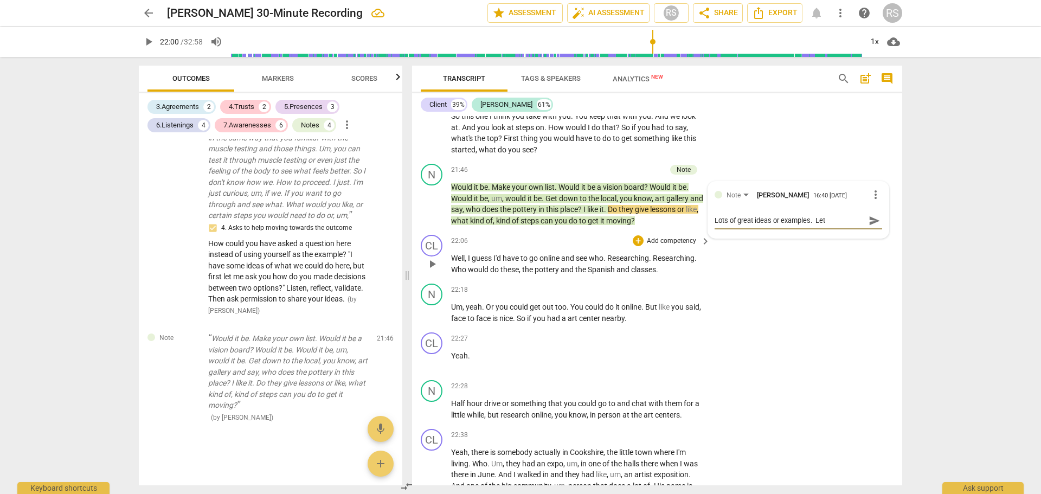
type textarea "Lots of great ideas or examples. Let"
type textarea "Lots of great ideas or examples. Let t"
type textarea "Lots of great ideas or examples. Let th"
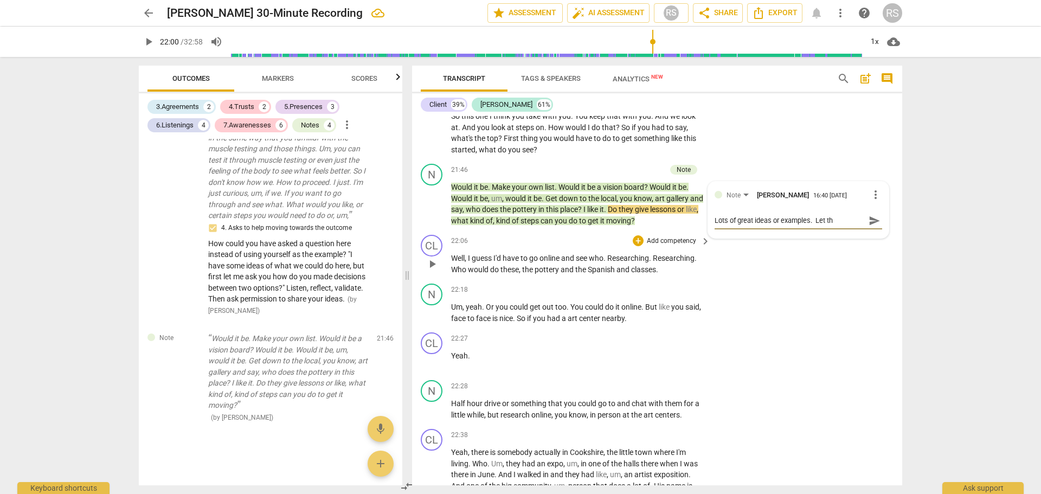
type textarea "Lots of great ideas or examples. Let the"
type textarea "Lots of great ideas or examples. Let the c"
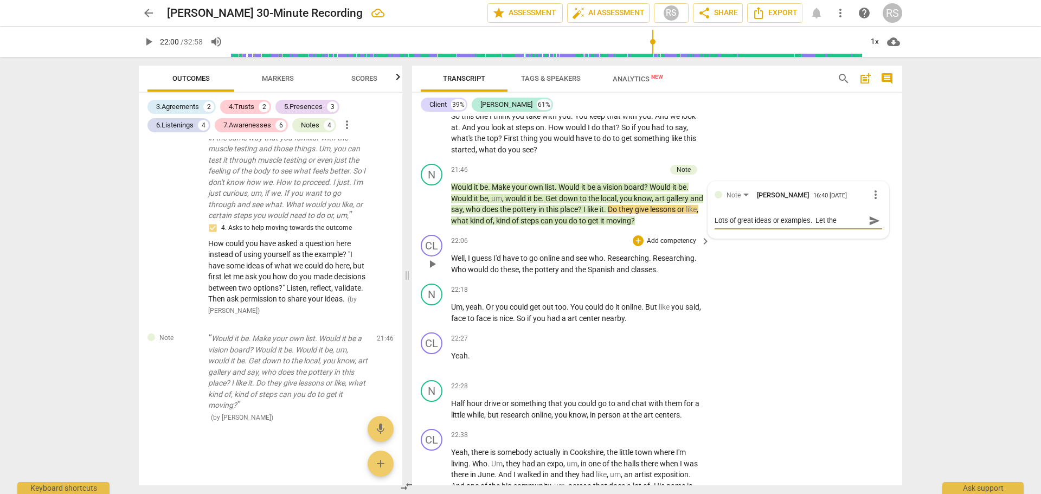
type textarea "Lots of great ideas or examples. Let the c"
type textarea "Lots of great ideas or examples. Let the cl"
type textarea "Lots of great ideas or examples. Let the cli"
type textarea "Lots of great ideas or examples. Let the clie"
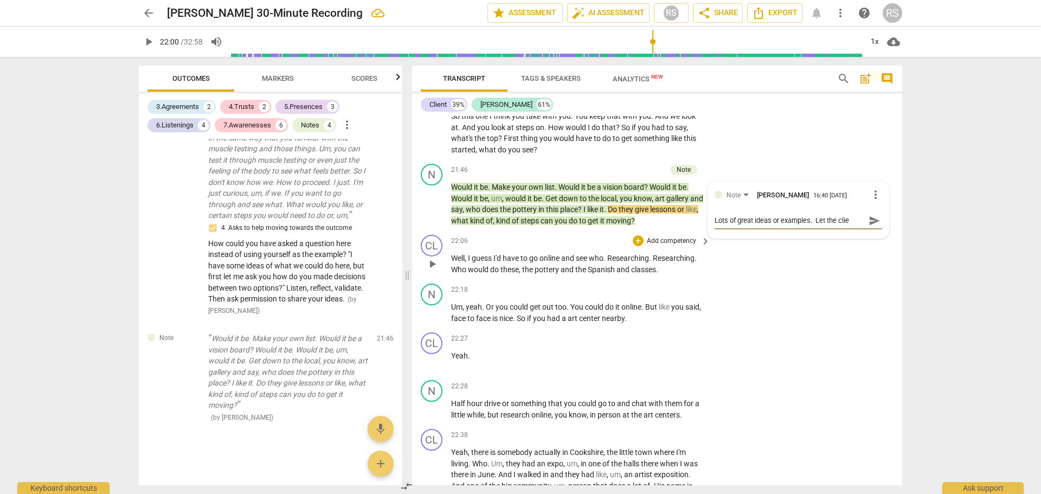
type textarea "Lots of great ideas or examples. Let the clien"
type textarea "Lots of great ideas or examples. Let the client"
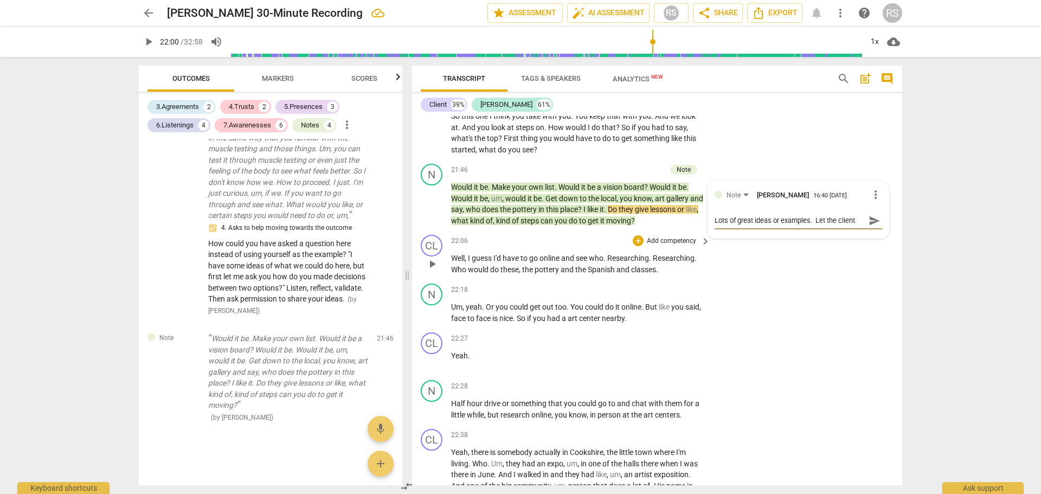
type textarea "Lots of great ideas or examples. Let the client"
type textarea "Lots of great ideas or examples. Let the clien"
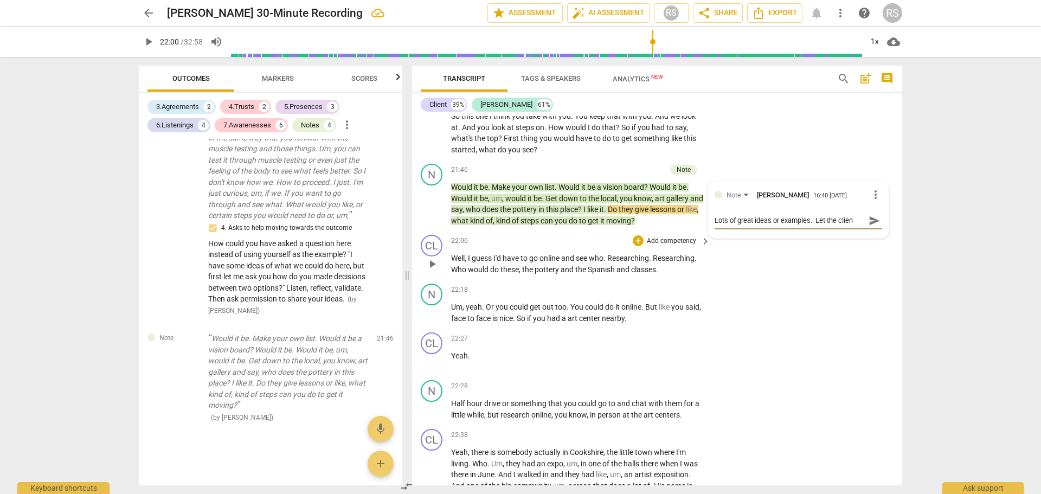
type textarea "Lots of great ideas or examples. Let the clie"
type textarea "Lots of great ideas or examples. Let the cli"
type textarea "Lots of great ideas or examples. Let the cl"
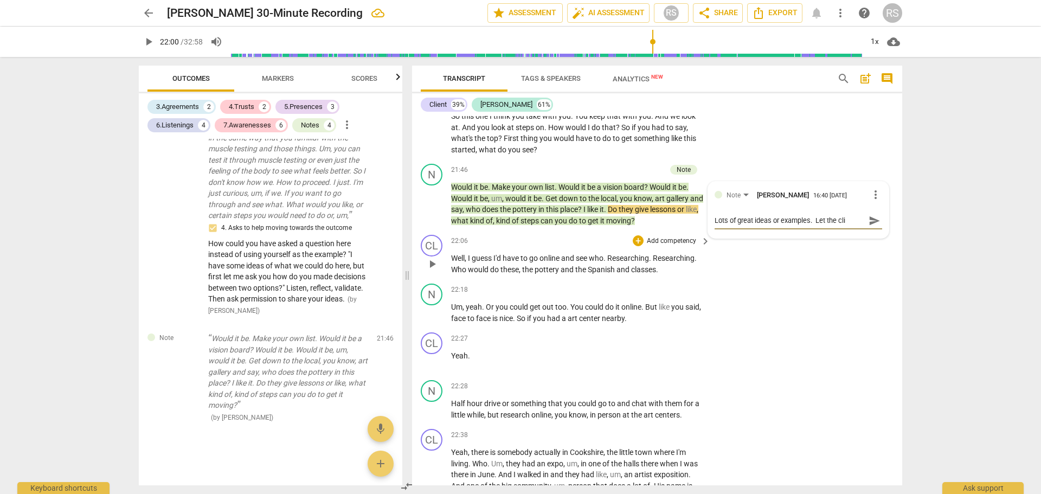
type textarea "Lots of great ideas or examples. Let the cl"
type textarea "Lots of great ideas or examples. Let the c"
type textarea "Lots of great ideas or examples. Let the"
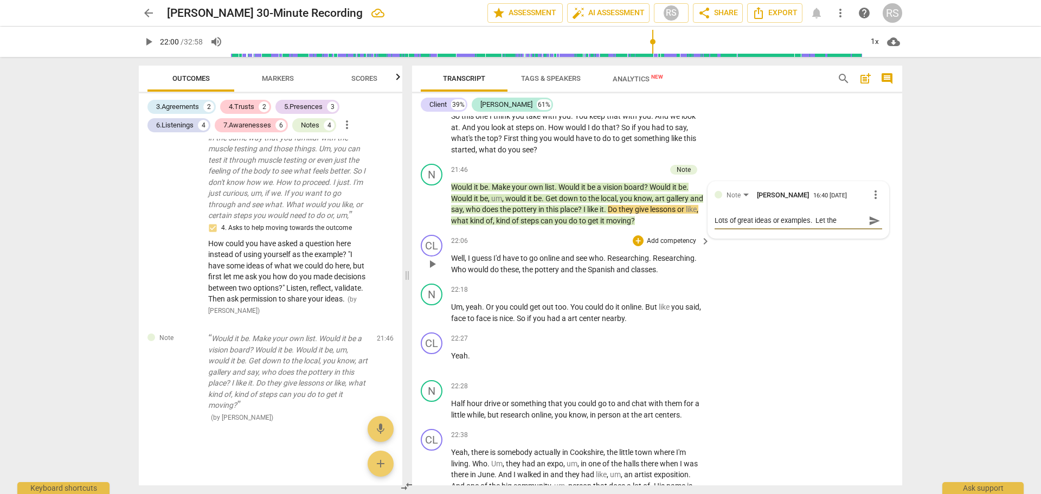
type textarea "Lots of great ideas or examples. Let the"
type textarea "Lots of great ideas or examples. Let th"
type textarea "Lots of great ideas or examples. Let t"
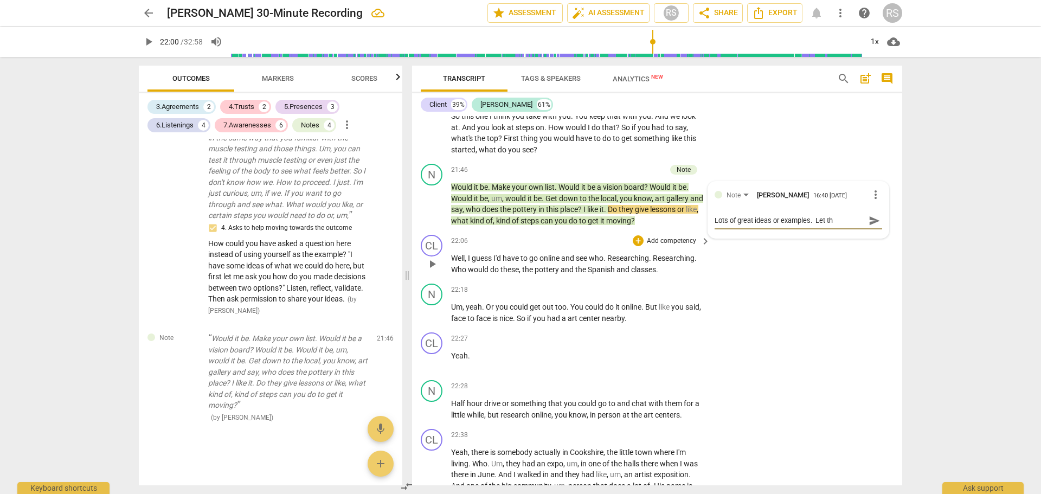
type textarea "Lots of great ideas or examples. Let t"
type textarea "Lots of great ideas or examples. Let"
type textarea "Lots of great ideas or examples. Le"
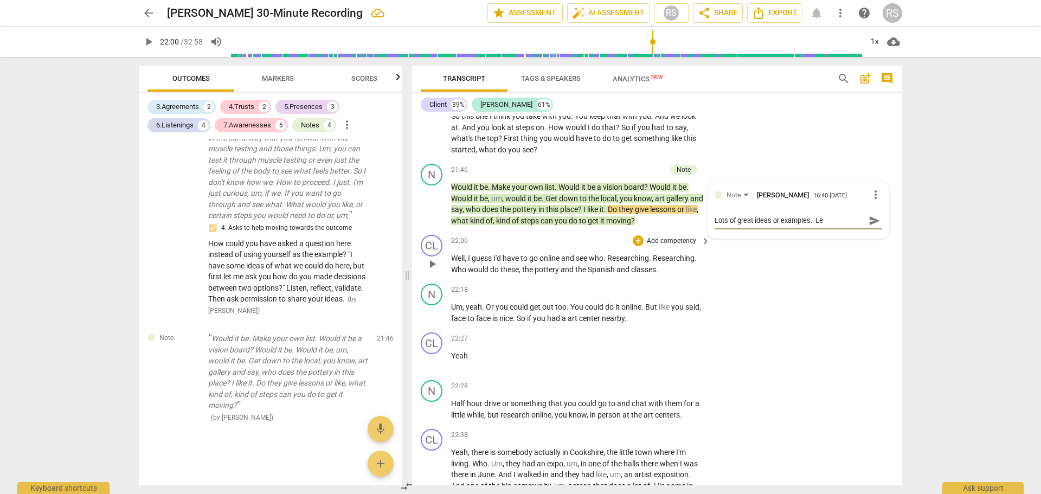
type textarea "Lots of great ideas or examples. L"
type textarea "Lots of great ideas or examples."
type textarea "Lots of great ideas or examples. H"
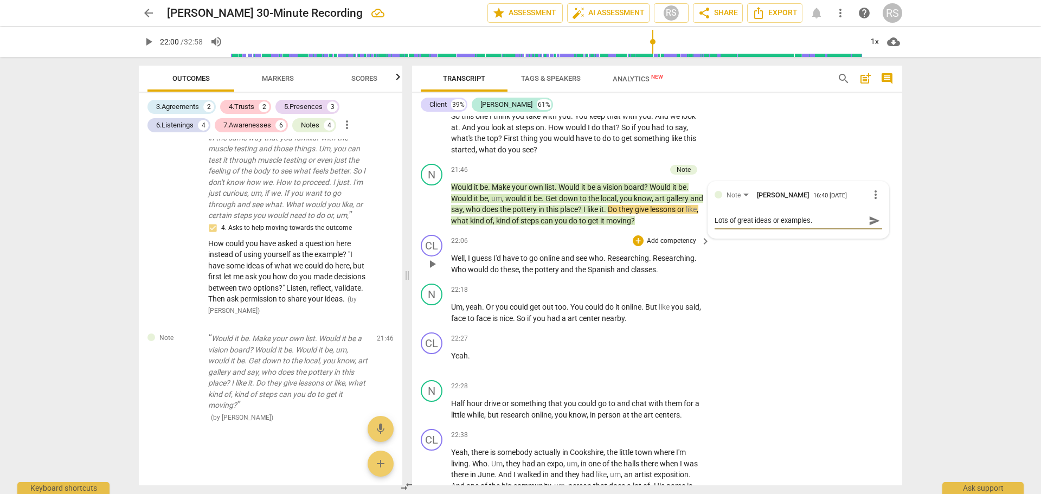
type textarea "Lots of great ideas or examples. H"
type textarea "Lots of great ideas or examples. Ho"
type textarea "Lots of great ideas or examples. How"
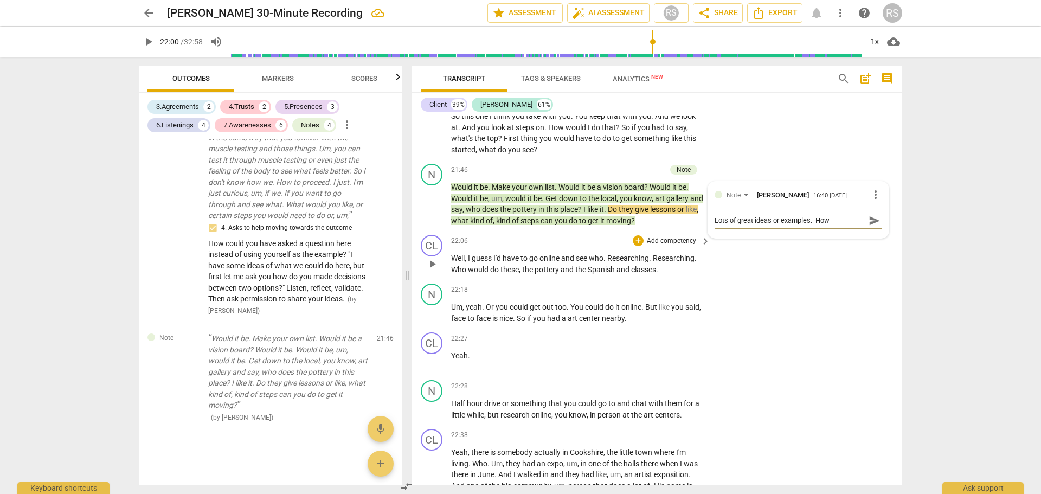
type textarea "Lots of great ideas or examples. How"
type textarea "Lots of great ideas or examples. How o"
type textarea "Lots of great ideas or examples. How"
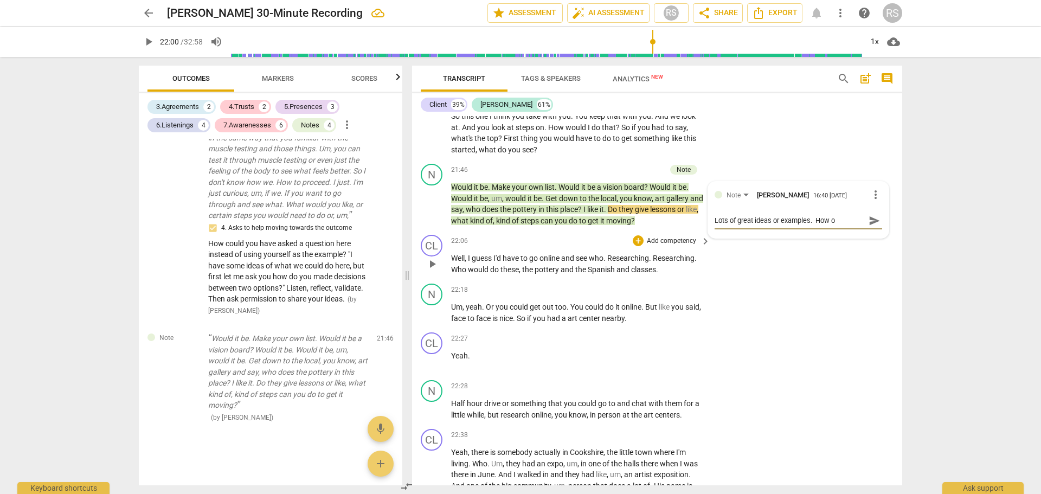
type textarea "Lots of great ideas or examples. How"
type textarea "Lots of great ideas or examples. How c"
type textarea "Lots of great ideas or examples. How co"
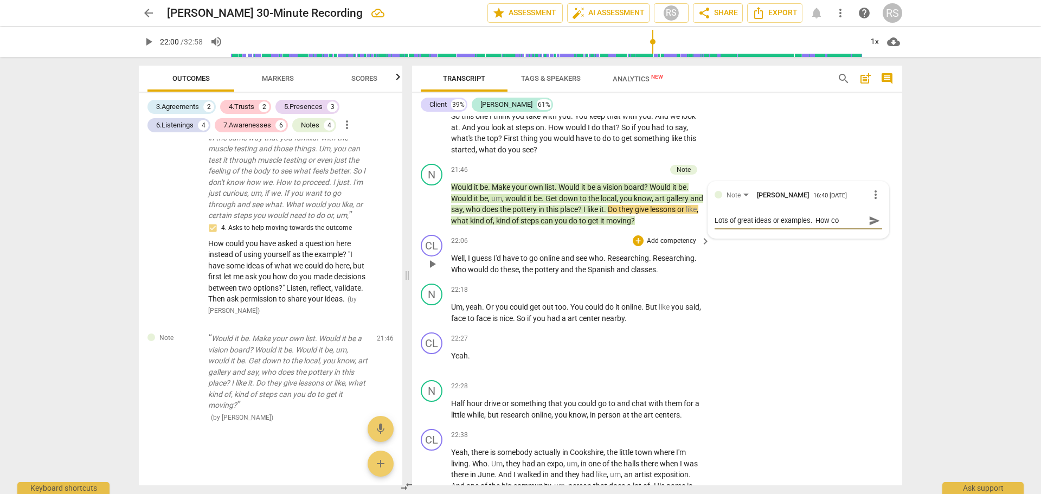
type textarea "Lots of great ideas or examples. How cou"
type textarea "Lots of great ideas or examples. How coul"
type textarea "Lots of great ideas or examples. How could"
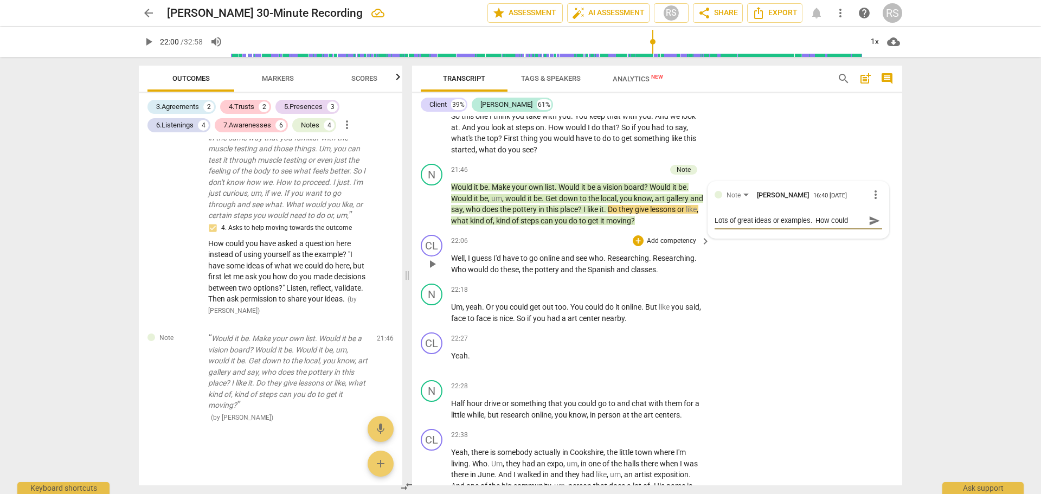
type textarea "Lots of great ideas or examples. How could"
type textarea "Lots of great ideas or examples. How could y"
type textarea "Lots of great ideas or examples. How could yo"
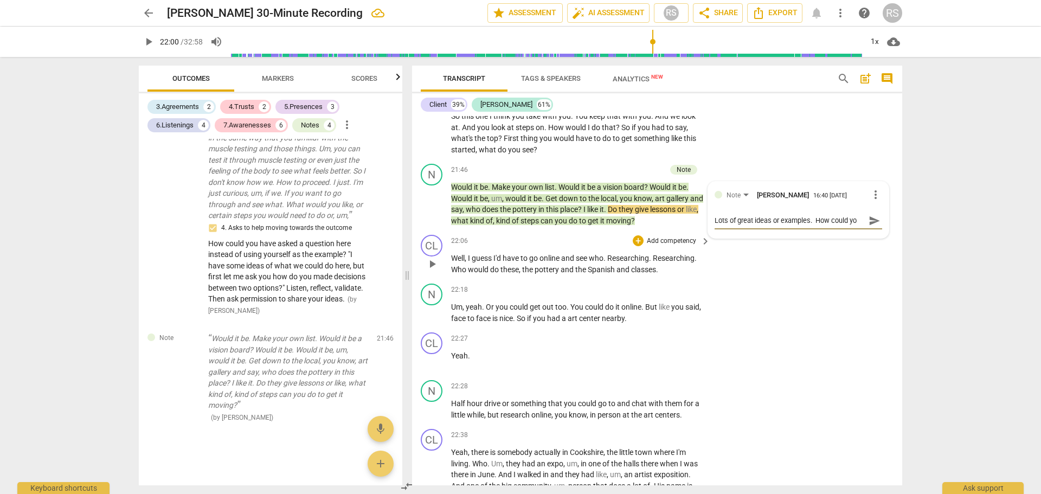
type textarea "Lots of great ideas or examples. How could you"
type textarea "Lots of great ideas or examples. How could you a"
type textarea "Lots of great ideas or examples. How could you al"
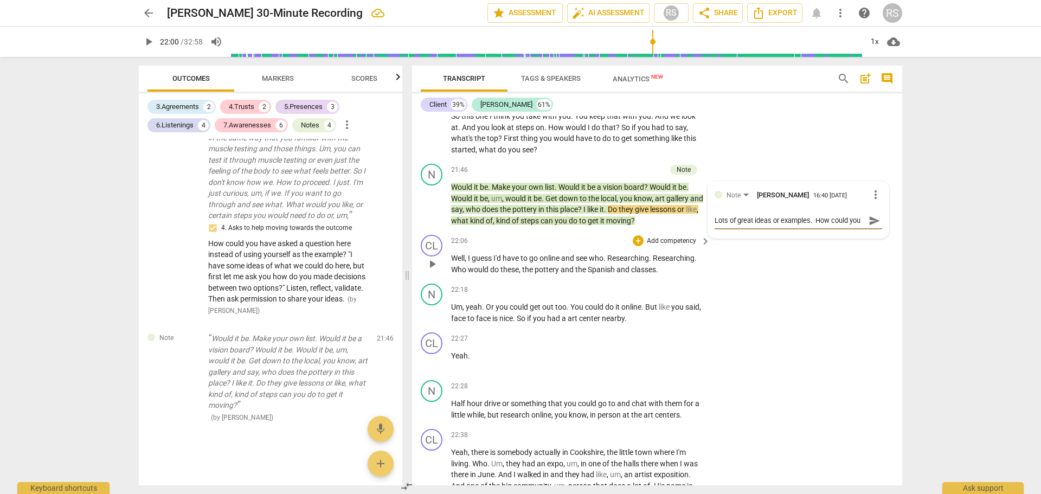
type textarea "Lots of great ideas or examples. How could you al"
type textarea "Lots of great ideas or examples. How could you all"
type textarea "Lots of great ideas or examples. How could you allo"
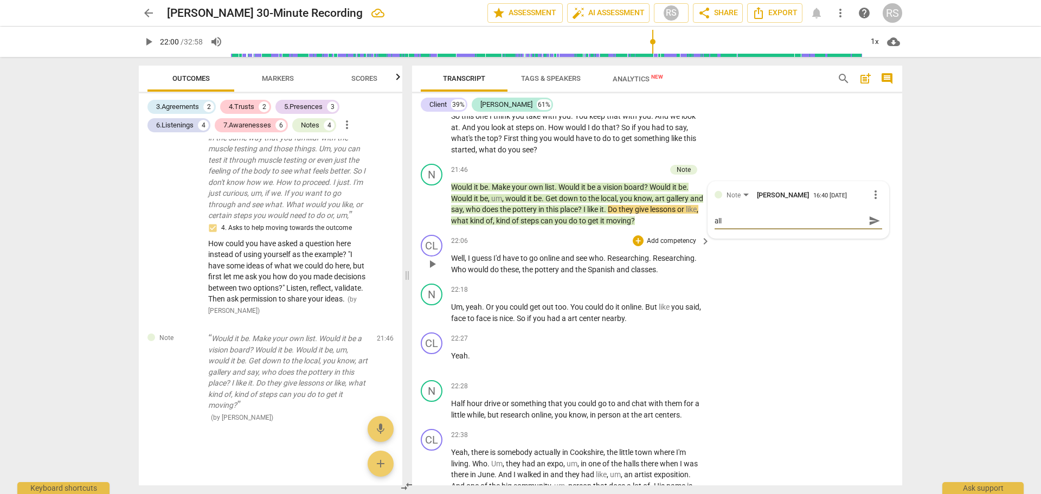
type textarea "Lots of great ideas or examples. How could you allo"
type textarea "Lots of great ideas or examples. How could you allow"
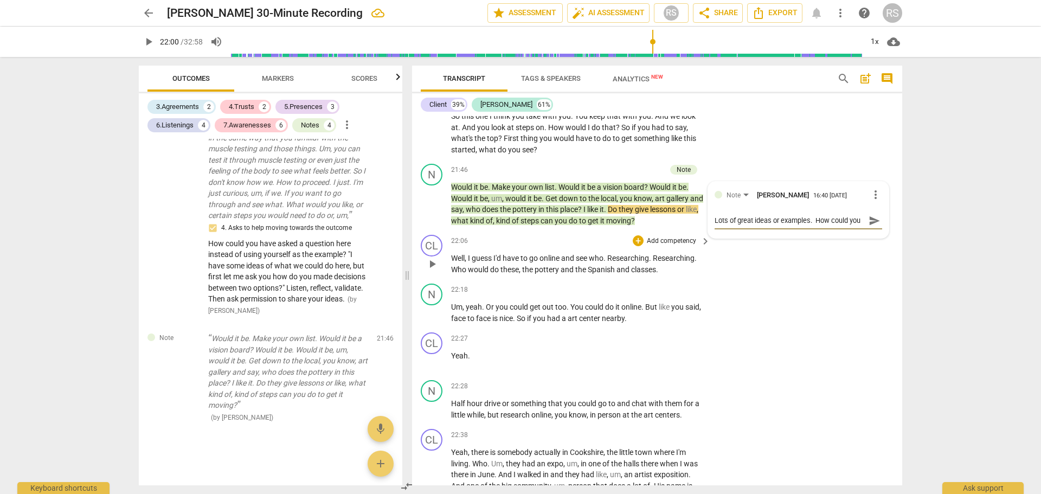
type textarea "Lots of great ideas or examples. How could you allow"
type textarea "Lots of great ideas or examples. How could you allow t"
type textarea "Lots of great ideas or examples. How could you allow to"
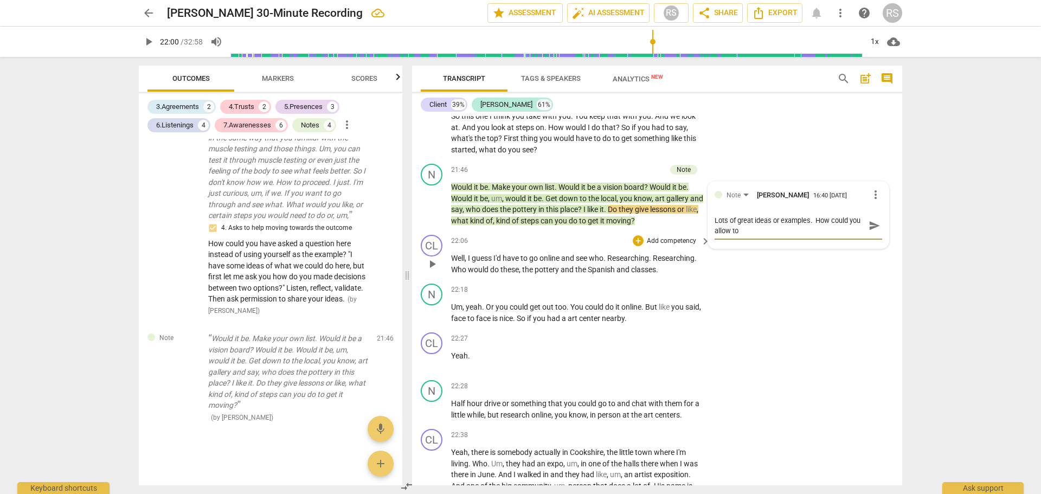
type textarea "Lots of great ideas or examples. How could you allow t"
type textarea "Lots of great ideas or examples. How could you allow th"
type textarea "Lots of great ideas or examples. How could you allow tht"
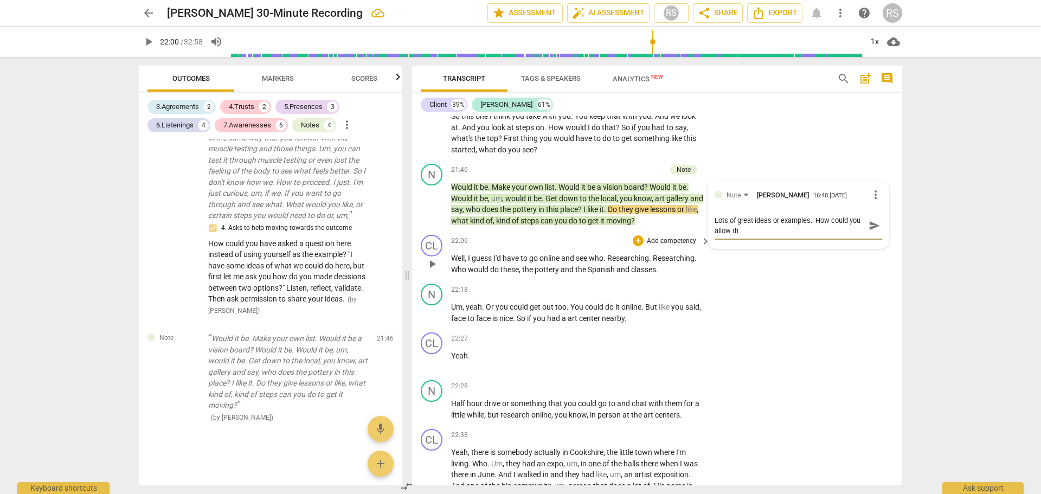
type textarea "Lots of great ideas or examples. How could you allow tht"
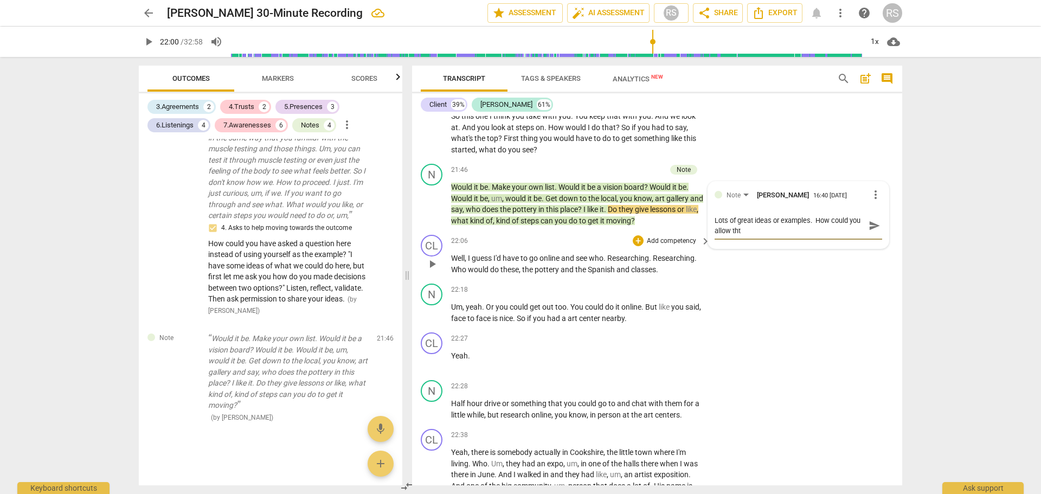
type textarea "Lots of great ideas or examples. How could you allow th"
type textarea "Lots of great ideas or examples. How could you allow the"
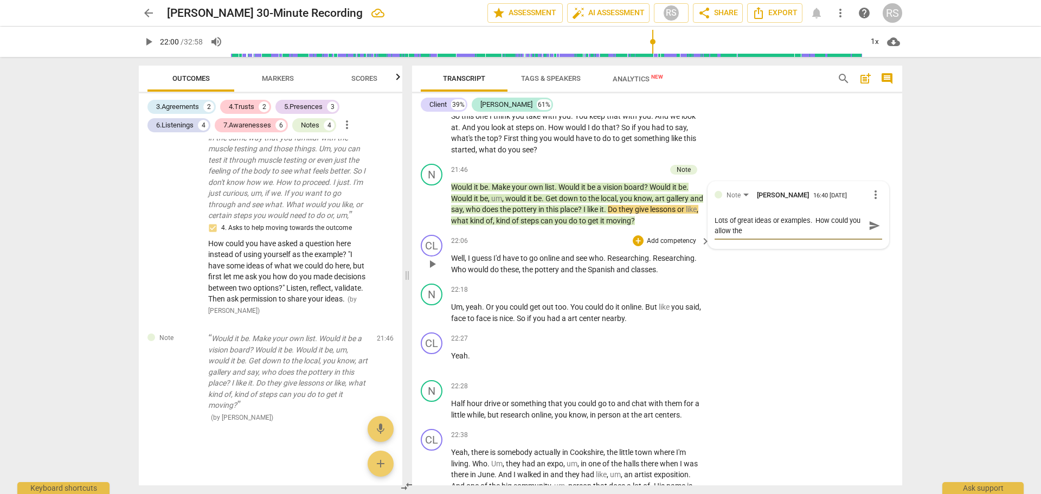
type textarea "Lots of great ideas or examples. How could you allow the"
type textarea "Lots of great ideas or examples. How could you allow the c"
type textarea "Lots of great ideas or examples. How could you allow the cl"
type textarea "Lots of great ideas or examples. How could you allow the cli"
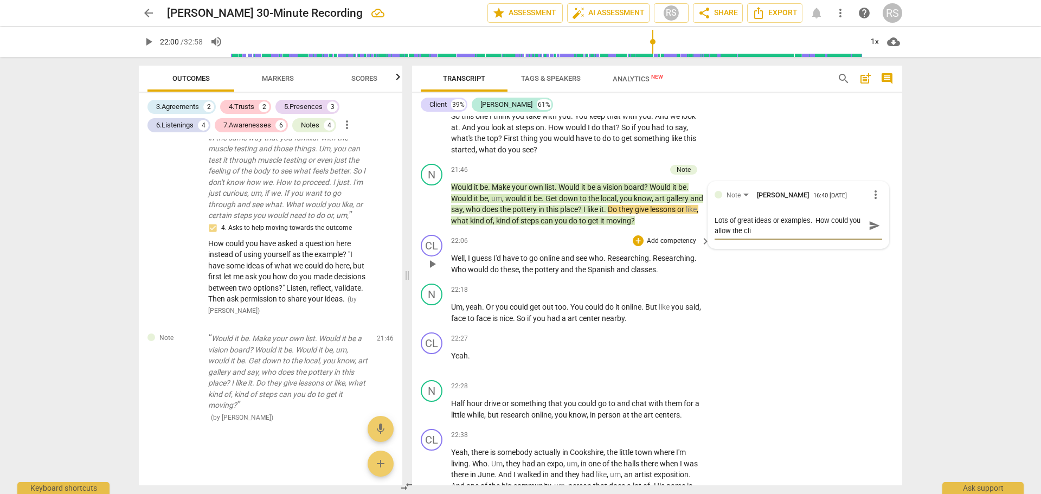
type textarea "Lots of great ideas or examples. How could you allow the clie"
click at [836, 328] on div "N play_arrow pause 22:18 + Add competency keyboard_arrow_right Um , yeah . Or y…" at bounding box center [657, 303] width 490 height 49
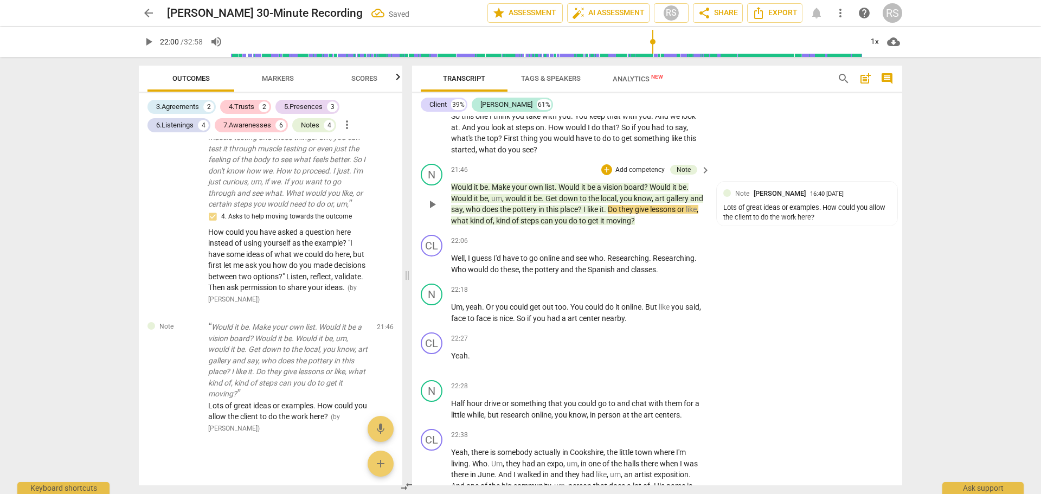
scroll to position [9463, 0]
